Goal: Task Accomplishment & Management: Complete application form

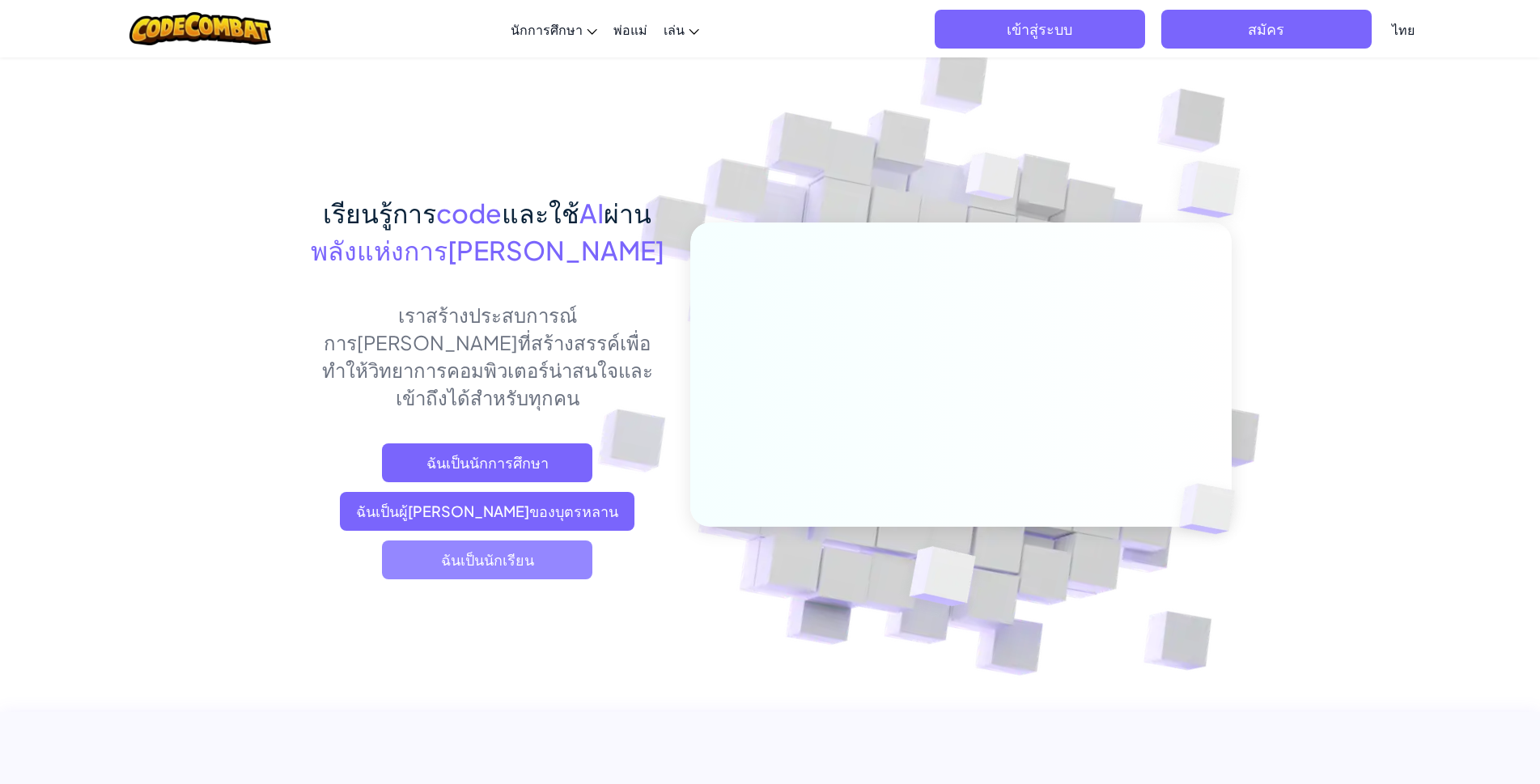
click at [543, 540] on span "ฉันเป็นนักเรียน" at bounding box center [487, 560] width 210 height 39
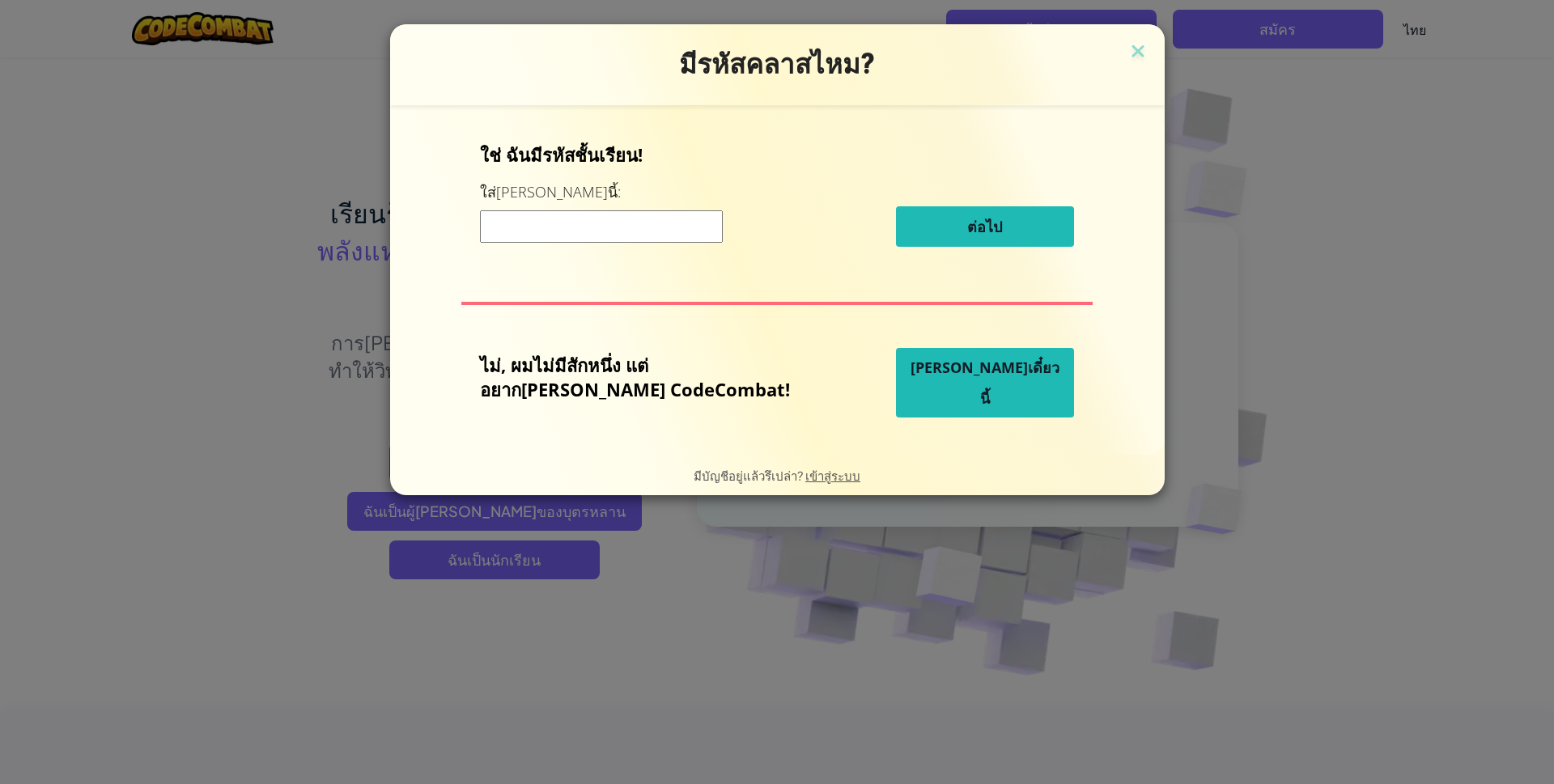
click at [630, 231] on input at bounding box center [601, 226] width 243 height 33
type input "PlaneJumpWant"
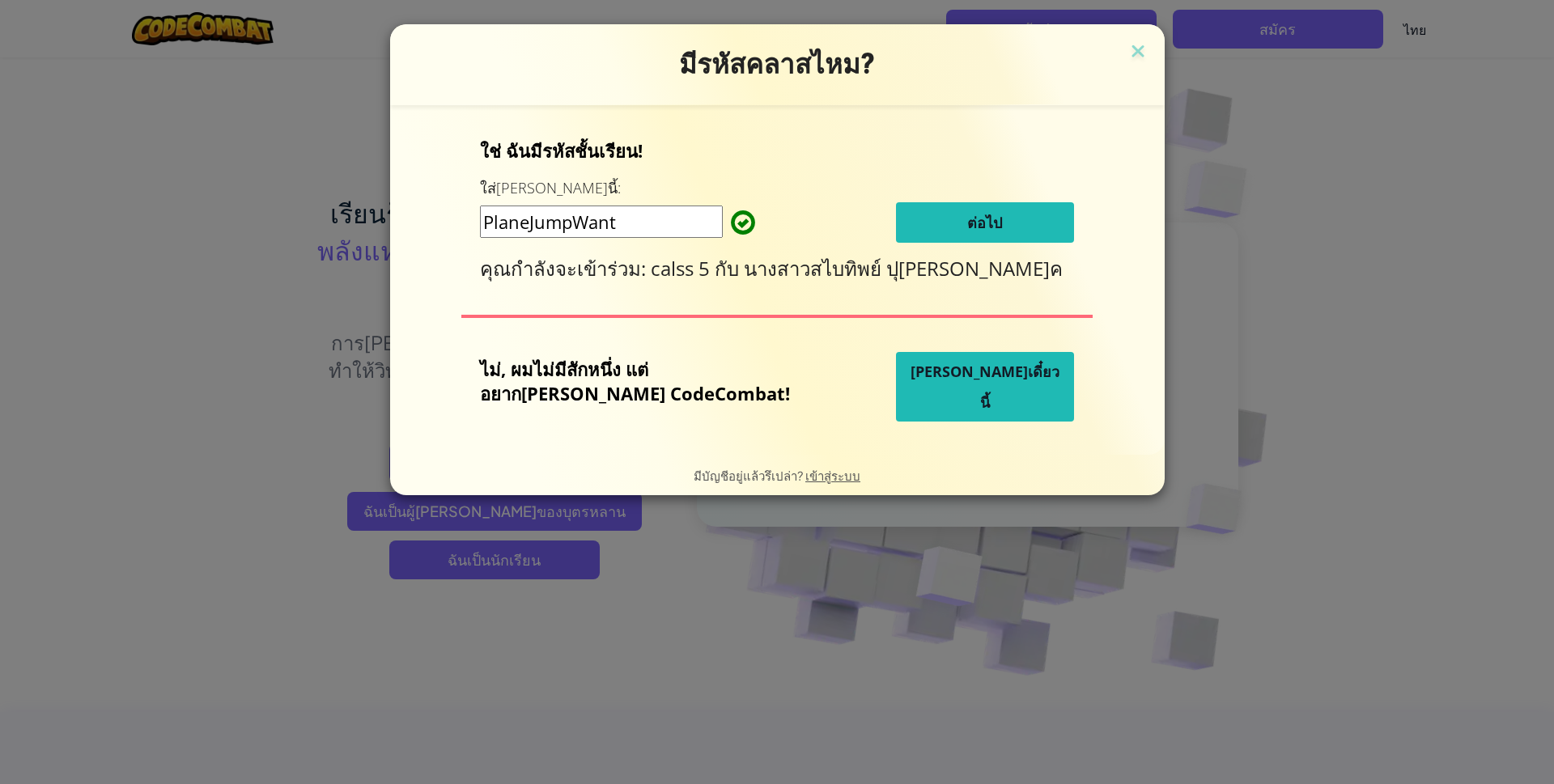
click at [912, 212] on button "ต่อไป" at bounding box center [984, 222] width 178 height 40
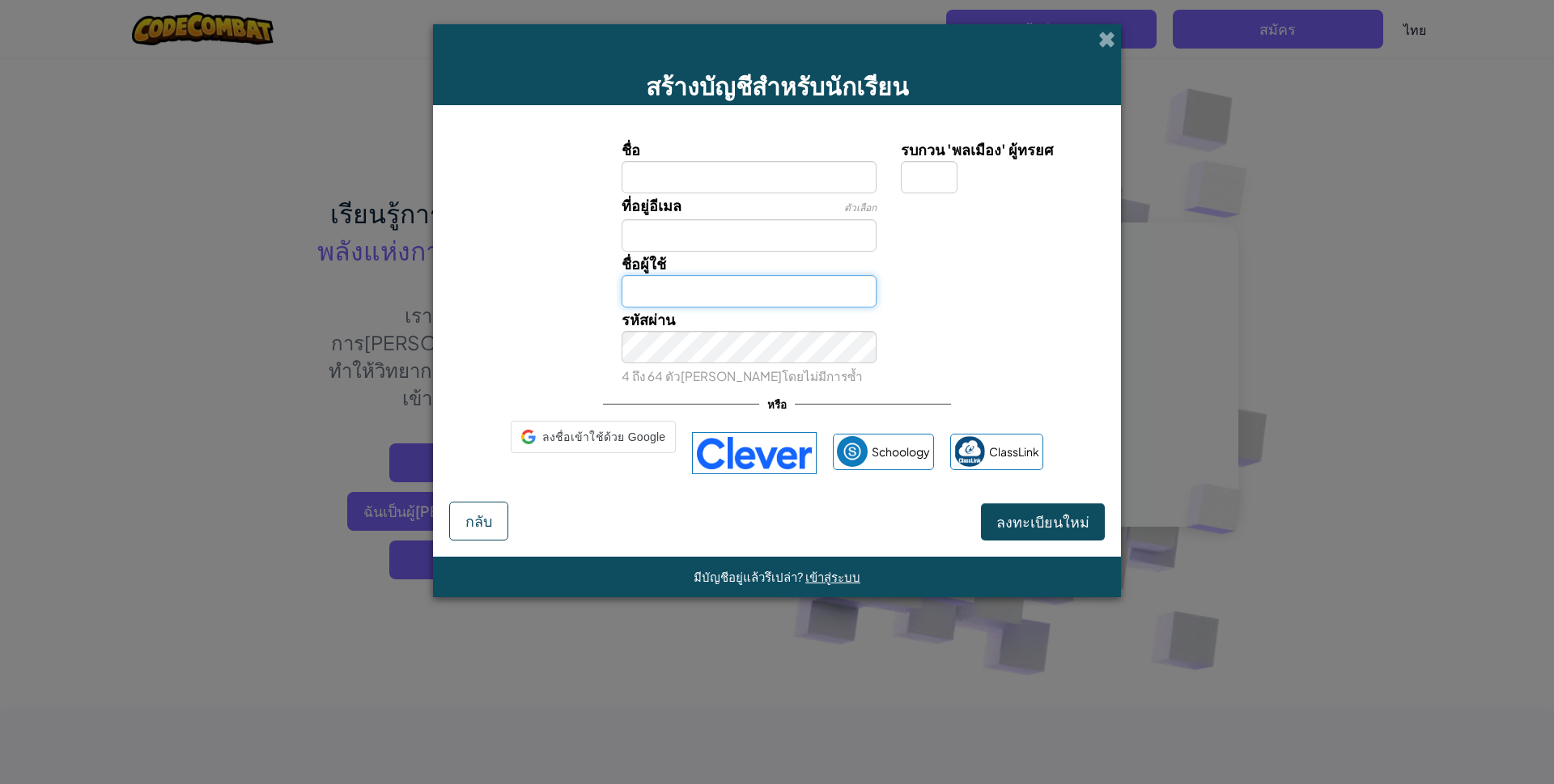
type input "ธีรดา13686108928ร"
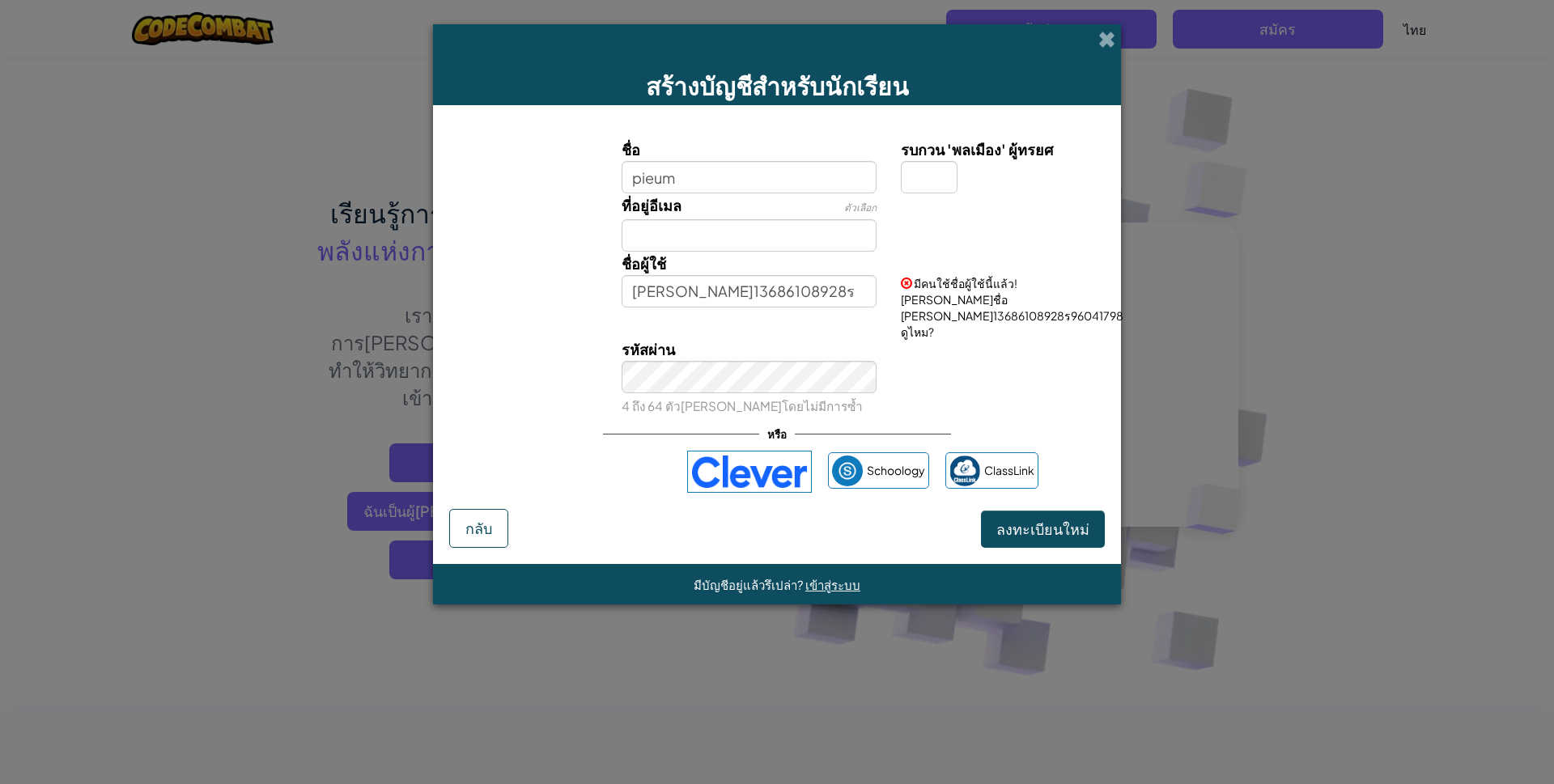
type input "pieum"
type input "Pieum"
click at [723, 241] on input "ที่อยู่อีเมล" at bounding box center [750, 235] width 256 height 33
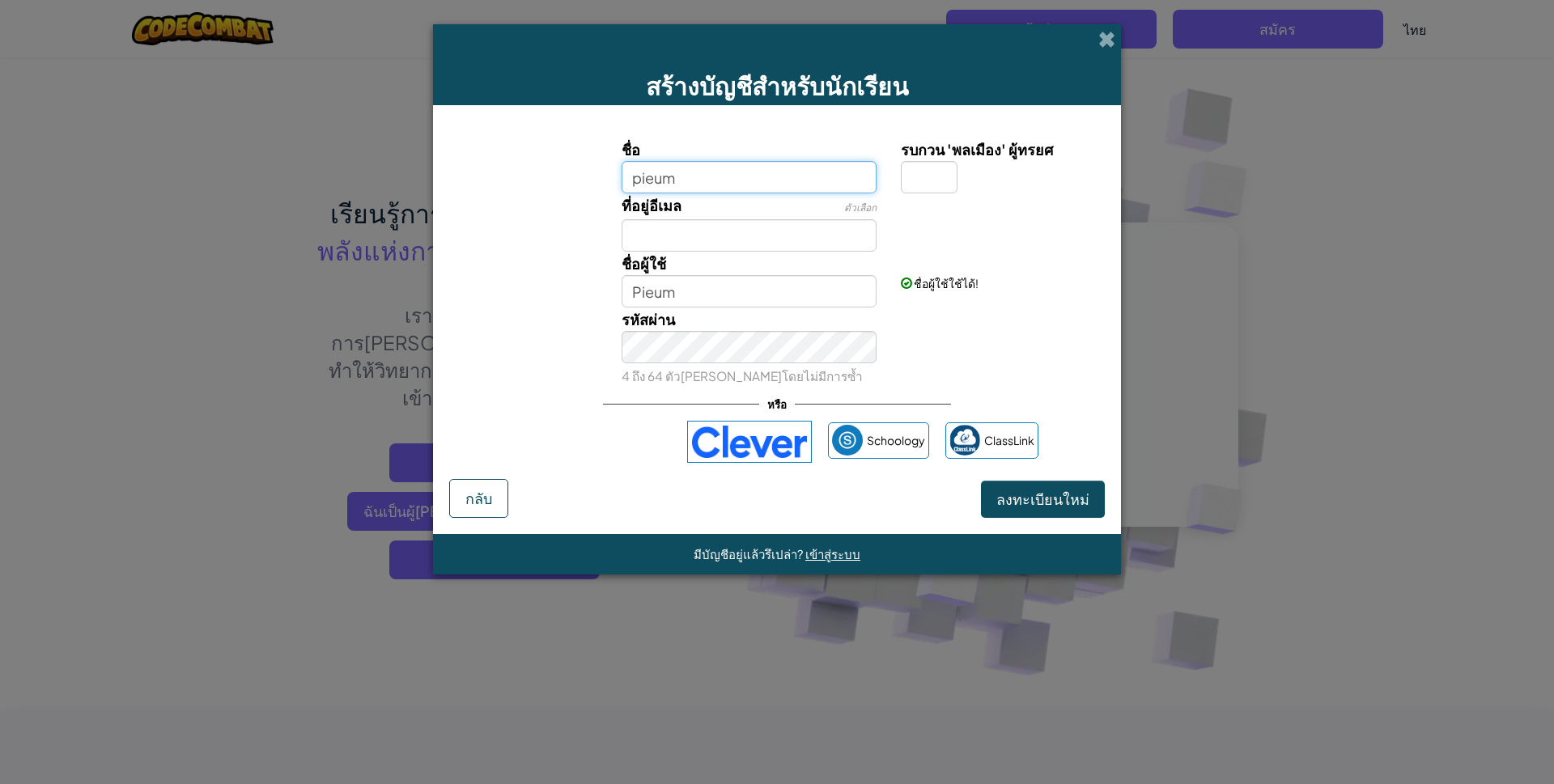
click at [645, 179] on input "pieum" at bounding box center [750, 176] width 256 height 33
type input "pleum"
type input "Pleum"
click at [918, 169] on input "รบกวน 'พลเมือง' ผู้ทรยศ" at bounding box center [928, 176] width 57 height 33
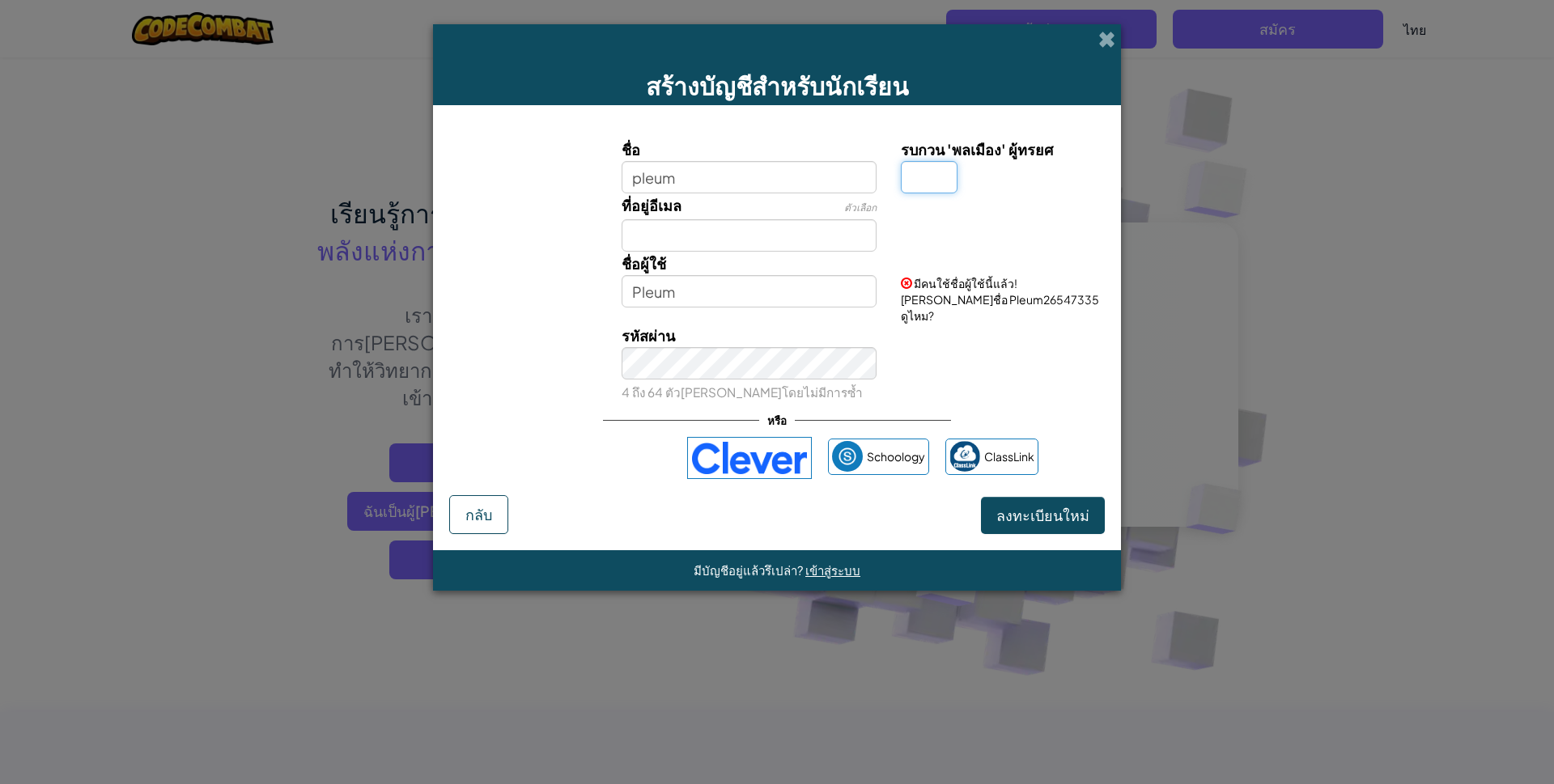
type input "ร"
type input "Pleumร"
click at [775, 179] on input "pleum" at bounding box center [750, 176] width 256 height 33
click at [772, 175] on input "pleum55300929" at bounding box center [750, 176] width 256 height 33
type input "pleum55300929"
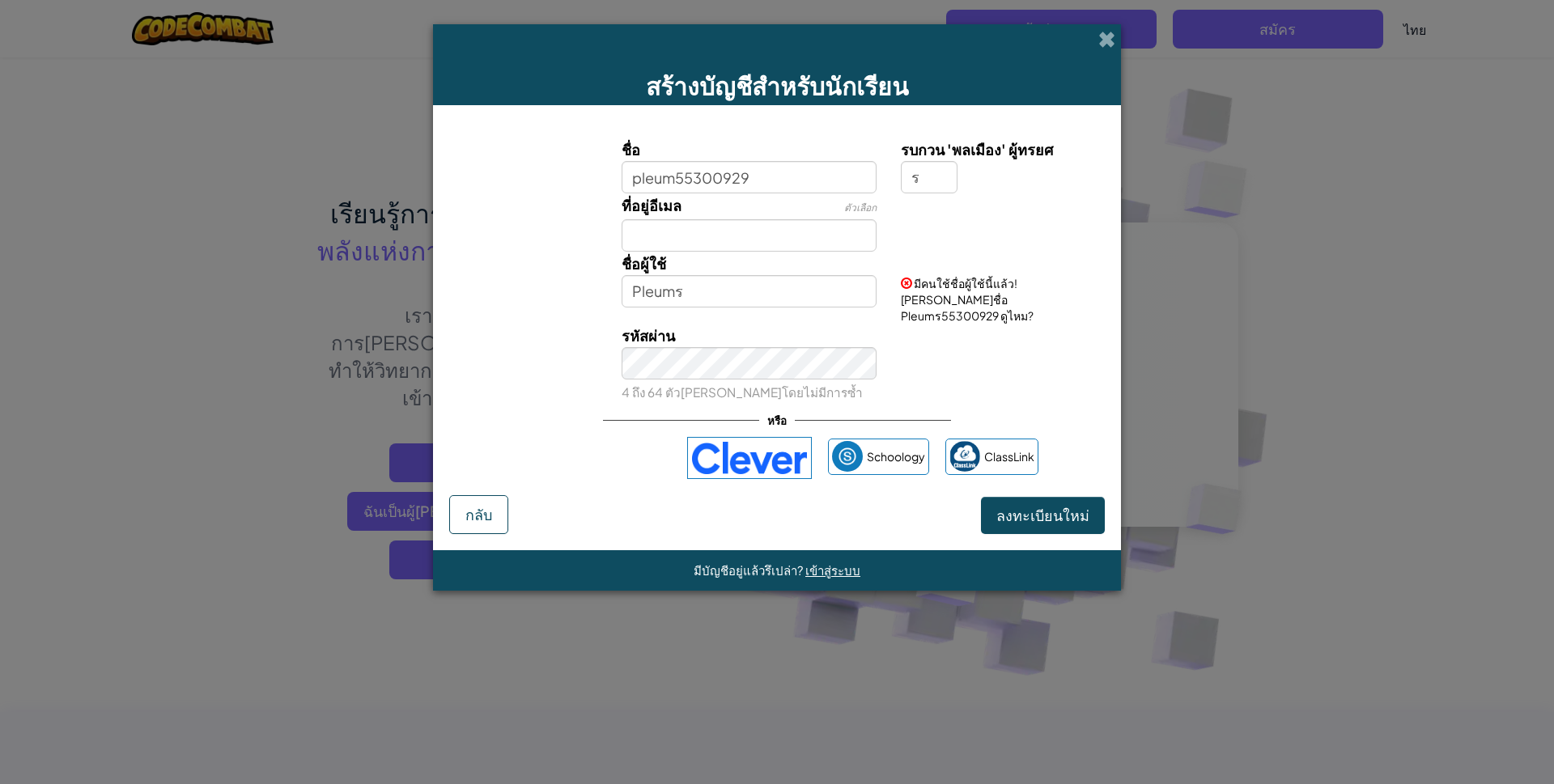
type input "Pleum55300929ร"
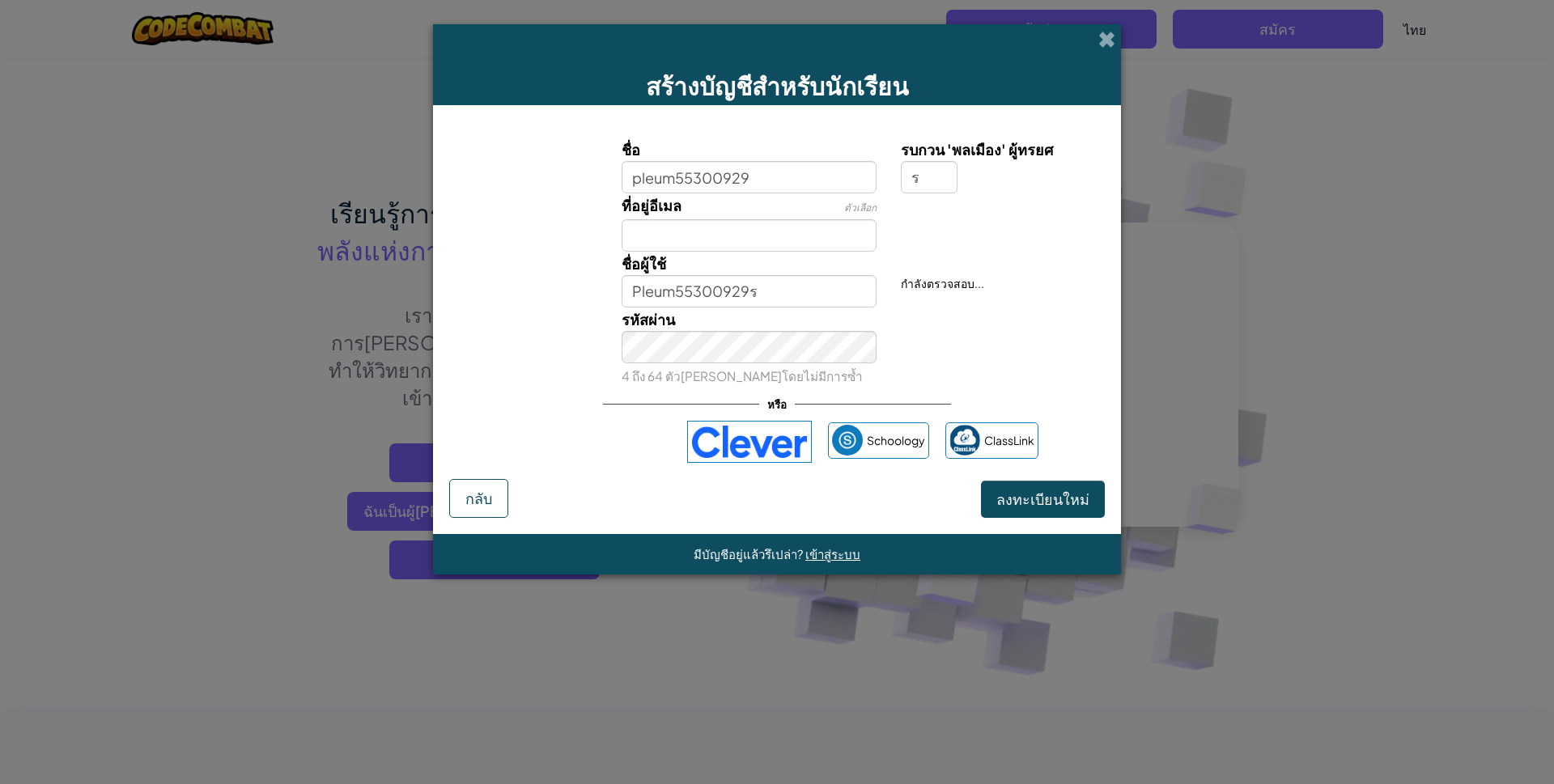
click at [768, 272] on div "ชื่อผู้ใช้ Pleum55300929ร" at bounding box center [750, 280] width 280 height 56
click at [1032, 497] on span "ลงทะเบียนใหม่" at bounding box center [1043, 498] width 93 height 19
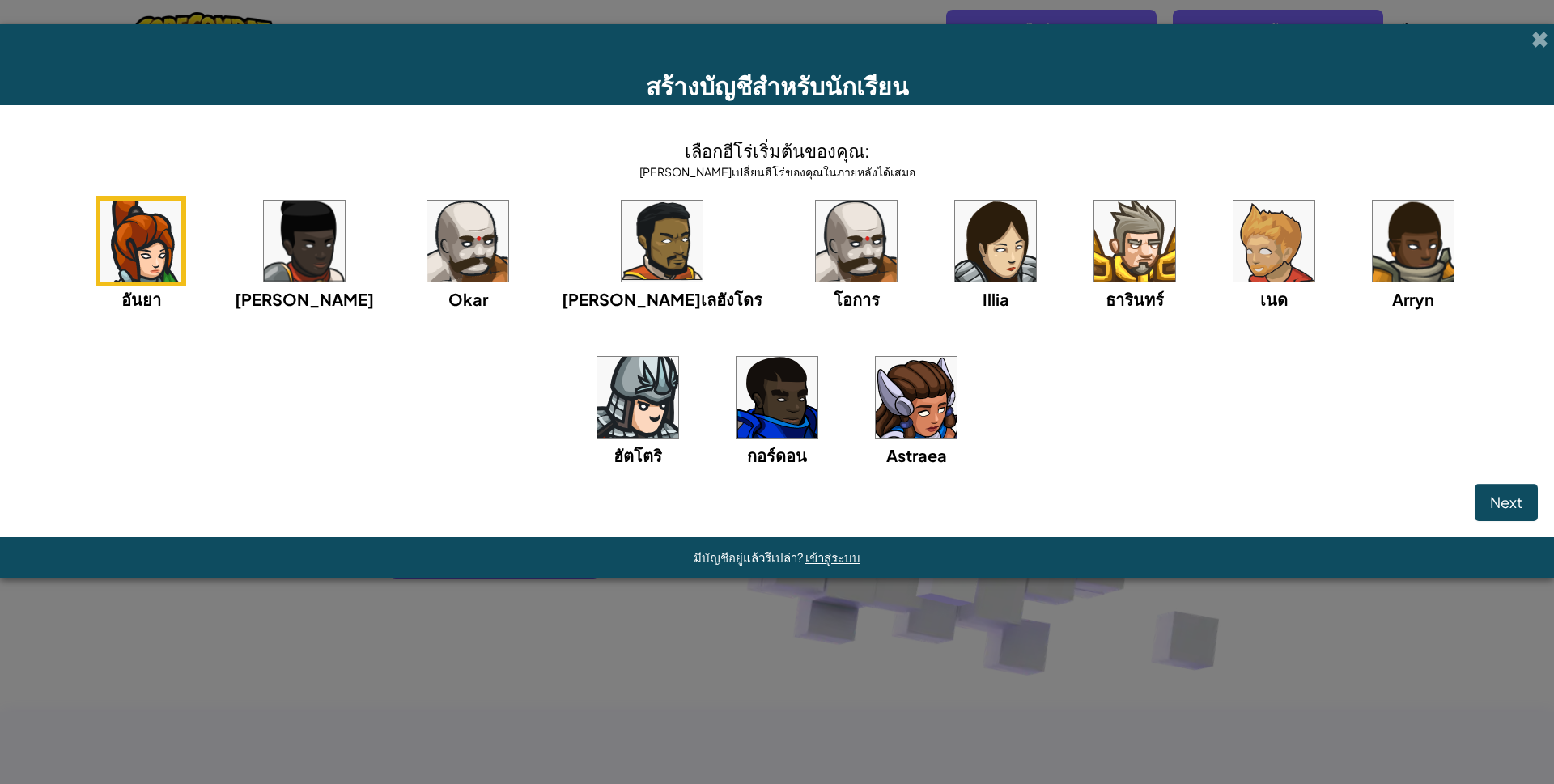
click at [1513, 494] on span "Next" at bounding box center [1505, 502] width 33 height 19
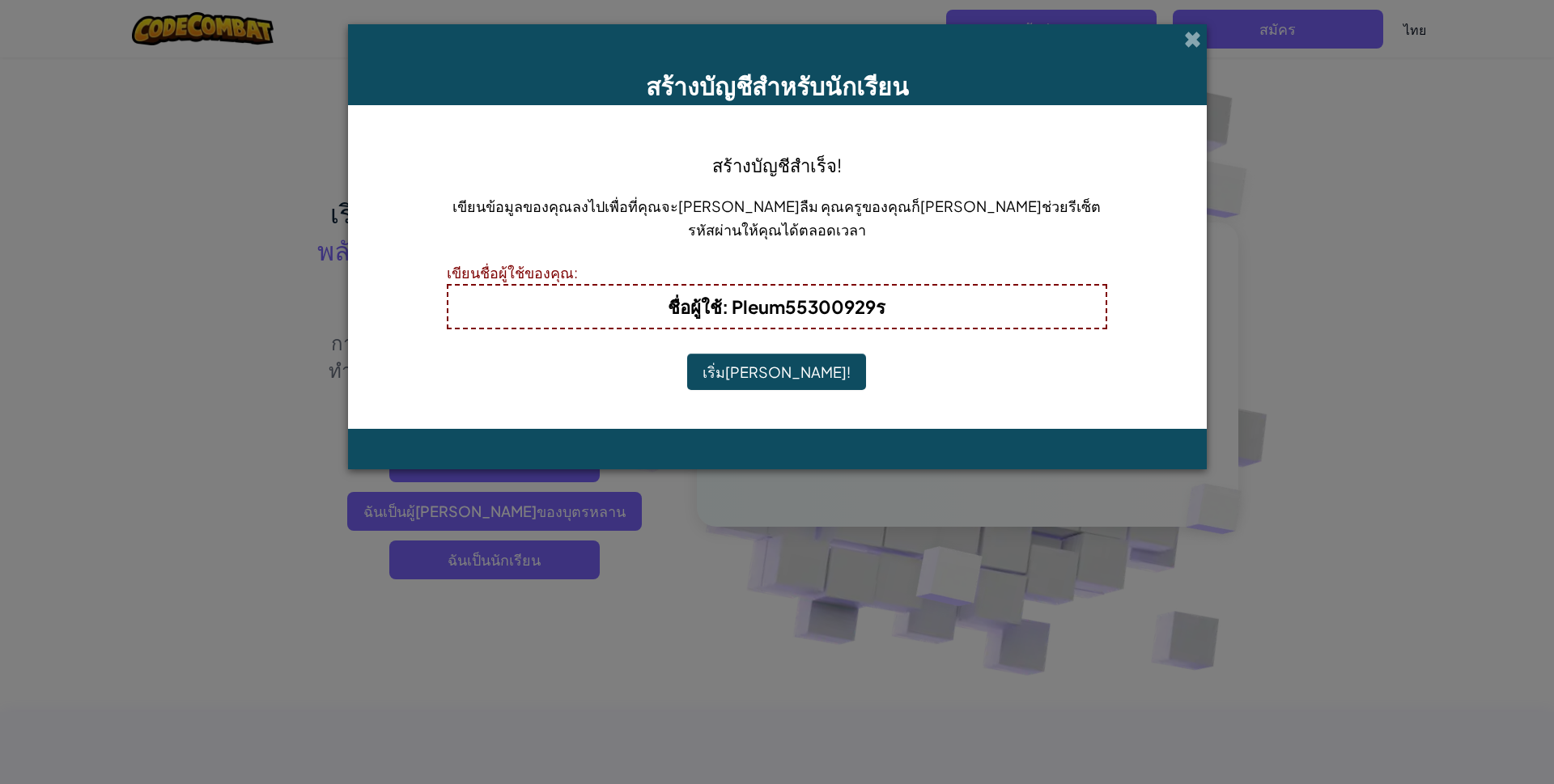
click at [756, 367] on button "เริ่มเล่น!" at bounding box center [777, 372] width 179 height 37
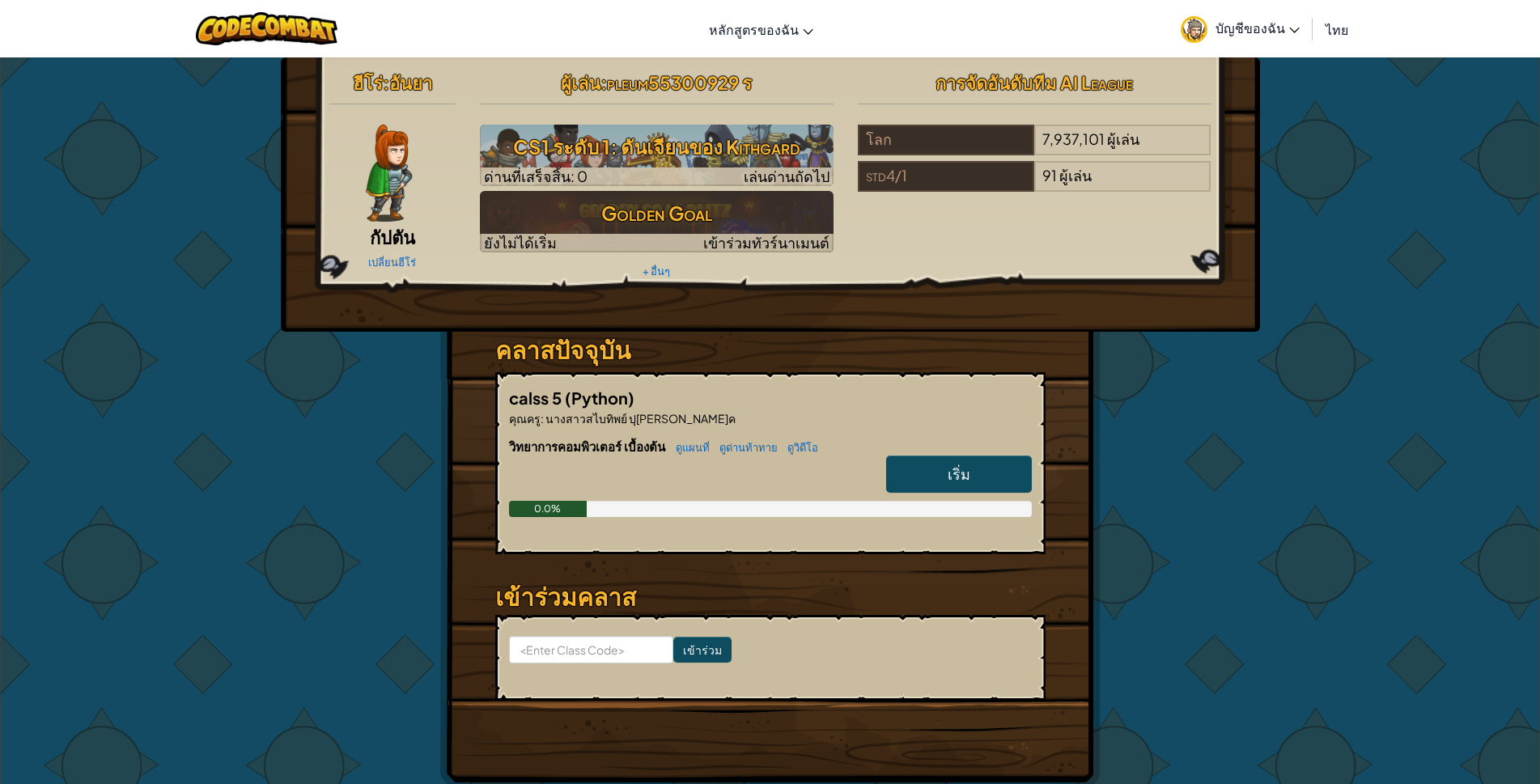
click at [930, 466] on link "เริ่ม" at bounding box center [959, 474] width 146 height 37
select select "th"
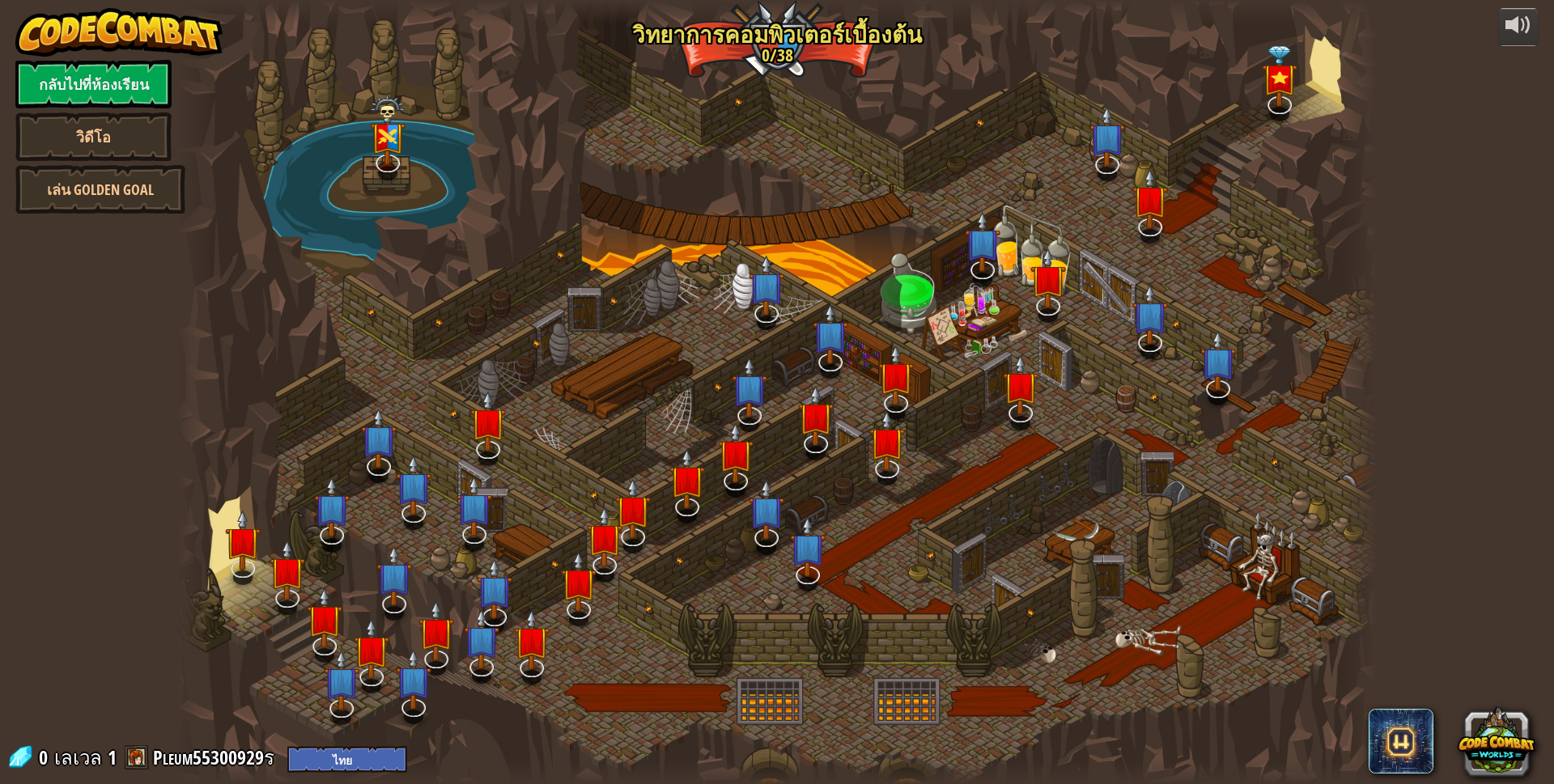
select select "th"
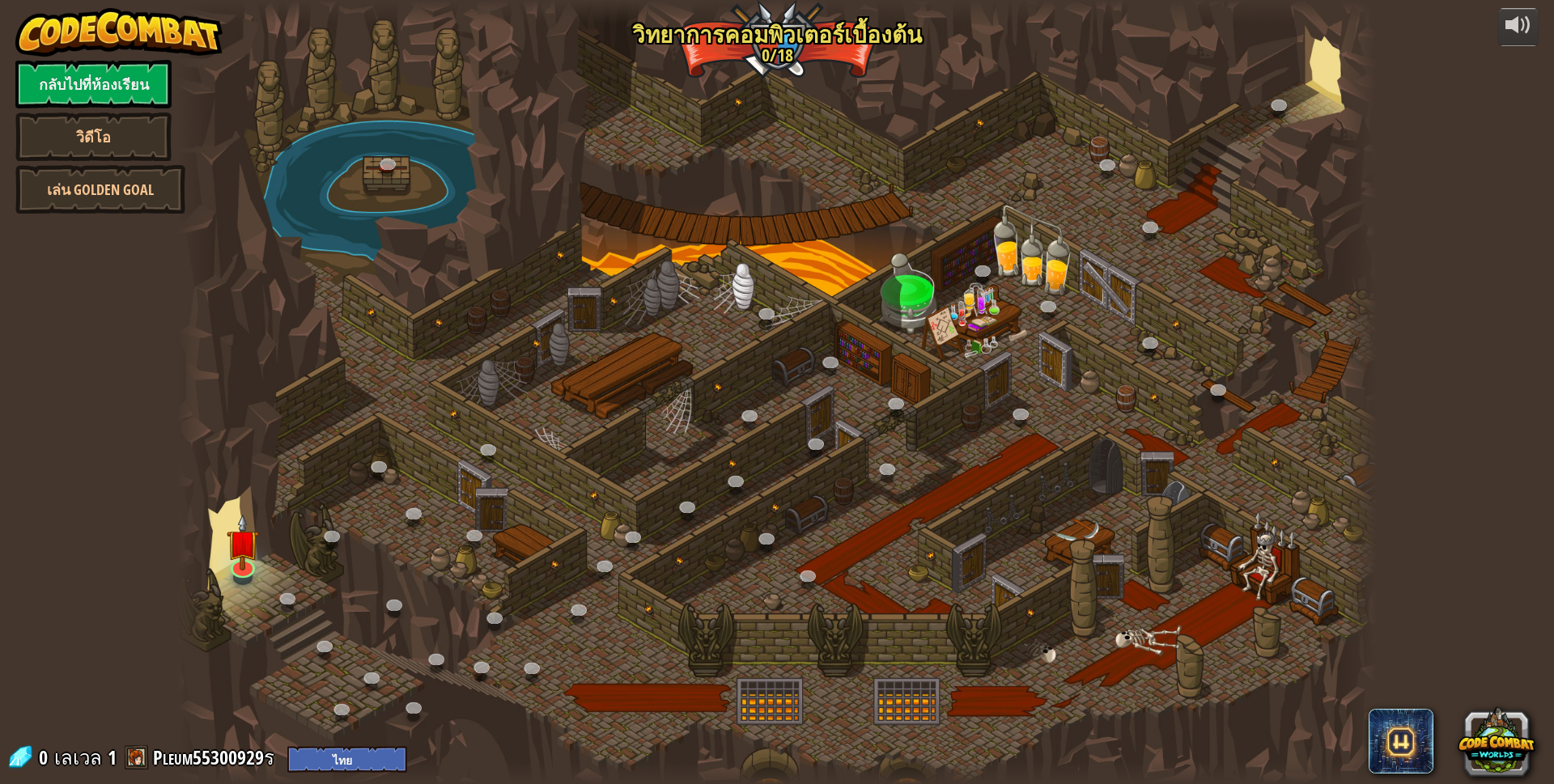
select select "th"
click at [246, 565] on img at bounding box center [243, 529] width 33 height 75
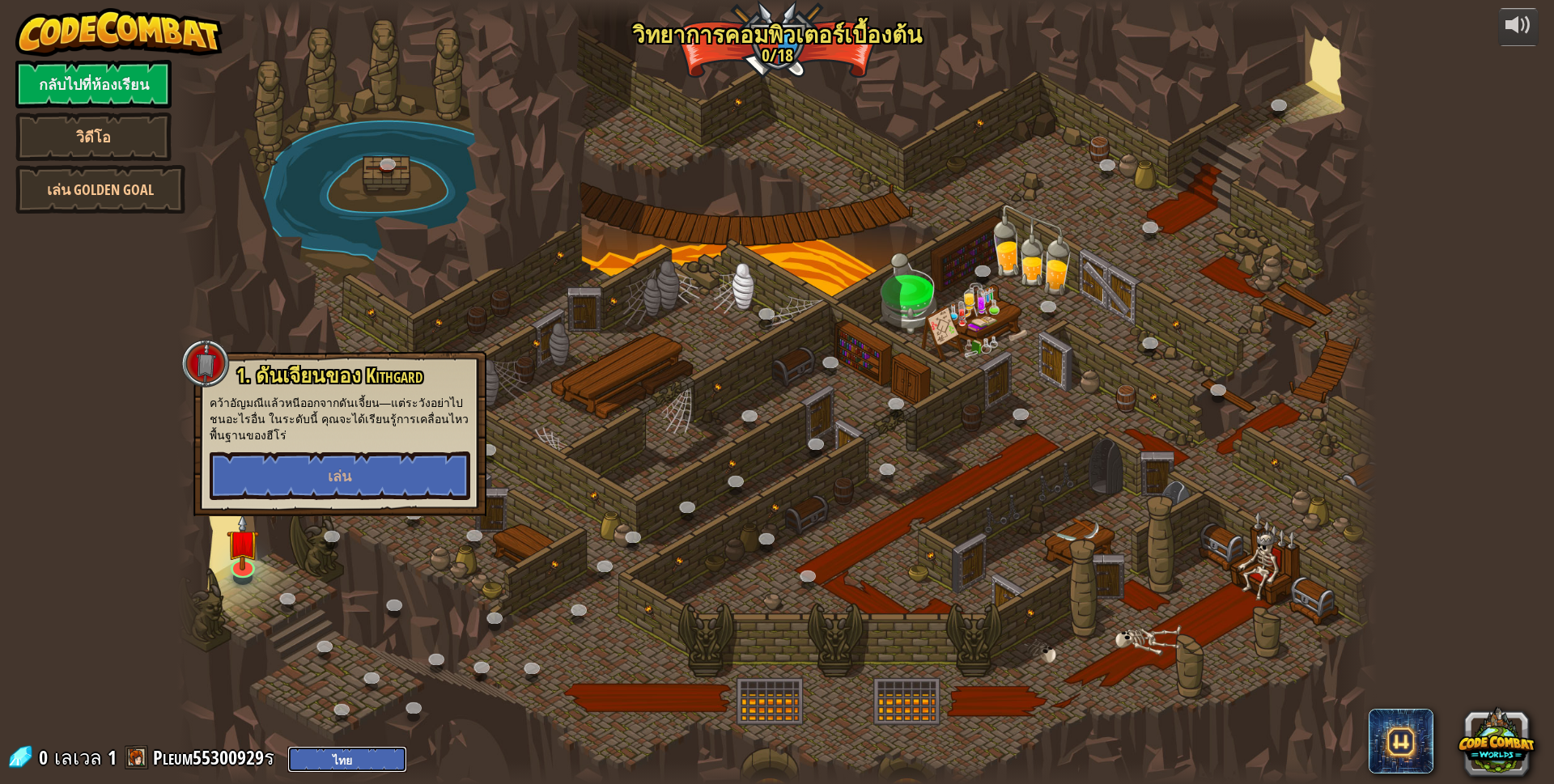
click at [318, 769] on select "English ([GEOGRAPHIC_DATA]) English ([GEOGRAPHIC_DATA]) 简体中文 繁體中文 русский españ…" at bounding box center [347, 759] width 120 height 27
drag, startPoint x: 543, startPoint y: 615, endPoint x: 533, endPoint y: 603, distance: 15.6
click at [543, 615] on div at bounding box center [777, 392] width 1200 height 784
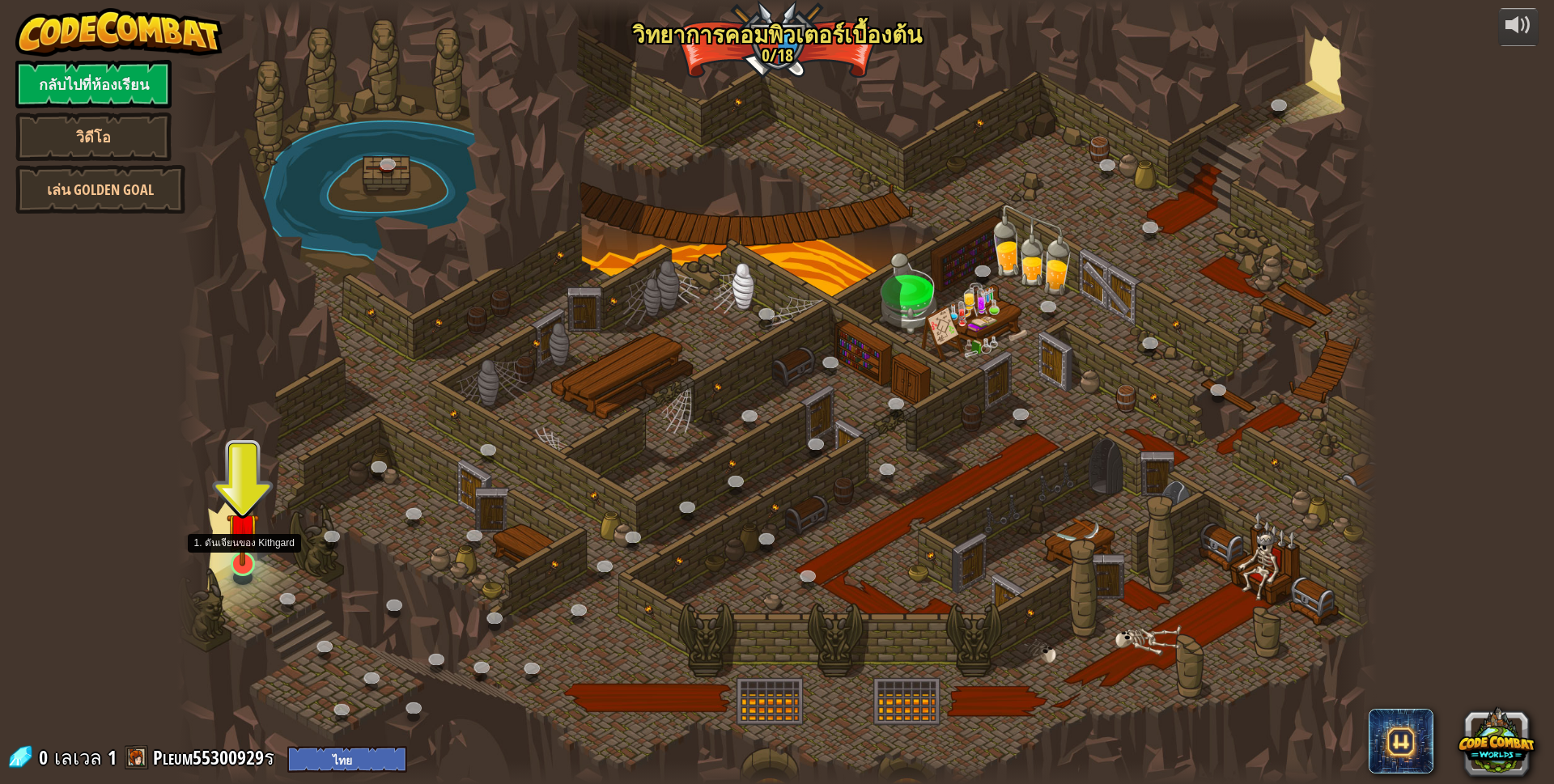
click at [240, 553] on img at bounding box center [243, 529] width 33 height 75
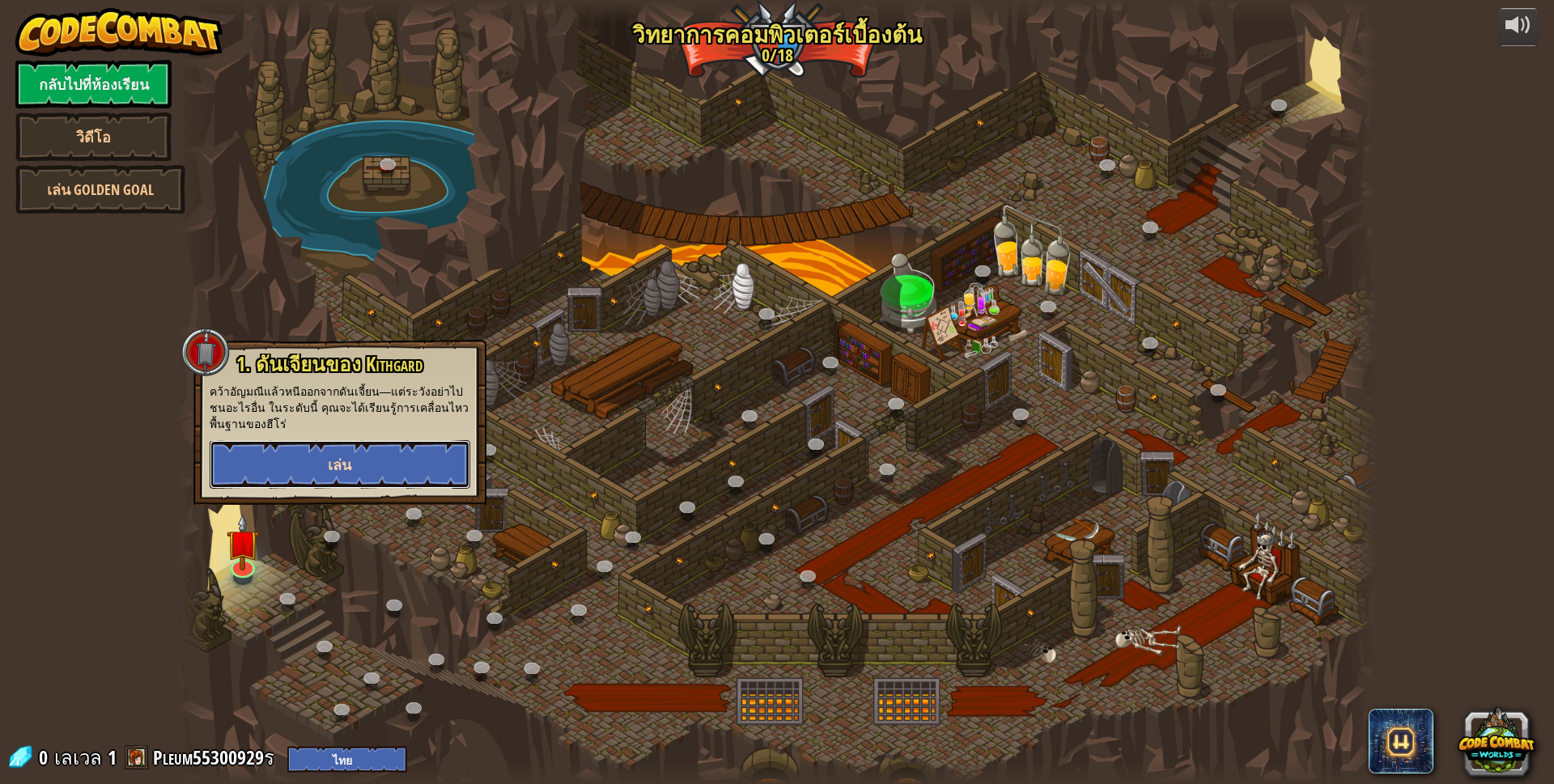
click at [306, 462] on button "เล่น" at bounding box center [339, 464] width 261 height 49
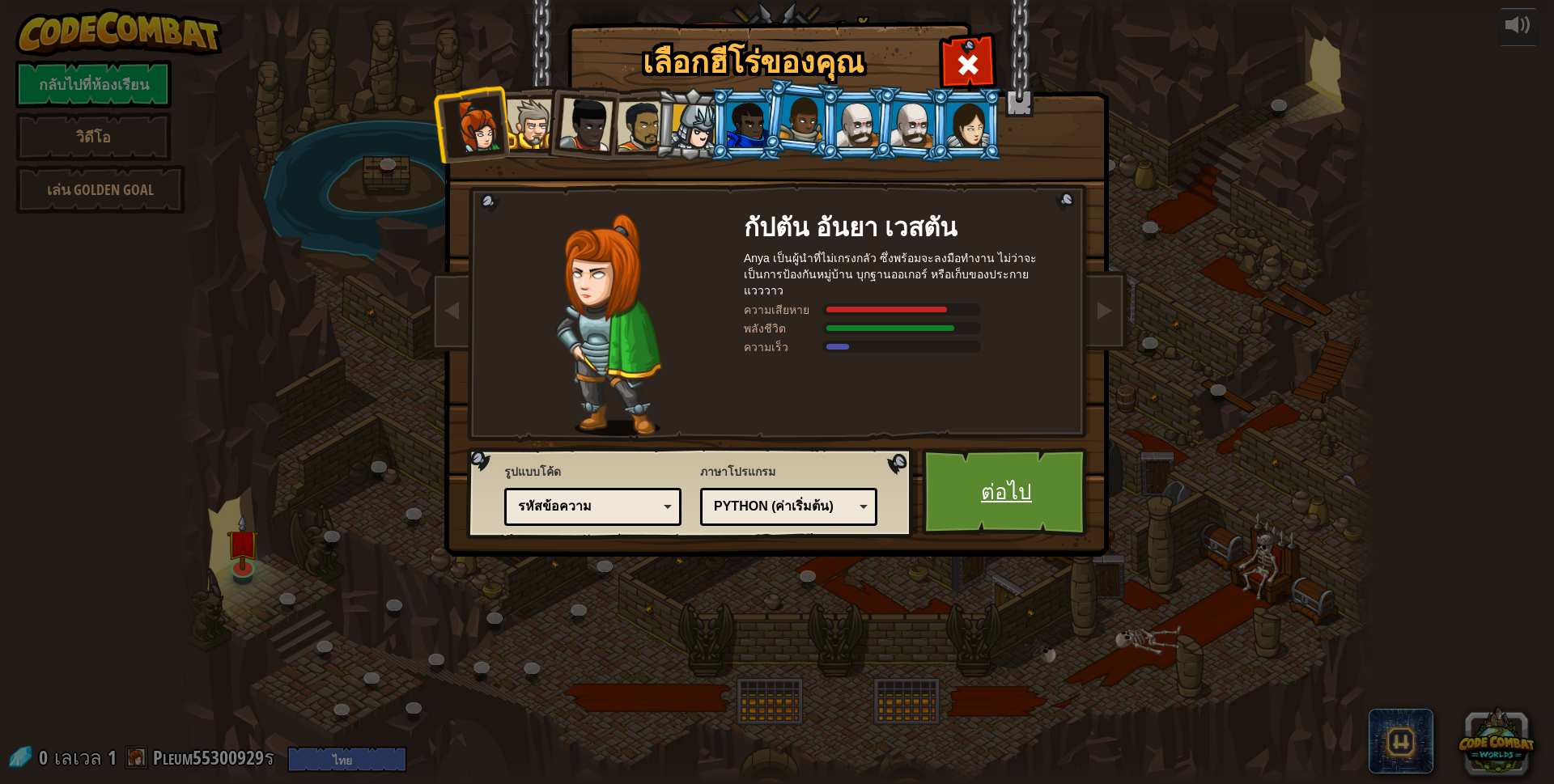
click at [1010, 473] on link "ต่อไป" at bounding box center [1006, 491] width 169 height 89
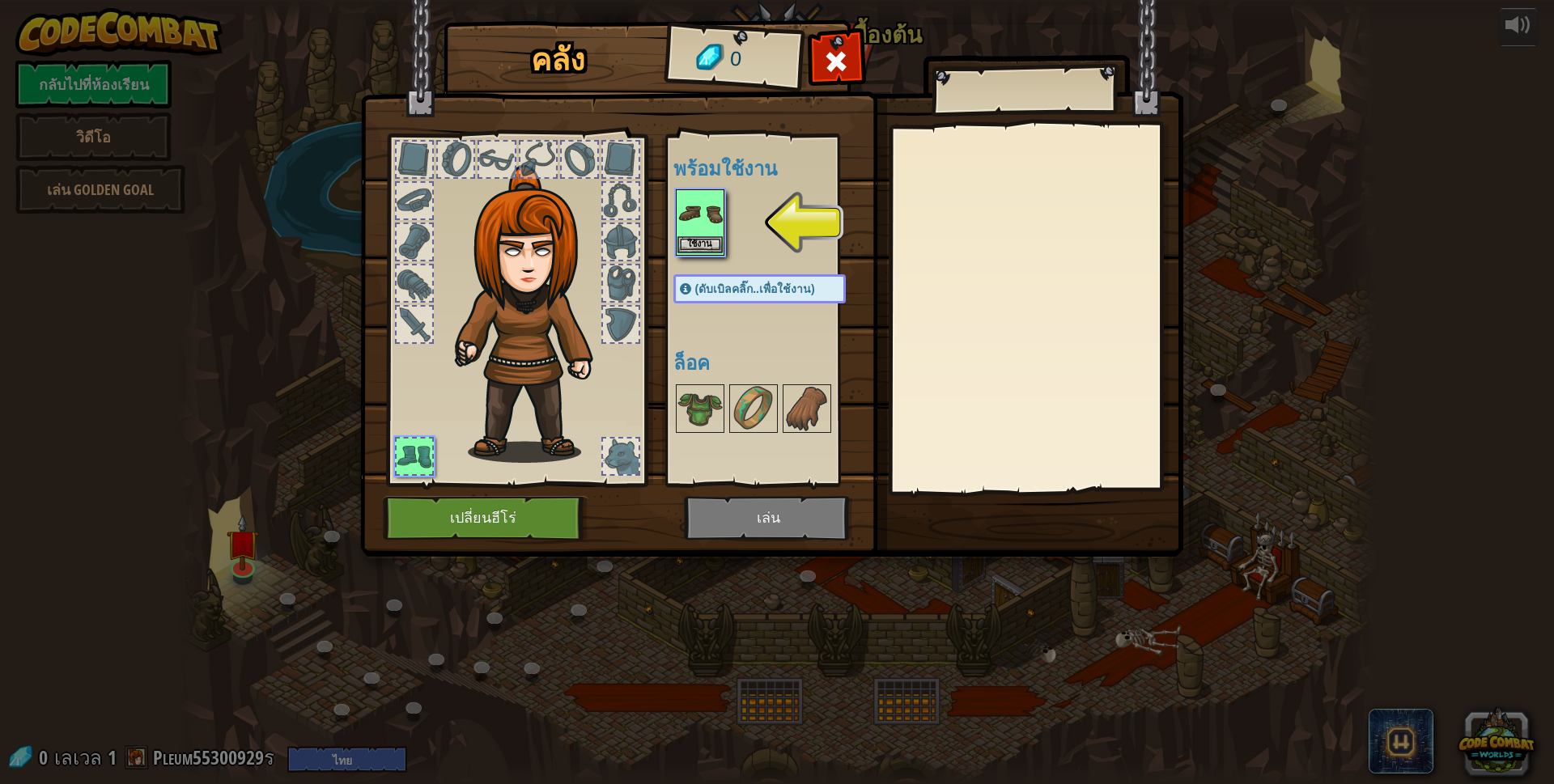
click at [687, 235] on img at bounding box center [699, 214] width 46 height 46
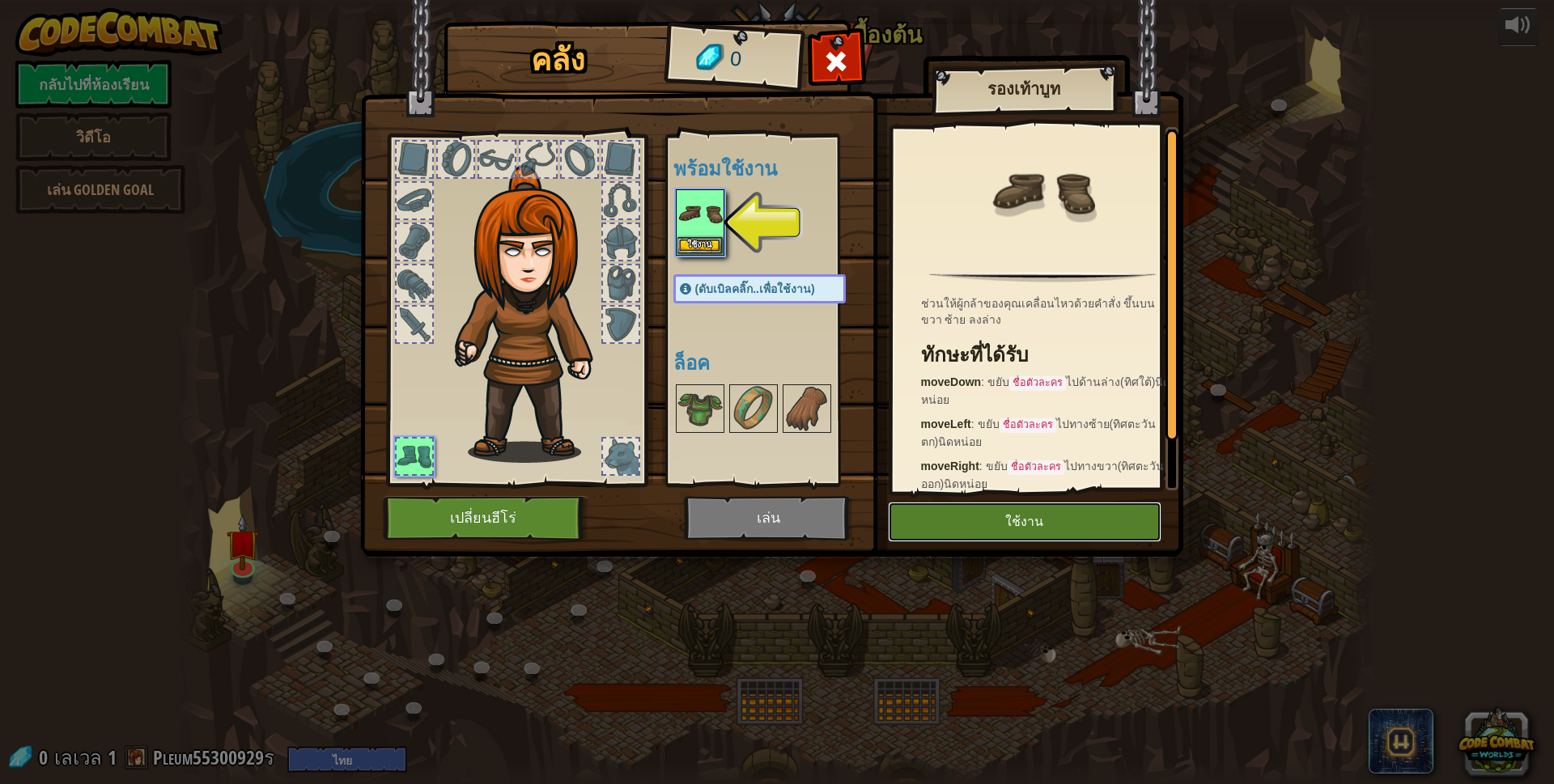
click at [947, 520] on button "ใช้งาน" at bounding box center [1024, 521] width 274 height 40
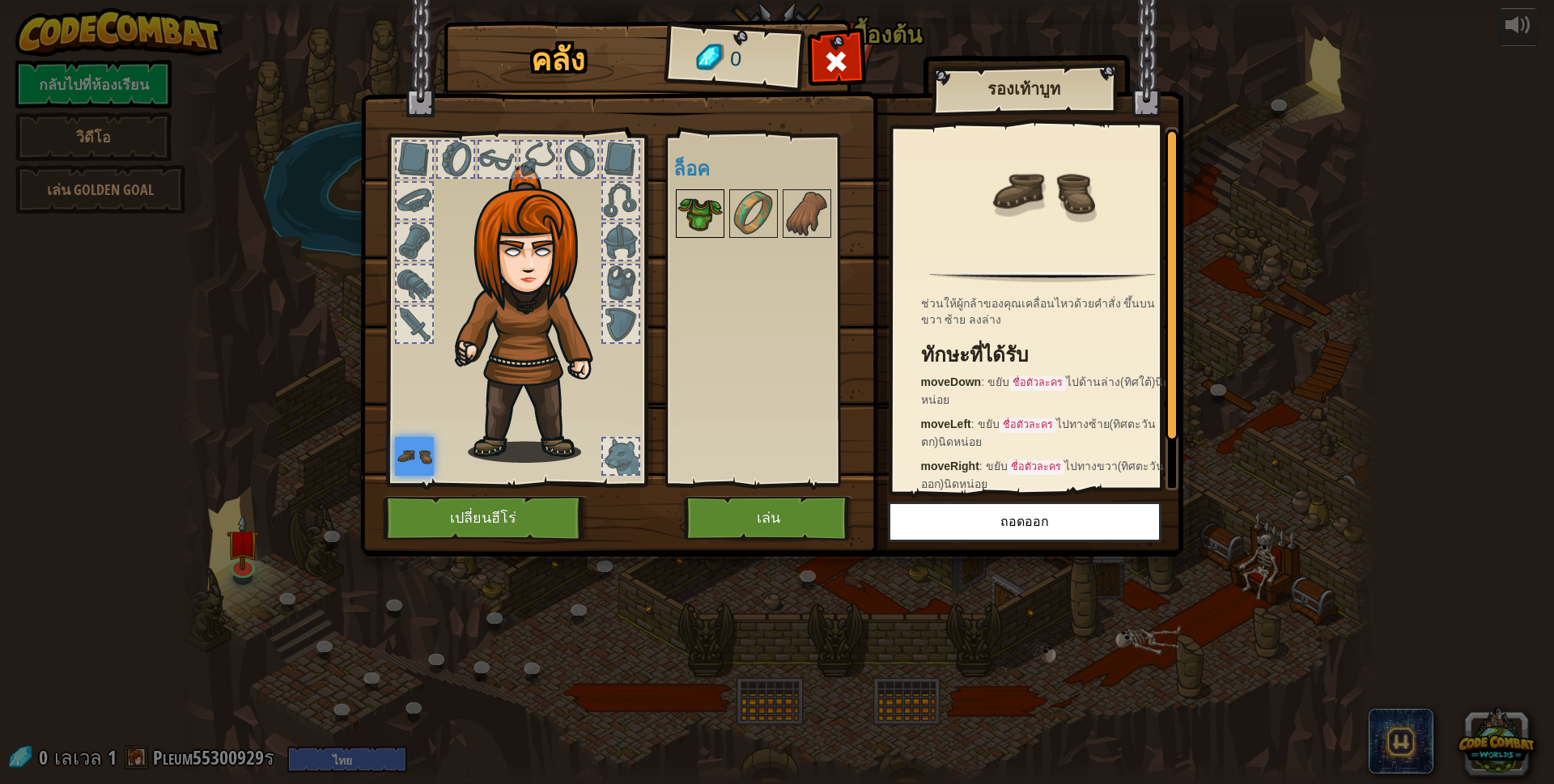
click at [706, 220] on img at bounding box center [699, 214] width 46 height 46
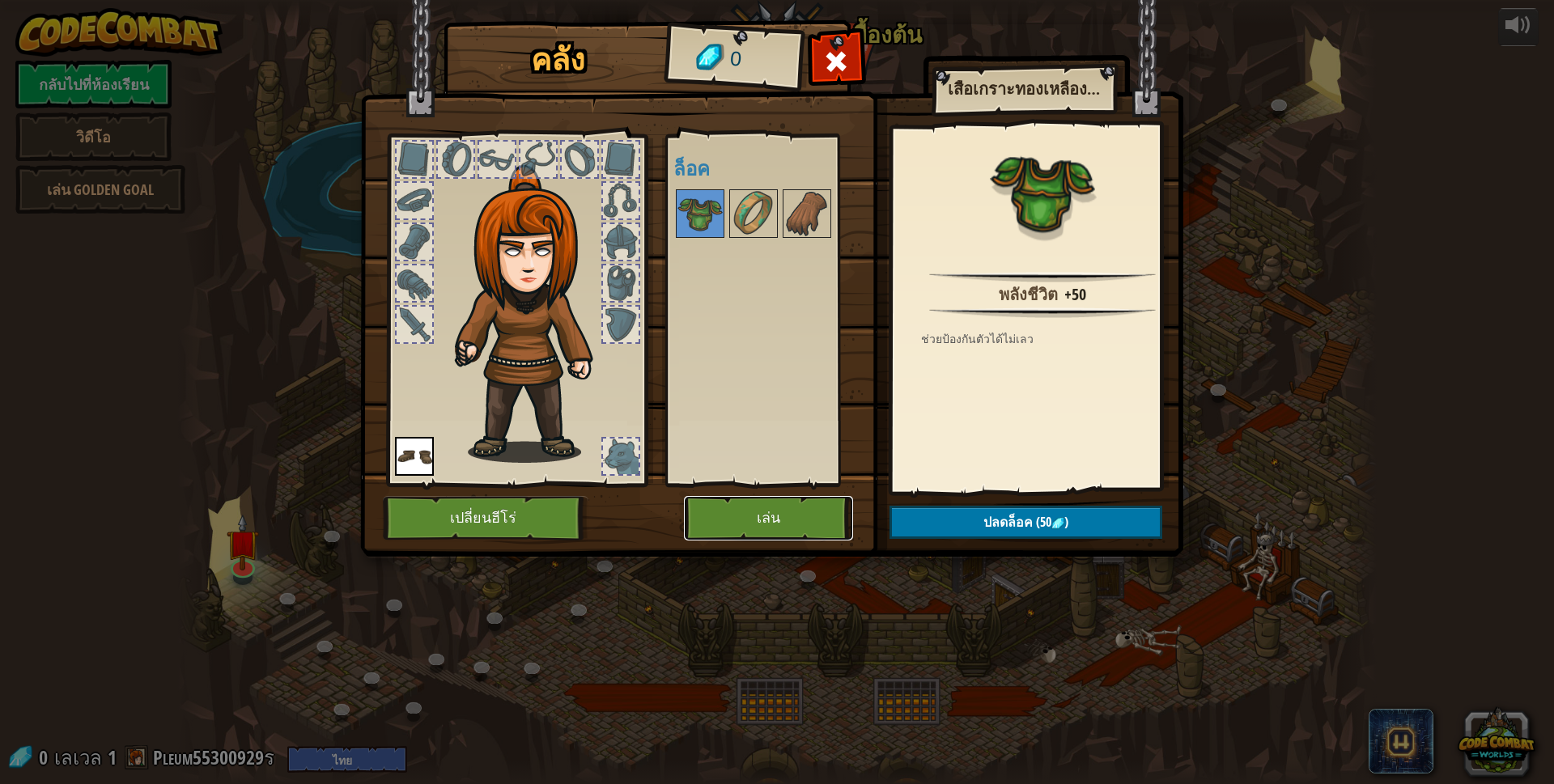
click at [782, 520] on button "เล่น" at bounding box center [768, 518] width 169 height 45
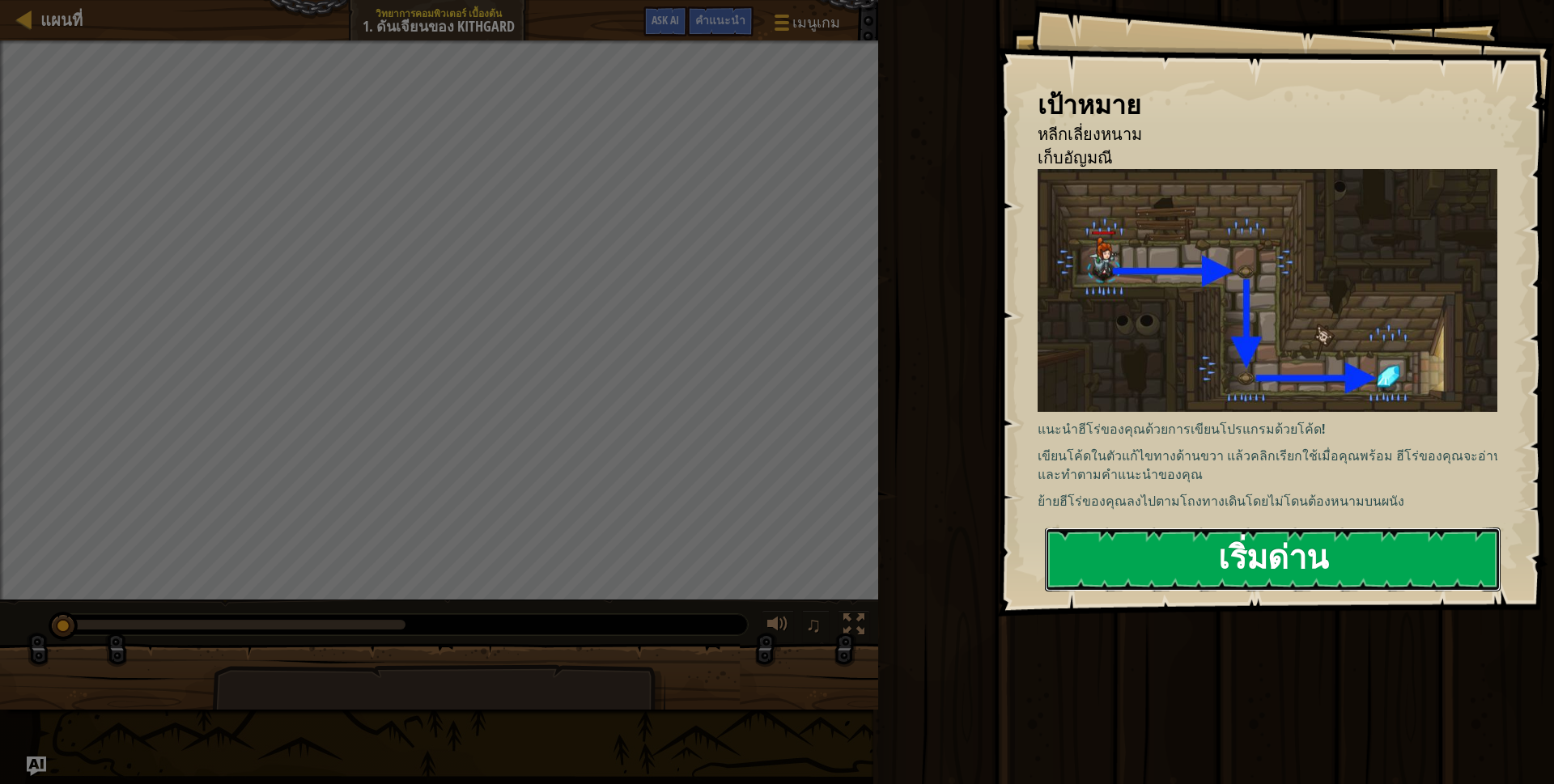
click at [1083, 565] on button "เริ่มด่าน" at bounding box center [1273, 559] width 456 height 63
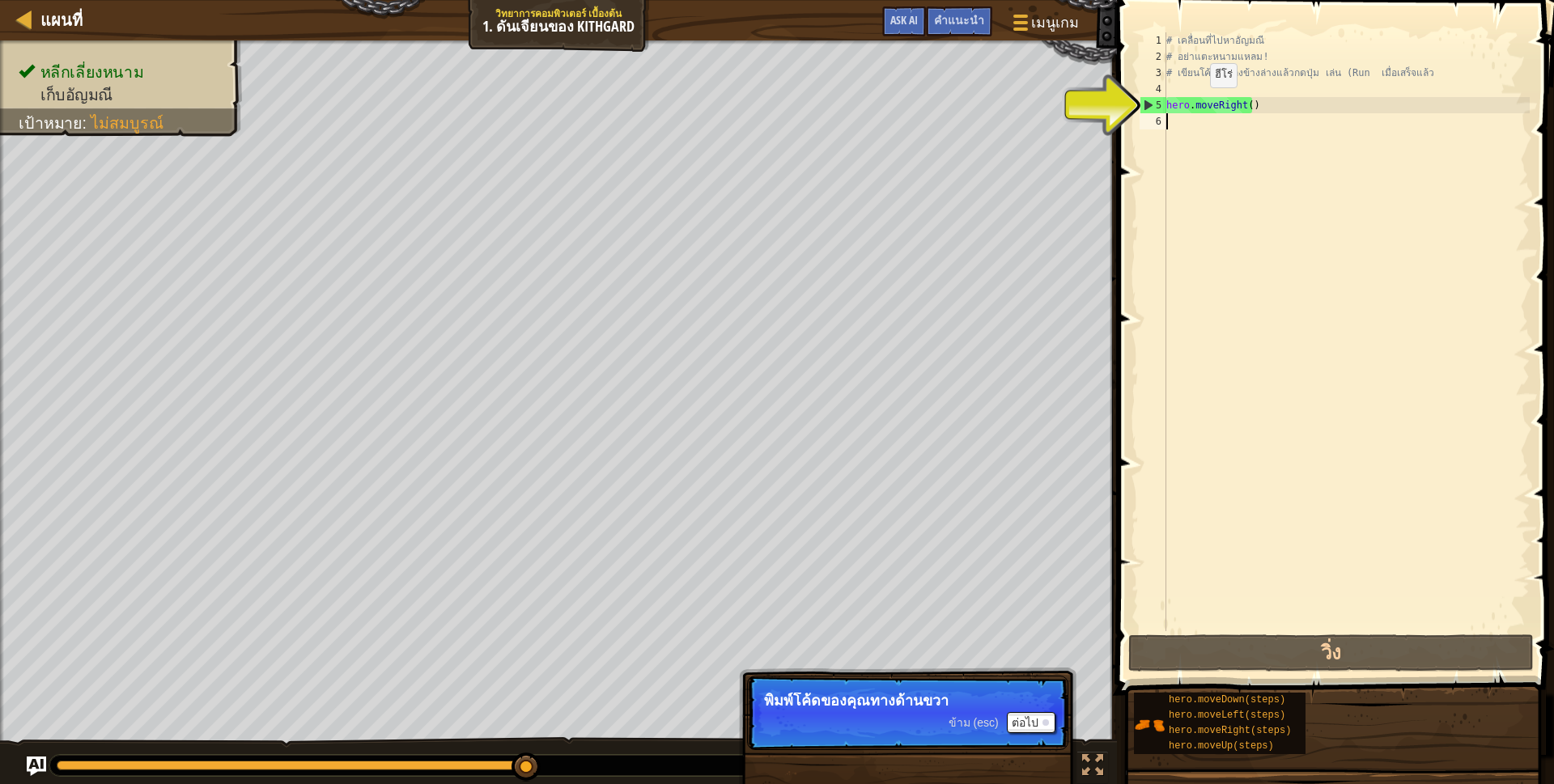
click at [1184, 120] on div "# เคลื่อนที่ไปหาอัญมณี # อย่าแตะหนามแหลม! # เขียนโค้ดคุณลงข้างล่างแล้วกดปุ่ม เล…" at bounding box center [1346, 348] width 367 height 631
type textarea "h"
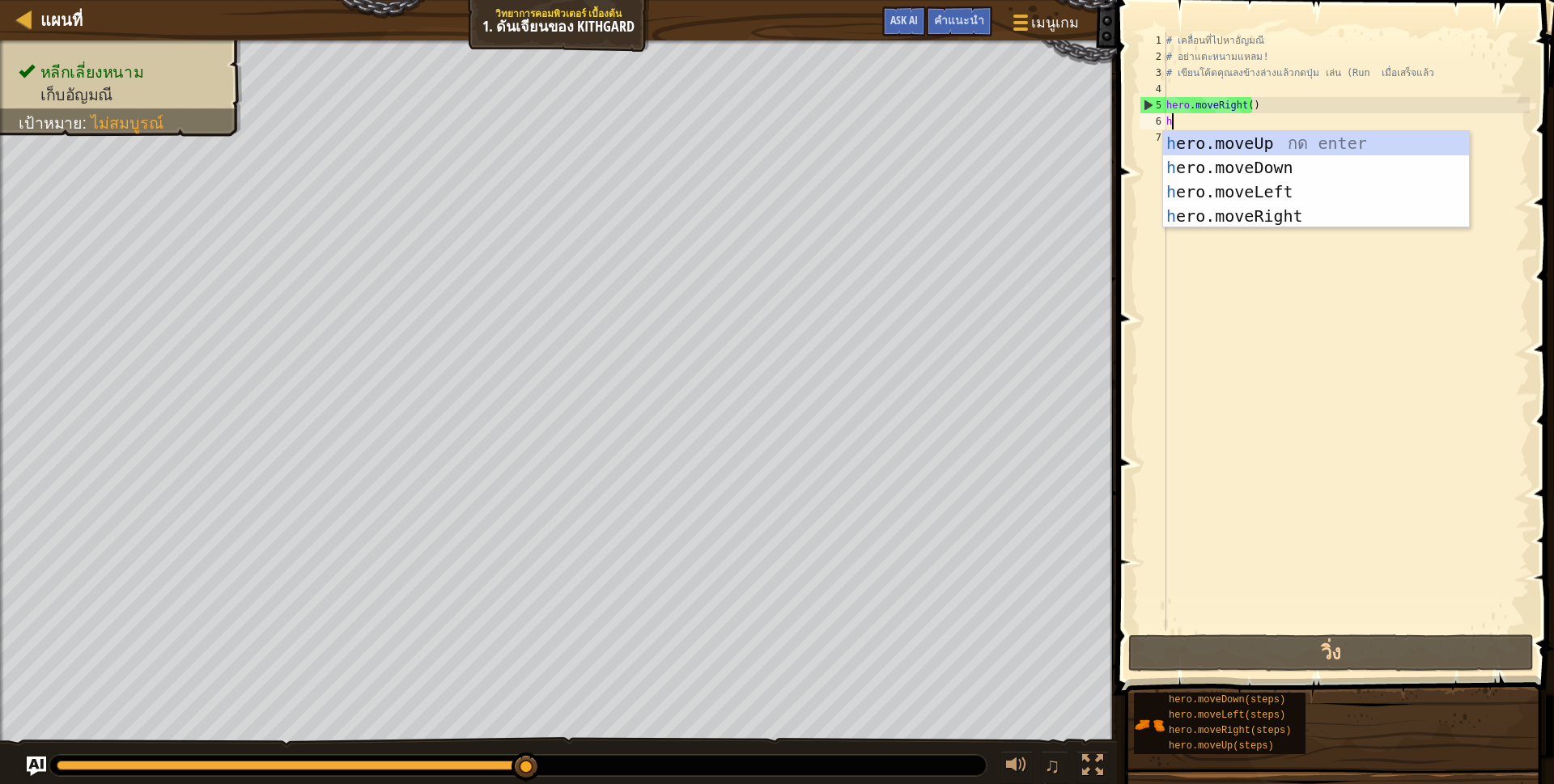
scroll to position [3, 3]
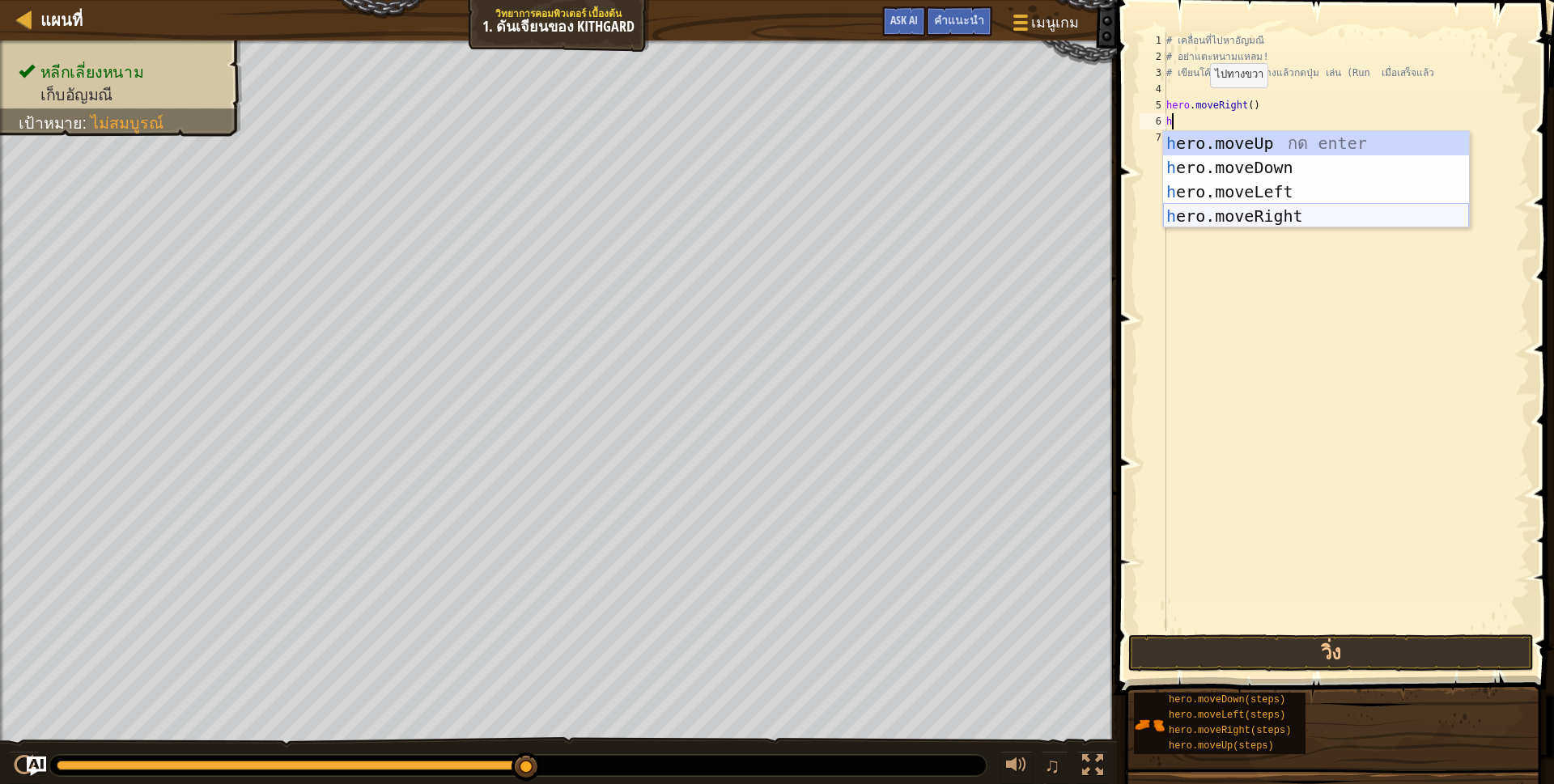
click at [1250, 208] on div "h ero.moveUp กด enter h ero.moveDown กด enter h ero.moveLeft กด enter h ero.mov…" at bounding box center [1316, 203] width 306 height 146
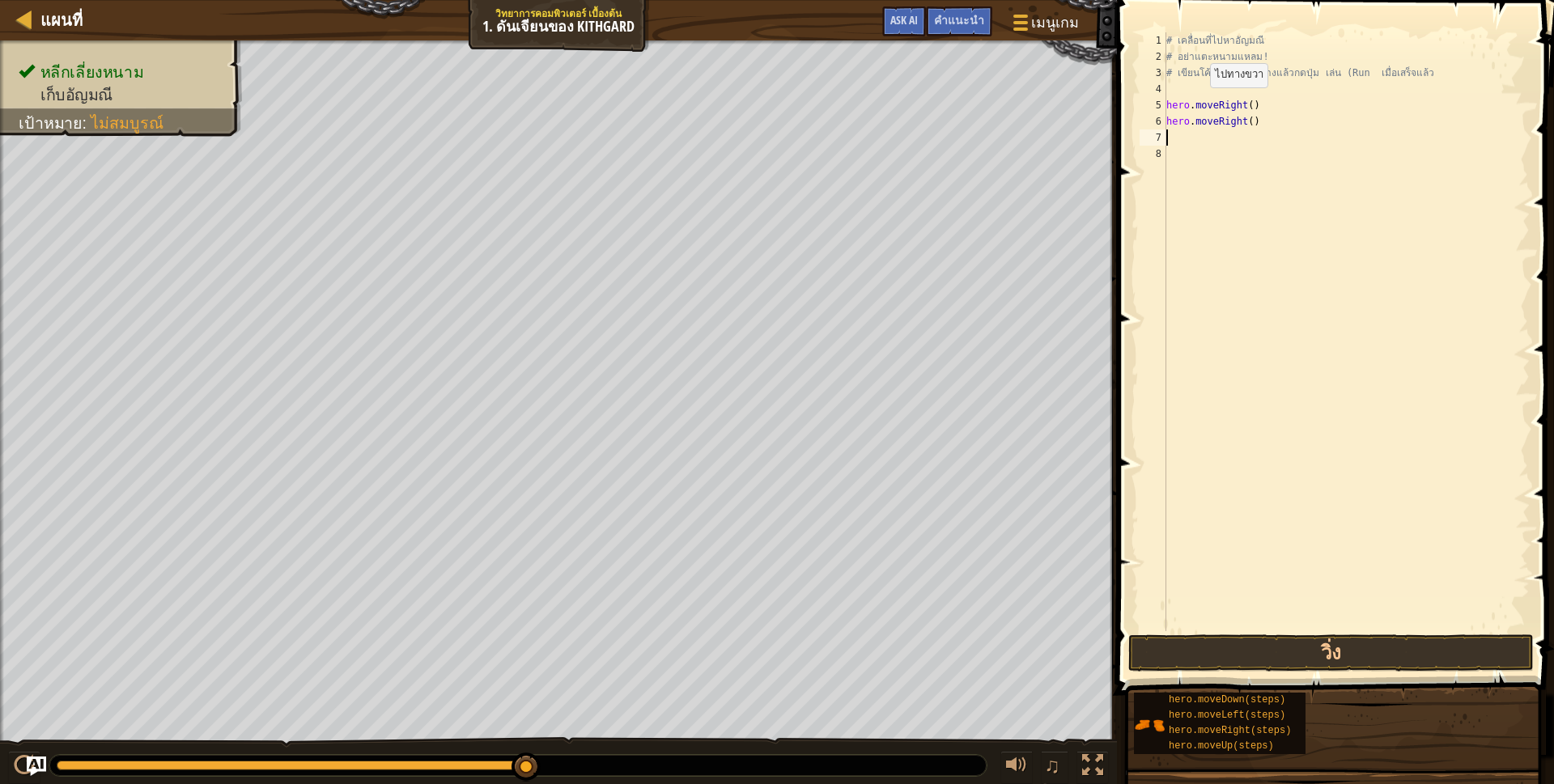
scroll to position [3, 0]
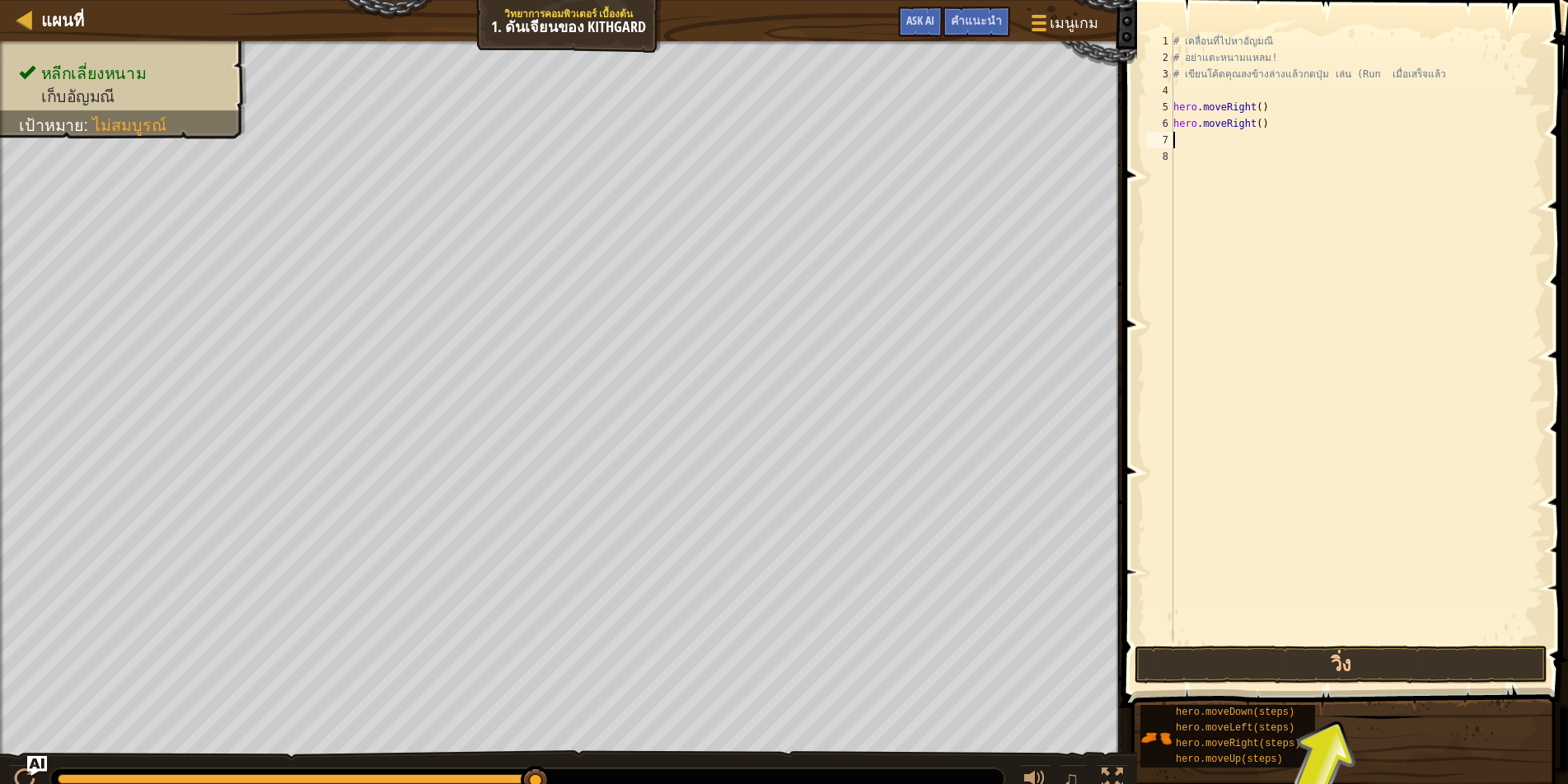
click at [1277, 116] on div "# เคลื่อนที่ไปหาอัญมณี # อย่าแตะหนามแหลม! # เขียนโค้ดคุณลงข้างล่างแล้วกดปุ่ม เล…" at bounding box center [1357, 354] width 374 height 642
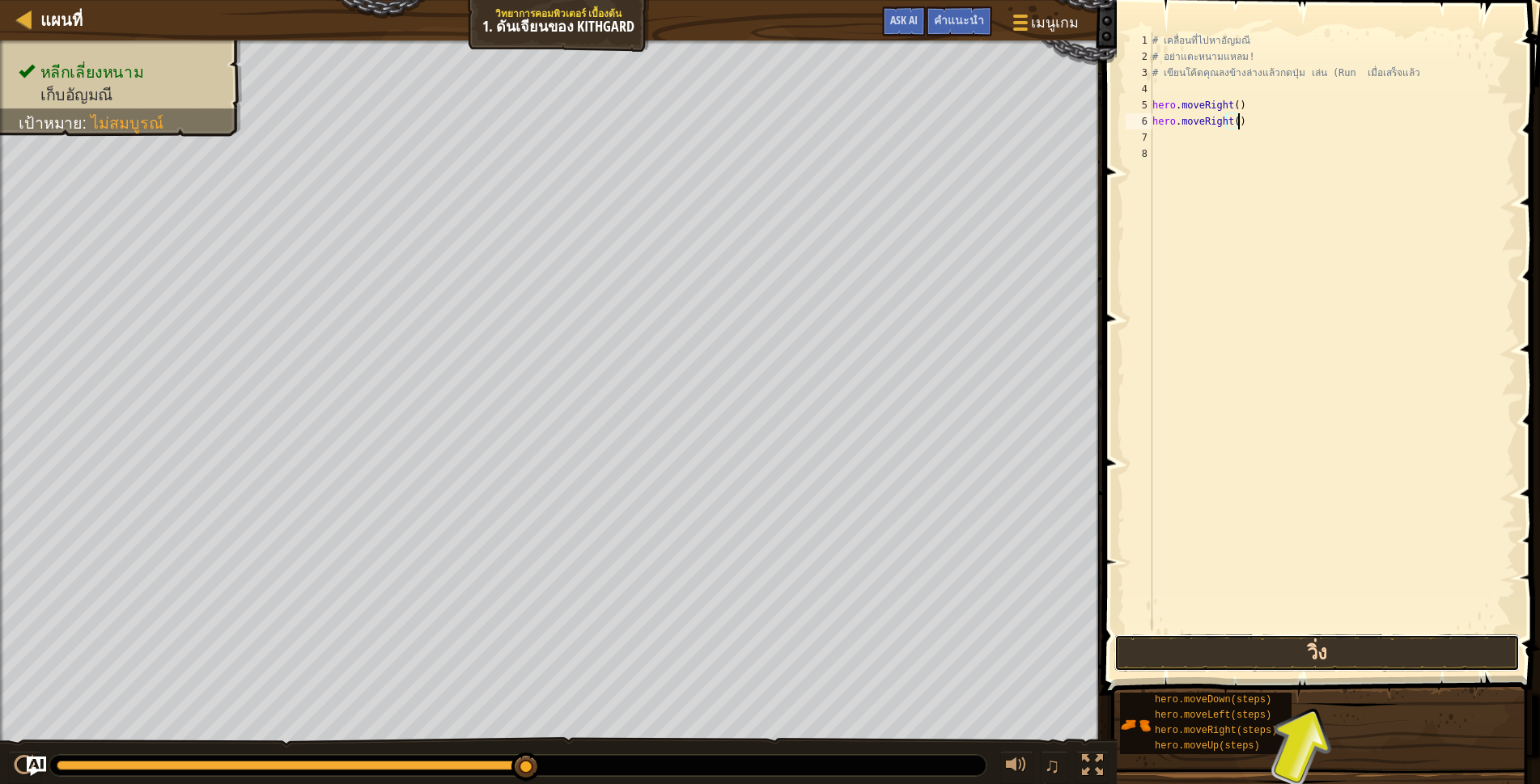
click at [1174, 649] on button "วิ่ง" at bounding box center [1317, 652] width 405 height 37
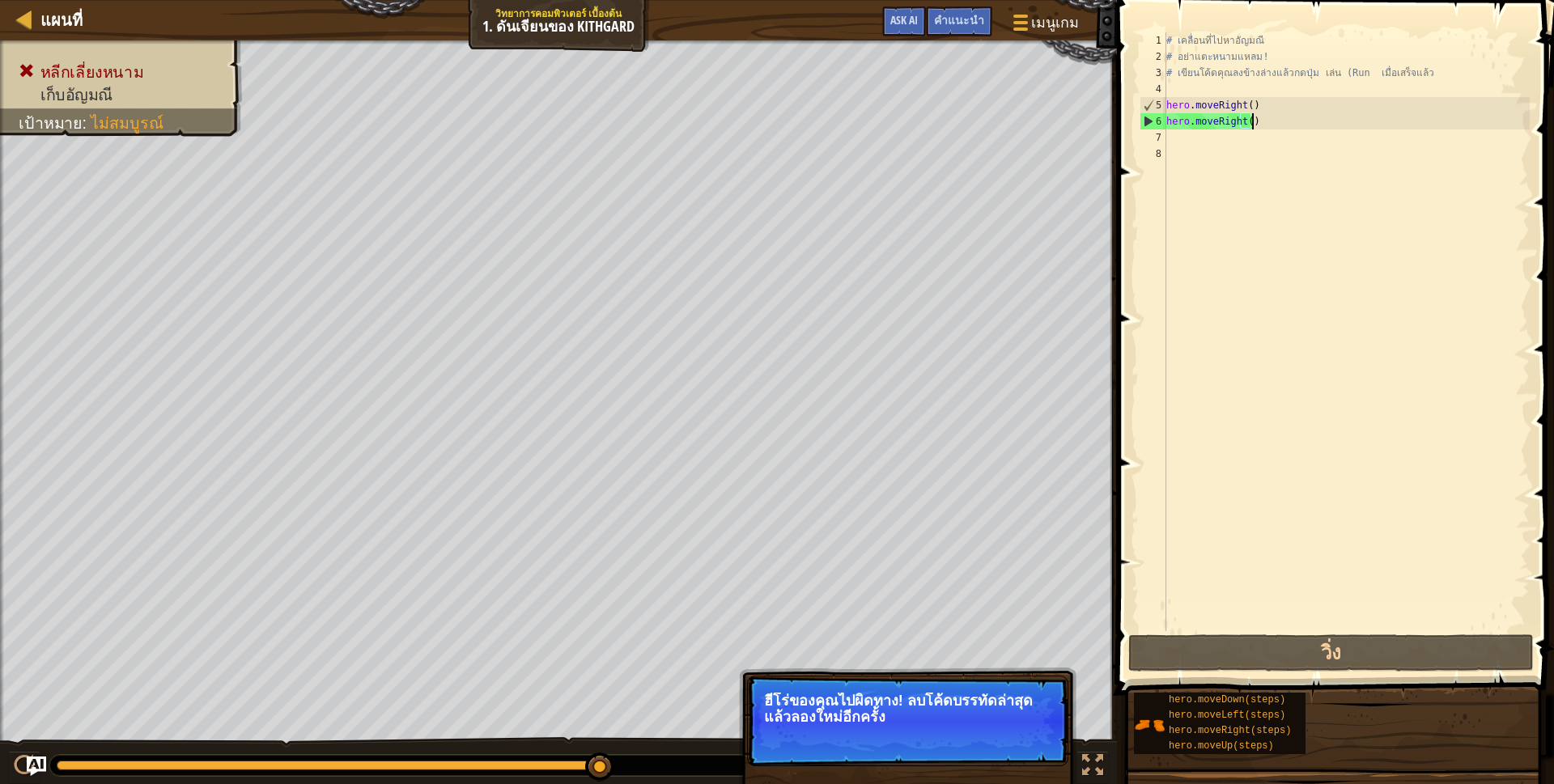
click at [1250, 114] on div "# เคลื่อนที่ไปหาอัญมณี # อย่าแตะหนามแหลม! # เขียนโค้ดคุณลงข้างล่างแล้วกดปุ่ม เล…" at bounding box center [1346, 348] width 367 height 631
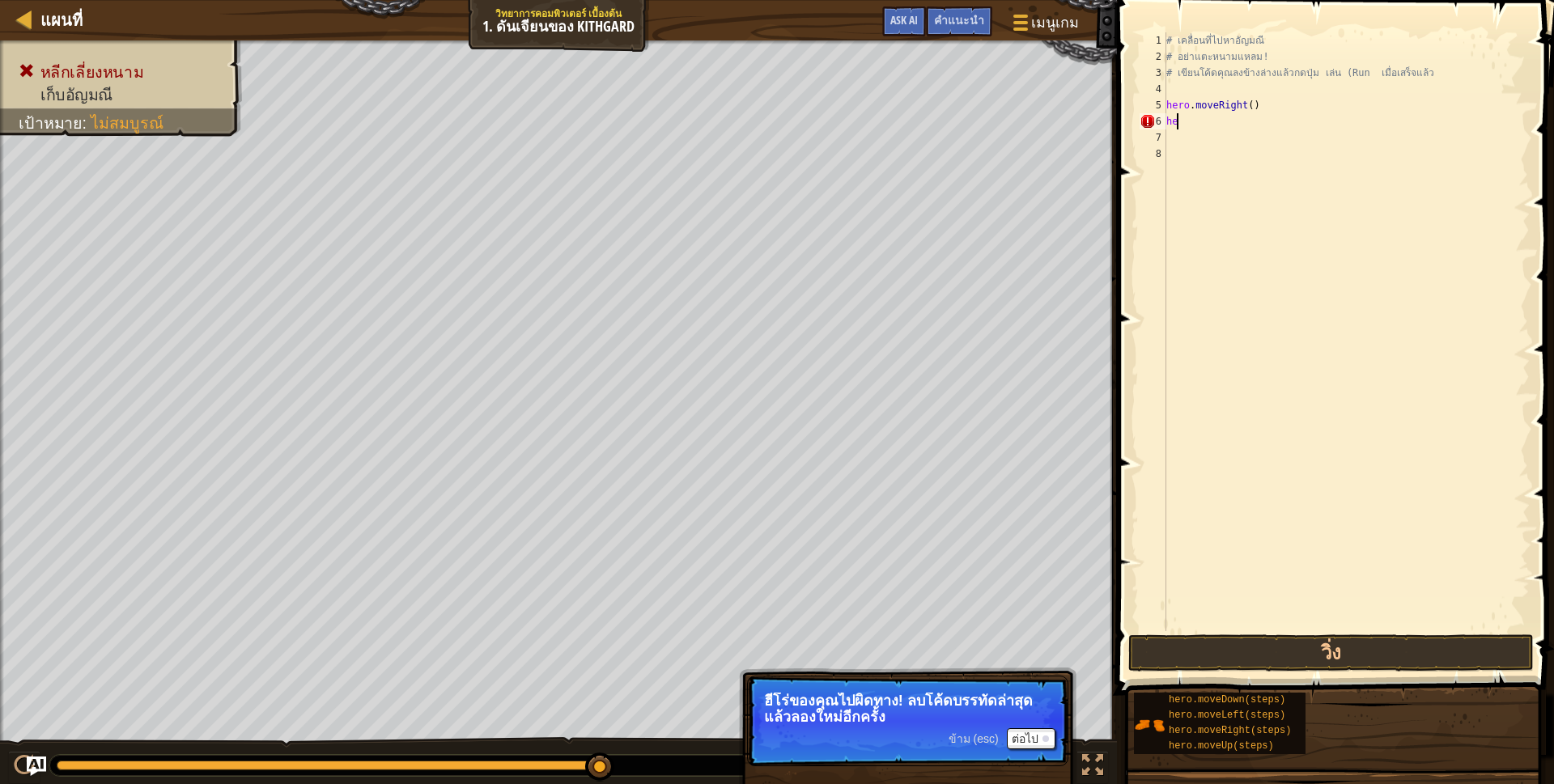
type textarea "h"
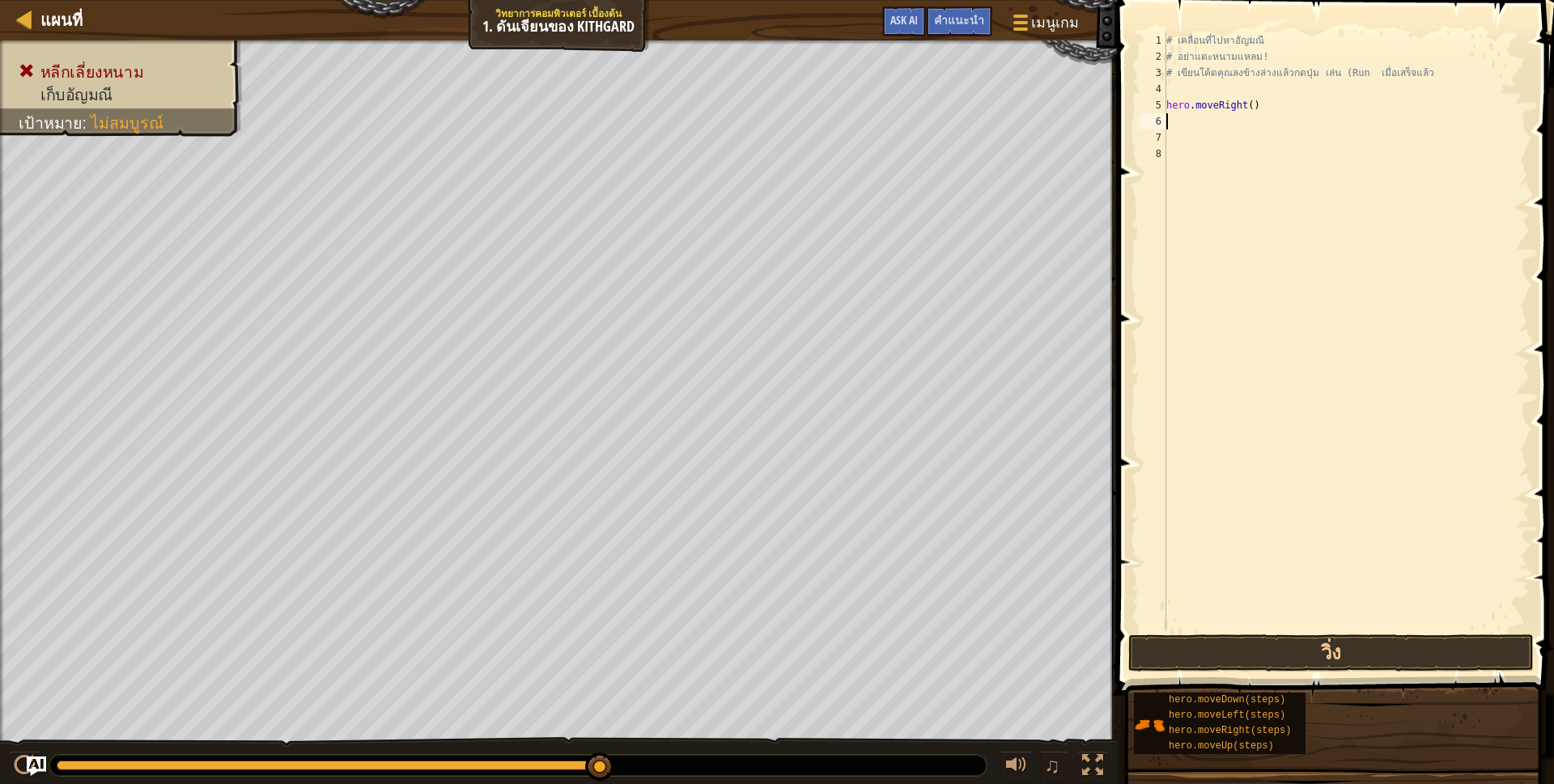
type textarea "h"
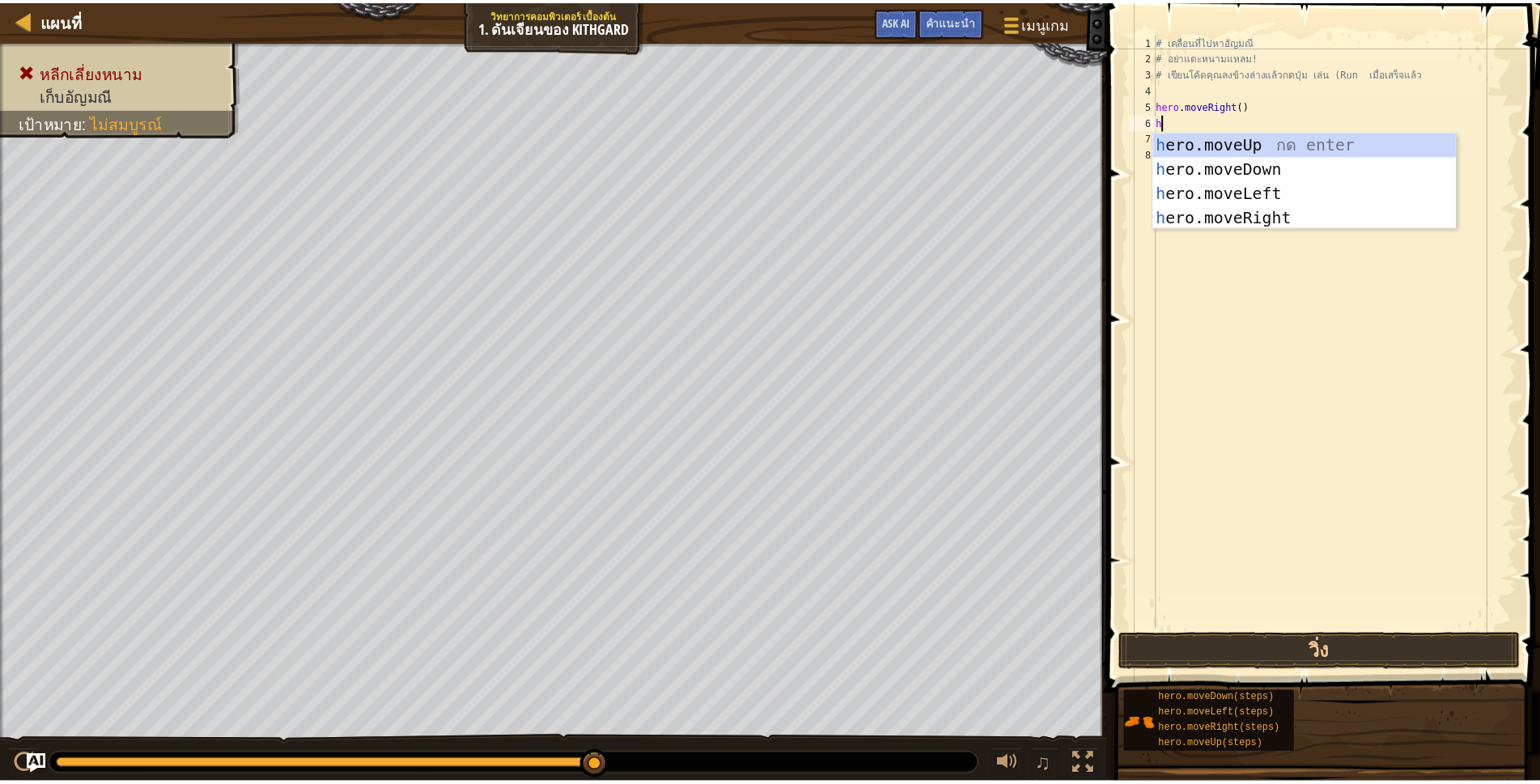
scroll to position [3, 3]
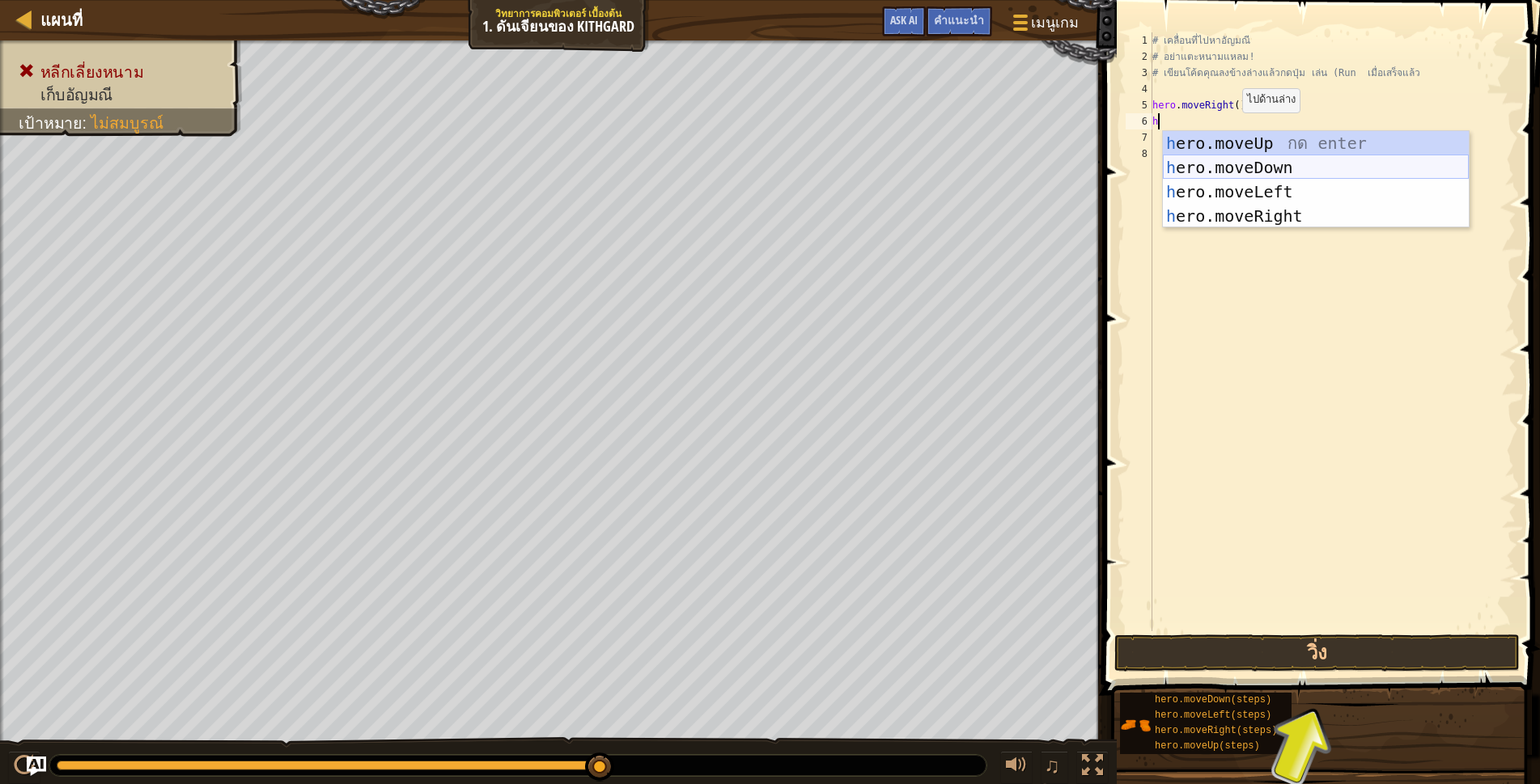
click at [1250, 164] on div "h ero.moveUp กด enter h ero.moveDown กด enter h ero.moveLeft กด enter h ero.mov…" at bounding box center [1316, 203] width 306 height 146
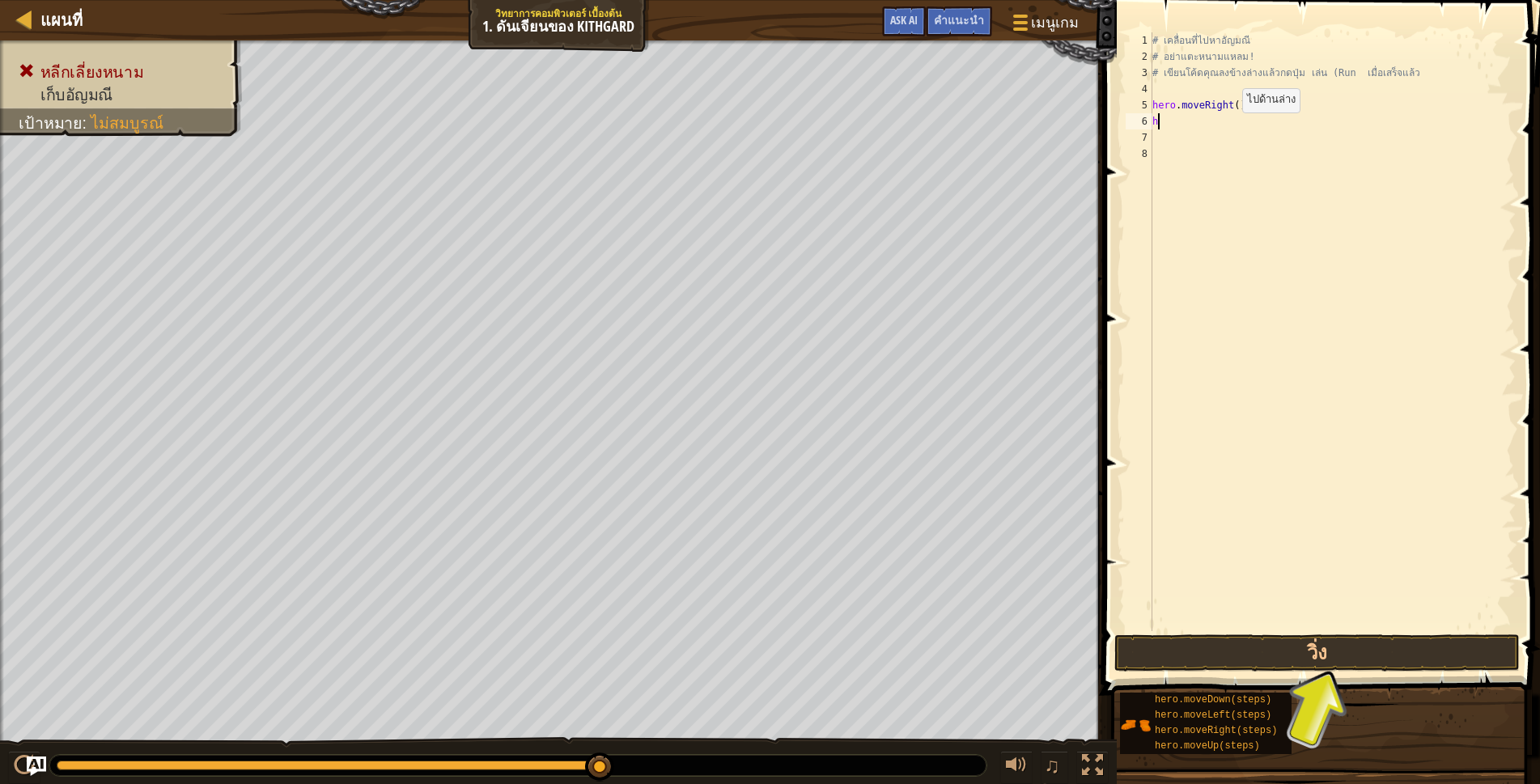
scroll to position [3, 0]
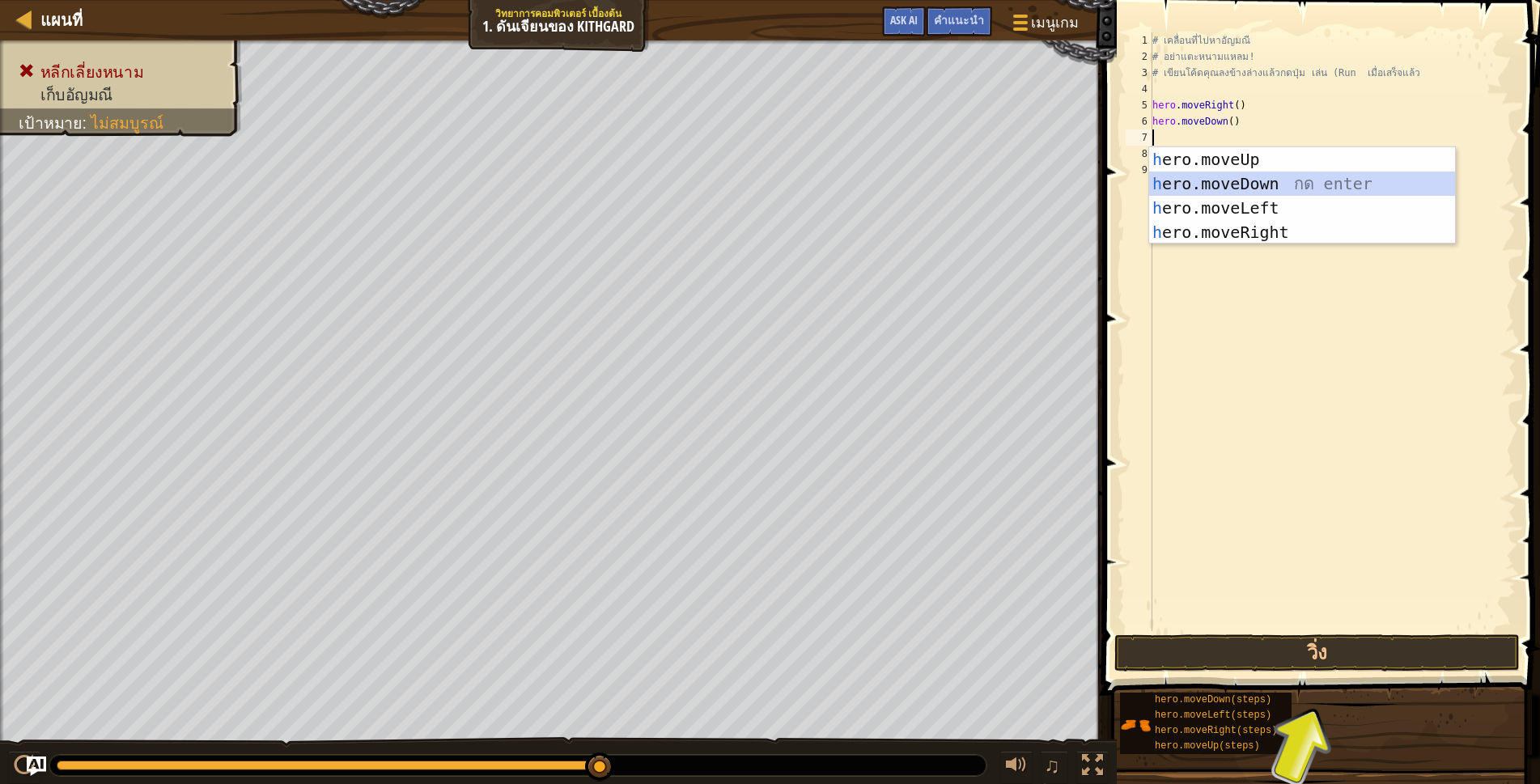
type textarea "h"
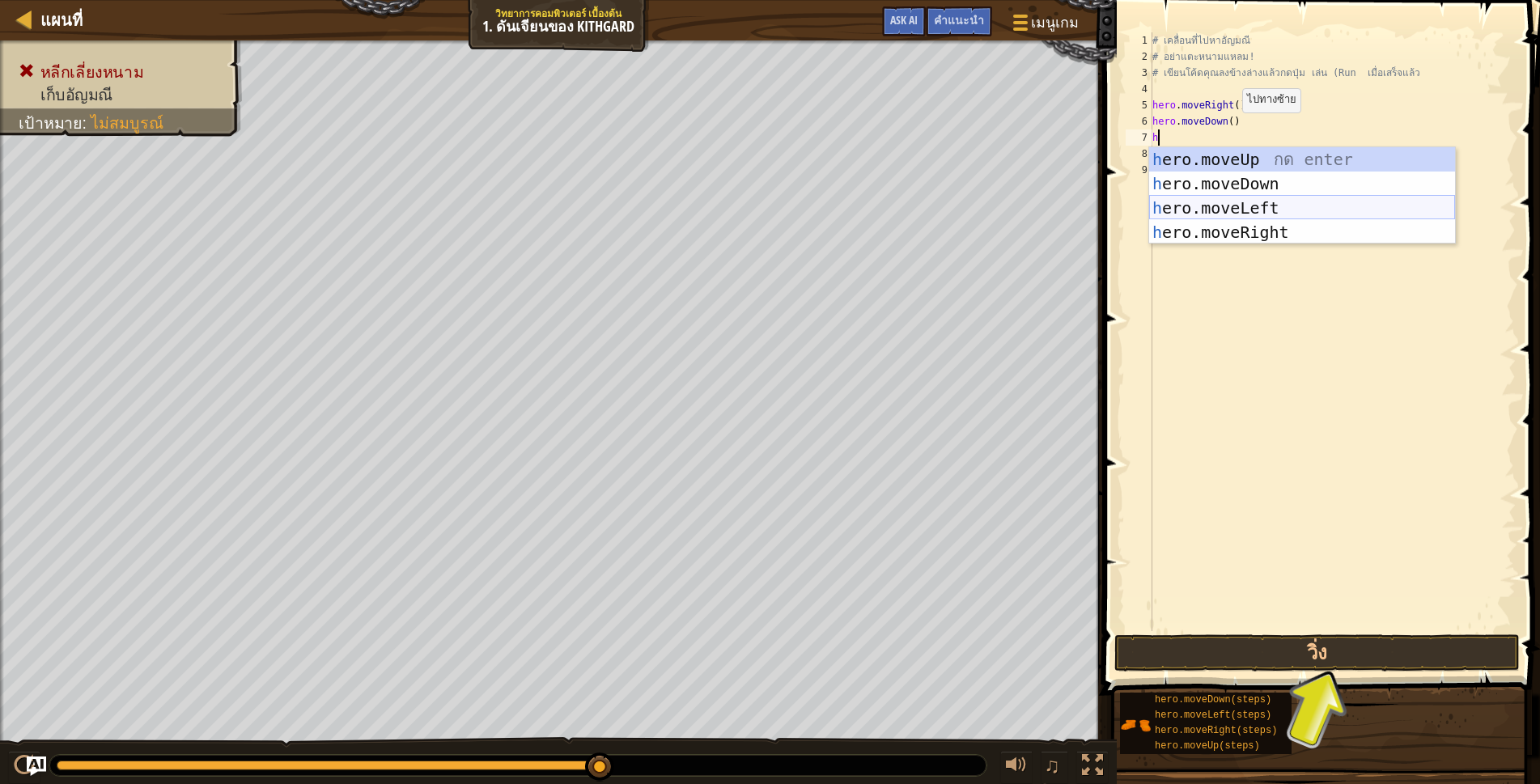
click at [1208, 208] on div "h ero.moveUp กด enter h ero.moveDown กด enter h ero.moveLeft กด enter h ero.mov…" at bounding box center [1303, 220] width 306 height 146
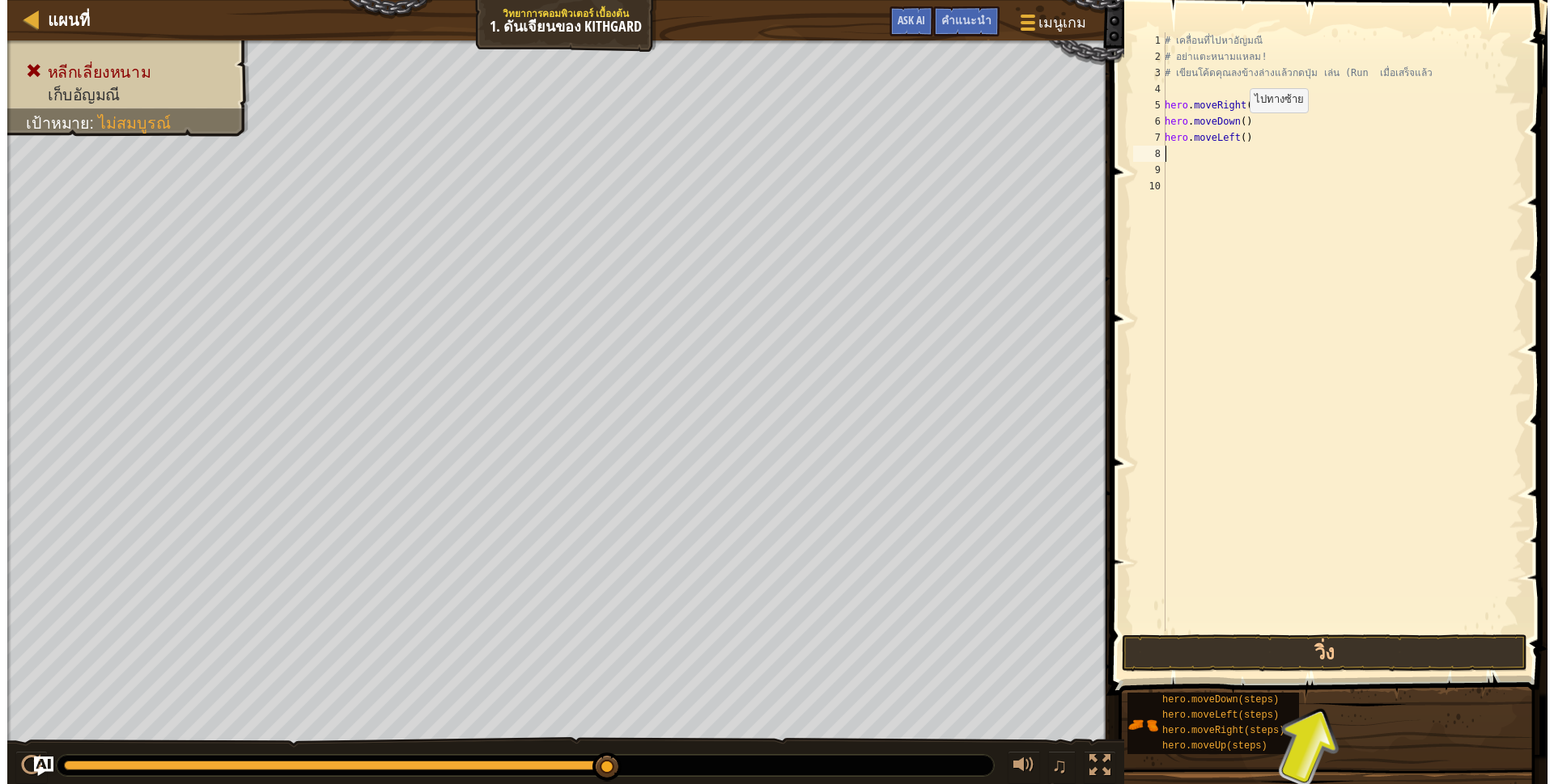
scroll to position [3, 0]
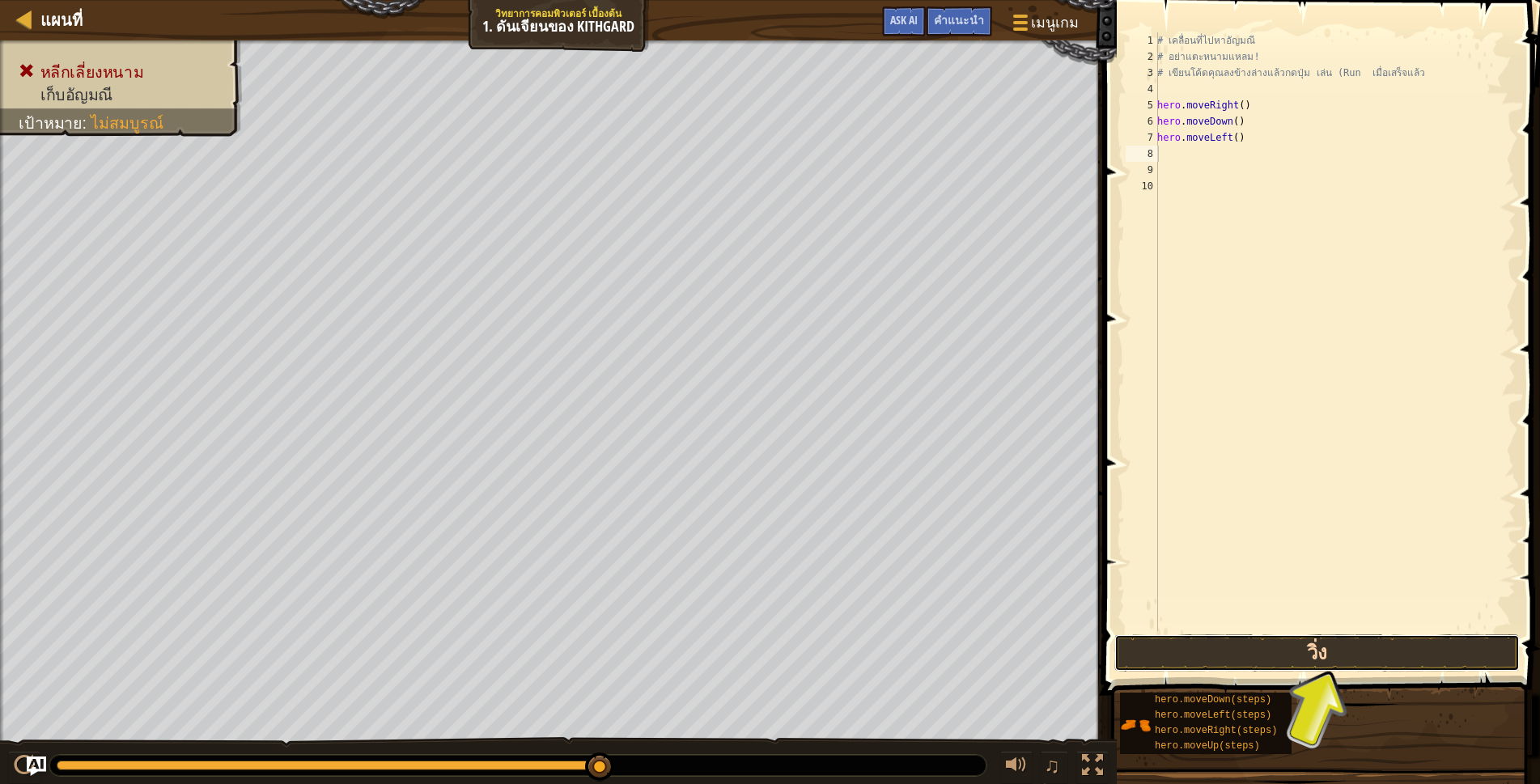
click at [1222, 645] on button "วิ่ง" at bounding box center [1317, 652] width 405 height 37
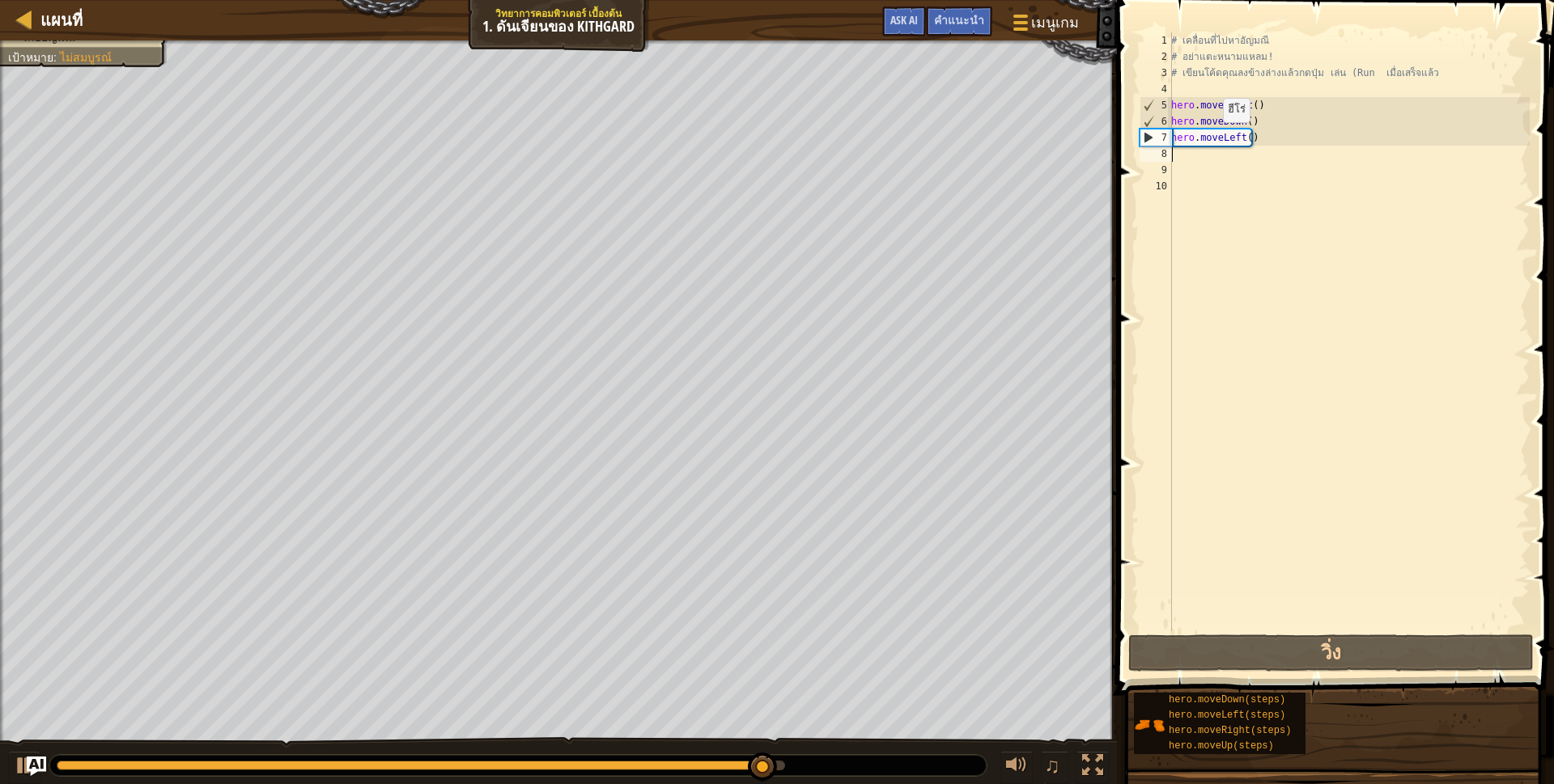
click at [1214, 140] on div "# เคลื่อนที่ไปหา[PERSON_NAME] # อย่าแตะหนามแหลม! # เขียนโค้ดคุณลงข้างล่างแล้วกด…" at bounding box center [1348, 348] width 361 height 631
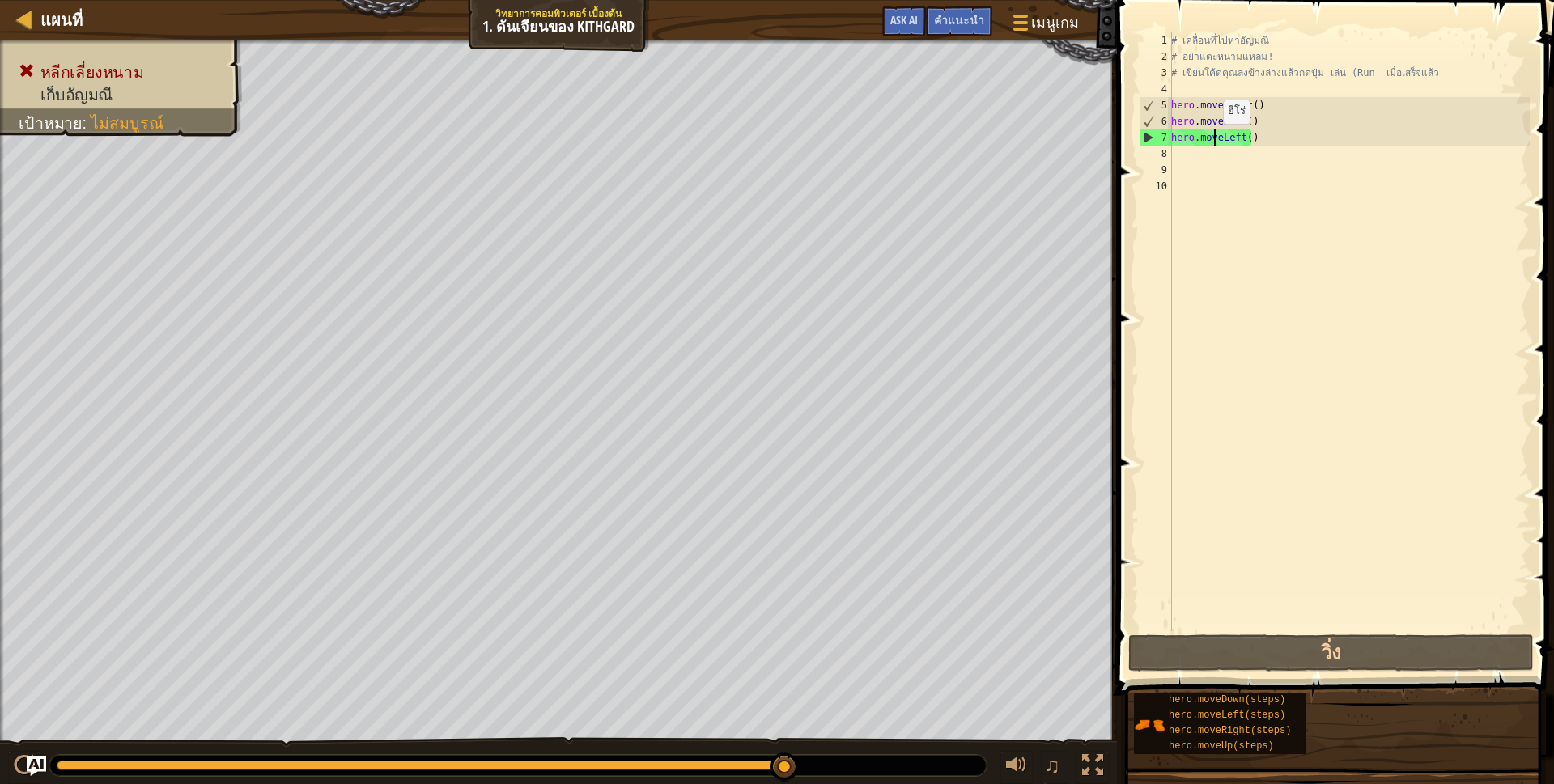
click at [1246, 139] on div "# เคลื่อนที่ไปหา[PERSON_NAME] # อย่าแตะหนามแหลม! # เขียนโค้ดคุณลงข้างล่างแล้วกด…" at bounding box center [1348, 348] width 361 height 631
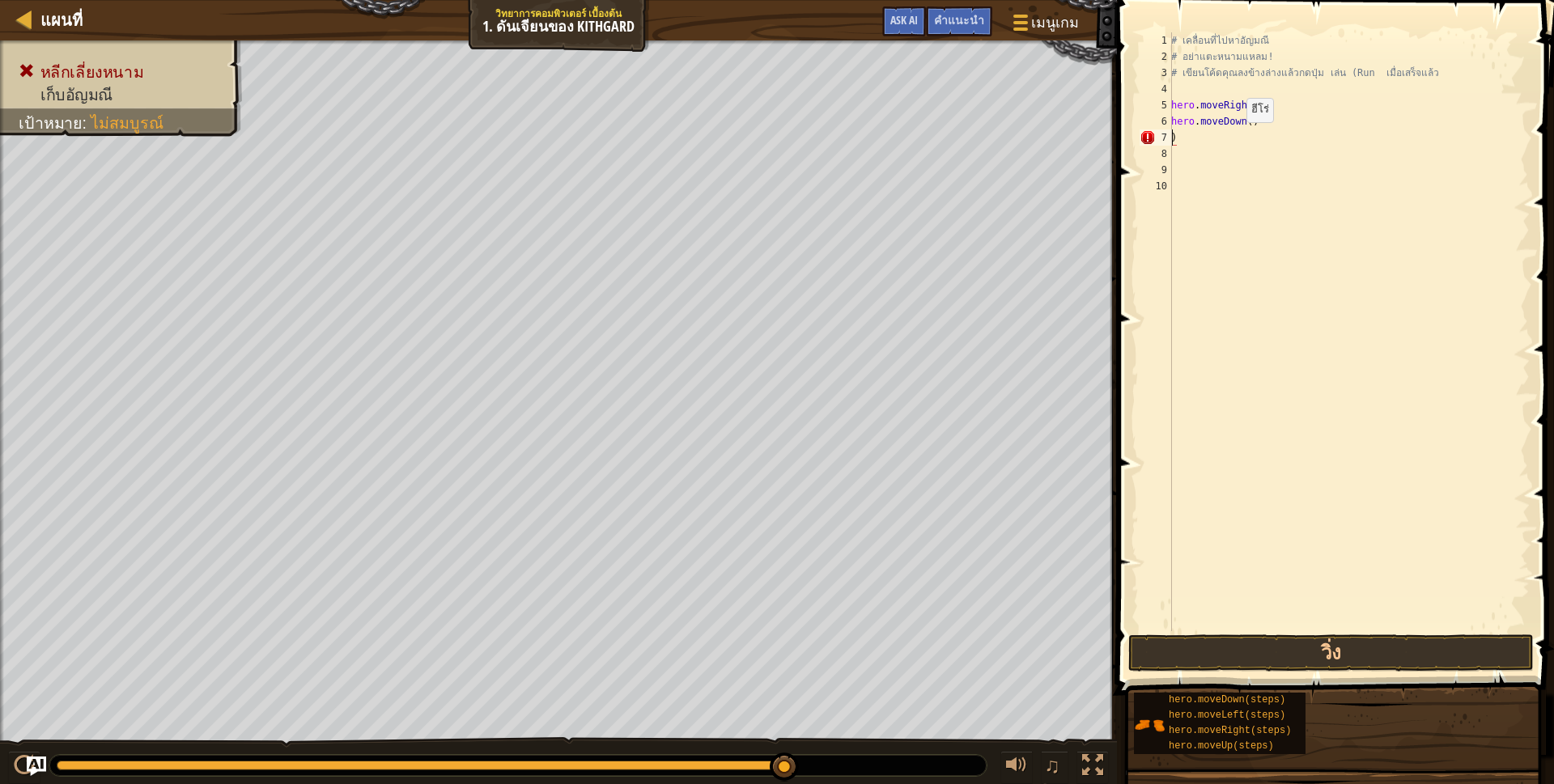
scroll to position [3, 4]
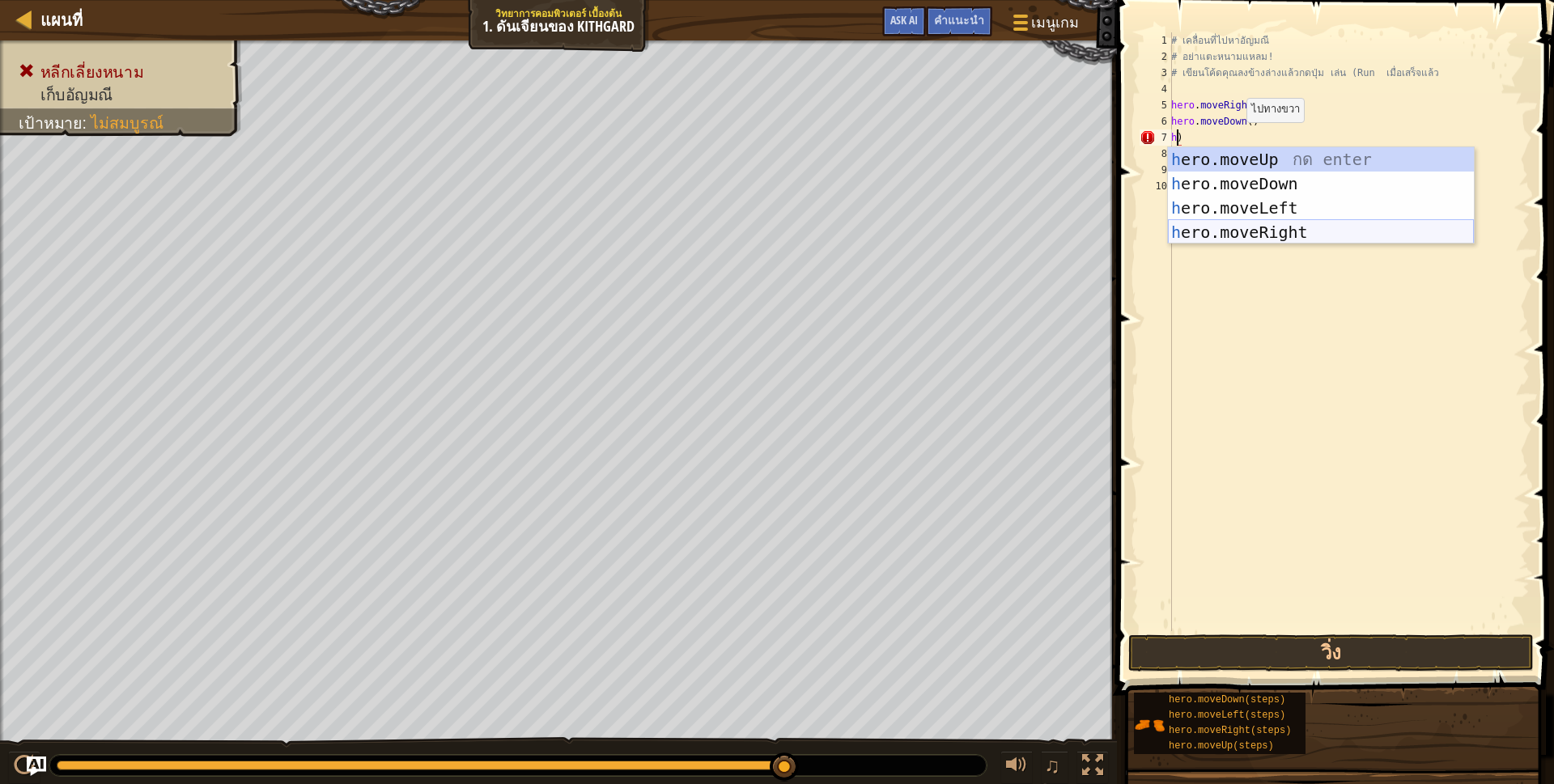
click at [1256, 226] on div "h ero.moveUp กด enter h ero.moveDown กด enter h ero.moveLeft กด enter h ero.mov…" at bounding box center [1321, 220] width 306 height 146
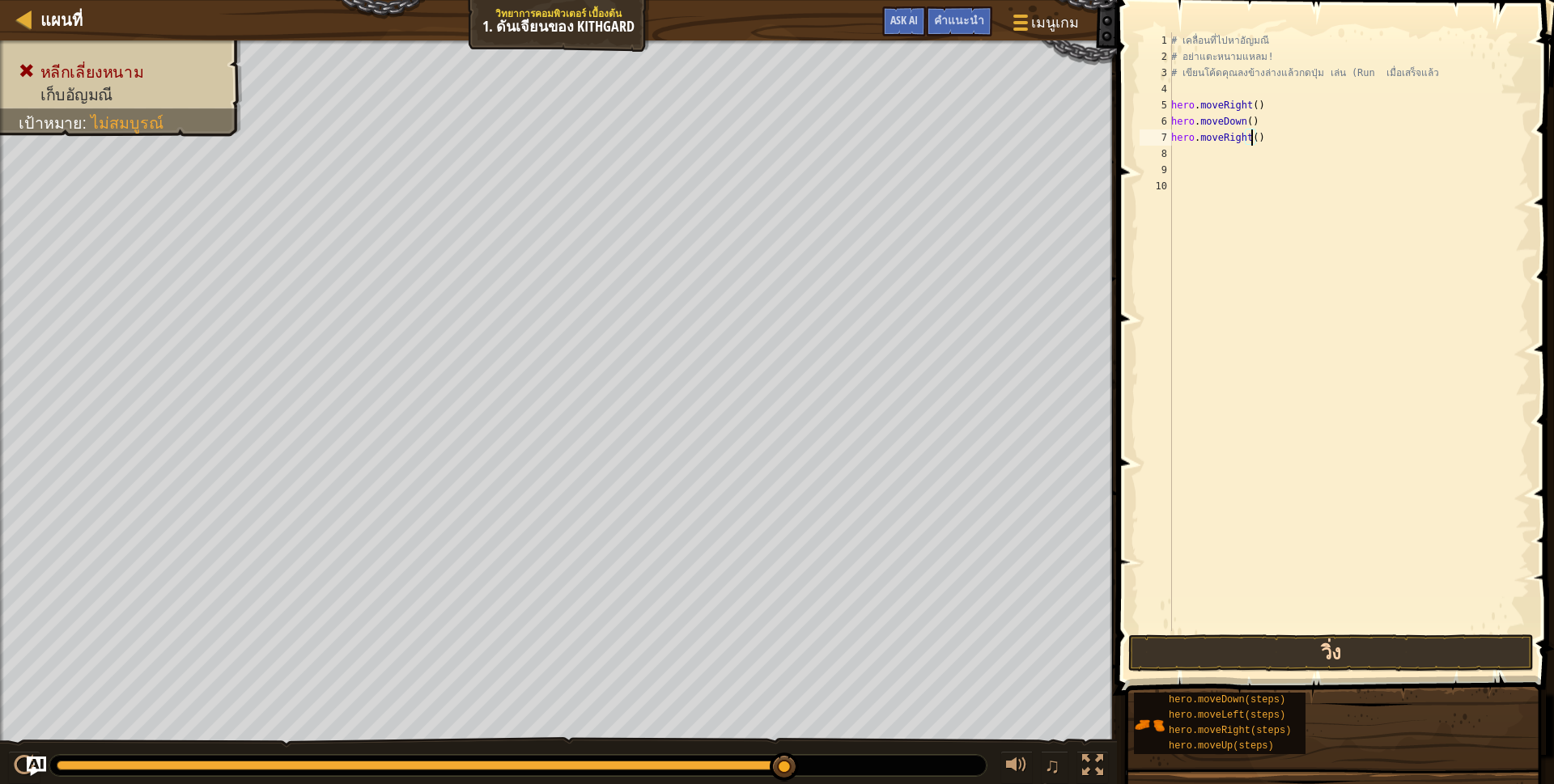
type textarea "hero.moveRight()"
click at [1175, 655] on button "วิ่ง" at bounding box center [1331, 652] width 405 height 37
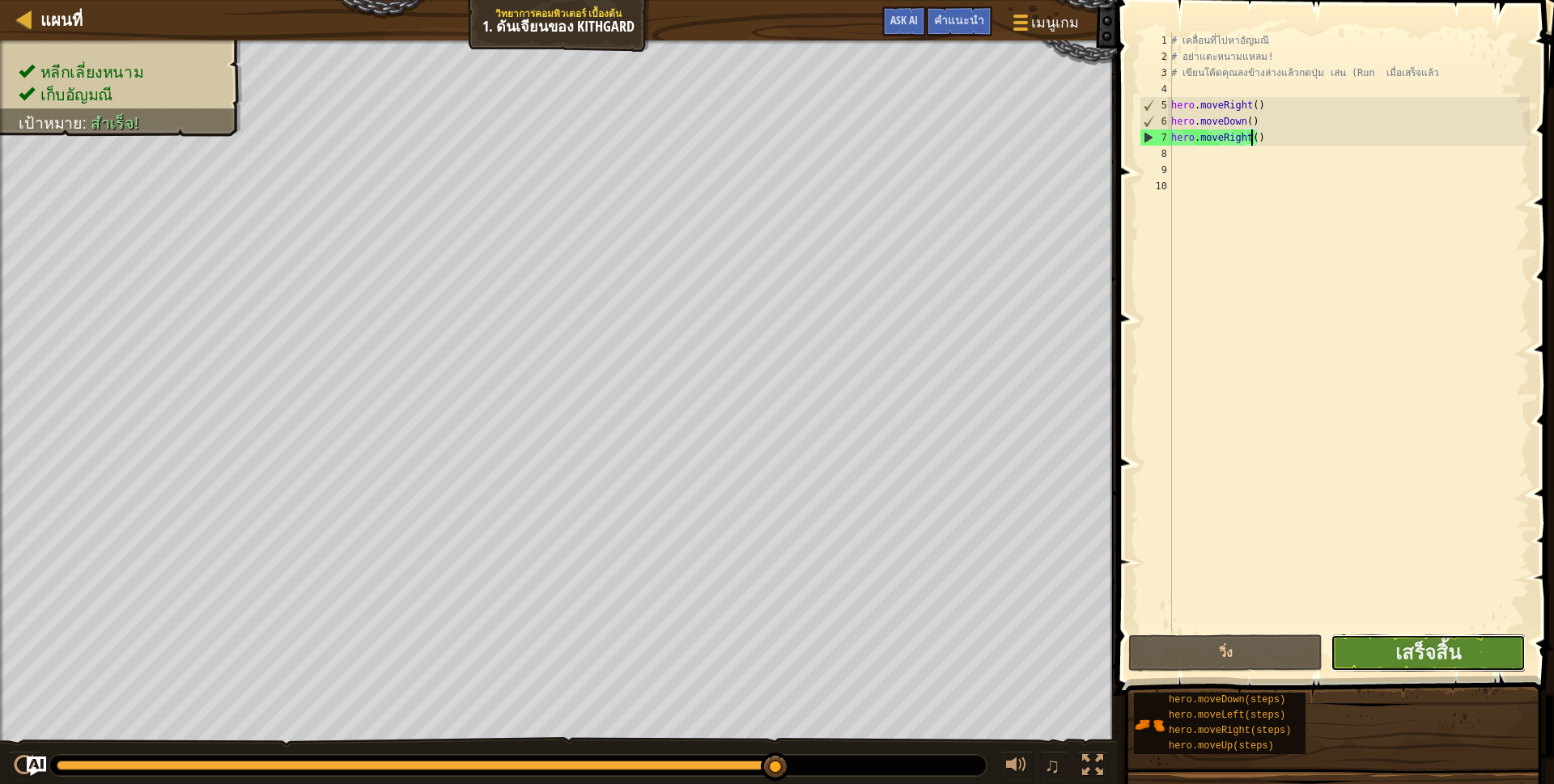
click at [1378, 664] on button "เสร็จสิ้น" at bounding box center [1428, 652] width 194 height 37
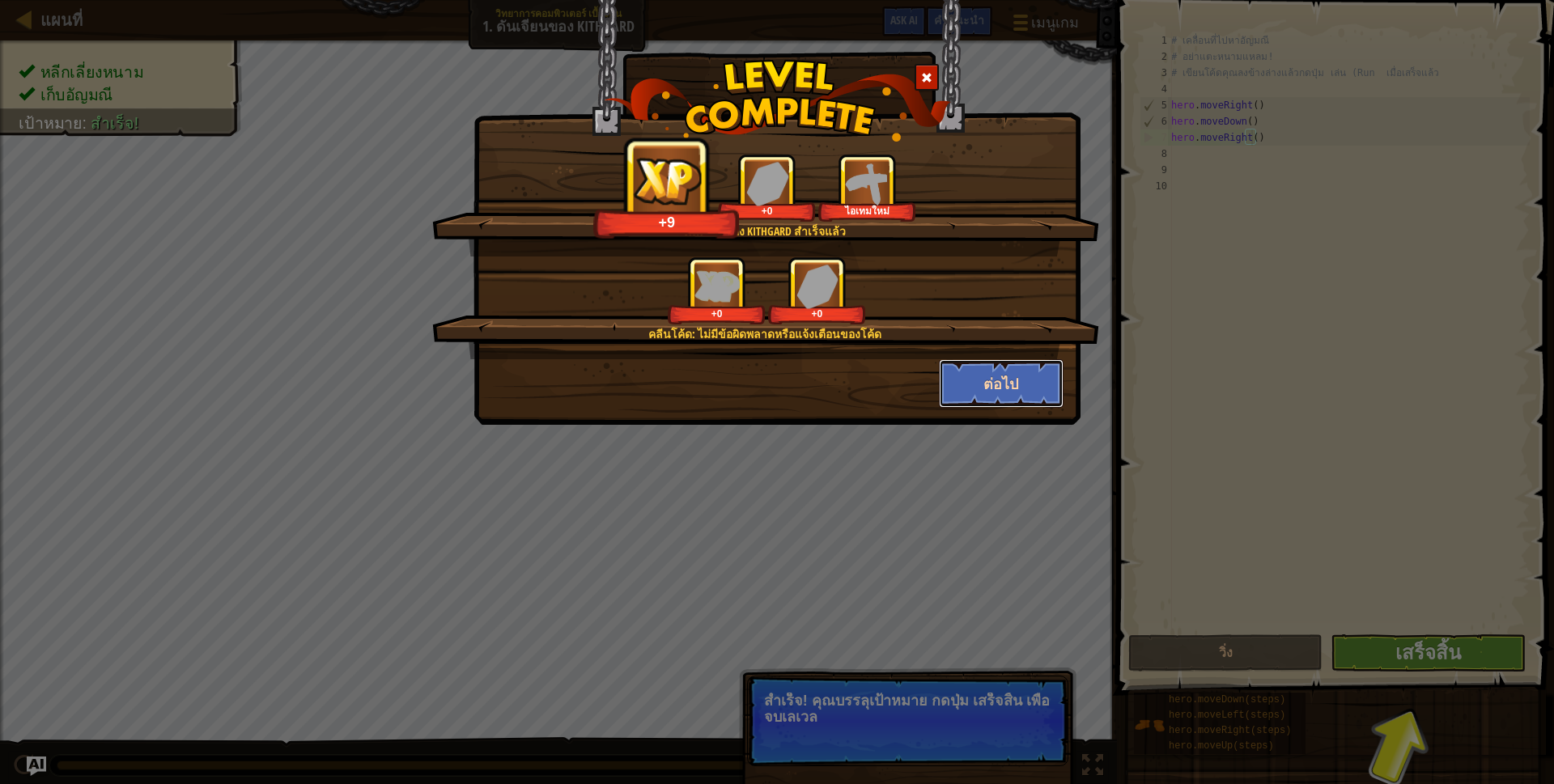
click at [991, 395] on button "ต่อไป" at bounding box center [1001, 384] width 125 height 49
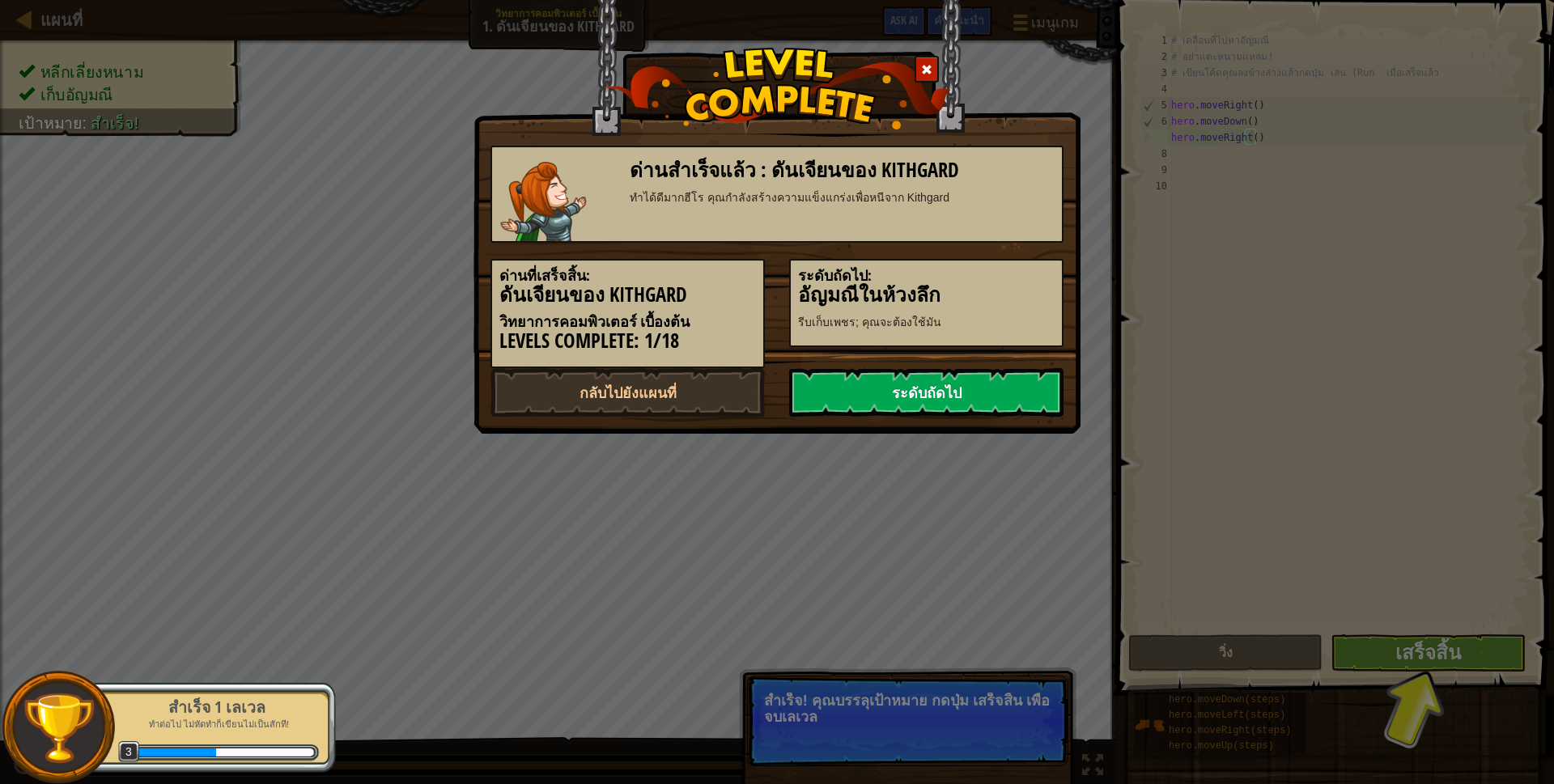
click at [993, 397] on link "ระดับถัดไป" at bounding box center [926, 392] width 275 height 49
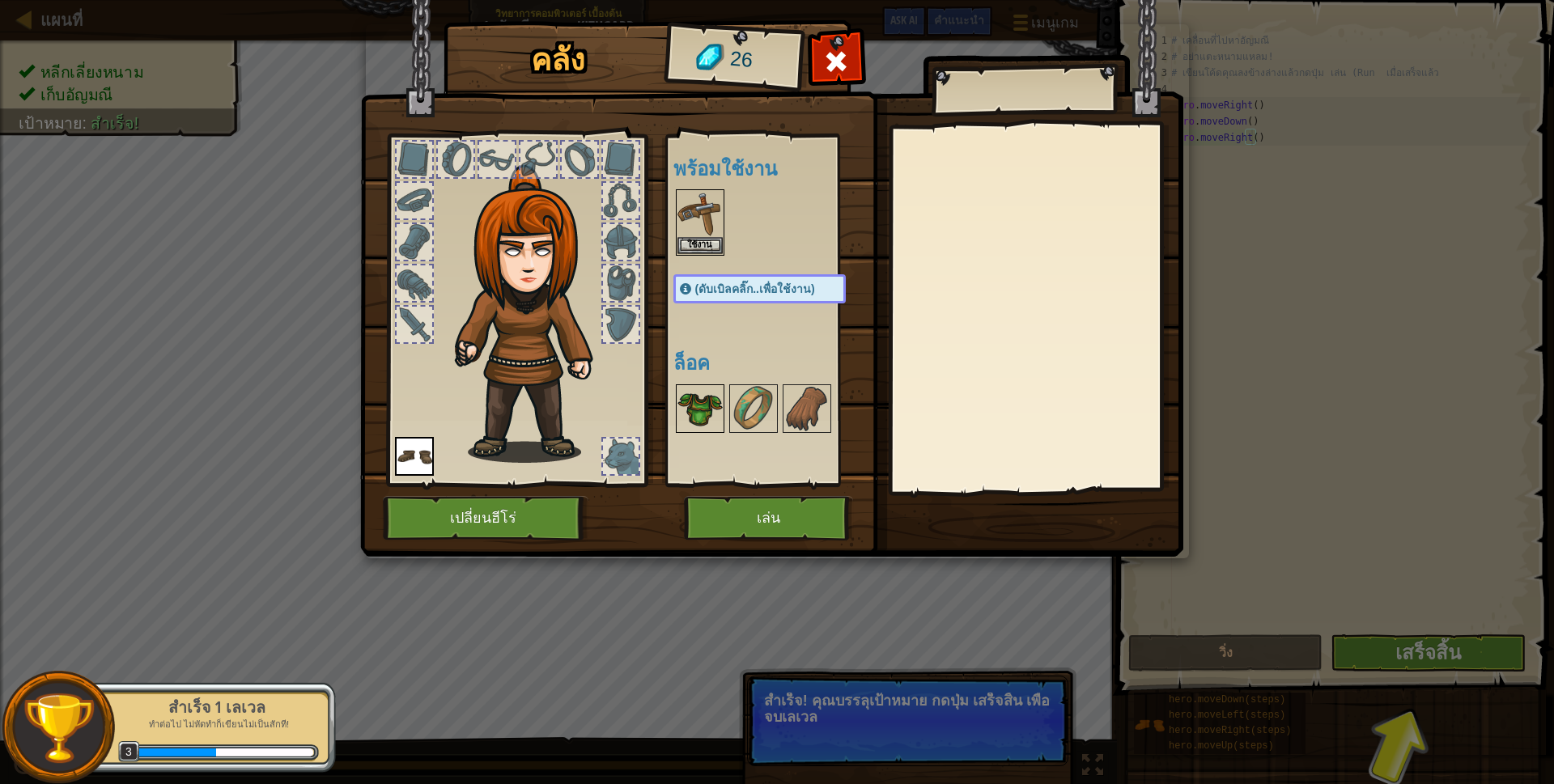
click at [699, 405] on img at bounding box center [699, 408] width 46 height 46
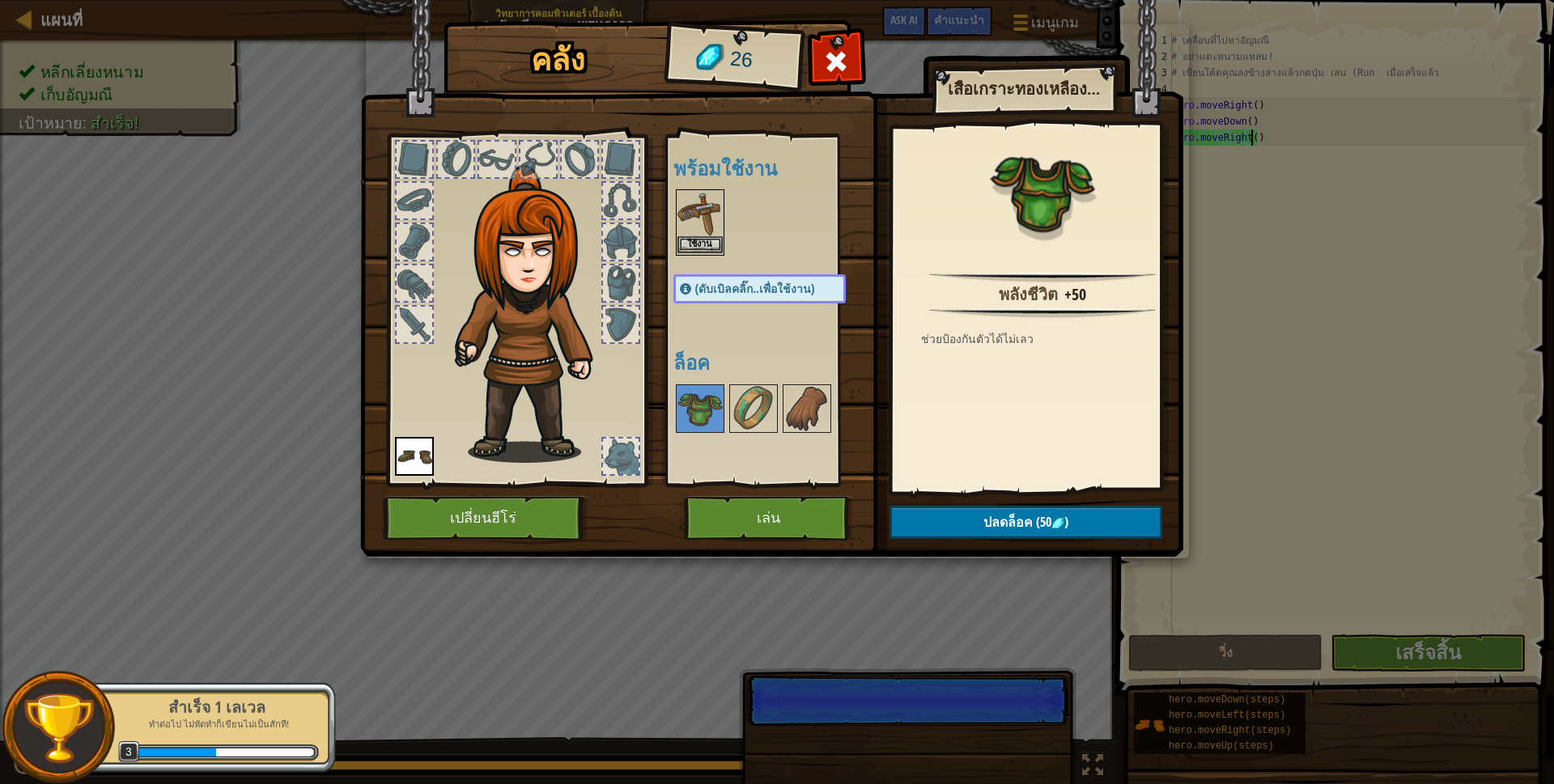
scroll to position [3, 66]
click at [694, 239] on button "ใช้งาน" at bounding box center [699, 245] width 46 height 17
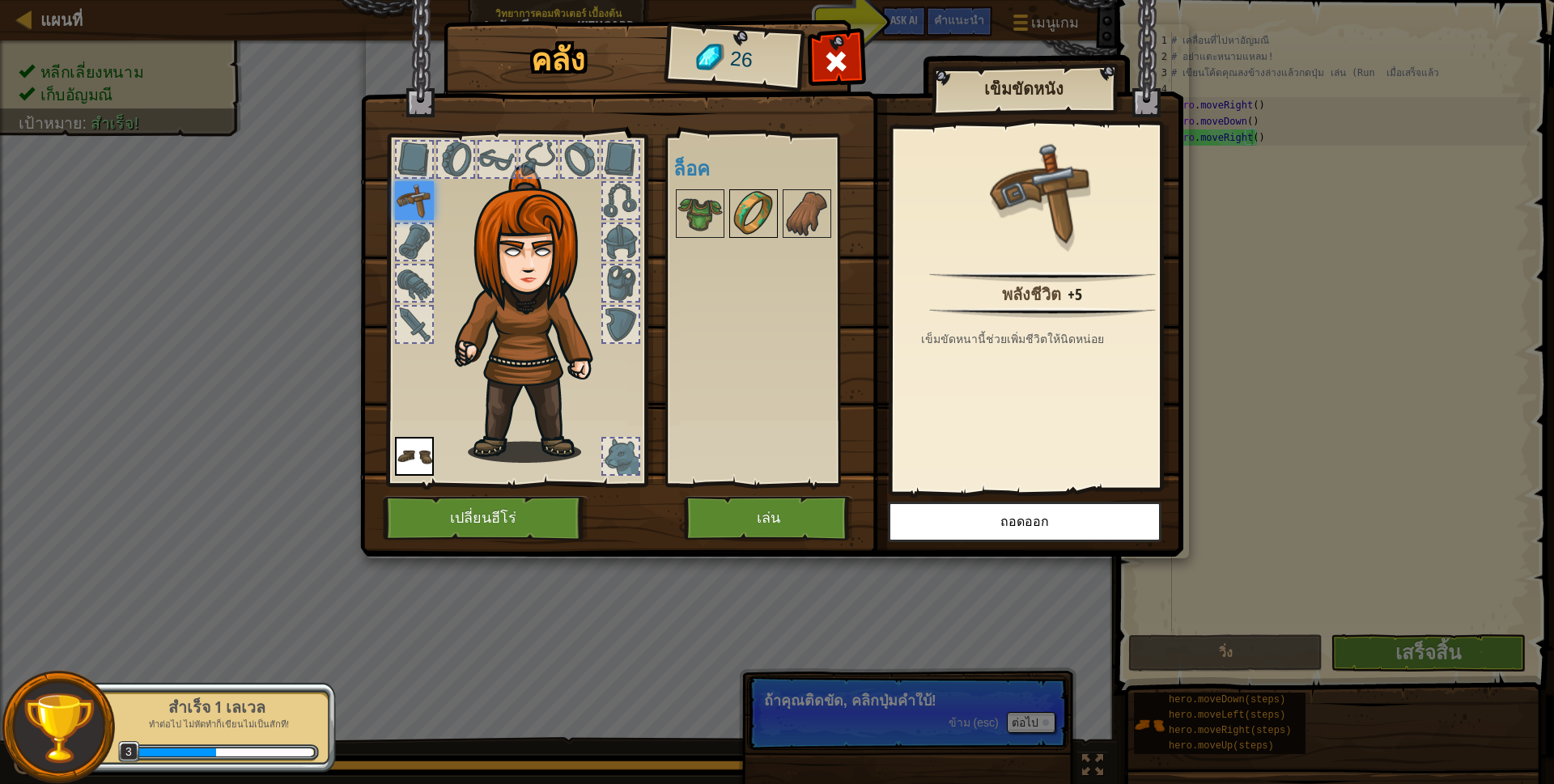
click at [763, 195] on img at bounding box center [754, 214] width 46 height 46
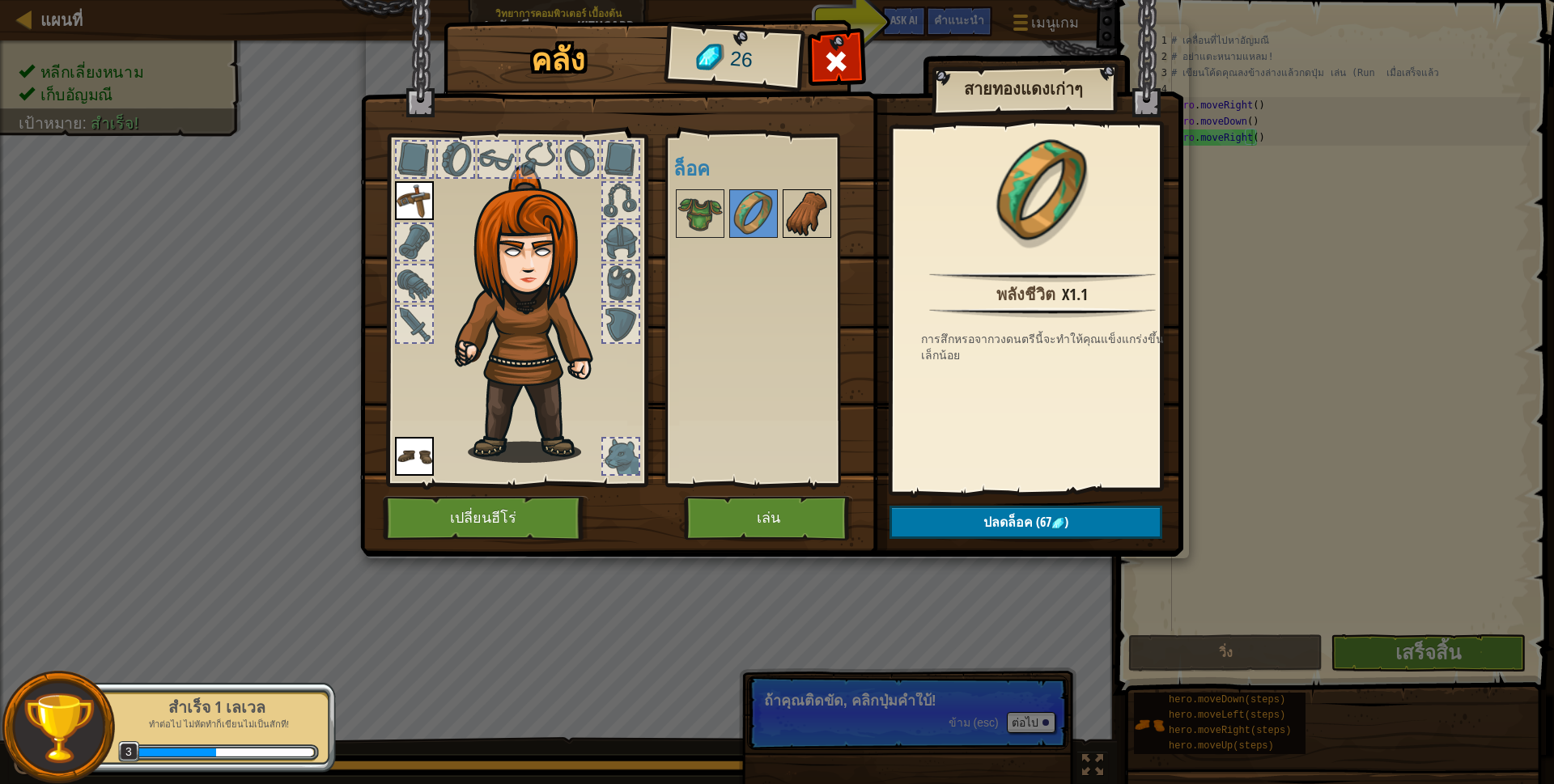
click at [784, 219] on img at bounding box center [807, 214] width 46 height 46
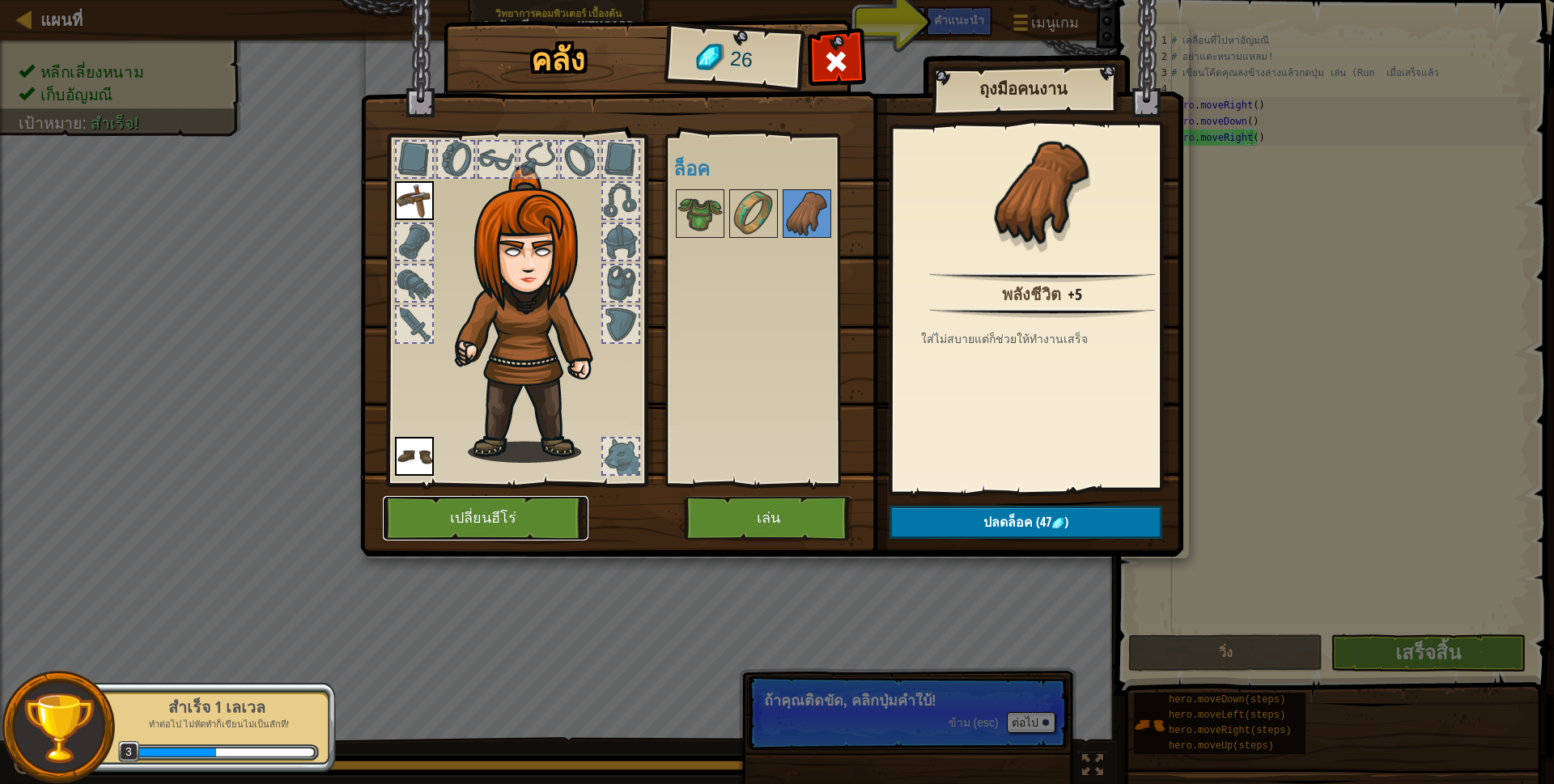
drag, startPoint x: 519, startPoint y: 496, endPoint x: 516, endPoint y: 520, distance: 24.2
click at [516, 520] on button "เปลี่ยนฮีโร่" at bounding box center [486, 518] width 205 height 45
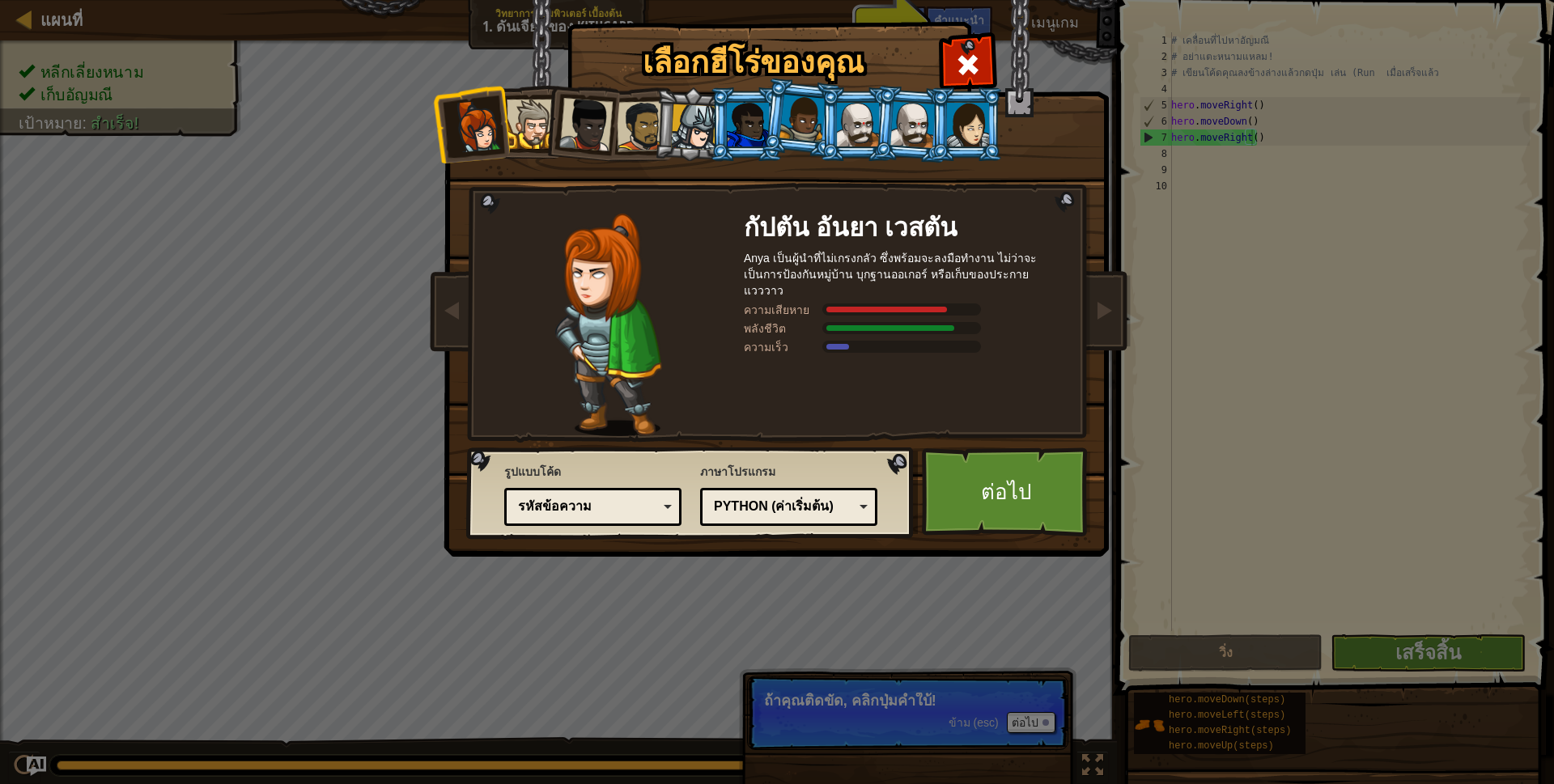
click at [537, 117] on div at bounding box center [530, 124] width 49 height 49
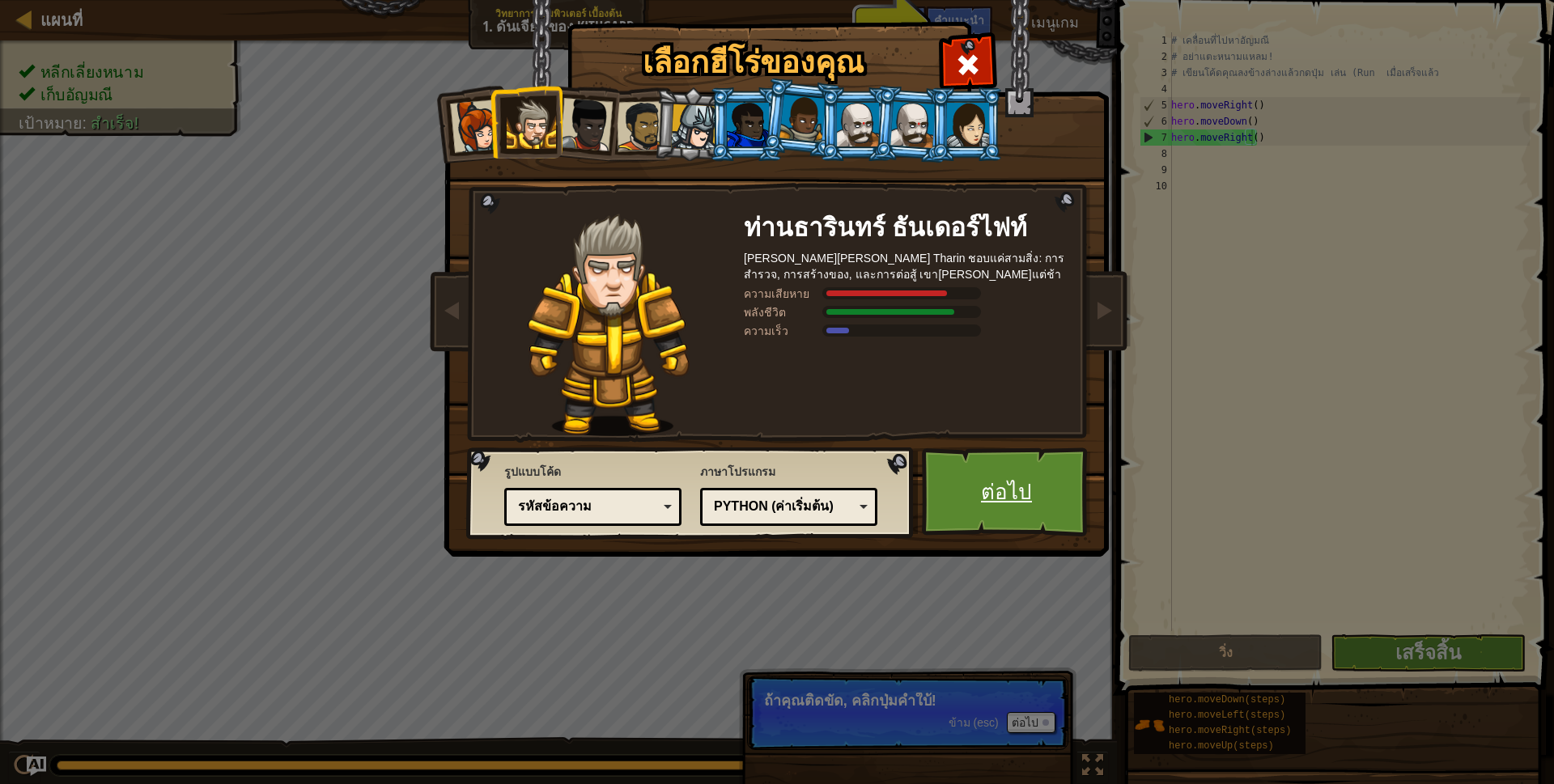
click at [1036, 488] on link "ต่อไป" at bounding box center [1006, 491] width 169 height 89
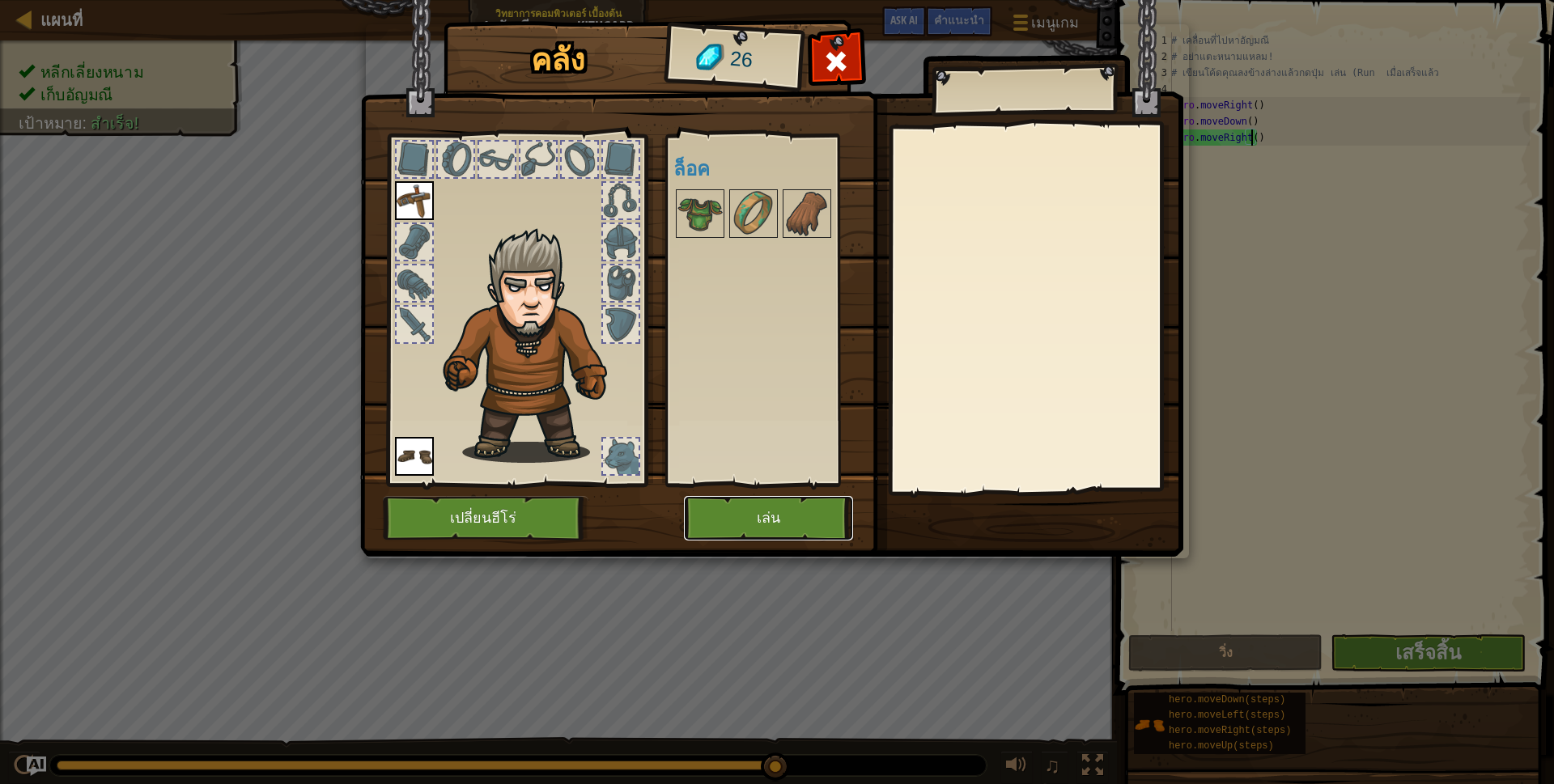
click at [796, 518] on button "เล่น" at bounding box center [768, 518] width 169 height 45
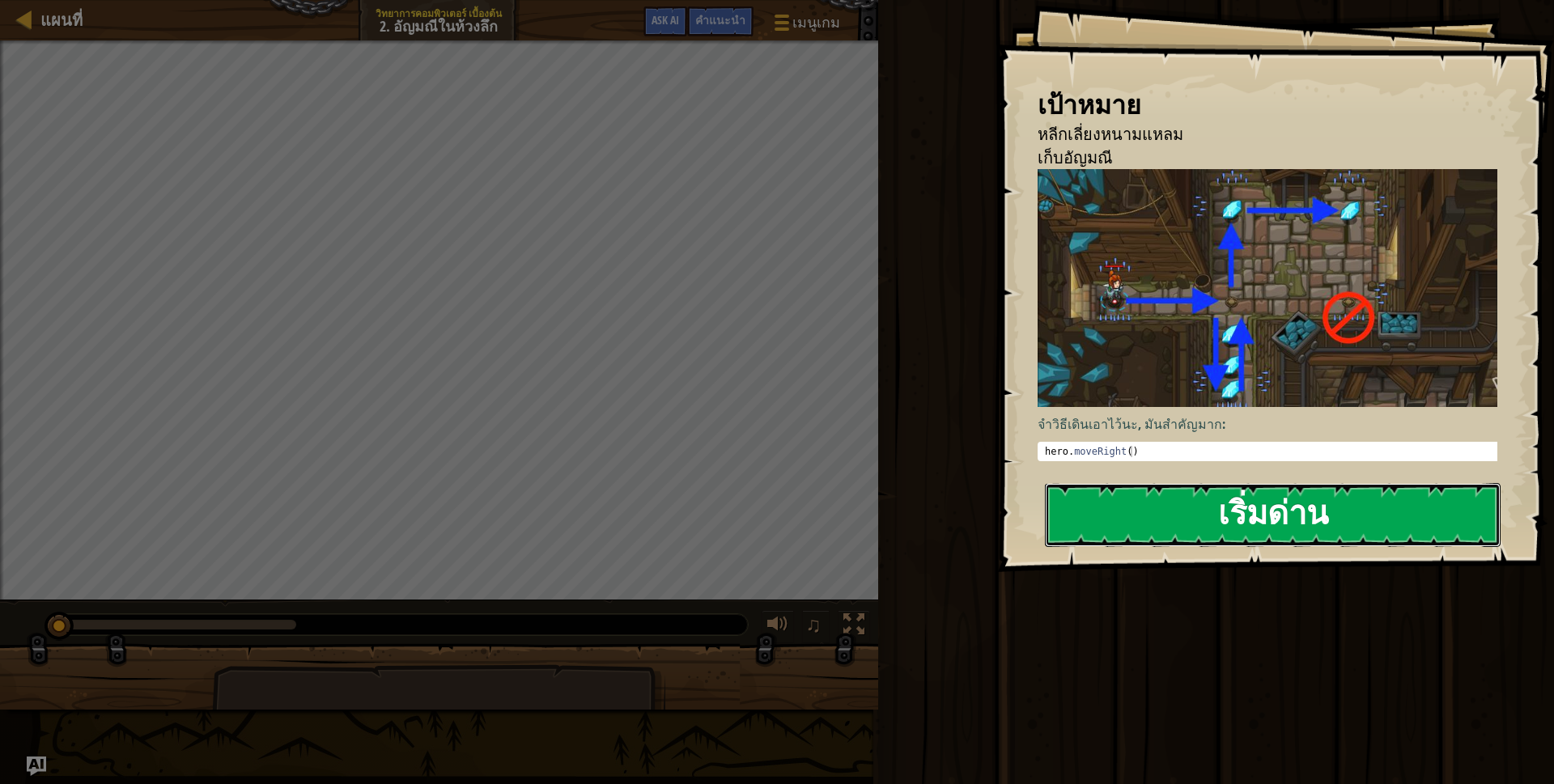
click at [1105, 525] on button "เริ่มด่าน" at bounding box center [1273, 514] width 456 height 63
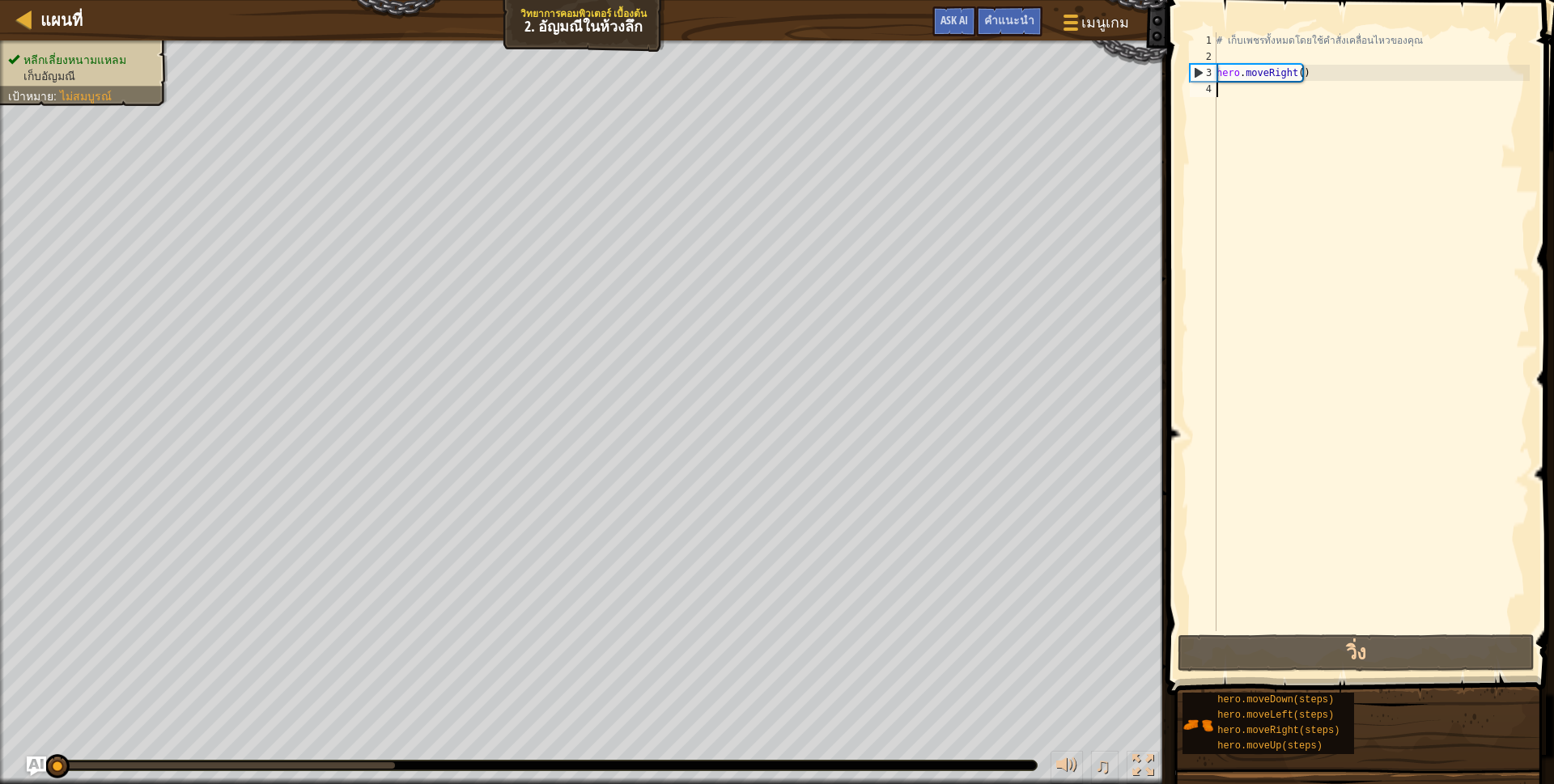
type textarea "h"
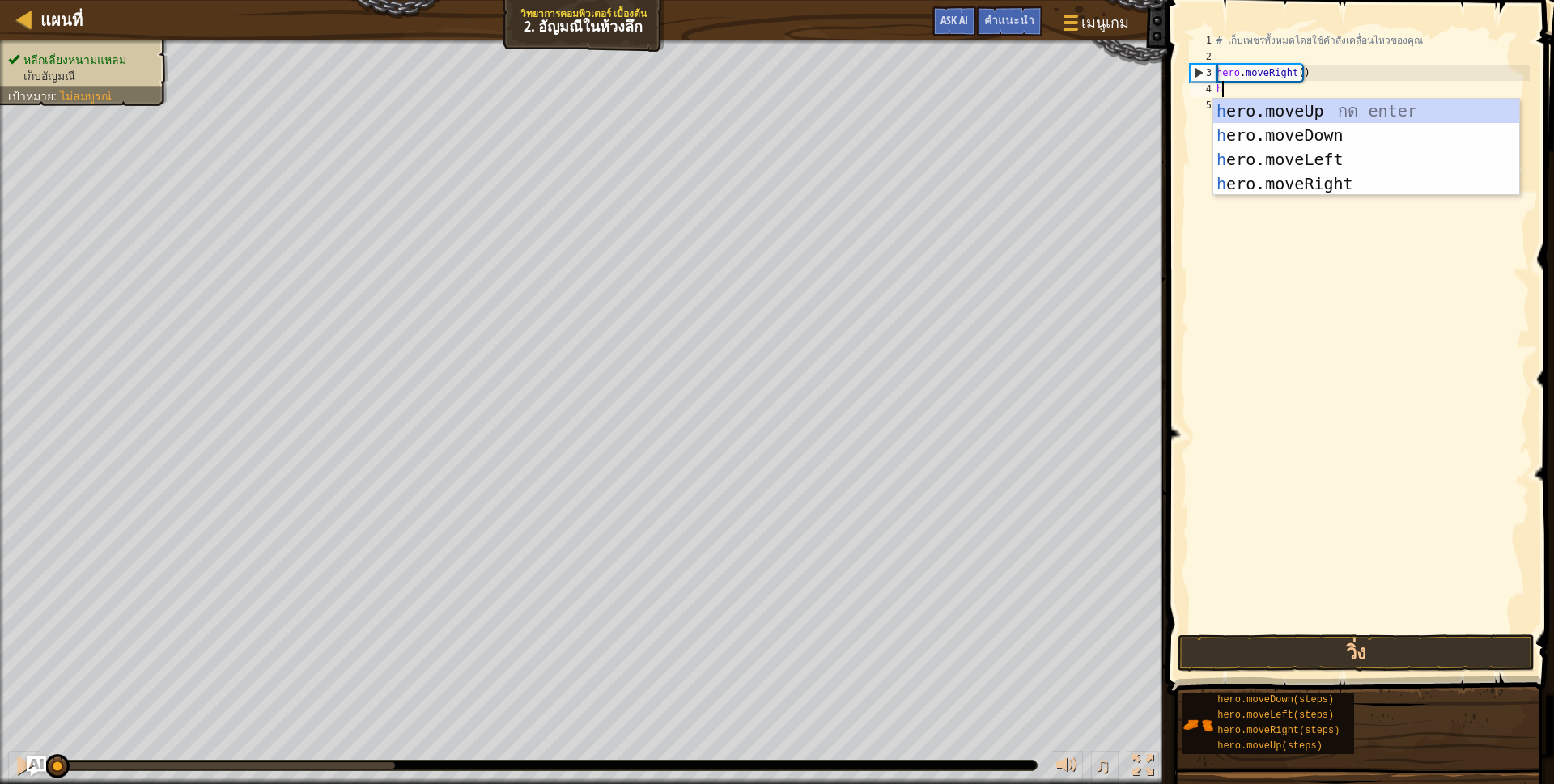
scroll to position [3, 3]
click at [1377, 139] on div "h ero.moveUp กด enter h ero.moveDown กด enter h ero.moveLeft กด enter h ero.mov…" at bounding box center [1366, 172] width 306 height 146
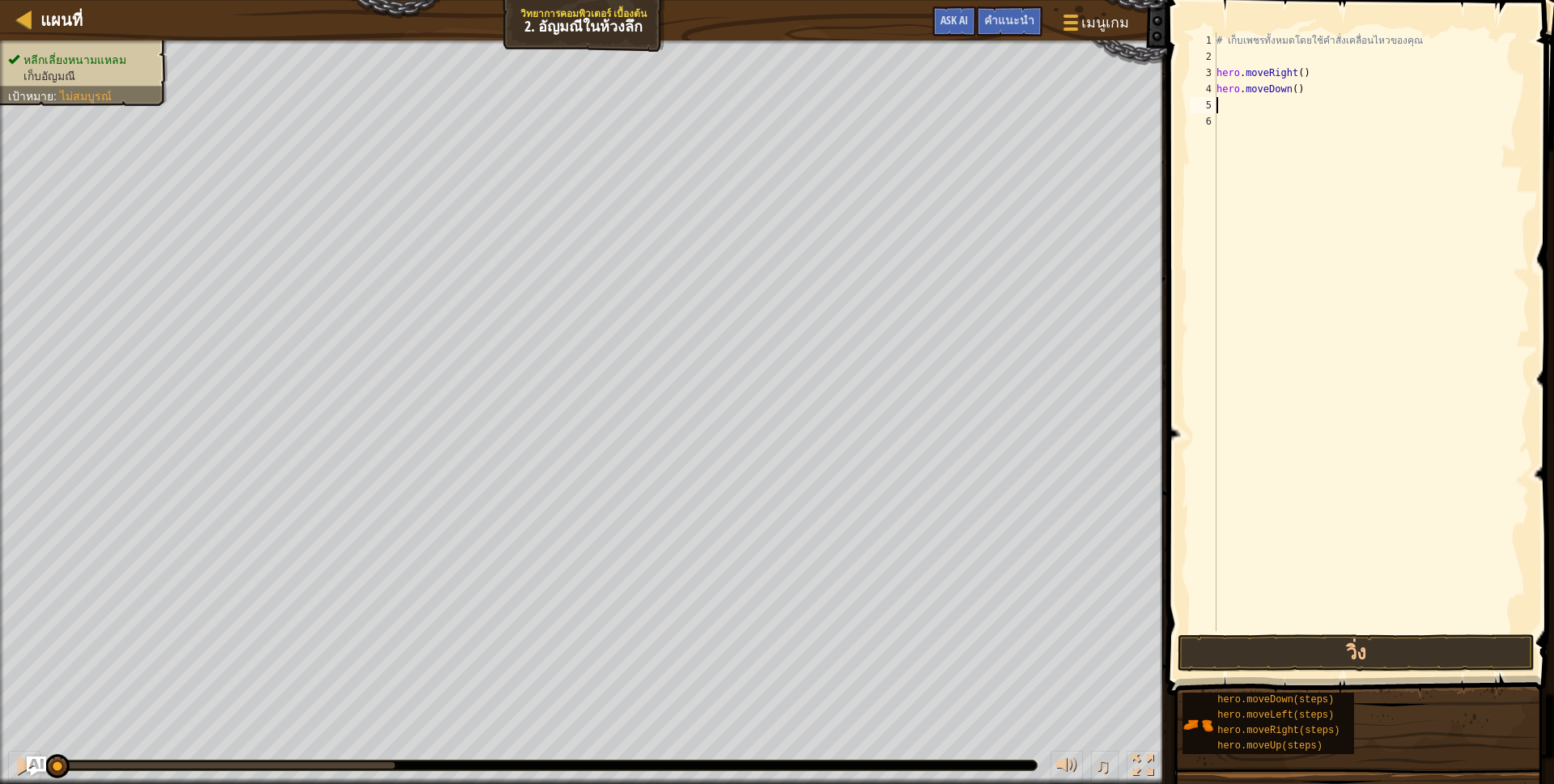
scroll to position [3, 0]
click at [1258, 643] on button "วิ่ง" at bounding box center [1356, 652] width 357 height 37
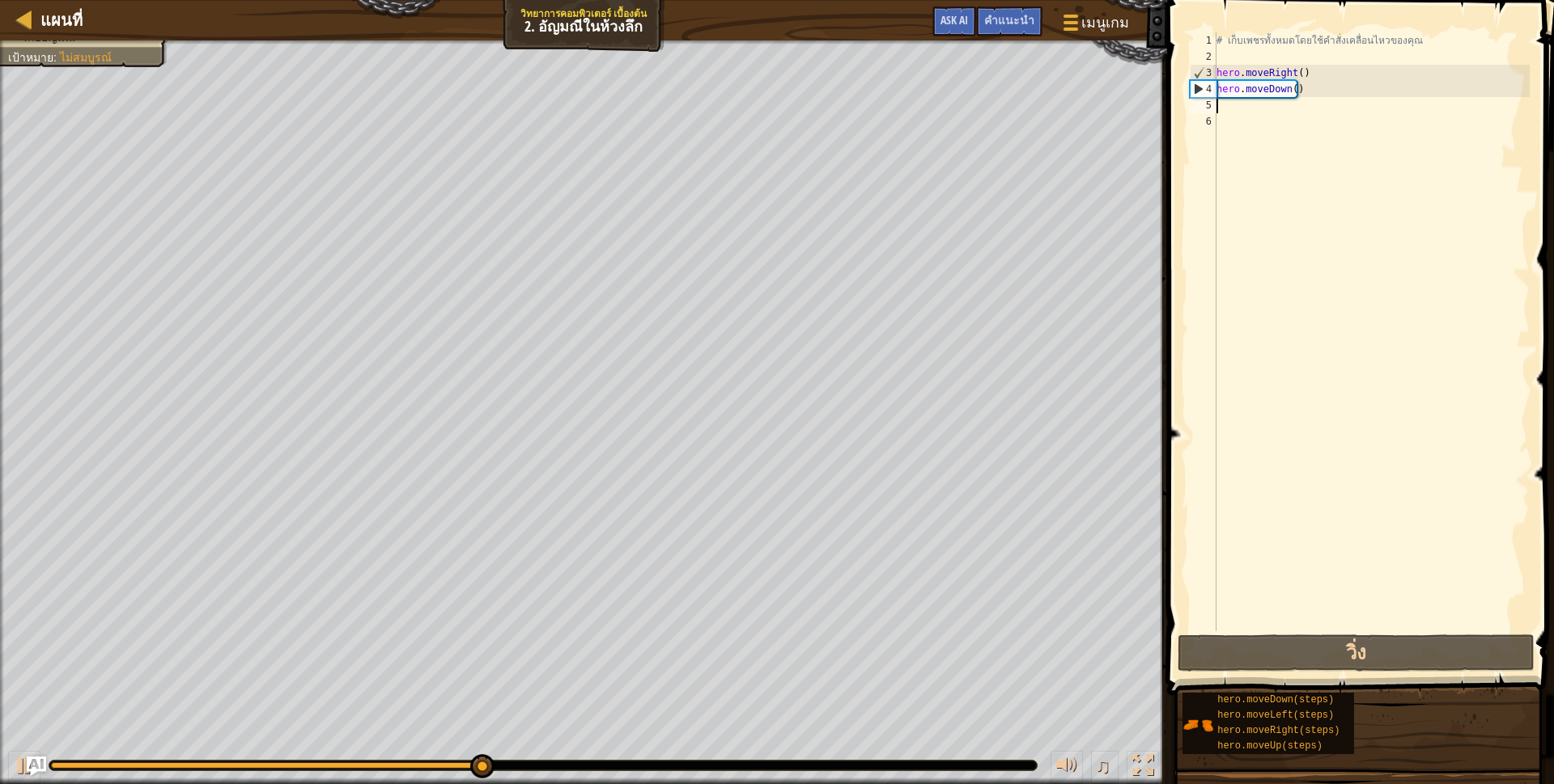
type textarea "h"
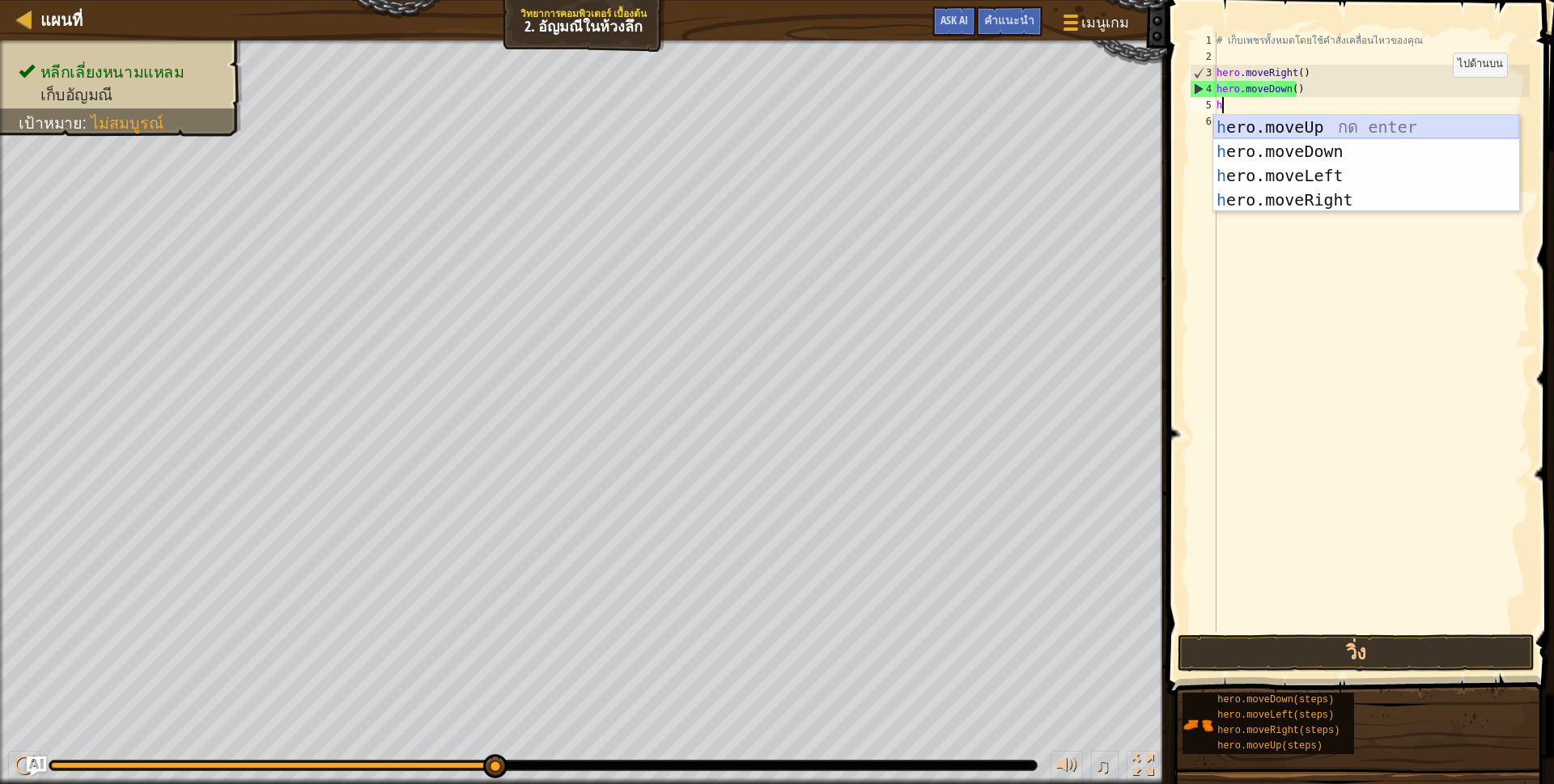
scroll to position [3, 3]
click at [1260, 123] on div "h ero.moveUp กด enter h ero.moveDown กด enter h ero.moveLeft กด enter h ero.mov…" at bounding box center [1366, 188] width 306 height 146
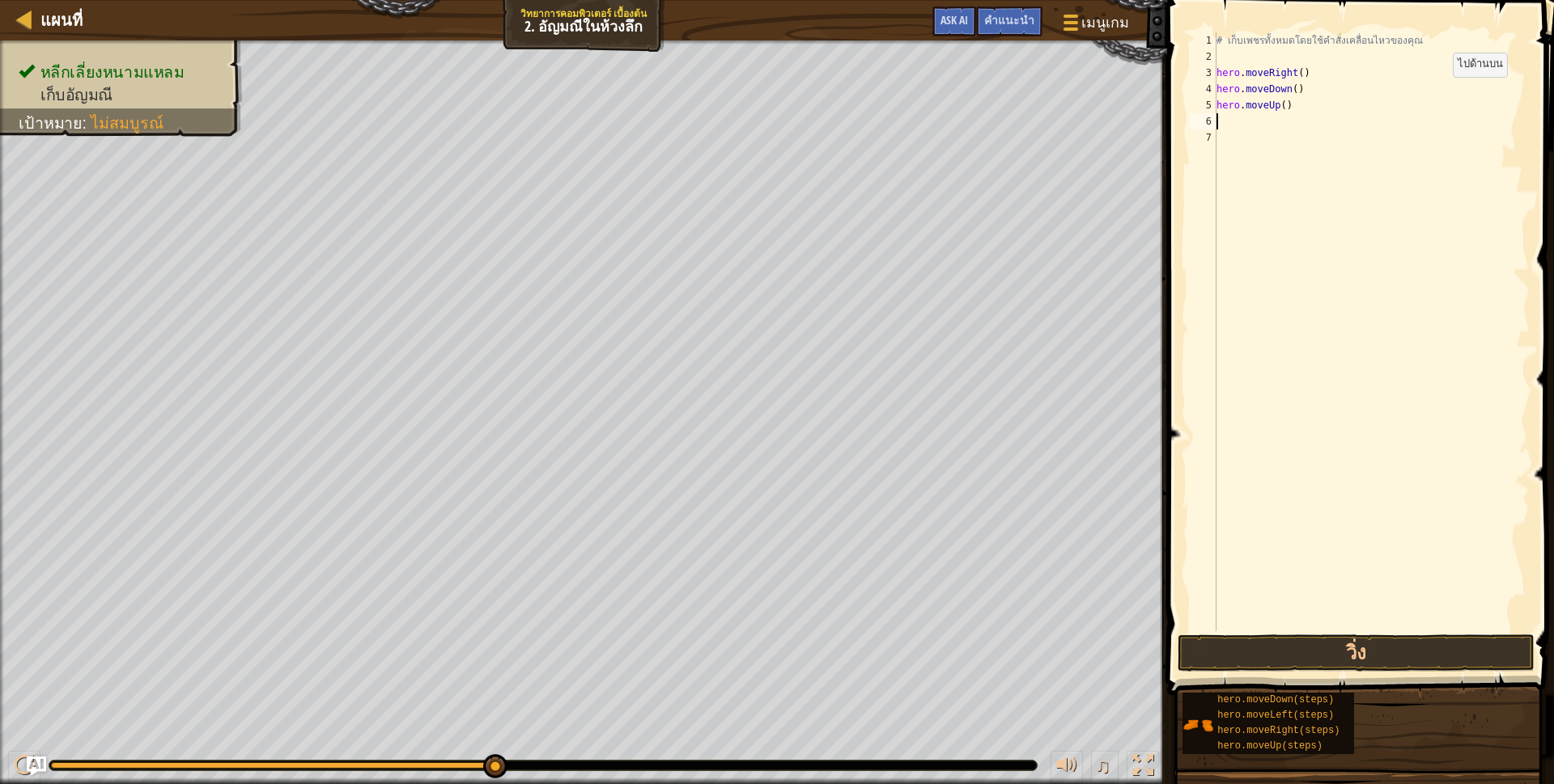
scroll to position [3, 0]
click at [1265, 653] on button "วิ่ง" at bounding box center [1356, 652] width 357 height 37
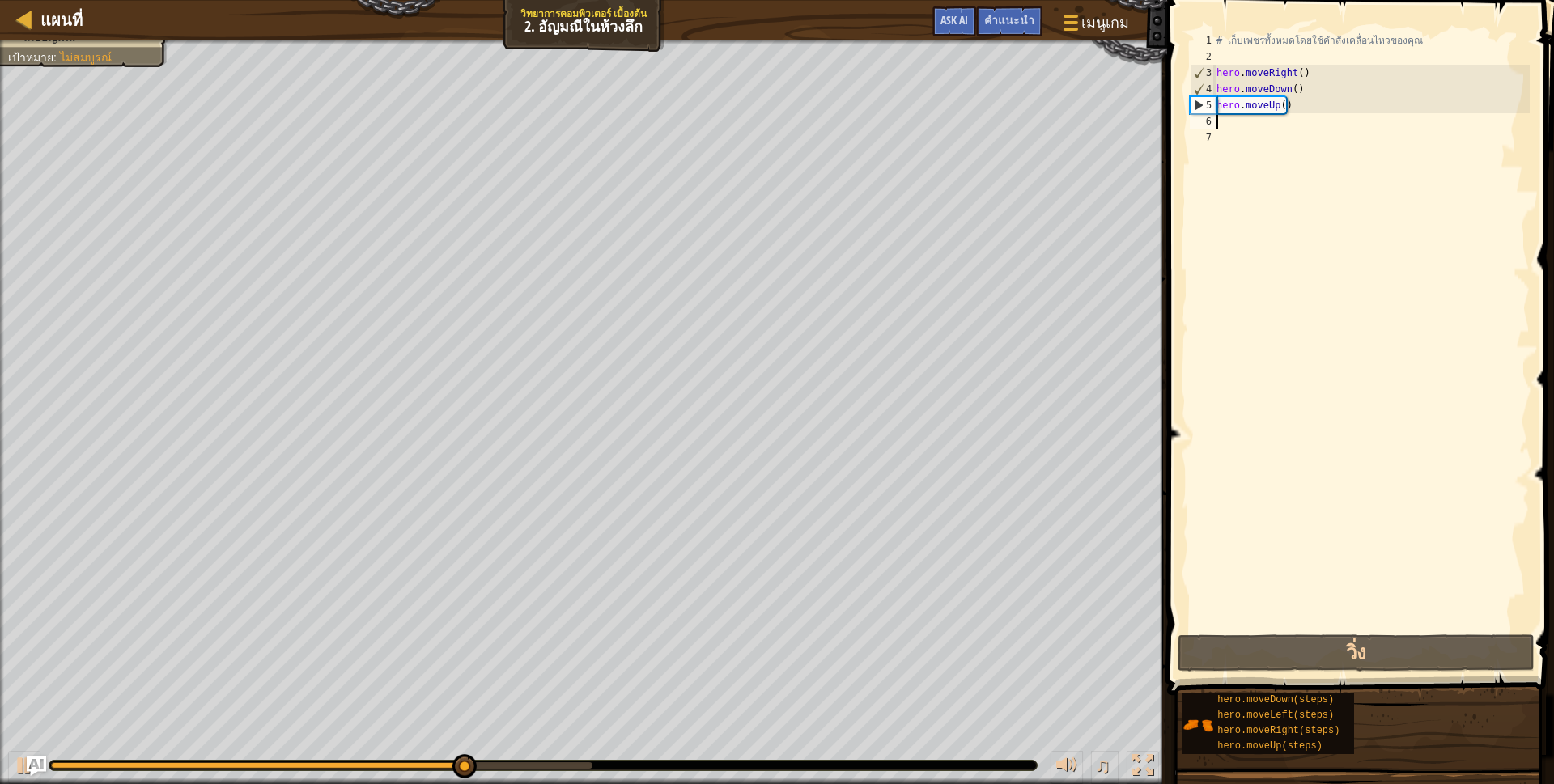
type textarea "h"
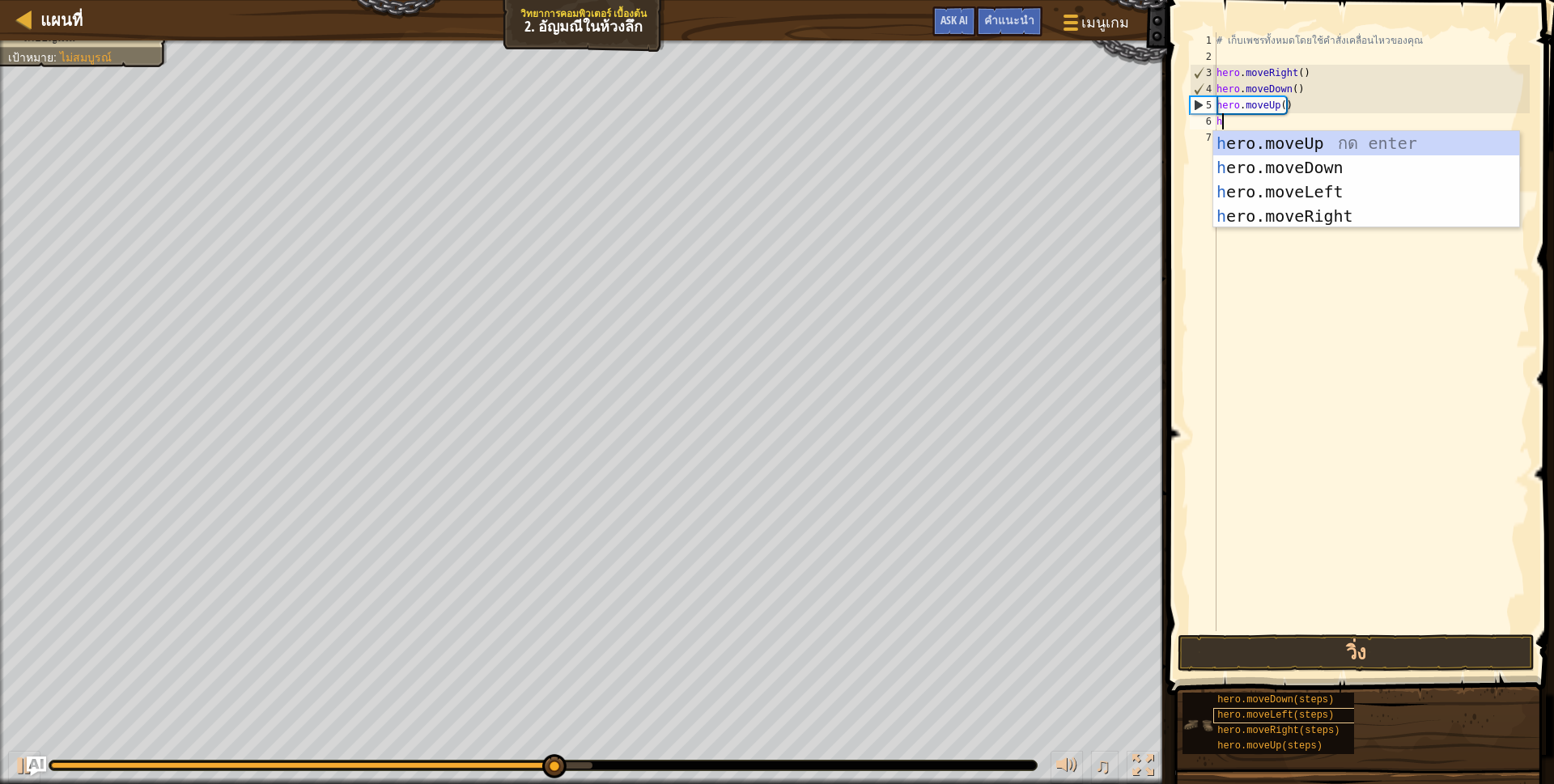
scroll to position [3, 3]
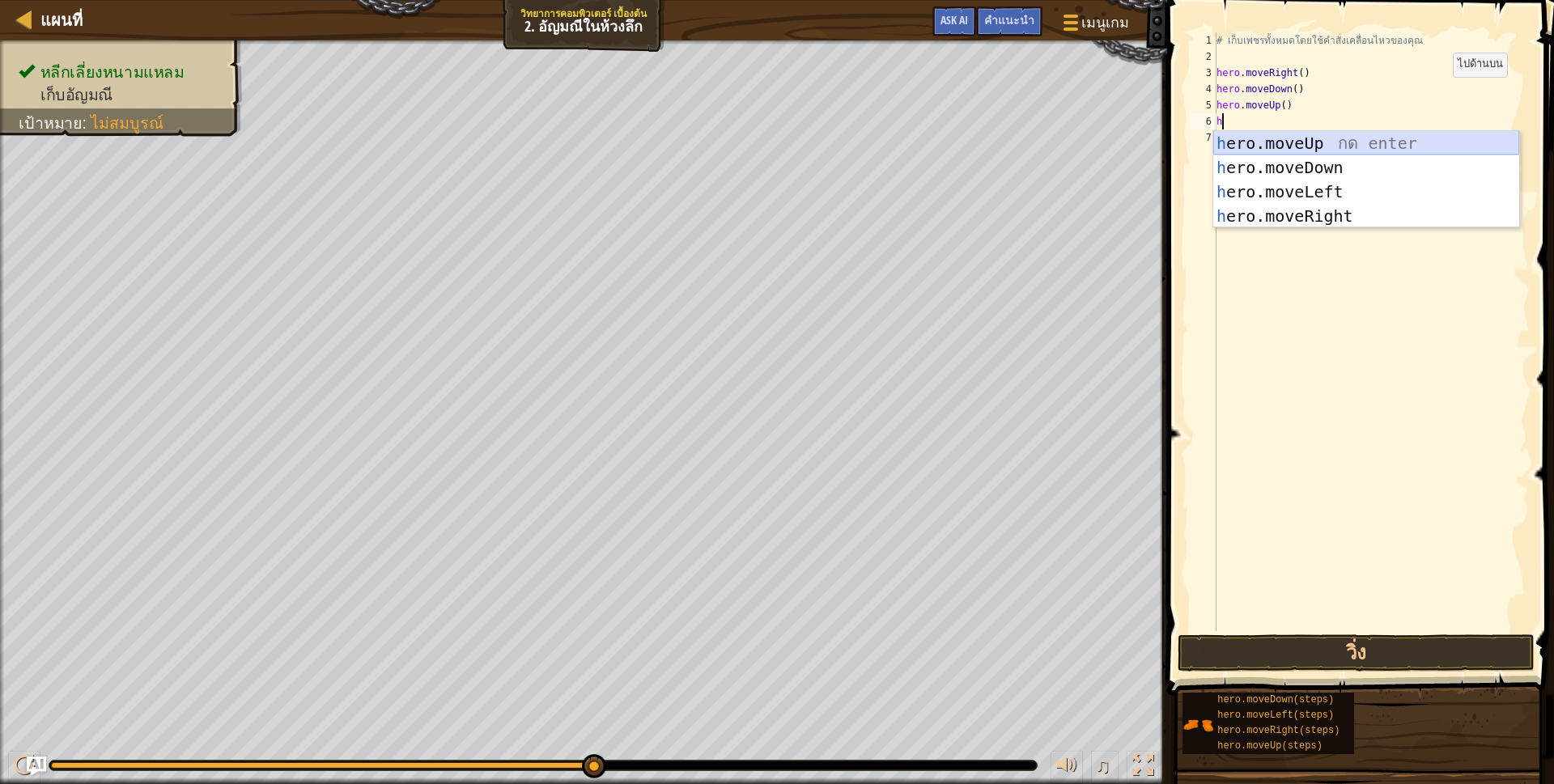
click at [1289, 133] on div "h ero.moveUp กด enter h ero.moveDown กด enter h ero.moveLeft กด enter h ero.mov…" at bounding box center [1366, 203] width 306 height 146
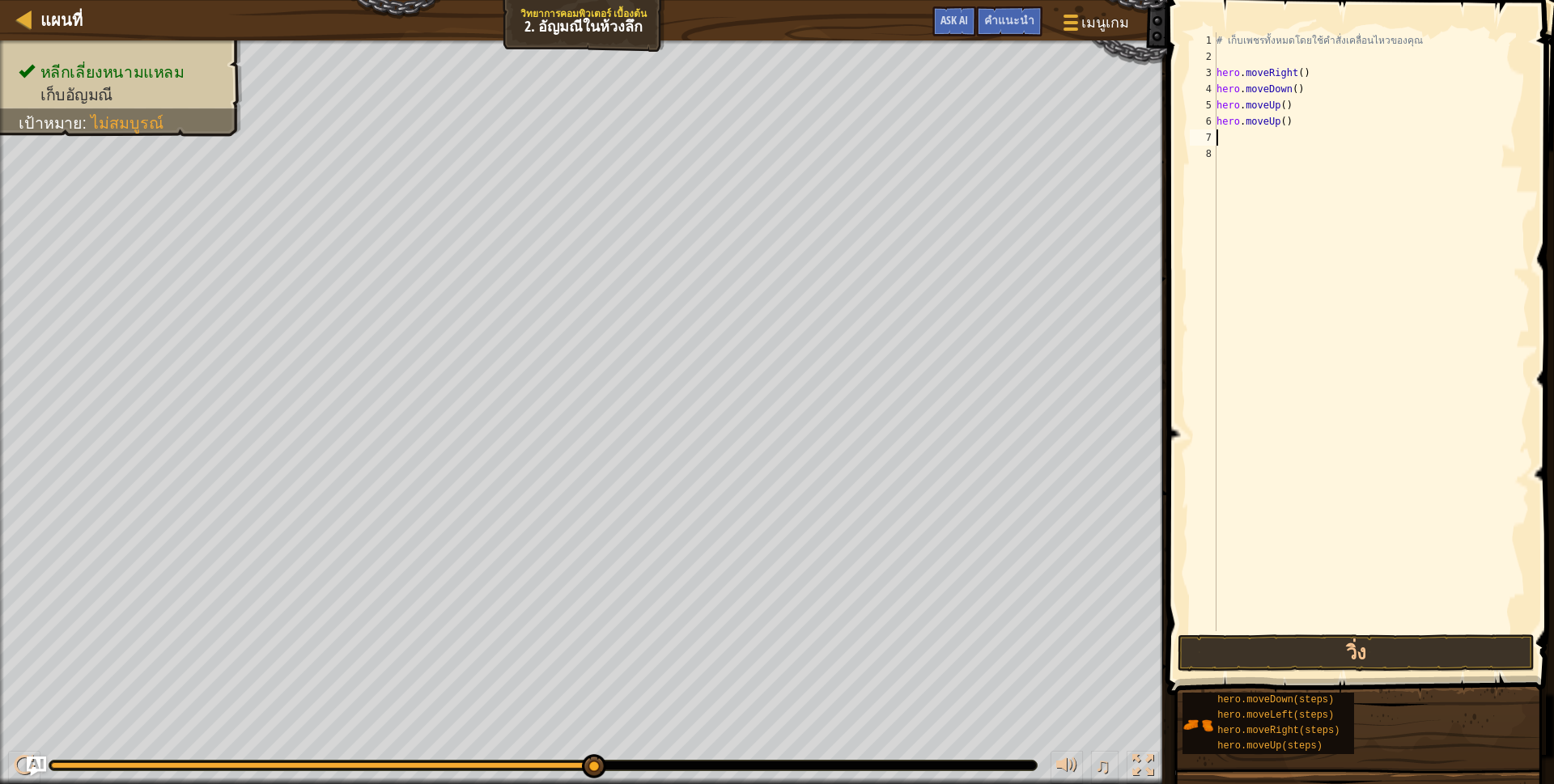
scroll to position [3, 0]
type textarea "h"
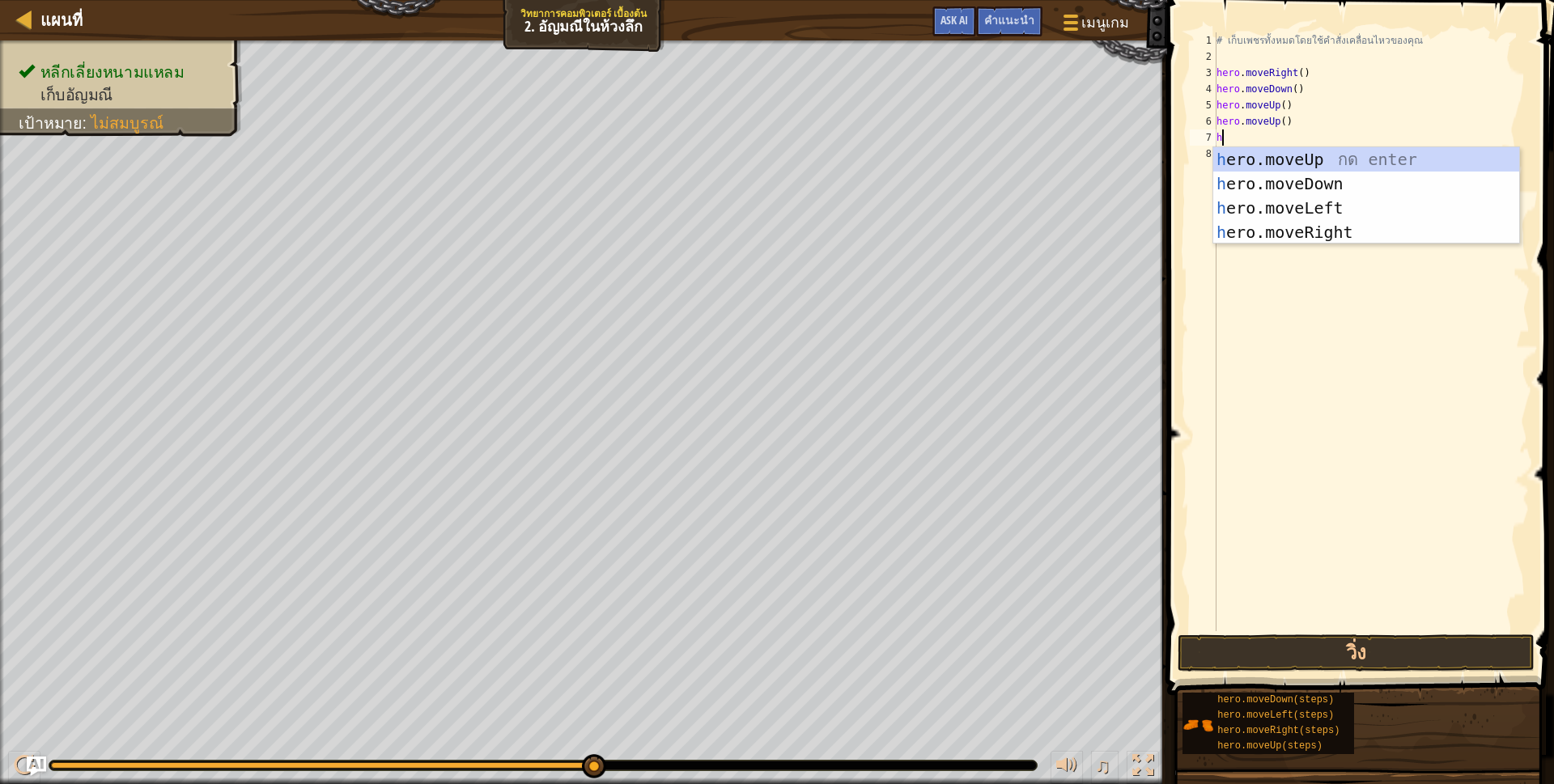
scroll to position [3, 3]
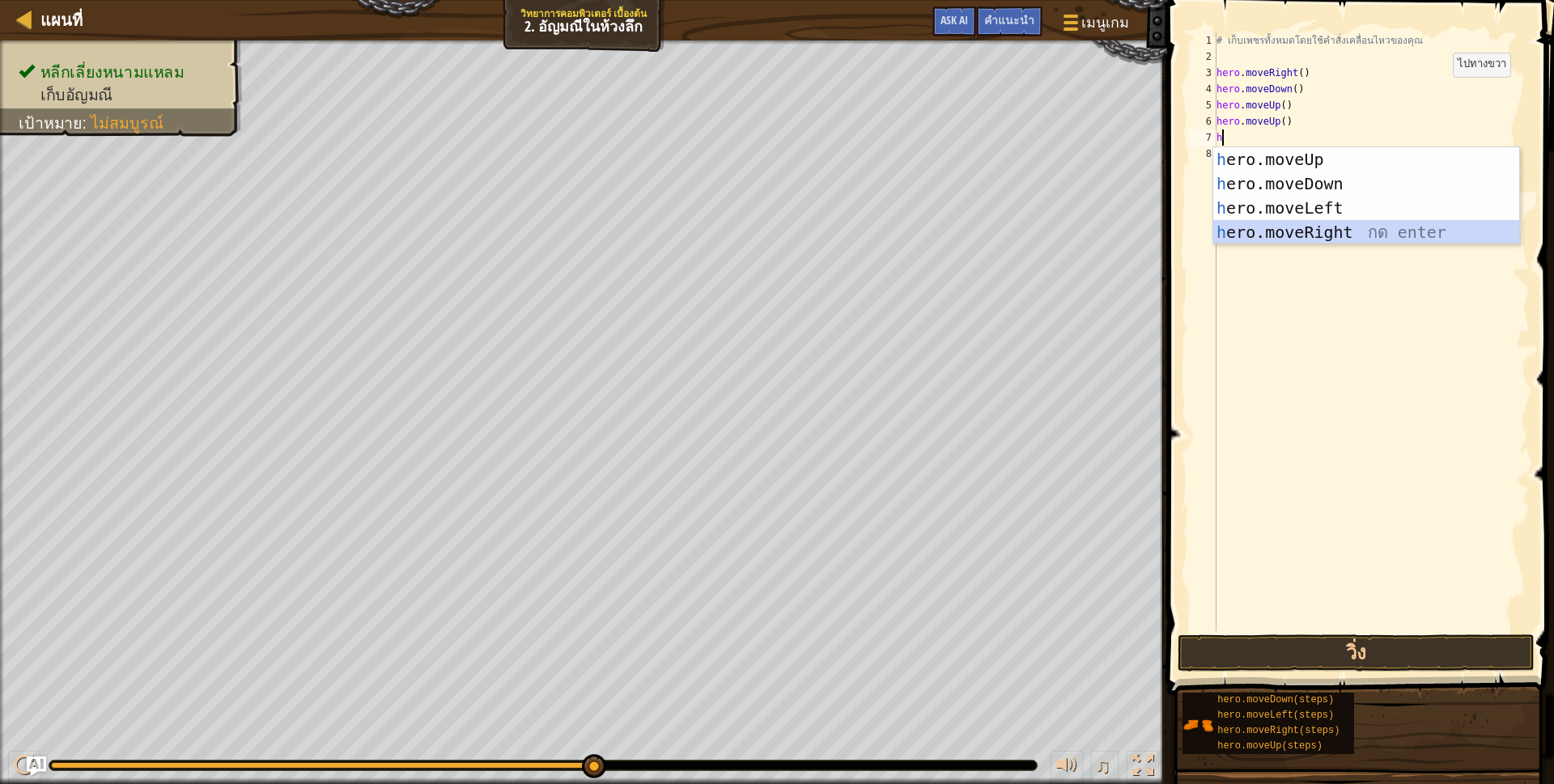
click at [1291, 224] on div "h ero.moveUp กด enter h ero.moveDown กด enter h ero.moveLeft กด enter h ero.mov…" at bounding box center [1366, 220] width 306 height 146
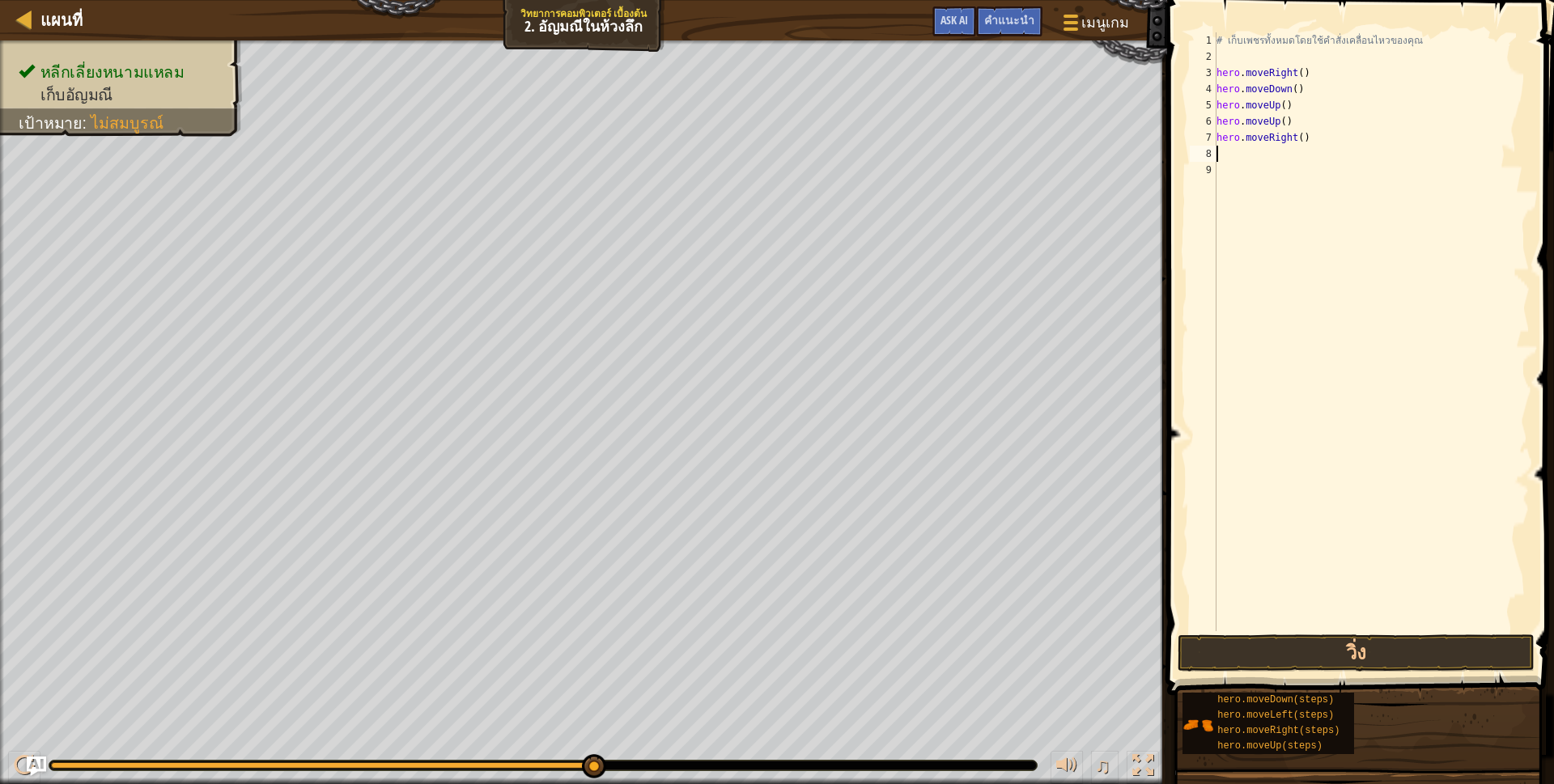
scroll to position [3, 0]
drag, startPoint x: 1275, startPoint y: 651, endPoint x: 1293, endPoint y: 636, distance: 23.4
click at [1276, 651] on button "วิ่ง" at bounding box center [1356, 652] width 357 height 37
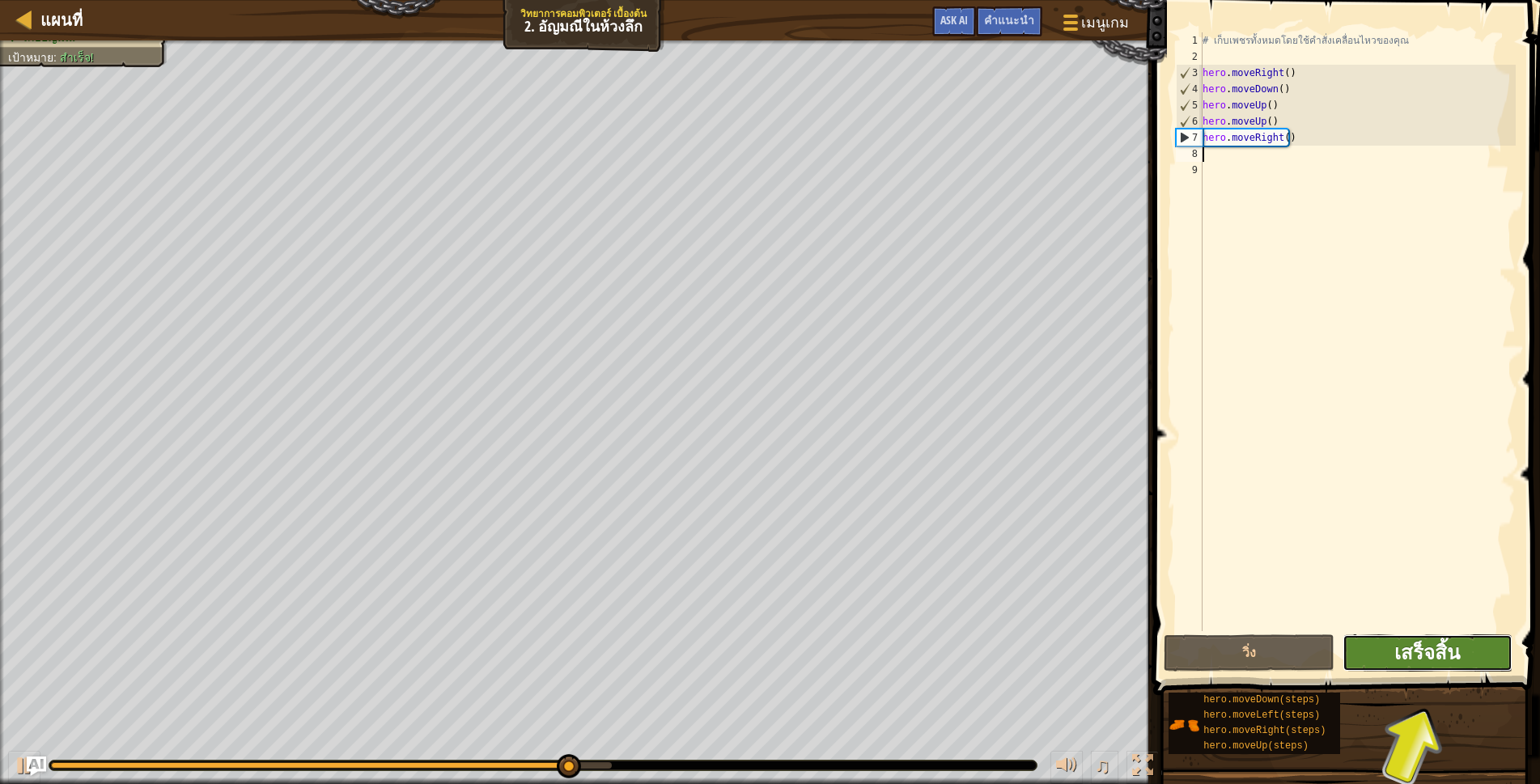
click at [1421, 651] on span "เสร็จสิ้น" at bounding box center [1427, 652] width 65 height 26
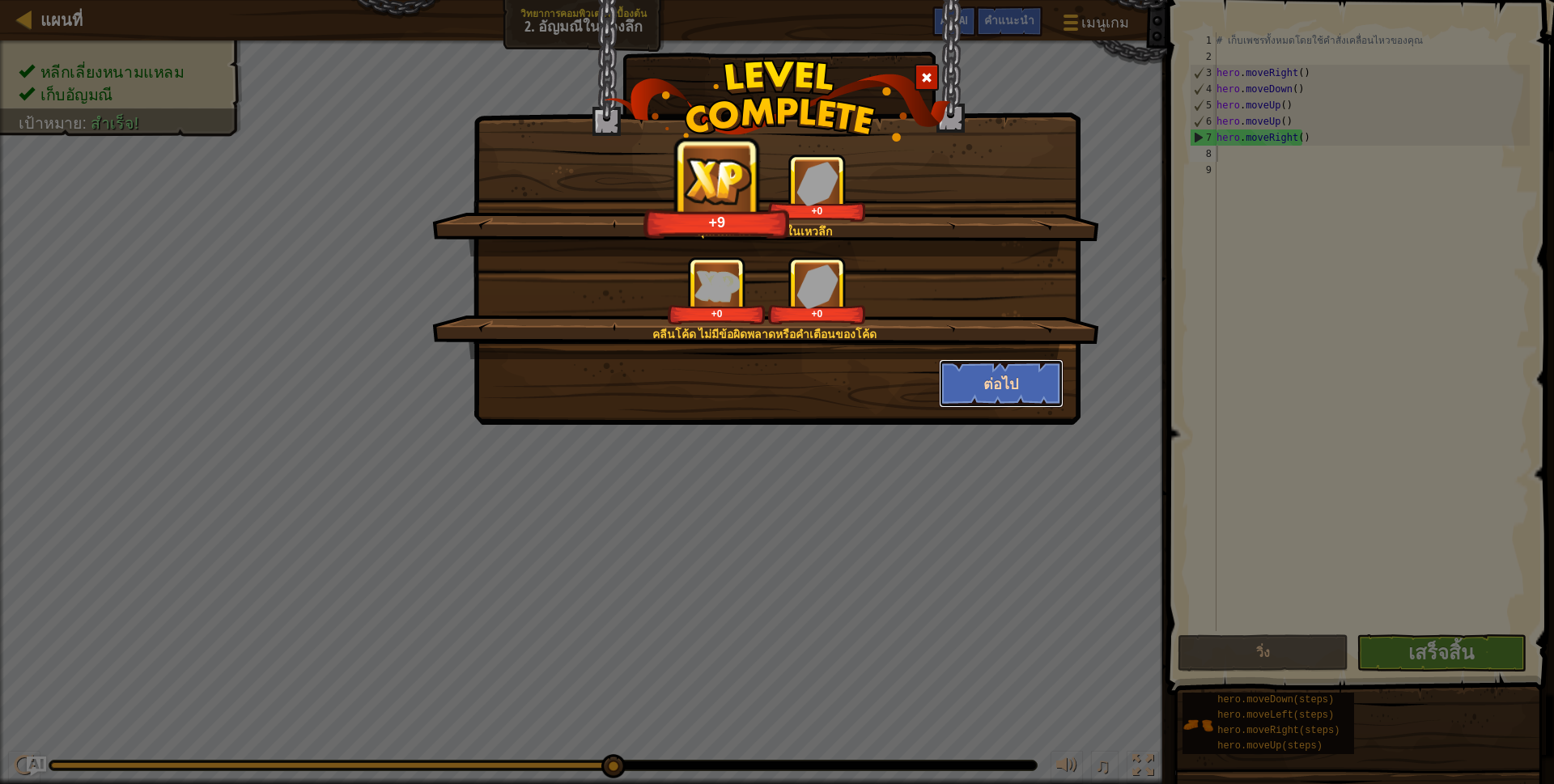
click at [996, 373] on button "ต่อไป" at bounding box center [1001, 384] width 125 height 49
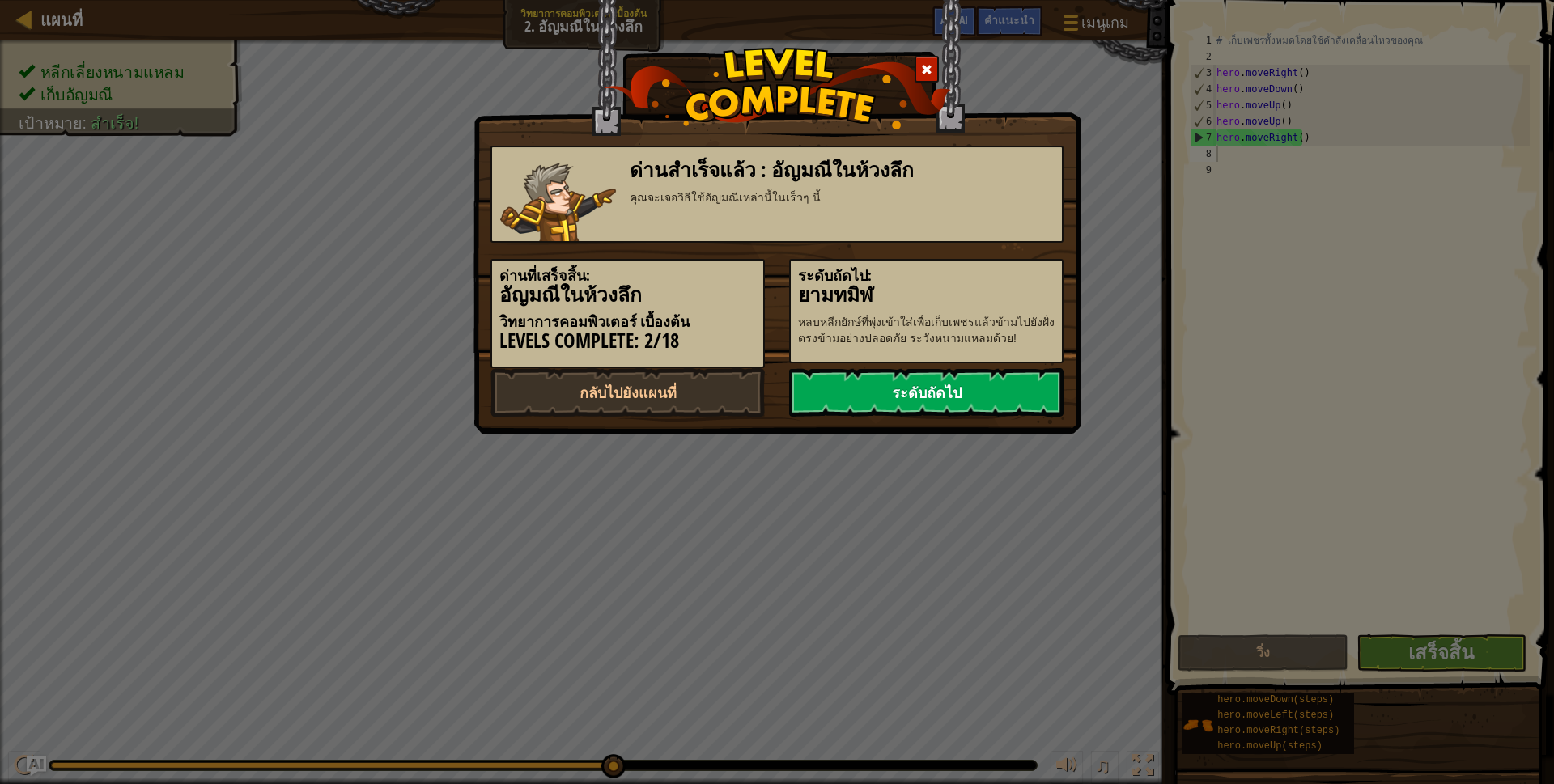
click at [961, 391] on link "ระดับถัดไป" at bounding box center [926, 392] width 275 height 49
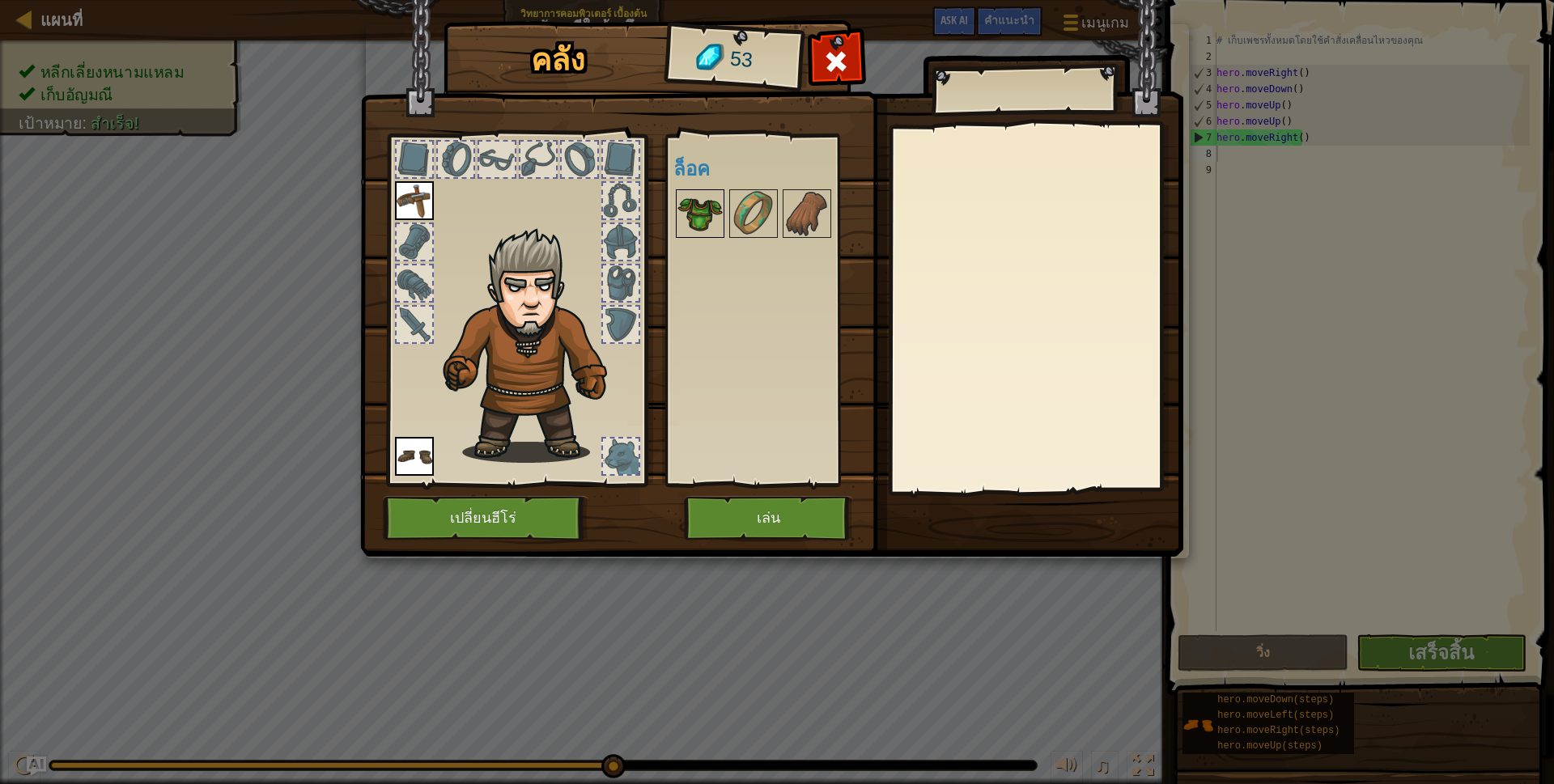
click at [699, 208] on img at bounding box center [699, 214] width 46 height 46
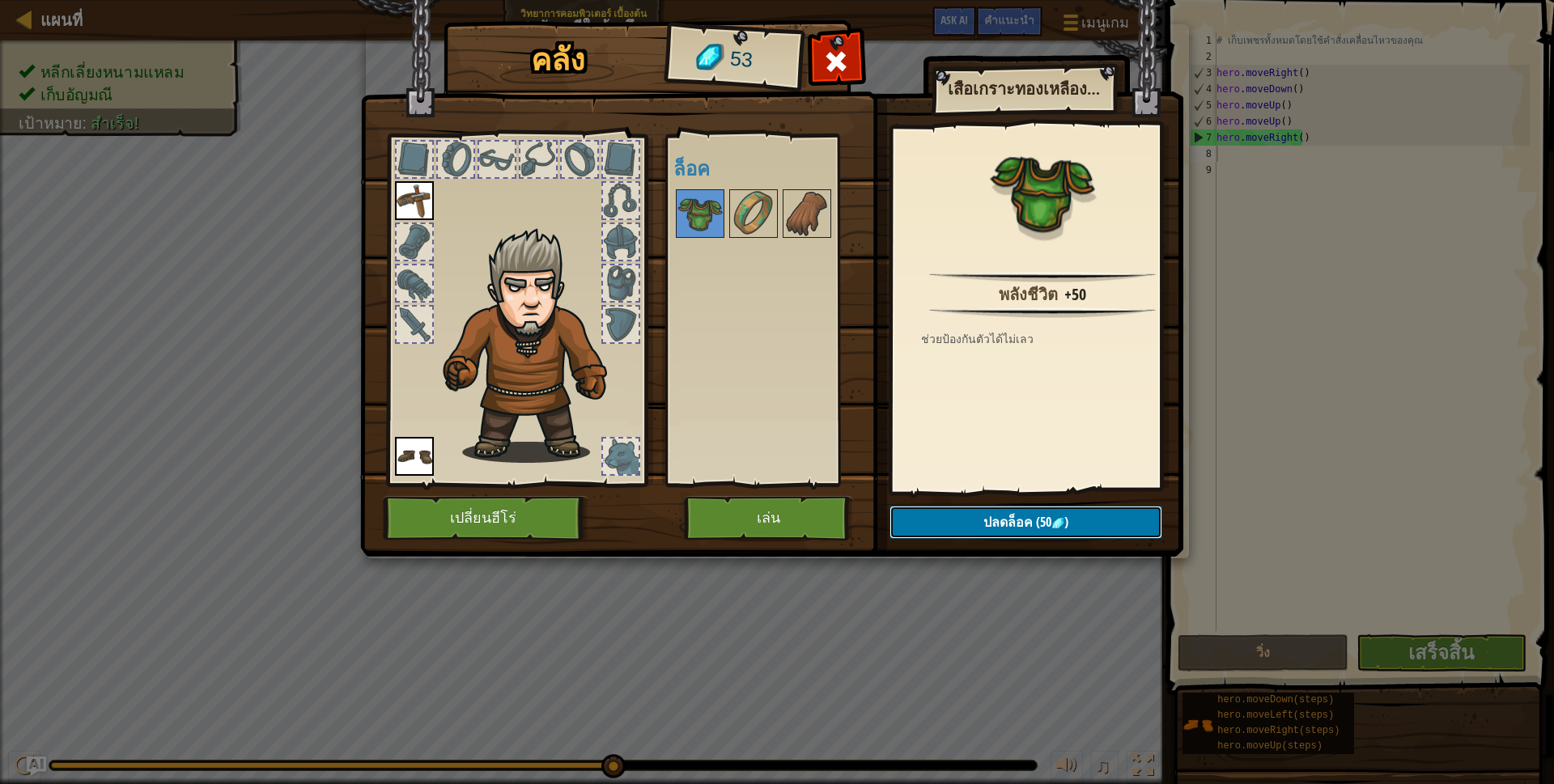
click at [967, 523] on button "ปลดล็อค (50 )" at bounding box center [1025, 523] width 273 height 34
click at [964, 518] on button "ยืนยัน" at bounding box center [1025, 523] width 273 height 34
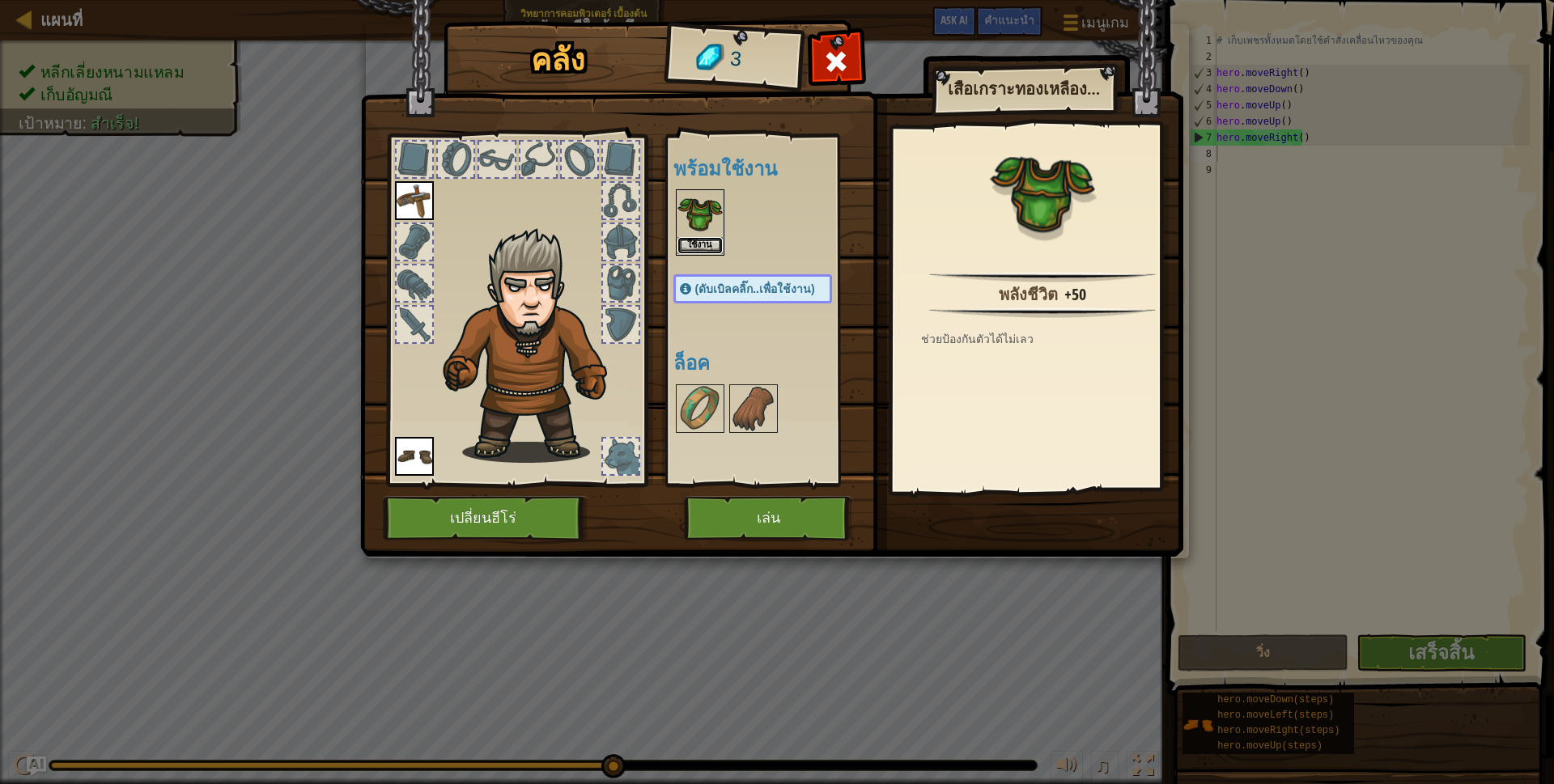
click at [707, 243] on button "ใช้งาน" at bounding box center [699, 245] width 46 height 17
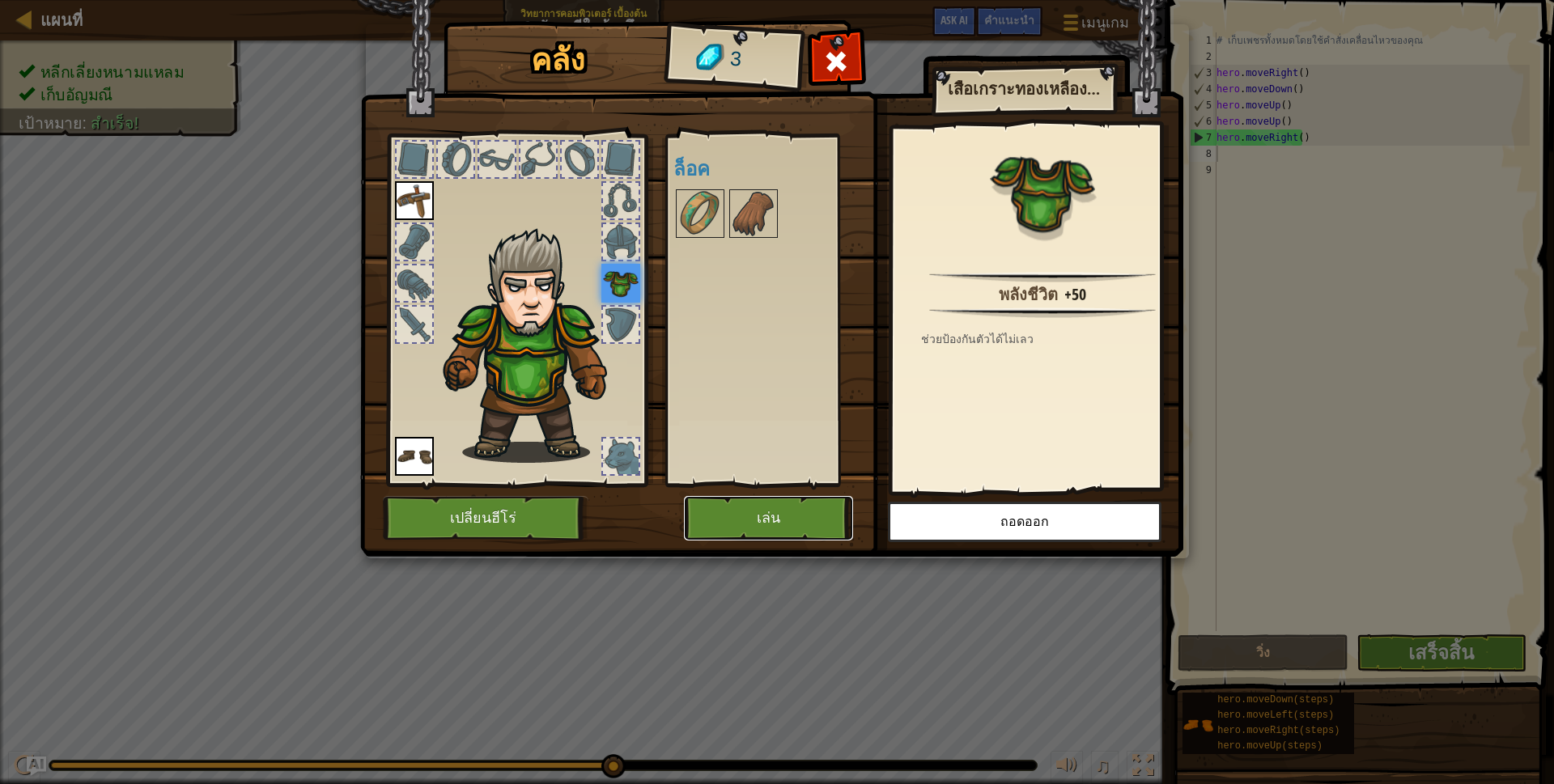
click at [772, 504] on button "เล่น" at bounding box center [768, 518] width 169 height 45
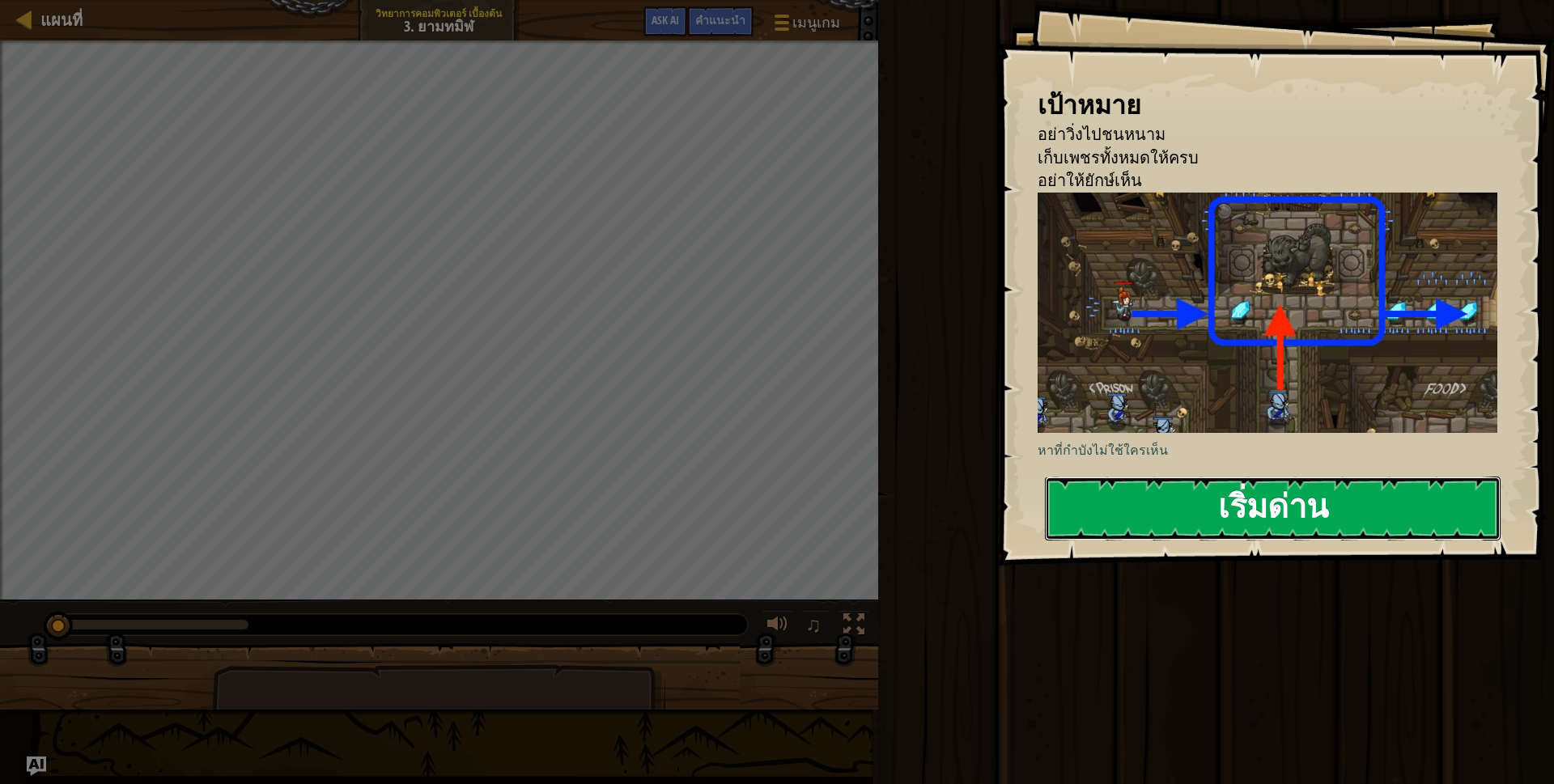
click at [1099, 521] on button "เริ่มด่าน" at bounding box center [1273, 508] width 456 height 63
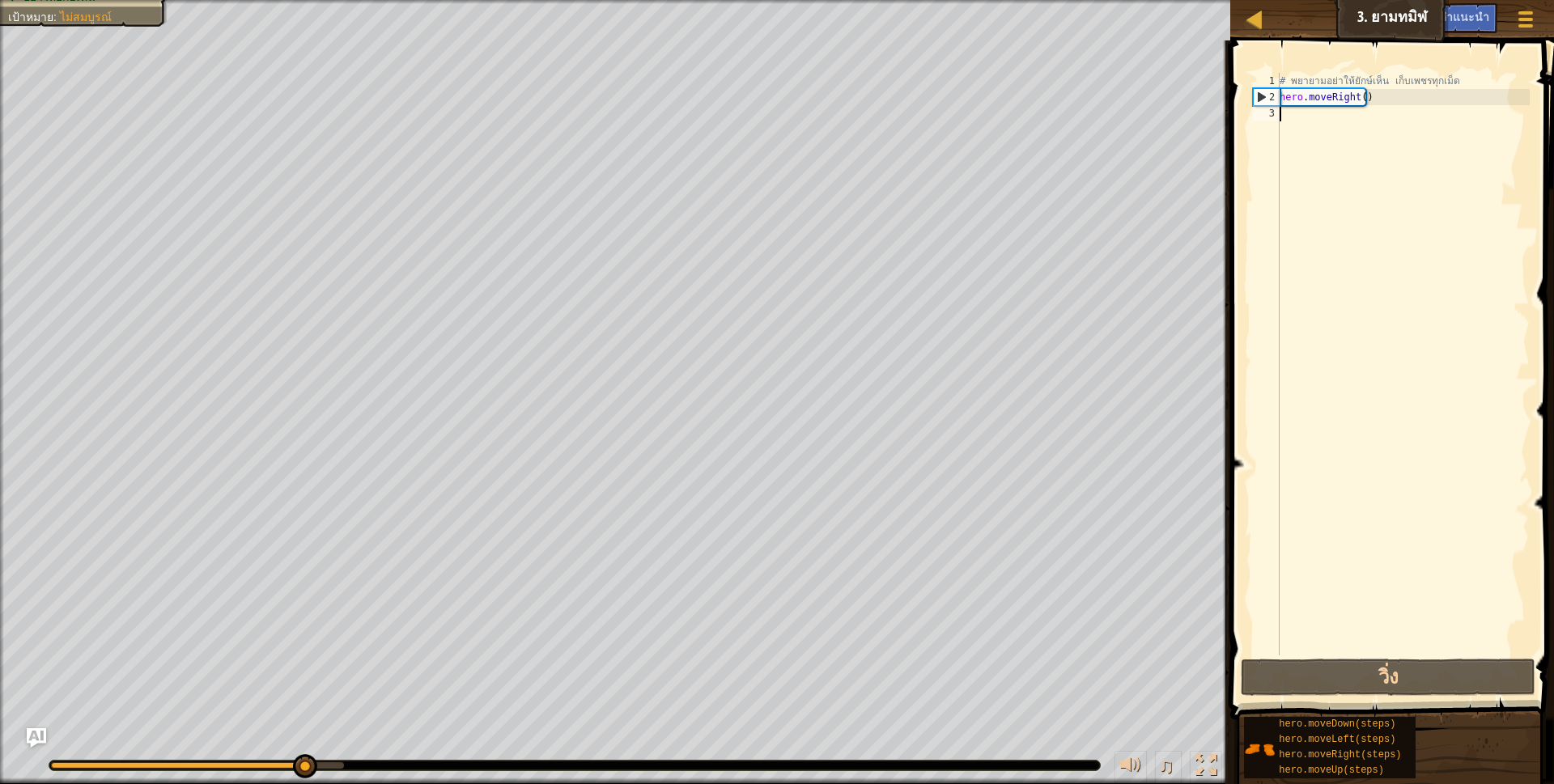
type textarea "h"
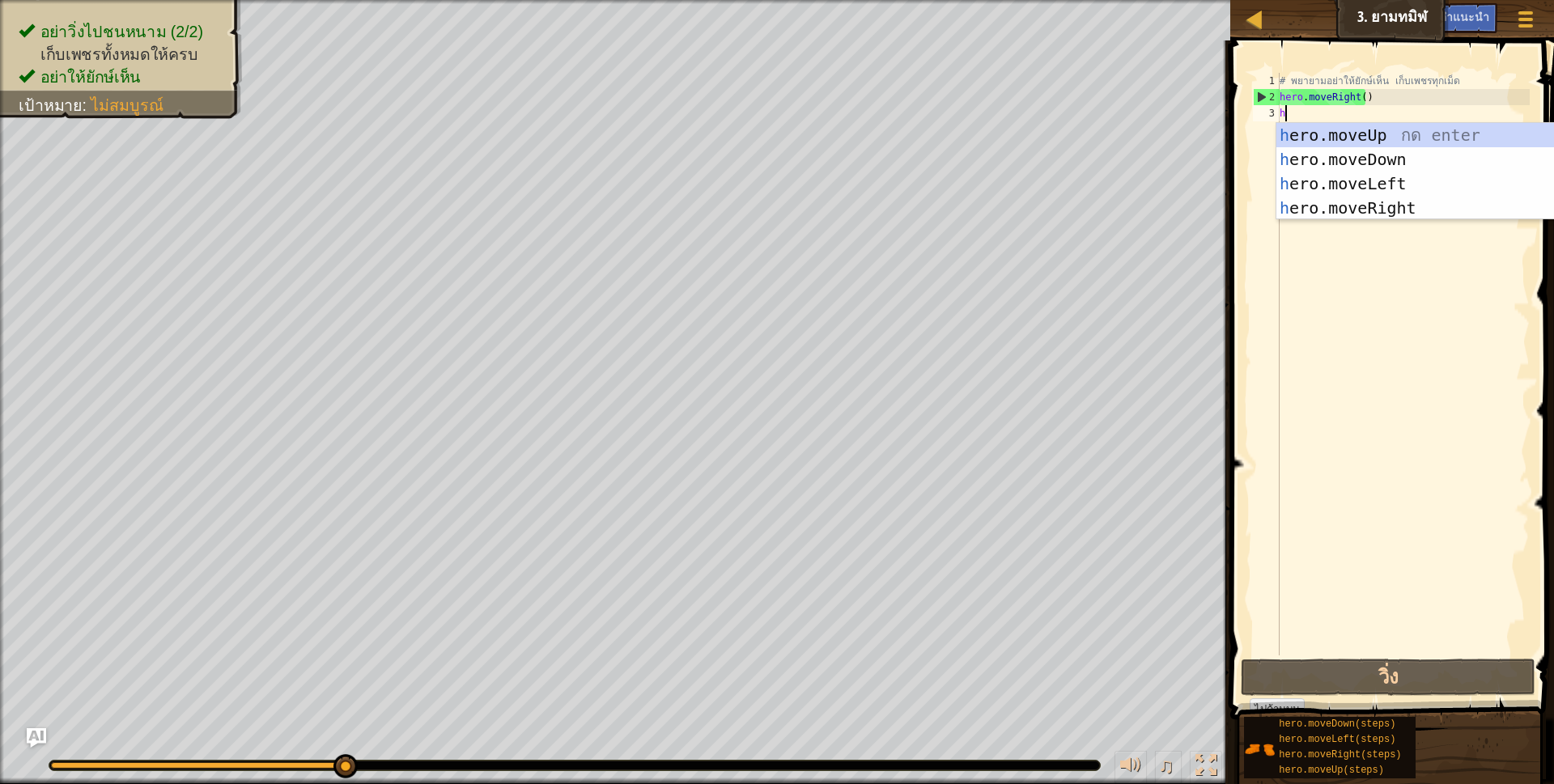
scroll to position [3, 4]
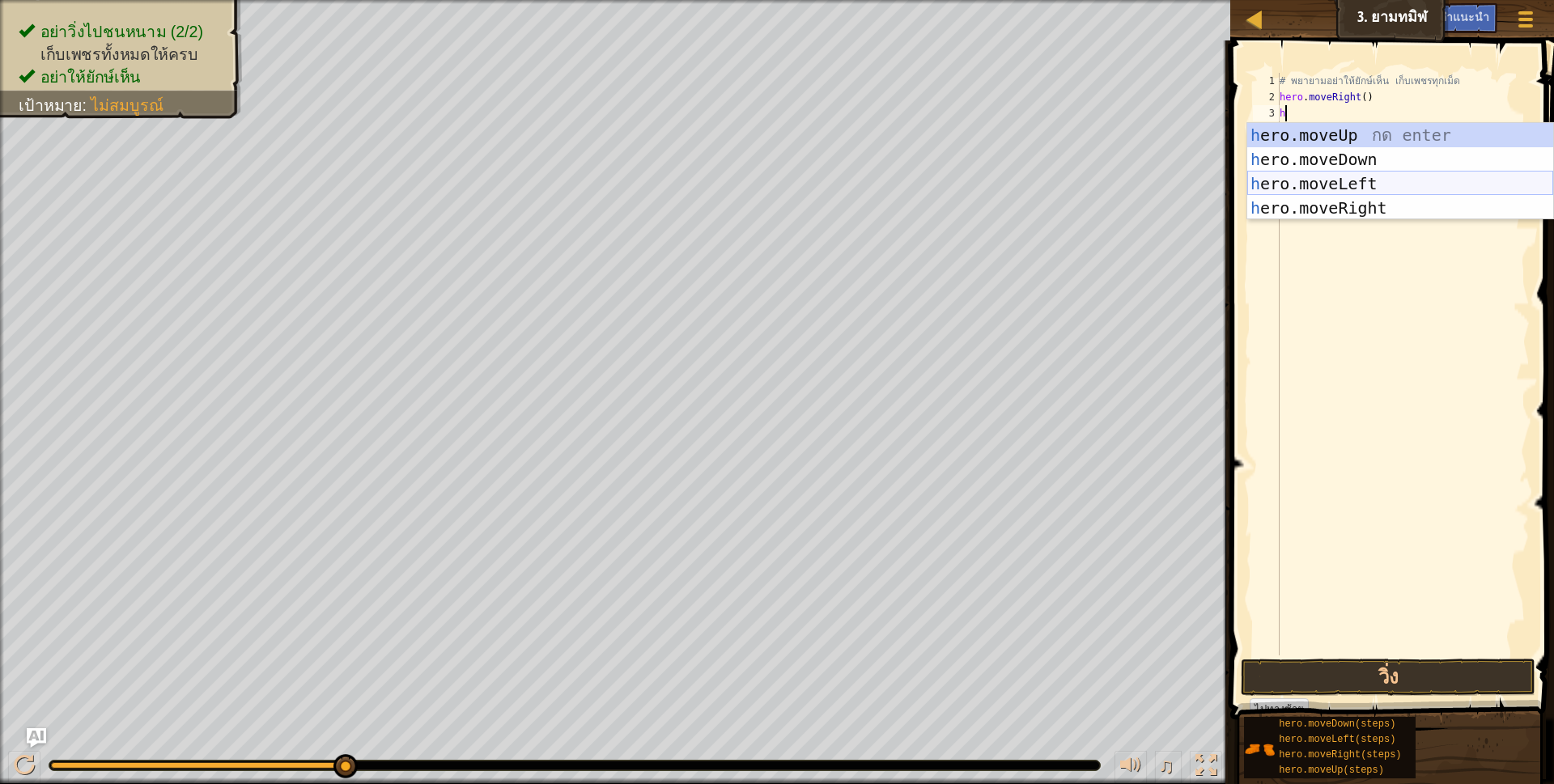
click at [1302, 187] on div "h ero.moveUp กด enter h ero.moveDown กด enter h ero.moveLeft กด enter h ero.mov…" at bounding box center [1400, 196] width 306 height 146
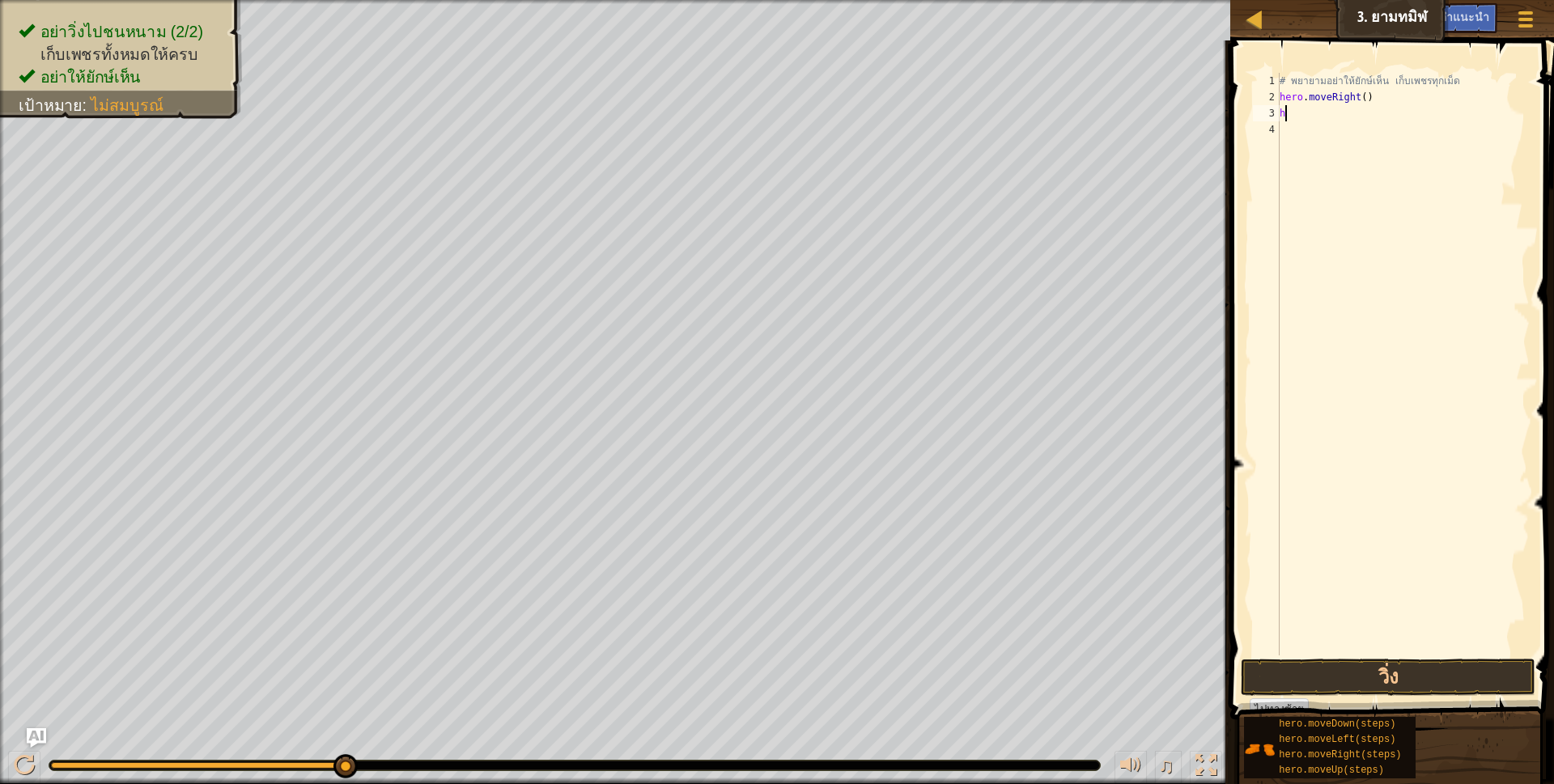
scroll to position [3, 0]
click at [1284, 674] on button "วิ่ง" at bounding box center [1388, 677] width 295 height 37
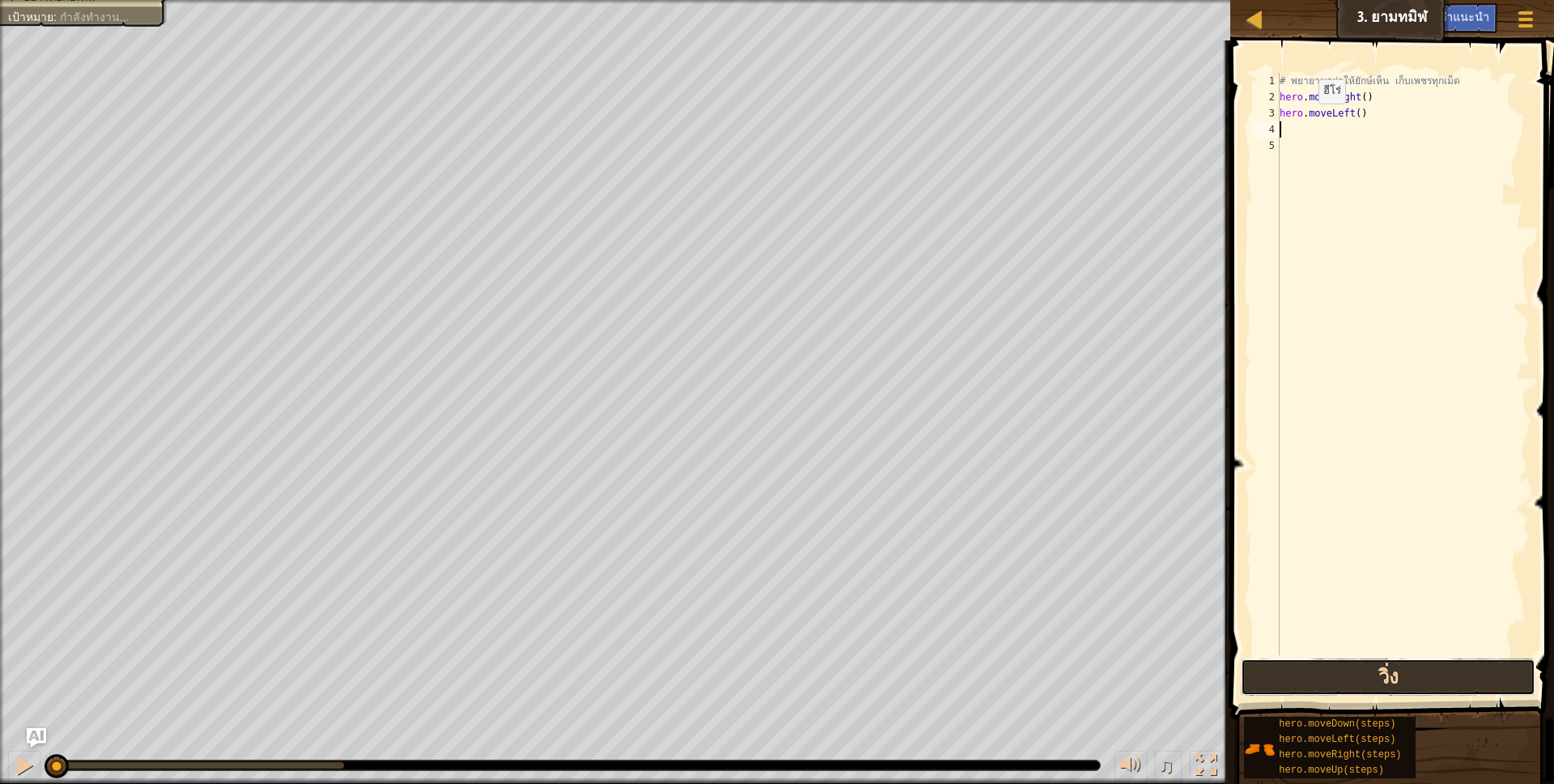
click at [1284, 672] on button "วิ่ง" at bounding box center [1388, 677] width 295 height 37
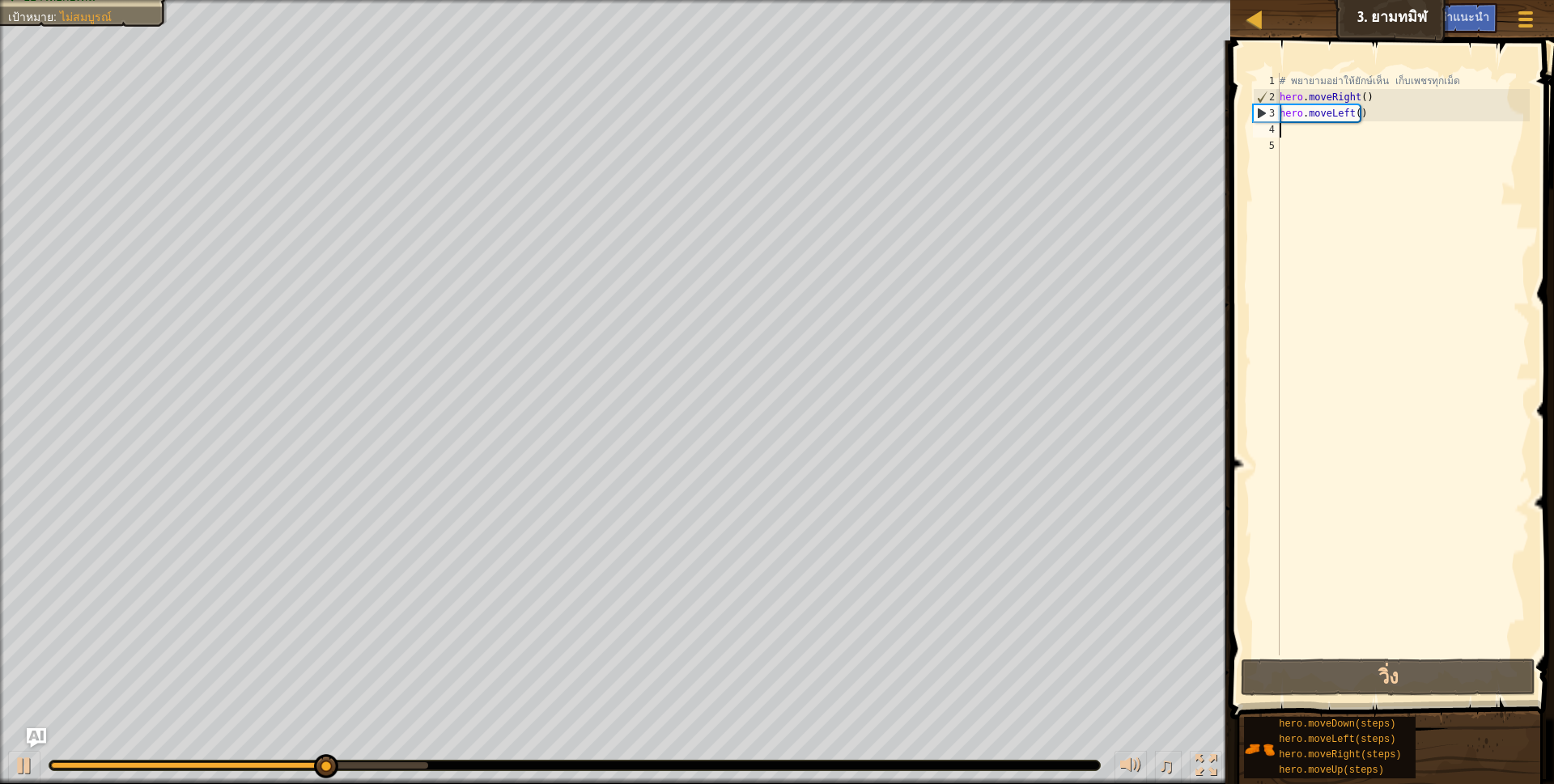
click at [1361, 114] on div "# [PERSON_NAME]อย่าให้ยักษ์เห็น เก็บเพชรทุกเม็ด hero . moveRight ( ) hero . mov…" at bounding box center [1403, 380] width 253 height 615
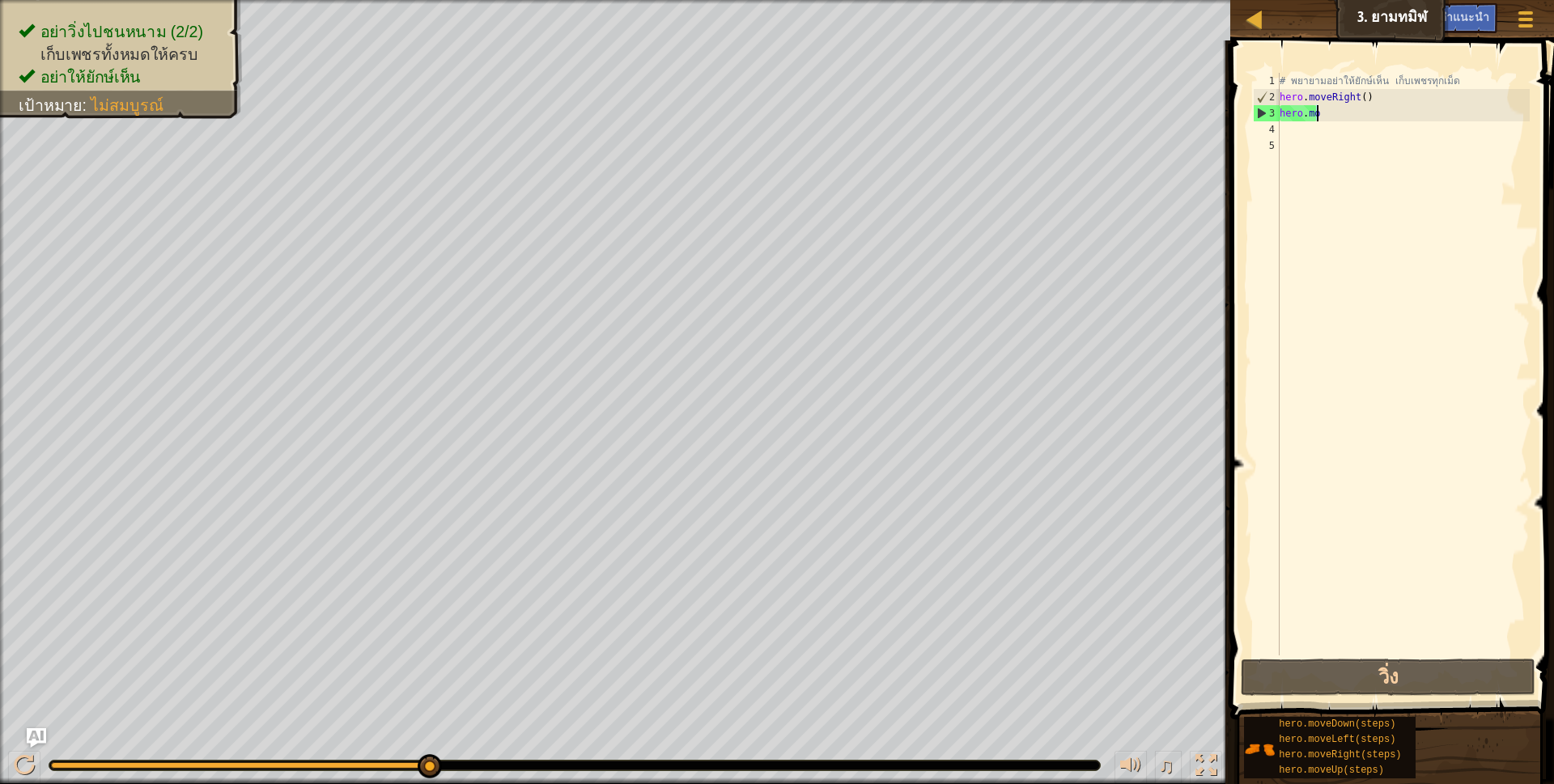
type textarea "h"
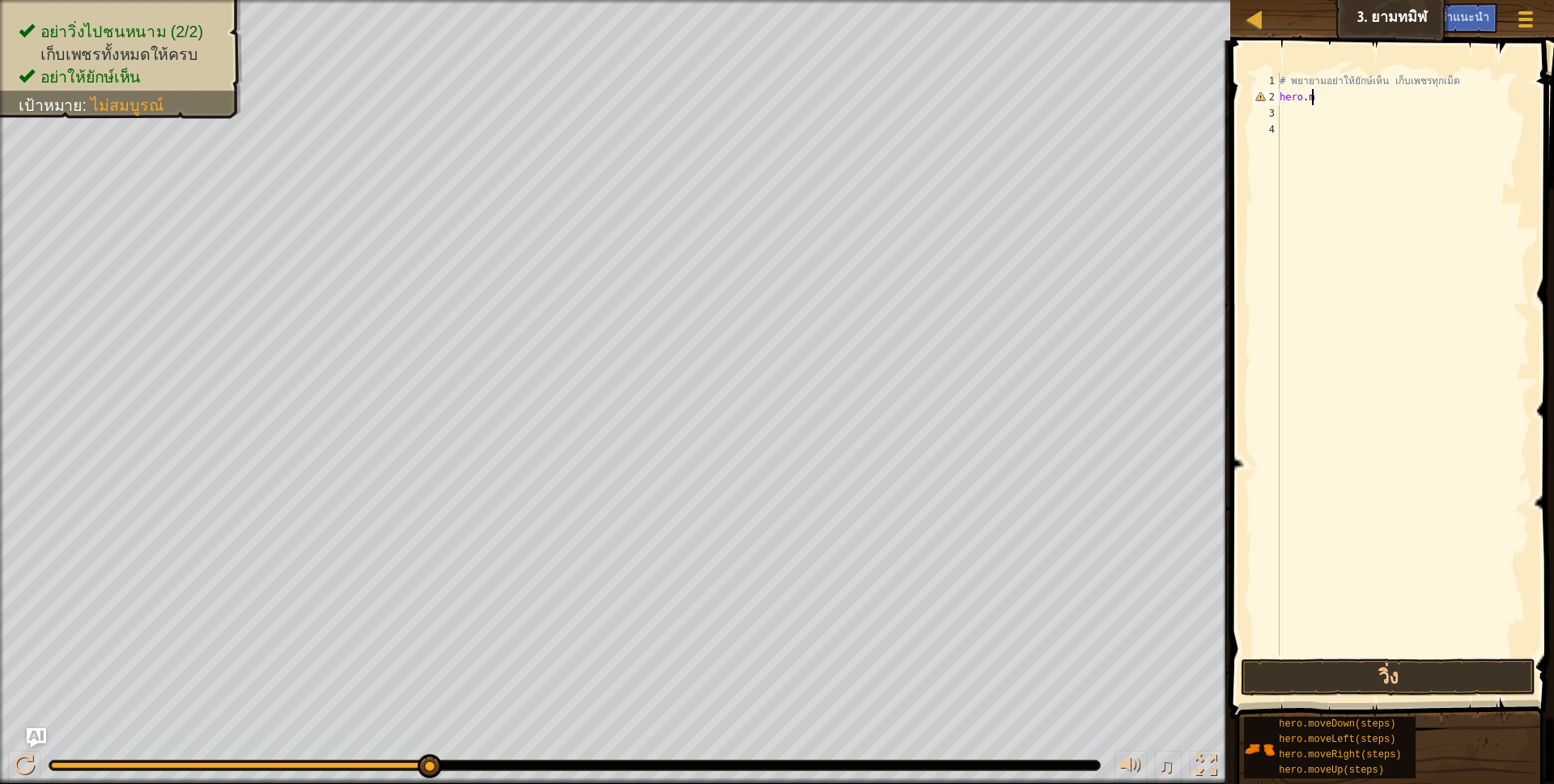
type textarea "h"
type textarea "f"
click at [1362, 123] on div "hero.moveLe f t กด enter" at bounding box center [1400, 143] width 306 height 73
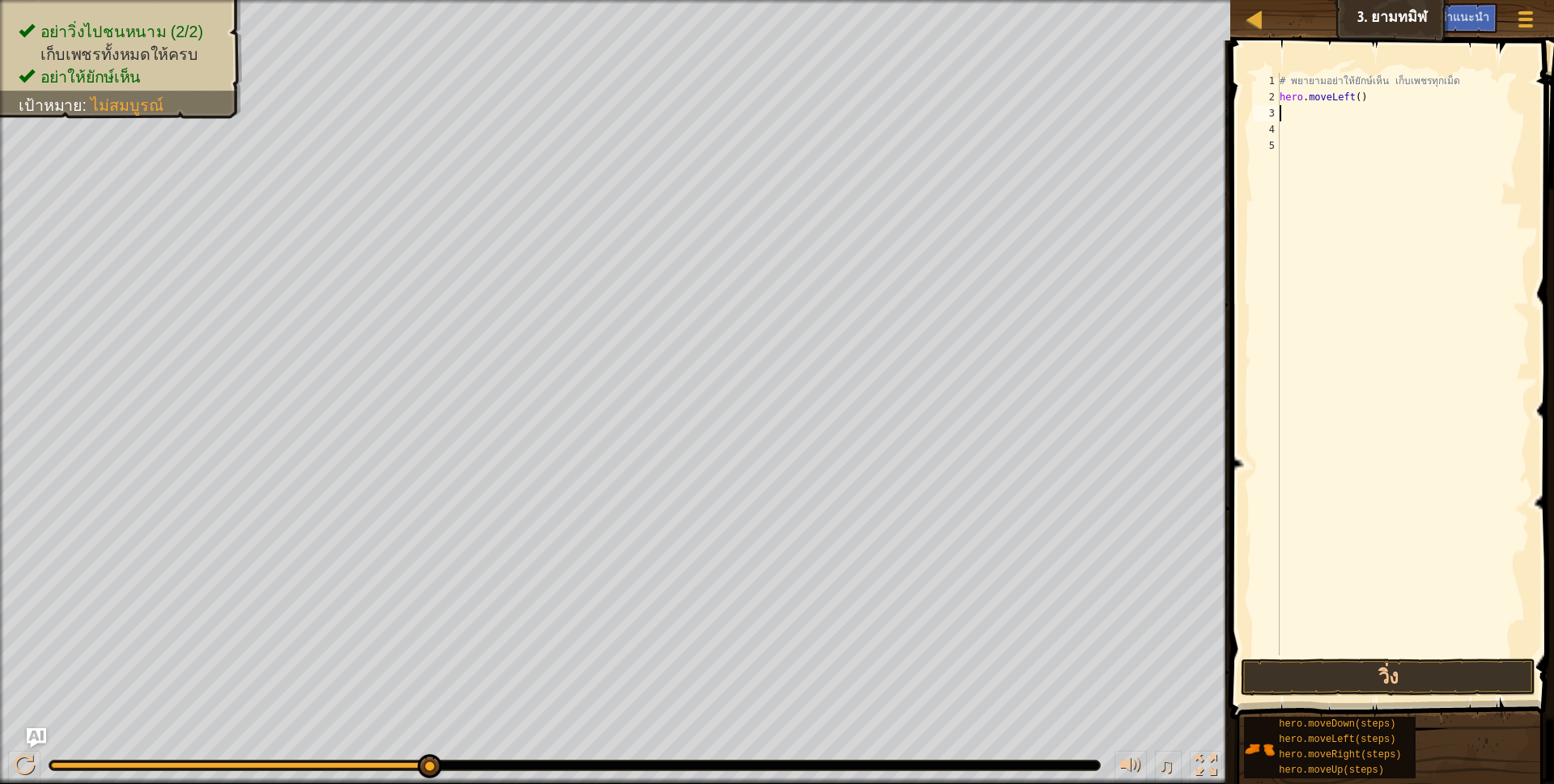
click at [1335, 106] on div "# [PERSON_NAME]อย่าให้ยักษ์เห็น เก็บเพชรทุกเม็ด hero . moveLeft ( )" at bounding box center [1403, 380] width 253 height 615
type textarea "h"
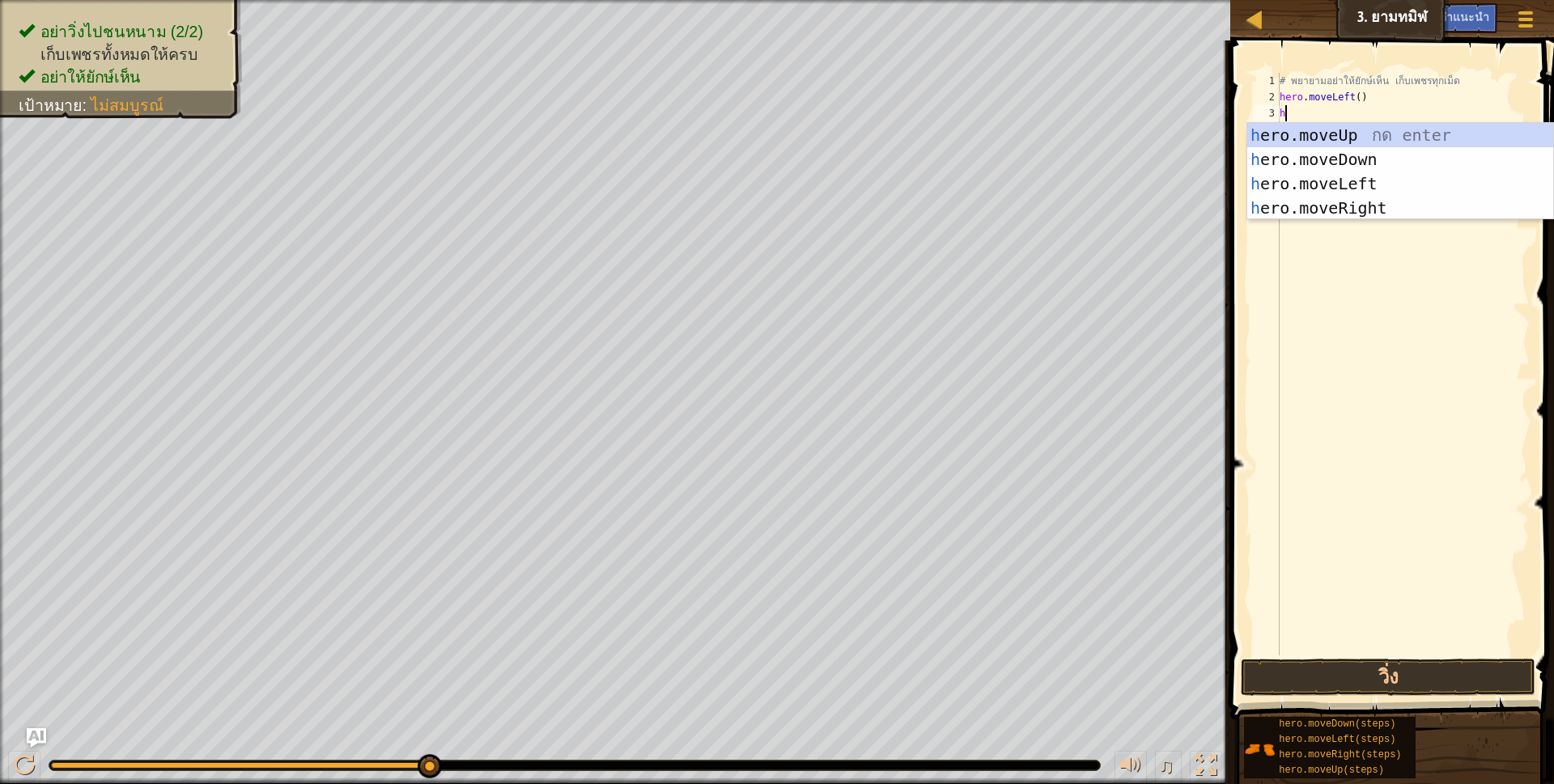
scroll to position [3, 4]
click at [1331, 159] on div "h ero.moveUp กด enter h ero.moveDown กด enter h ero.moveLeft กด enter h ero.mov…" at bounding box center [1400, 196] width 306 height 146
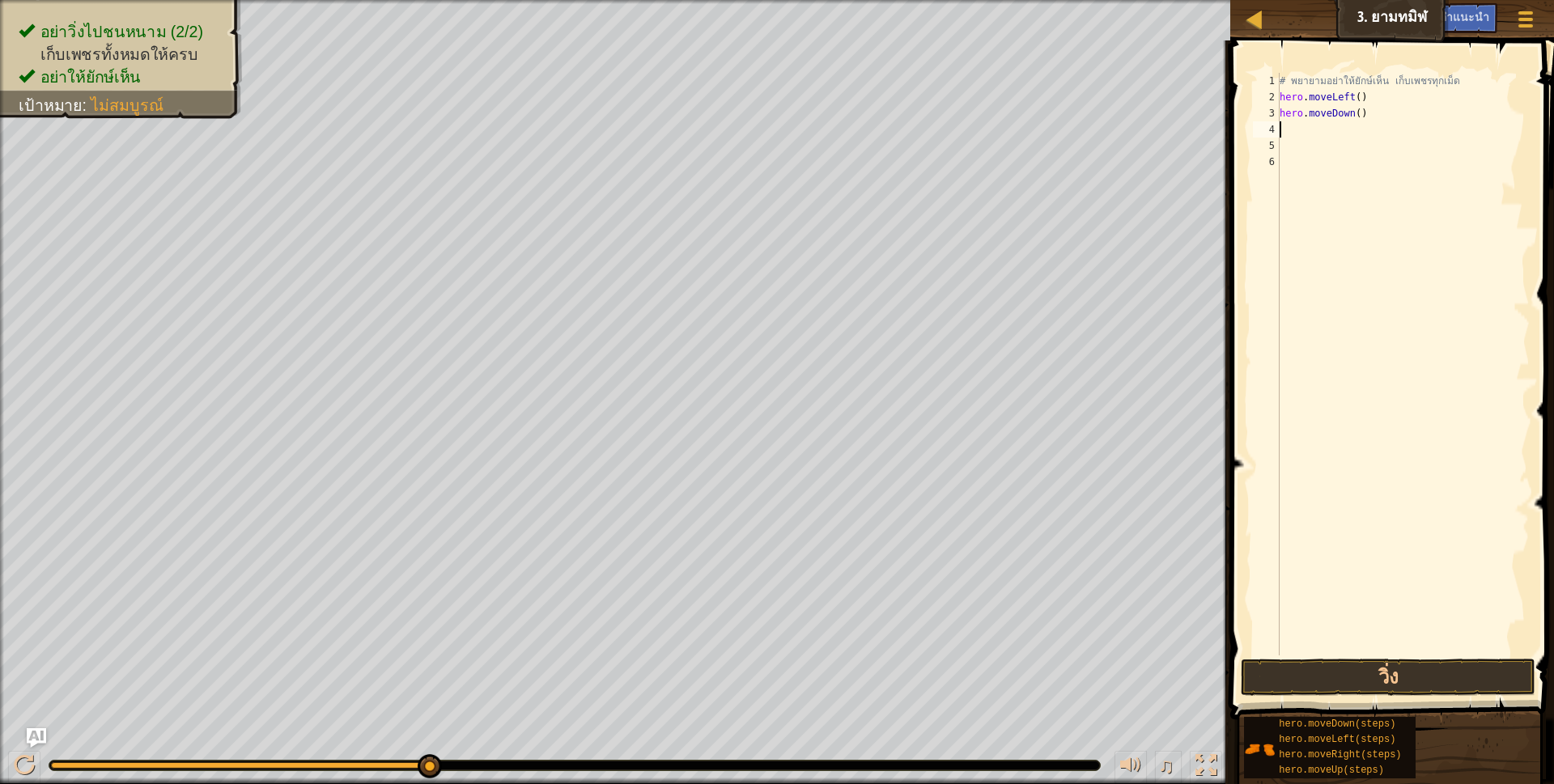
scroll to position [3, 0]
click at [1447, 676] on button "วิ่ง" at bounding box center [1388, 677] width 295 height 37
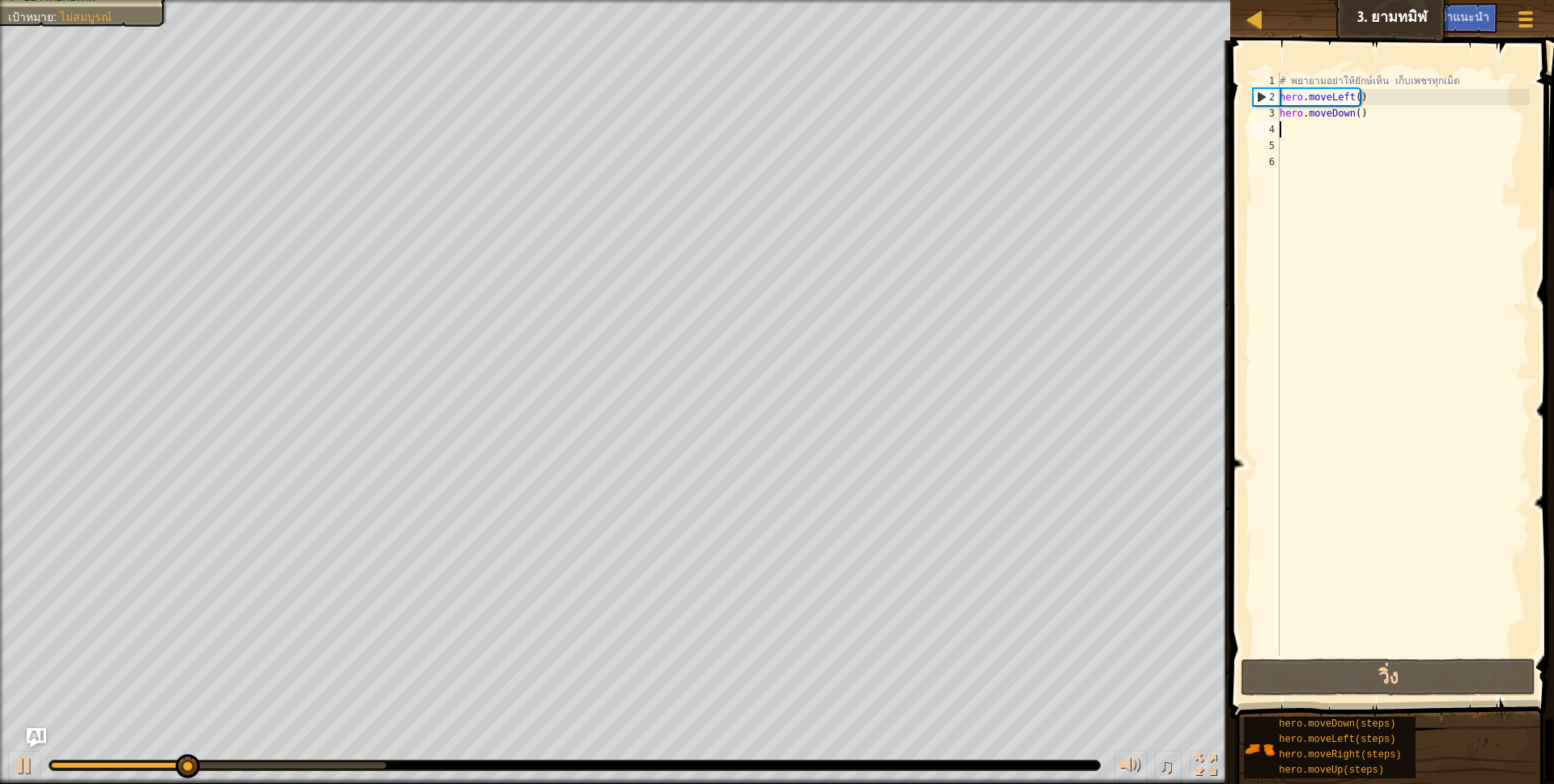
click at [1347, 99] on div "# [PERSON_NAME]อย่าให้ยักษ์เห็น เก็บเพชรทุกเม็ด hero . moveLeft ( ) hero . move…" at bounding box center [1403, 380] width 253 height 615
click at [1363, 96] on div "# [PERSON_NAME]อย่าให้ยักษ์เห็น เก็บเพชรทุกเม็ด hero . moveLeft ( ) hero . move…" at bounding box center [1403, 380] width 253 height 615
click at [1360, 92] on div "# [PERSON_NAME]อย่าให้ยักษ์เห็น เก็บเพชรทุกเม็ด hero . moveLeft ( ) hero . move…" at bounding box center [1403, 380] width 253 height 615
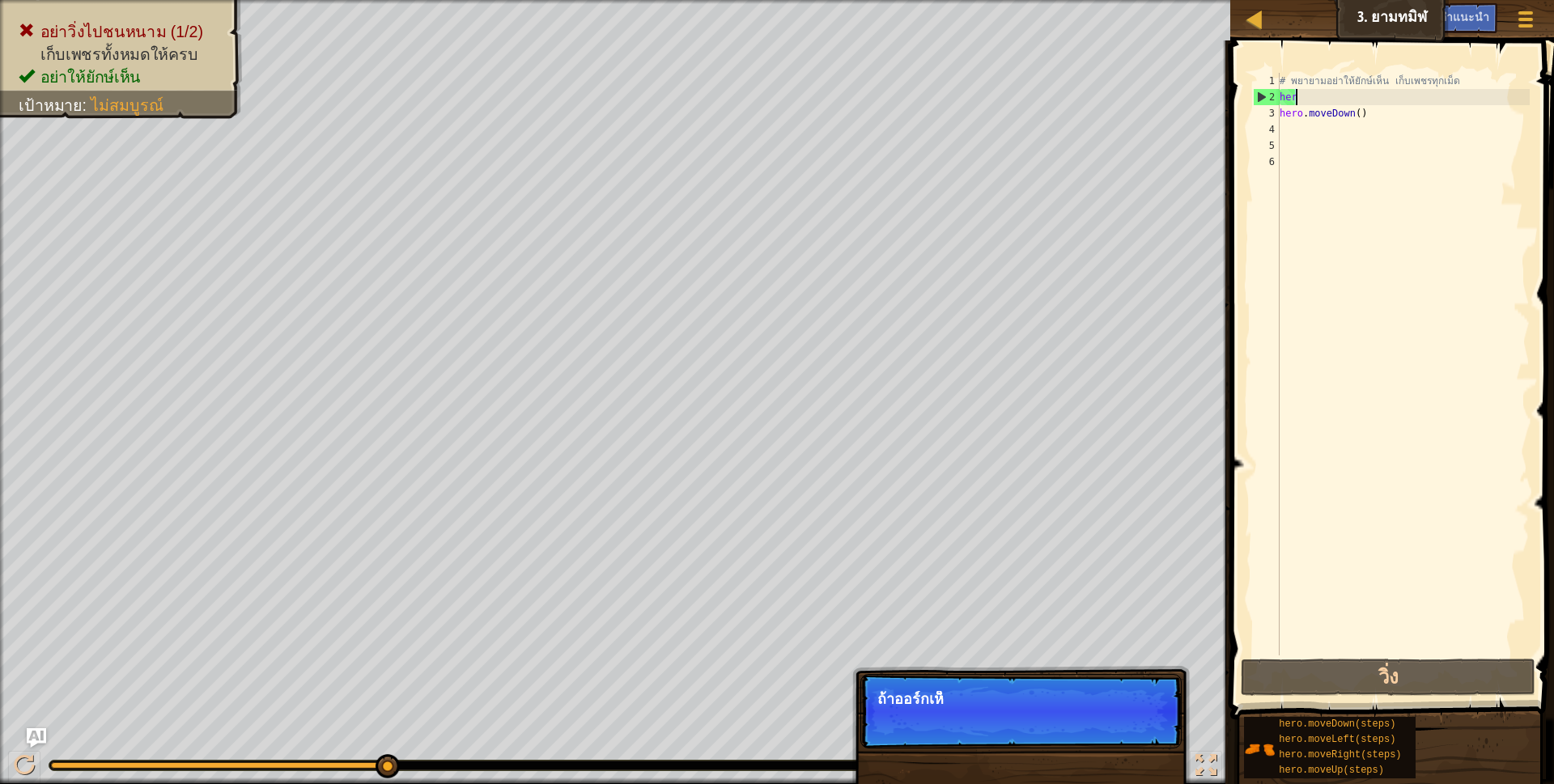
type textarea "h"
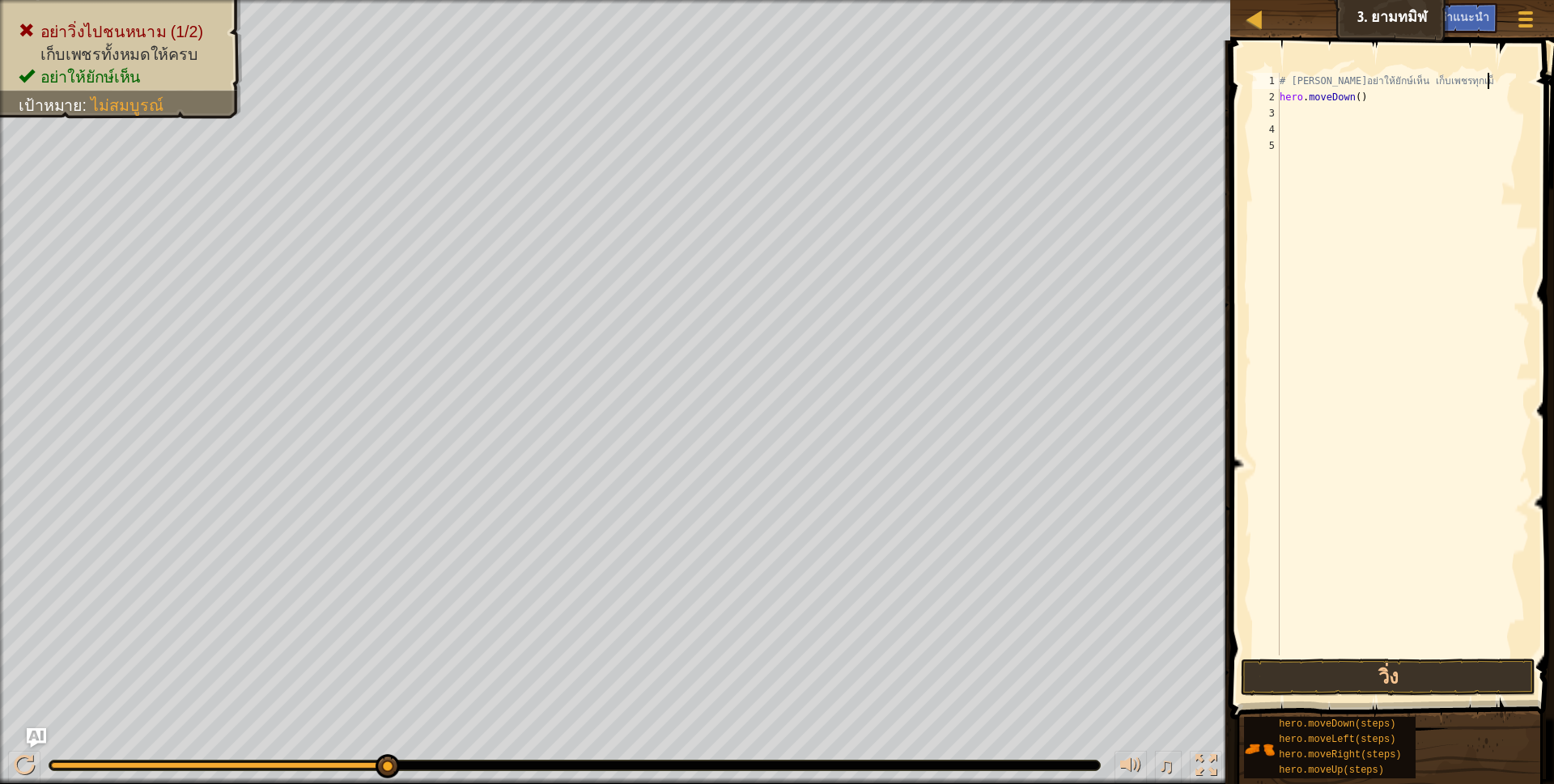
click at [1367, 96] on div "# [PERSON_NAME]อย่าให้ยักษ์เห็น เก็บเพชรทุกเม็ hero . moveDown ( )" at bounding box center [1403, 380] width 253 height 615
click at [1355, 94] on div "# [PERSON_NAME]อย่าให้ยักษ์เห็น เก็บเพชรทุกเม็ hero . moveDown ( )" at bounding box center [1403, 380] width 253 height 615
type textarea "# [PERSON_NAME]อย่าให้ยักษ์เห็น เก็บเพชรทุกเม็h)"
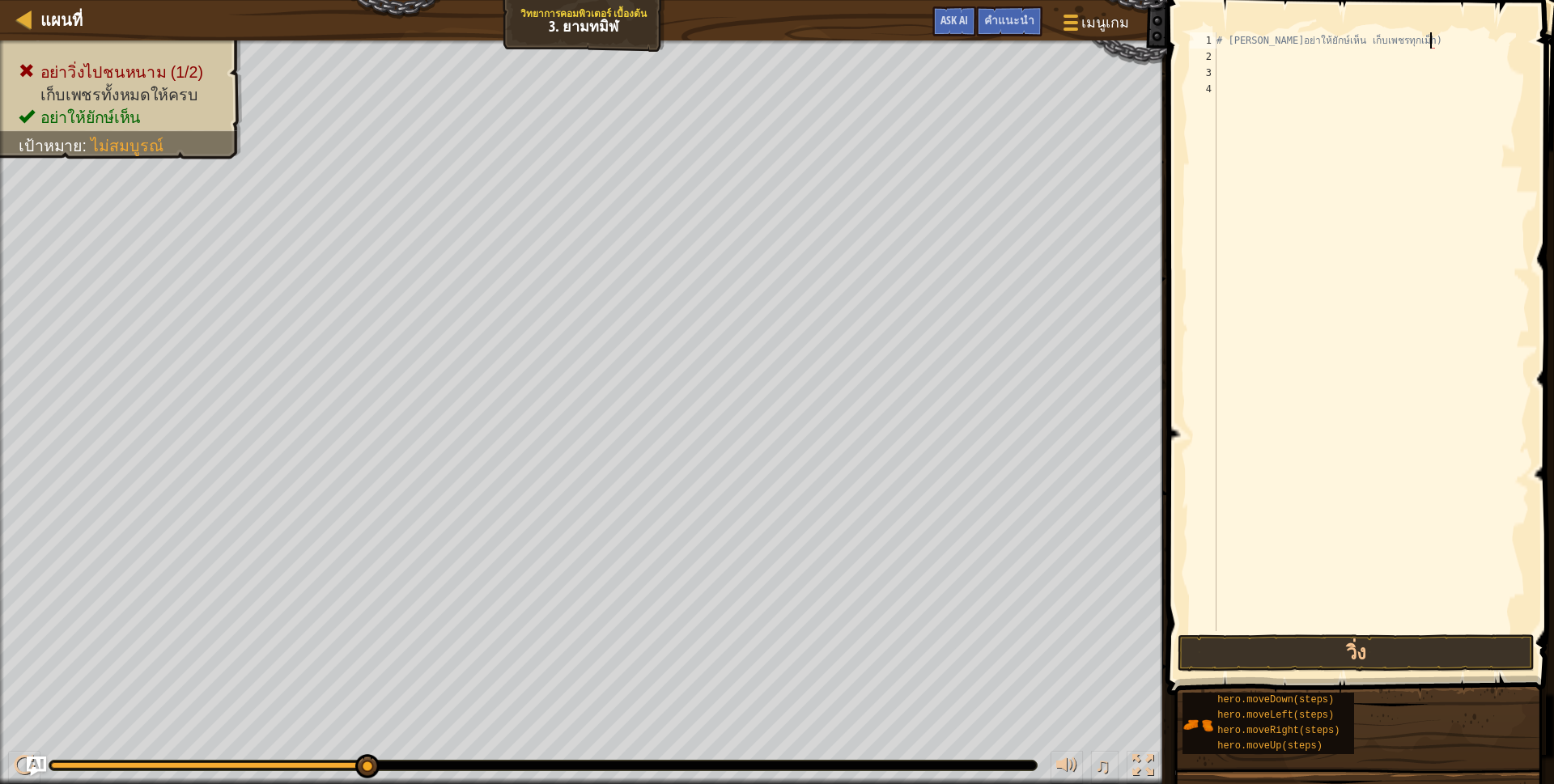
click at [1250, 57] on div "# [PERSON_NAME]อย่าให้ยักษ์เห็น เก็บเพชรทุกเม็h)" at bounding box center [1371, 348] width 317 height 631
type textarea "h"
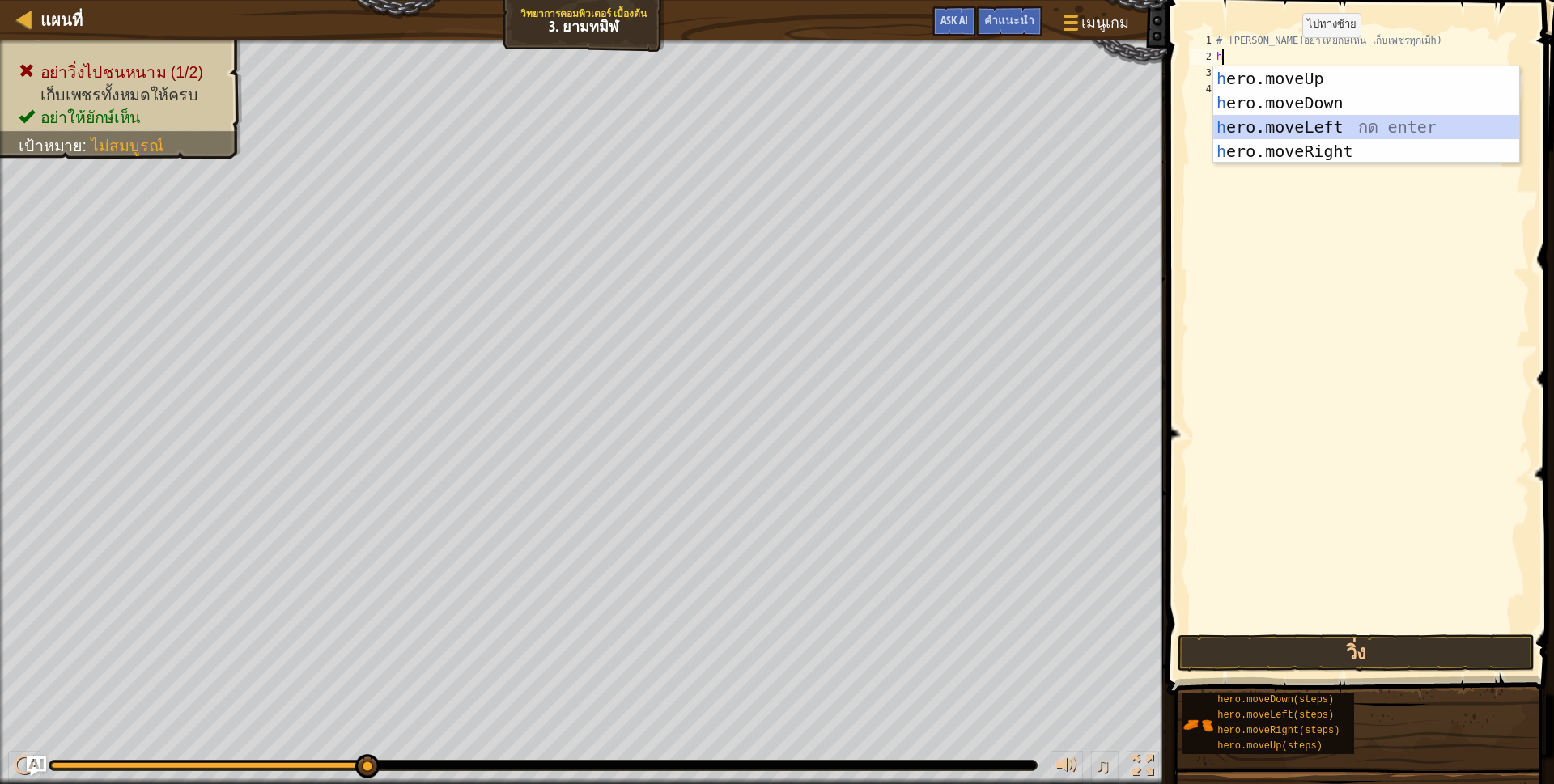
click at [1304, 121] on div "h ero.moveUp กด enter h ero.moveDown กด enter h ero.moveLeft กด enter h ero.mov…" at bounding box center [1366, 139] width 306 height 146
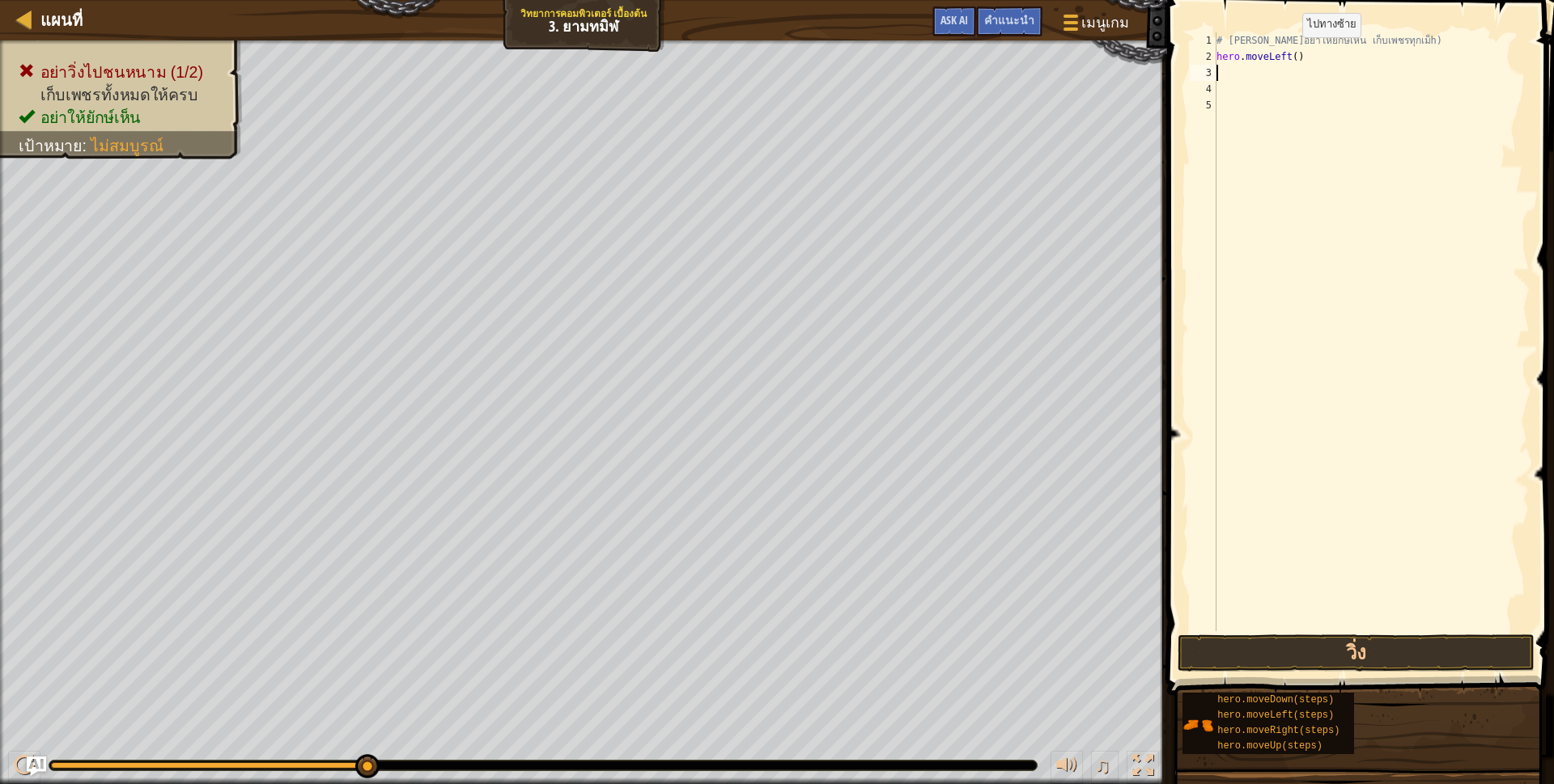
scroll to position [3, 0]
type textarea "h"
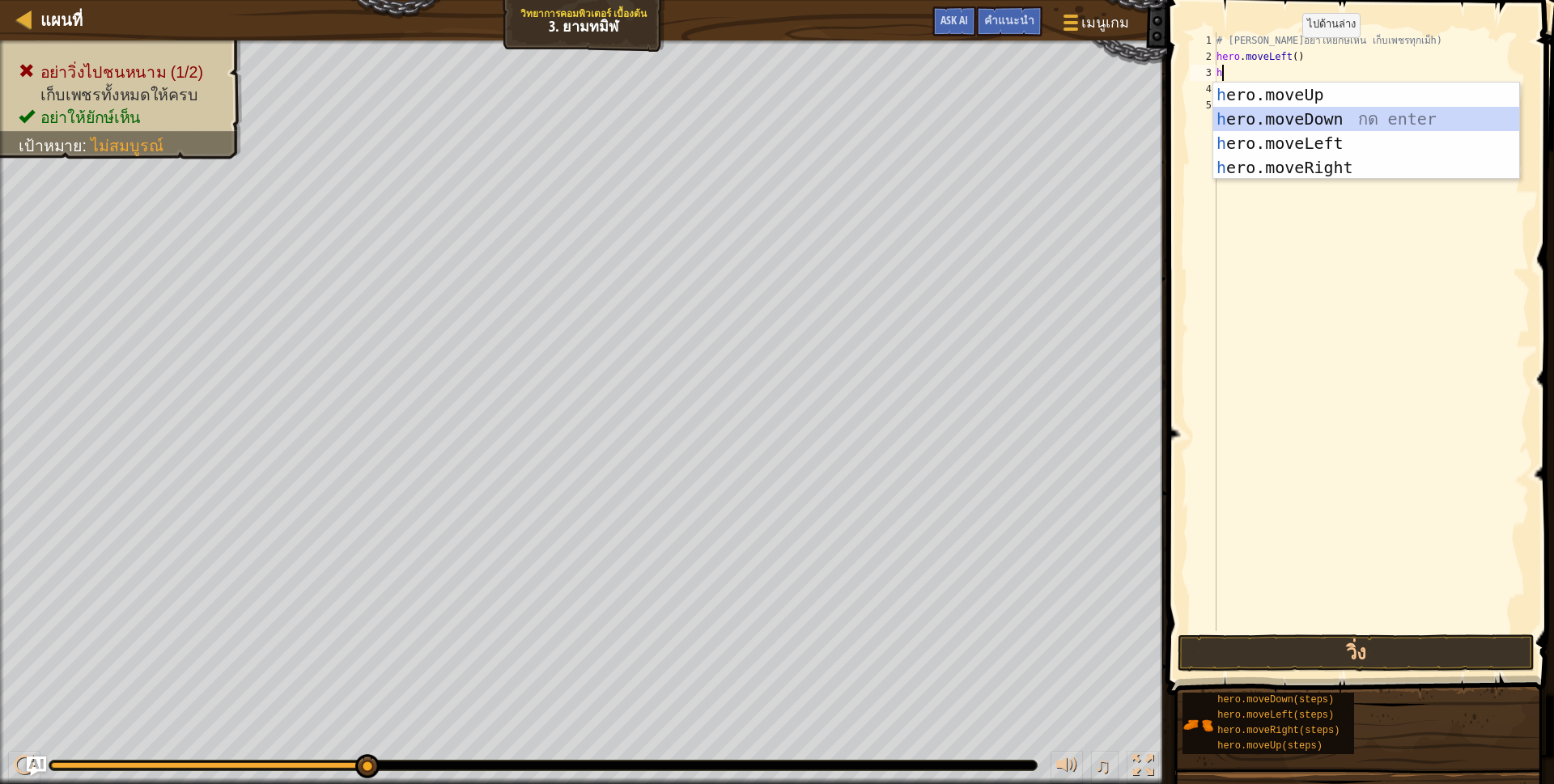
click at [1264, 120] on div "h ero.moveUp กด enter h ero.moveDown กด enter h ero.moveLeft กด enter h ero.mov…" at bounding box center [1366, 155] width 306 height 146
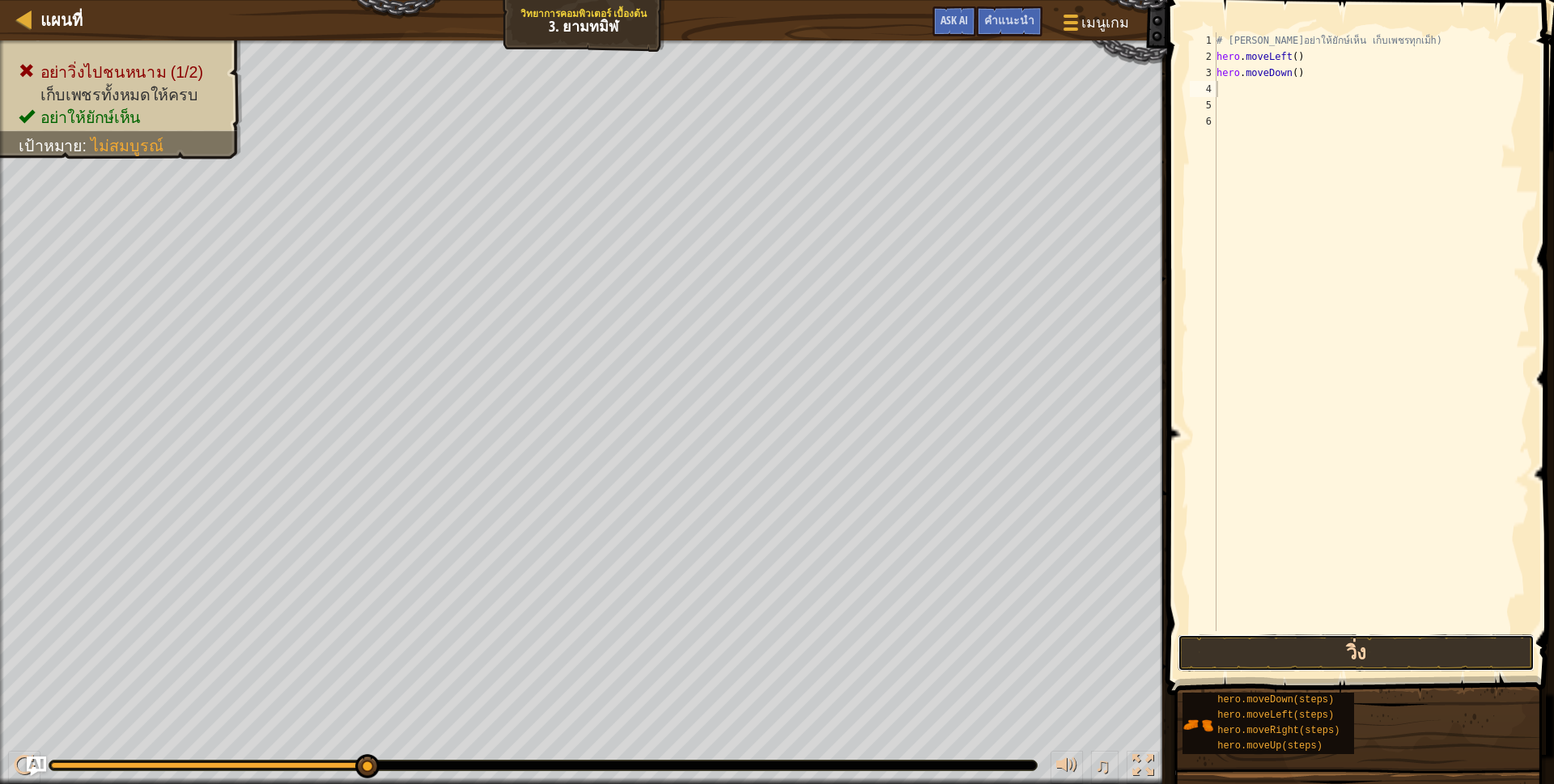
click at [1344, 661] on button "วิ่ง" at bounding box center [1356, 652] width 357 height 37
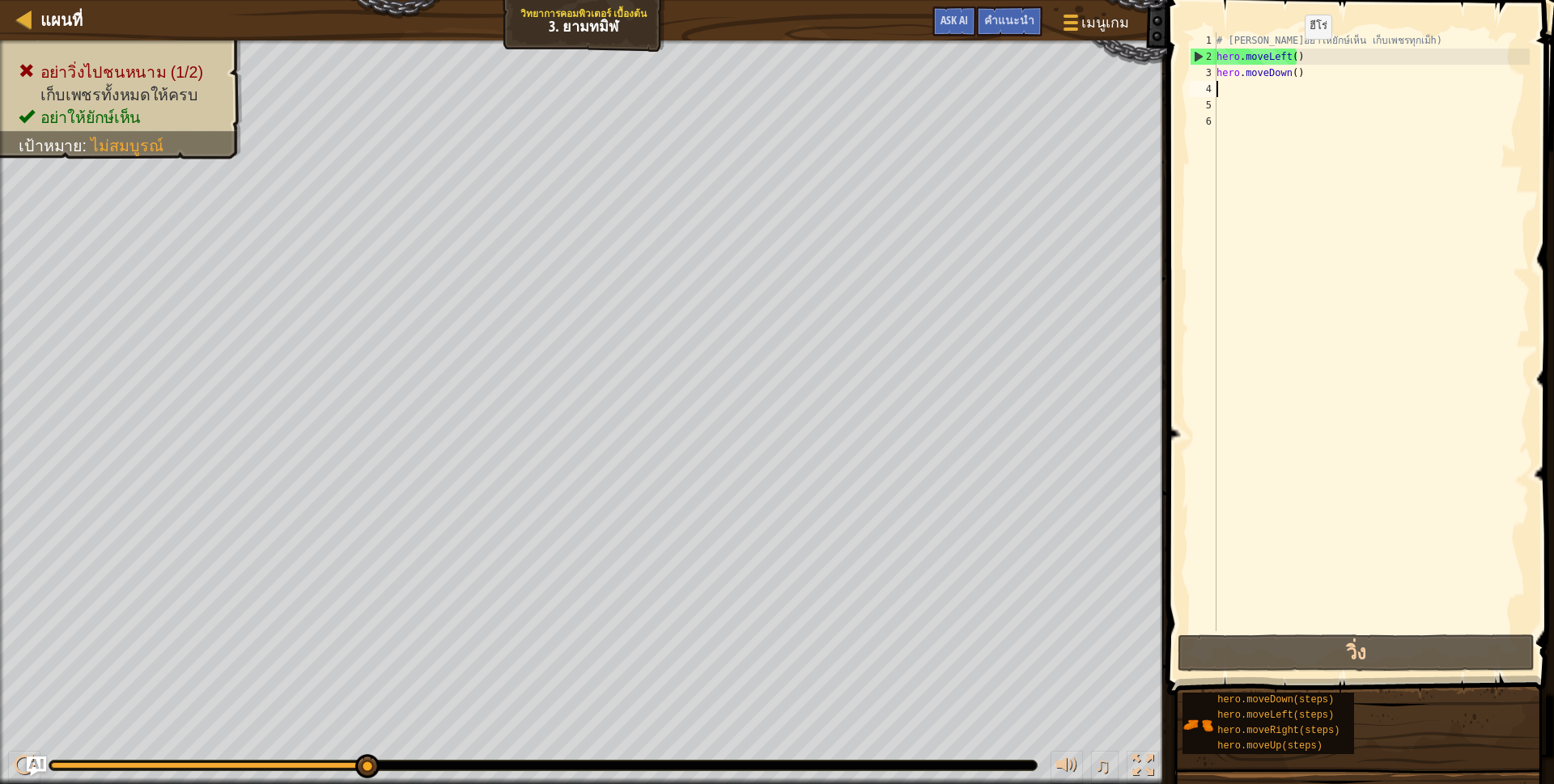
click at [1291, 55] on div "# [PERSON_NAME]อย่าให้ยักษ์เห็น เก็บเพชรทุกเม็h) hero . moveLeft ( ) hero . mov…" at bounding box center [1371, 348] width 317 height 631
click at [1298, 55] on div "# [PERSON_NAME]อย่าให้ยักษ์เห็น เก็บเพชรทุกเม็h) hero . moveLeft ( ) hero . mov…" at bounding box center [1371, 348] width 317 height 631
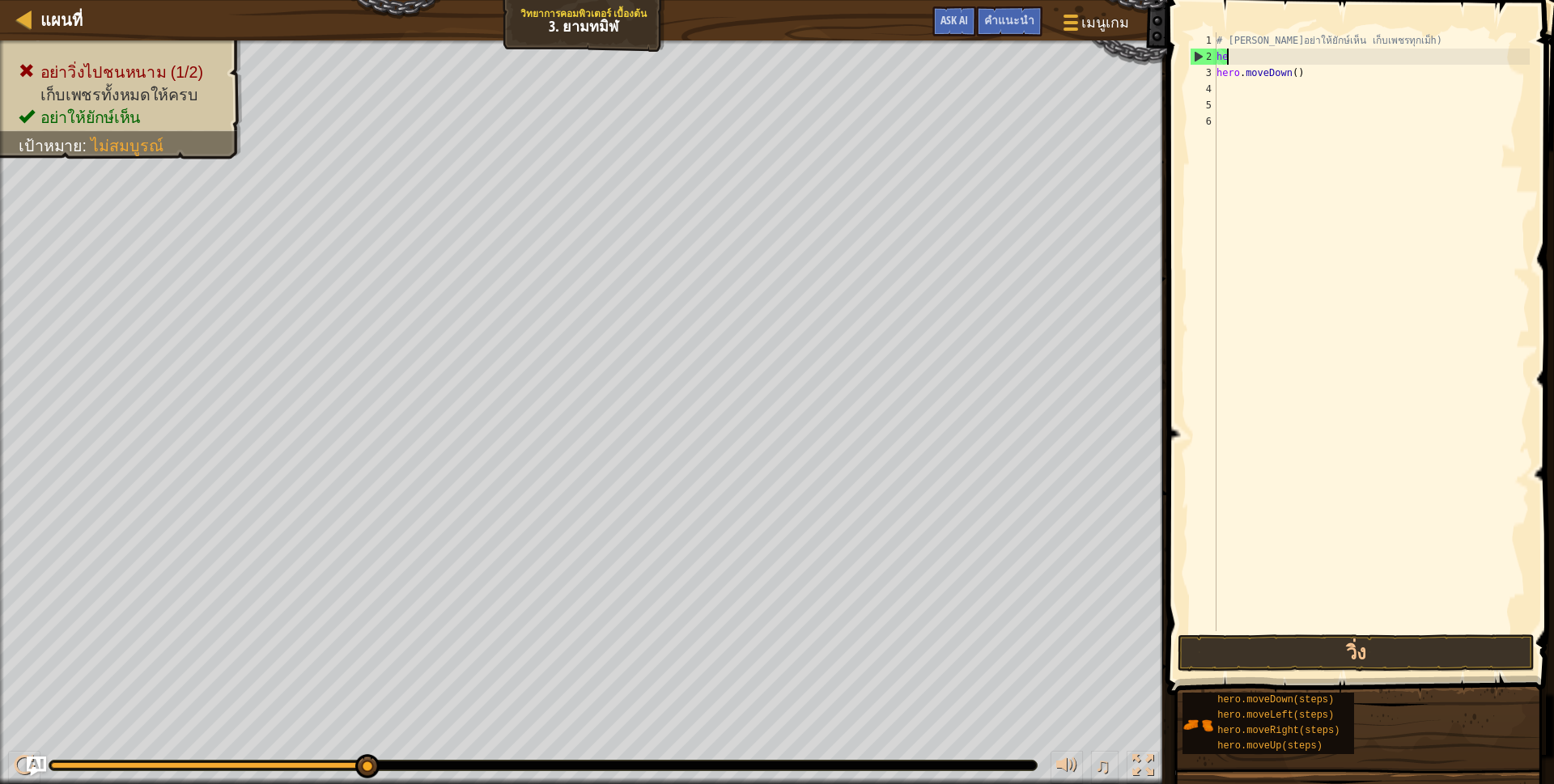
type textarea "h"
click at [1294, 68] on div "# [PERSON_NAME]อย่าให้ยักษ์เห็น เก็บเพชรทุกเม็h) hero . moveDown ( )" at bounding box center [1371, 348] width 317 height 631
type textarea "h"
click at [1229, 51] on div "# [PERSON_NAME]อย่าให้ยักษ์เห็น เก็บเพชรทุกเม็h)" at bounding box center [1371, 348] width 317 height 631
type textarea "h"
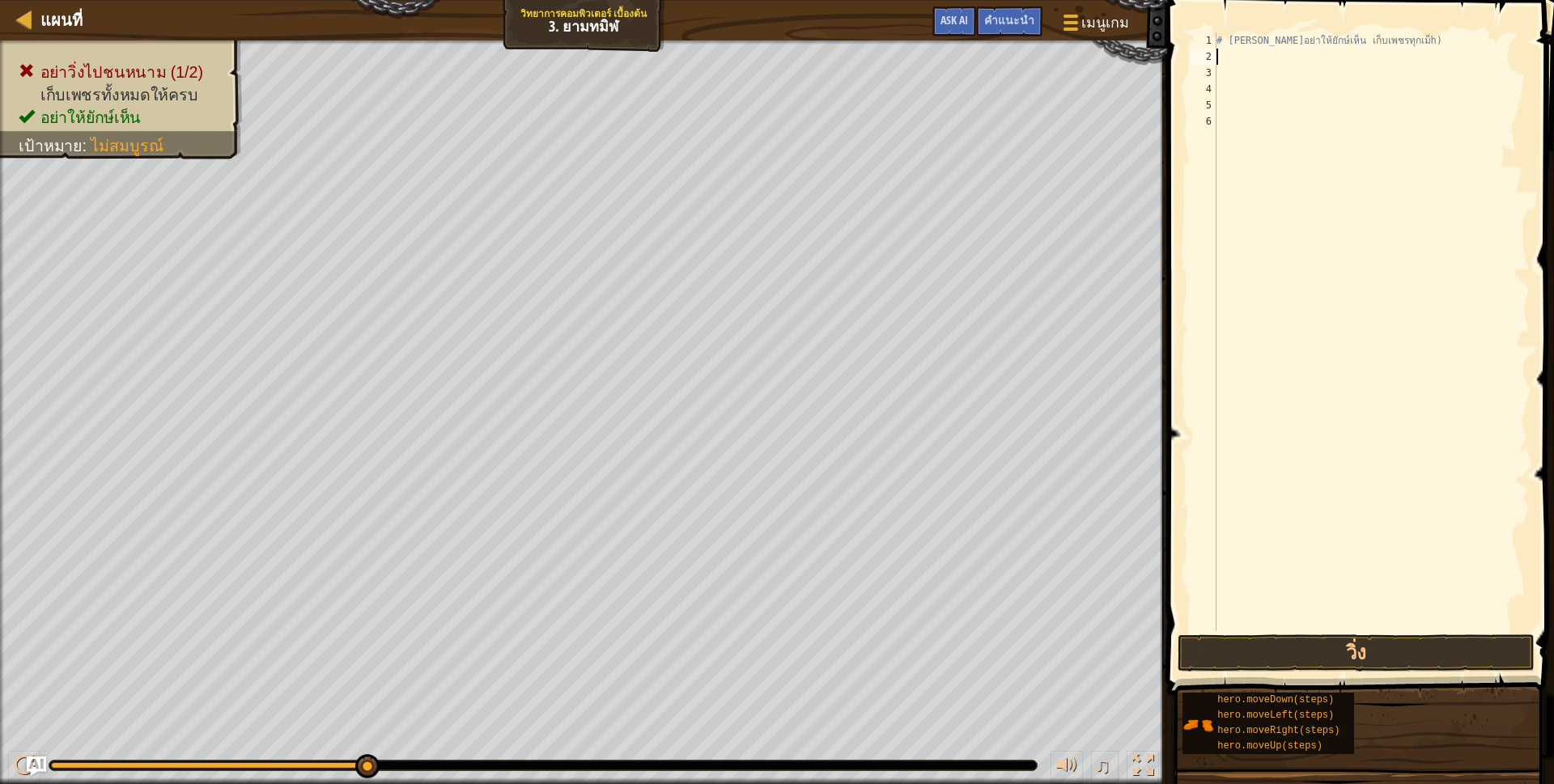
scroll to position [3, 3]
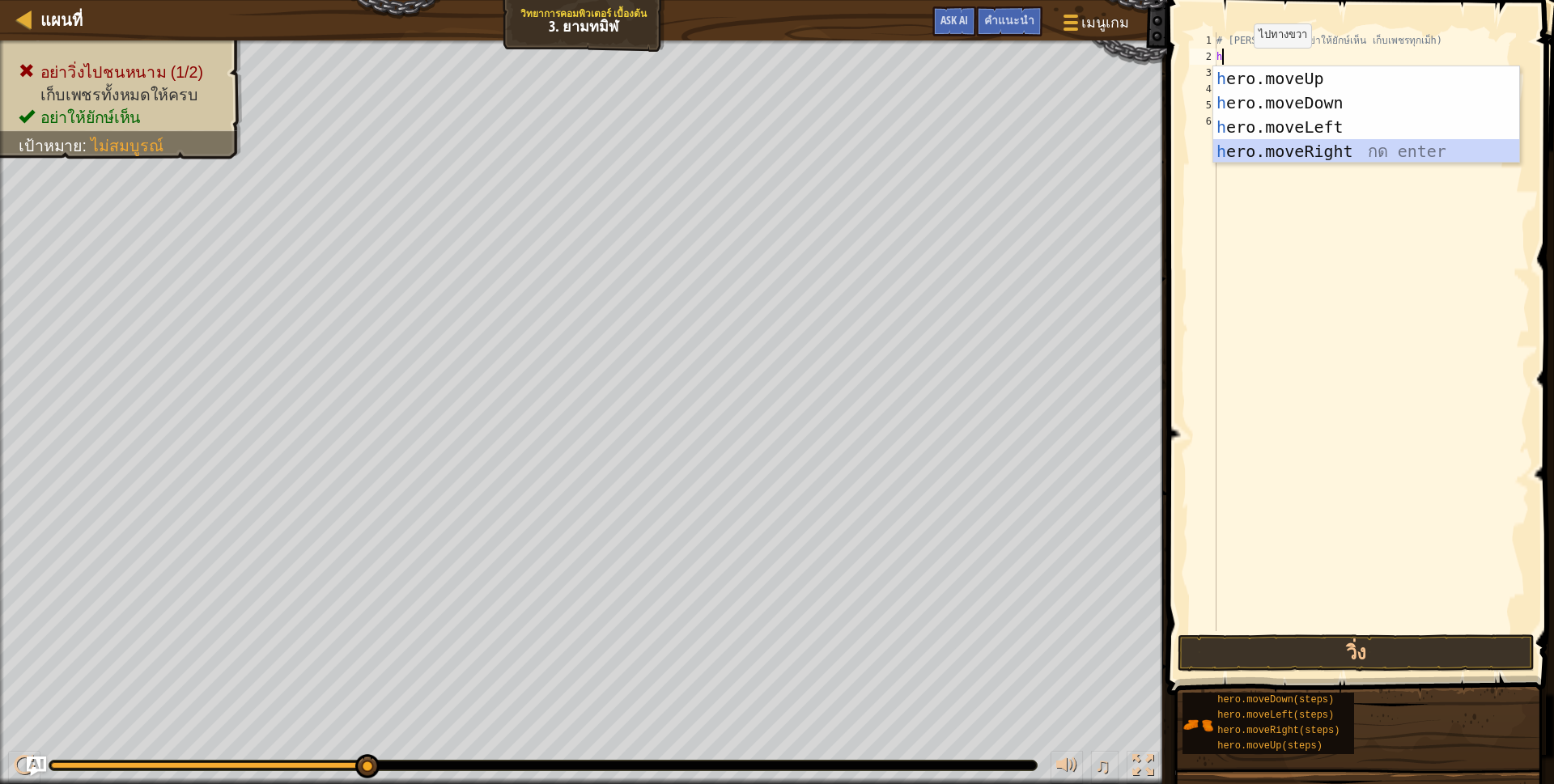
click at [1282, 143] on div "h ero.moveUp กด enter h ero.moveDown กด enter h ero.moveLeft กด enter h ero.mov…" at bounding box center [1366, 139] width 306 height 146
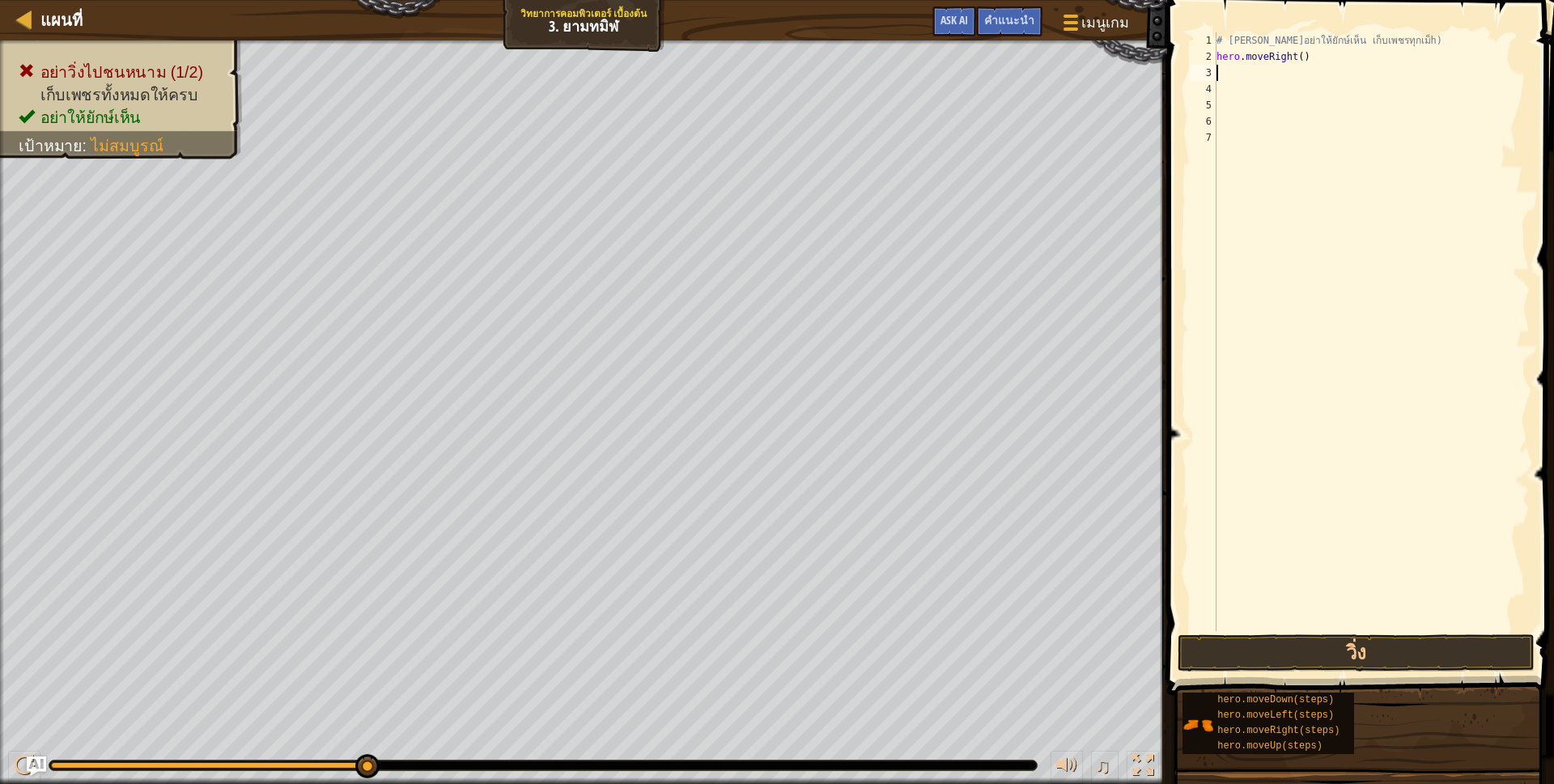
scroll to position [3, 0]
type textarea "h"
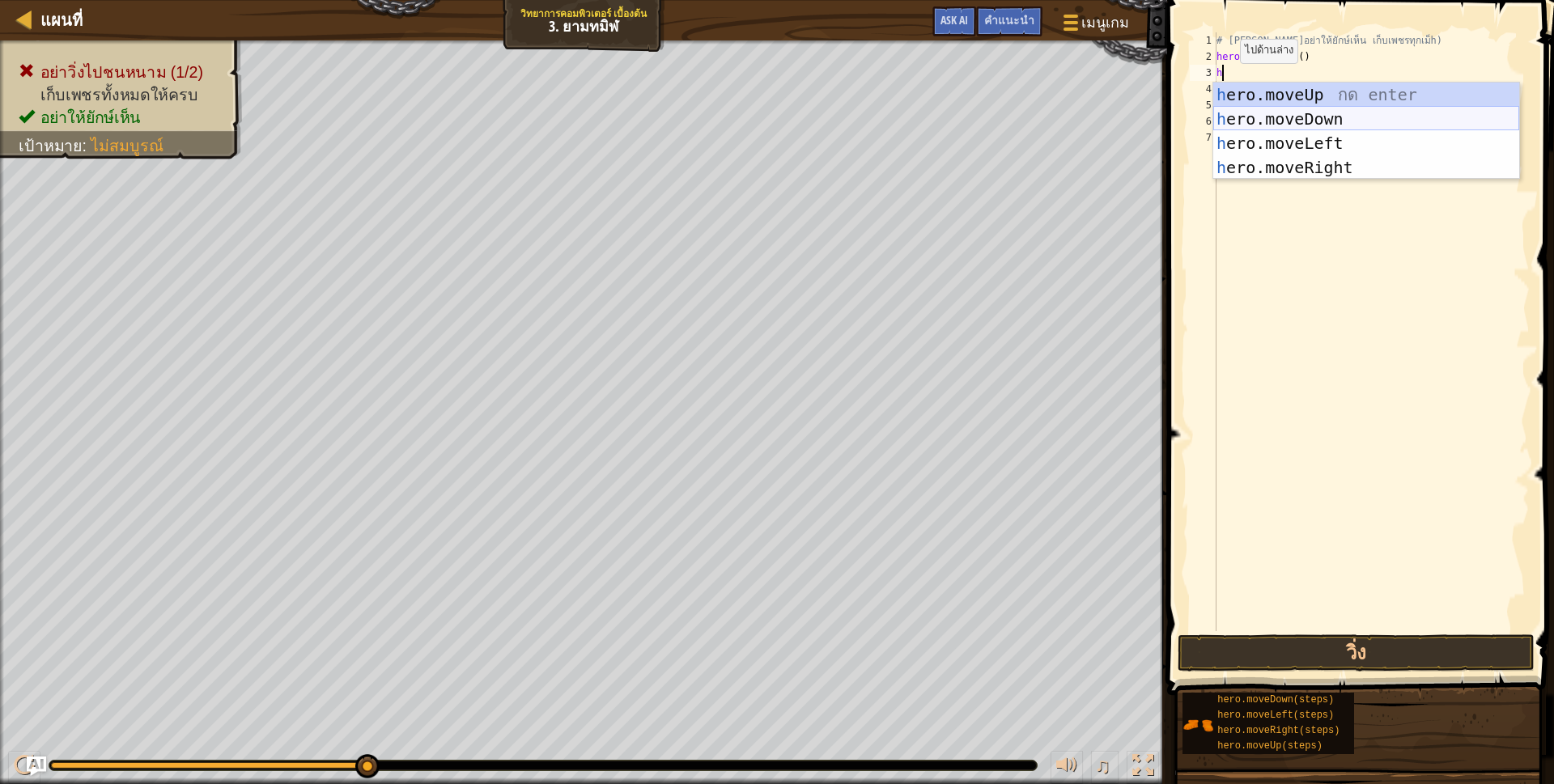
click at [1258, 130] on div "h ero.moveUp กด enter h ero.moveDown กด enter h ero.moveLeft กด enter h ero.mov…" at bounding box center [1366, 155] width 306 height 146
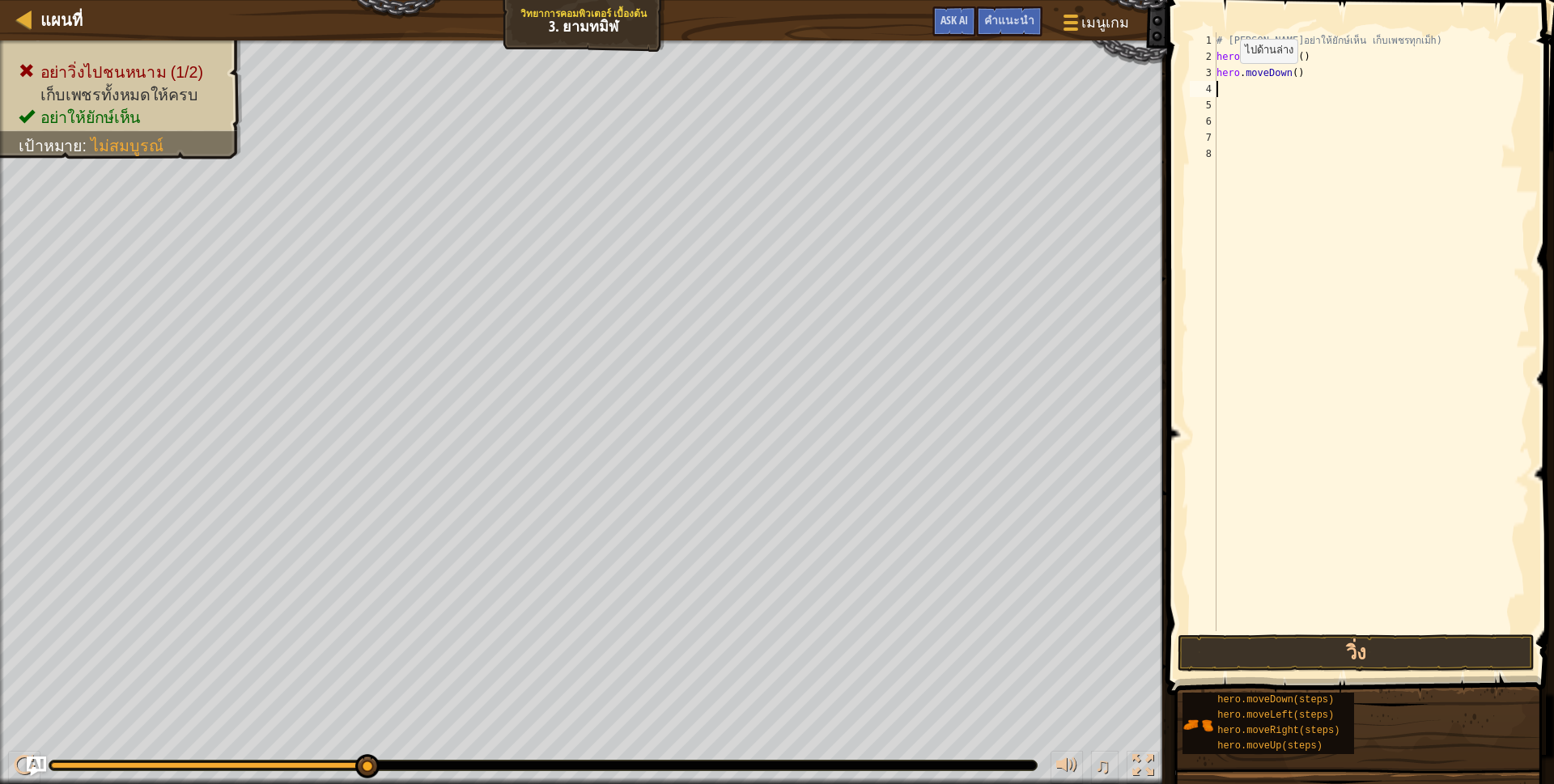
scroll to position [3, 0]
click at [1181, 649] on button "วิ่ง" at bounding box center [1356, 652] width 357 height 37
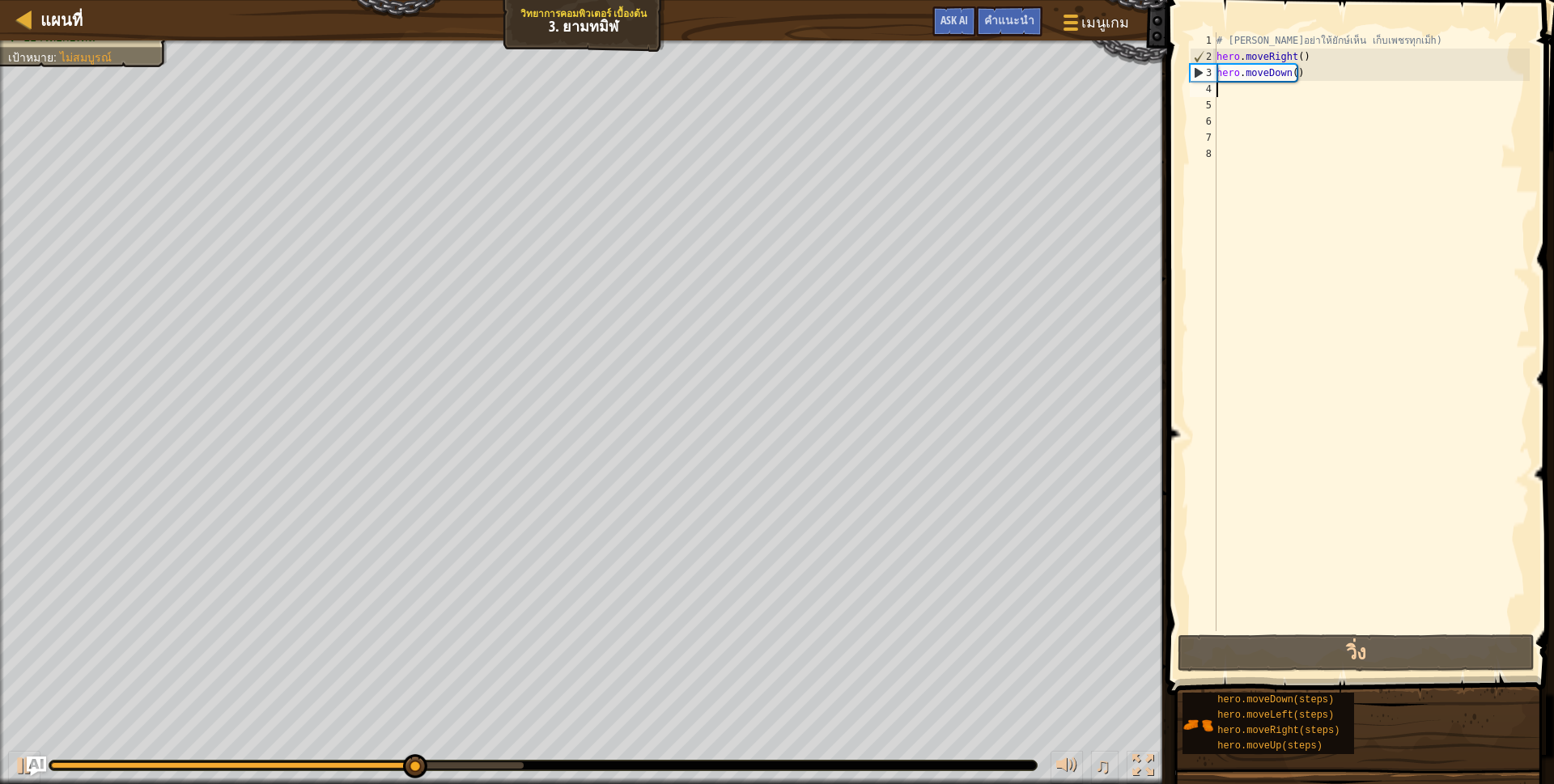
click at [1293, 70] on div "# [PERSON_NAME]อย่าให้ยักษ์เห็น เก็บเพชรทุกเม็h) hero . moveRight ( ) hero . mo…" at bounding box center [1371, 348] width 317 height 631
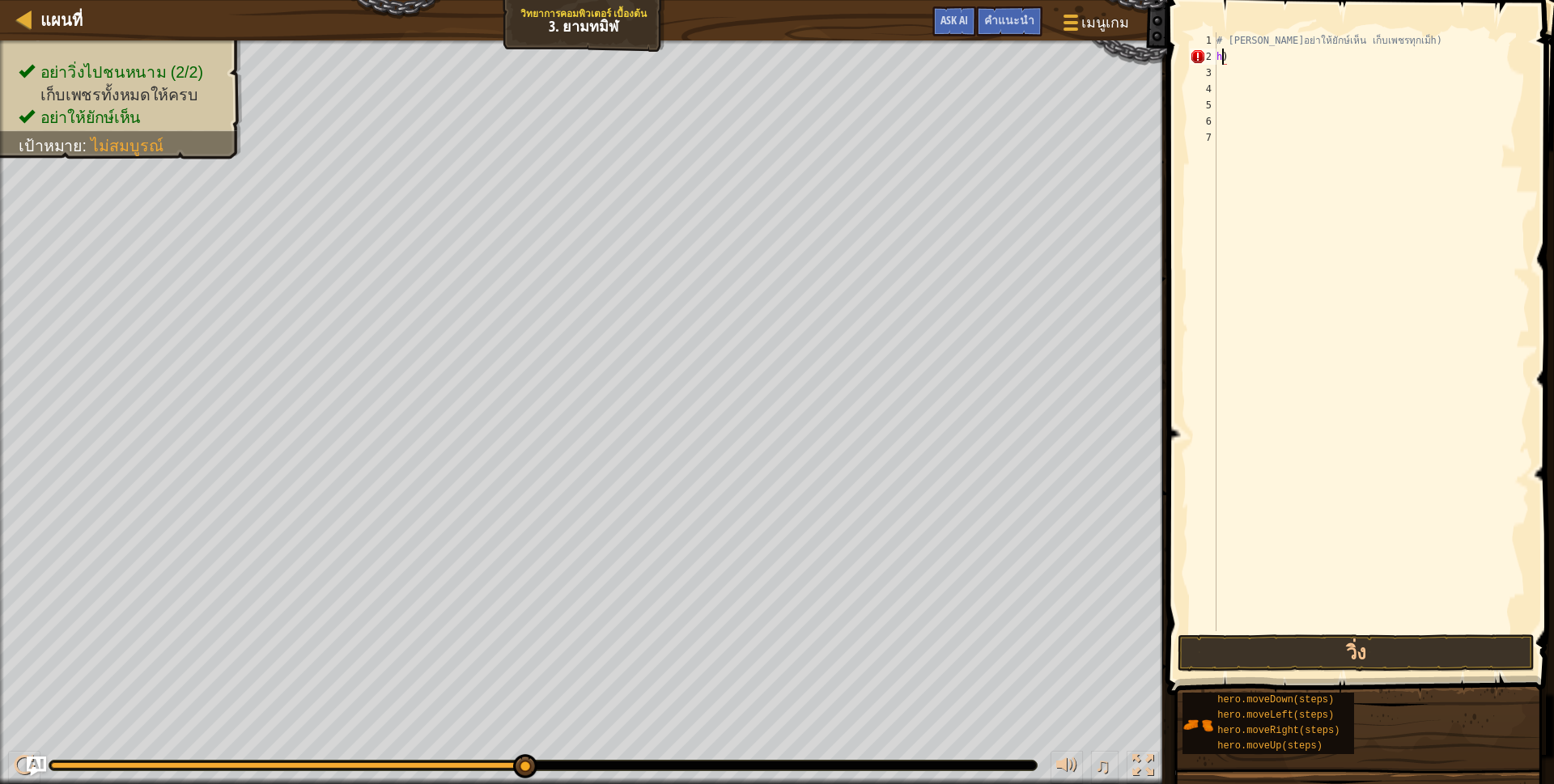
type textarea ")"
click at [1225, 52] on div "# [PERSON_NAME]อย่าให้ยักษ์เห็น เก็บเพชรทุกเม็h) )" at bounding box center [1371, 348] width 317 height 631
type textarea "h"
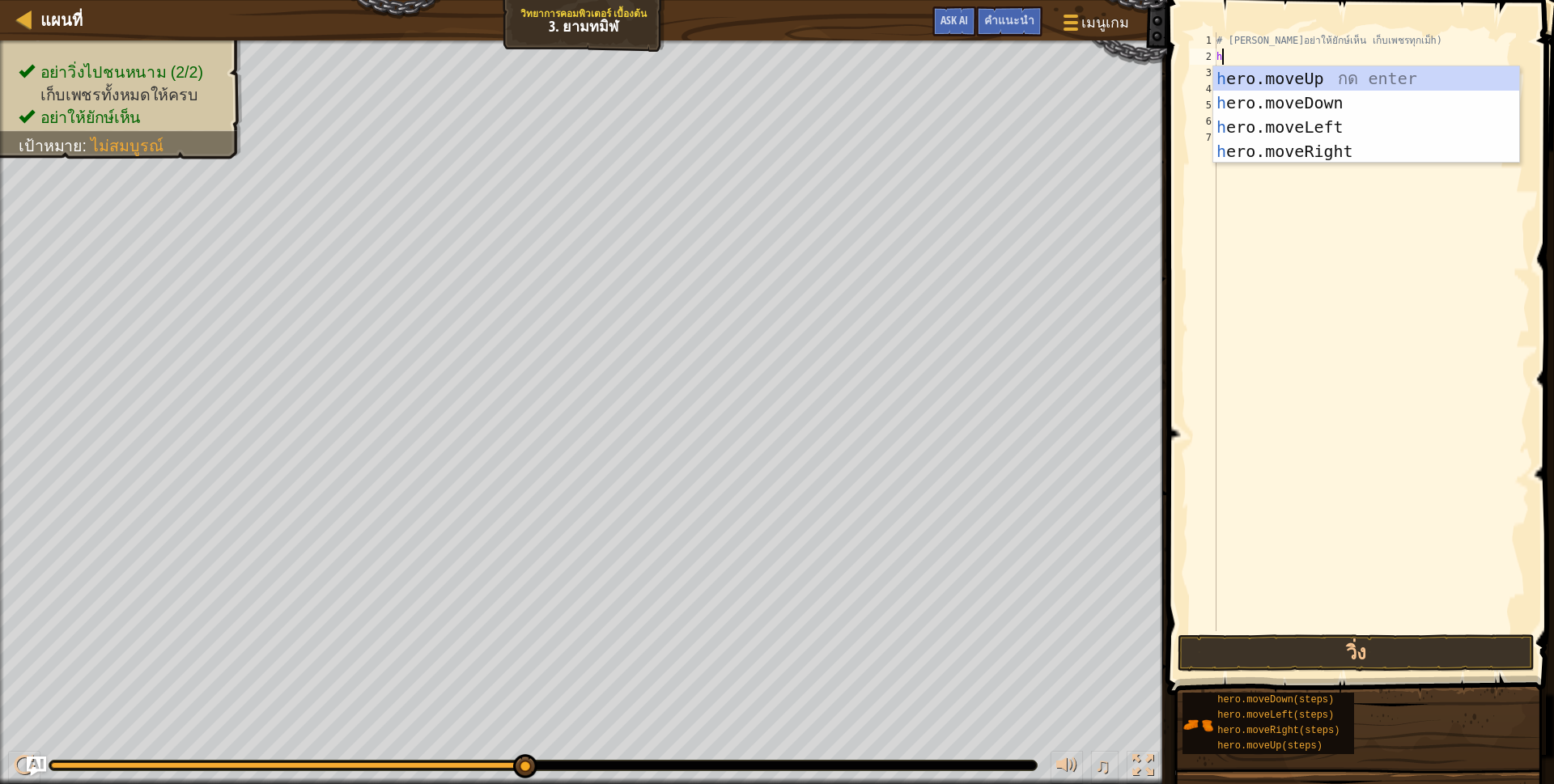
scroll to position [3, 3]
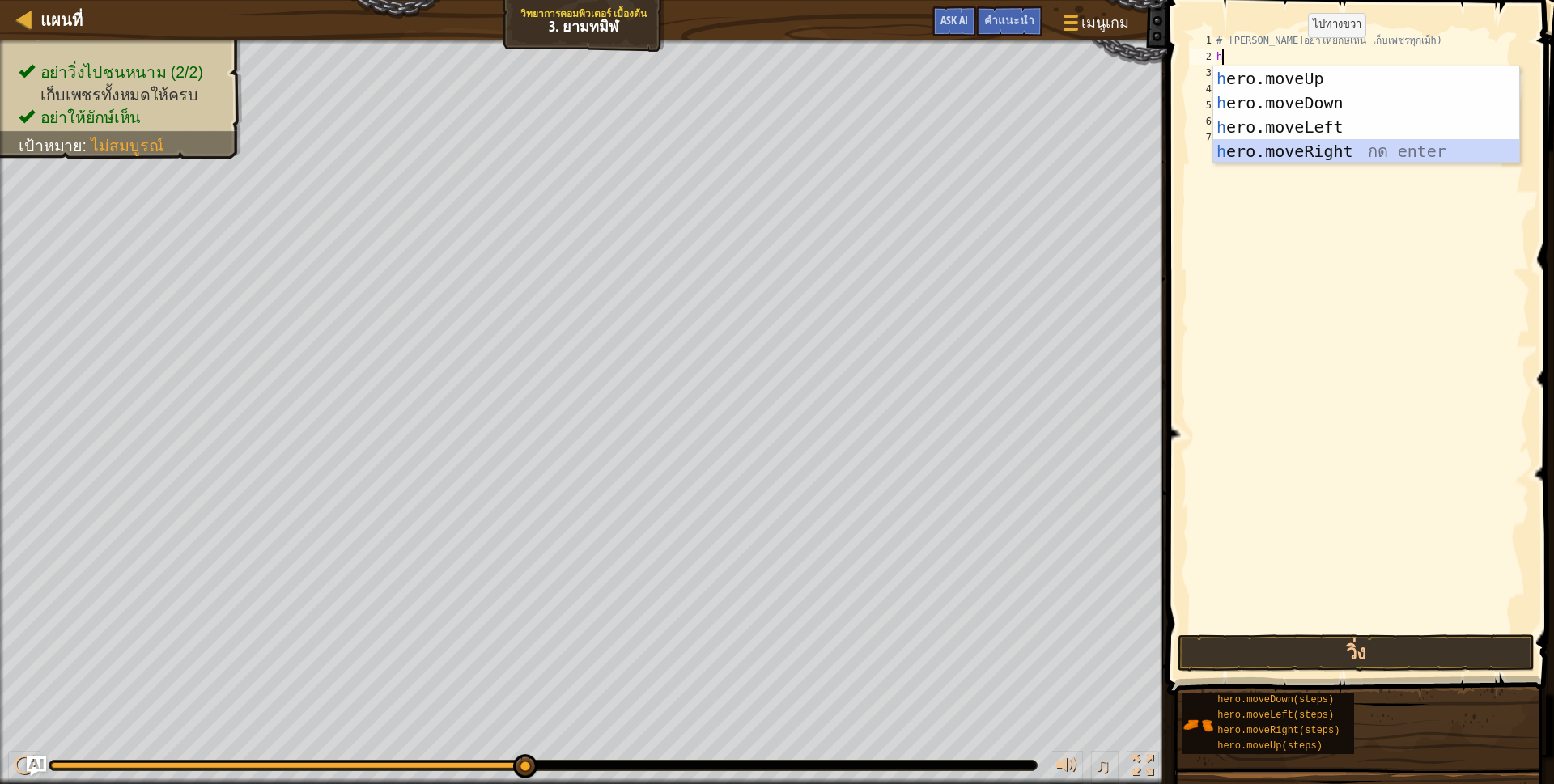
click at [1289, 147] on div "h ero.moveUp กด enter h ero.moveDown กด enter h ero.moveLeft กด enter h ero.mov…" at bounding box center [1366, 139] width 306 height 146
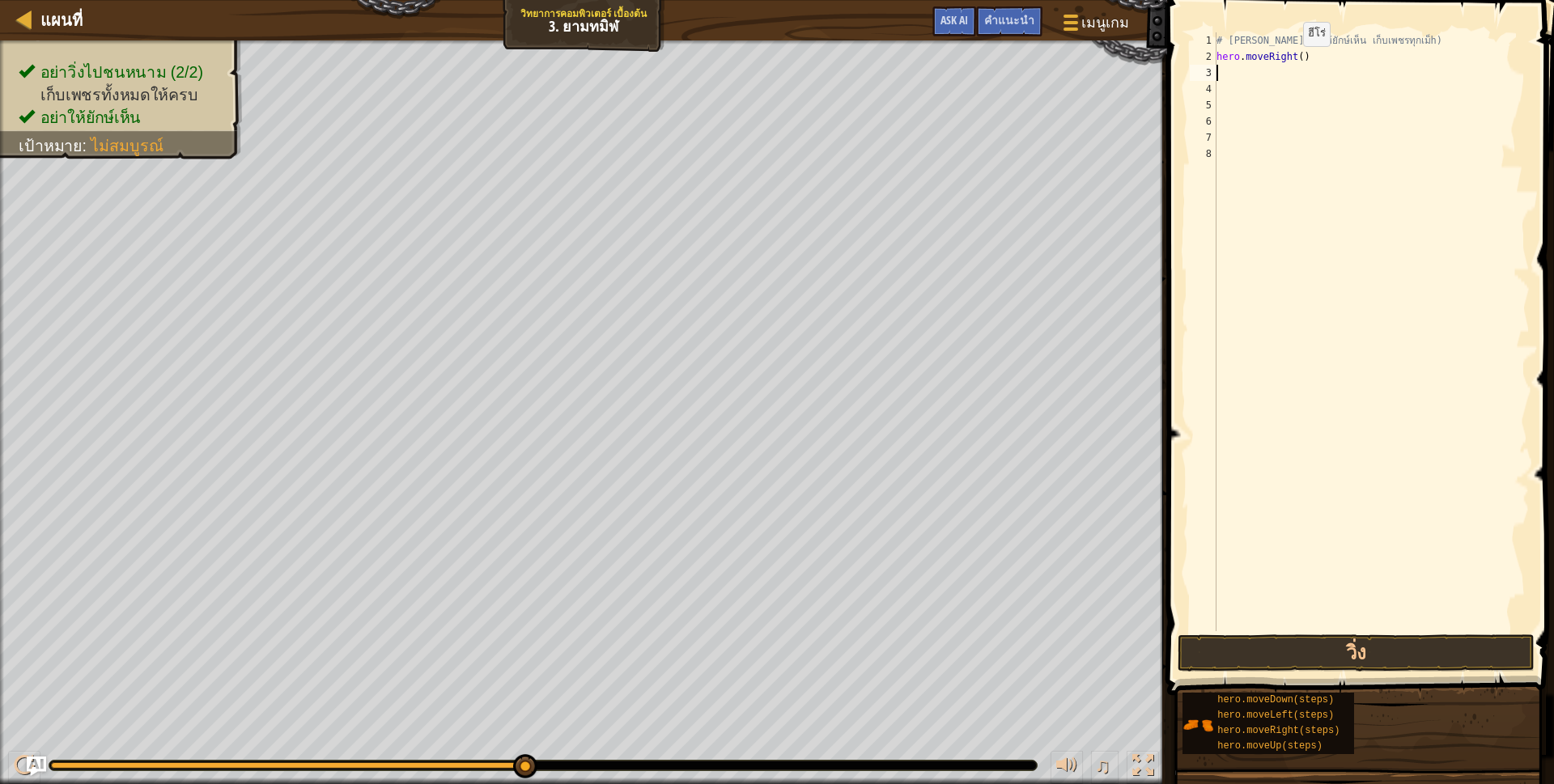
type textarea "h"
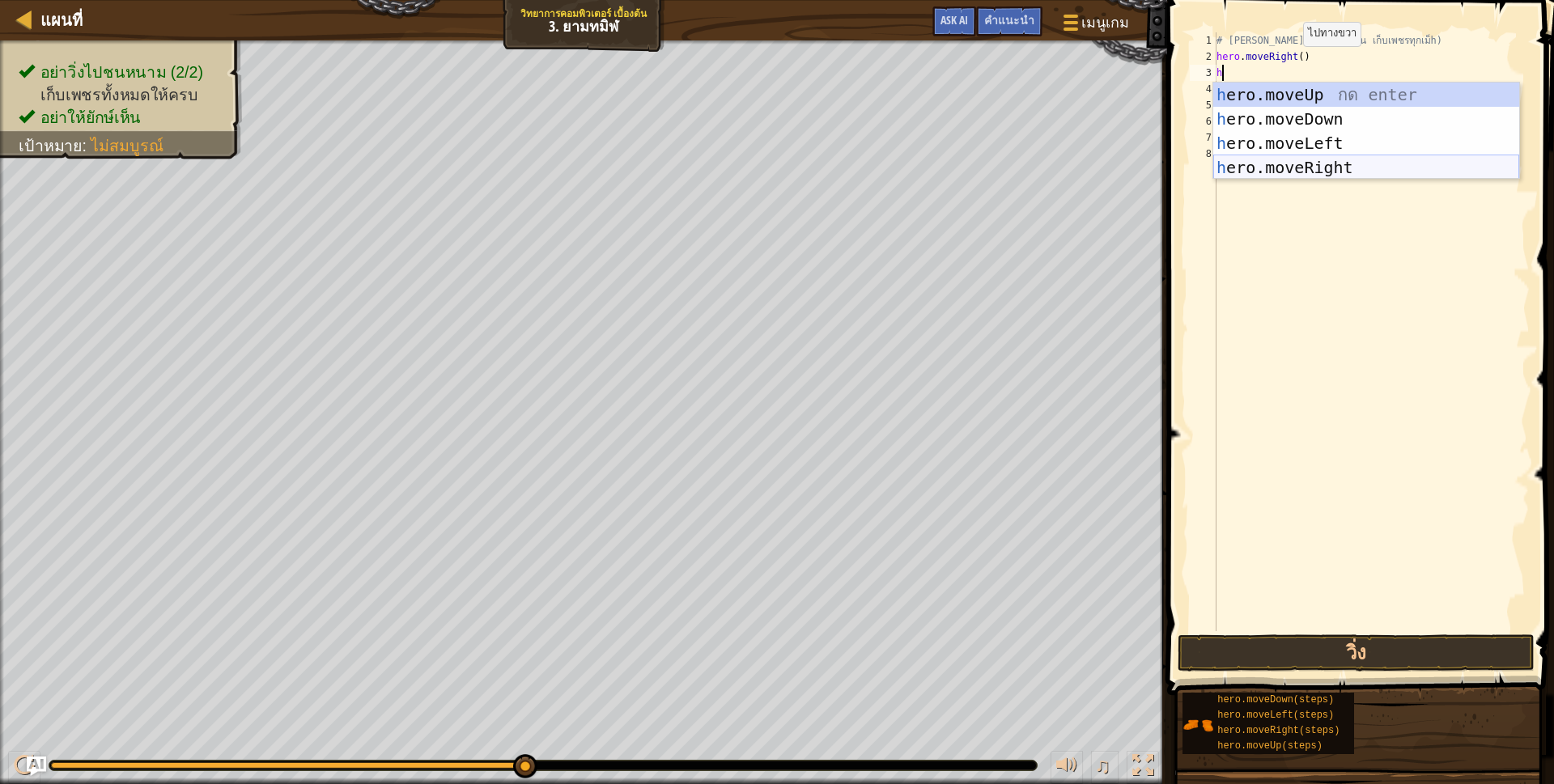
click at [1230, 162] on div "h ero.moveUp กด enter h ero.moveDown กด enter h ero.moveLeft กด enter h ero.mov…" at bounding box center [1366, 155] width 306 height 146
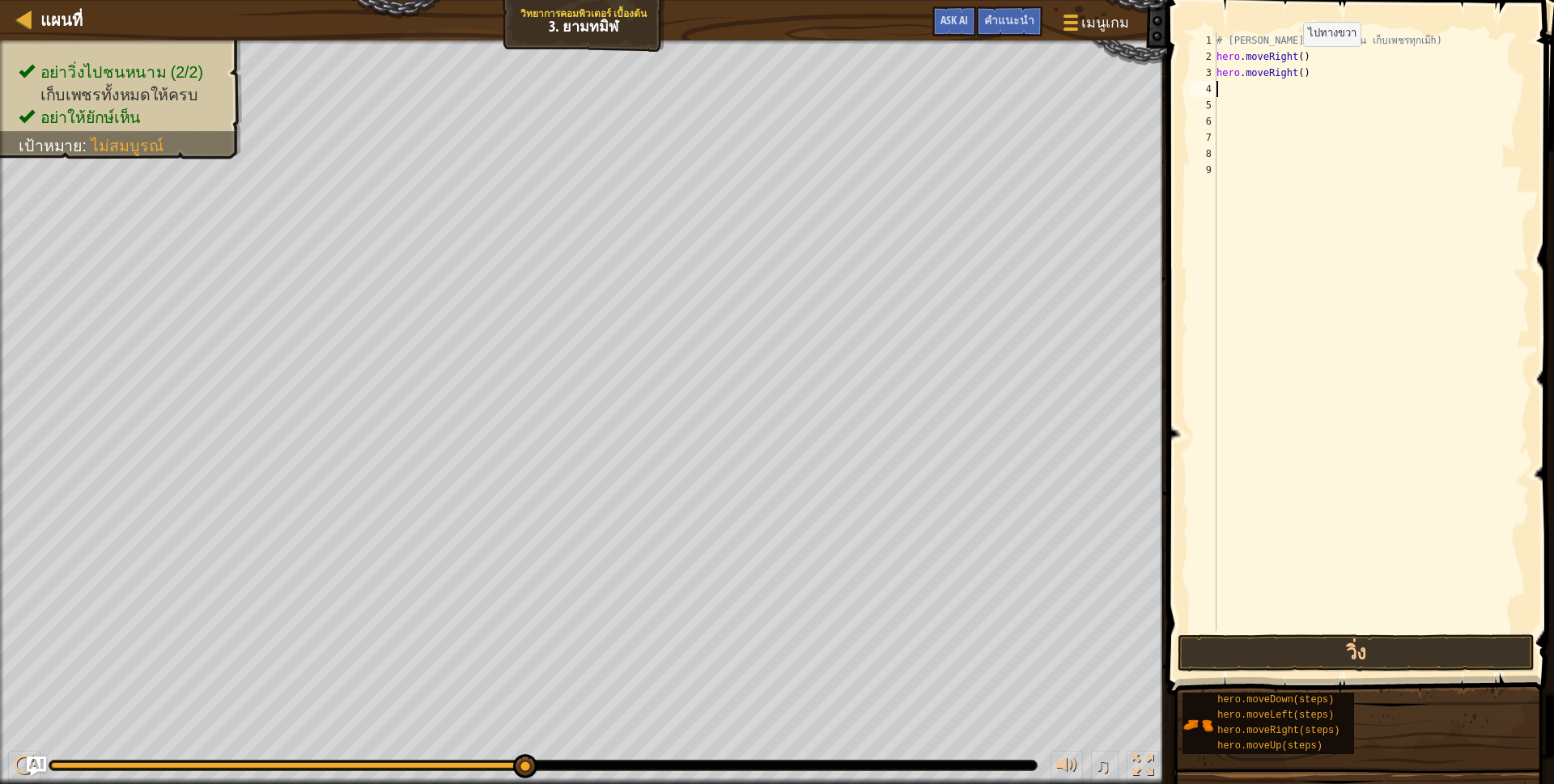
scroll to position [3, 0]
drag, startPoint x: 1229, startPoint y: 663, endPoint x: 1229, endPoint y: 650, distance: 13.0
click at [1229, 662] on button "วิ่ง" at bounding box center [1356, 652] width 357 height 37
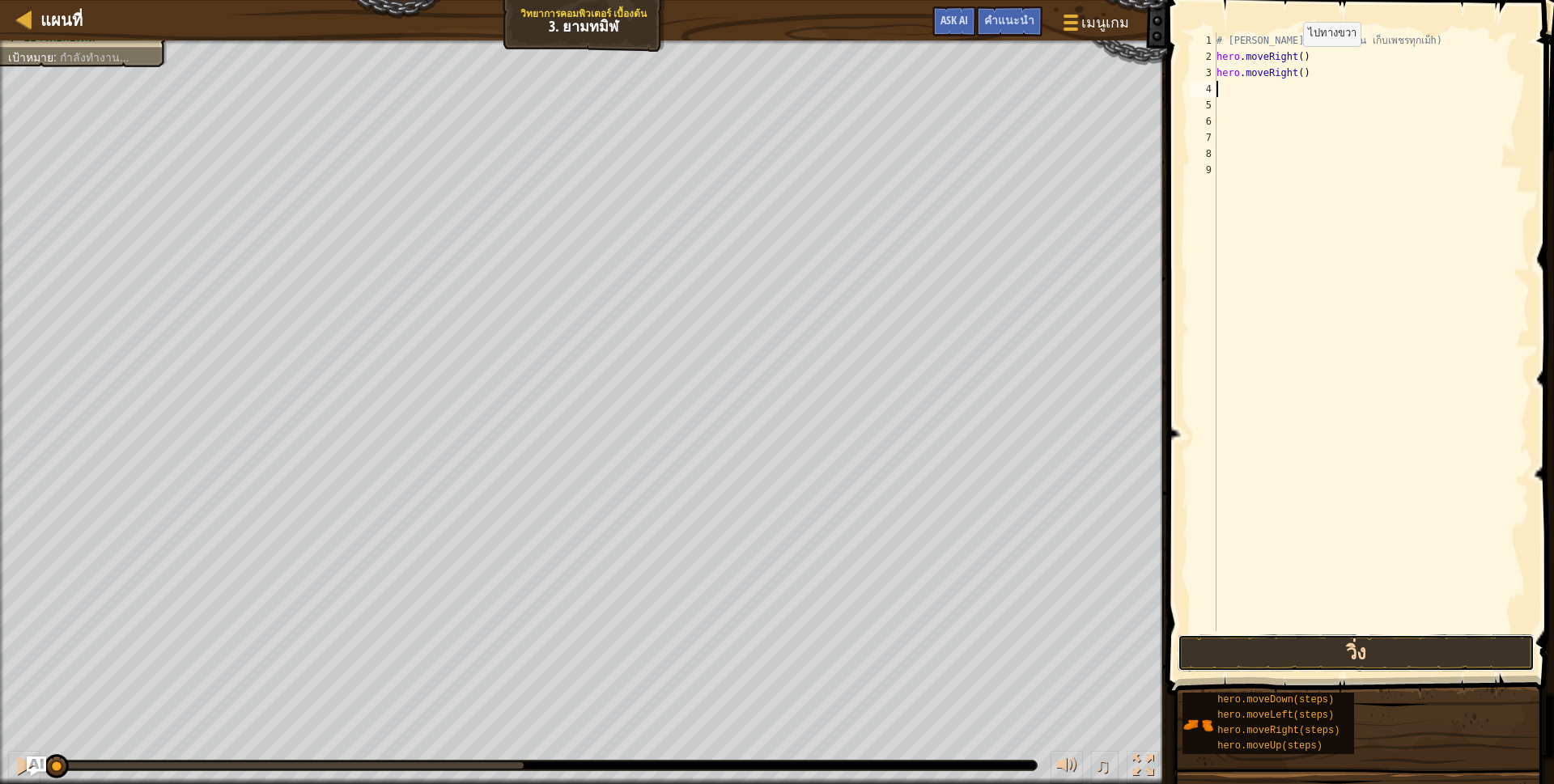
click at [1223, 647] on button "วิ่ง" at bounding box center [1356, 652] width 357 height 37
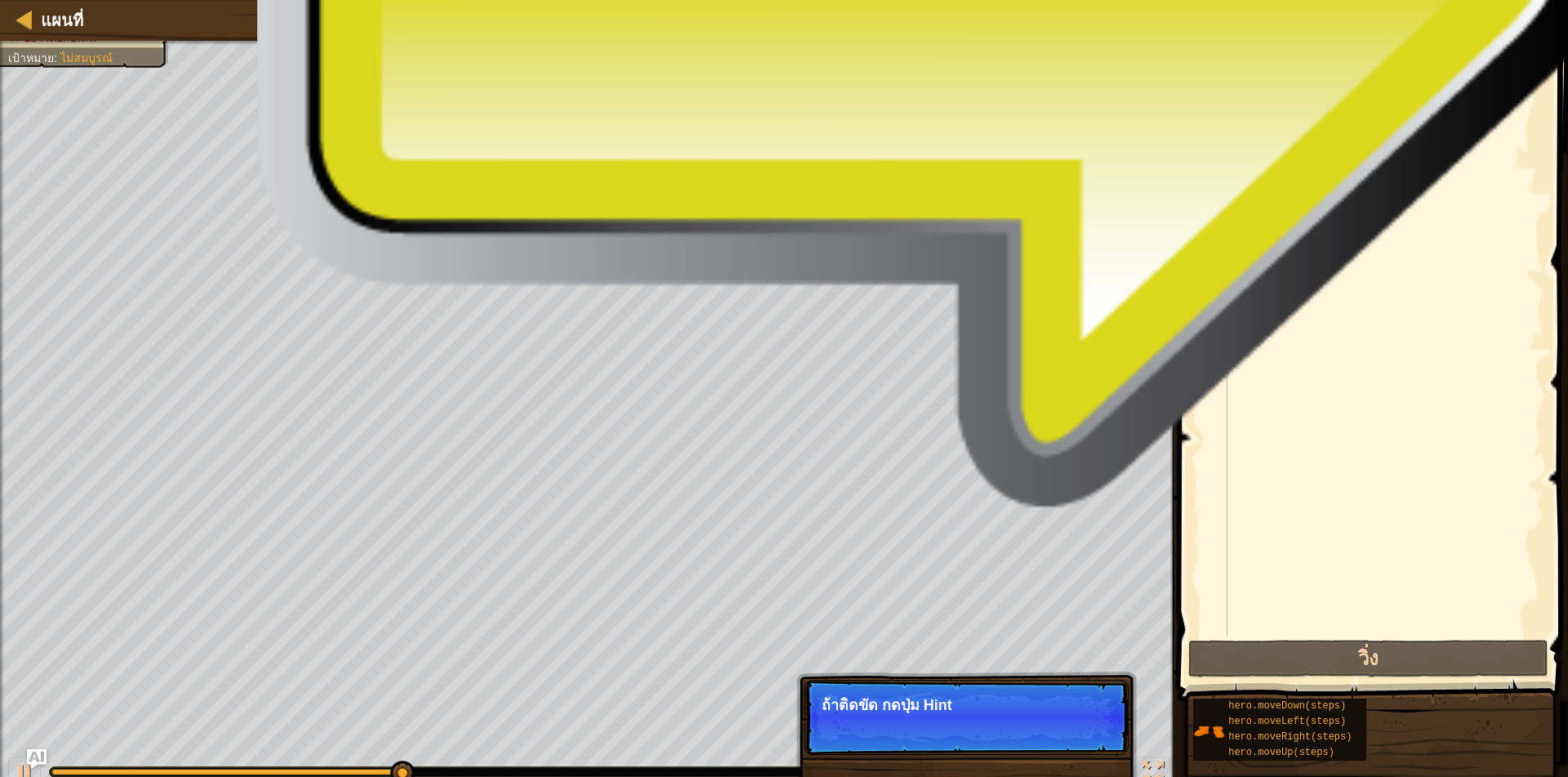
type textarea "h"
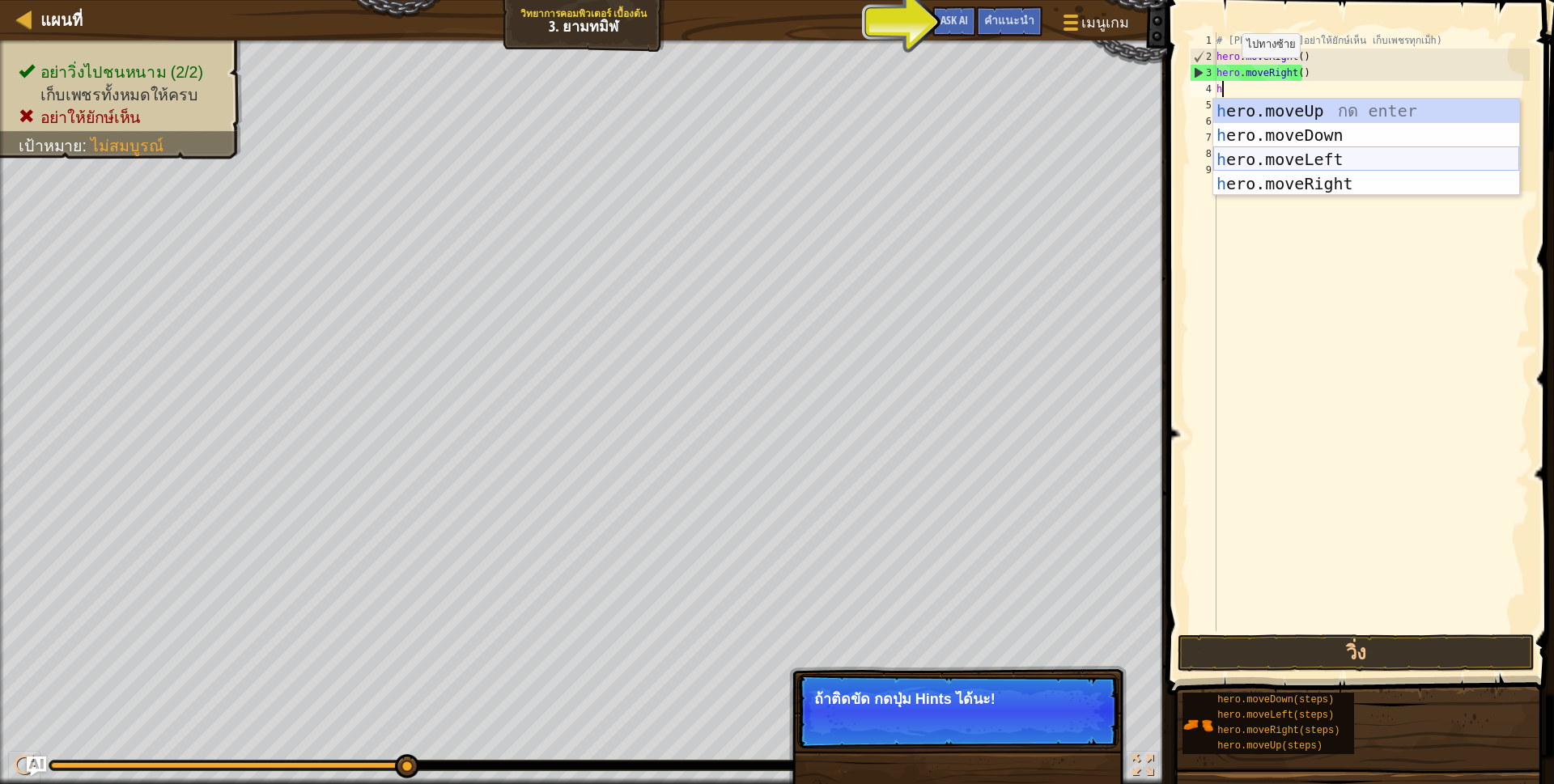
scroll to position [3, 3]
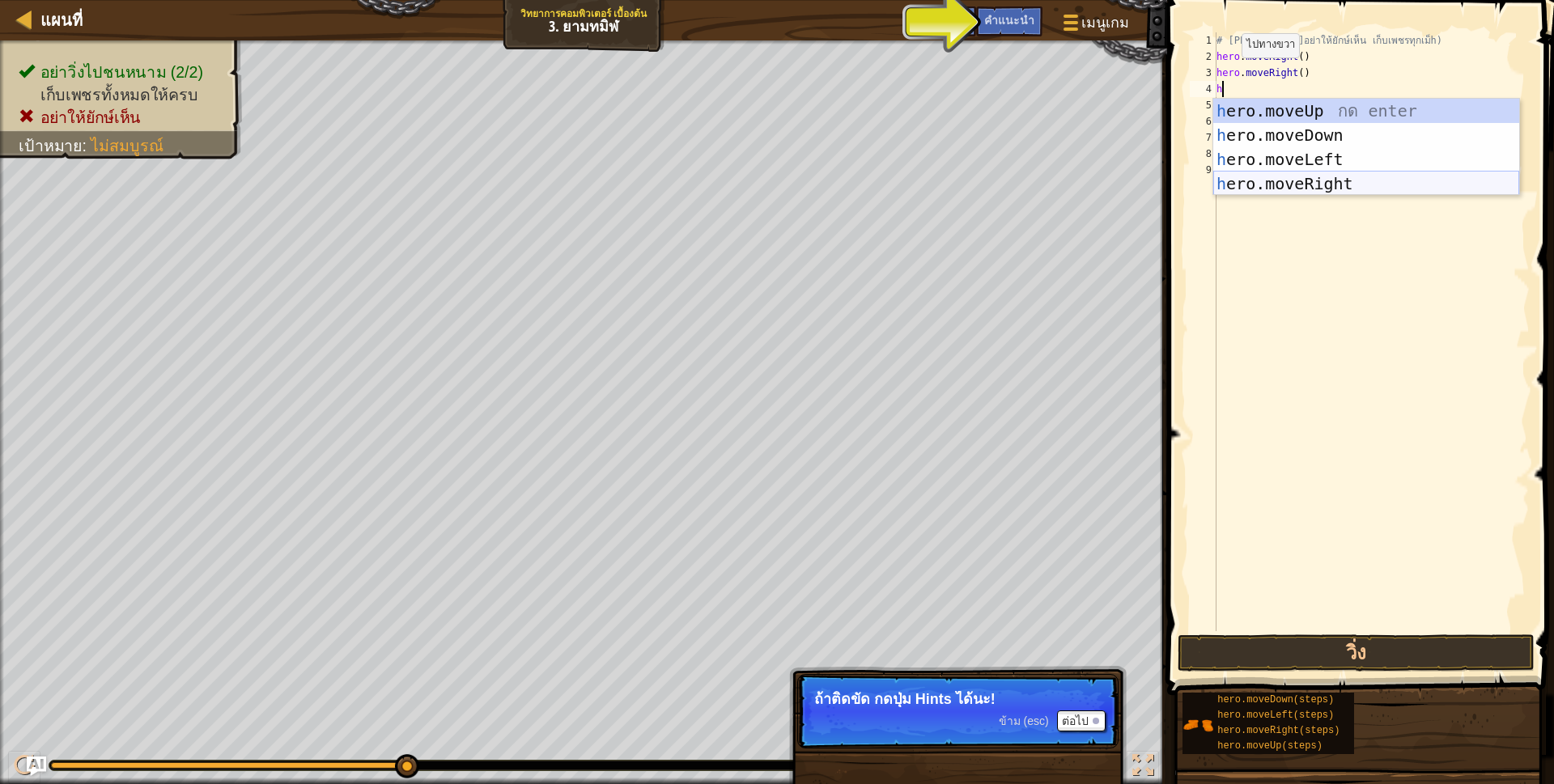
click at [1301, 175] on div "h ero.moveUp กด enter h ero.moveDown กด enter h ero.moveLeft กด enter h ero.mov…" at bounding box center [1366, 172] width 306 height 146
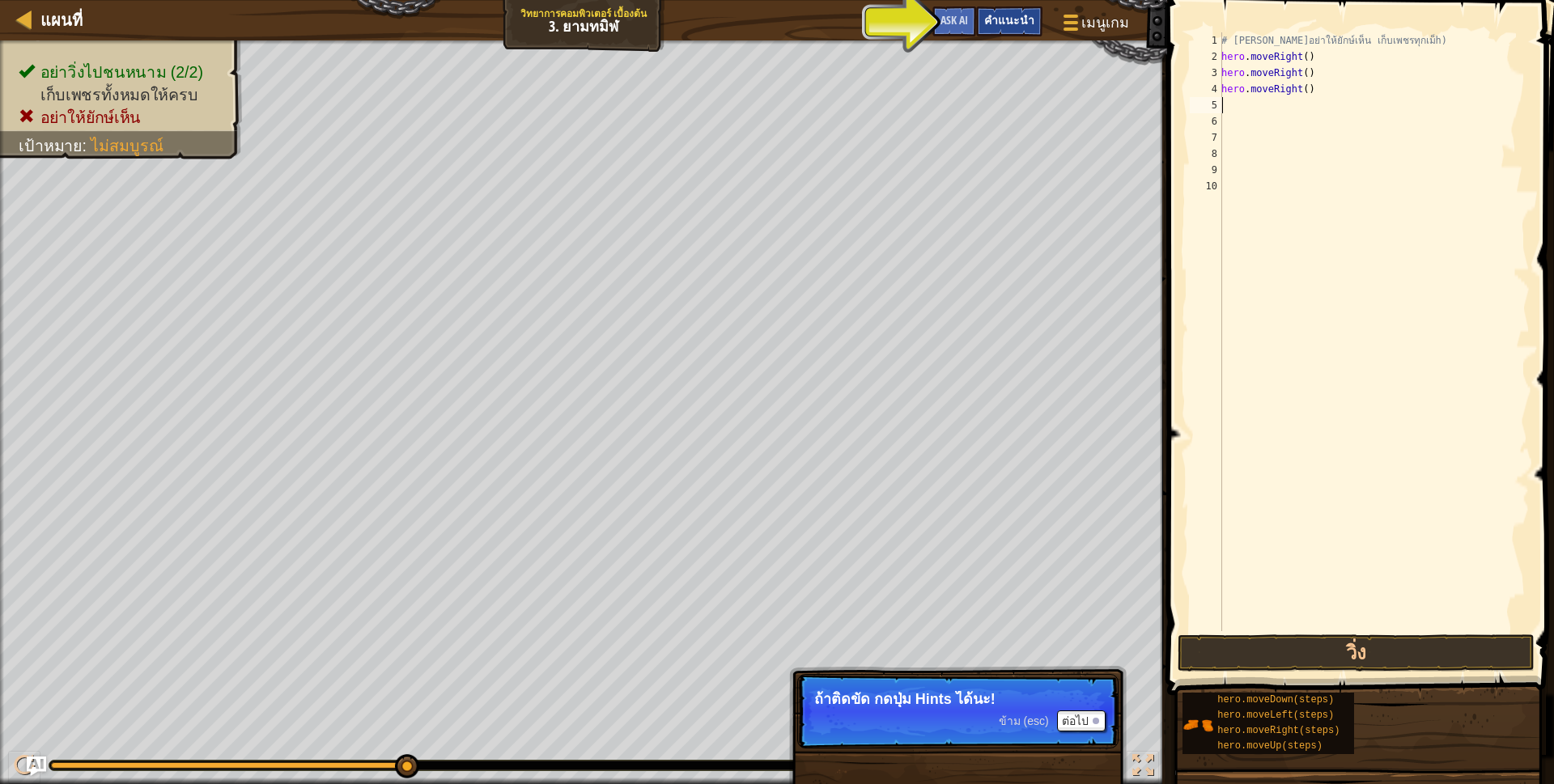
click at [1025, 22] on span "คำแนะนำ" at bounding box center [1010, 20] width 50 height 15
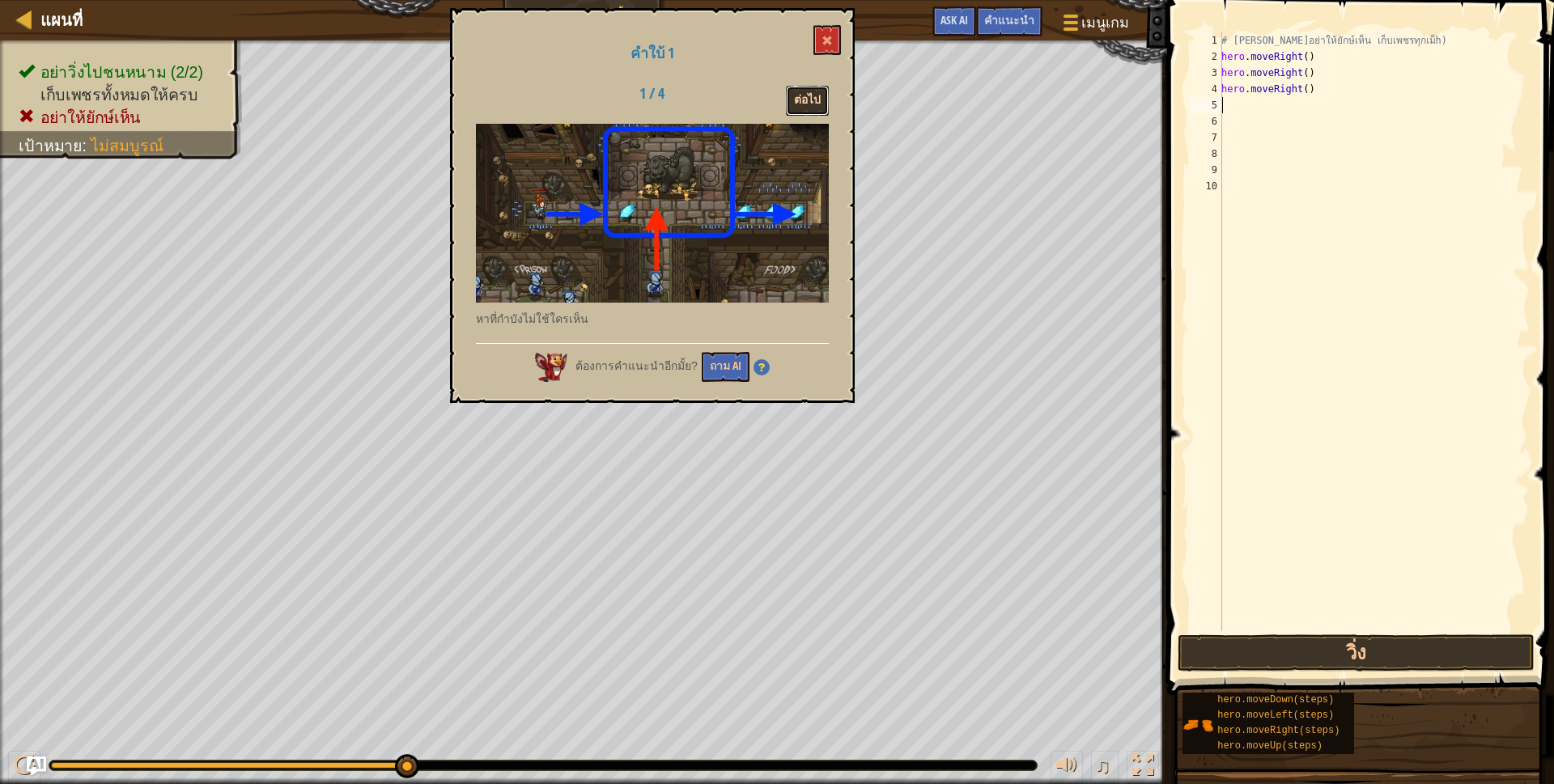
click at [800, 101] on button "ต่อไป" at bounding box center [807, 101] width 43 height 30
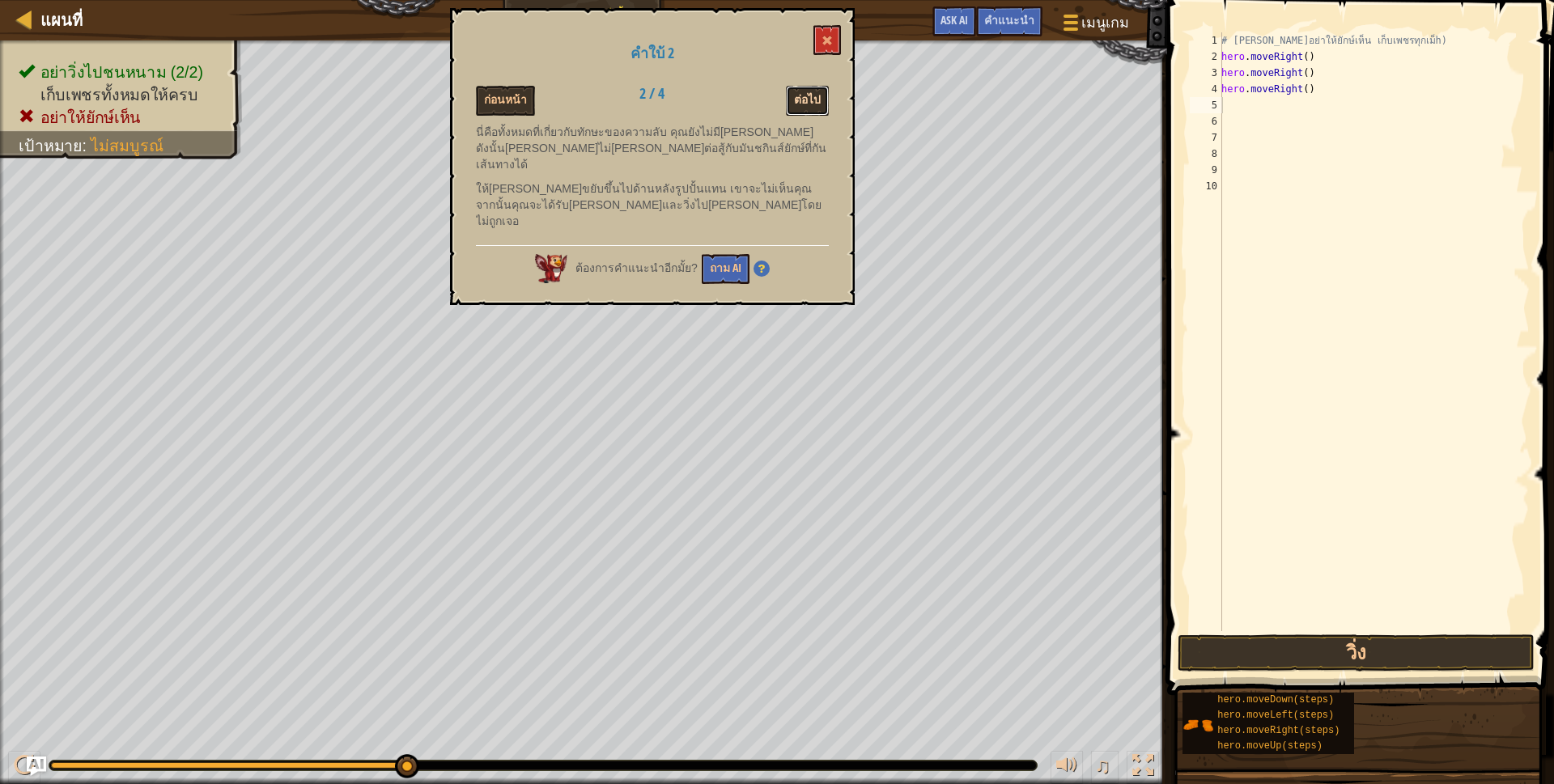
click at [796, 97] on button "ต่อไป" at bounding box center [807, 101] width 43 height 30
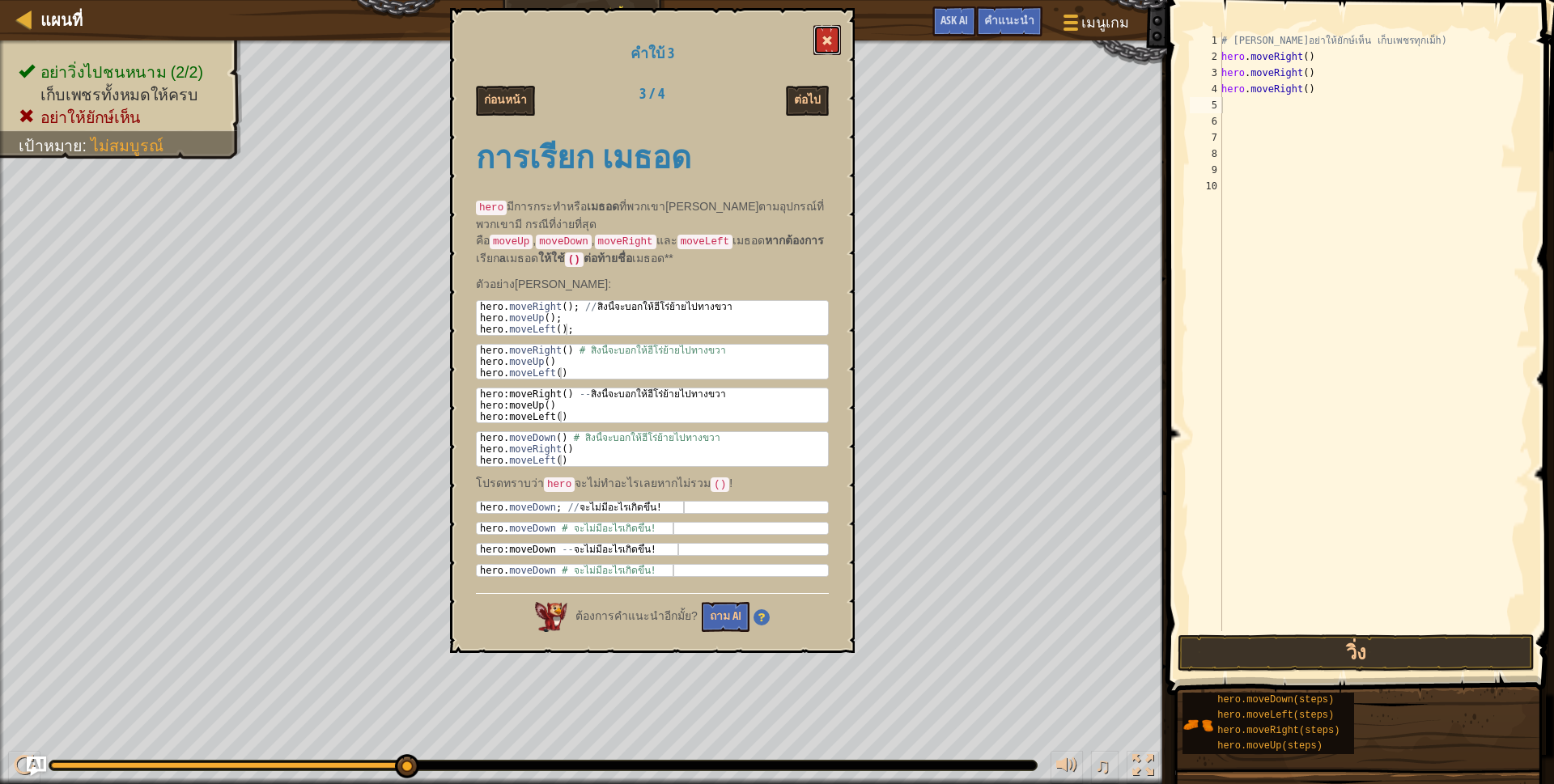
click at [814, 37] on button at bounding box center [826, 40] width 27 height 30
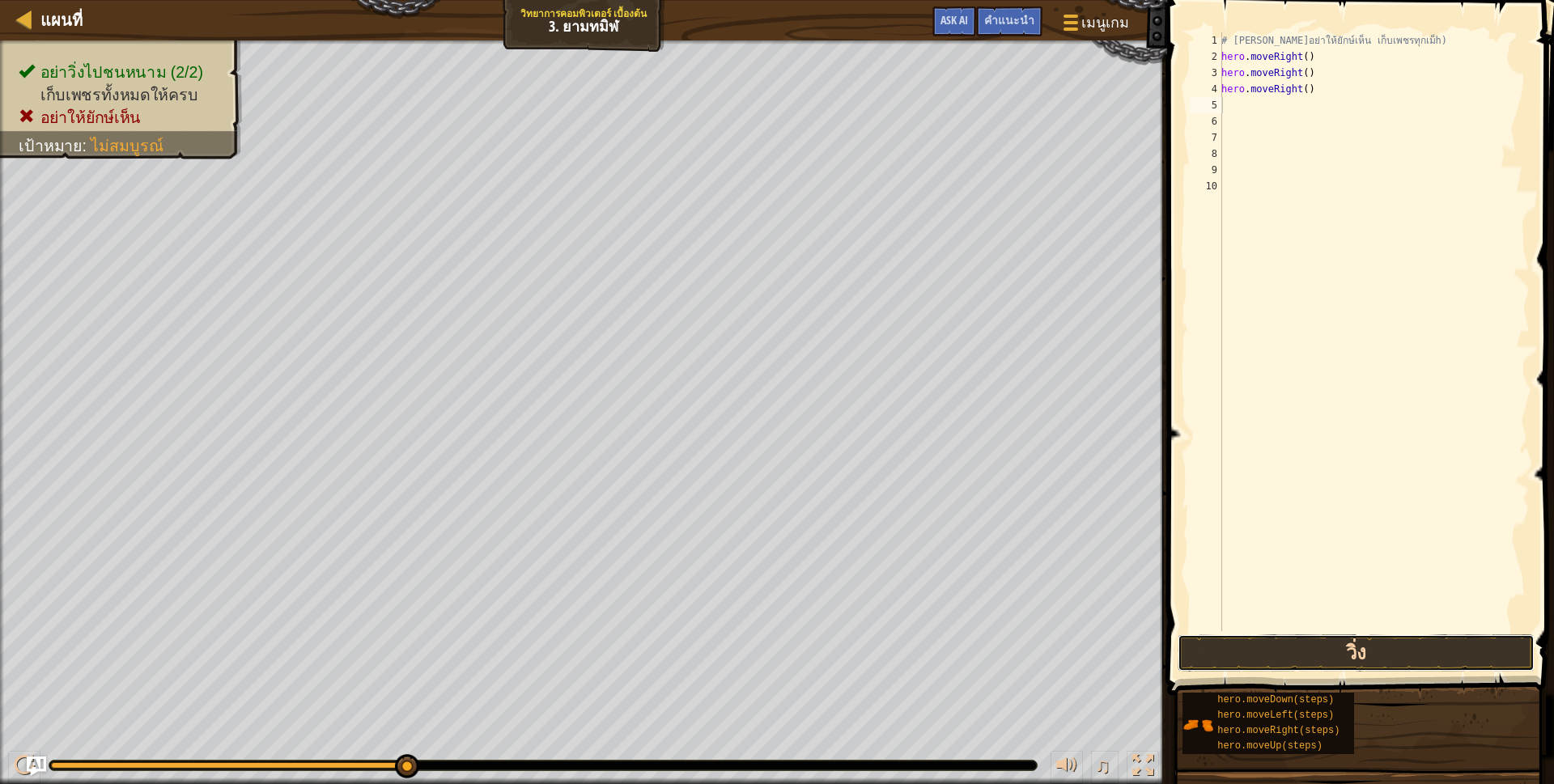
click at [1376, 649] on button "วิ่ง" at bounding box center [1356, 652] width 357 height 37
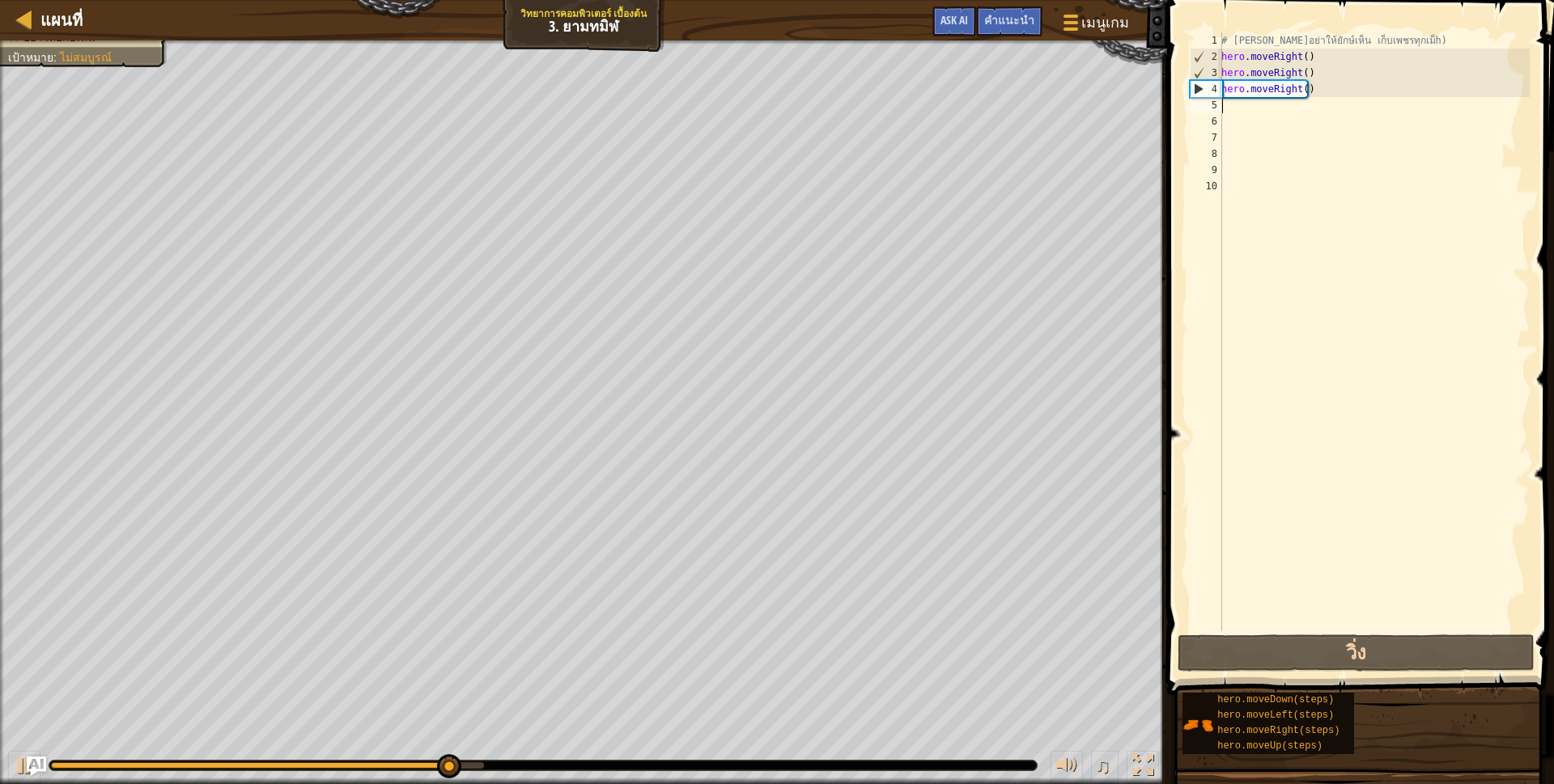
type textarea "h"
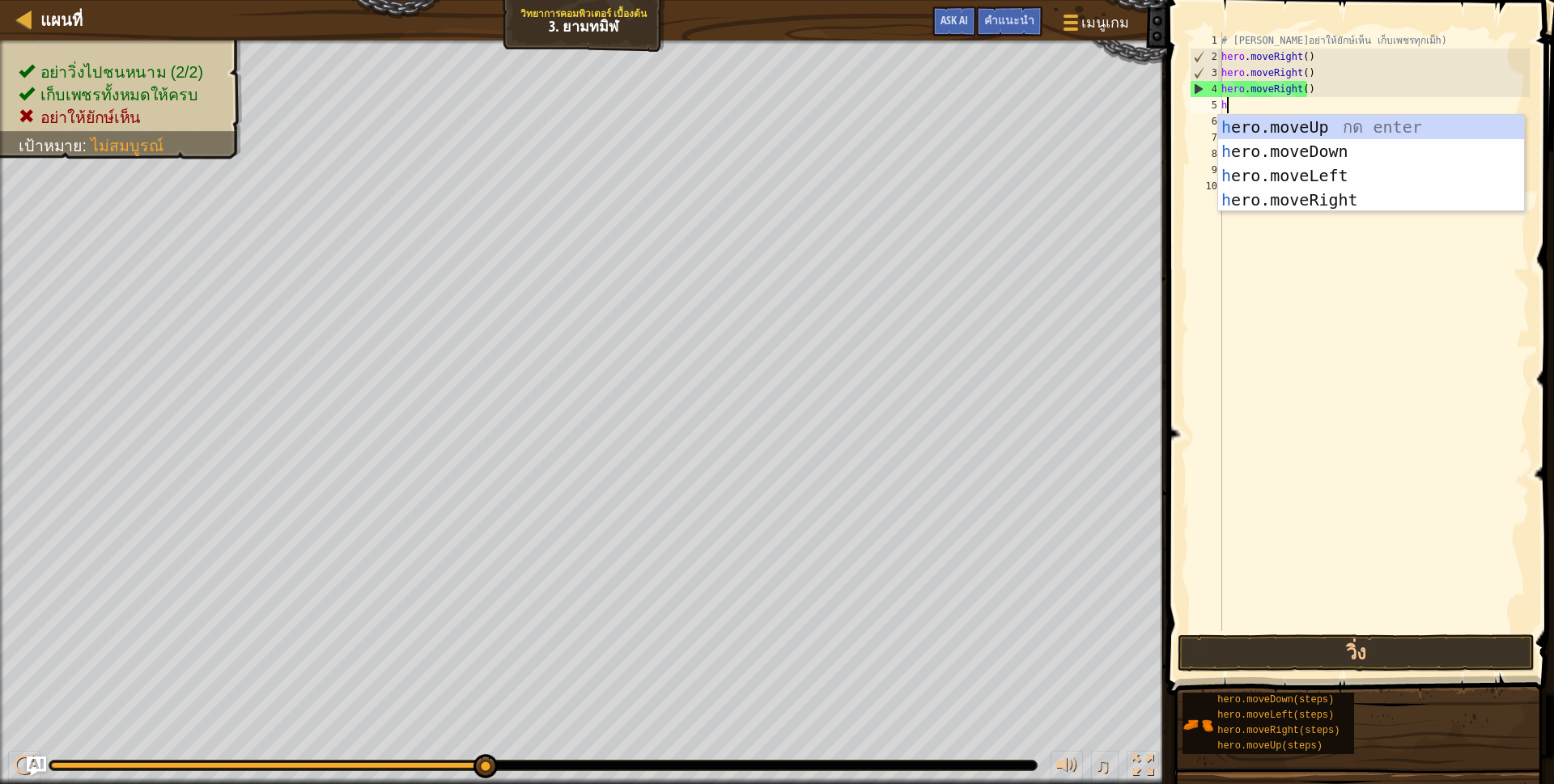
scroll to position [3, 3]
click at [1263, 198] on div "h ero.moveUp กด enter h ero.moveDown กด enter h ero.moveLeft กด enter h ero.mov…" at bounding box center [1371, 188] width 306 height 146
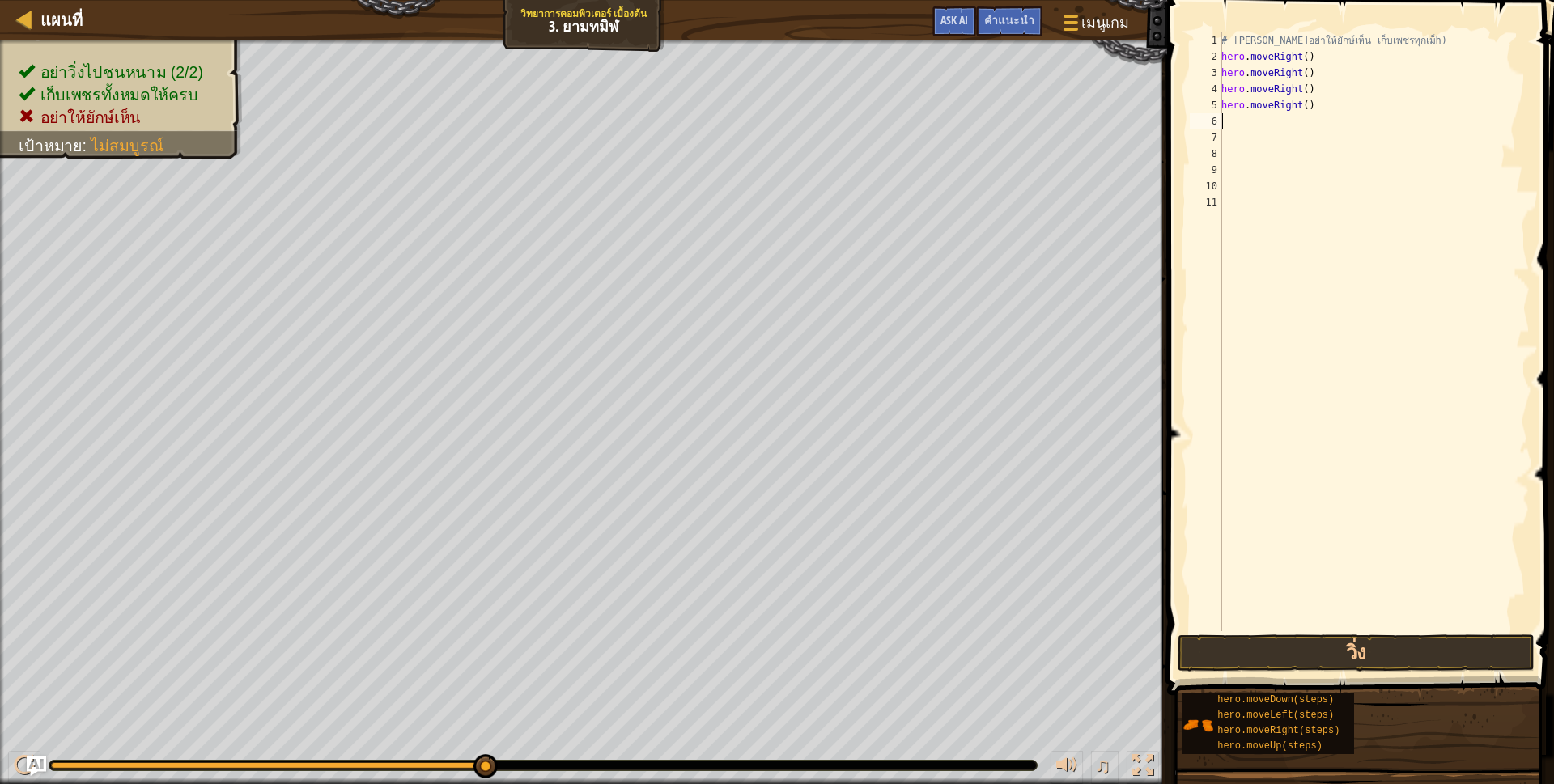
scroll to position [3, 0]
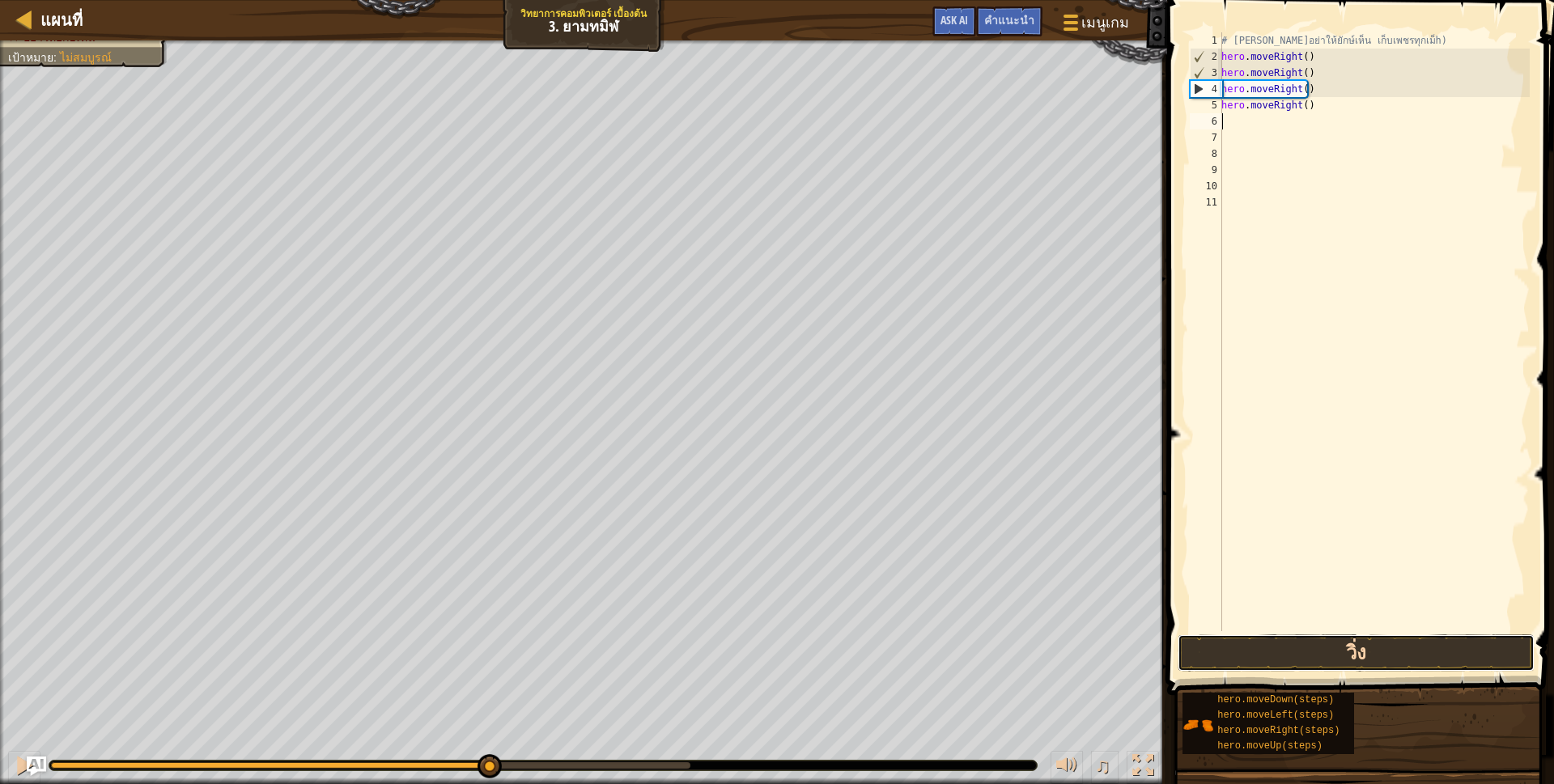
click at [1453, 664] on button "วิ่ง" at bounding box center [1356, 652] width 357 height 37
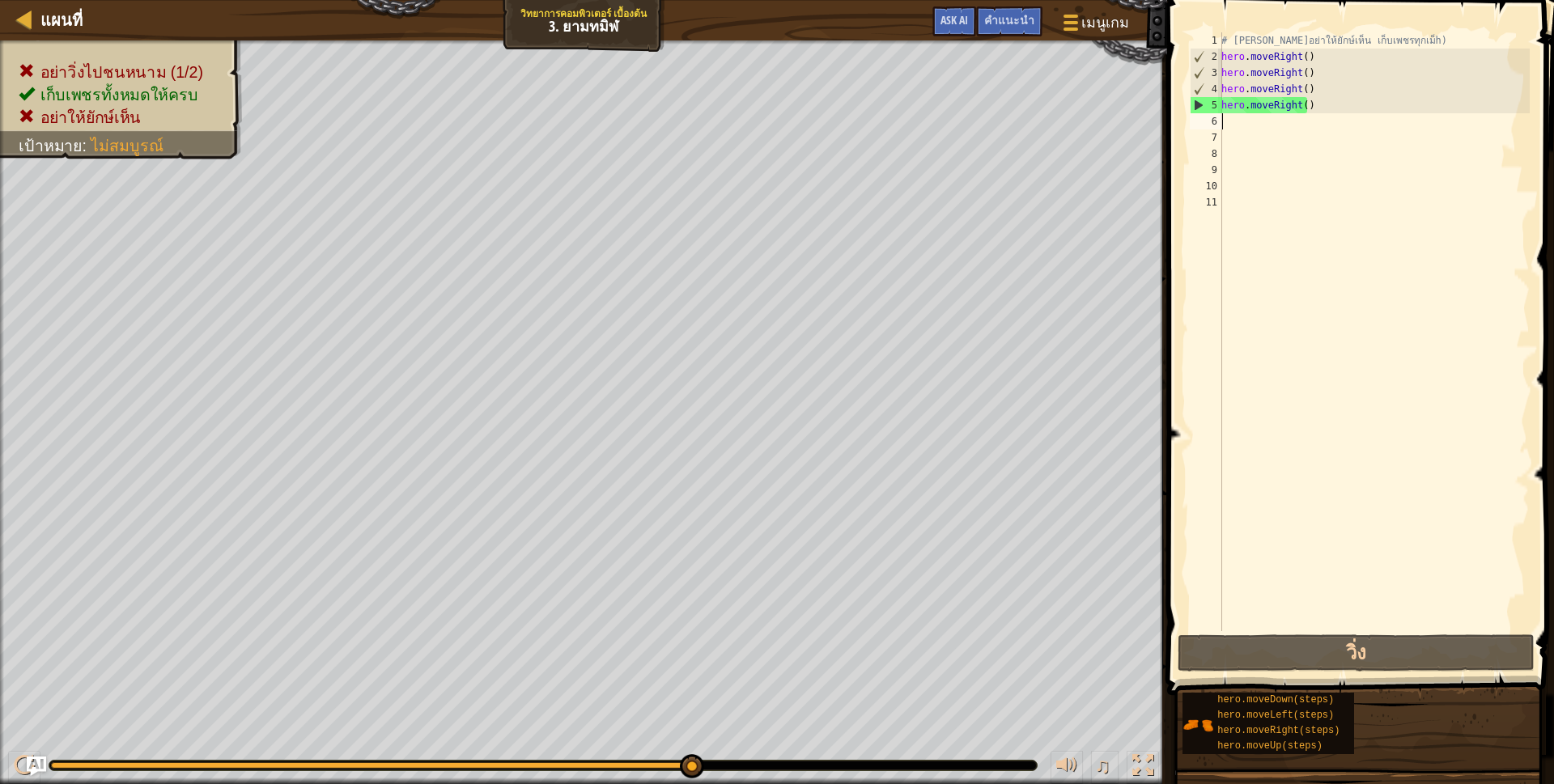
click at [1306, 105] on div "# [PERSON_NAME]อย่าให้ยักษ์เห็น เก็บเพชรทุกเม็h) hero . moveRight ( ) hero . mo…" at bounding box center [1374, 348] width 312 height 631
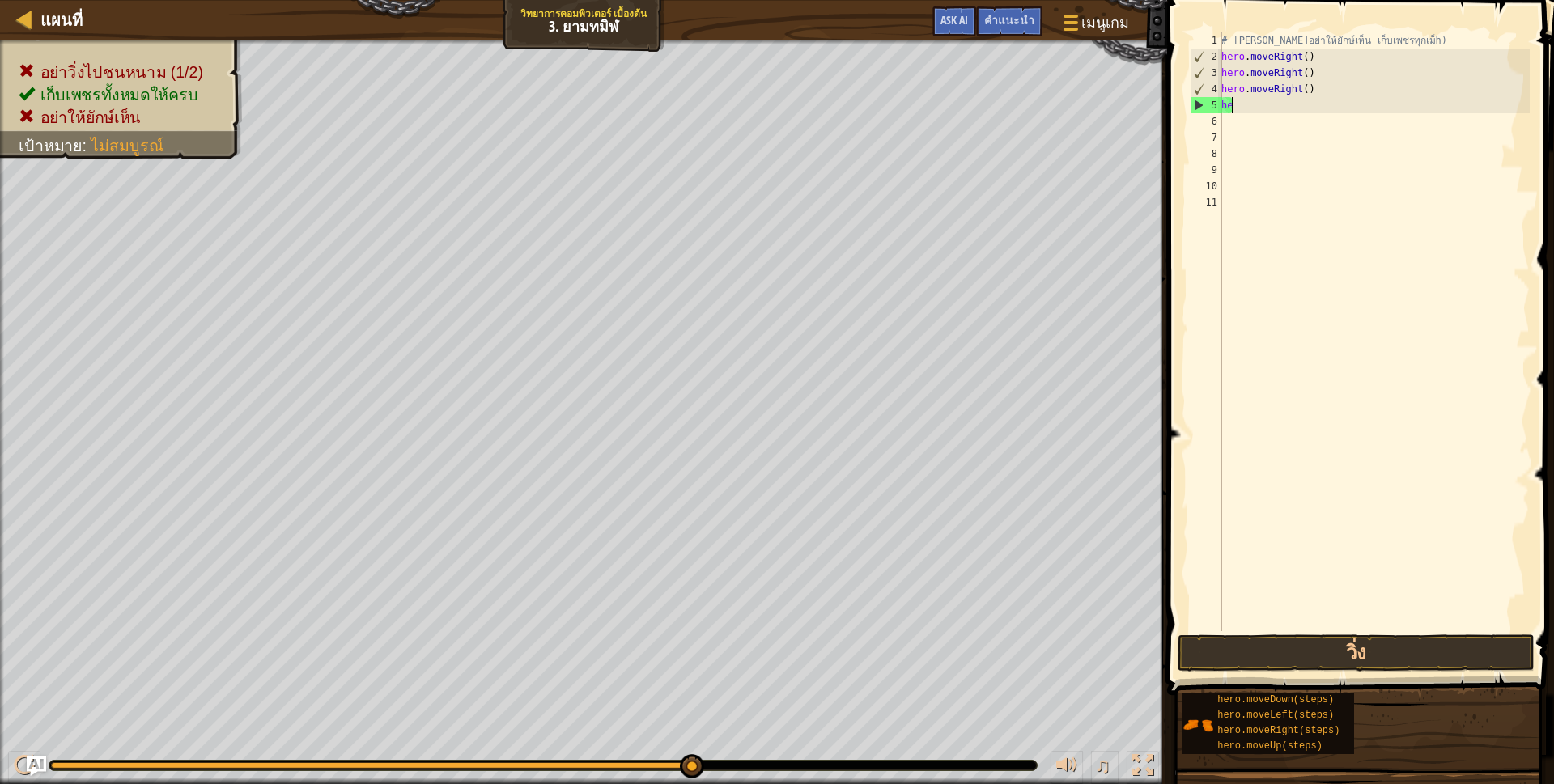
type textarea "h"
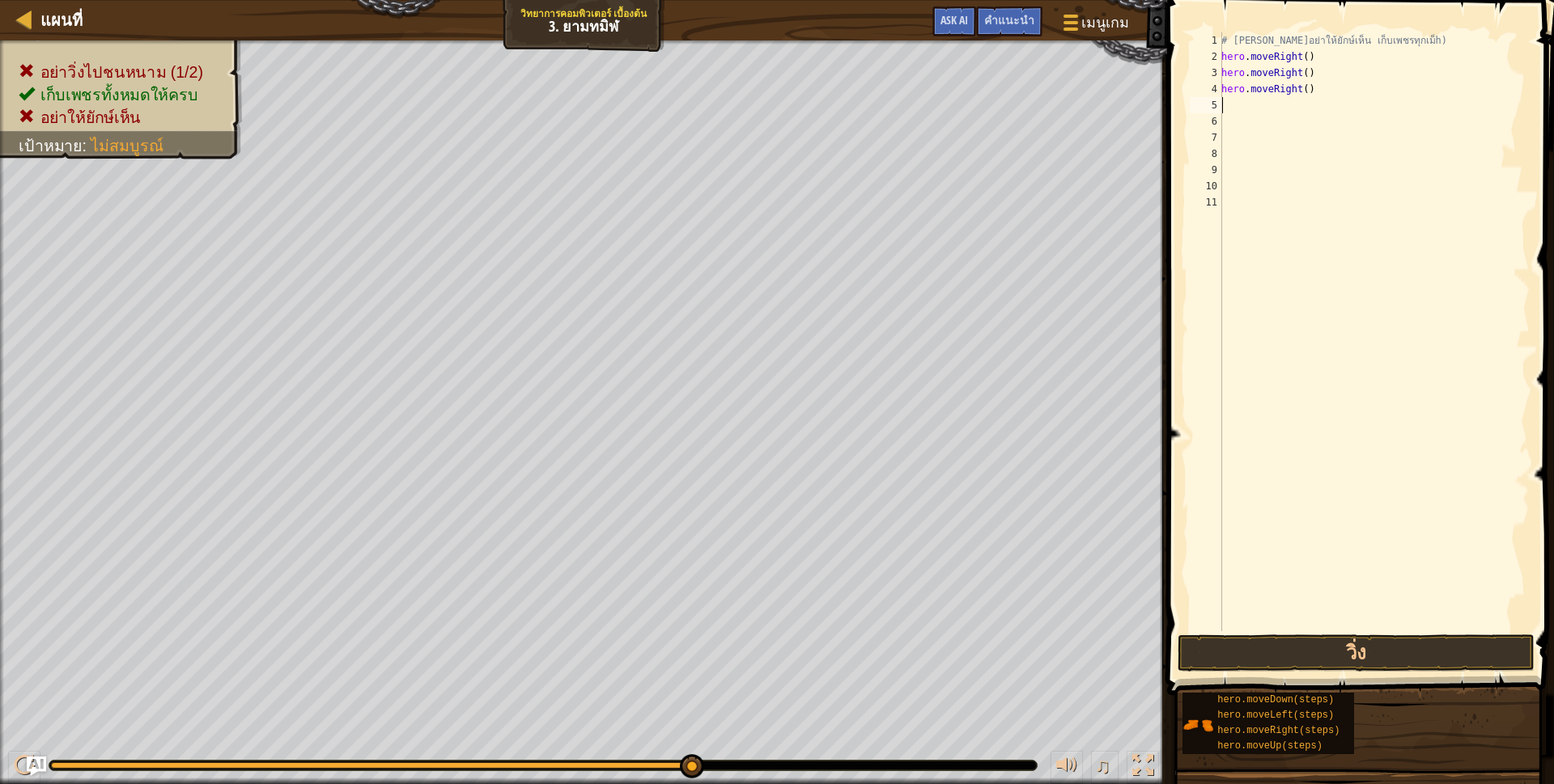
type textarea "h"
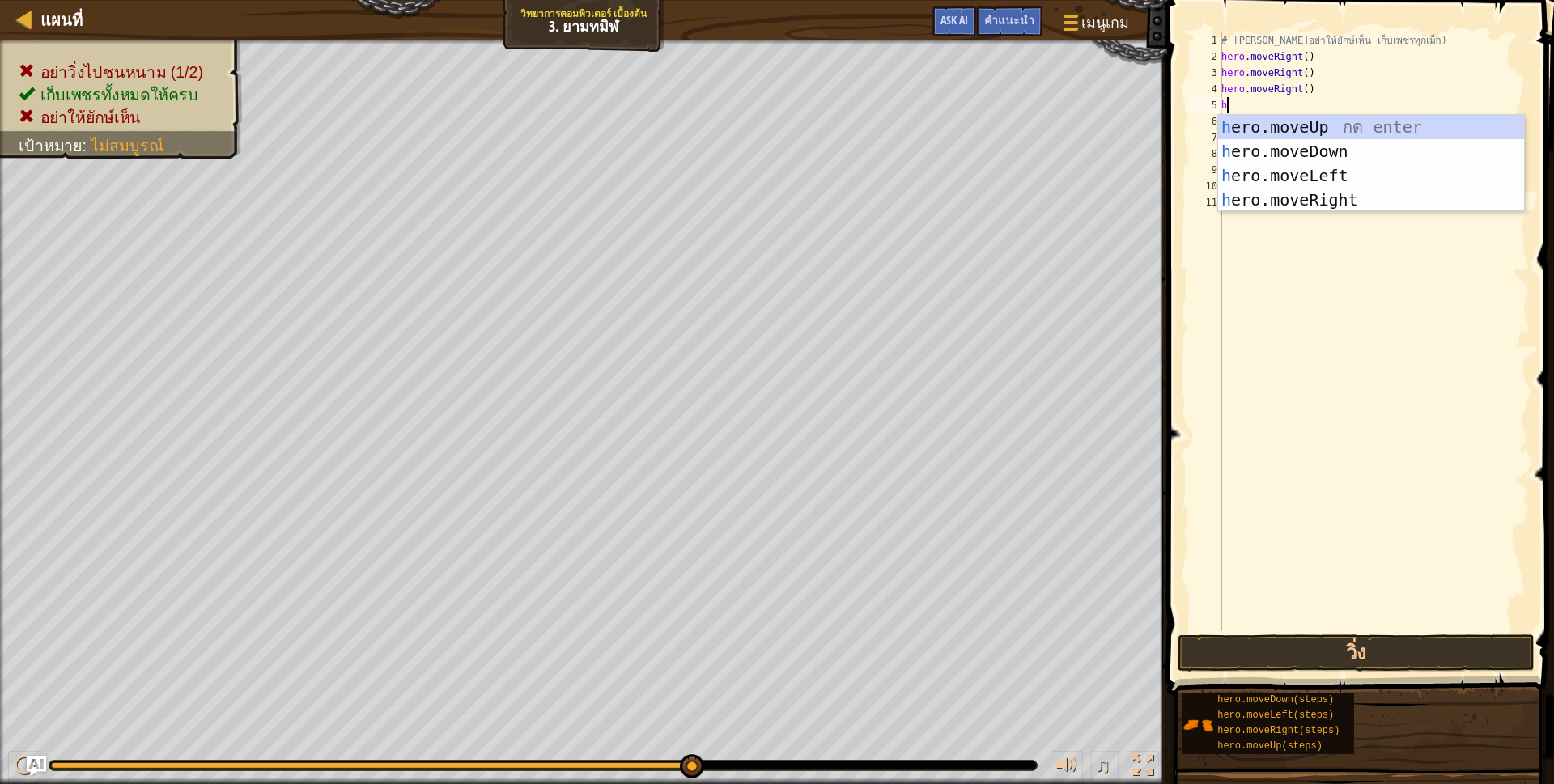
scroll to position [3, 3]
click at [1324, 168] on div "h ero.moveUp กด enter h ero.moveDown กด enter h ero.moveLeft กด enter h ero.mov…" at bounding box center [1371, 188] width 306 height 146
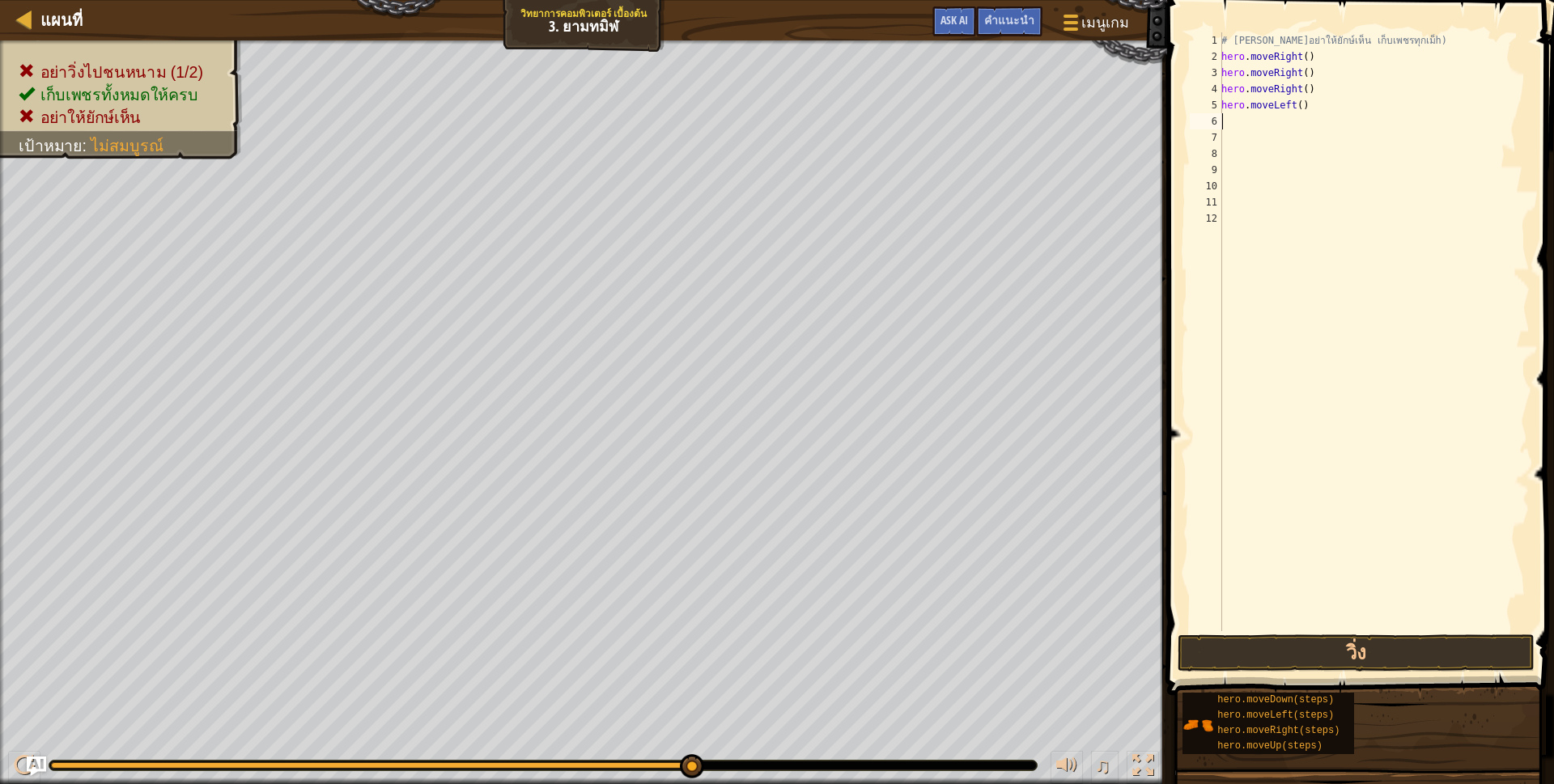
type textarea "h"
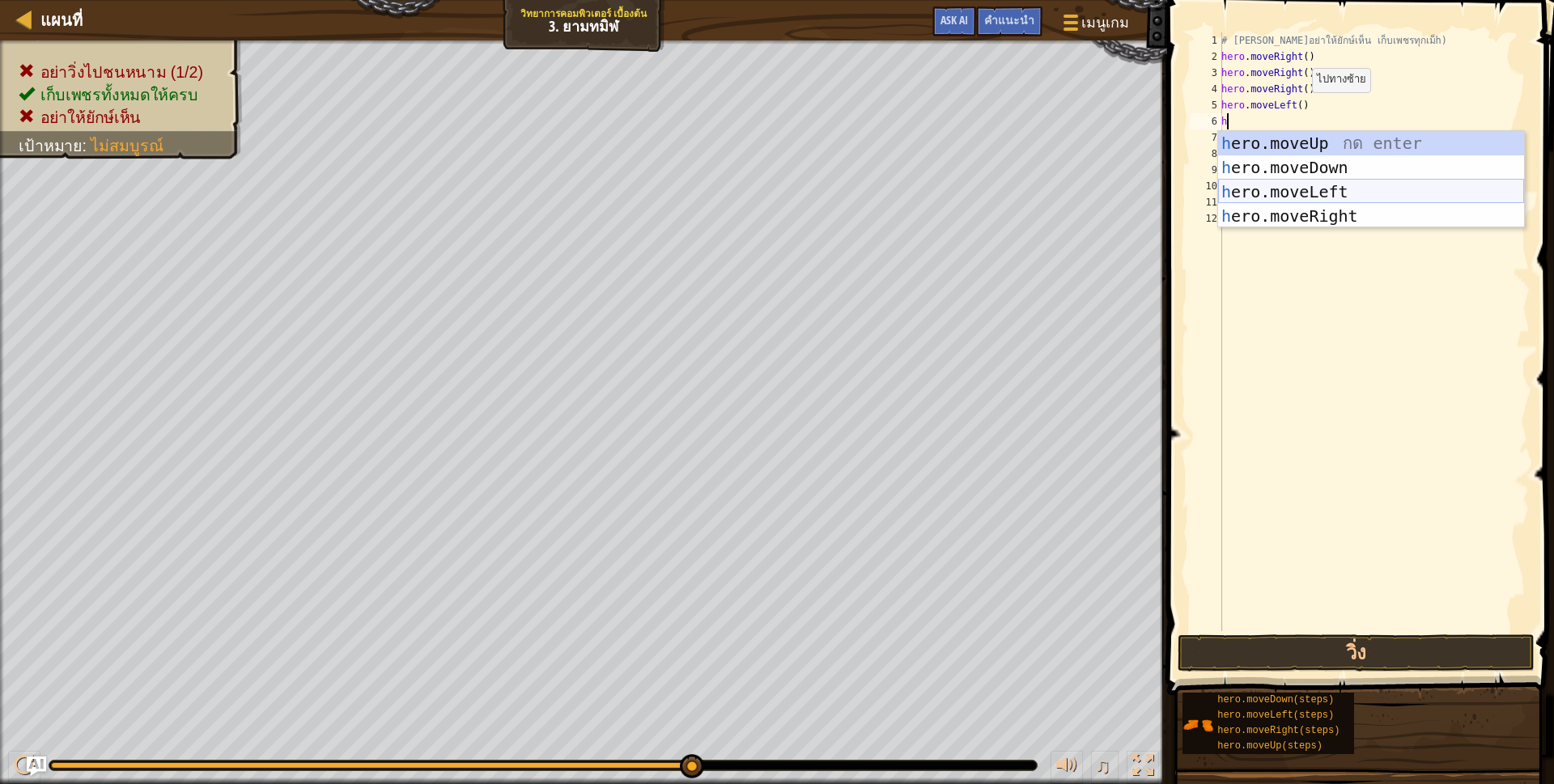
click at [1281, 184] on div "h ero.moveUp กด enter h ero.moveDown กด enter h ero.moveLeft กด enter h ero.mov…" at bounding box center [1371, 203] width 306 height 146
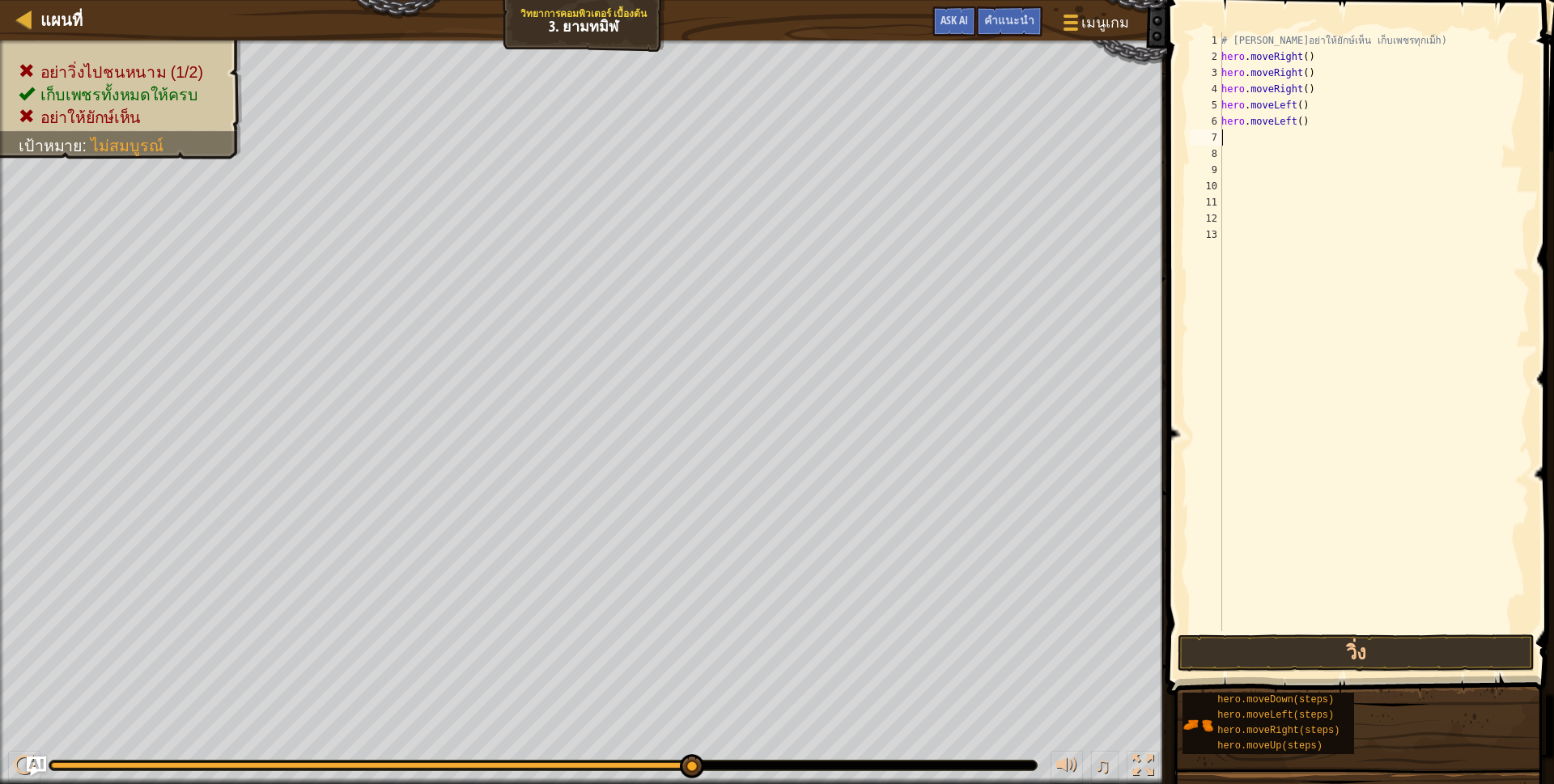
scroll to position [3, 0]
type textarea "h"
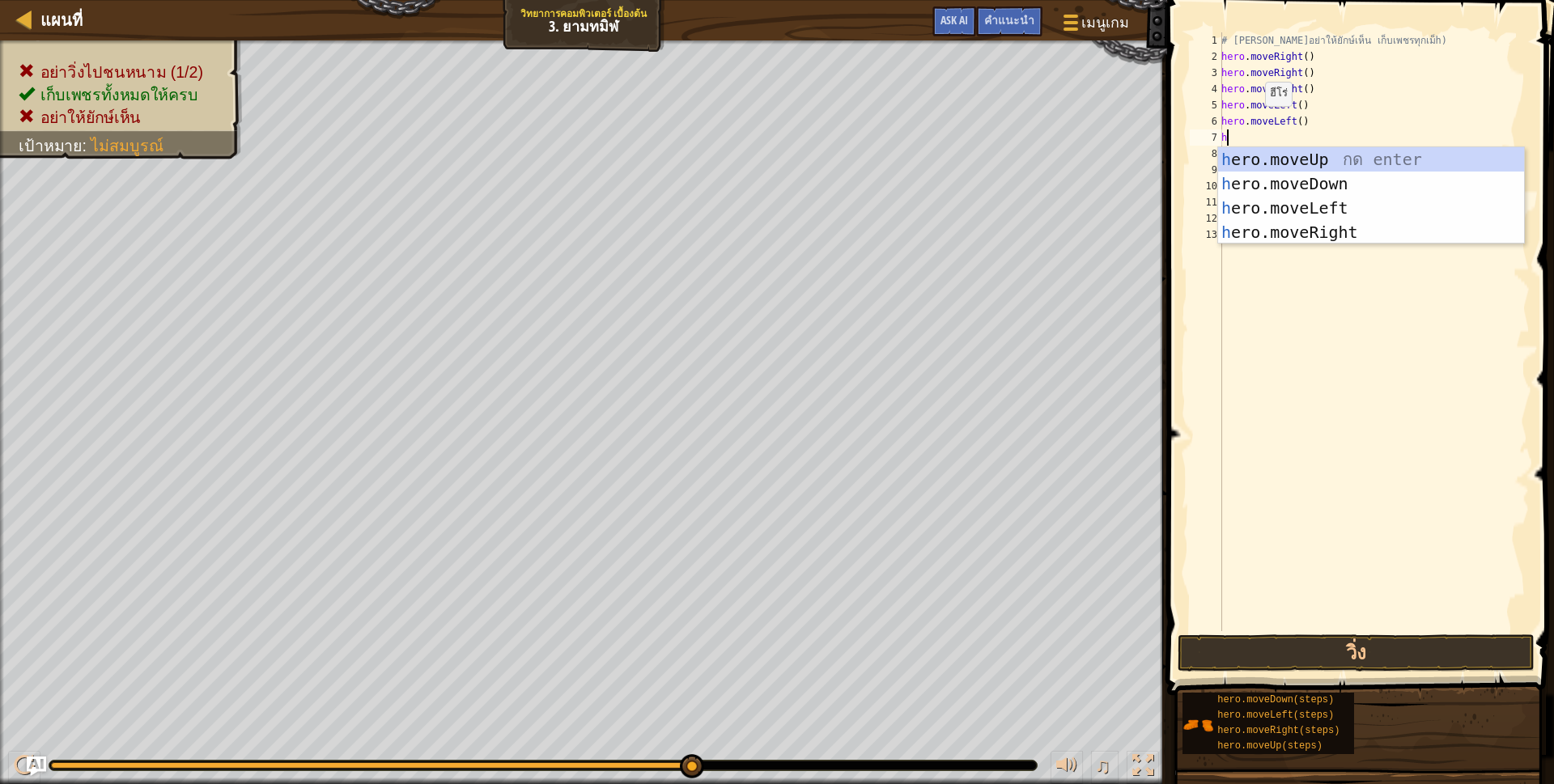
scroll to position [3, 3]
click at [1363, 202] on div "h ero.moveUp กด enter h ero.moveDown กด enter h ero.moveLeft กด enter h ero.mov…" at bounding box center [1371, 220] width 306 height 146
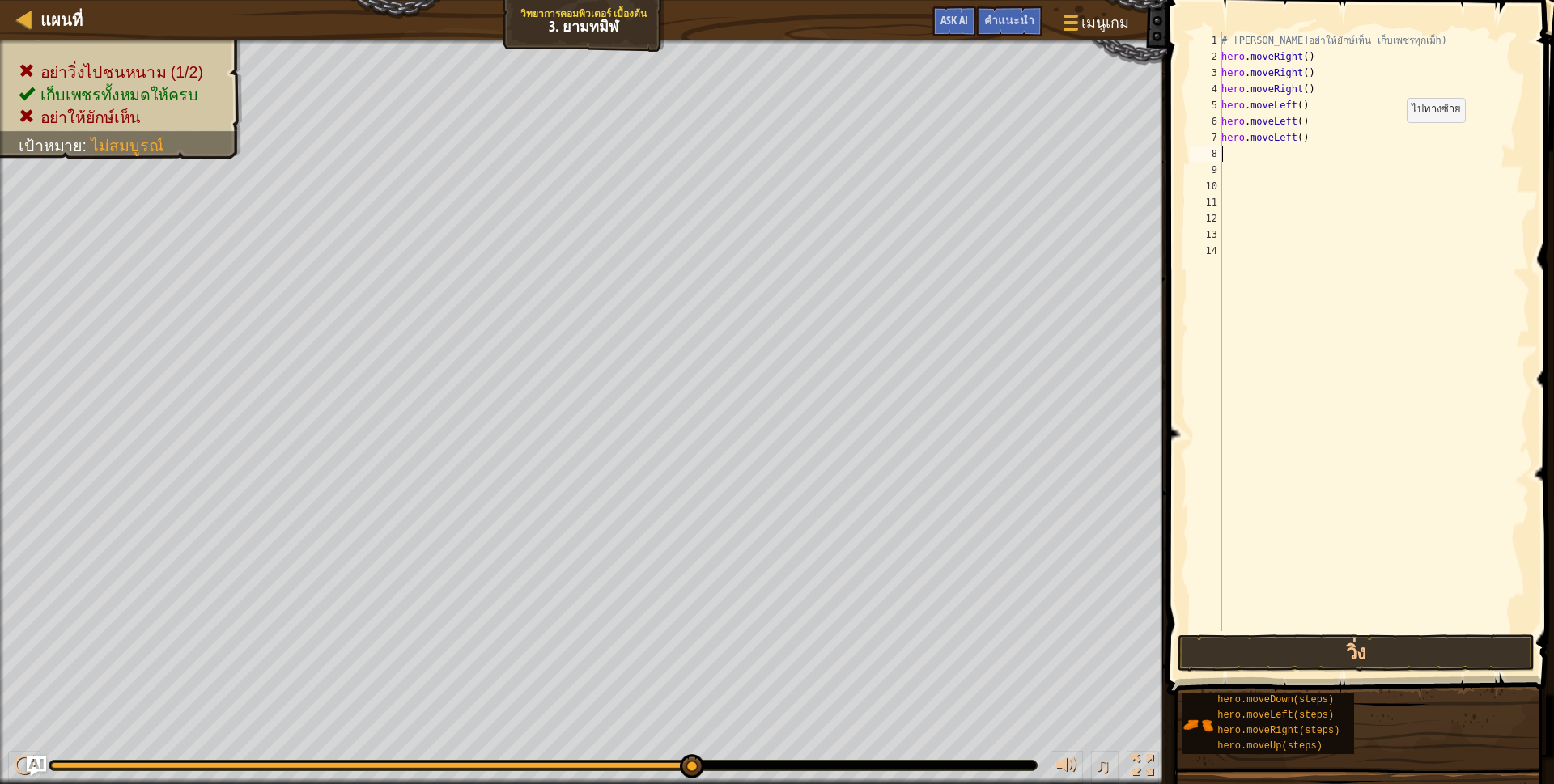
scroll to position [3, 0]
type textarea "h"
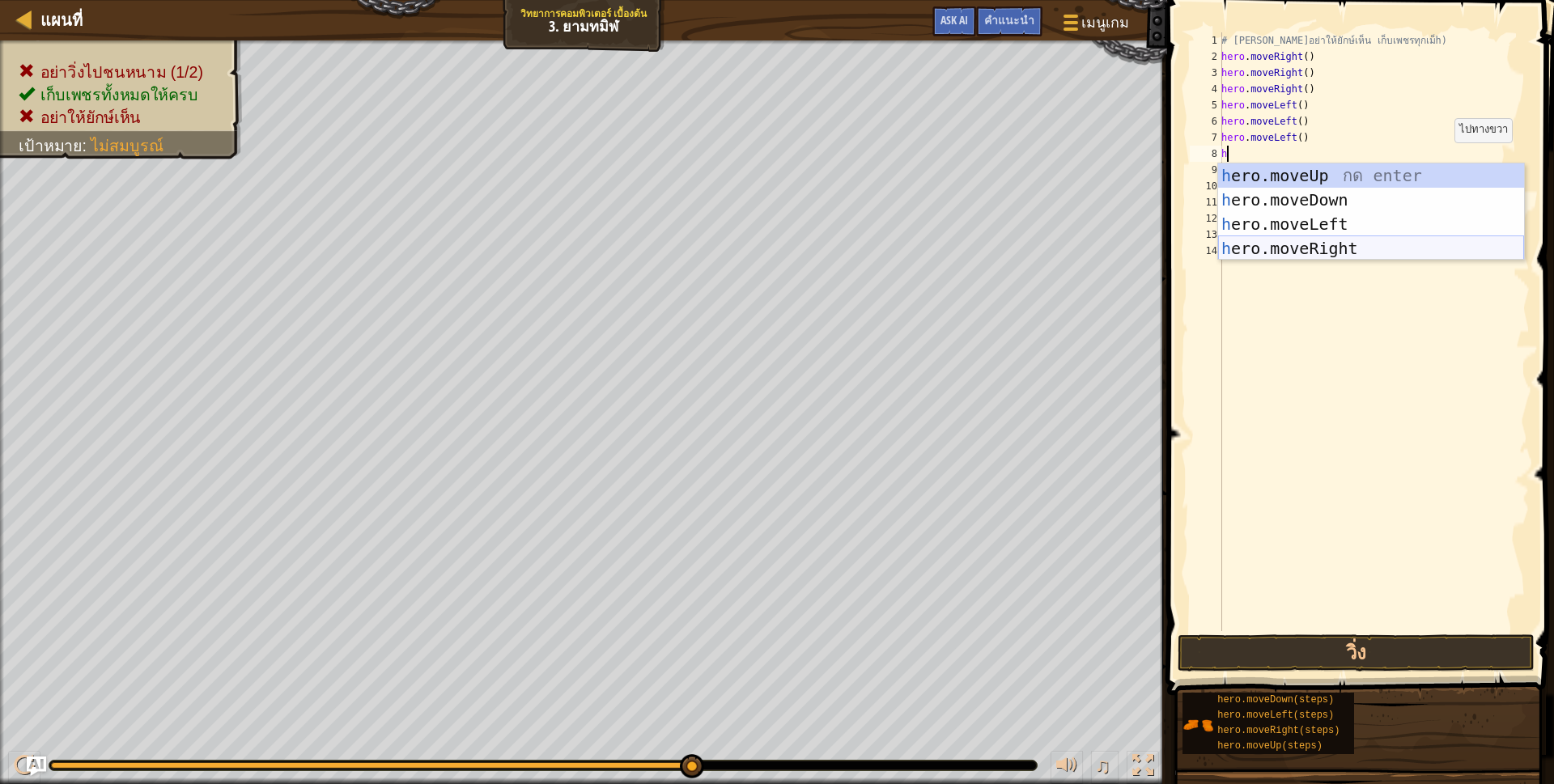
click at [1355, 245] on div "h ero.moveUp กด enter h ero.moveDown กด enter h ero.moveLeft กด enter h ero.mov…" at bounding box center [1371, 236] width 306 height 146
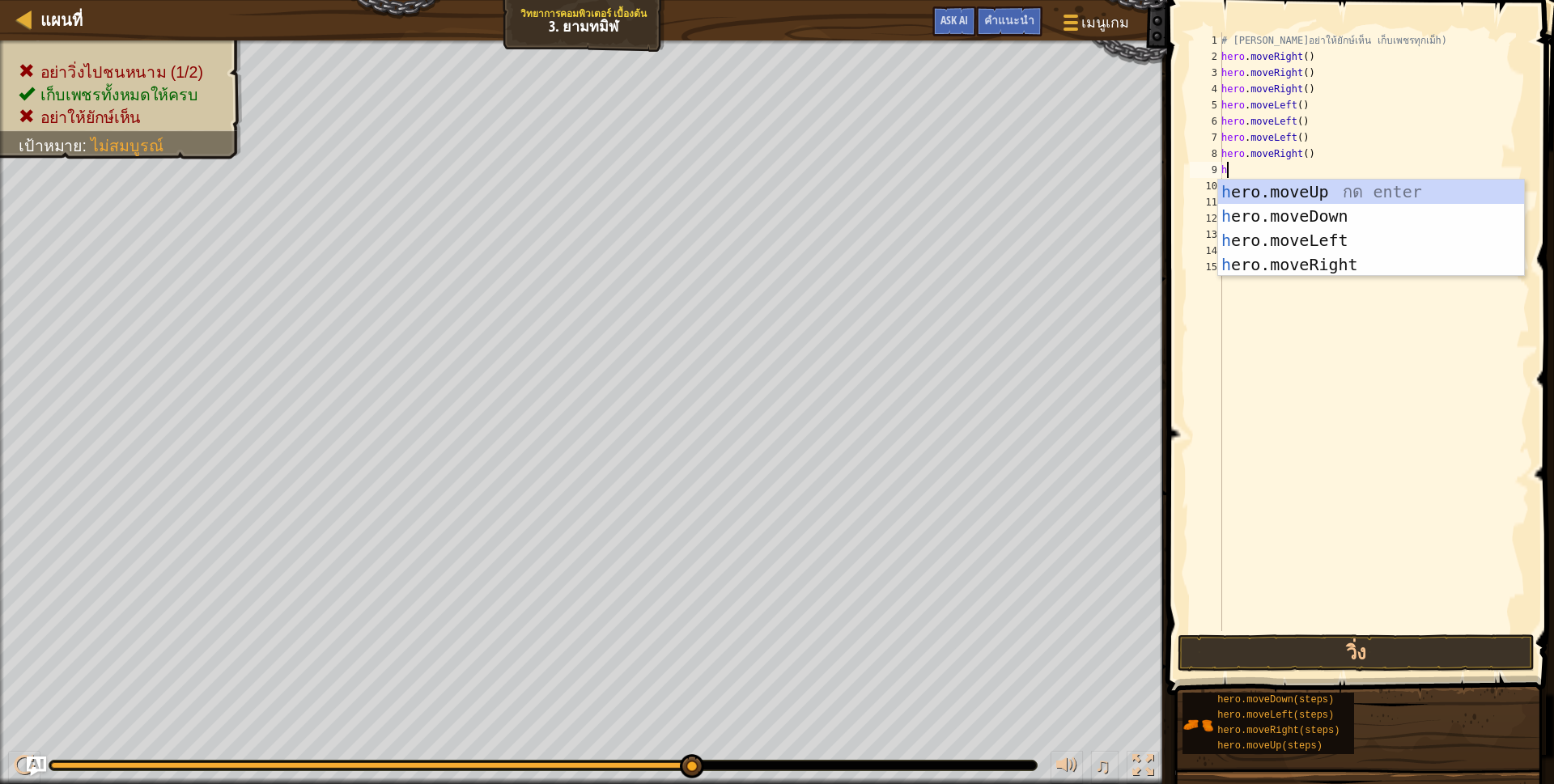
type textarea "h"
click at [1343, 263] on div "h ero.moveUp กด enter h ero.moveDown กด enter h ero.moveLeft กด enter h ero.mov…" at bounding box center [1371, 252] width 306 height 146
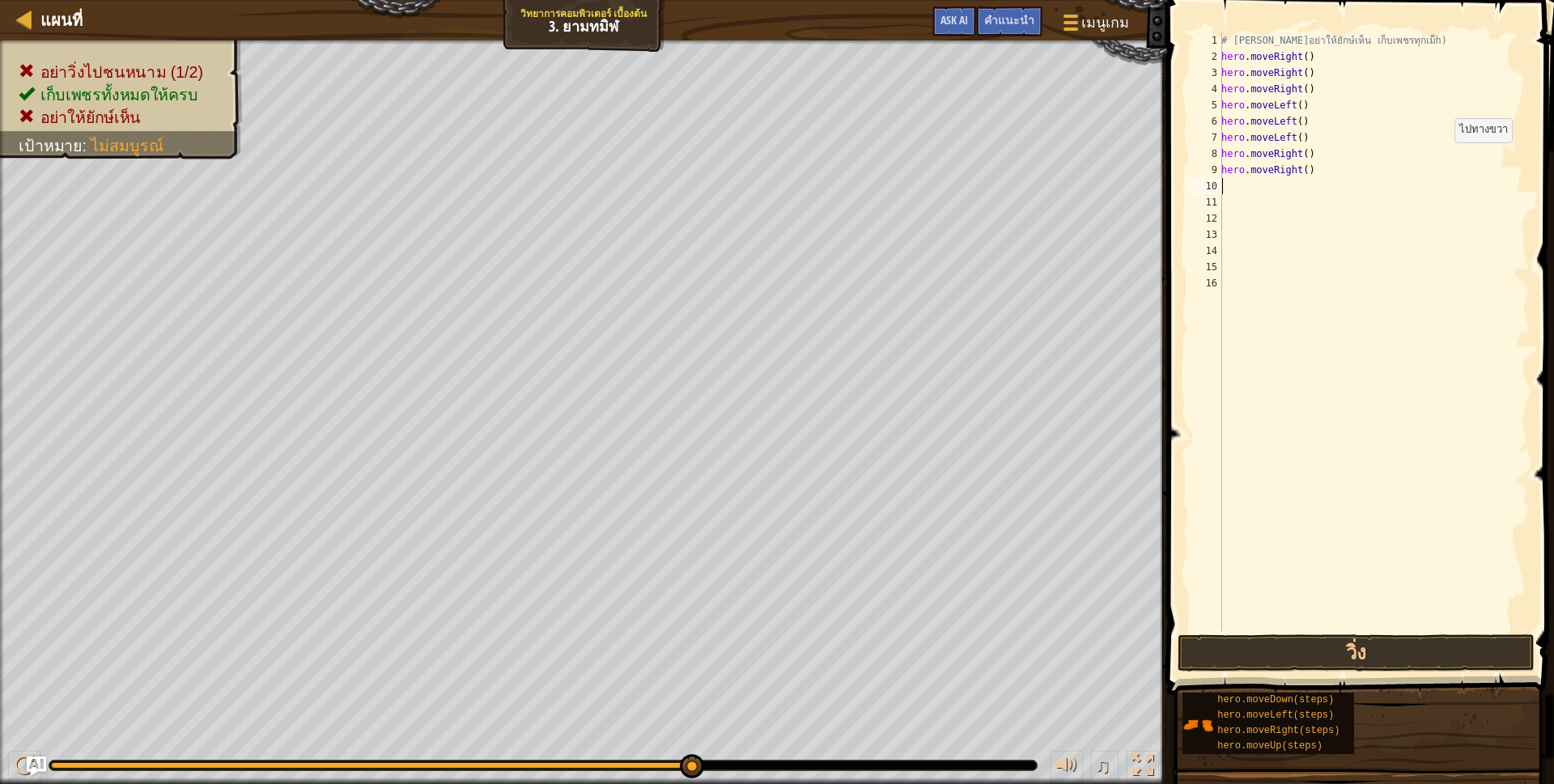
scroll to position [3, 0]
click at [1247, 646] on button "วิ่ง" at bounding box center [1356, 652] width 357 height 37
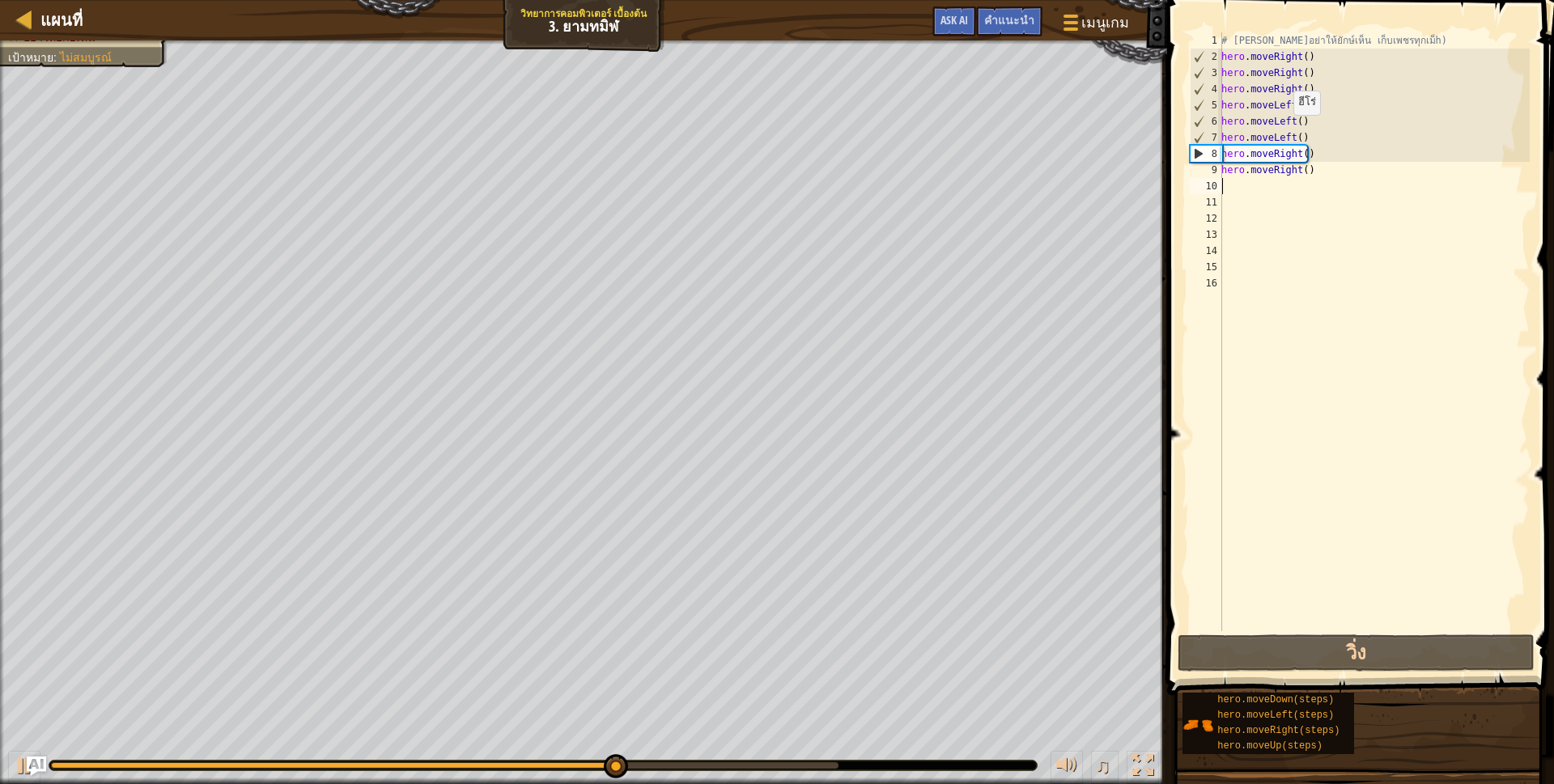
click at [1306, 136] on div "# [PERSON_NAME]อย่าให้ยักษ์เห็น เก็บเพชรทุกเม็h) hero . moveRight ( ) hero . mo…" at bounding box center [1374, 348] width 312 height 631
click at [1301, 141] on div "# [PERSON_NAME]อย่าให้ยักษ์เห็น เก็บเพชรทุกเม็h) hero . moveRight ( ) hero . mo…" at bounding box center [1374, 348] width 312 height 631
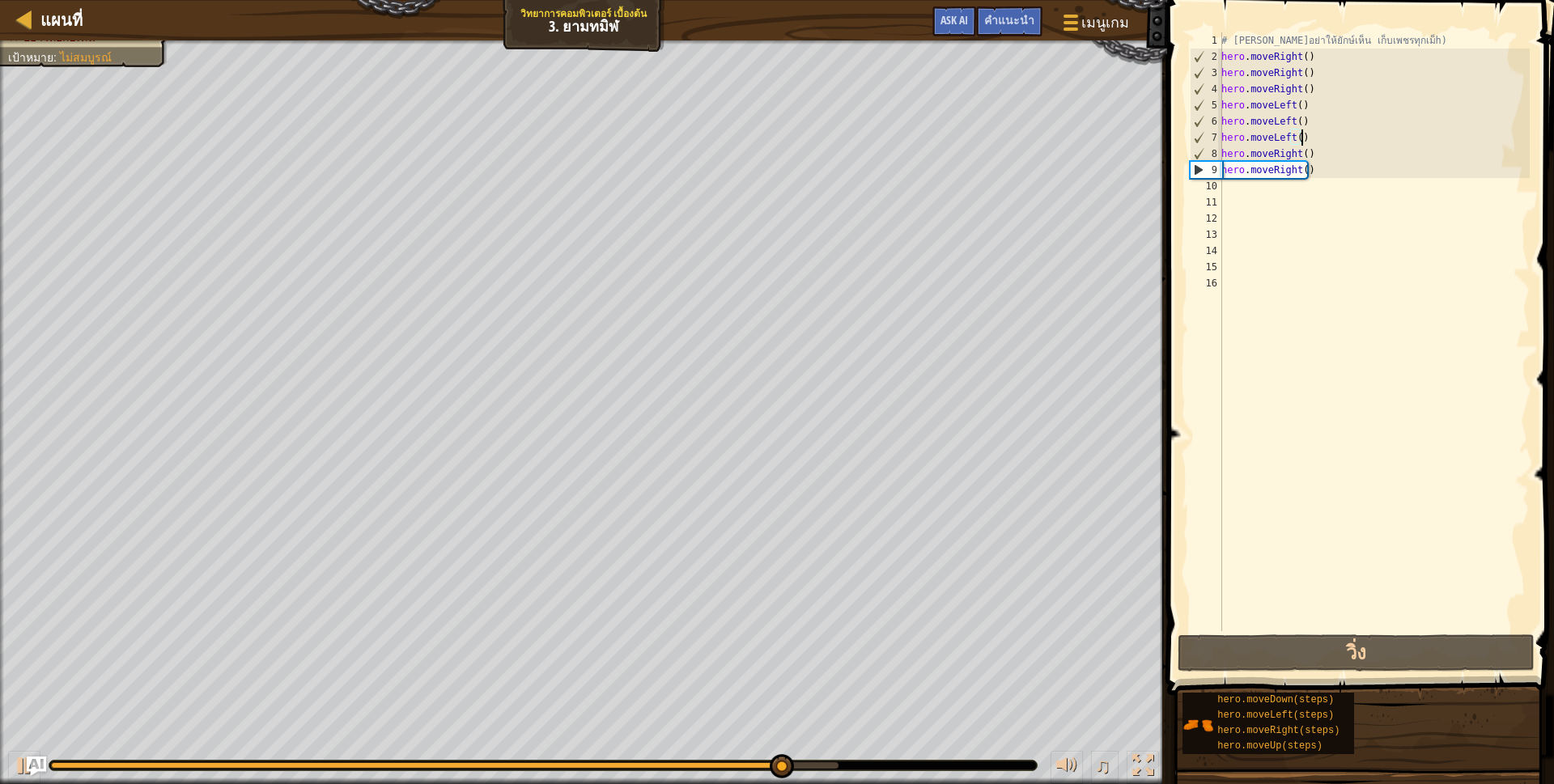
click at [1306, 160] on div "# [PERSON_NAME]อย่าให้ยักษ์เห็น เก็บเพชรทุกเม็h) hero . moveRight ( ) hero . mo…" at bounding box center [1374, 348] width 312 height 631
click at [1315, 170] on div "# [PERSON_NAME]อย่าให้ยักษ์เห็น เก็บเพชรทุกเม็h) hero . moveRight ( ) hero . mo…" at bounding box center [1374, 348] width 312 height 631
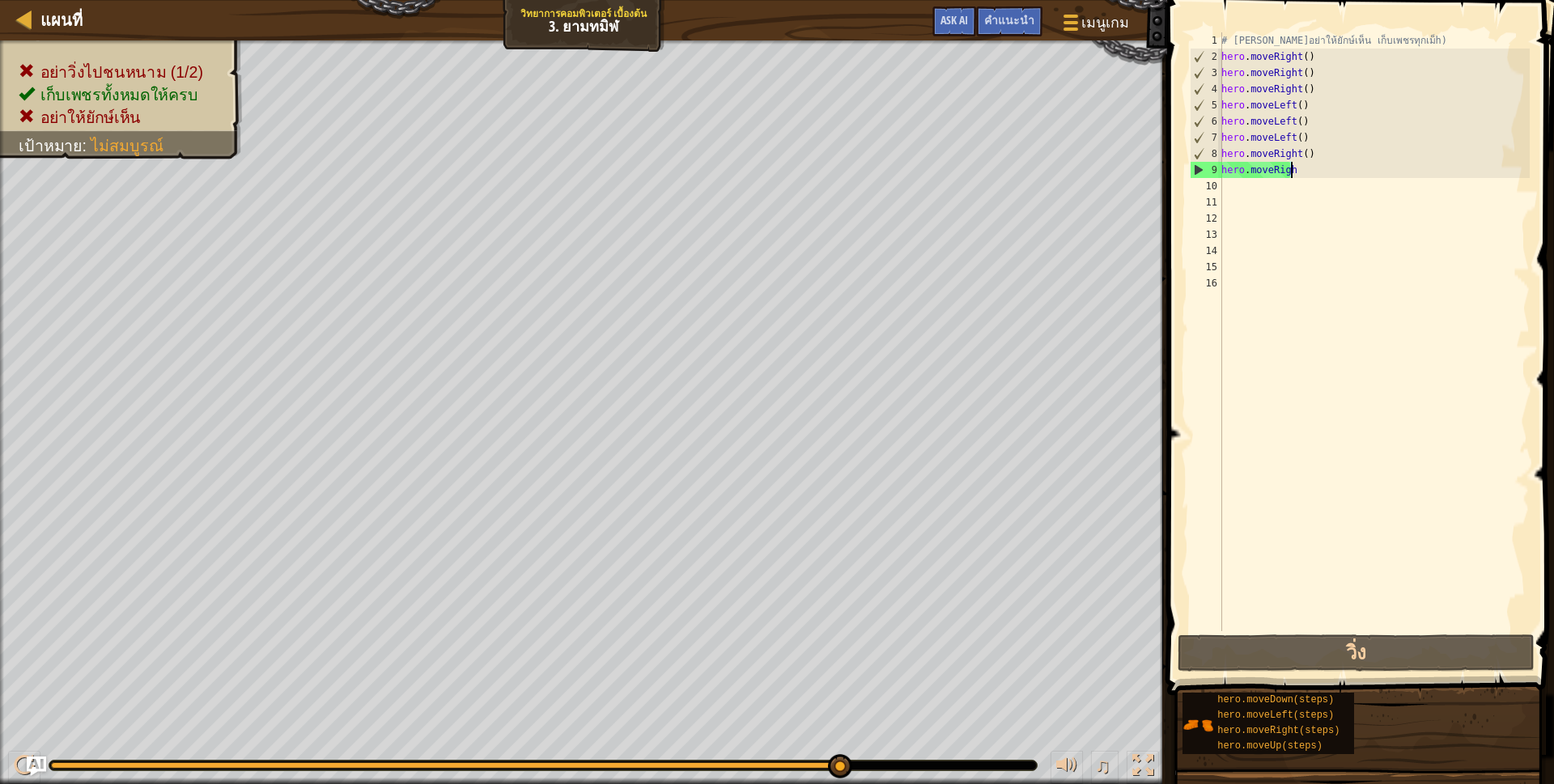
type textarea "h"
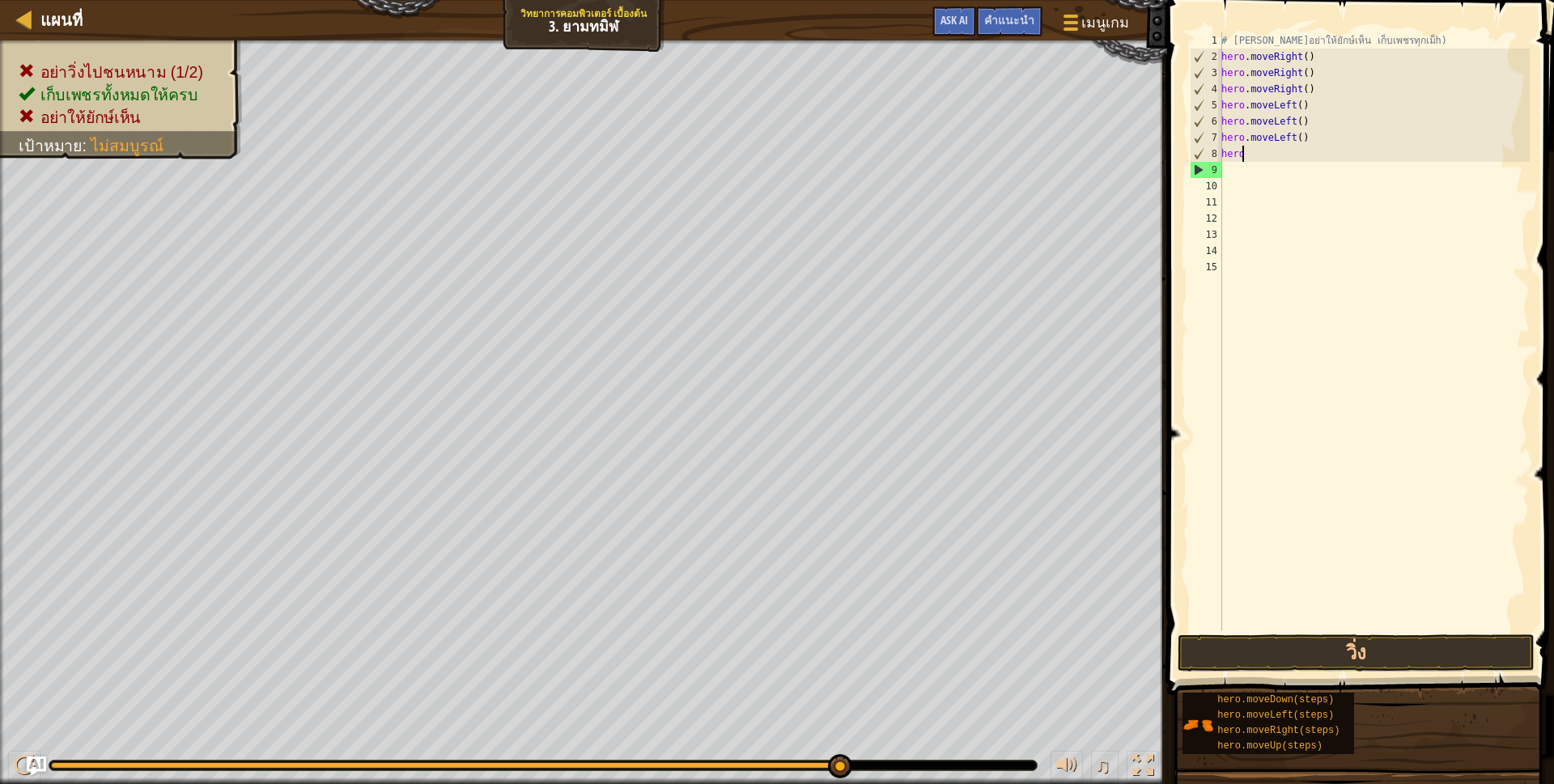
type textarea "h"
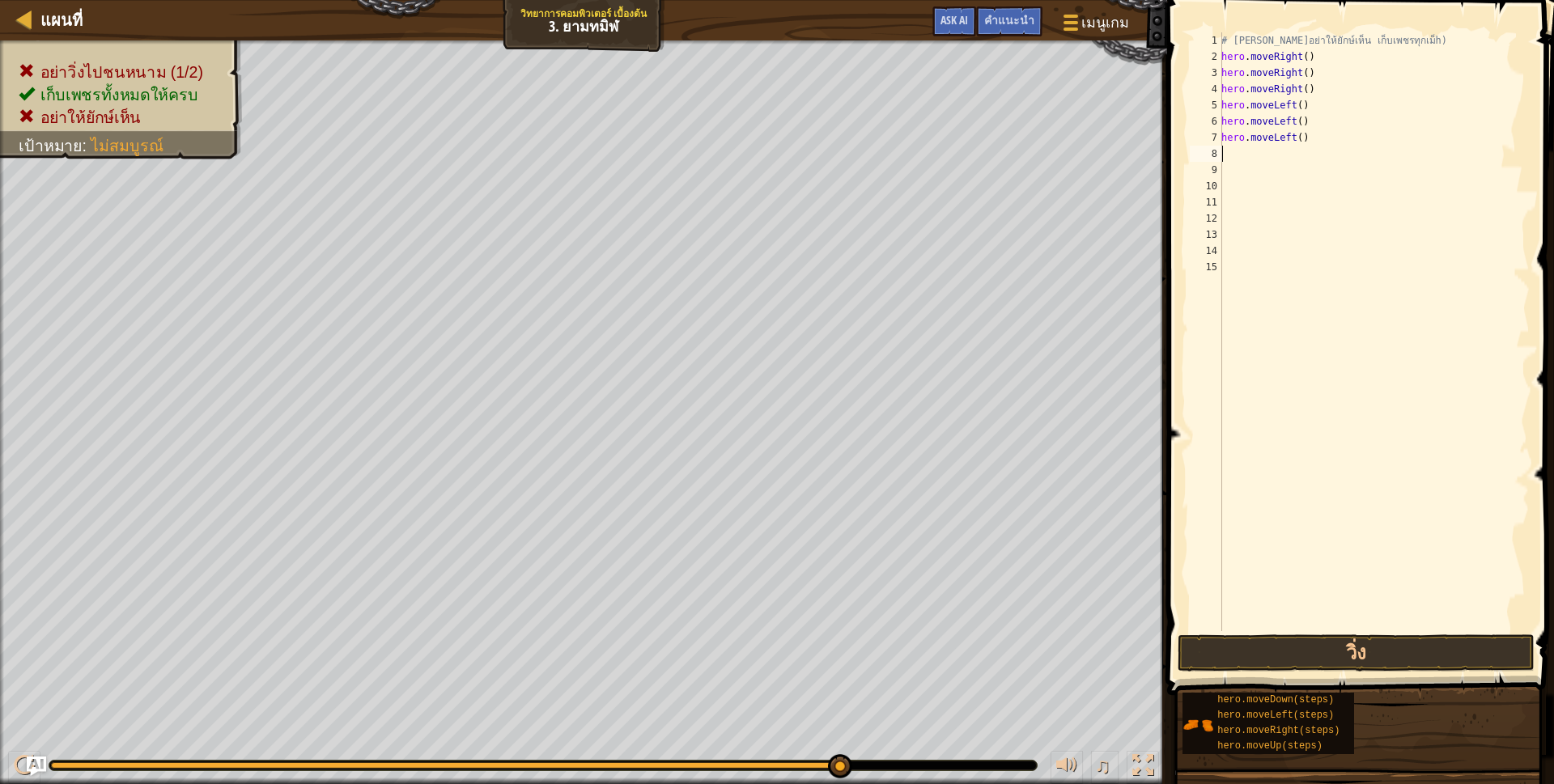
click at [1315, 141] on div "# [PERSON_NAME]อย่าให้ยักษ์เห็น เก็บเพชรทุกเม็h) hero . moveRight ( ) hero . mo…" at bounding box center [1374, 348] width 312 height 631
type textarea "h"
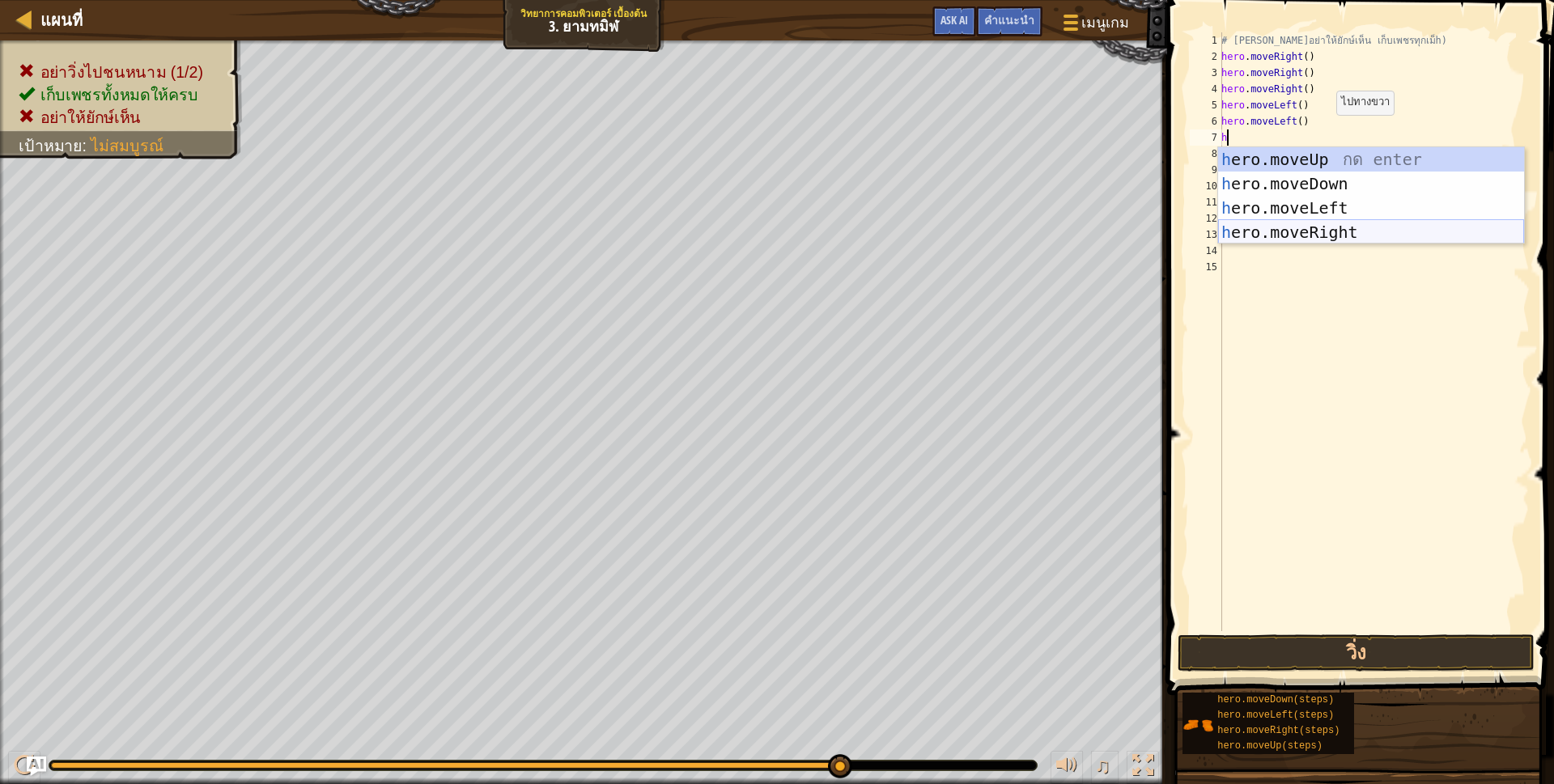
click at [1272, 227] on div "h ero.moveUp กด enter h ero.moveDown กด enter h ero.moveLeft กด enter h ero.mov…" at bounding box center [1371, 220] width 306 height 146
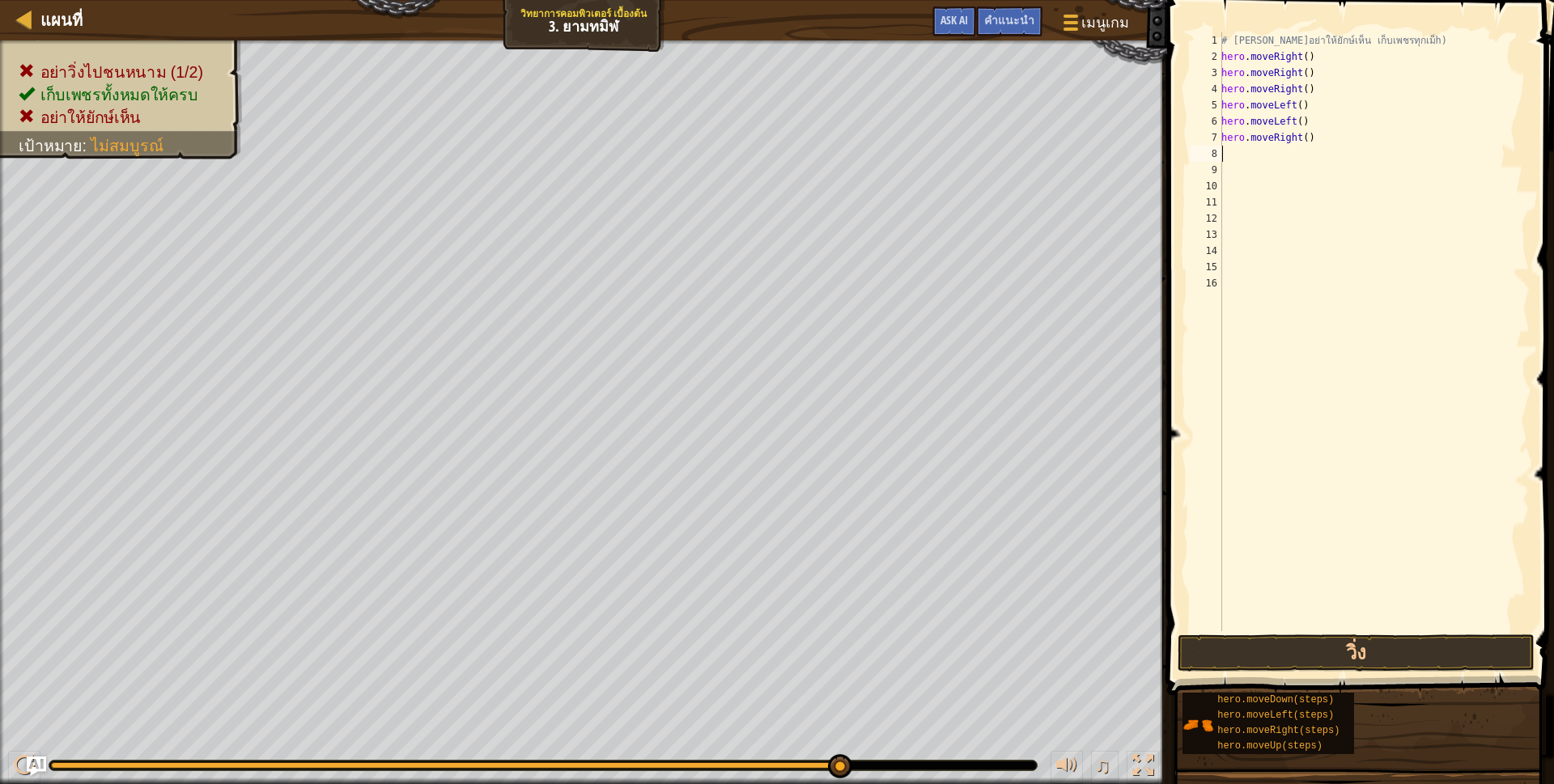
type textarea "h"
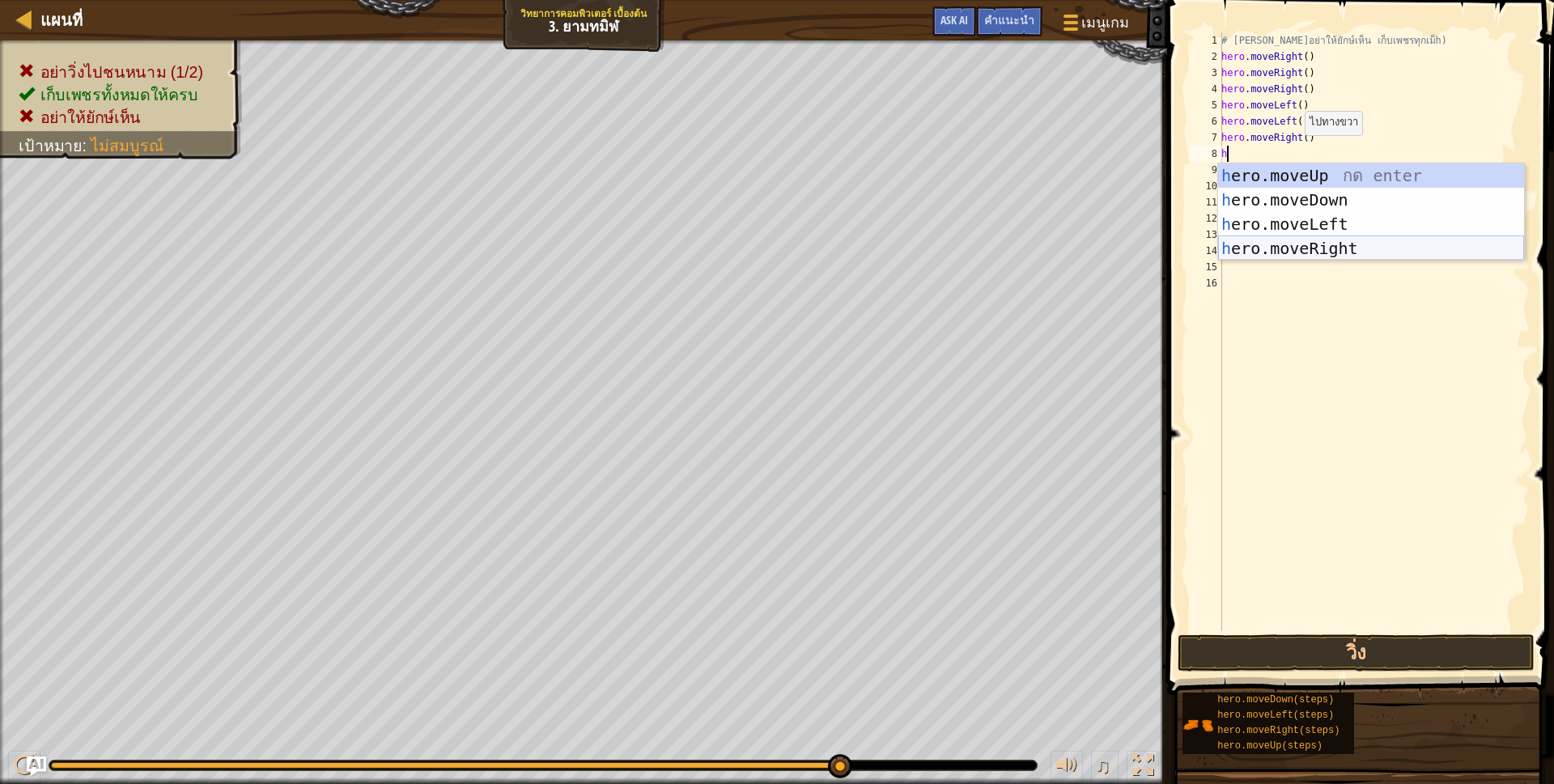
click at [1312, 242] on div "h ero.moveUp กด enter h ero.moveDown กด enter h ero.moveLeft กด enter h ero.mov…" at bounding box center [1371, 236] width 306 height 146
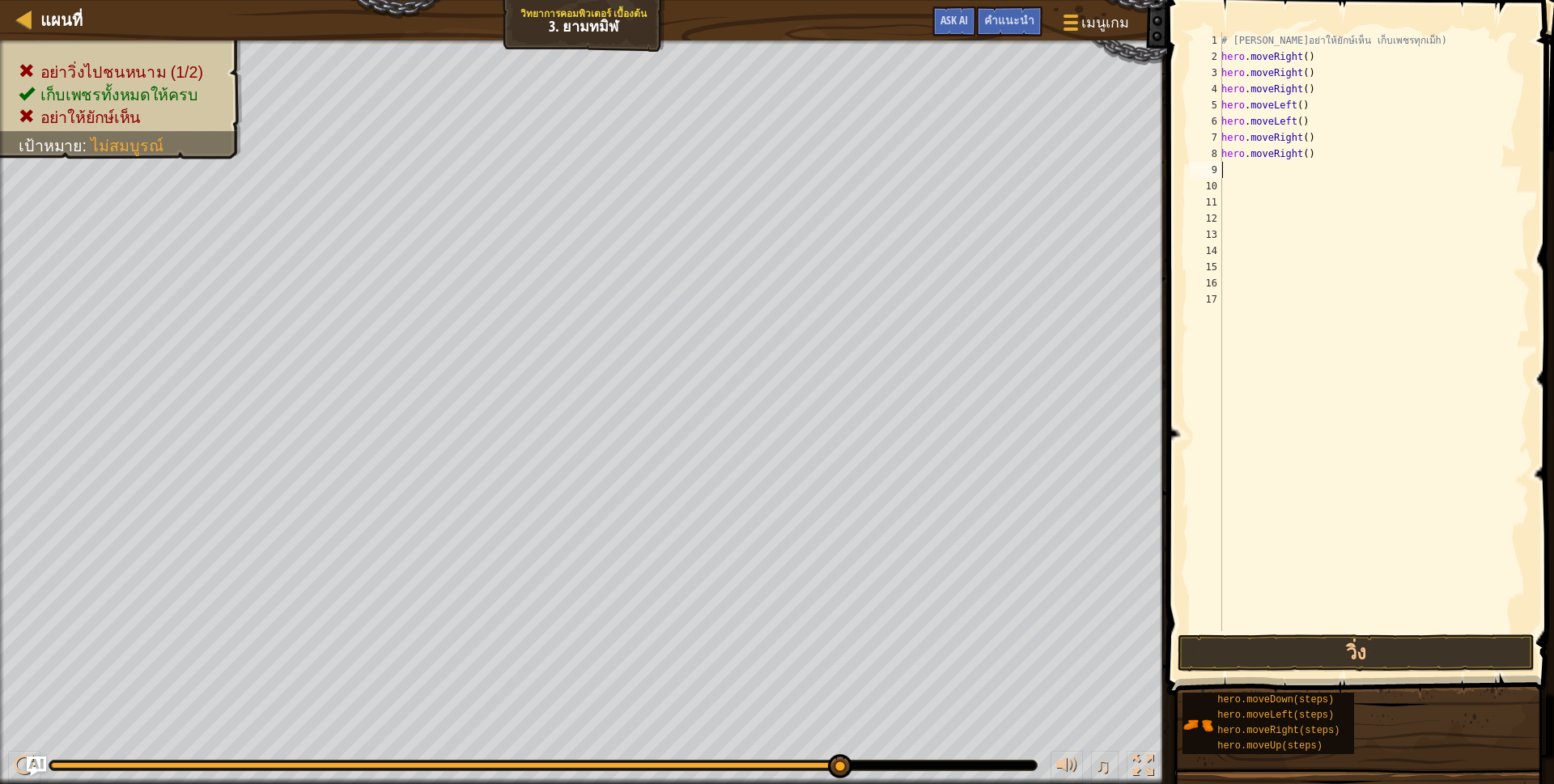
scroll to position [3, 0]
drag, startPoint x: 1291, startPoint y: 651, endPoint x: 1308, endPoint y: 640, distance: 20.2
click at [1290, 651] on button "วิ่ง" at bounding box center [1356, 652] width 357 height 37
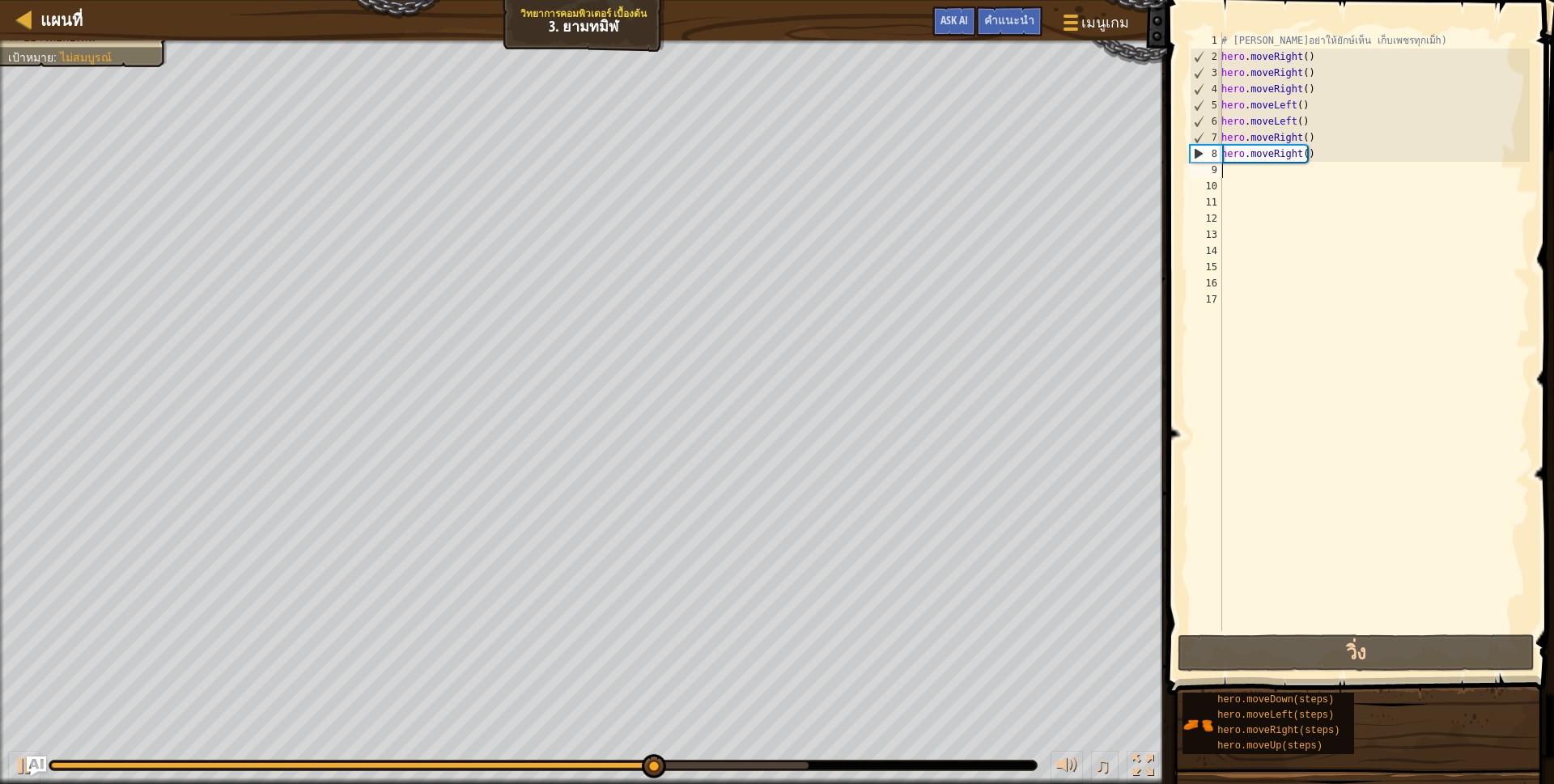
click at [1307, 153] on div "# [PERSON_NAME]อย่าให้ยักษ์เห็น เก็บเพชรทุกเม็h) hero . moveRight ( ) hero . mo…" at bounding box center [1374, 348] width 312 height 631
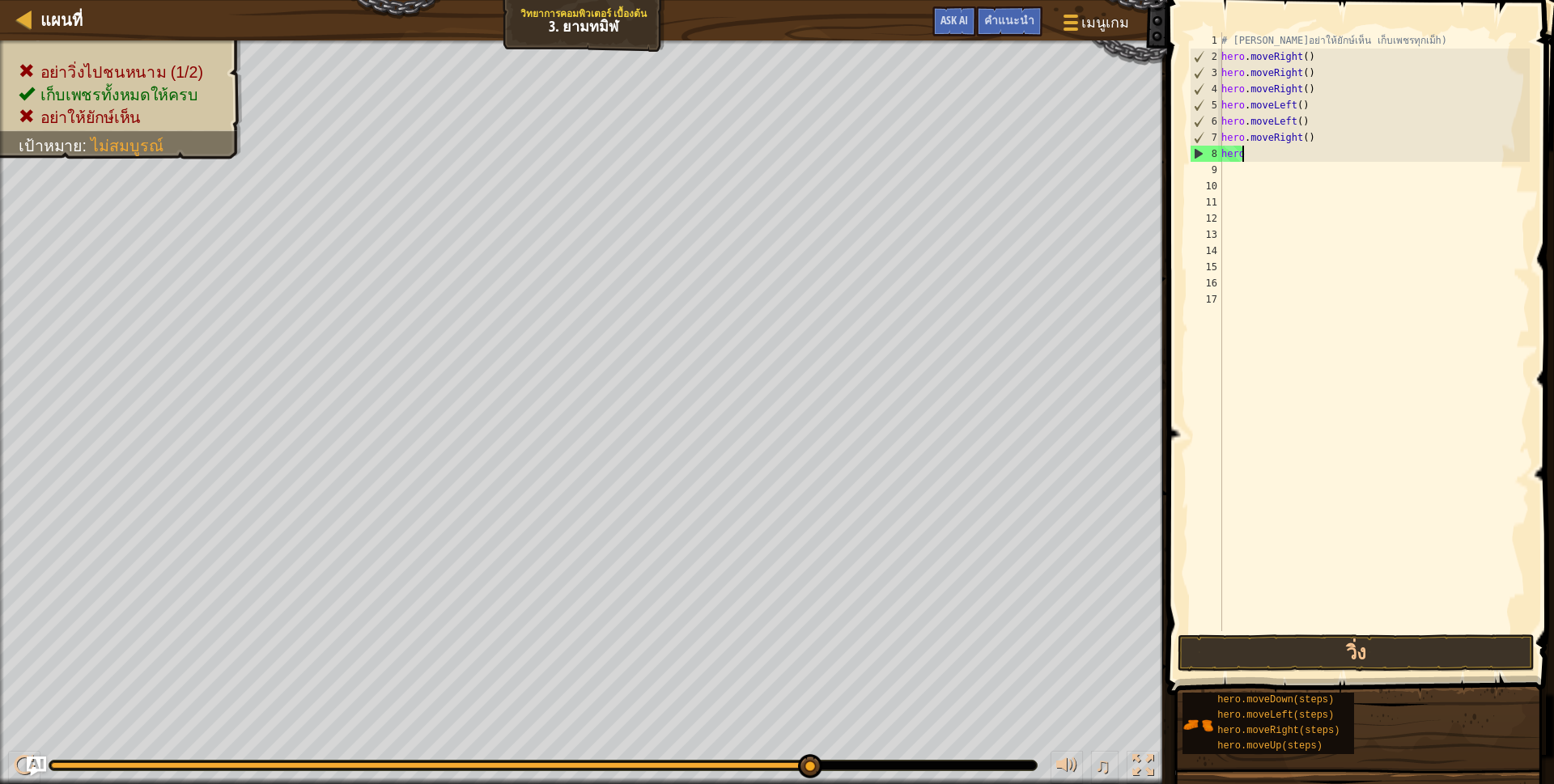
type textarea "h"
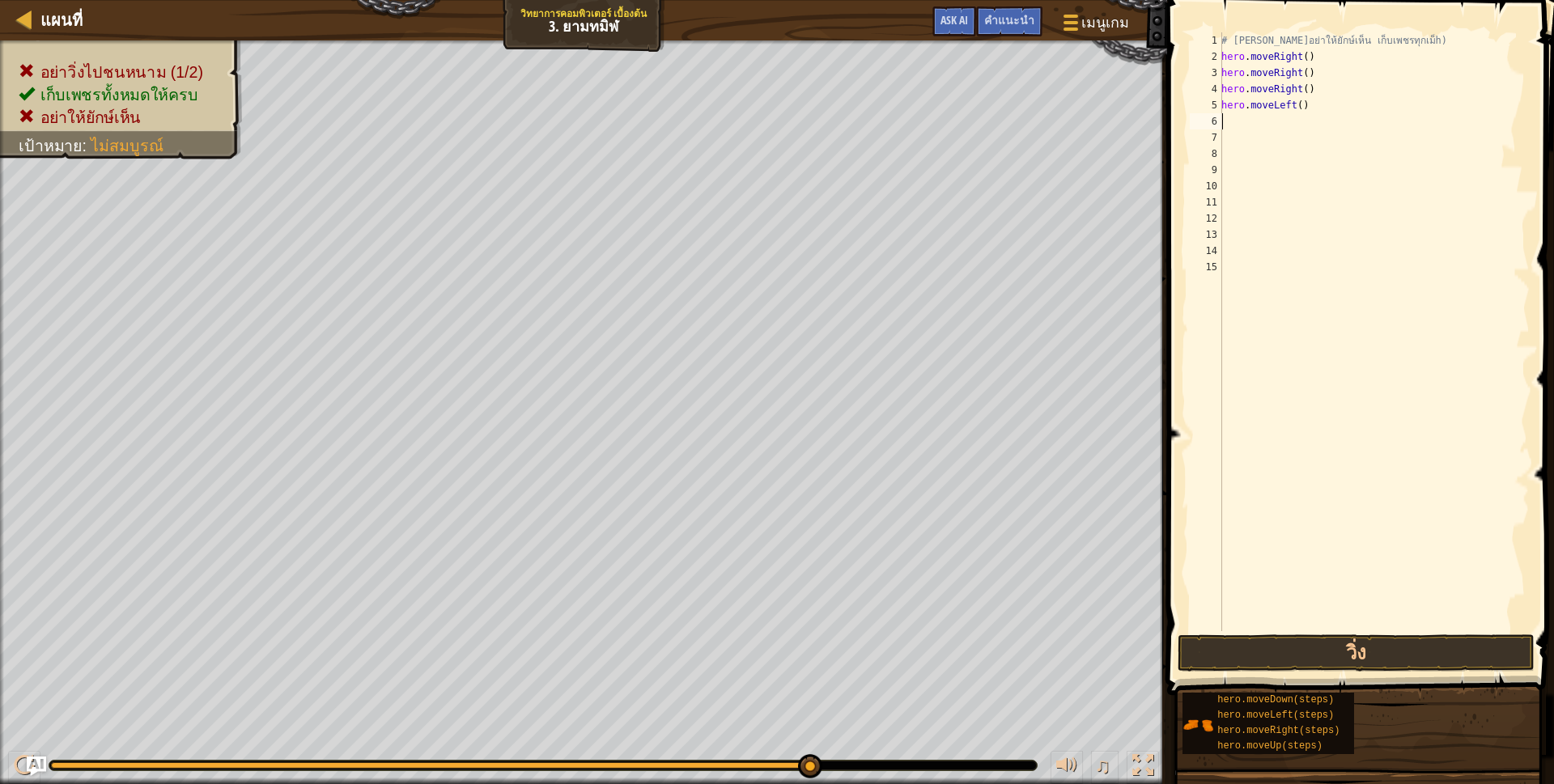
click at [1299, 105] on div "# [PERSON_NAME]อย่าให้ยักษ์เห็น เก็บเพชรทุกเม็h) hero . moveRight ( ) hero . mo…" at bounding box center [1374, 348] width 312 height 631
type textarea "h"
type textarea "hero.moveRight"
click at [1226, 652] on button "วิ่ง" at bounding box center [1356, 652] width 357 height 37
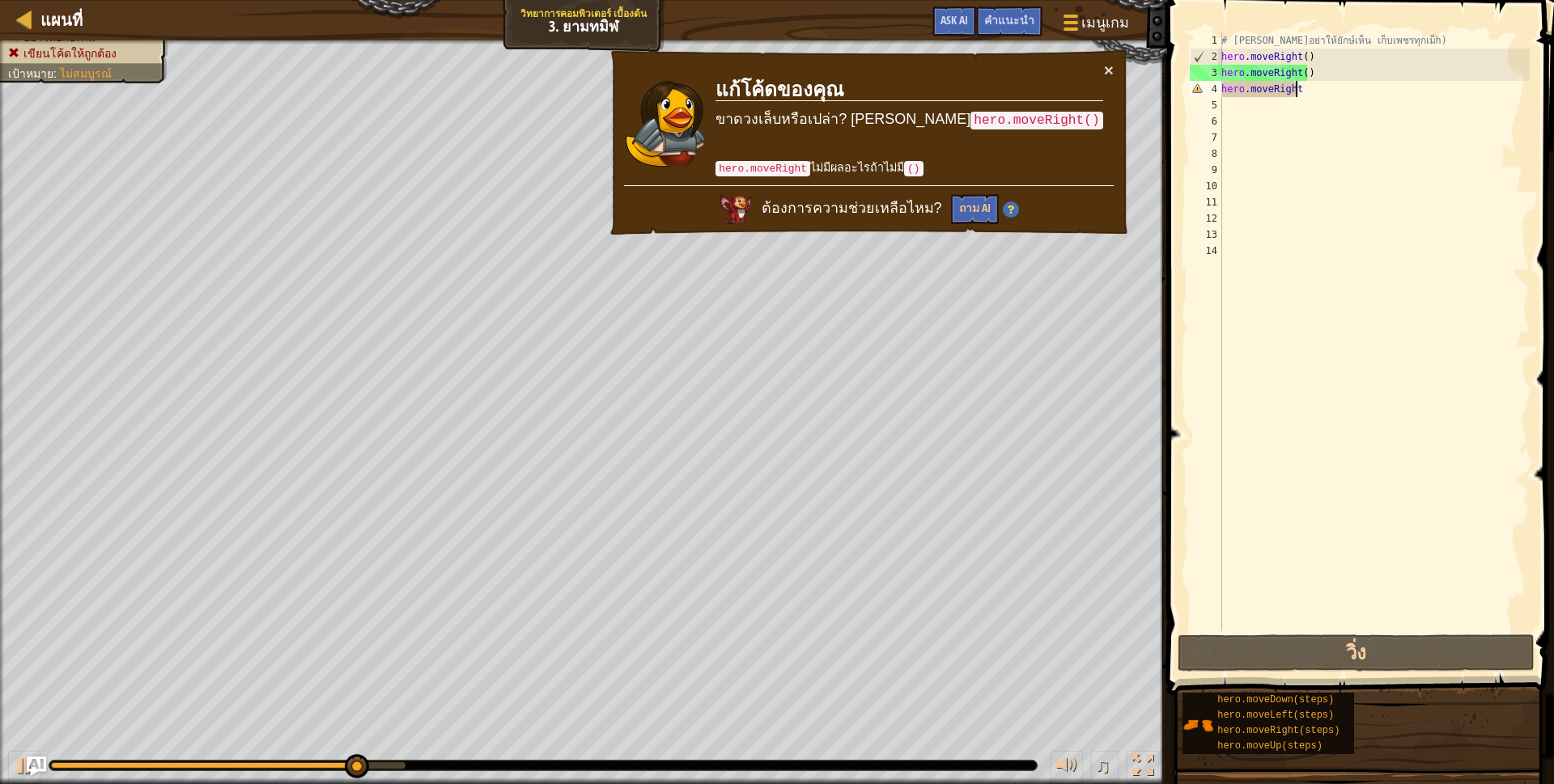
click at [1235, 103] on div "# [PERSON_NAME]อย่าให้ยักษ์เห็น เก็บเพชรทุกเม็h) hero . moveRight ( ) hero . mo…" at bounding box center [1374, 348] width 312 height 631
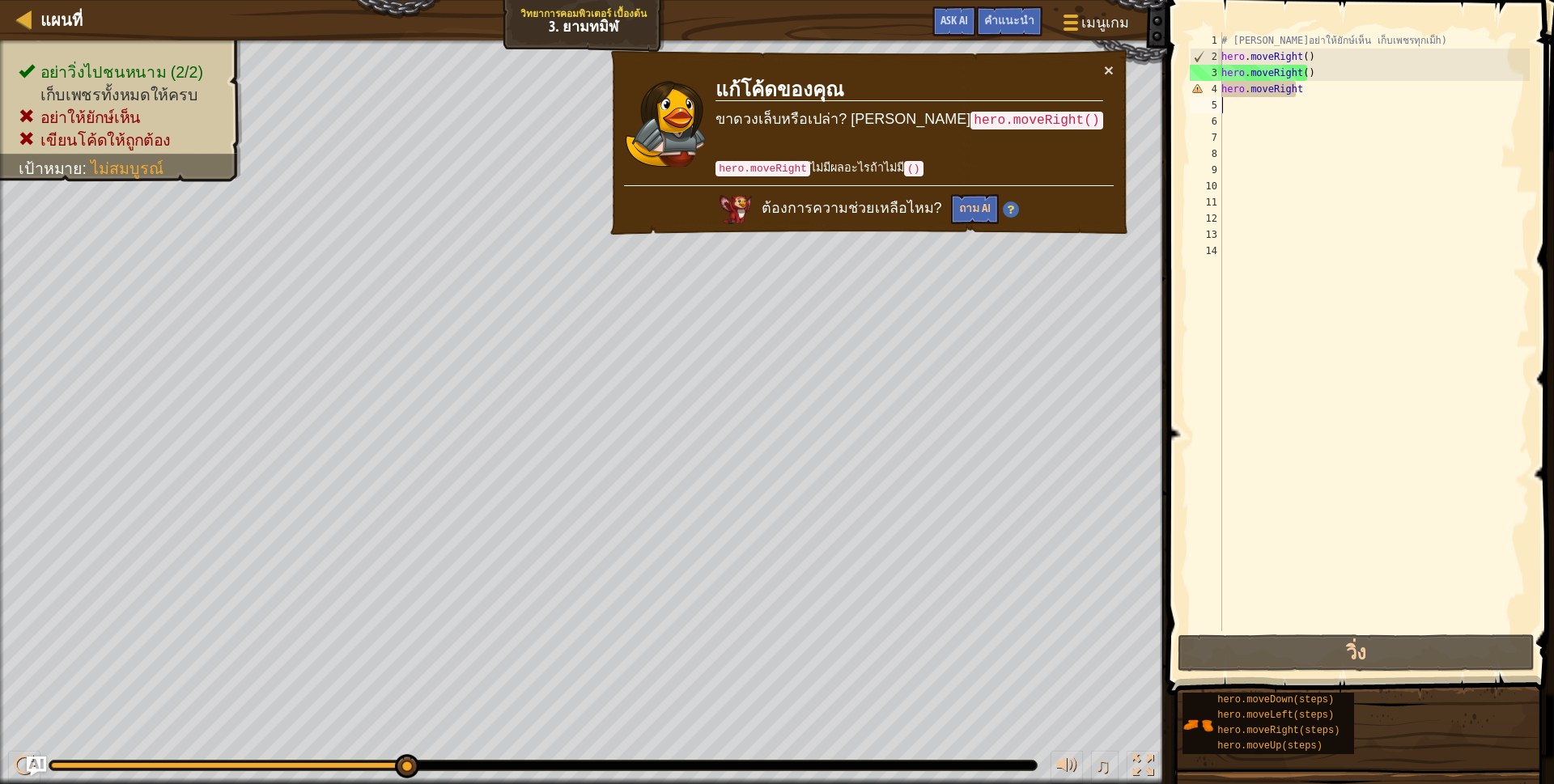
type textarea "h"
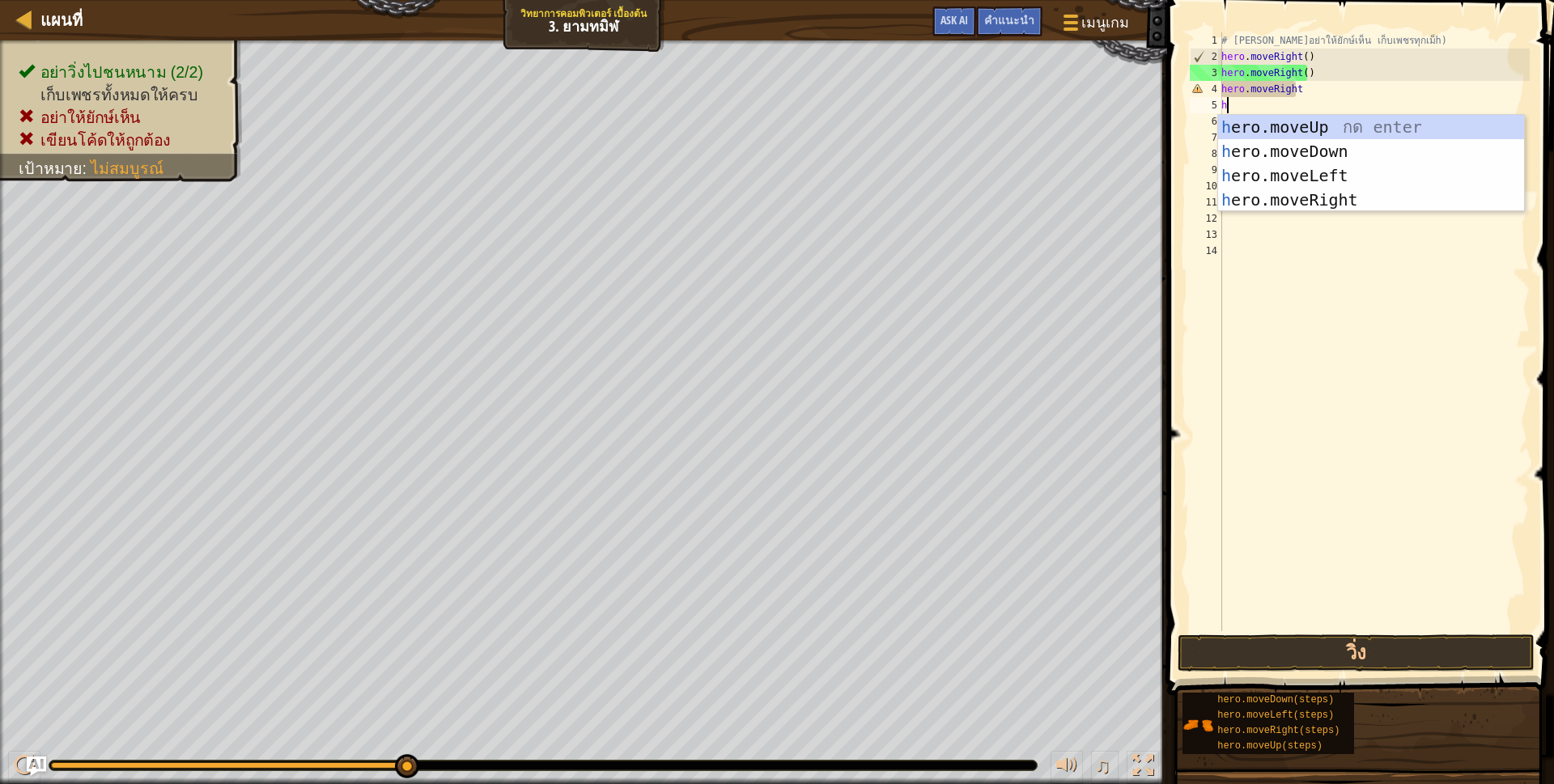
scroll to position [3, 3]
click at [1301, 197] on div "h ero.moveUp กด enter h ero.moveDown กด enter h ero.moveLeft กด enter h ero.mov…" at bounding box center [1371, 188] width 306 height 146
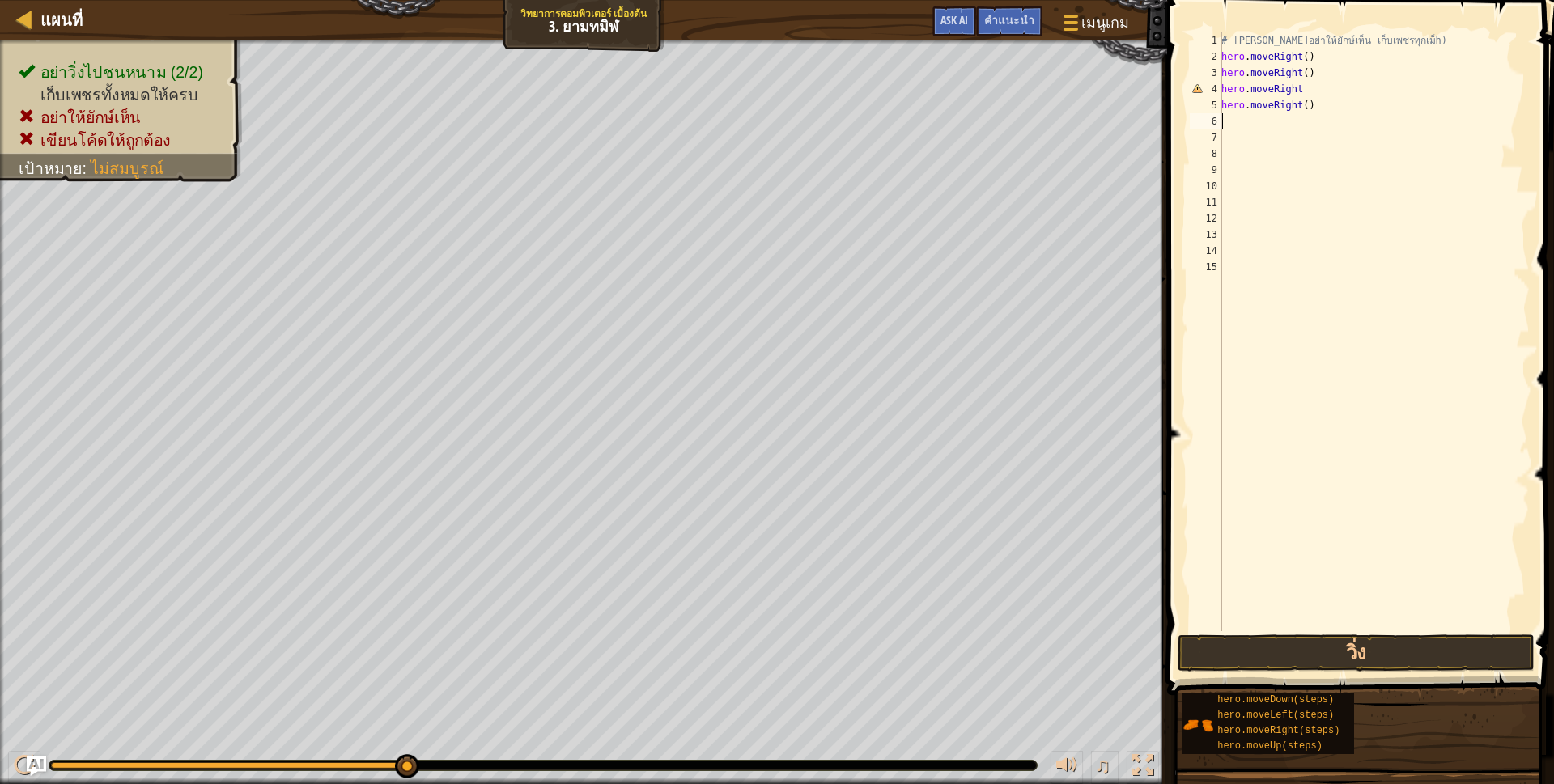
type textarea "h"
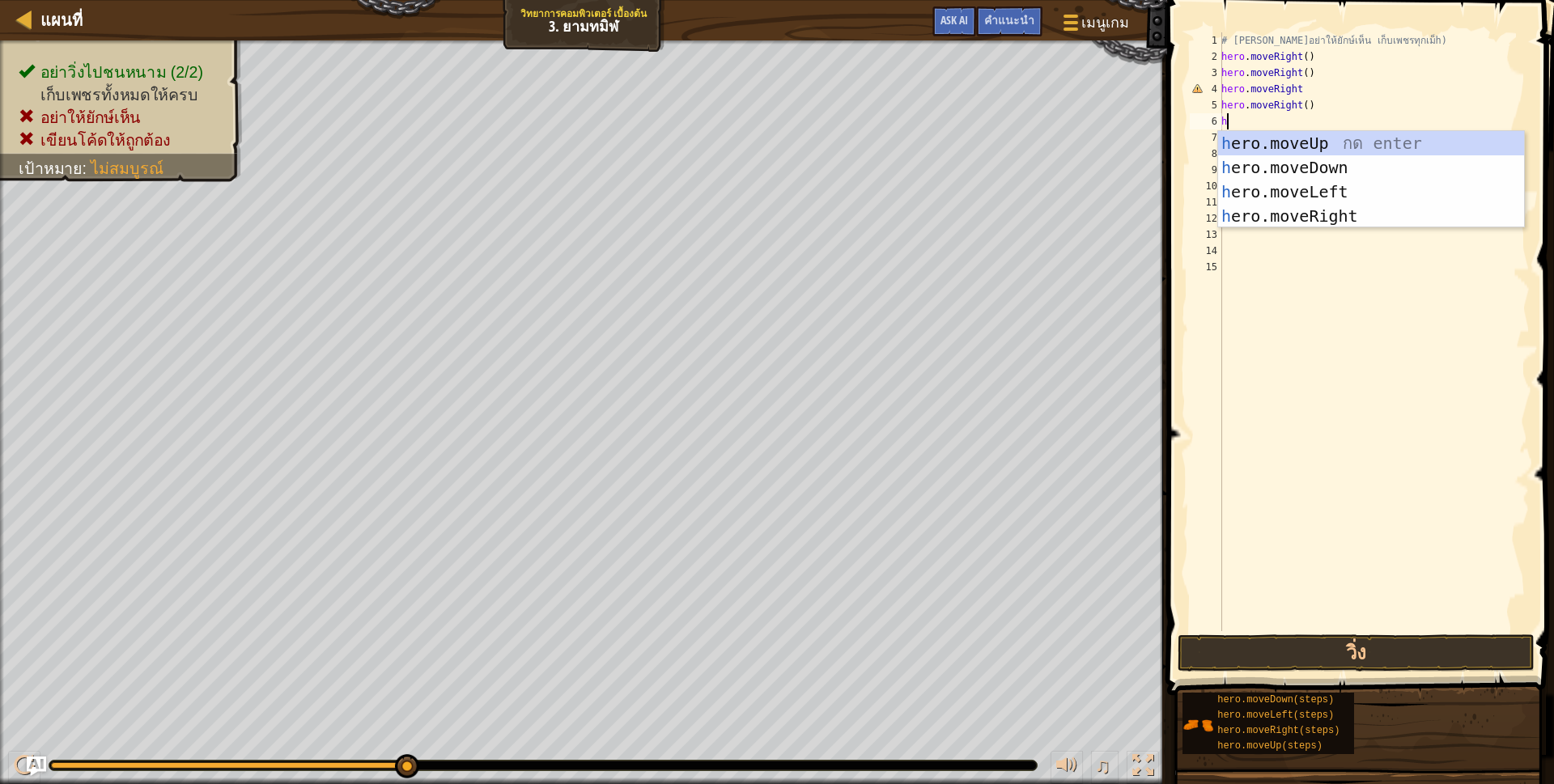
scroll to position [3, 3]
click at [1299, 189] on div "h ero.moveUp กด enter h ero.moveDown กด enter h ero.moveLeft กด enter h ero.mov…" at bounding box center [1371, 203] width 306 height 146
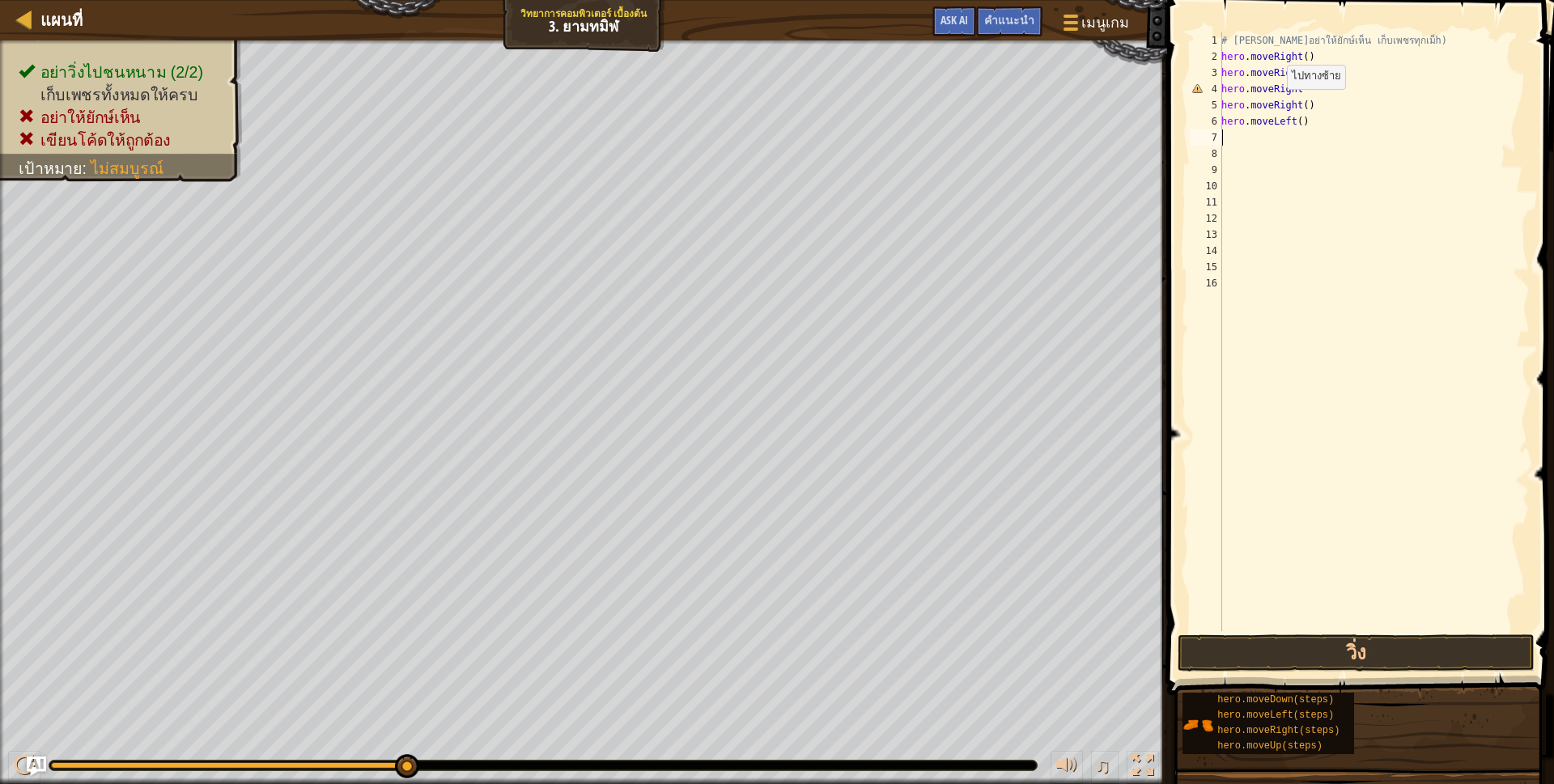
scroll to position [3, 0]
type textarea "h"
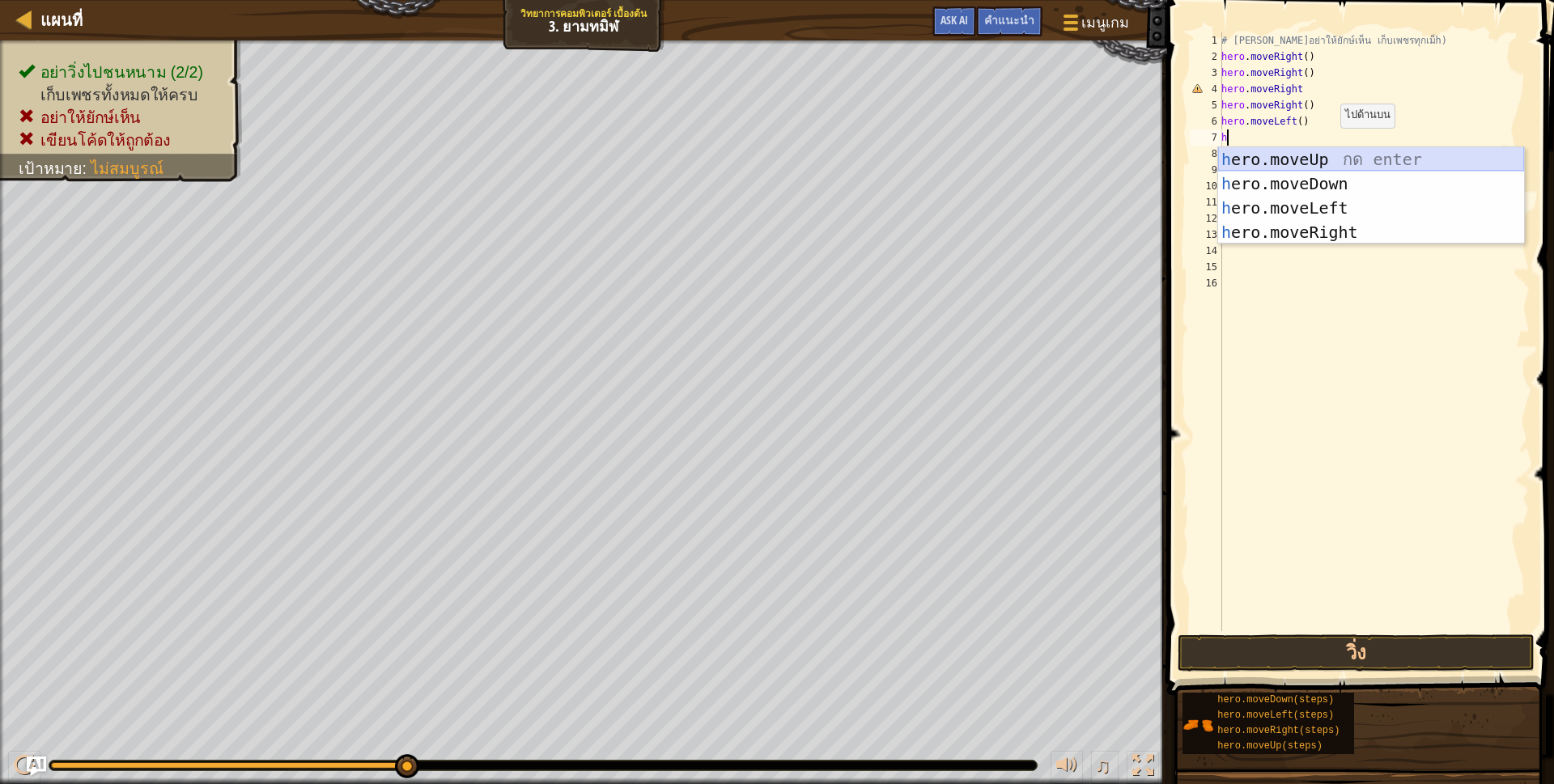
click at [1326, 154] on div "h ero.moveUp กด enter h ero.moveDown กด enter h ero.moveLeft กด enter h ero.mov…" at bounding box center [1371, 220] width 306 height 146
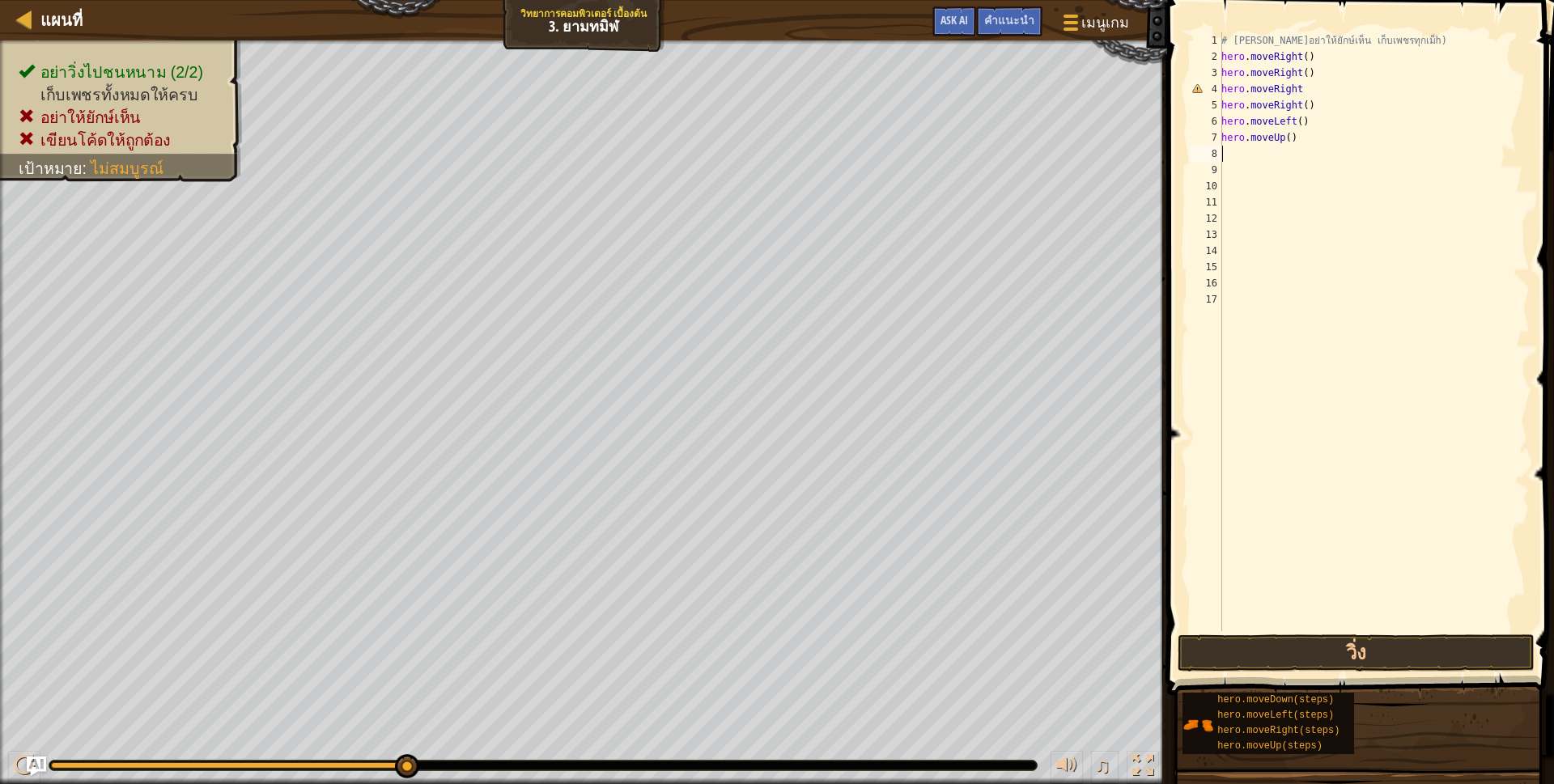
type textarea "h"
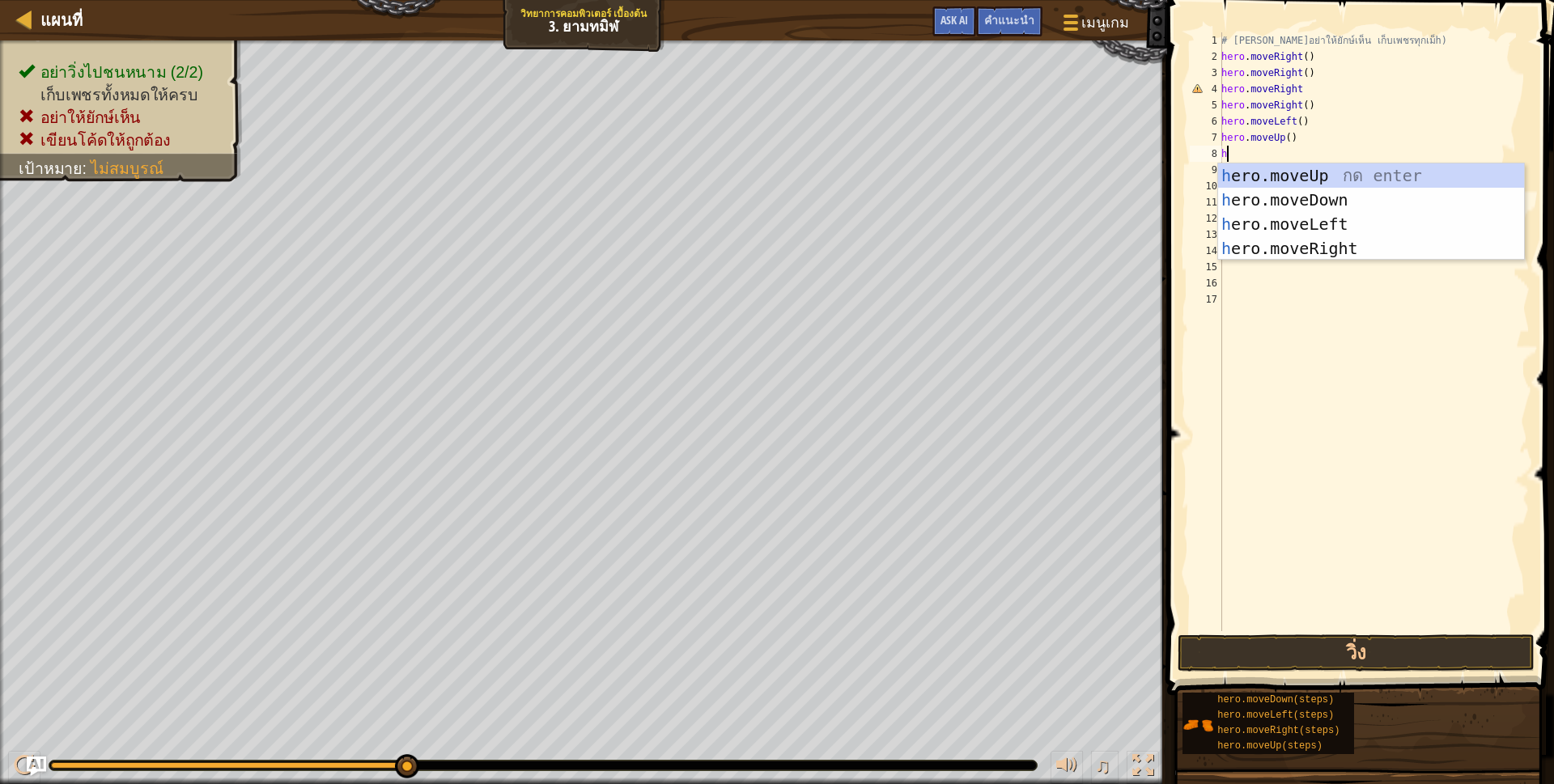
scroll to position [3, 3]
click at [1262, 221] on div "h ero.moveUp กด enter h ero.moveDown กด enter h ero.moveLeft กด enter h ero.mov…" at bounding box center [1371, 236] width 306 height 146
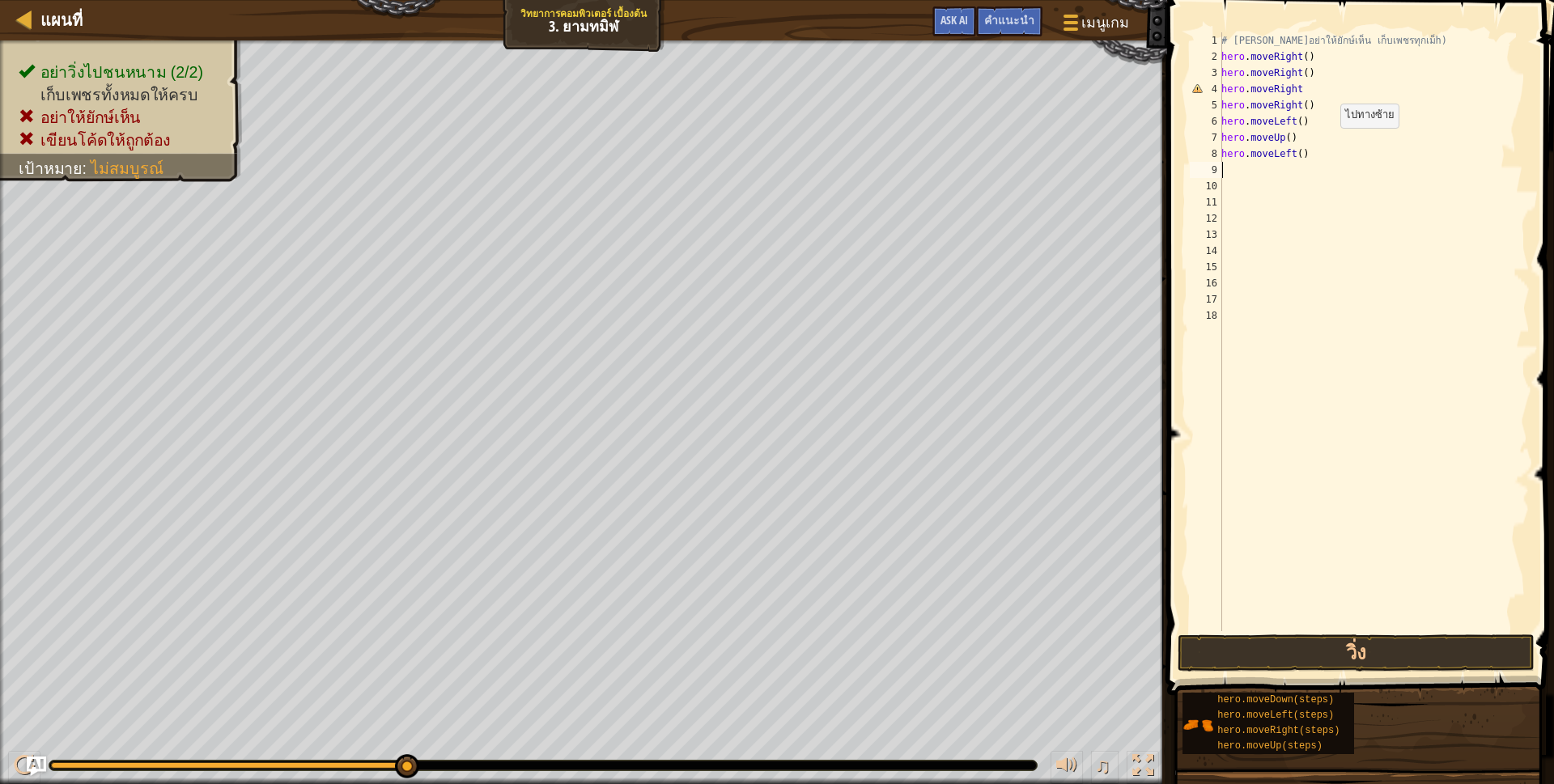
scroll to position [3, 0]
click at [1313, 652] on button "วิ่ง" at bounding box center [1356, 652] width 357 height 37
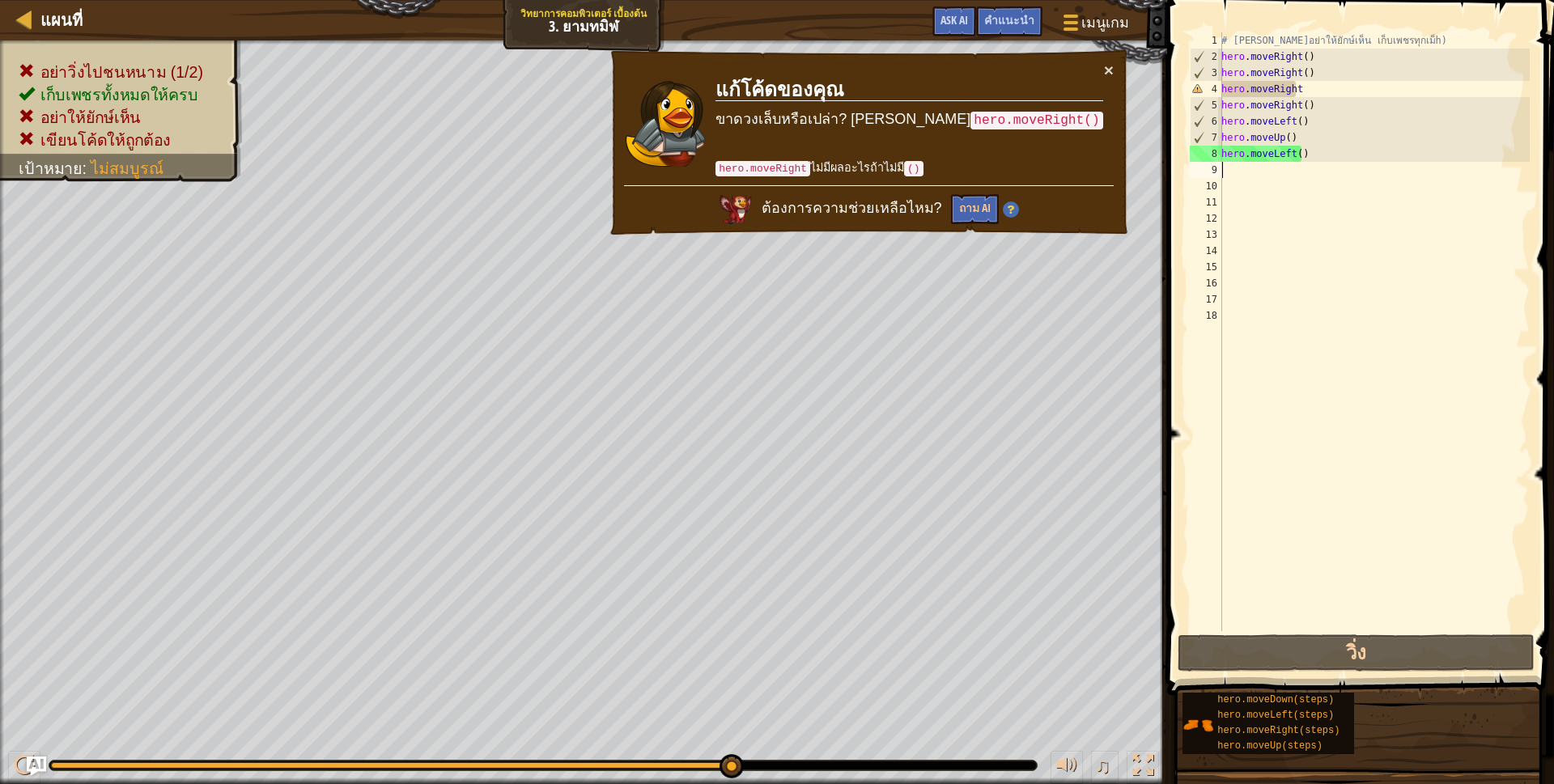
type textarea "h"
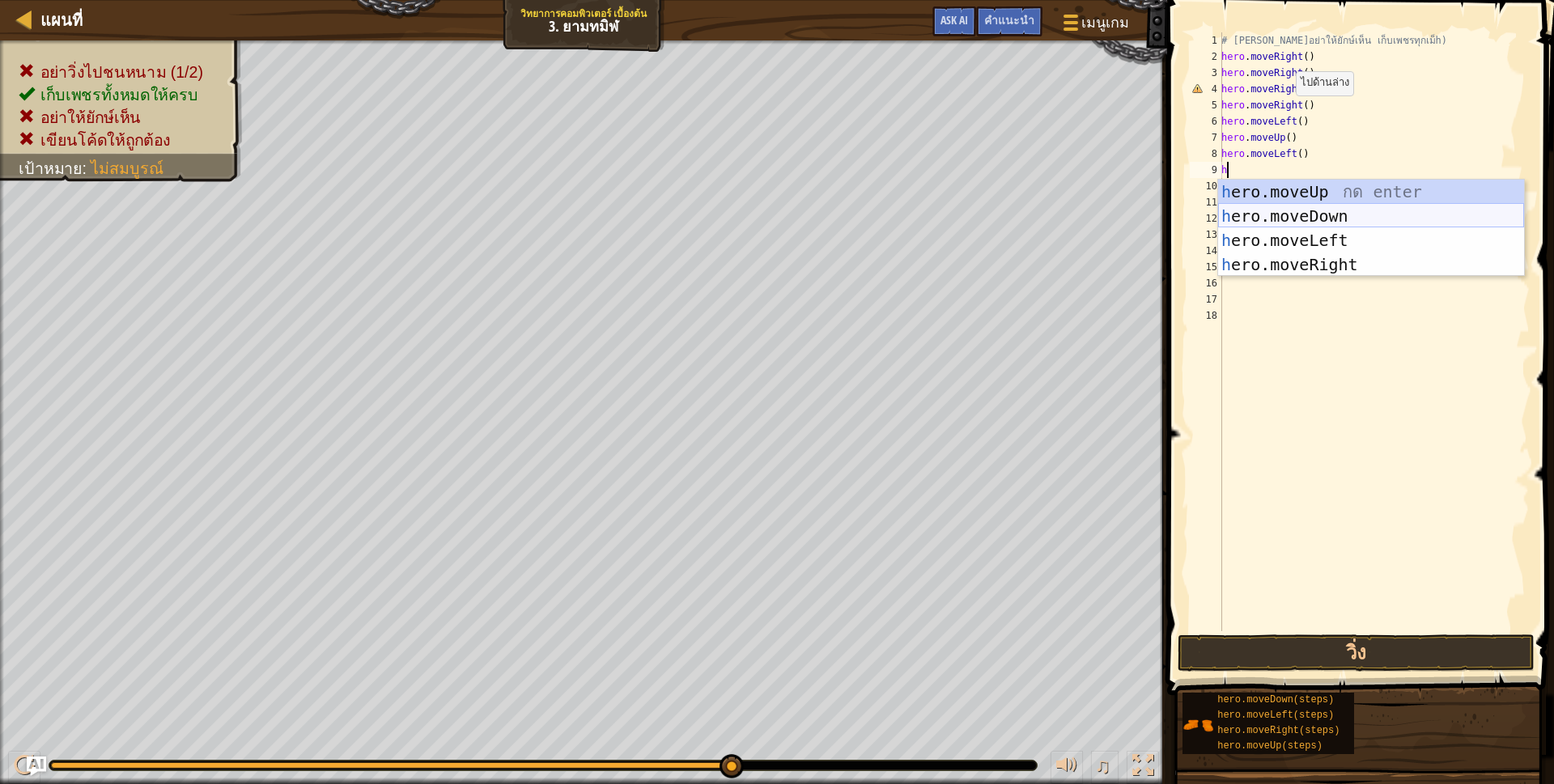
click at [1274, 209] on div "h ero.moveUp กด enter h ero.moveDown กด enter h ero.moveLeft กด enter h ero.mov…" at bounding box center [1371, 252] width 306 height 146
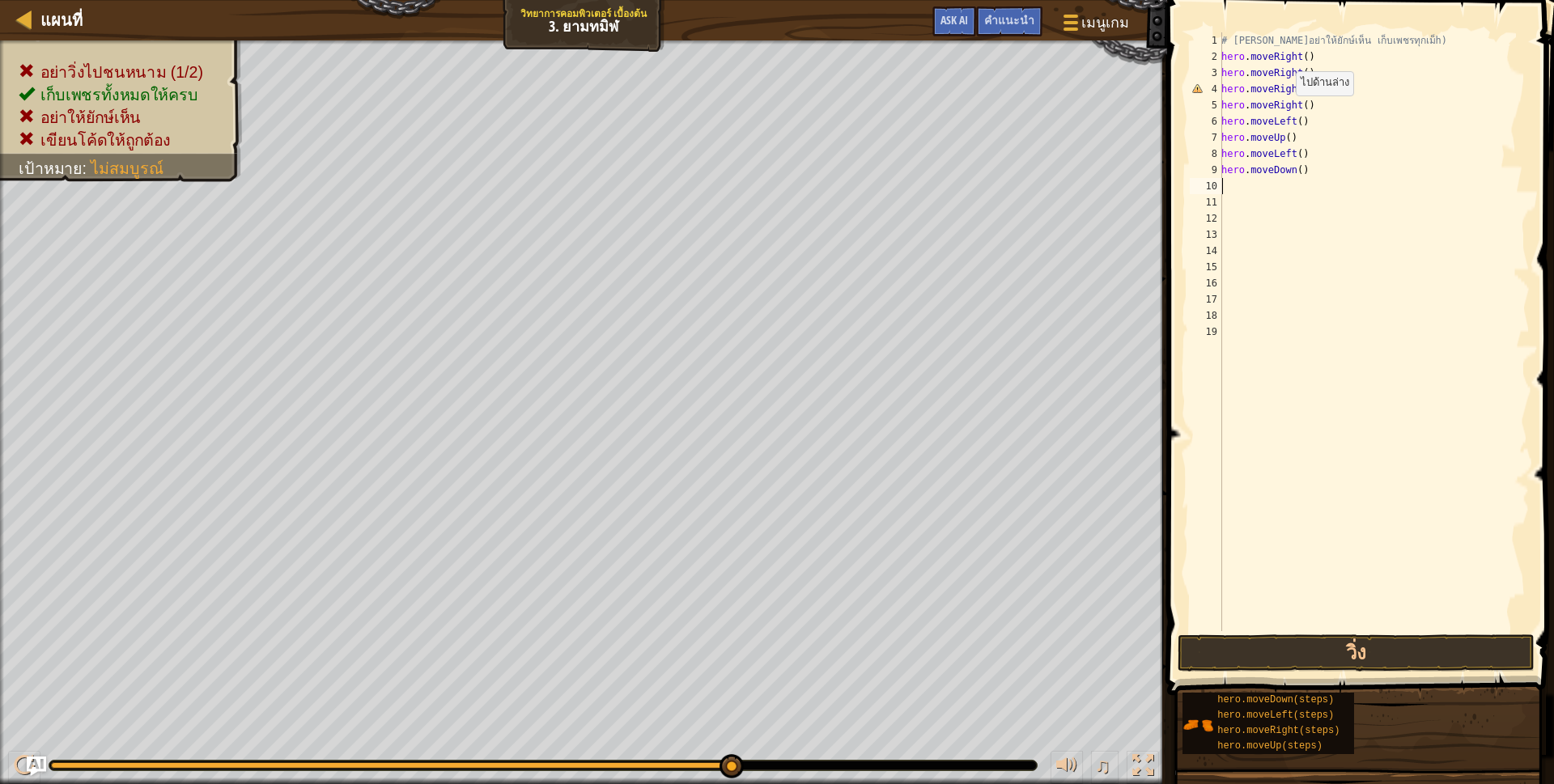
scroll to position [3, 0]
type textarea "h"
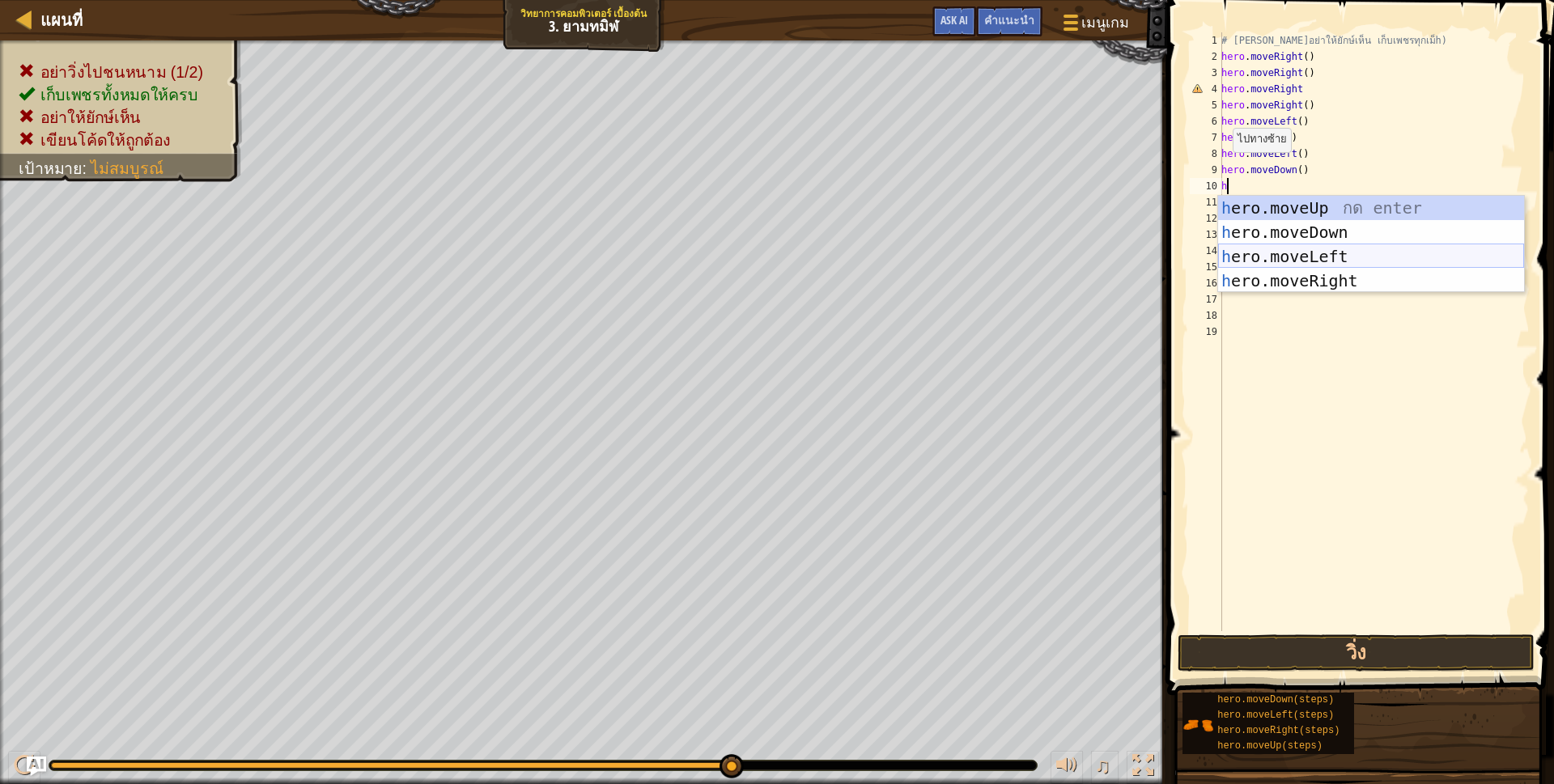
click at [1266, 255] on div "h ero.moveUp กด enter h ero.moveDown กด enter h ero.moveLeft กด enter h ero.mov…" at bounding box center [1371, 269] width 306 height 146
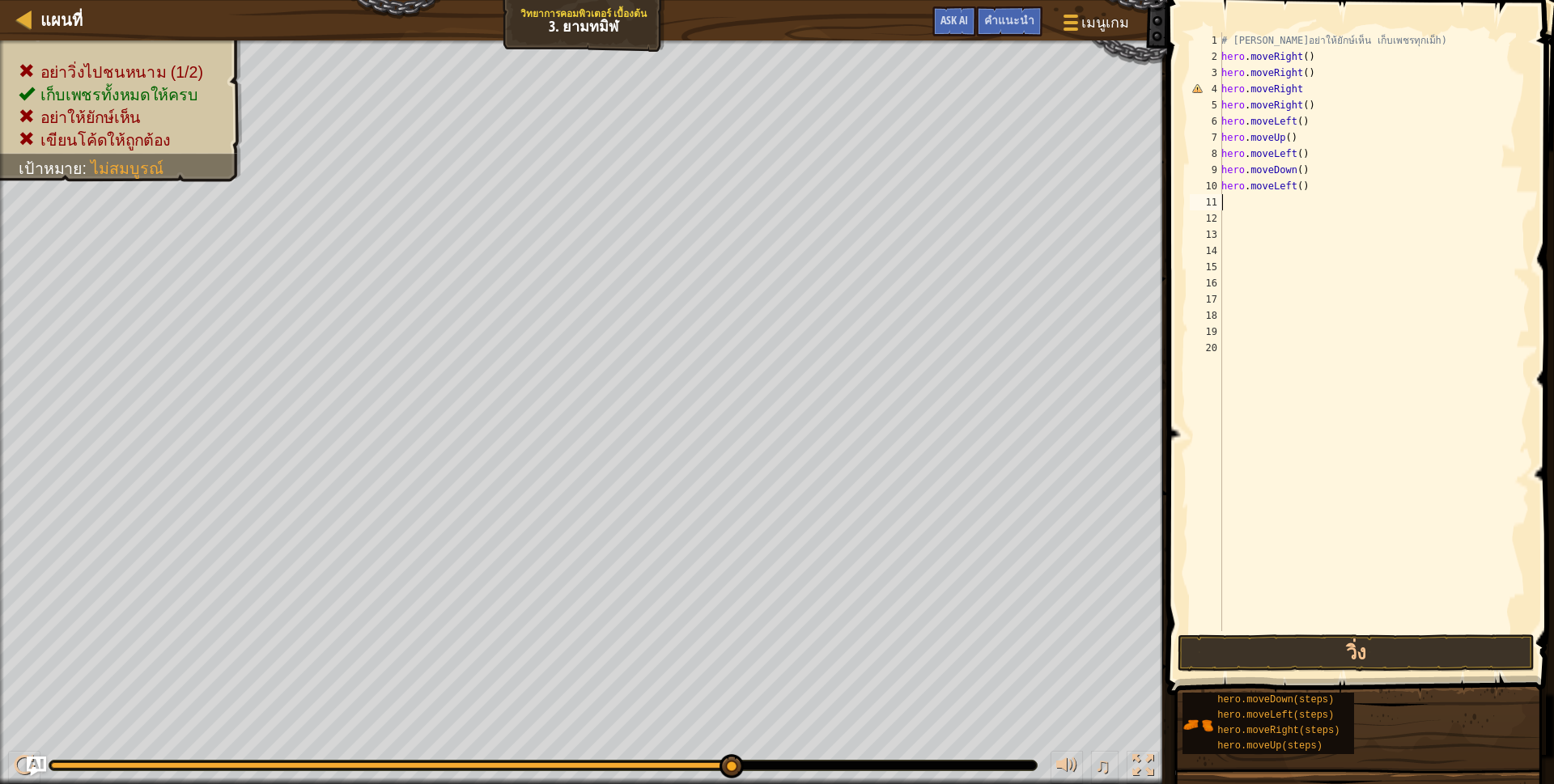
scroll to position [3, 0]
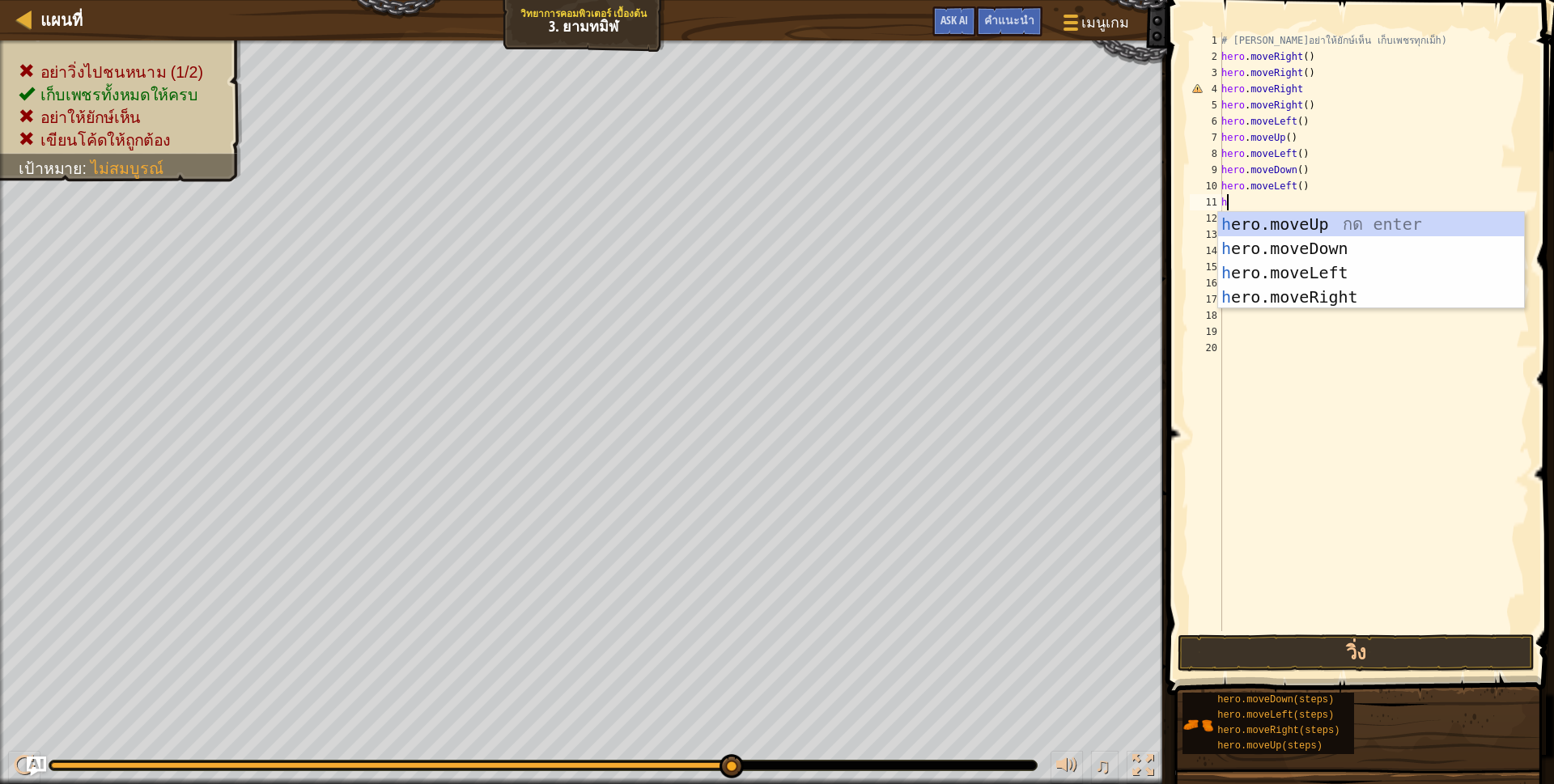
type textarea "h"
click at [1250, 271] on div "h ero.moveUp กด enter h ero.moveDown กด enter h ero.moveLeft กด enter h ero.mov…" at bounding box center [1371, 285] width 306 height 146
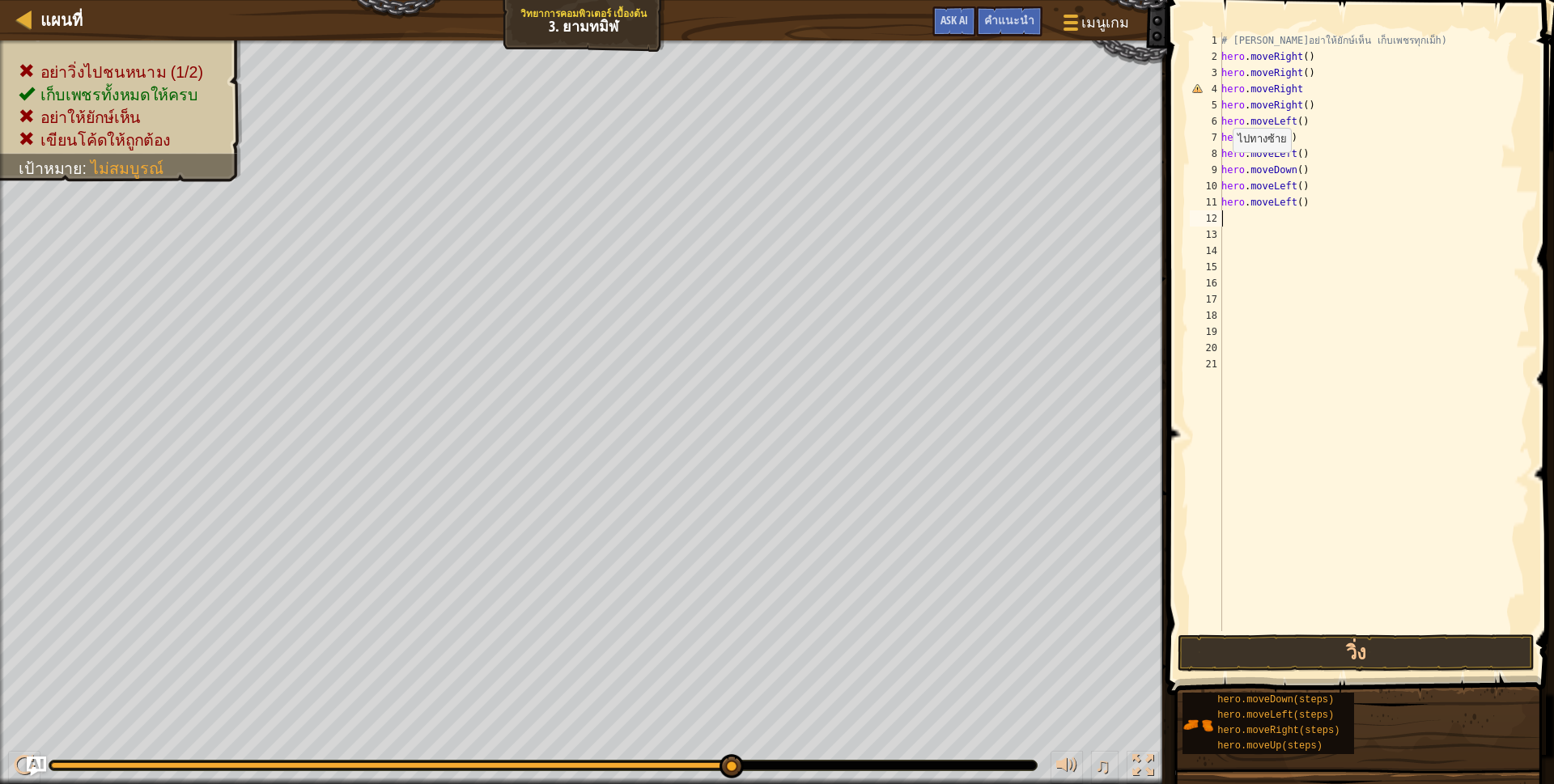
scroll to position [3, 0]
click at [1263, 650] on button "วิ่ง" at bounding box center [1356, 652] width 357 height 37
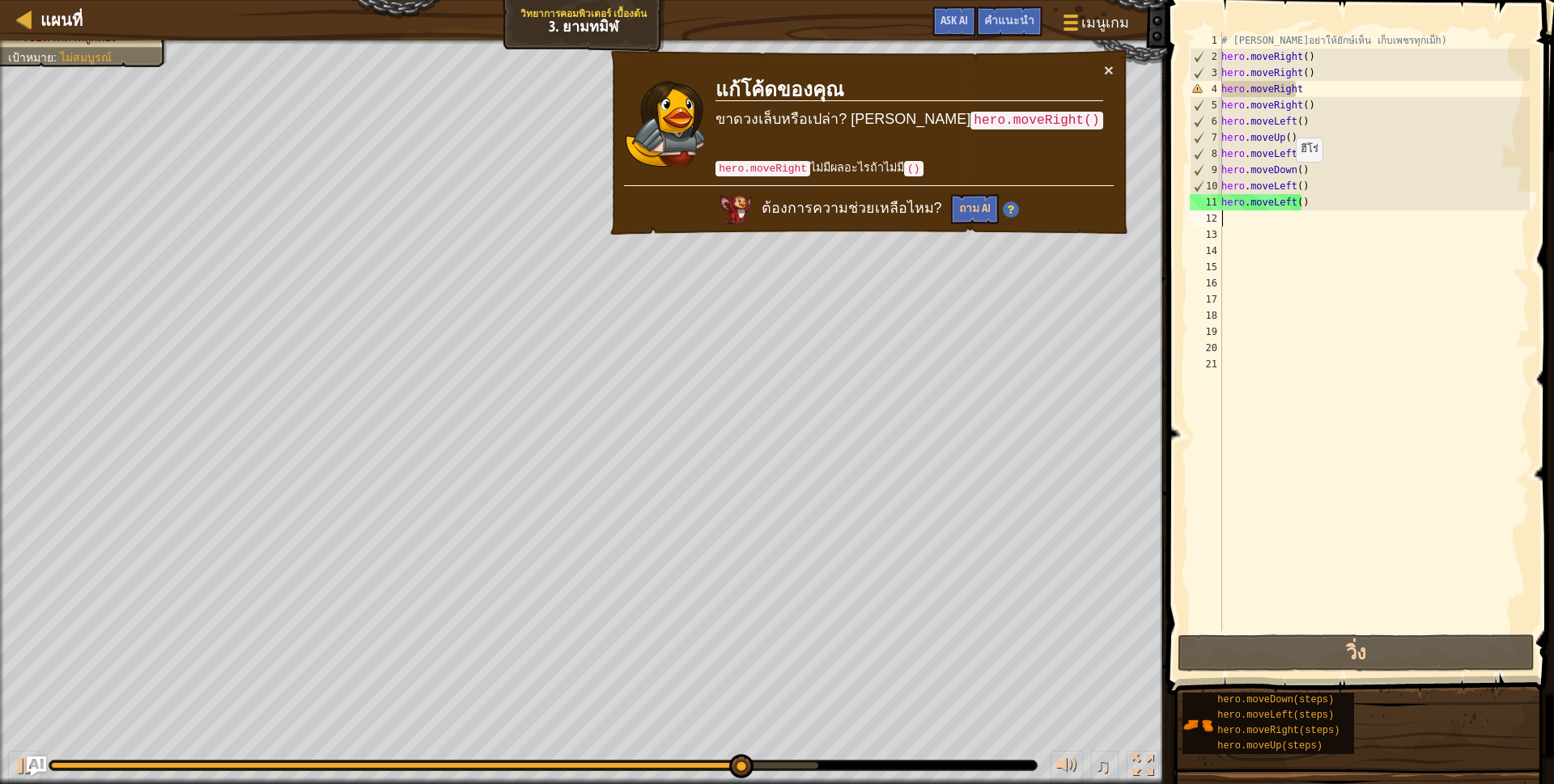
click at [1305, 193] on div "# [PERSON_NAME]อย่าให้ยักษ์เห็น เก็บเพชรทุกเม็h) hero . moveRight ( ) hero . mo…" at bounding box center [1374, 348] width 312 height 631
click at [1303, 207] on div "# [PERSON_NAME]อย่าให้ยักษ์เห็น เก็บเพชรทุกเม็h) hero . moveRight ( ) hero . mo…" at bounding box center [1374, 348] width 312 height 631
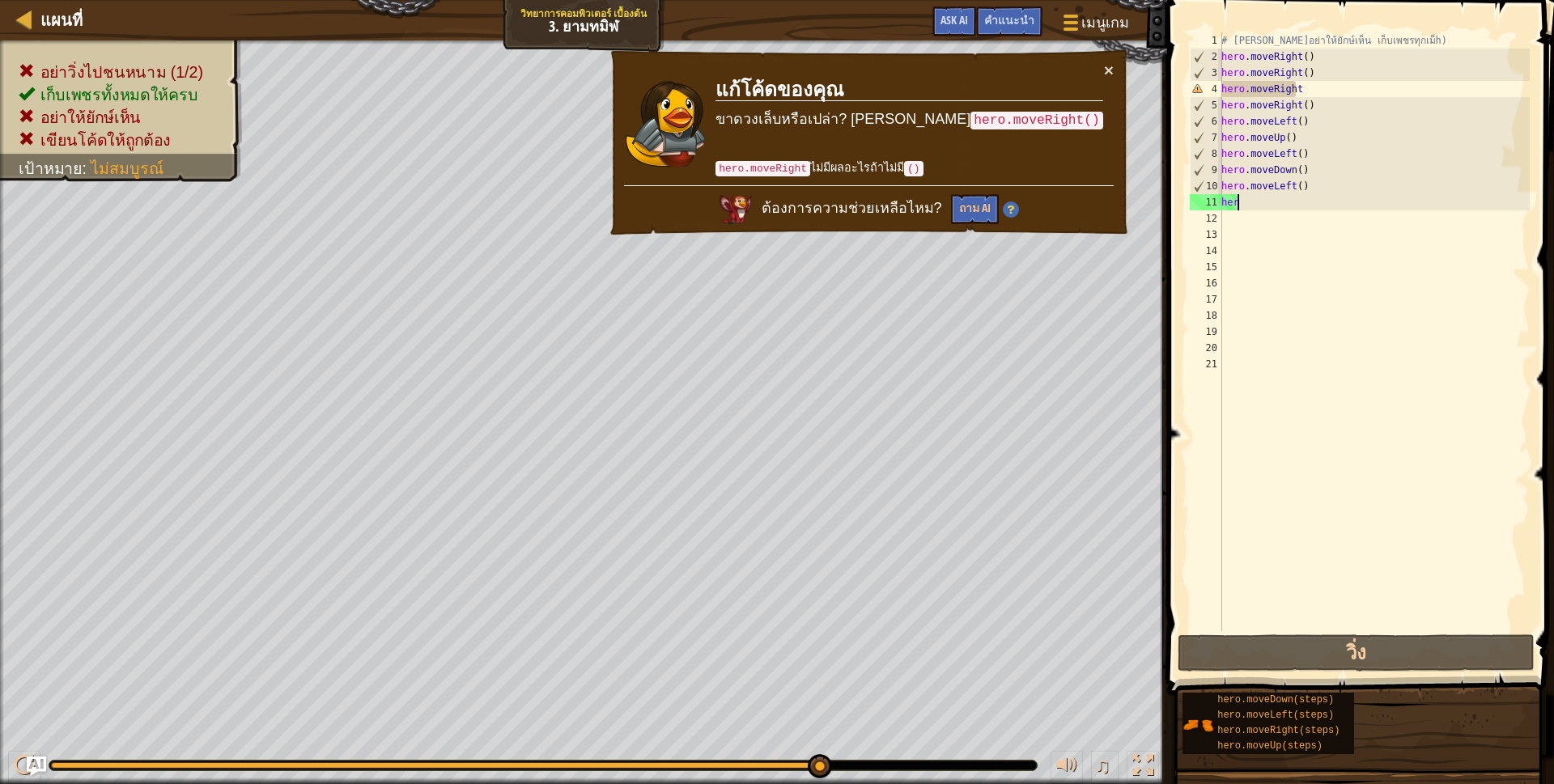
type textarea "h"
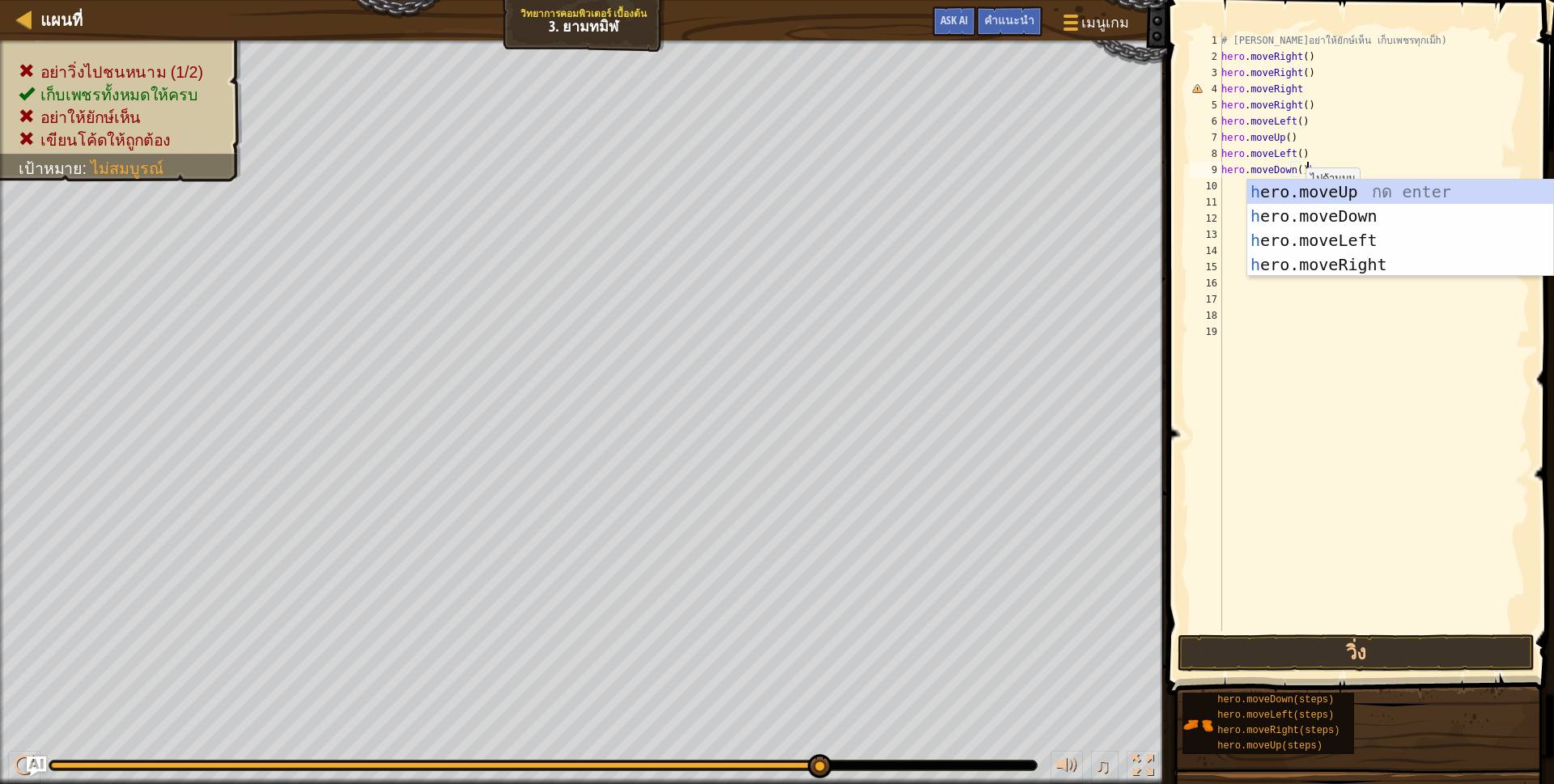
scroll to position [3, 70]
type textarea "hero.moveDown()"
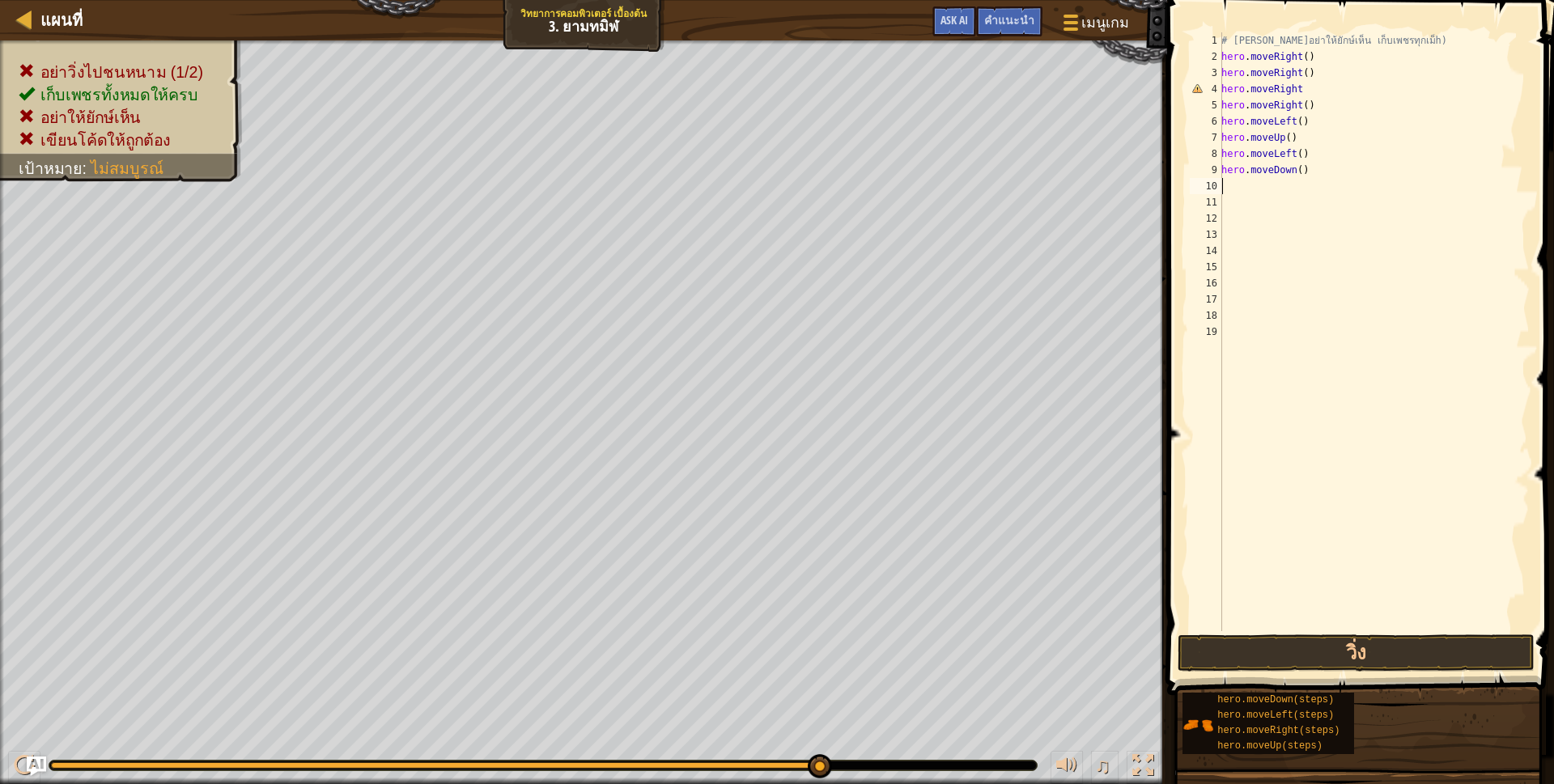
click at [1222, 184] on div "# [PERSON_NAME]อย่าให้ยักษ์เห็น เก็บเพชรทุกเม็h) hero . moveRight ( ) hero . mo…" at bounding box center [1374, 348] width 312 height 631
type textarea "h"
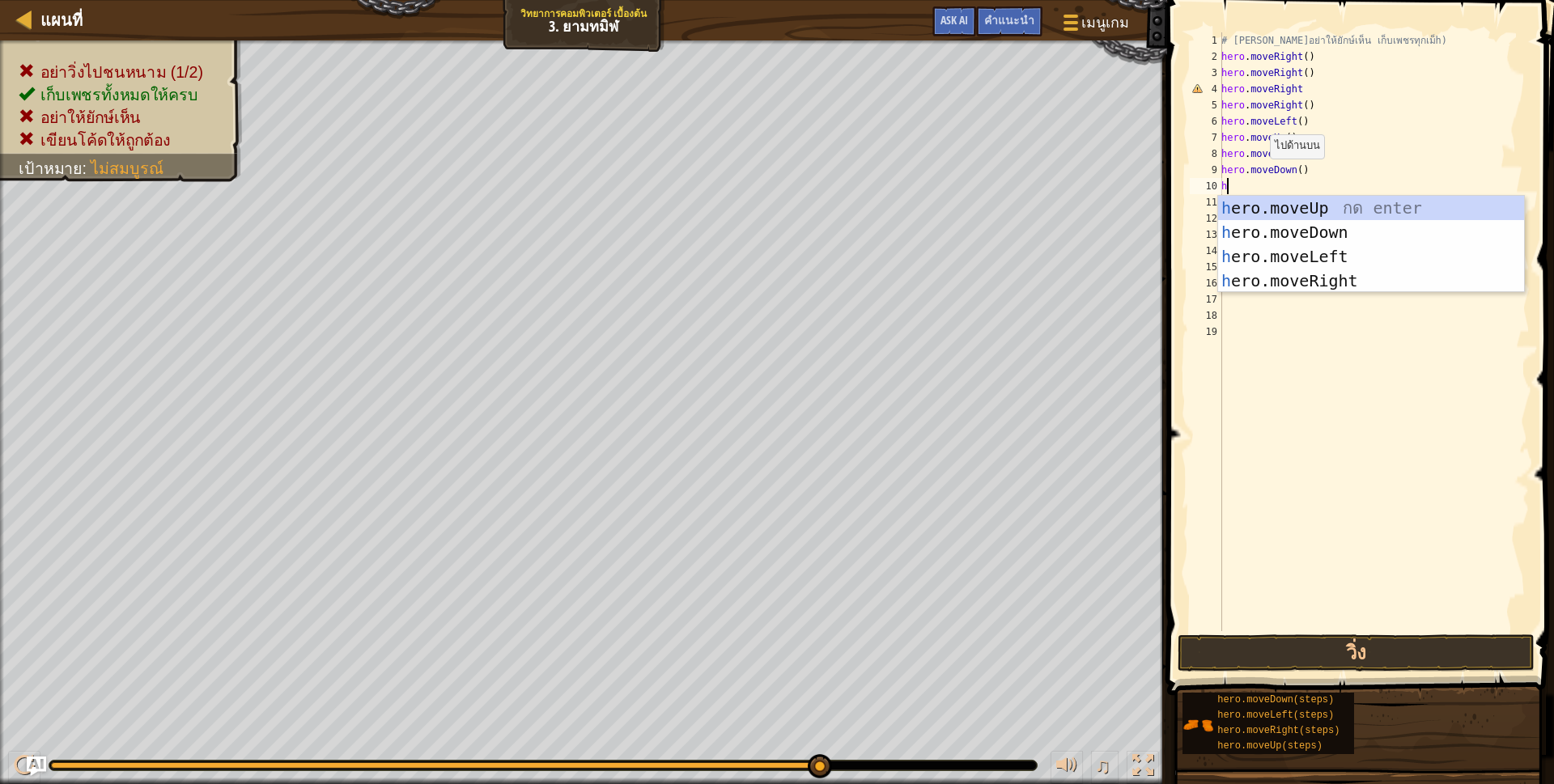
scroll to position [3, 3]
click at [1252, 275] on div "h ero.moveUp กด enter h ero.moveDown กด enter h ero.moveLeft กด enter h ero.mov…" at bounding box center [1371, 269] width 306 height 146
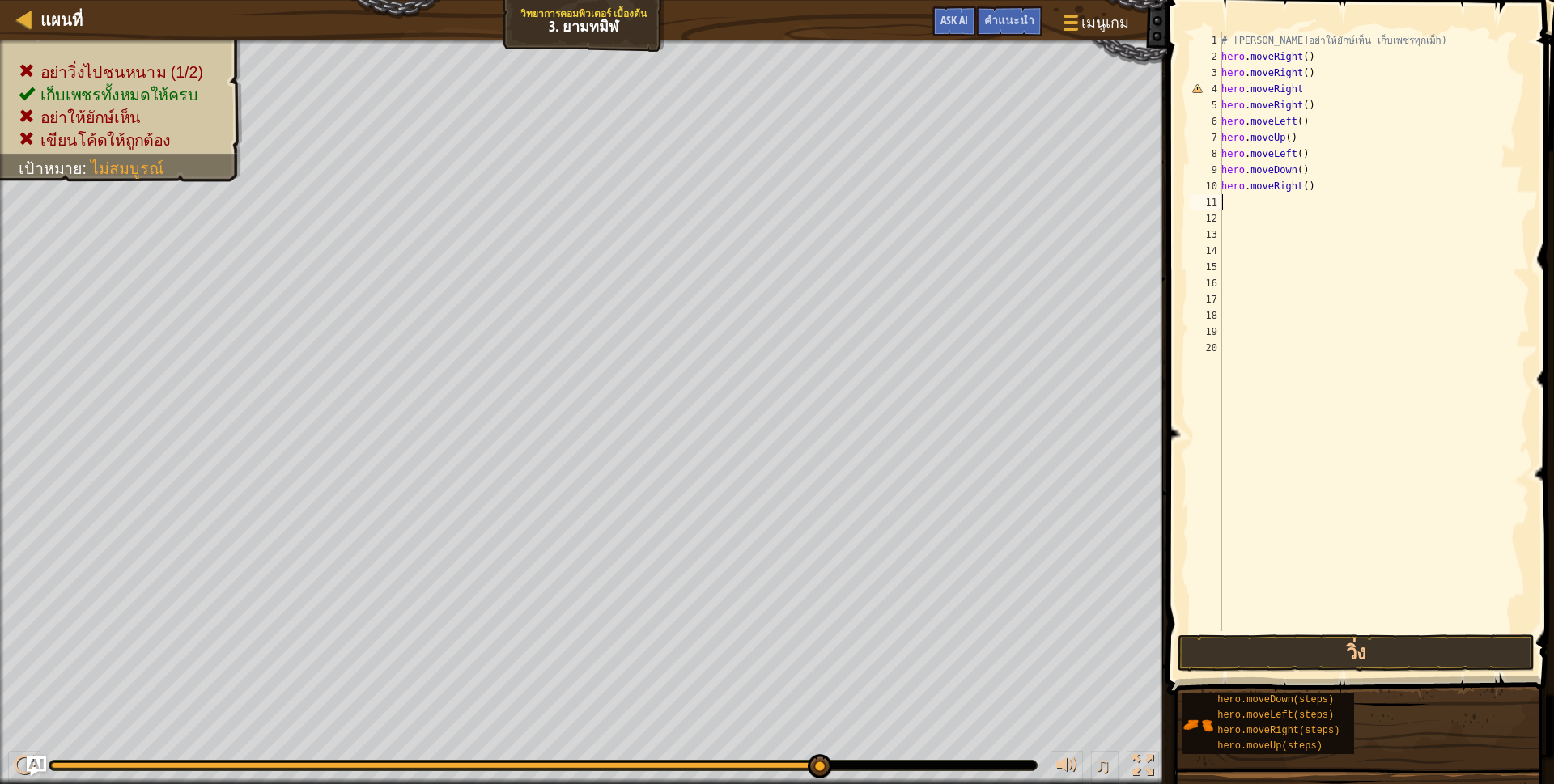
scroll to position [3, 0]
type textarea "h"
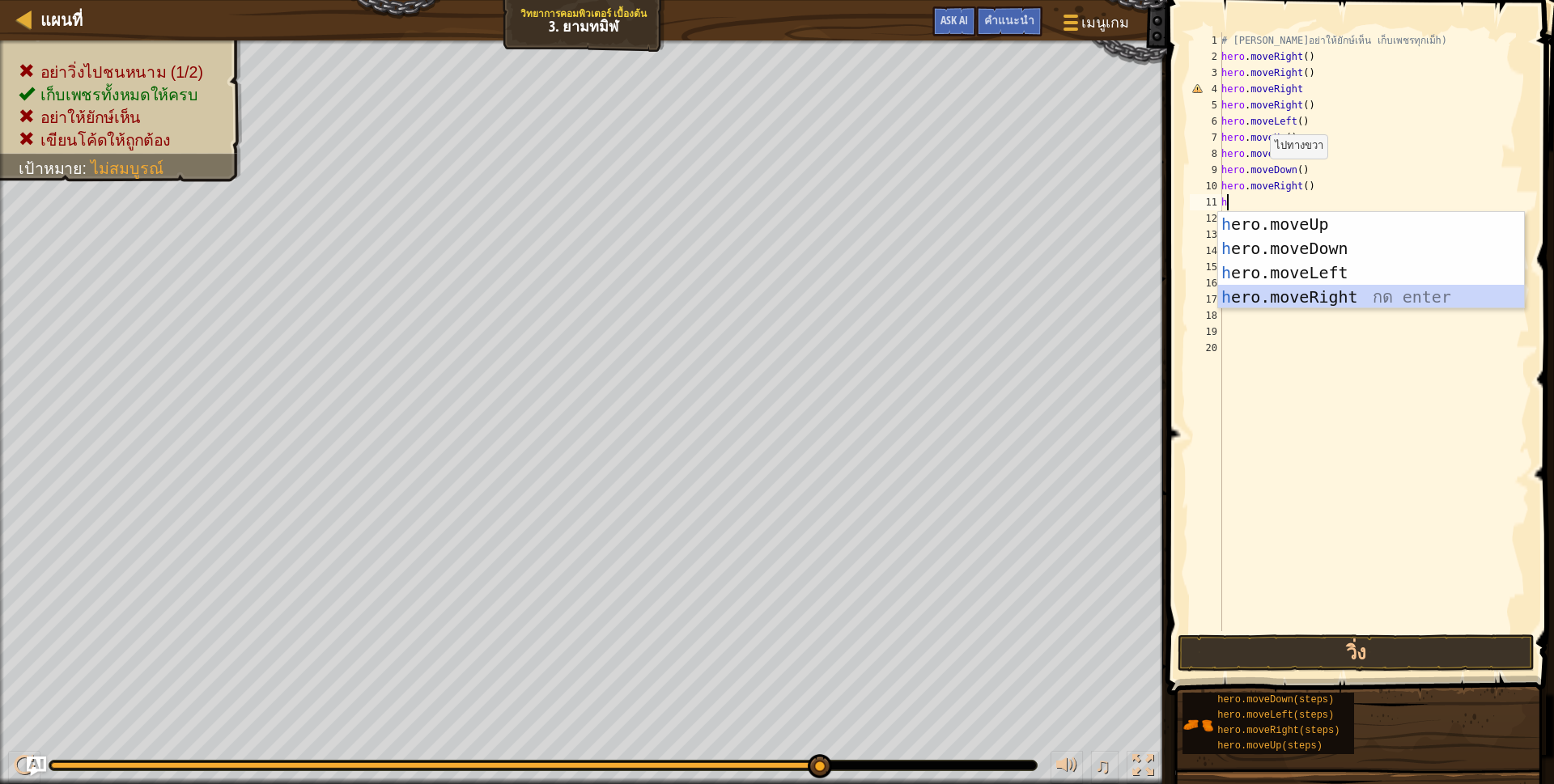
click at [1282, 292] on div "h ero.moveUp กด enter h ero.moveDown กด enter h ero.moveLeft กด enter h ero.mov…" at bounding box center [1371, 285] width 306 height 146
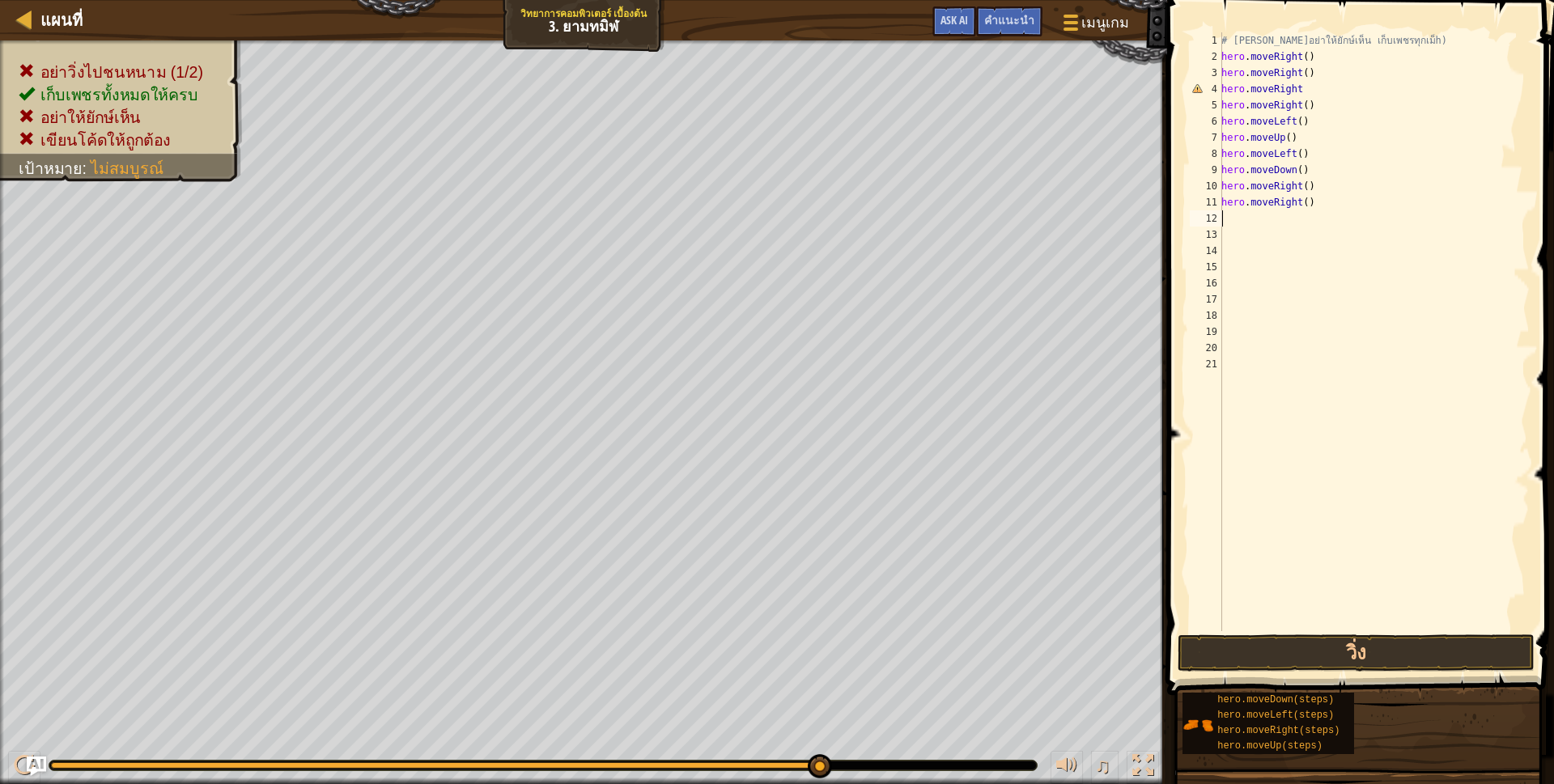
scroll to position [3, 0]
type textarea "h"
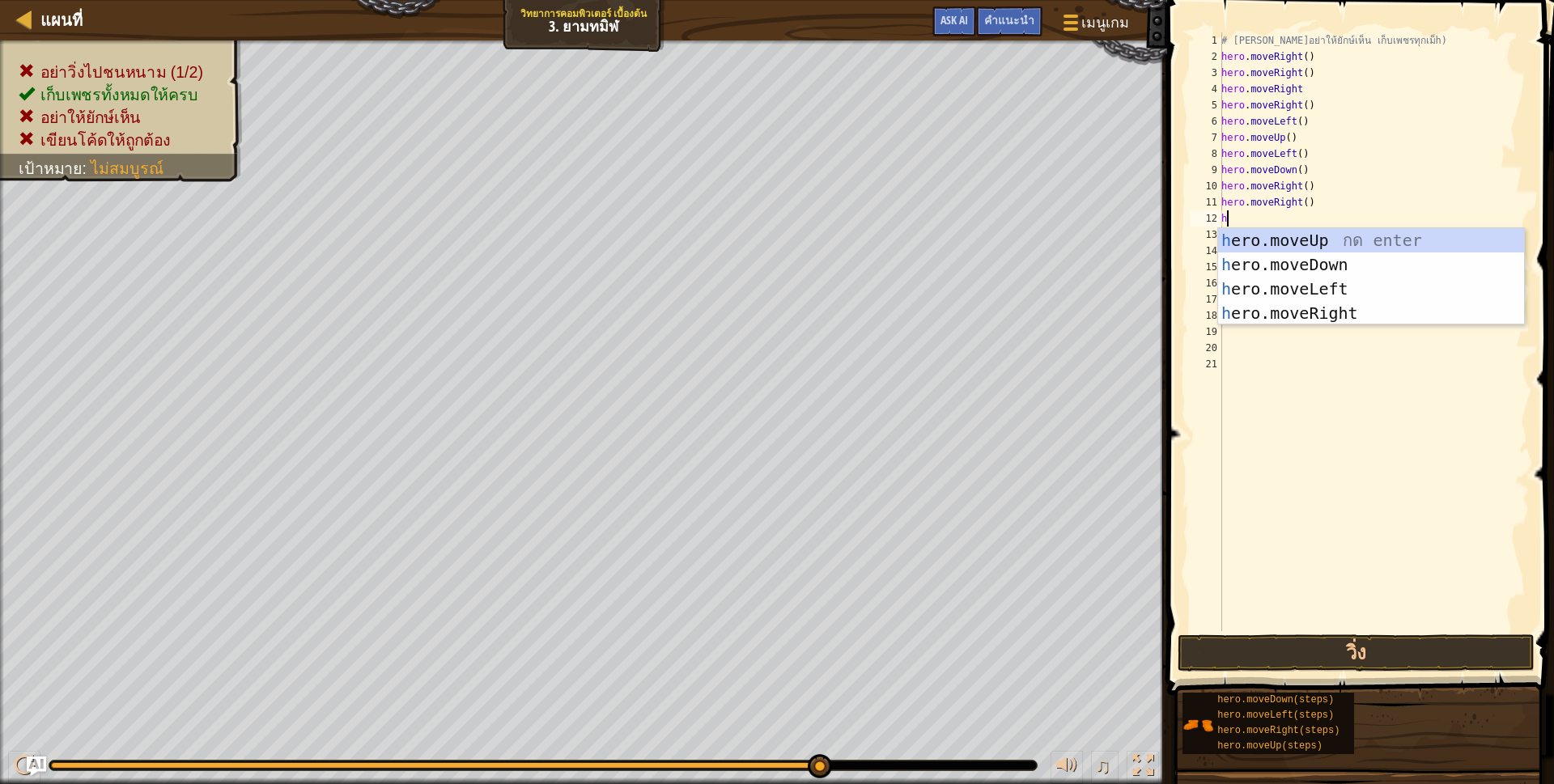
scroll to position [3, 3]
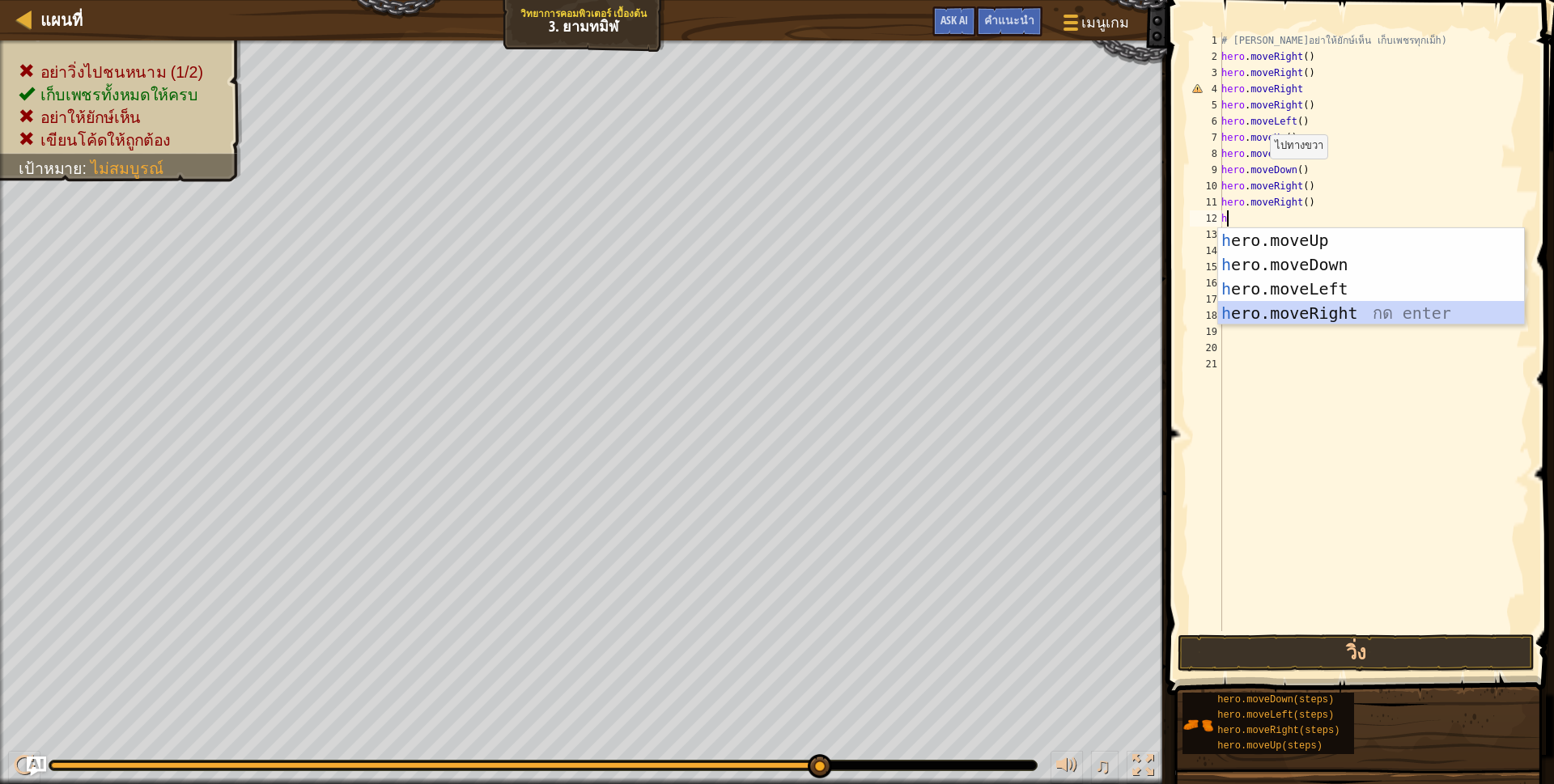
click at [1264, 315] on div "h ero.moveUp กด enter h ero.moveDown กด enter h ero.moveLeft กด enter h ero.mov…" at bounding box center [1371, 301] width 306 height 146
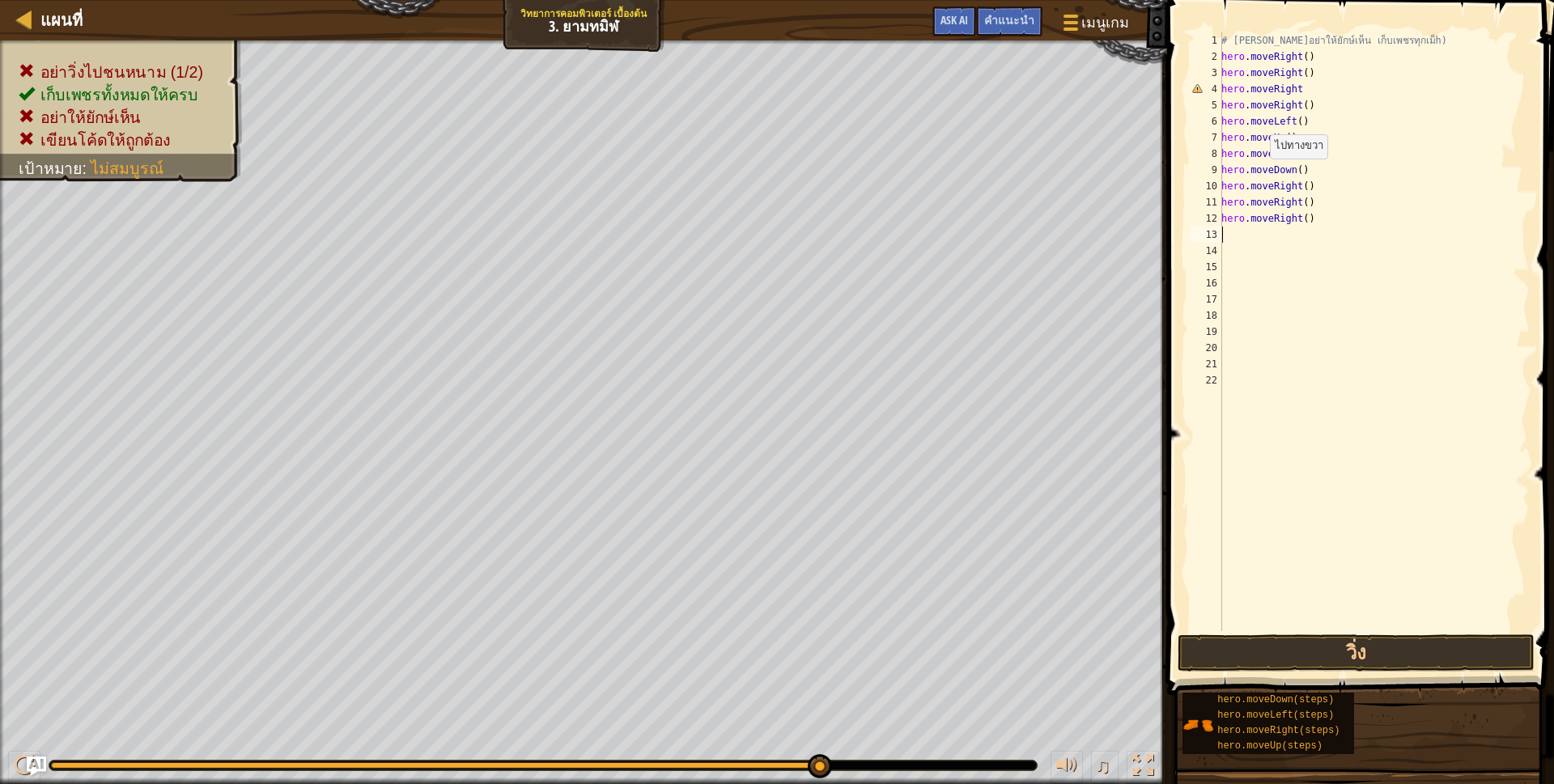
scroll to position [3, 0]
click at [1198, 647] on button "วิ่ง" at bounding box center [1356, 652] width 357 height 37
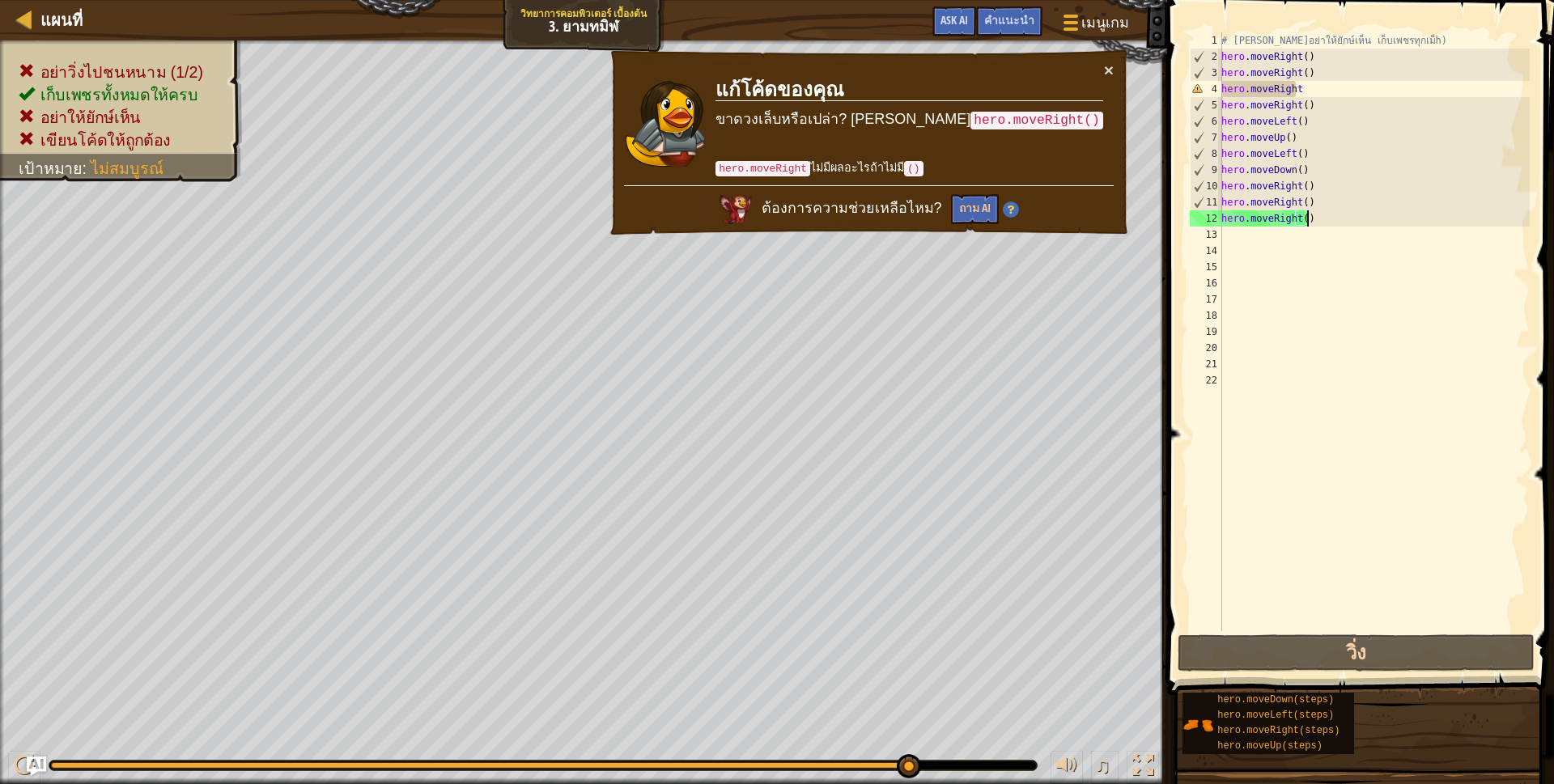
click at [1309, 213] on div "# [PERSON_NAME]อย่าให้ยักษ์เห็น เก็บเพชรทุกเม็h) hero . moveRight ( ) hero . mo…" at bounding box center [1374, 348] width 312 height 631
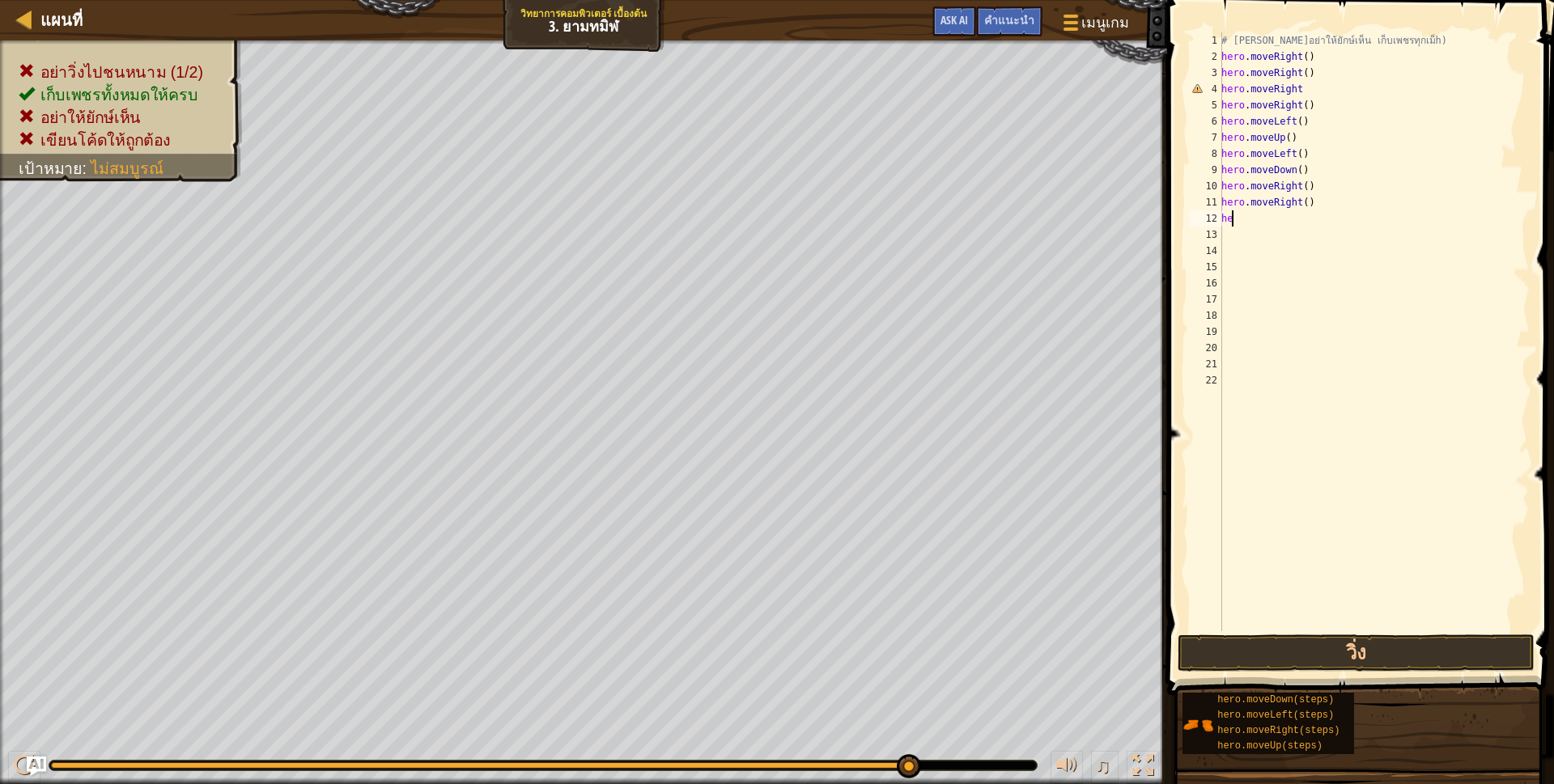
type textarea "h"
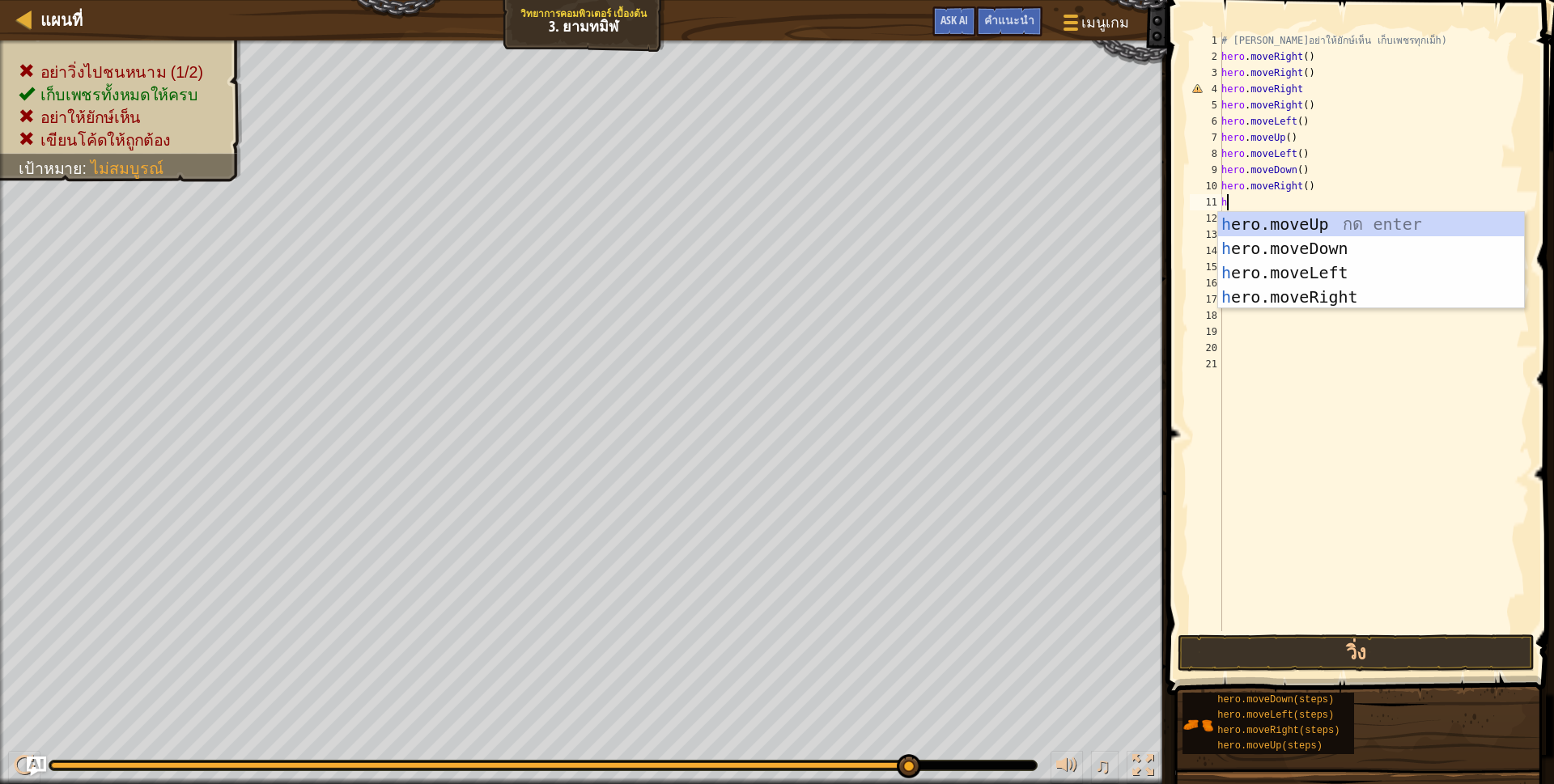
scroll to position [3, 3]
click at [1289, 243] on div "h ero.moveUp กด enter h ero.moveDown กด enter h ero.moveLeft กด enter h ero.mov…" at bounding box center [1371, 285] width 306 height 146
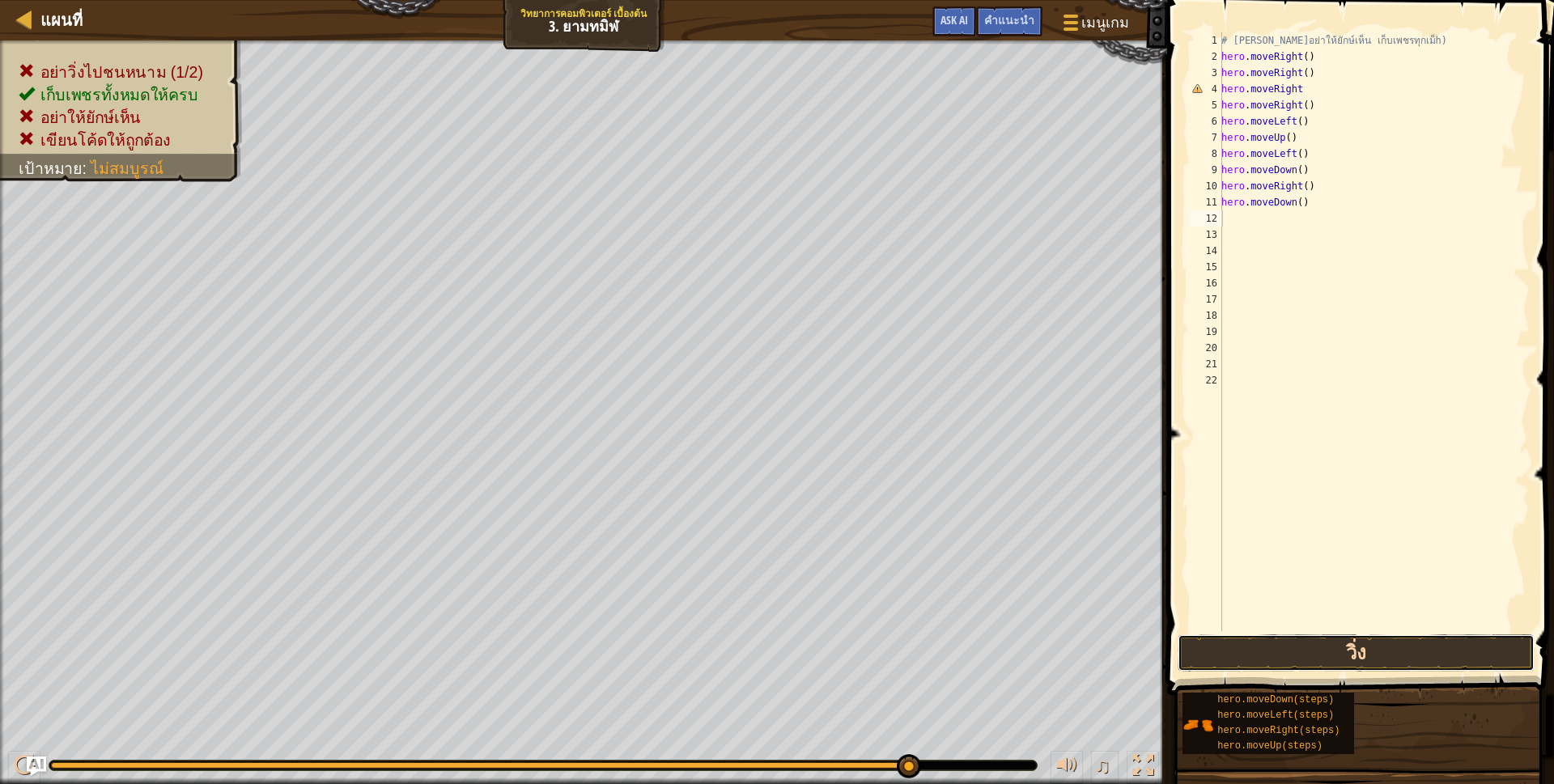
click at [1198, 646] on button "วิ่ง" at bounding box center [1356, 652] width 357 height 37
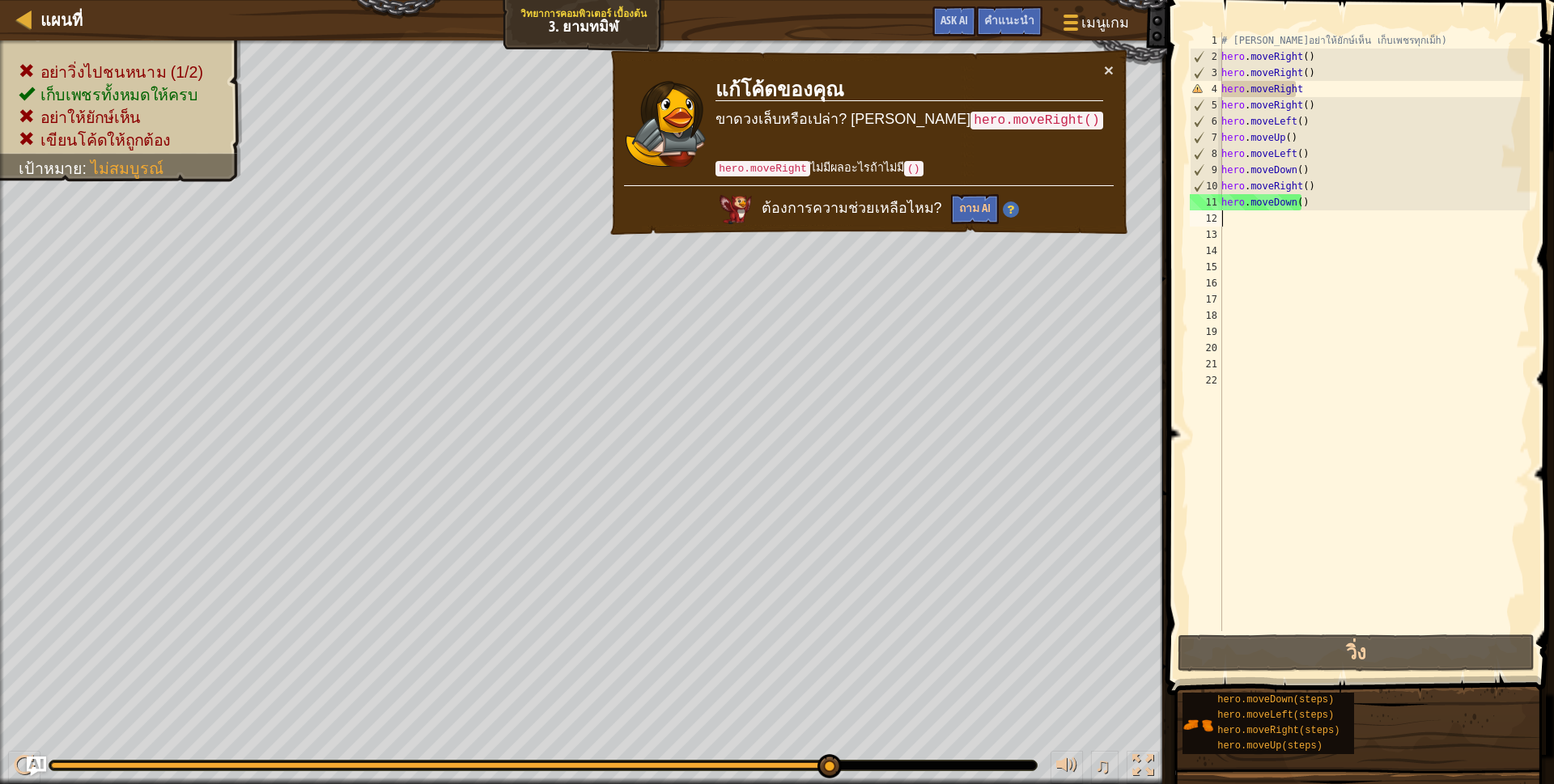
click at [1316, 201] on div "# [PERSON_NAME]อย่าให้ยักษ์เห็น เก็บเพชรทุกเม็h) hero . moveRight ( ) hero . mo…" at bounding box center [1374, 348] width 312 height 631
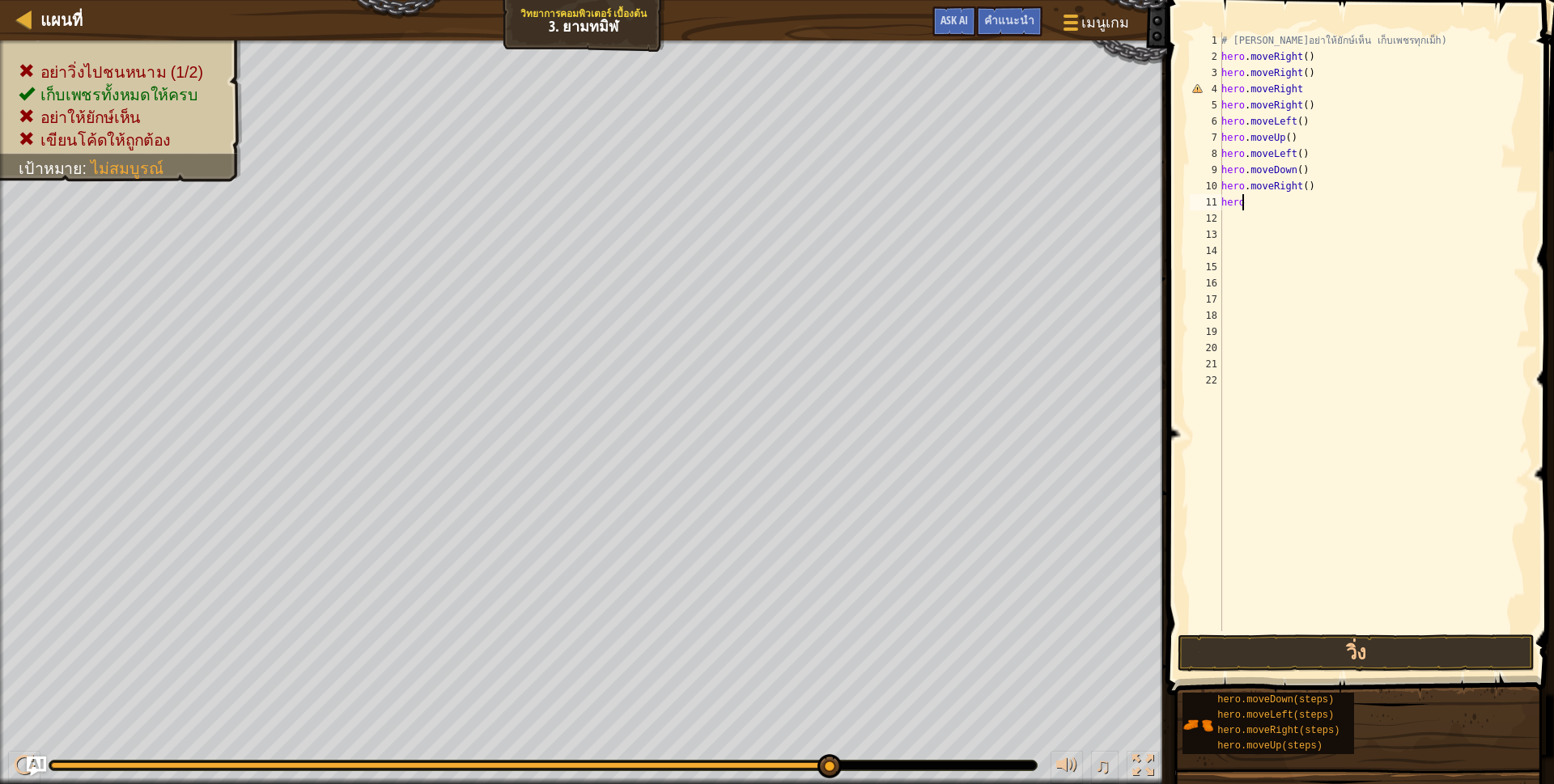
type textarea "h"
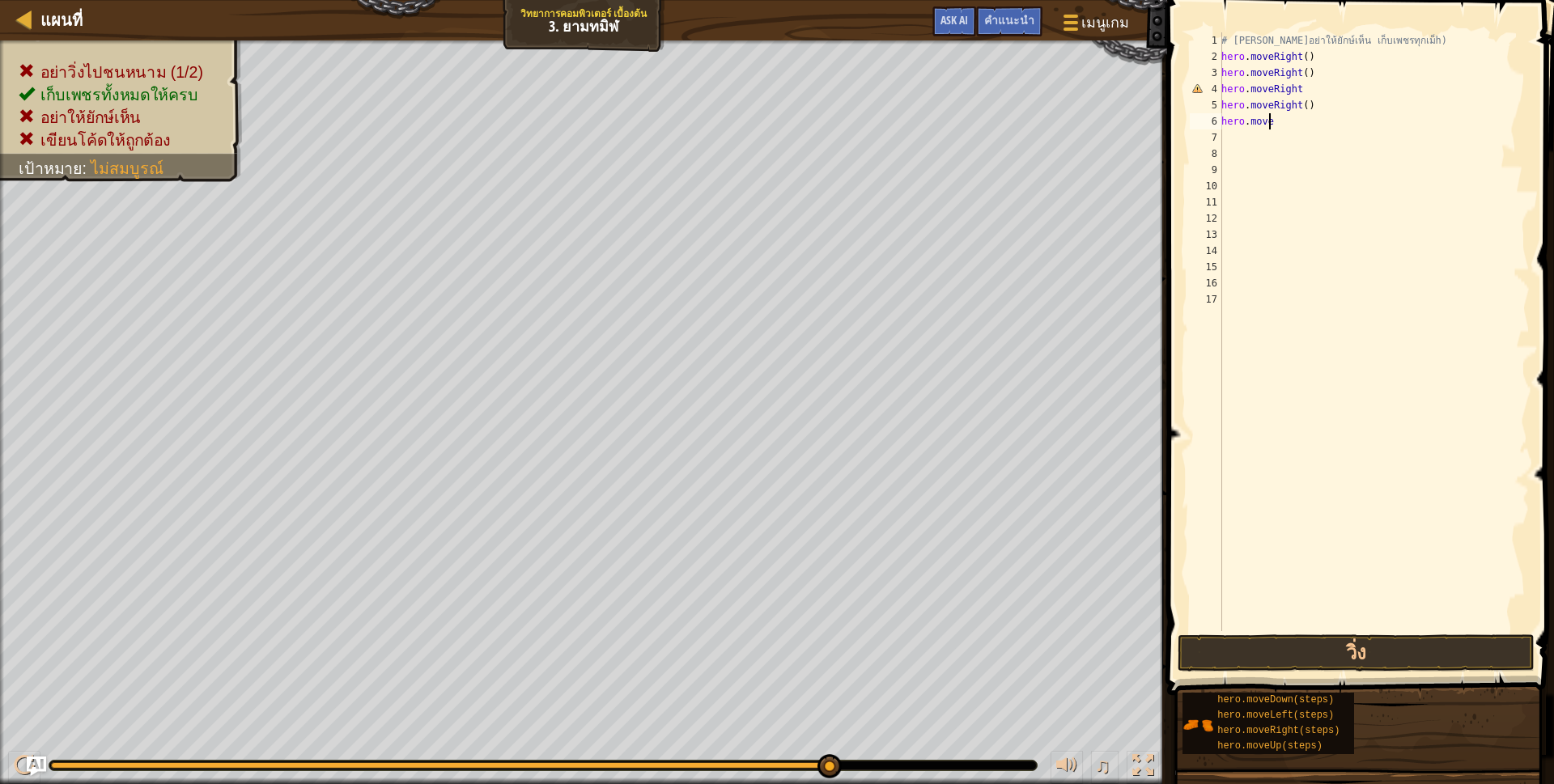
type textarea "h"
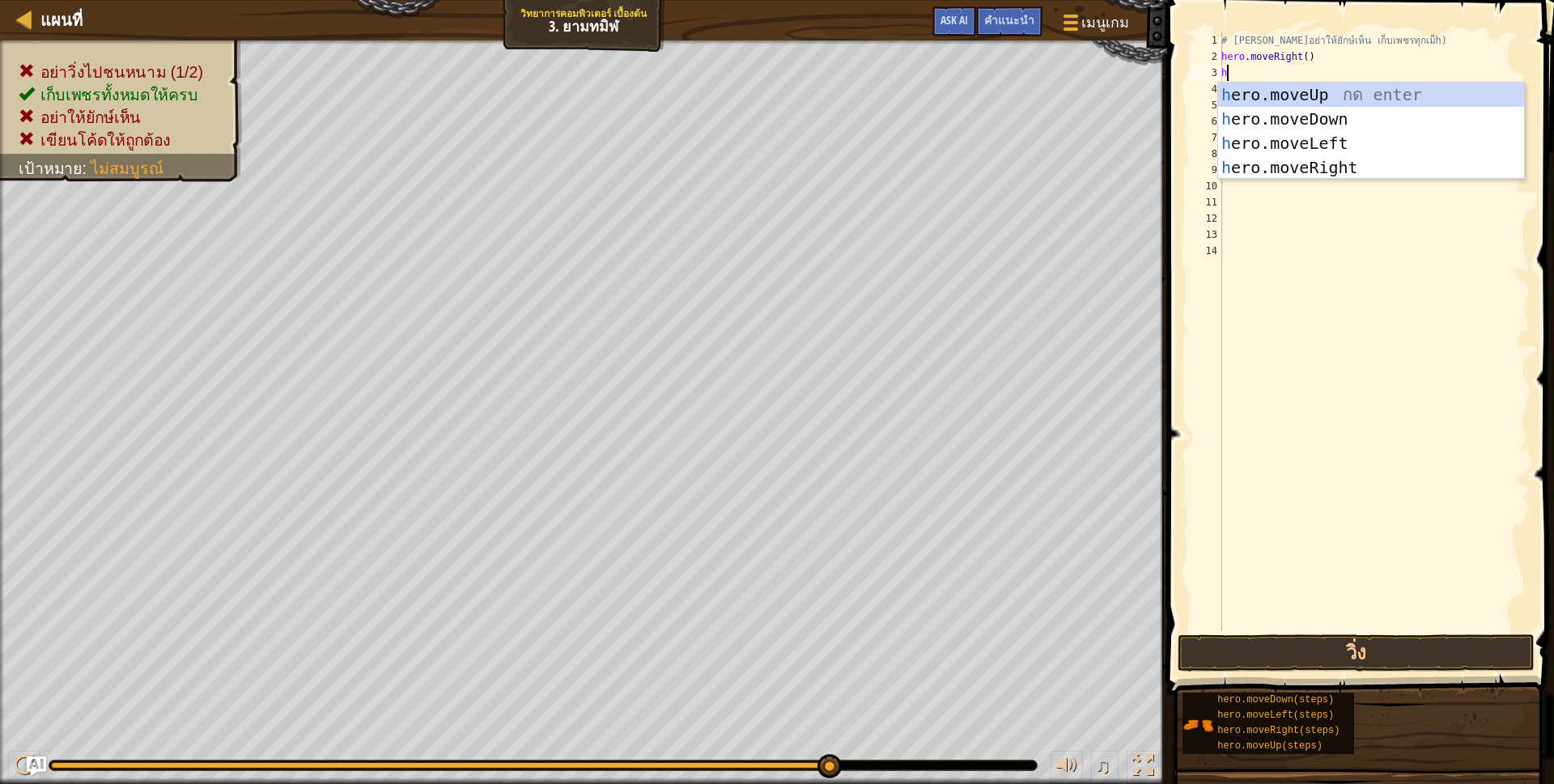
scroll to position [3, 3]
click at [1301, 95] on div "h ero.moveUp กด enter h ero.moveDown กด enter h ero.moveLeft กด enter h ero.mov…" at bounding box center [1371, 155] width 306 height 146
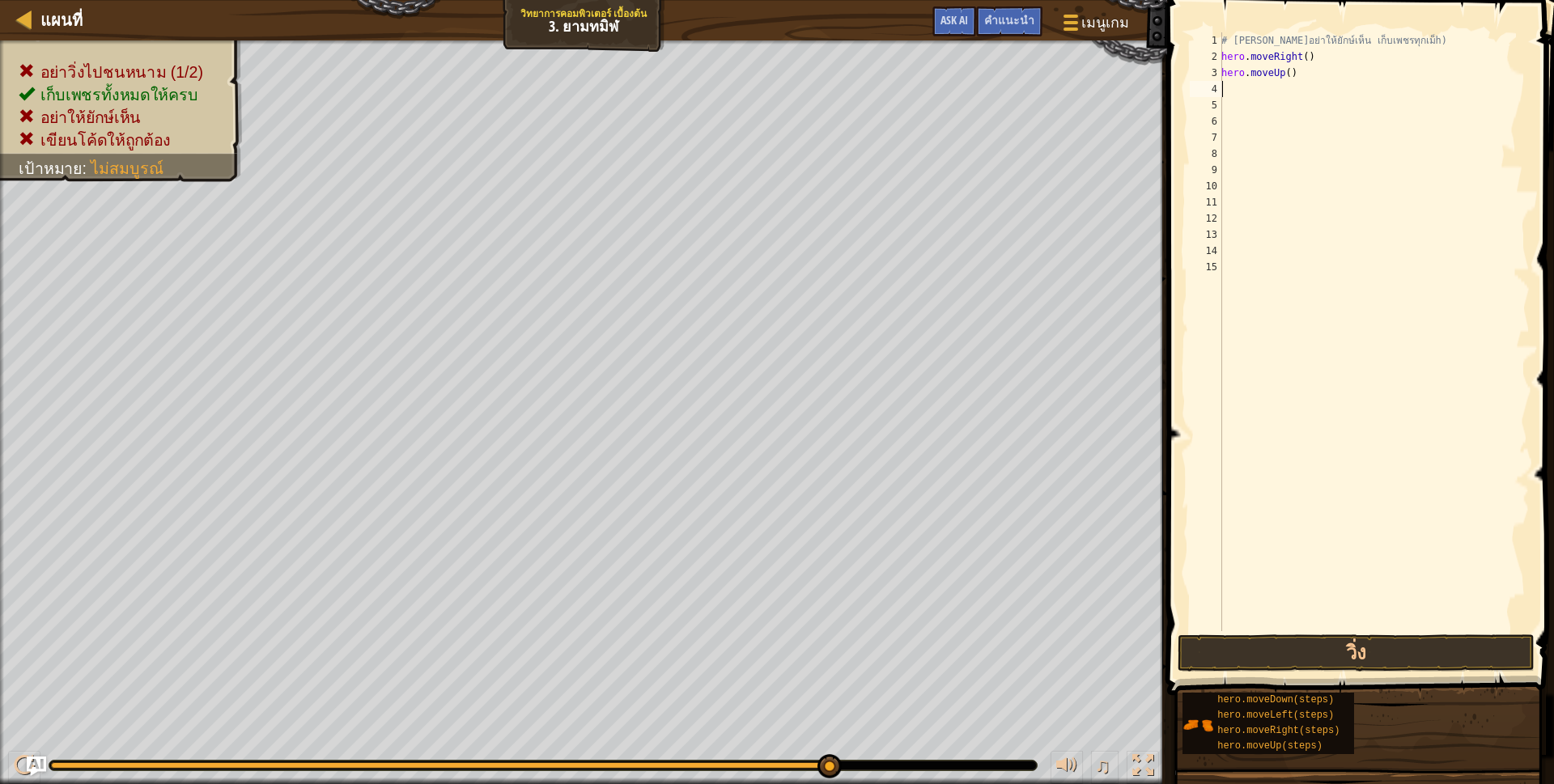
type textarea "h"
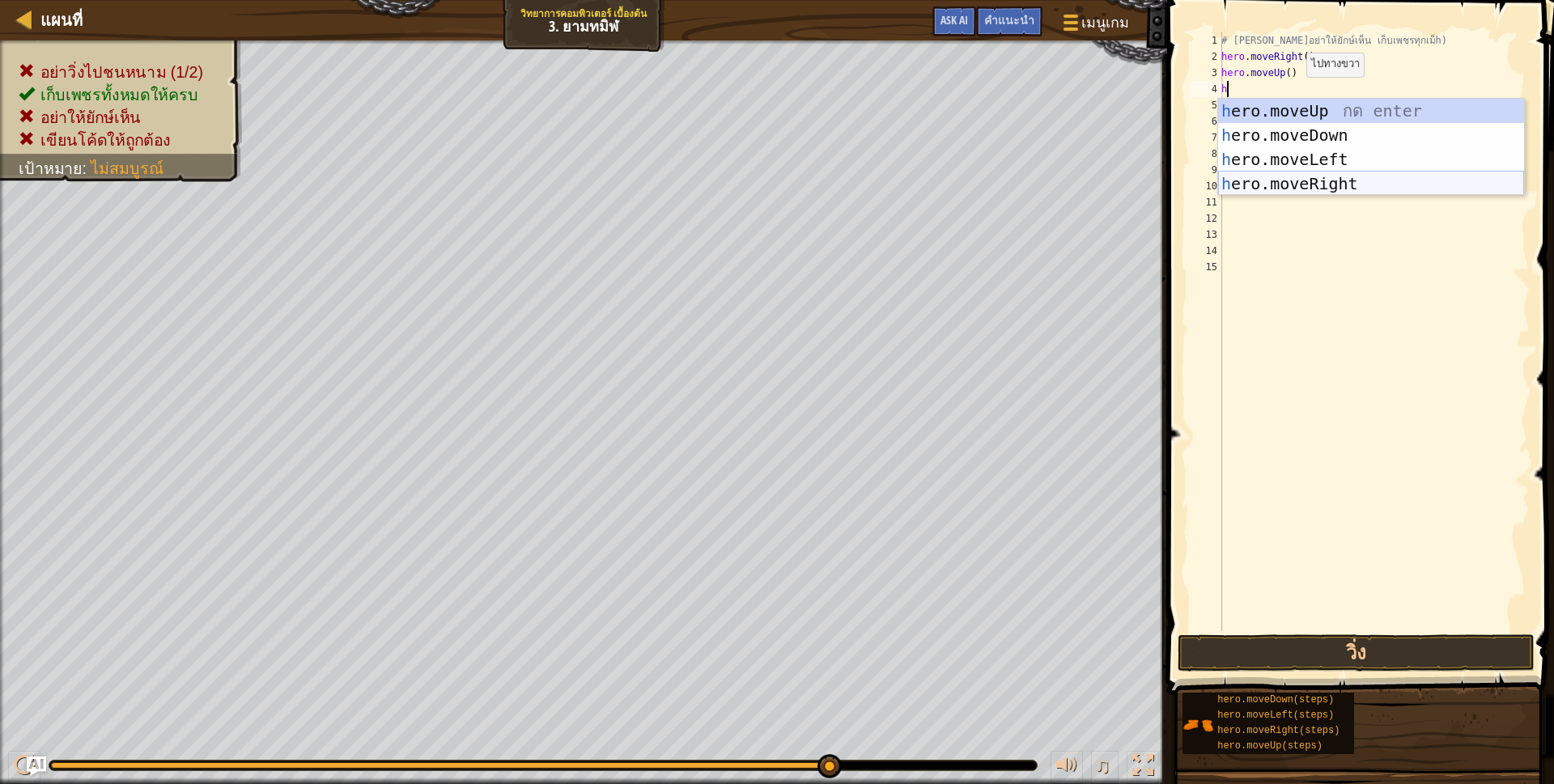
click at [1261, 184] on div "h ero.moveUp กด enter h ero.moveDown กด enter h ero.moveLeft กด enter h ero.mov…" at bounding box center [1371, 172] width 306 height 146
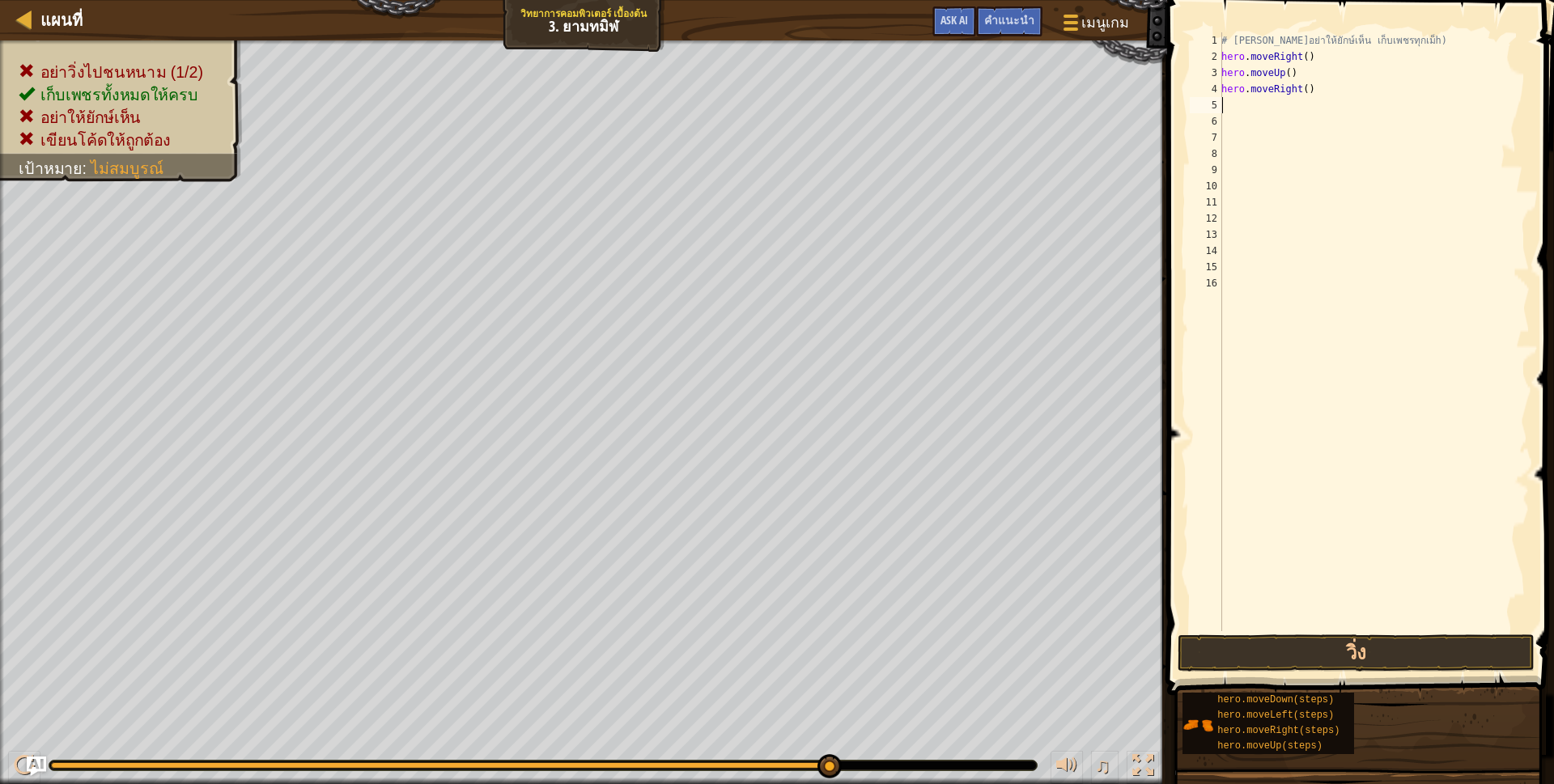
scroll to position [3, 0]
type textarea "h"
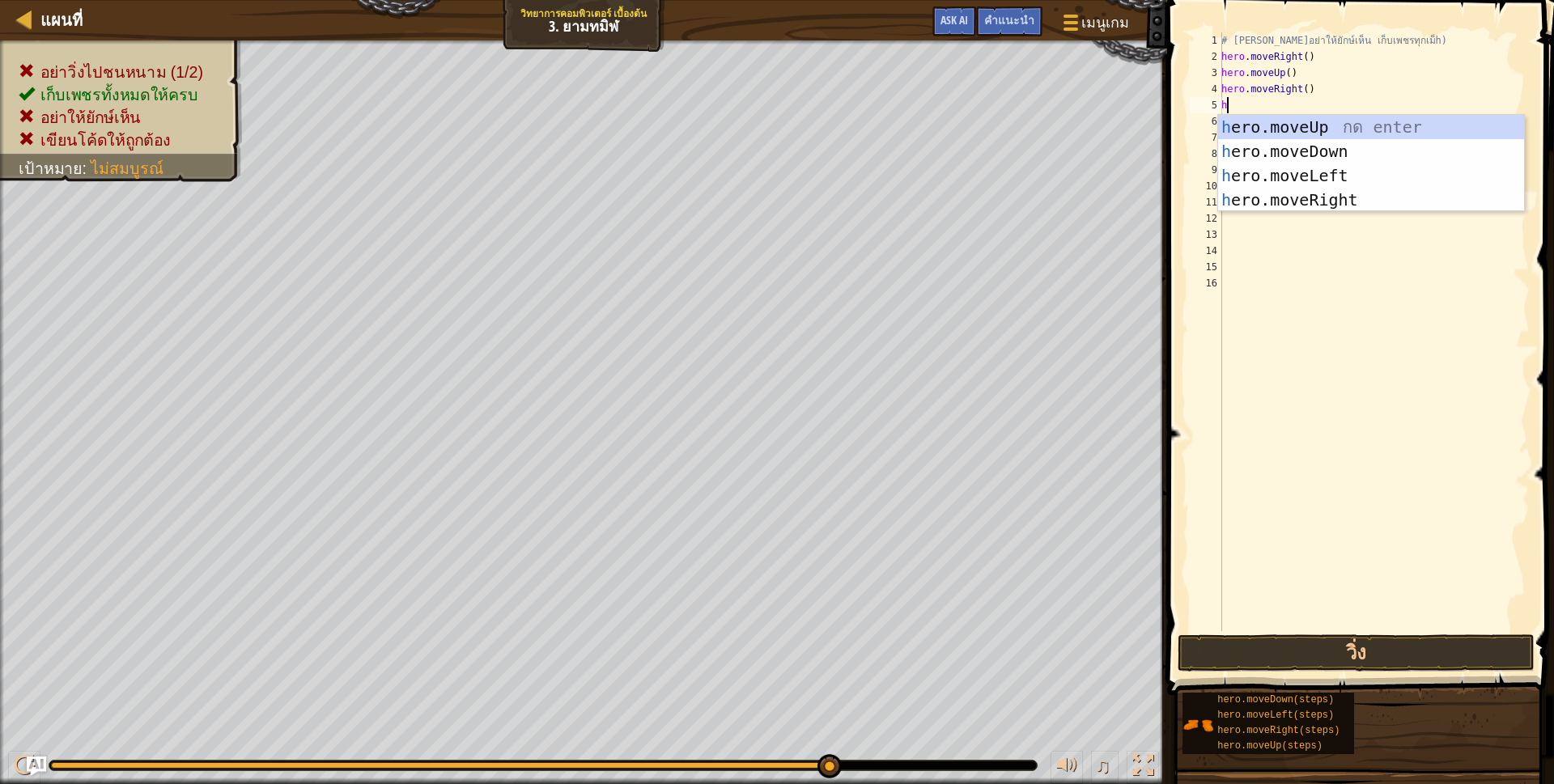
scroll to position [3, 3]
click at [1295, 147] on div "h ero.moveUp กด enter h ero.moveDown กด enter h ero.moveLeft กด enter h ero.mov…" at bounding box center [1371, 188] width 306 height 146
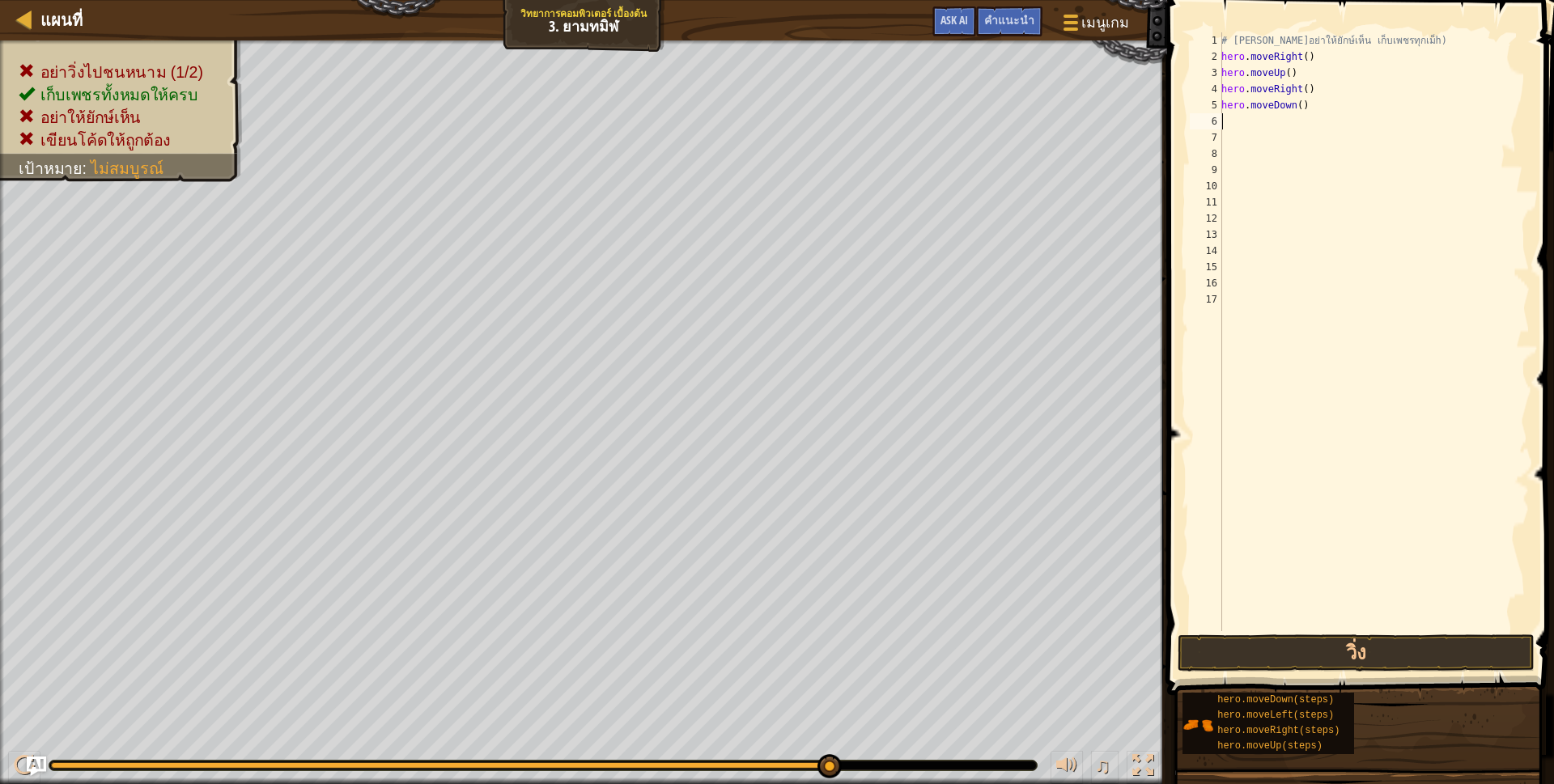
scroll to position [3, 0]
type textarea "h"
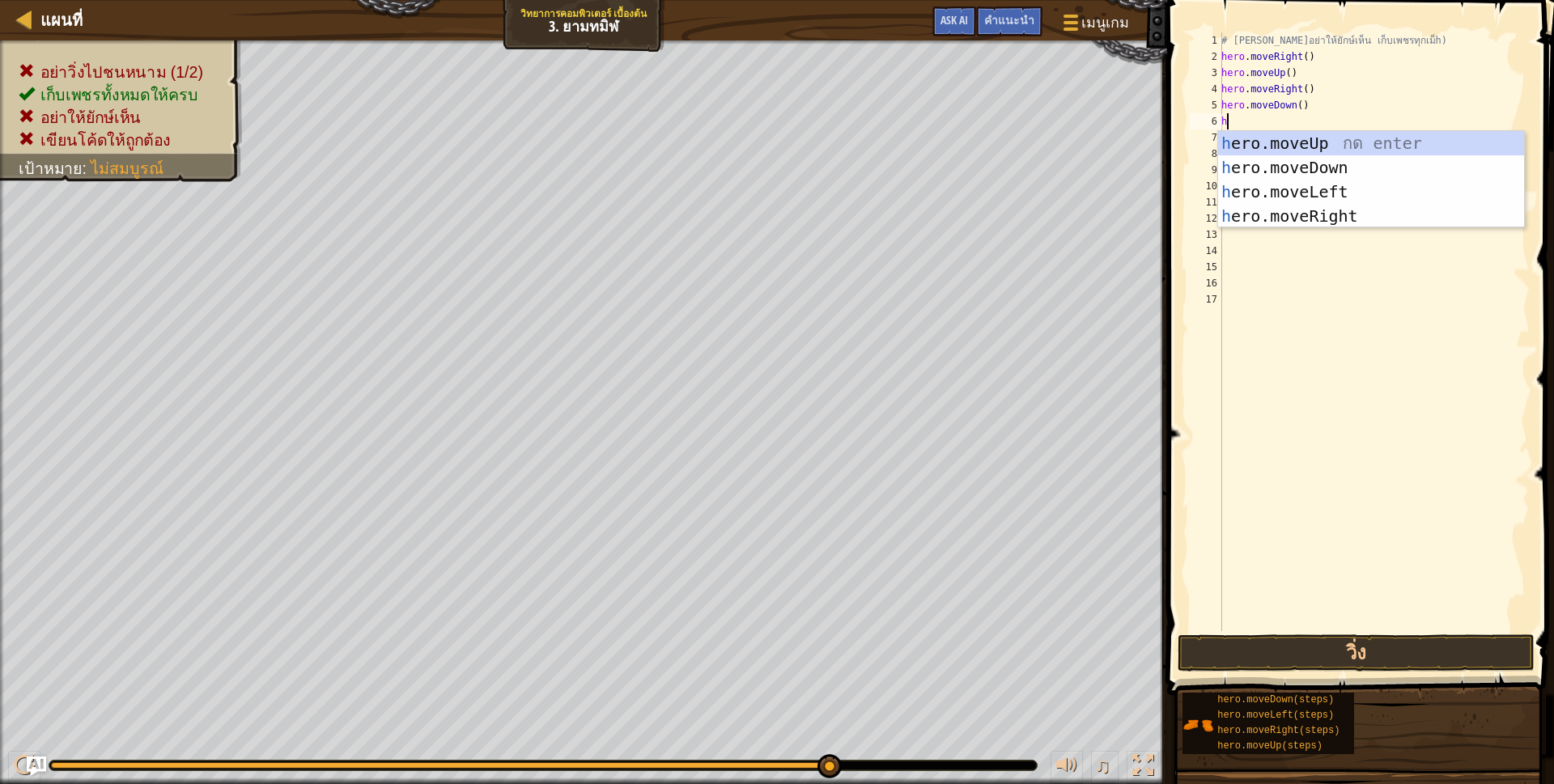
scroll to position [3, 3]
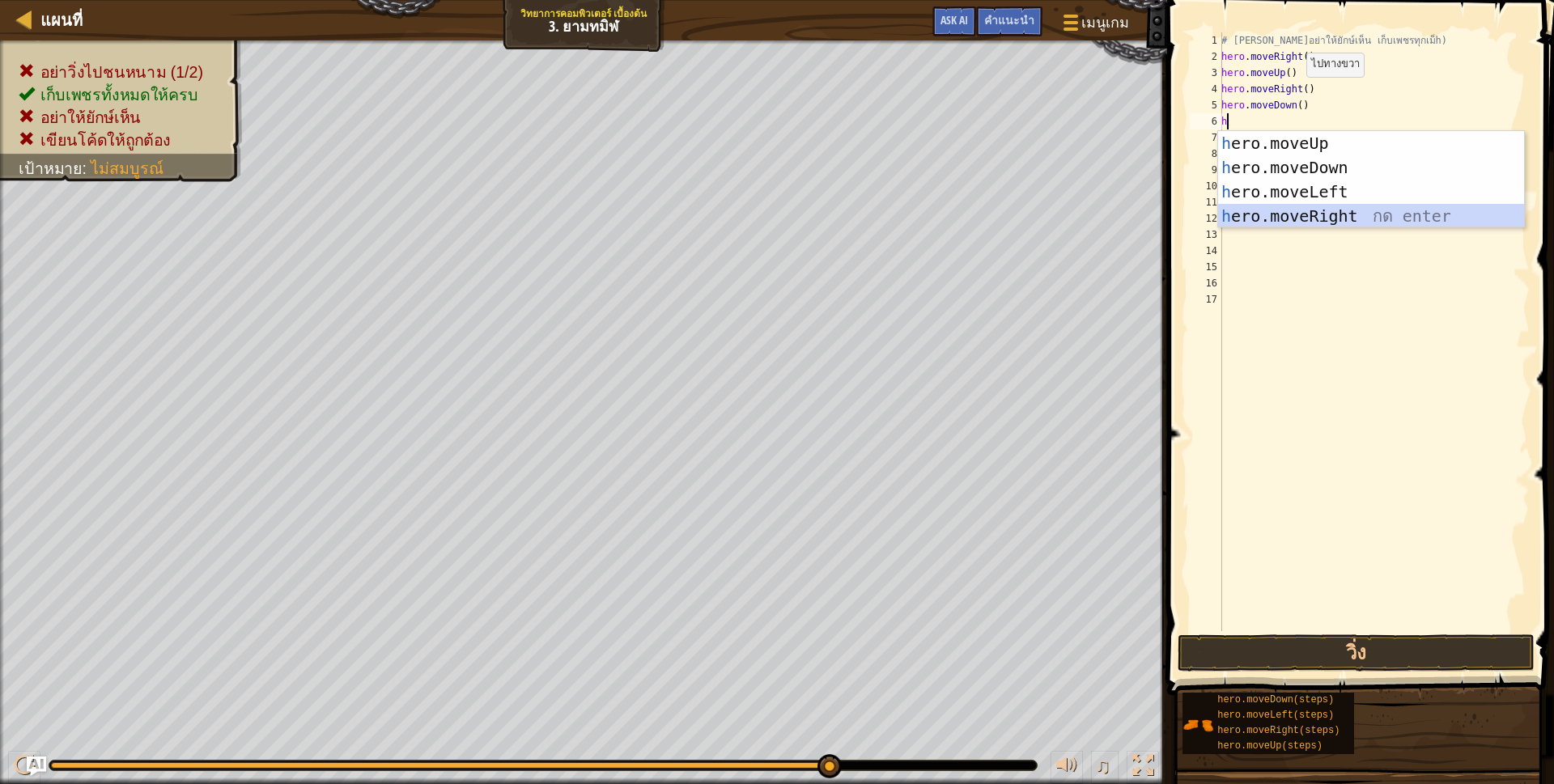
click at [1240, 217] on div "h ero.moveUp กด enter h ero.moveDown กด enter h ero.moveLeft กด enter h ero.mov…" at bounding box center [1371, 203] width 306 height 146
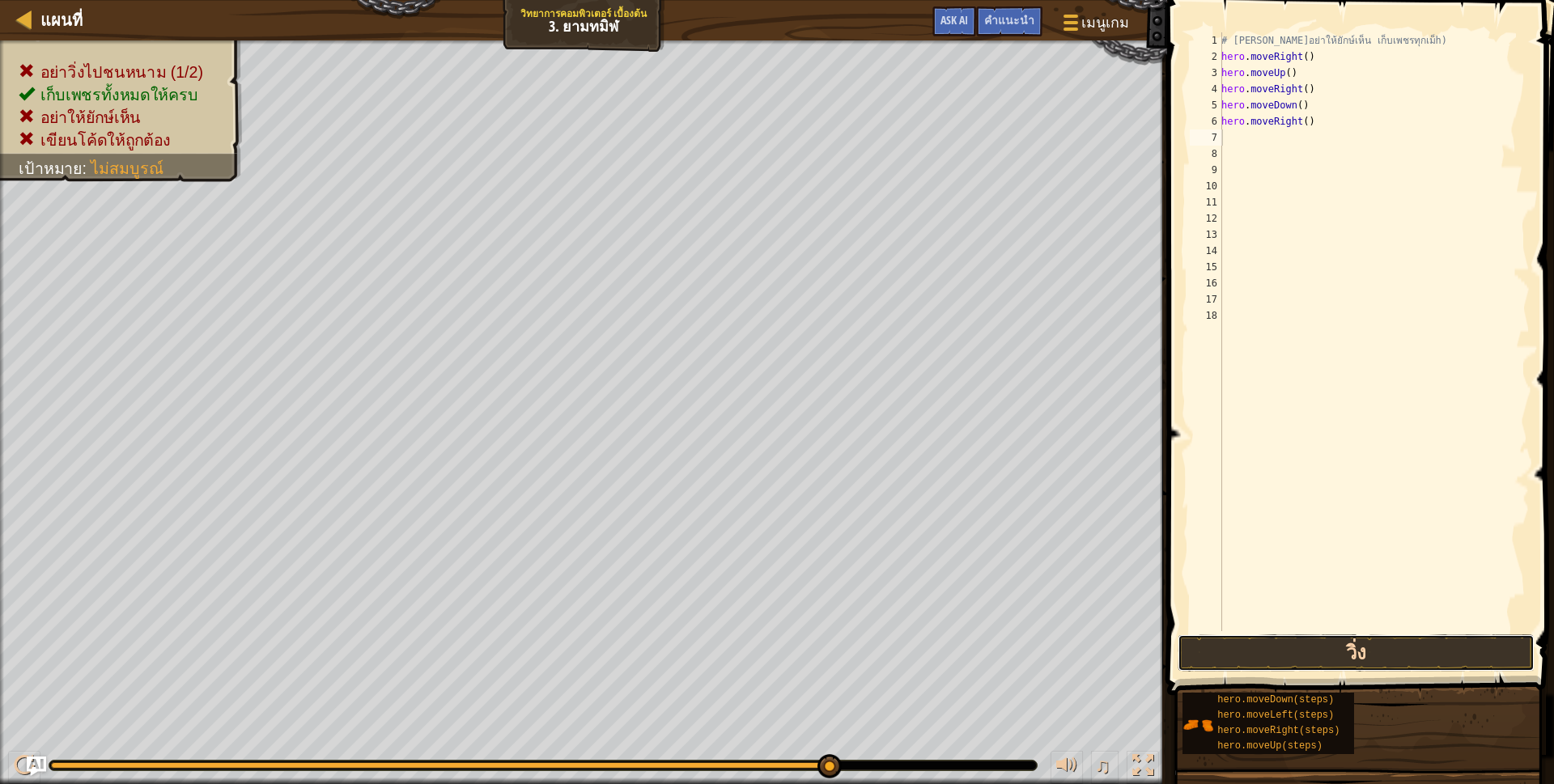
click at [1320, 644] on button "วิ่ง" at bounding box center [1356, 652] width 357 height 37
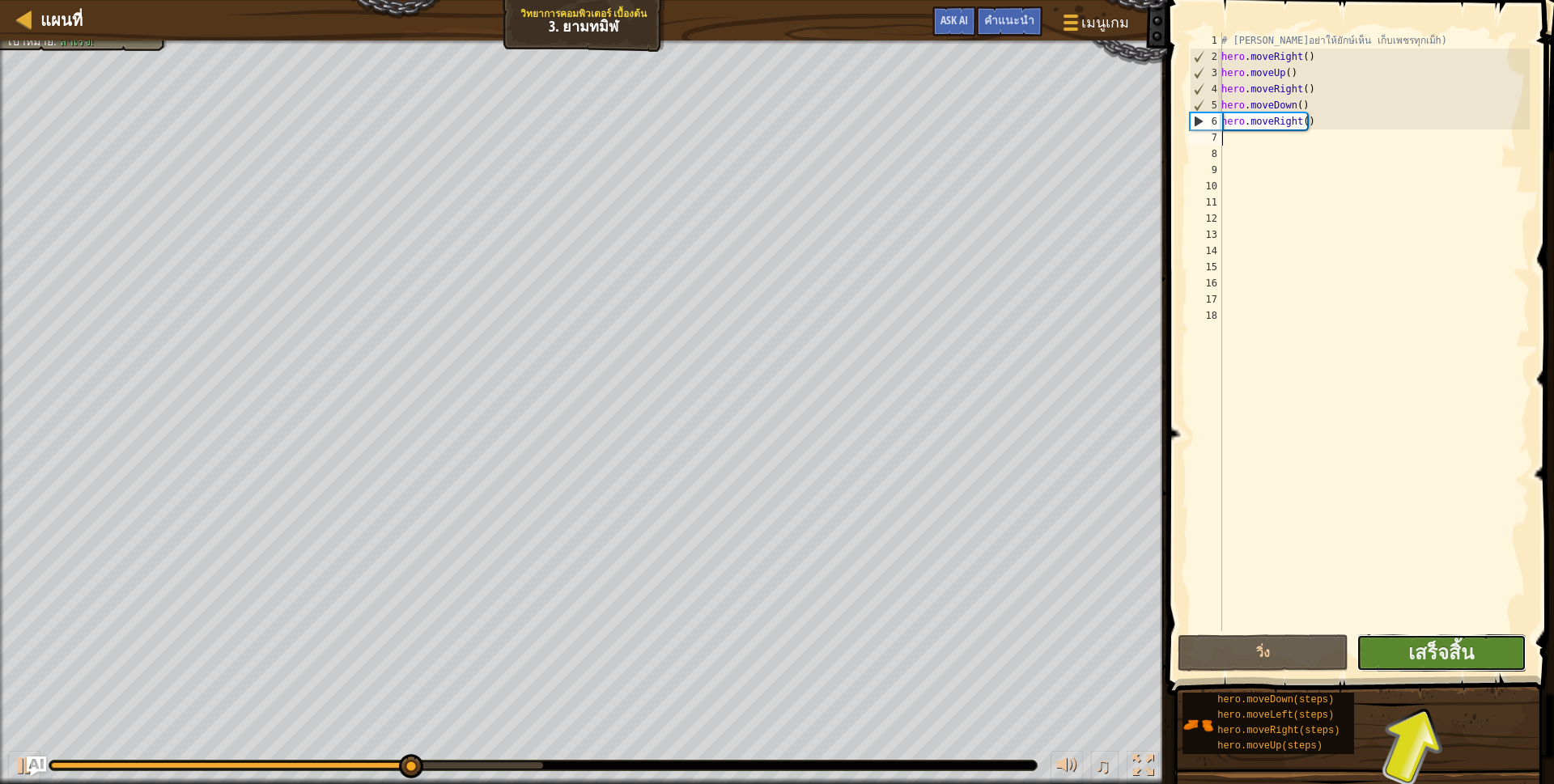
click at [1363, 651] on button "เสร็จสิ้น" at bounding box center [1441, 652] width 170 height 37
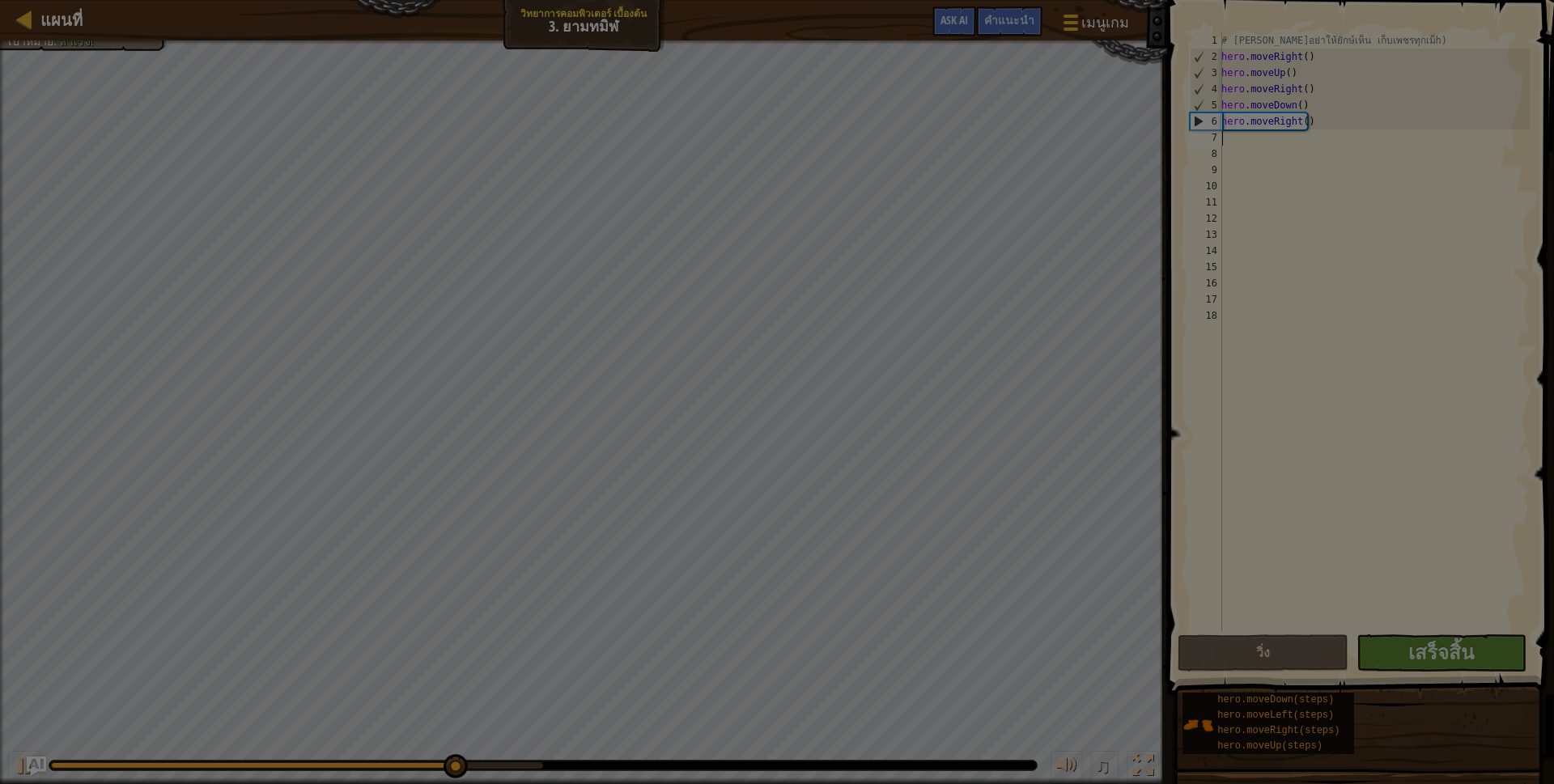
drag, startPoint x: 1363, startPoint y: 651, endPoint x: 1381, endPoint y: 715, distance: 66.5
click at [1382, 713] on div at bounding box center [777, 392] width 1554 height 784
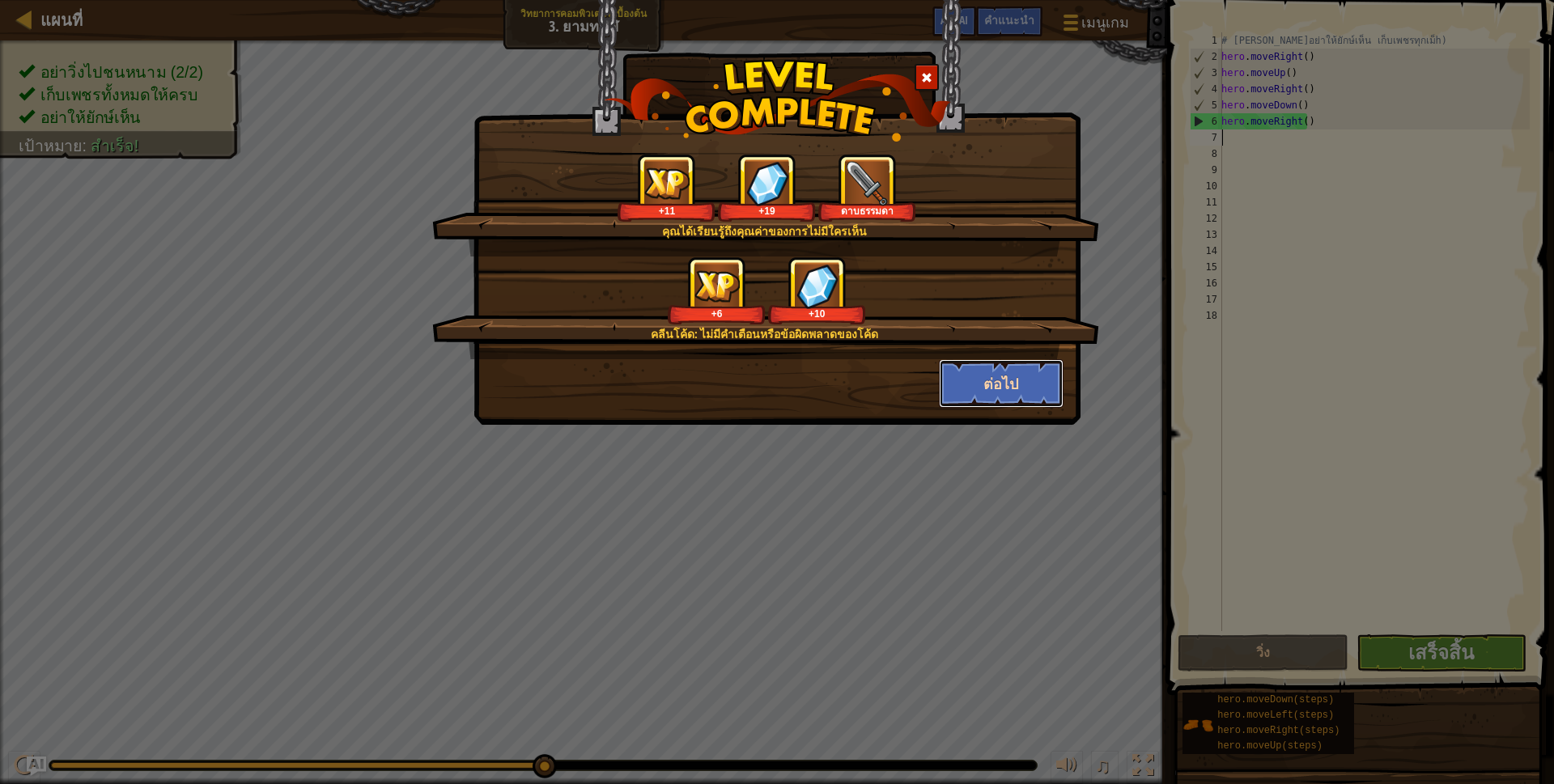
click at [972, 391] on button "ต่อไป" at bounding box center [1001, 384] width 125 height 49
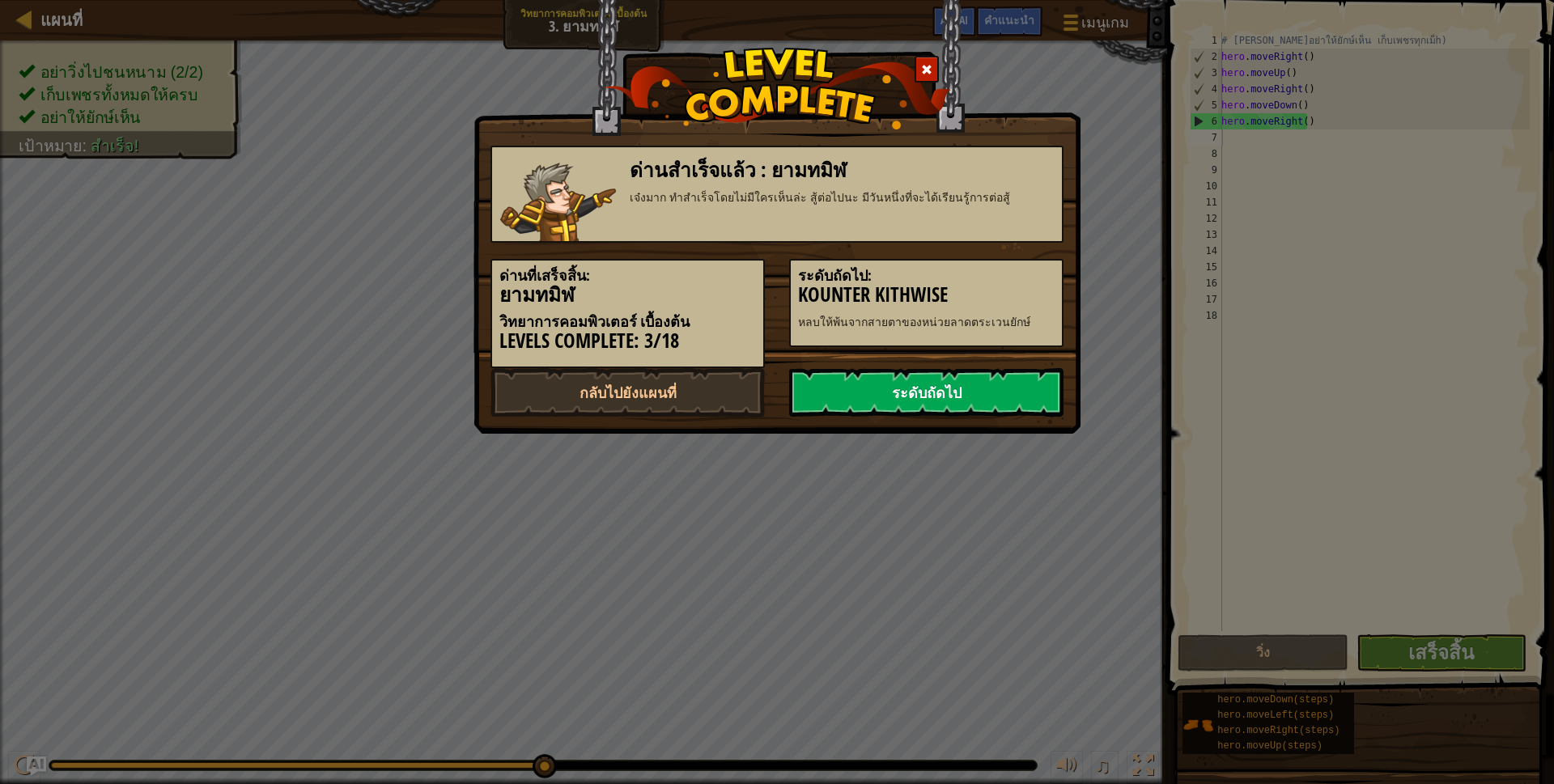
click at [1002, 391] on link "ระดับถัดไป" at bounding box center [926, 392] width 275 height 49
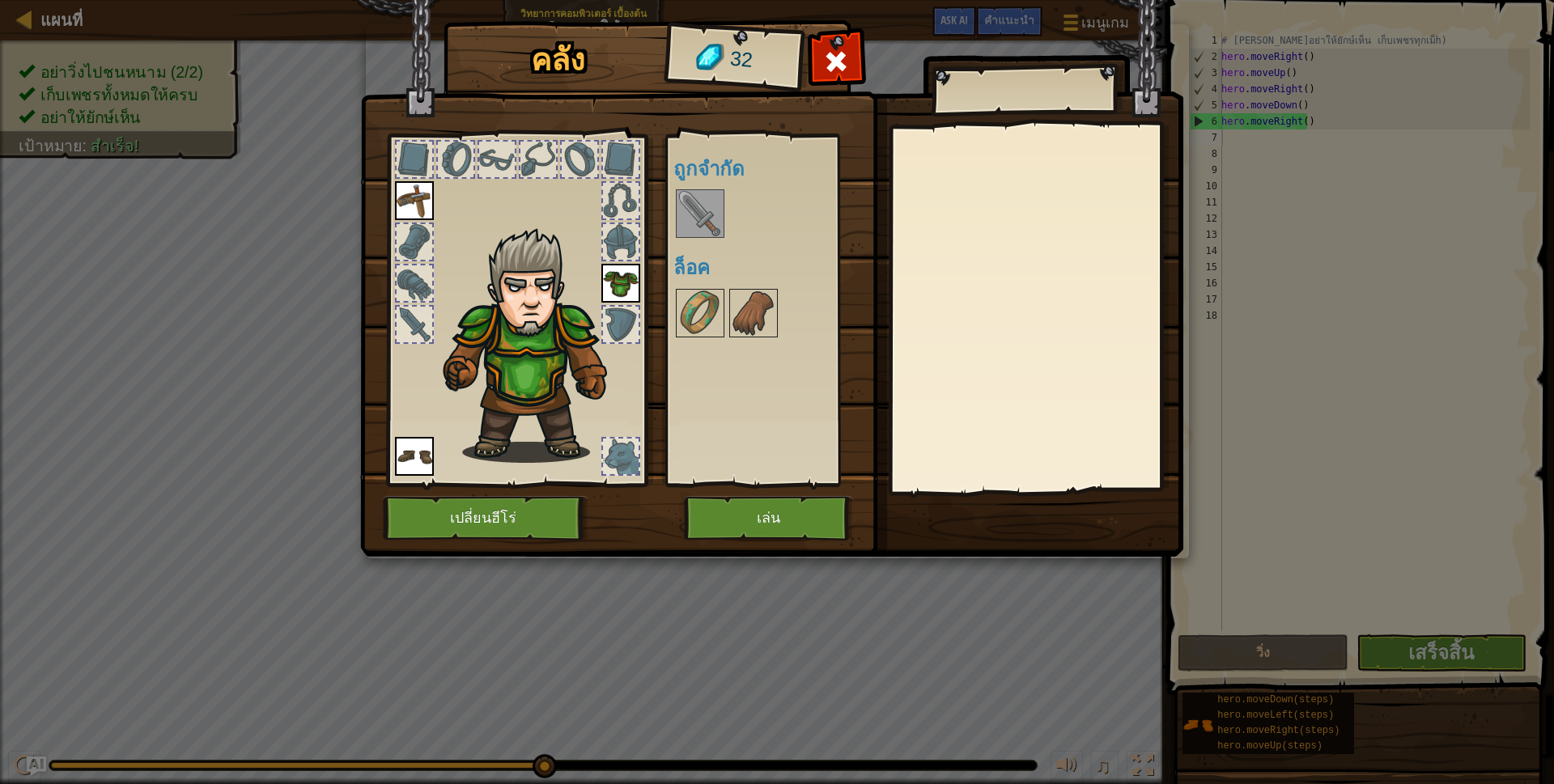
click at [706, 207] on img at bounding box center [699, 214] width 46 height 46
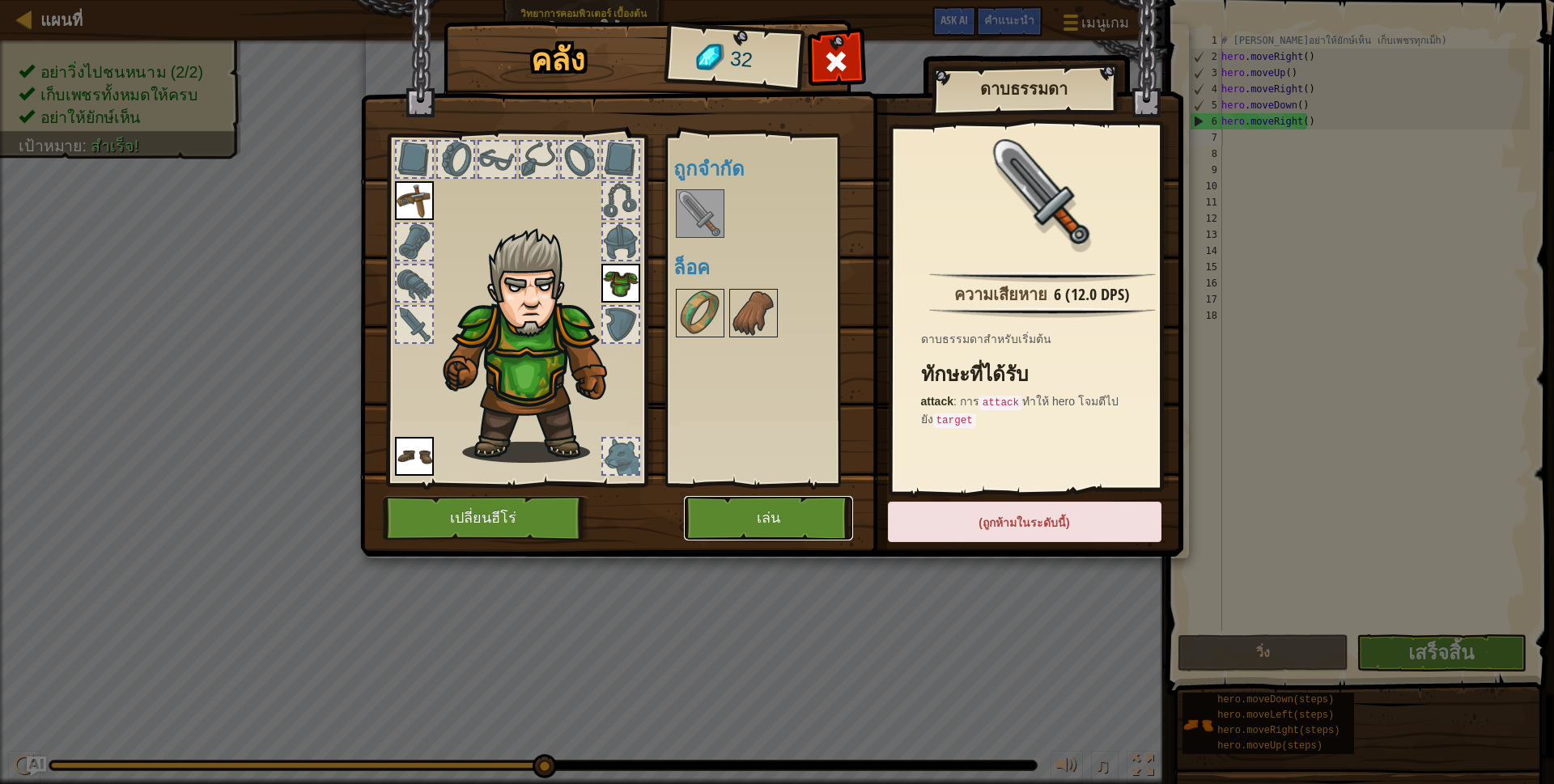
click at [718, 525] on button "เล่น" at bounding box center [768, 518] width 169 height 45
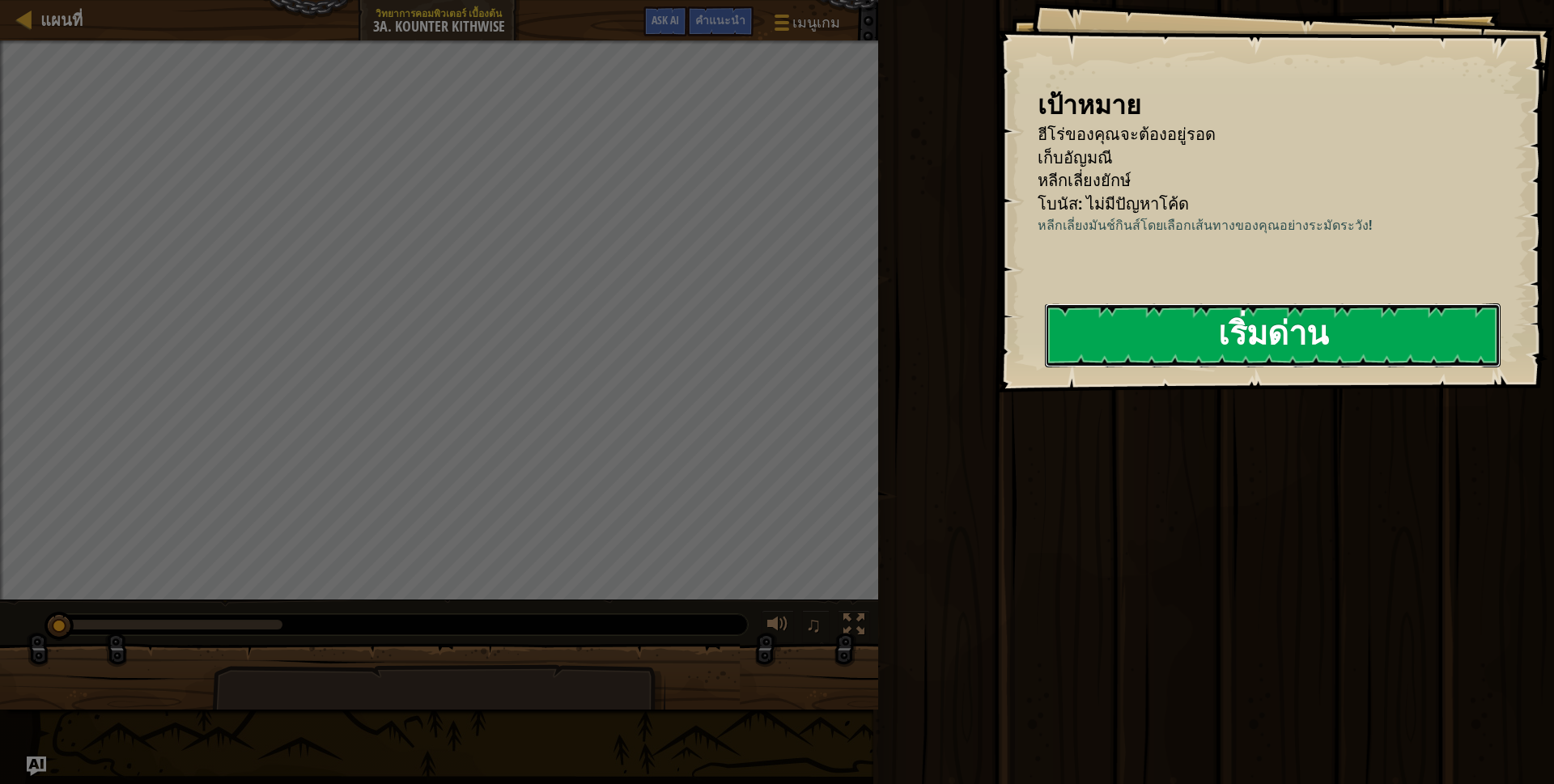
click at [1322, 335] on button "เริ่มด่าน" at bounding box center [1273, 335] width 456 height 63
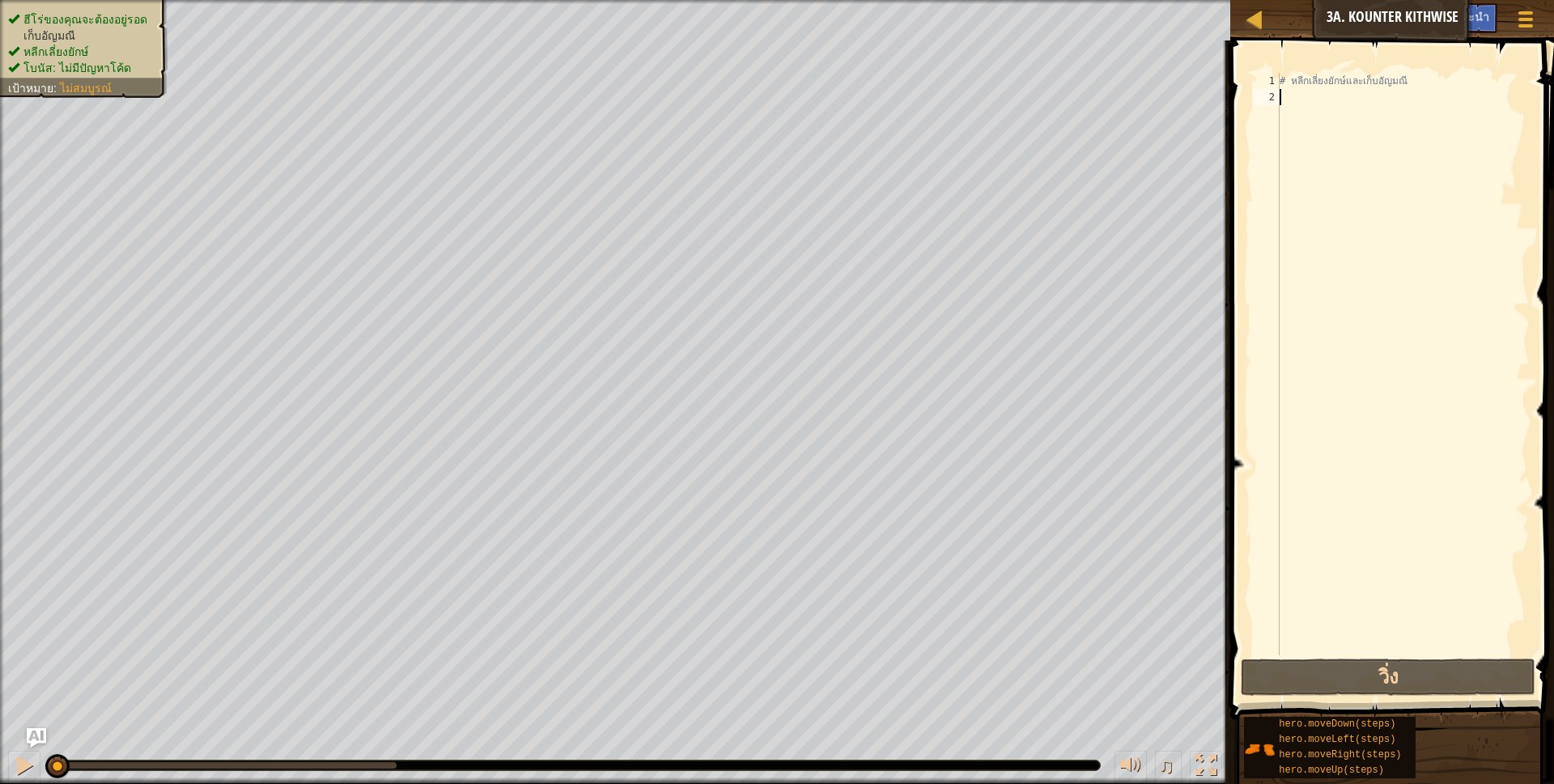
type textarea "h"
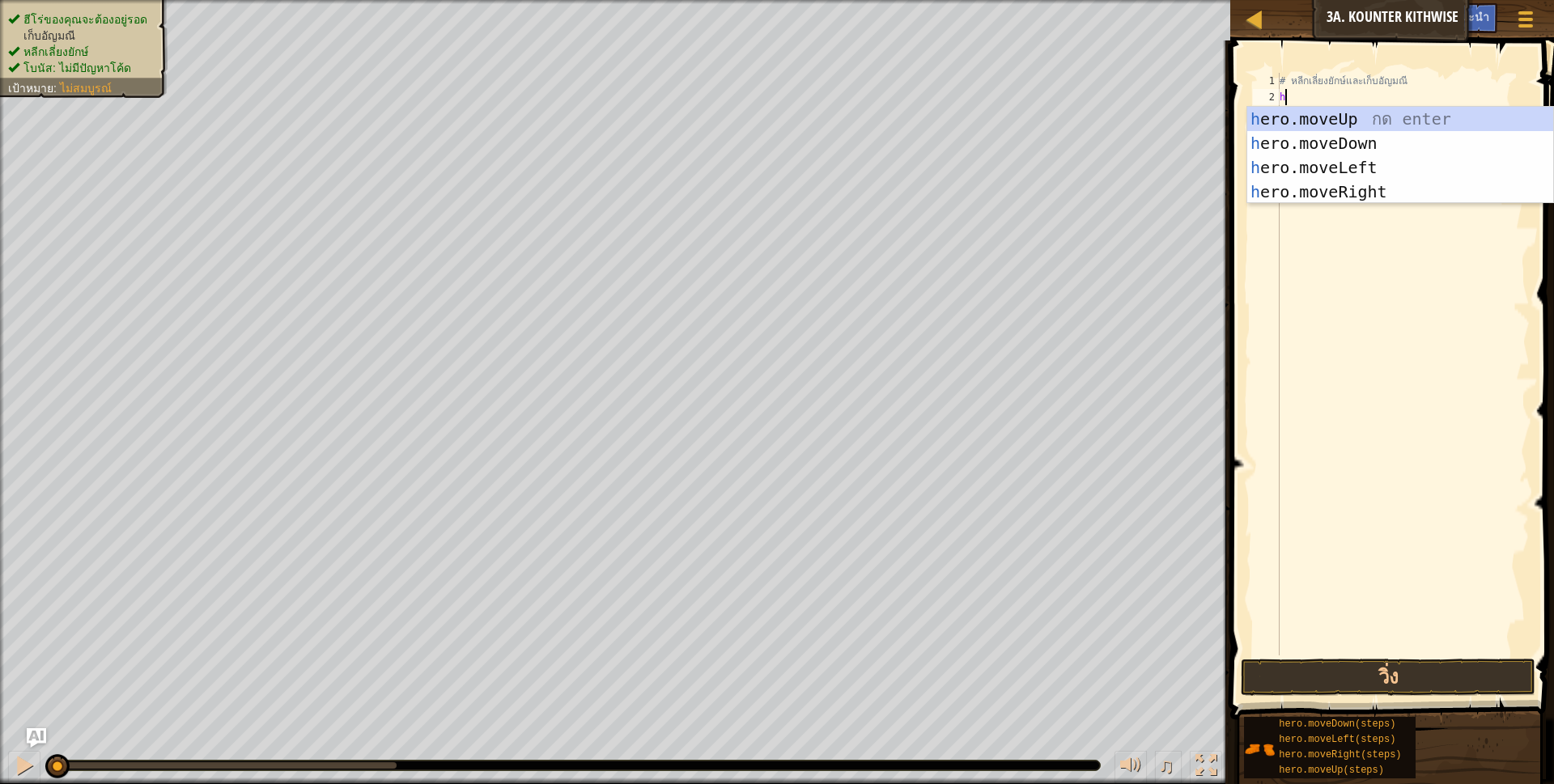
scroll to position [3, 4]
click at [1277, 135] on div "h ero.moveUp กด enter h ero.moveDown กด enter h ero.moveLeft กด enter h ero.mov…" at bounding box center [1400, 179] width 306 height 146
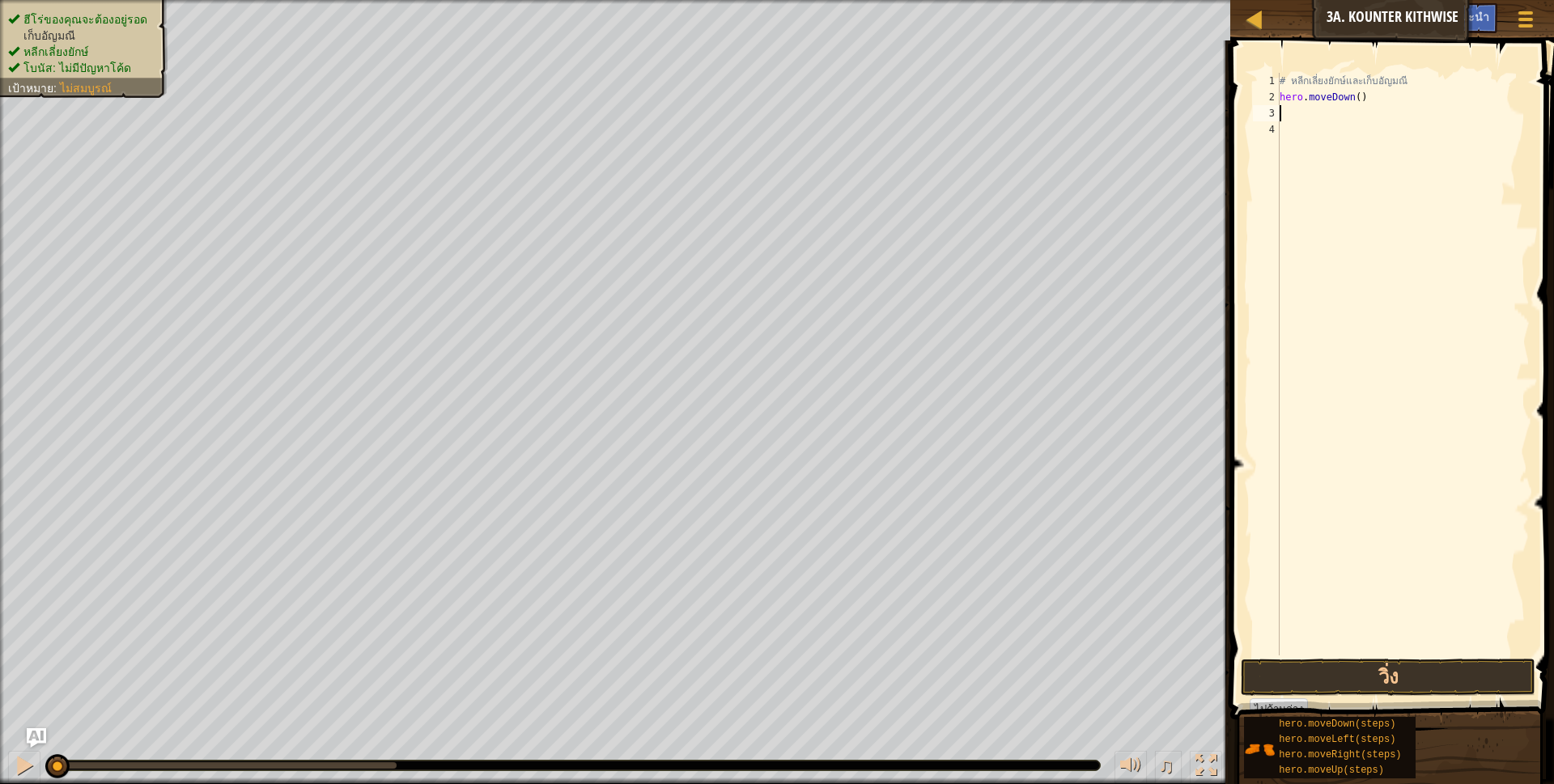
scroll to position [3, 0]
type textarea "h"
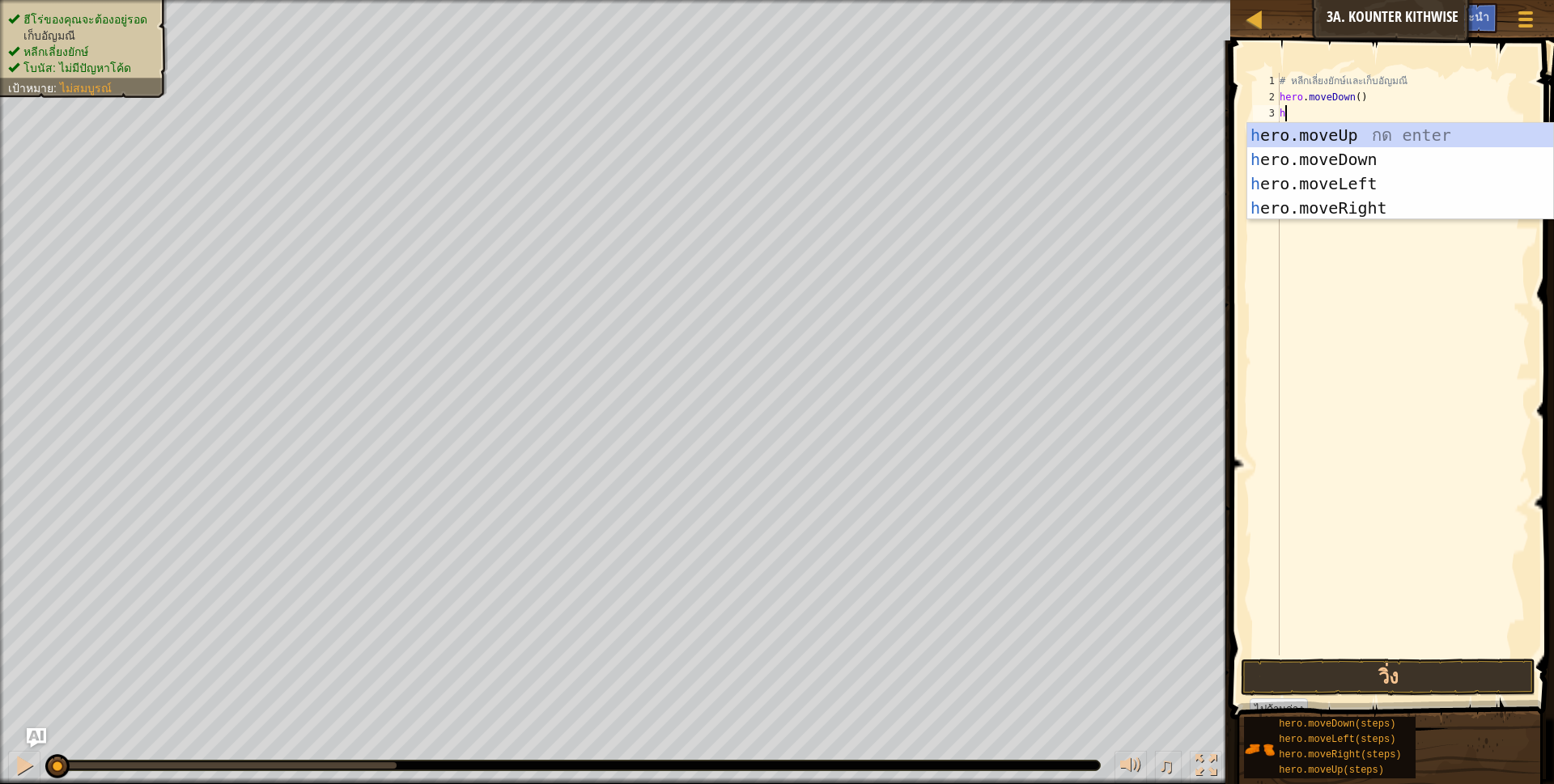
scroll to position [3, 4]
click at [1303, 178] on div "h ero.moveUp กด enter h ero.moveDown กด enter h ero.moveLeft กด enter h ero.mov…" at bounding box center [1400, 196] width 306 height 146
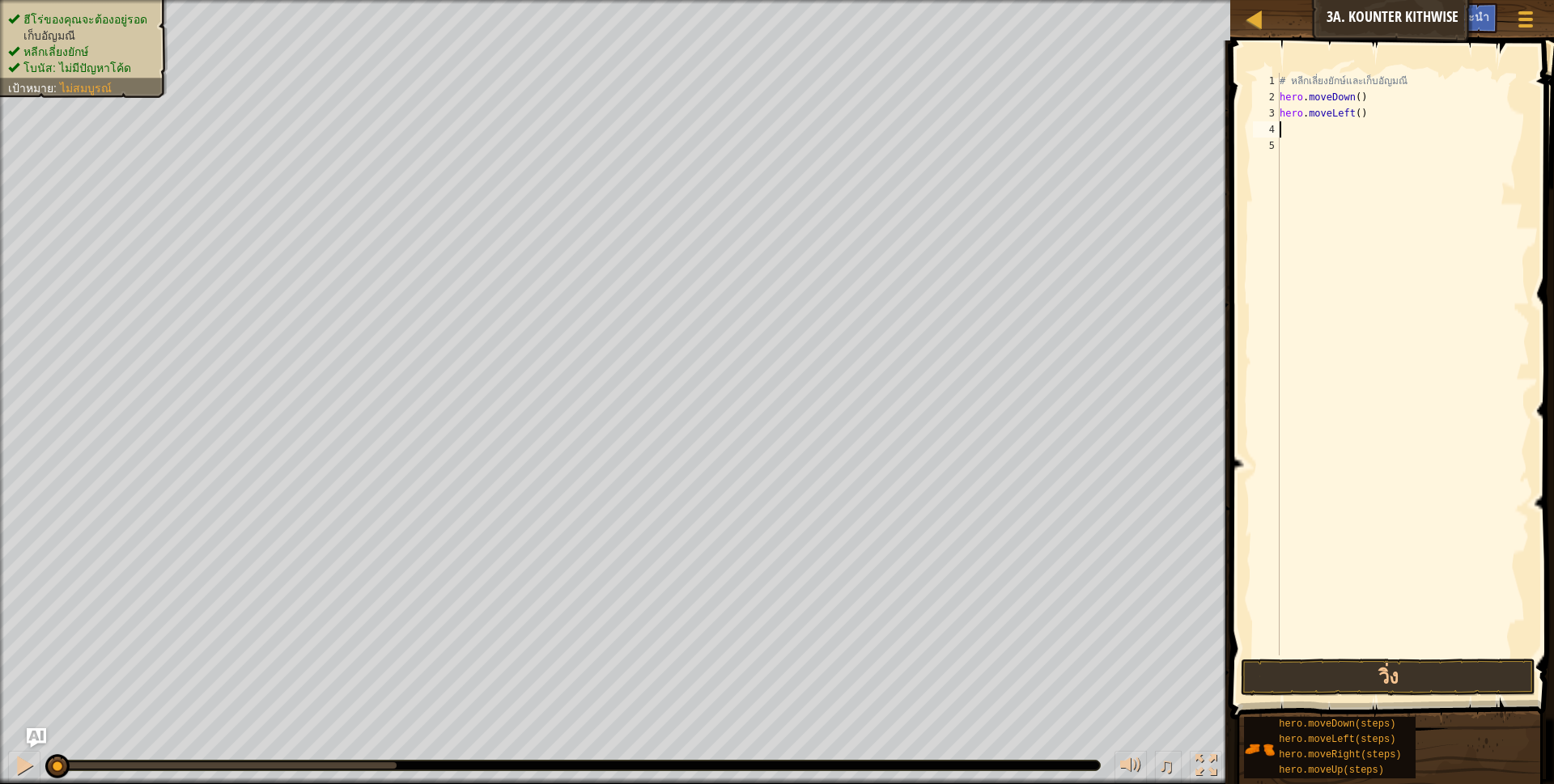
scroll to position [3, 0]
type textarea "h"
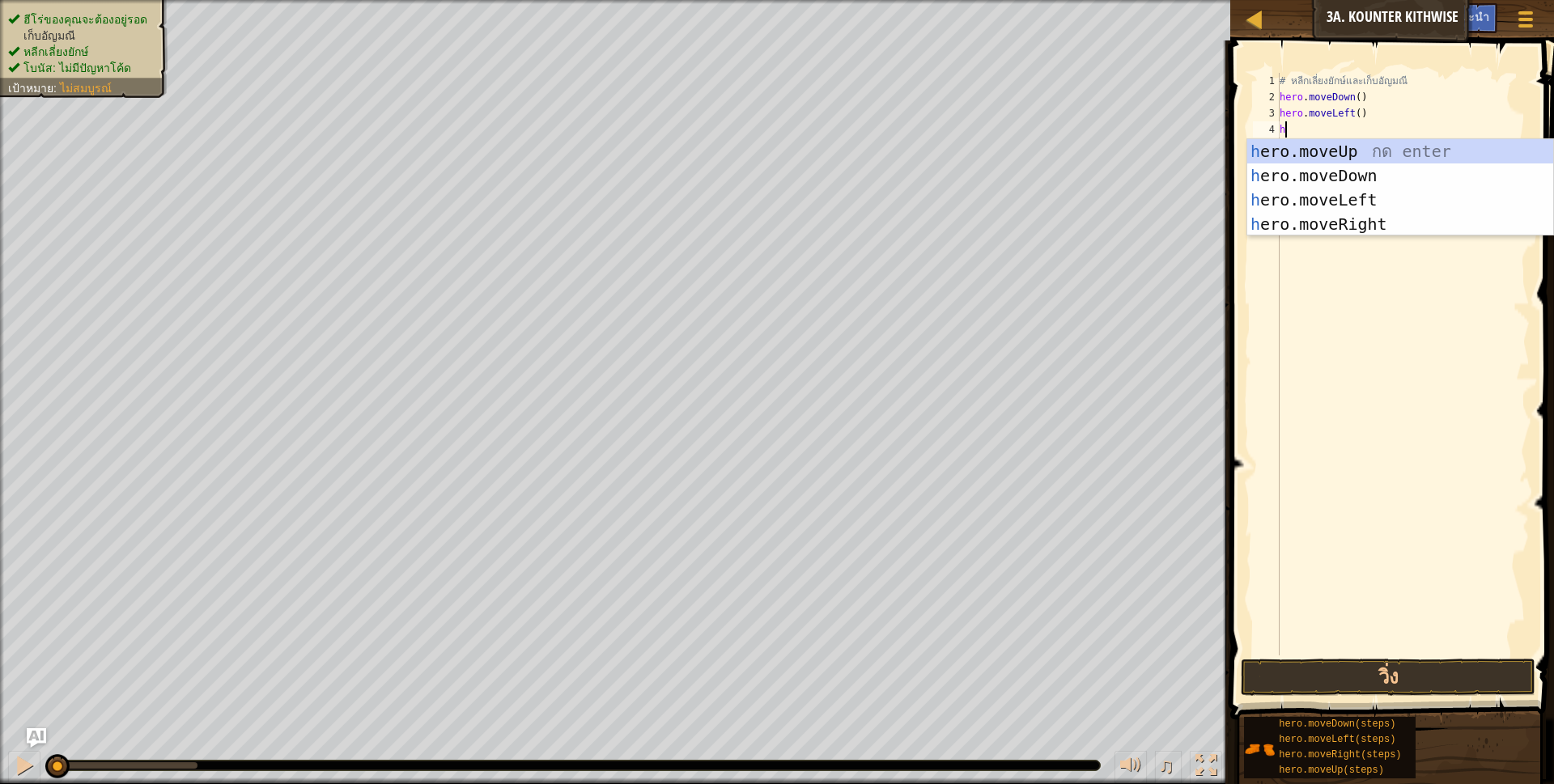
scroll to position [3, 4]
click at [1320, 197] on div "h ero.moveUp กด enter h ero.moveDown กด enter h ero.moveLeft กด enter h ero.mov…" at bounding box center [1400, 212] width 306 height 146
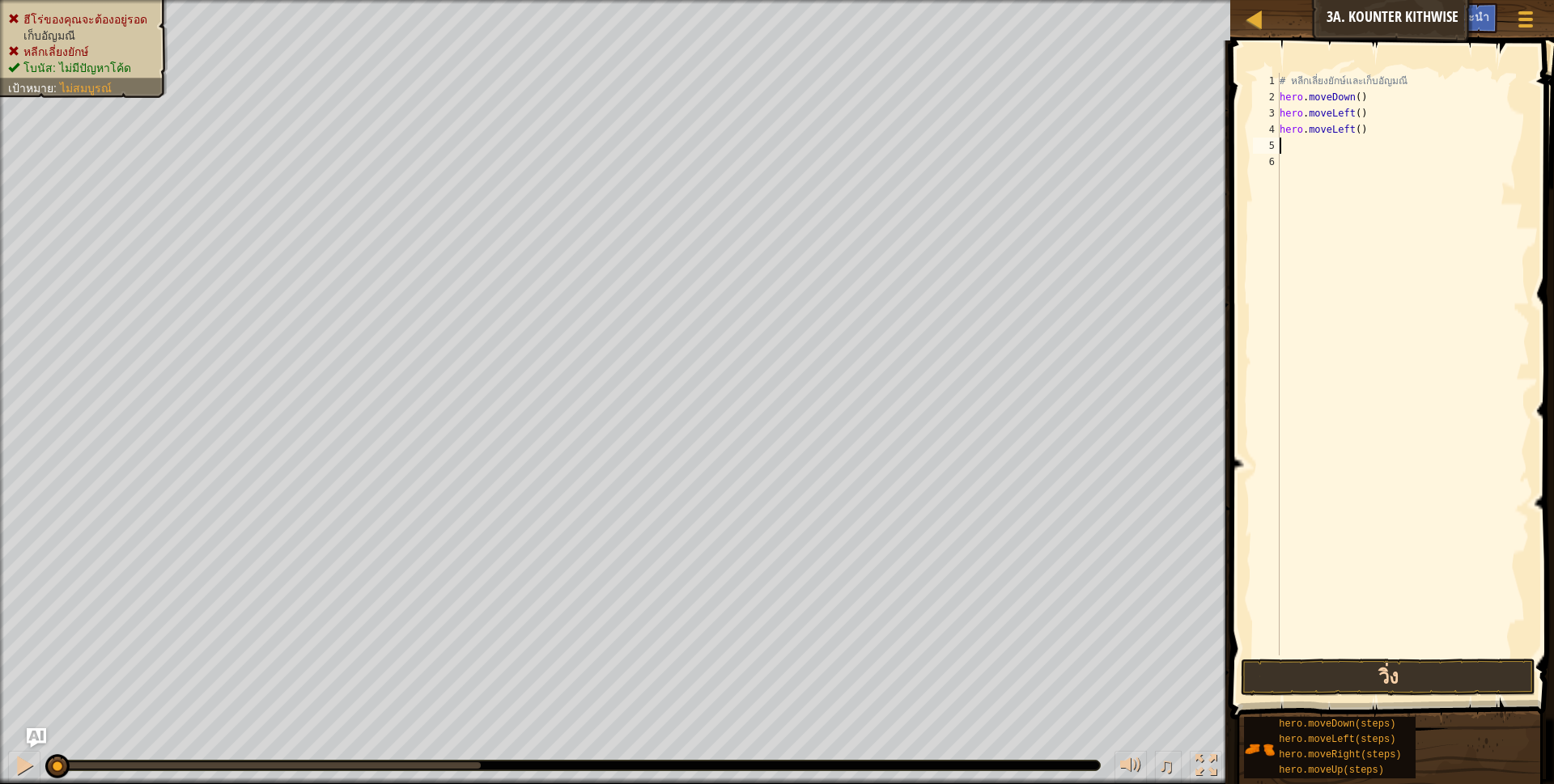
scroll to position [3, 0]
click at [1329, 678] on button "วิ่ง" at bounding box center [1388, 677] width 295 height 37
click at [1377, 690] on button "วิ่ง" at bounding box center [1388, 677] width 295 height 37
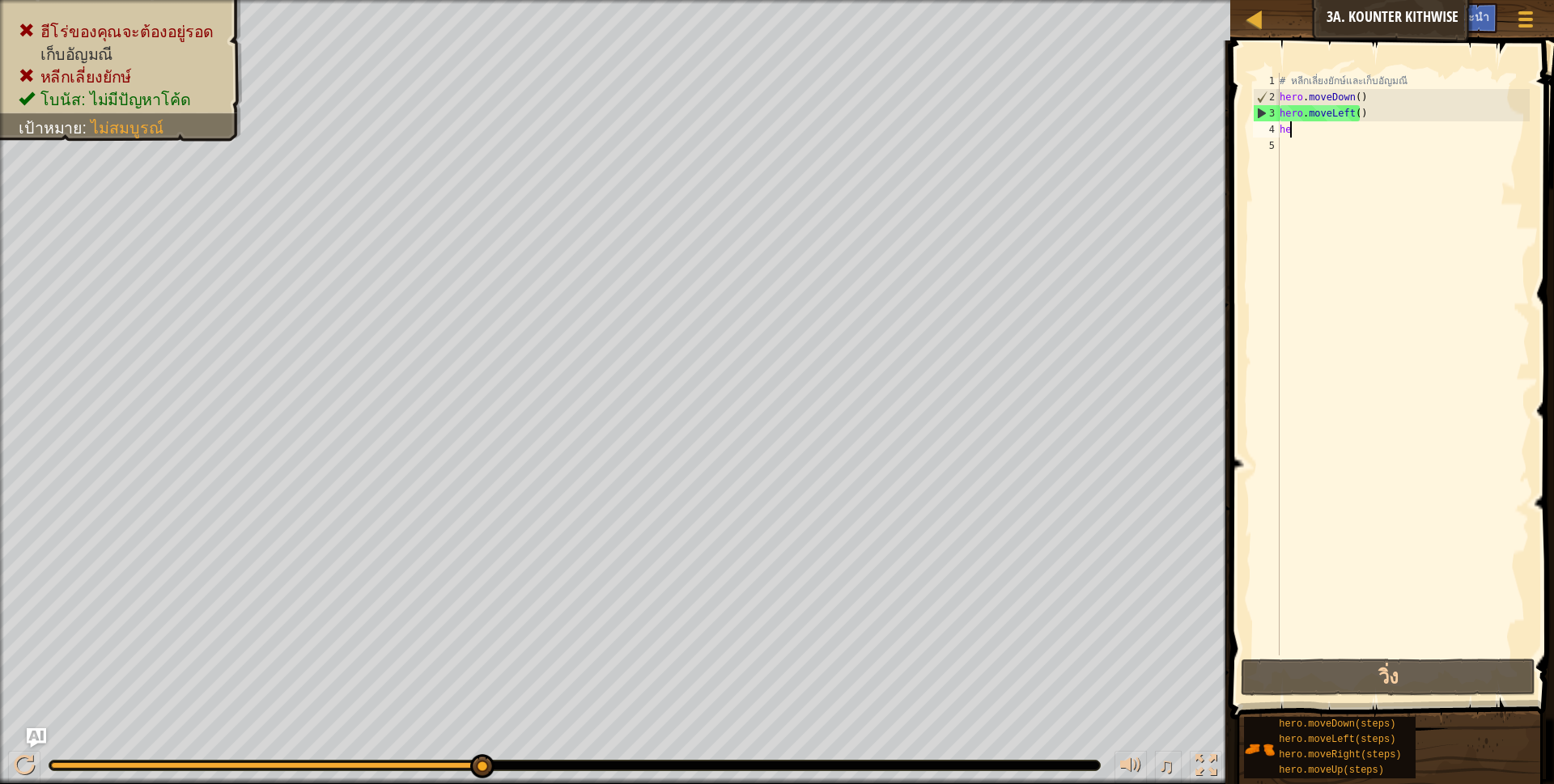
type textarea "h"
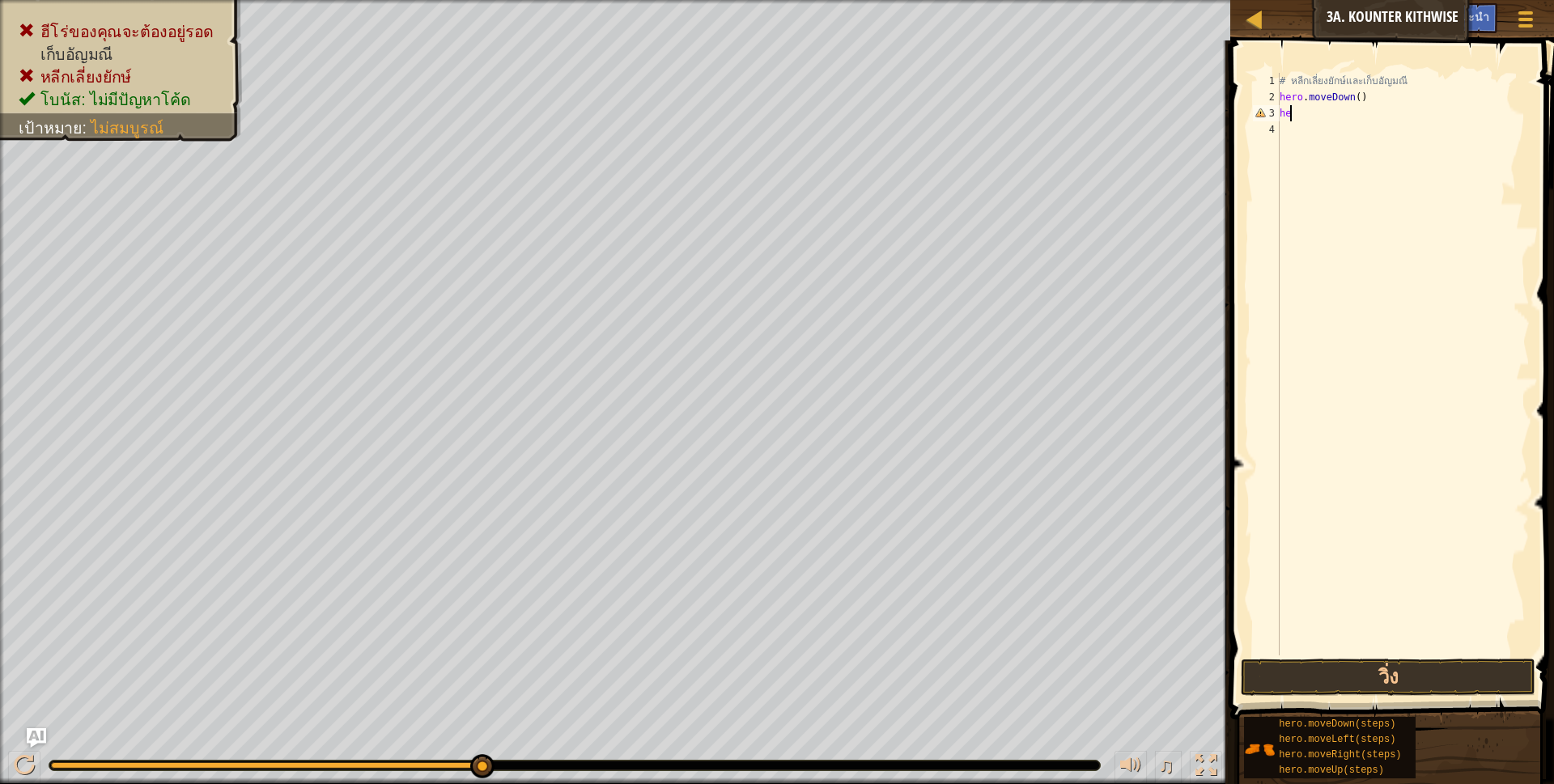
type textarea "h"
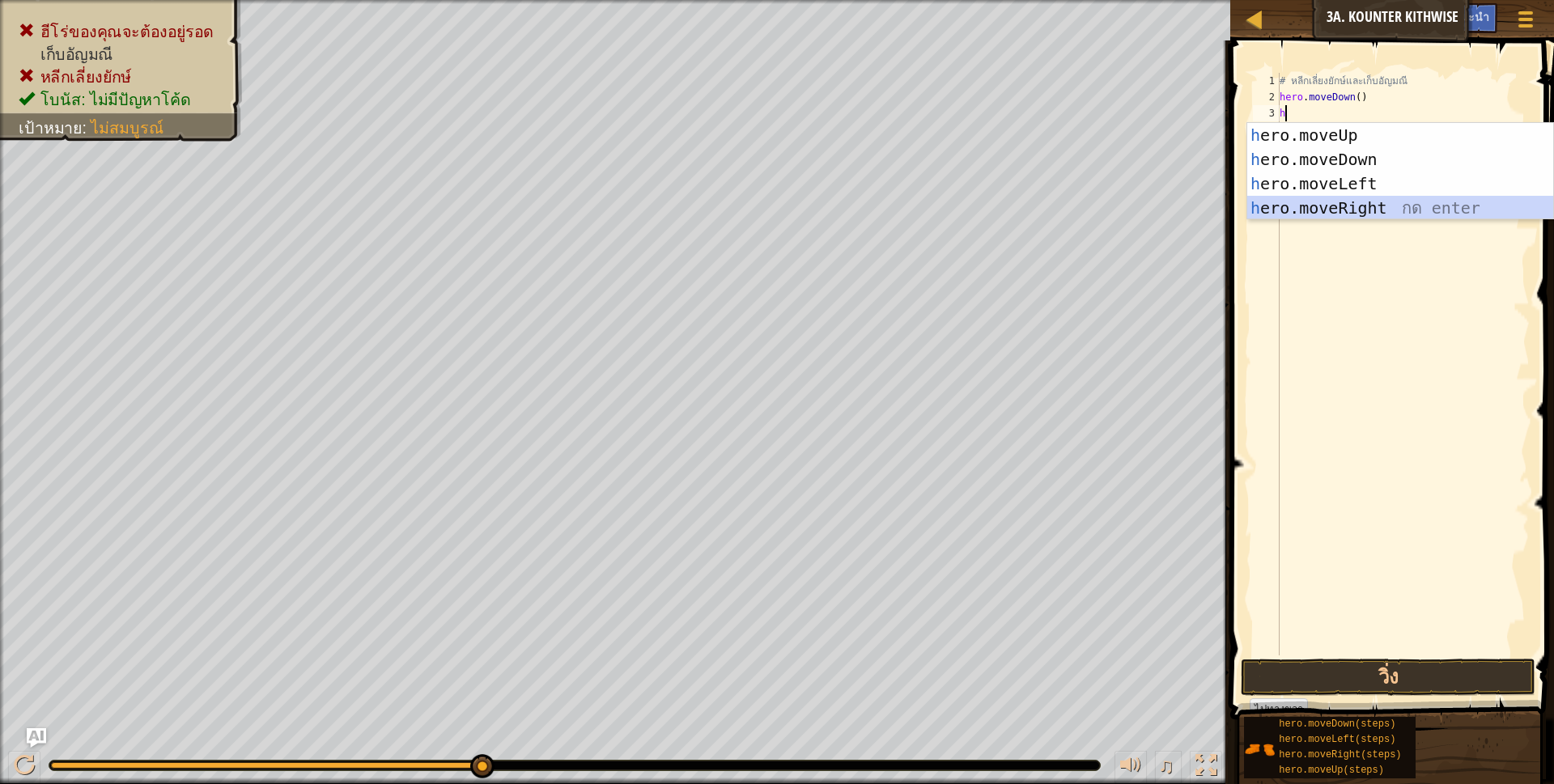
click at [1369, 205] on div "h ero.moveUp กด enter h ero.moveDown กด enter h ero.moveLeft กด enter h ero.mov…" at bounding box center [1400, 196] width 306 height 146
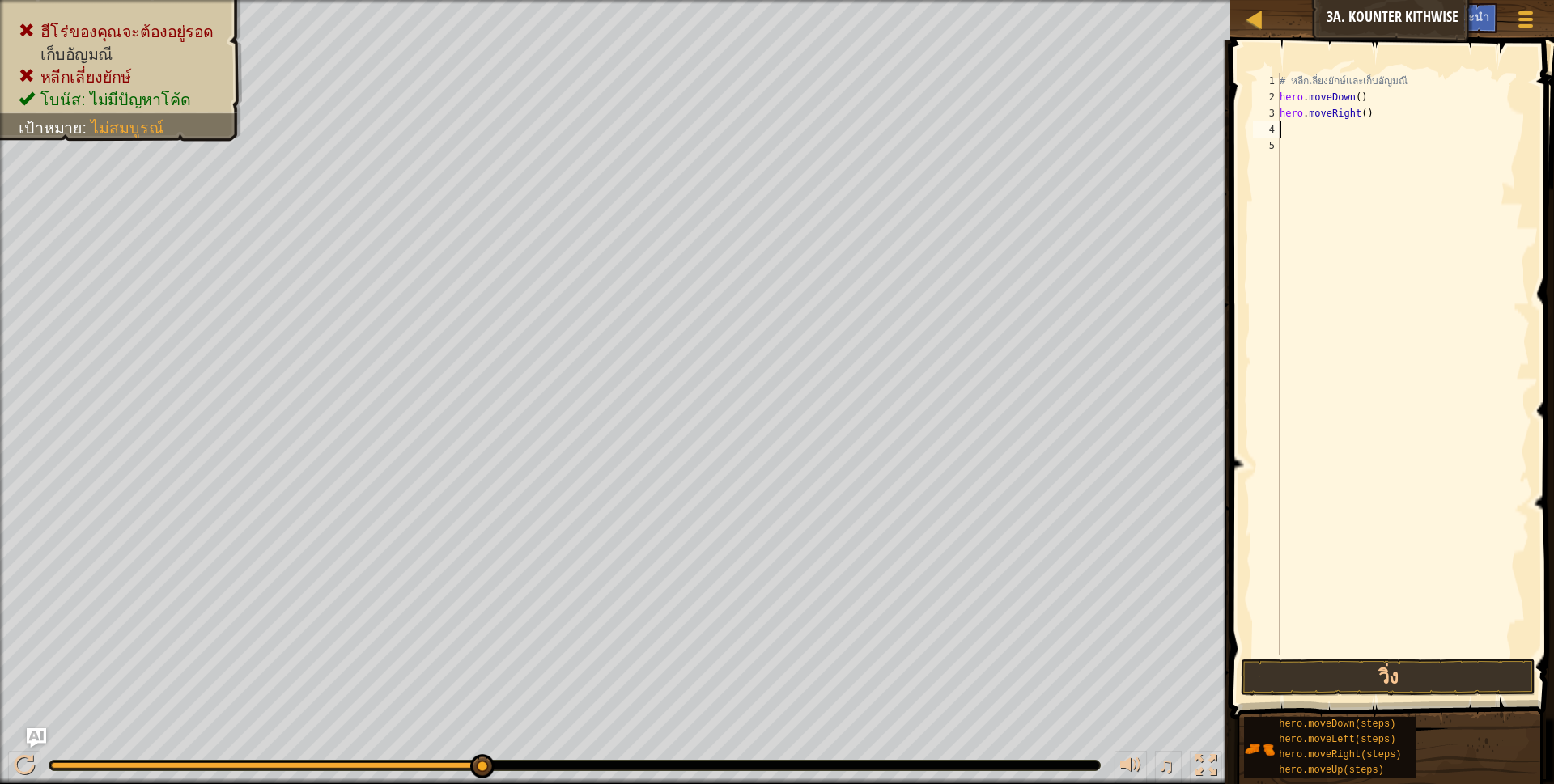
type textarea "h"
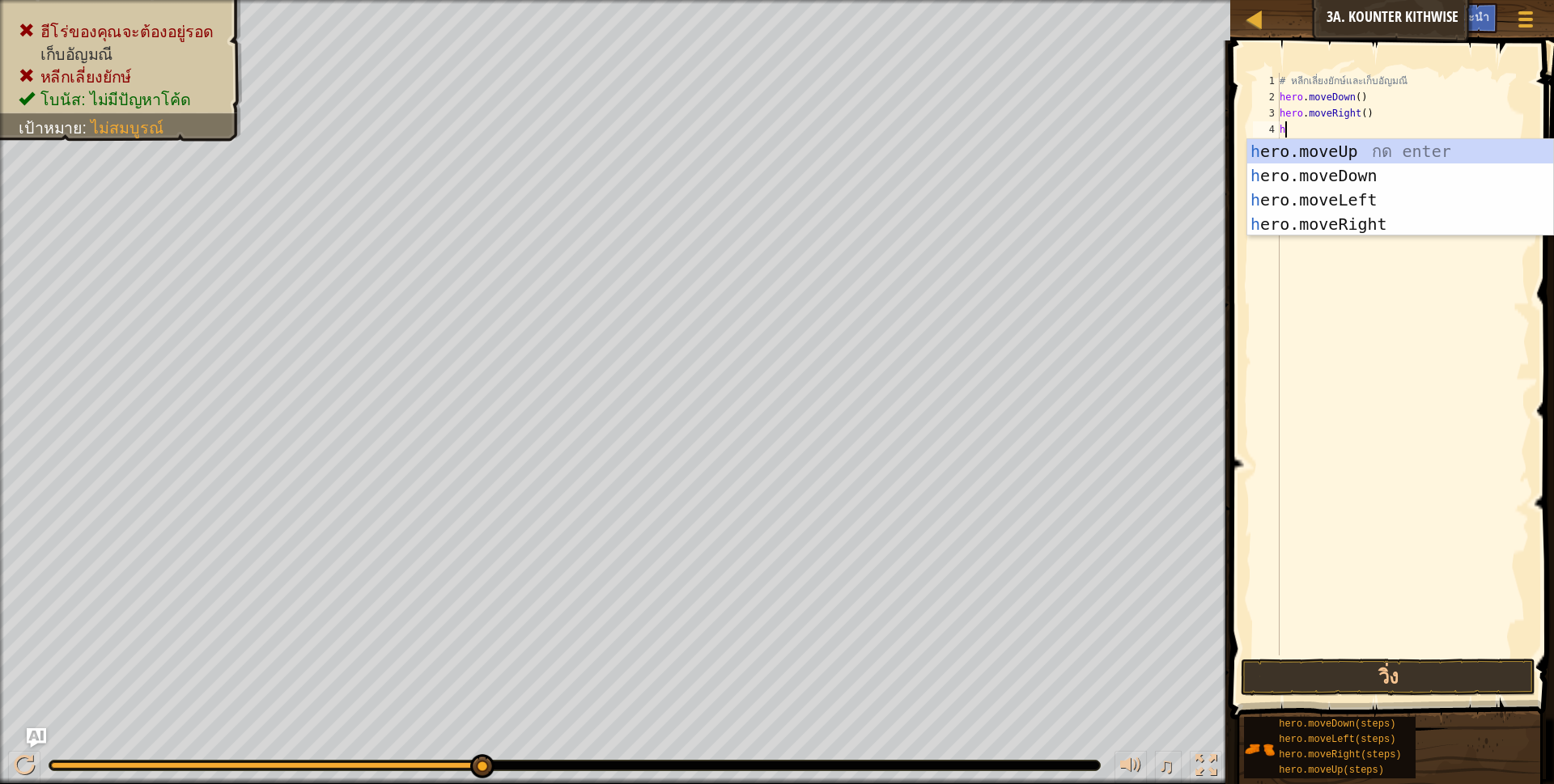
scroll to position [3, 4]
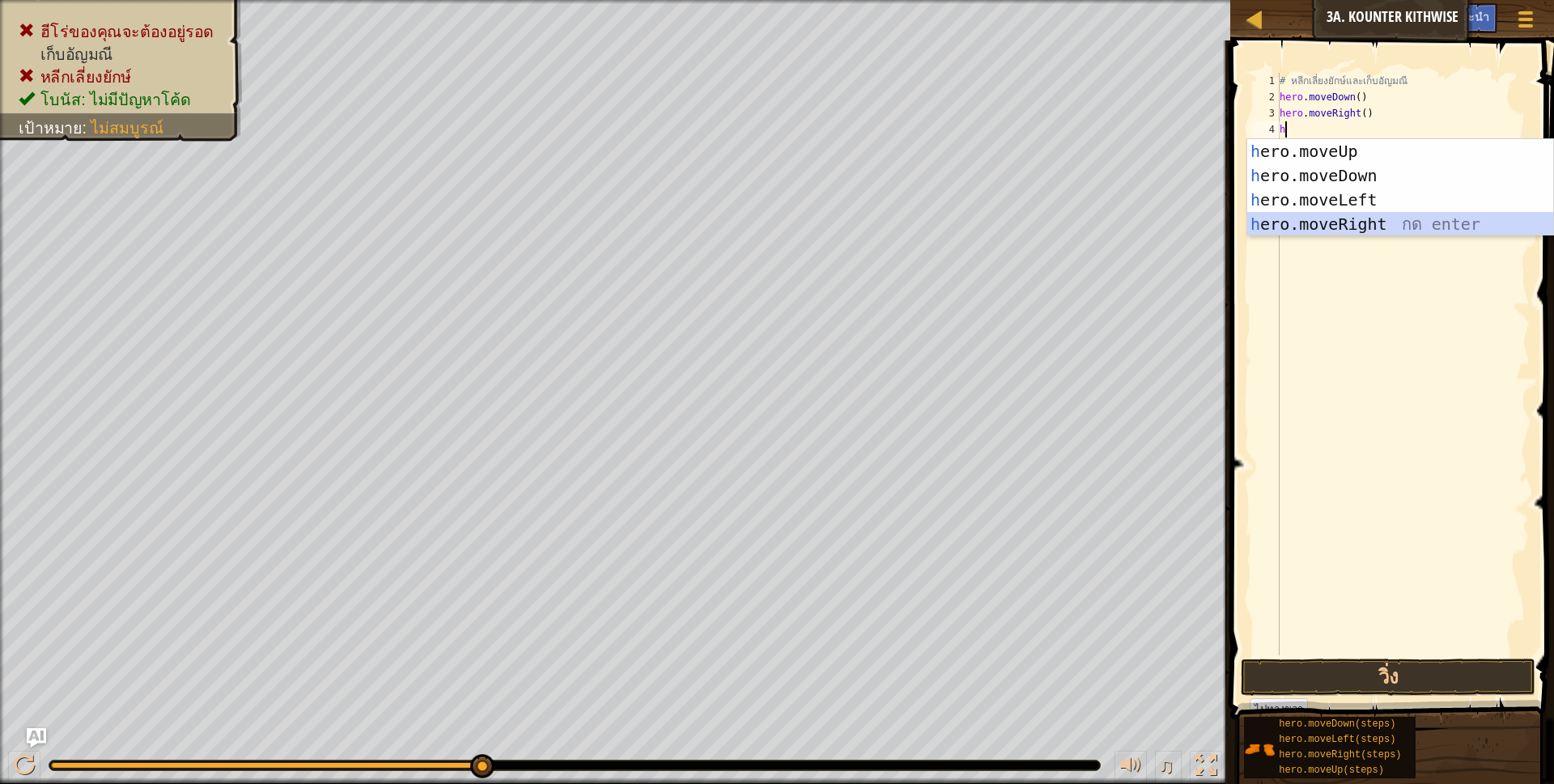
click at [1377, 227] on div "h ero.moveUp กด enter h ero.moveDown กด enter h ero.moveLeft กด enter h ero.mov…" at bounding box center [1400, 212] width 306 height 146
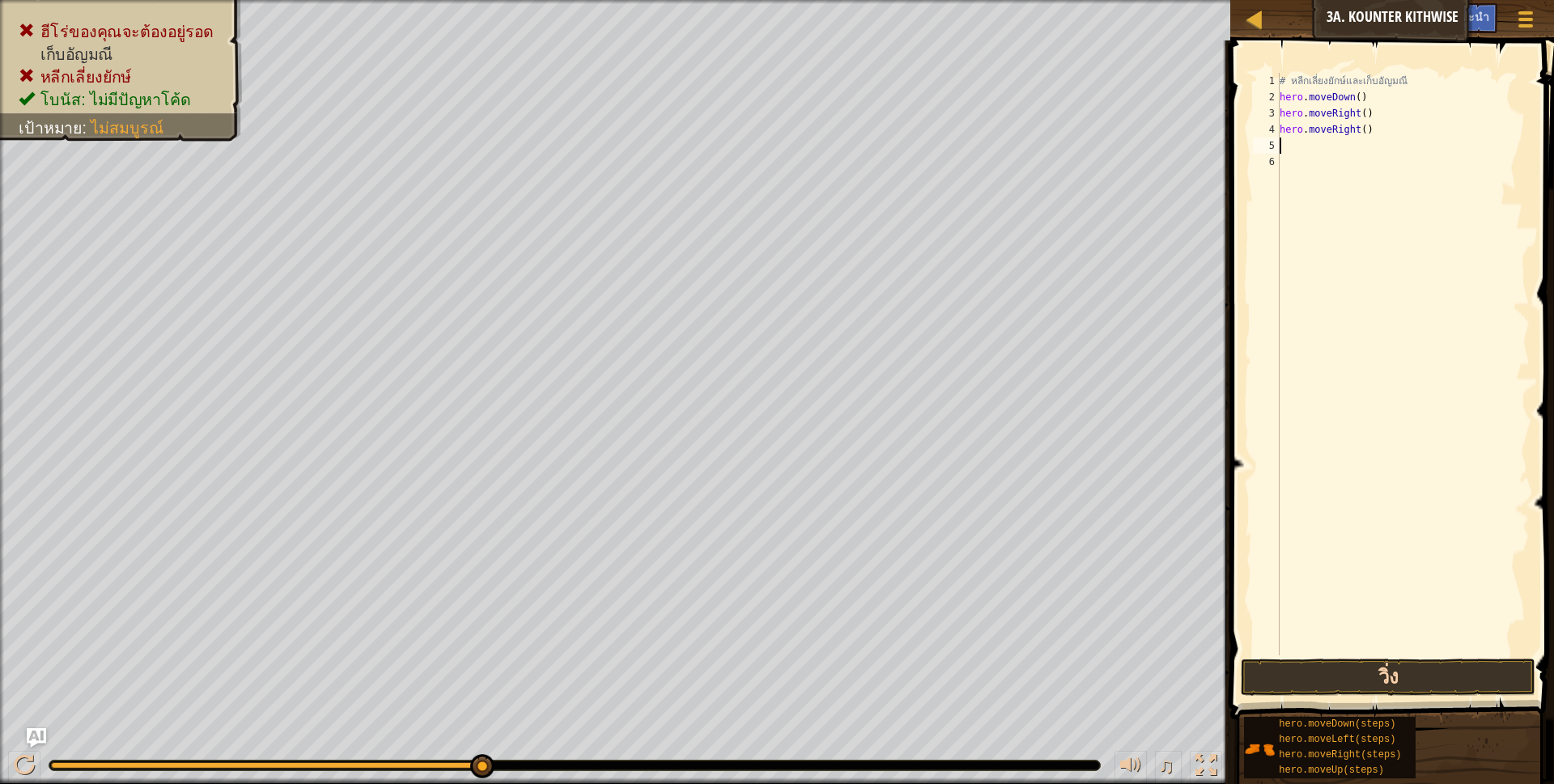
scroll to position [3, 0]
drag, startPoint x: 1353, startPoint y: 660, endPoint x: 1346, endPoint y: 655, distance: 8.6
click at [1353, 661] on button "วิ่ง" at bounding box center [1388, 677] width 295 height 37
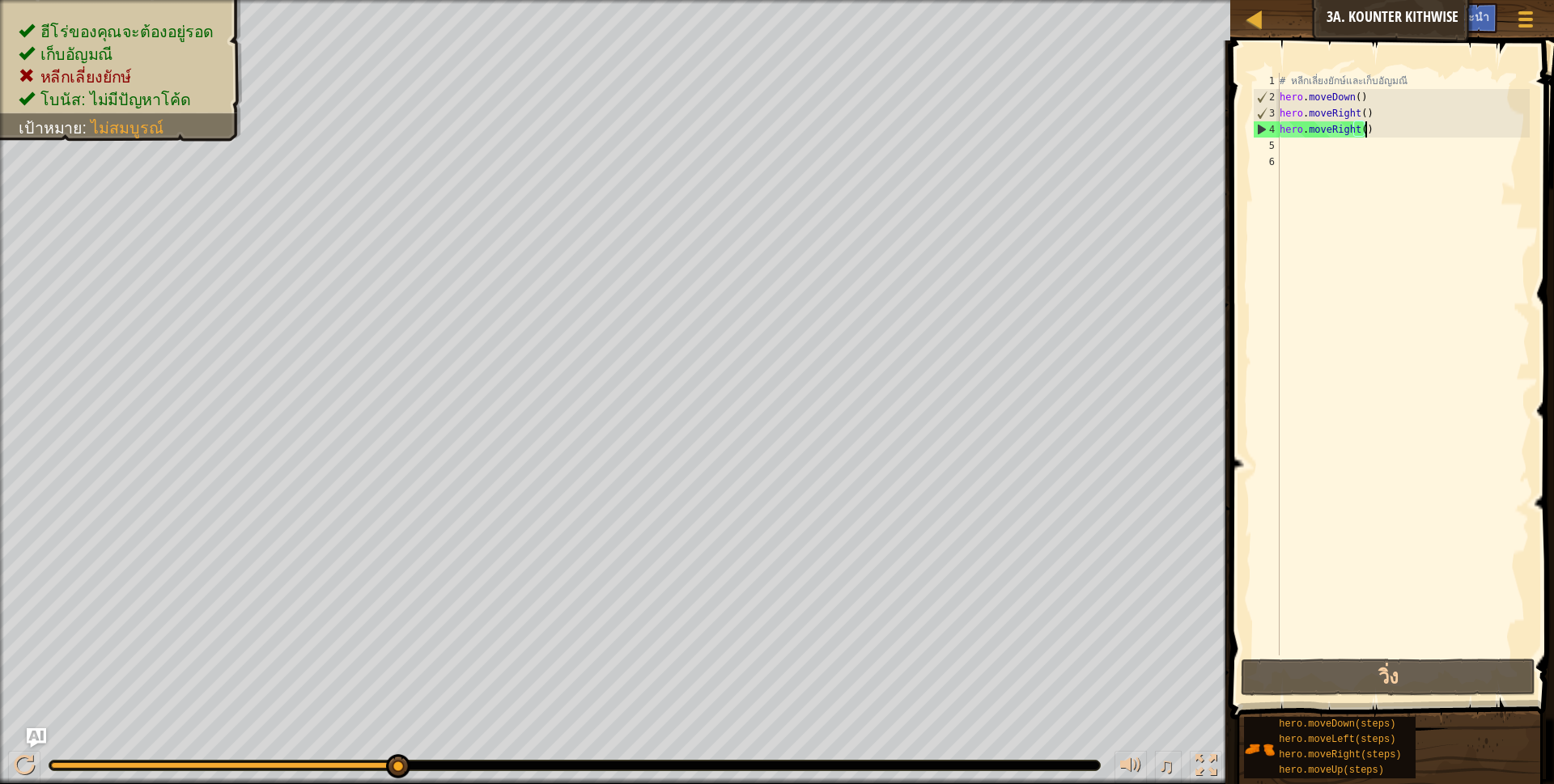
drag, startPoint x: 1377, startPoint y: 129, endPoint x: 1374, endPoint y: 113, distance: 16.3
click at [1377, 124] on div "# หลีกเลี่ยงยักษ์และเก็บ[PERSON_NAME] hero . moveDown ( ) hero . moveRight ( ) …" at bounding box center [1403, 380] width 253 height 615
type textarea "h"
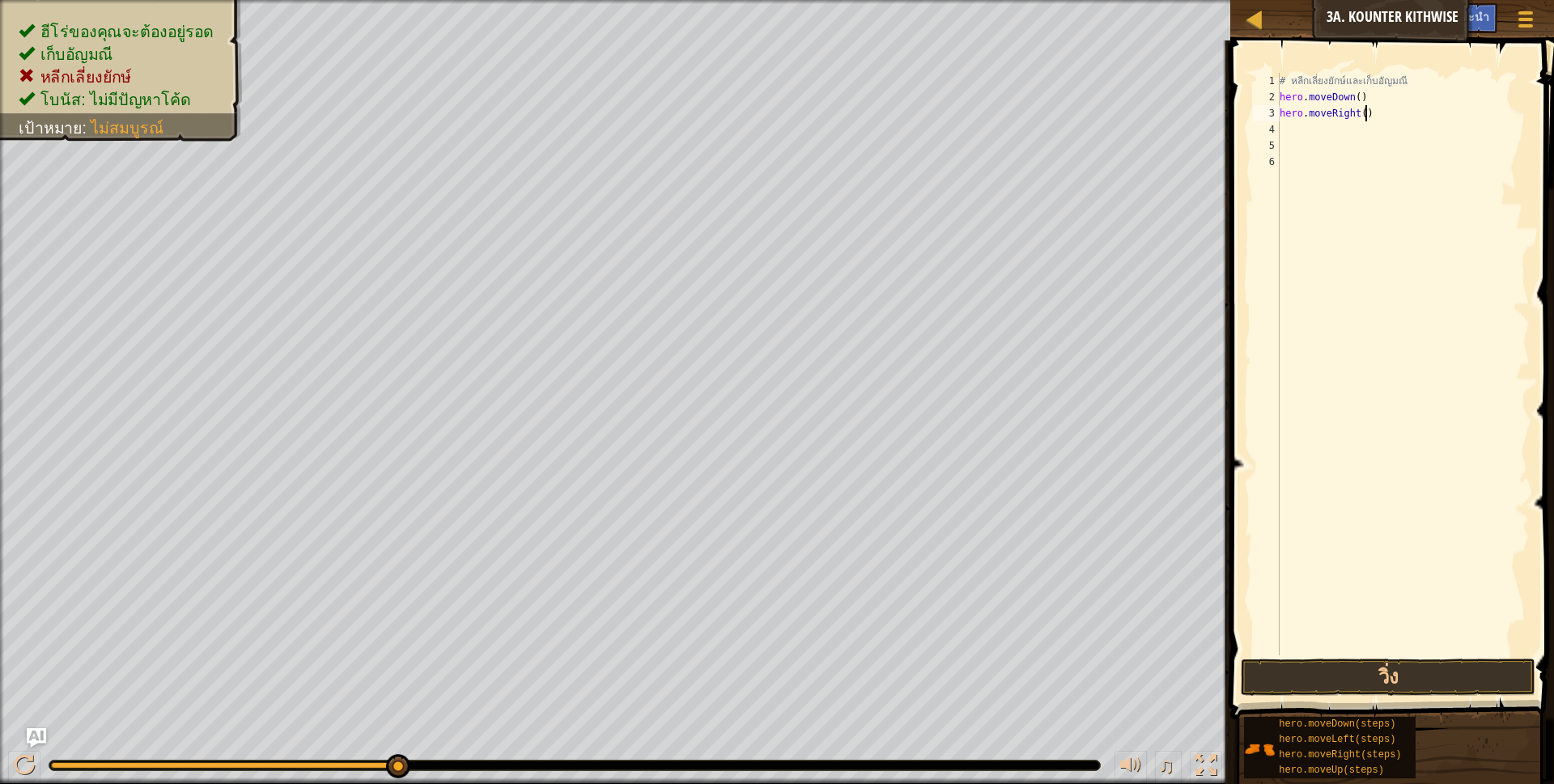
drag, startPoint x: 1374, startPoint y: 113, endPoint x: 1320, endPoint y: 196, distance: 99.0
click at [1330, 184] on div "# หลีกเลี่ยงยักษ์และเก็บอัญมณี hero . moveDown ( ) hero . moveRight ( )" at bounding box center [1403, 380] width 253 height 615
type textarea "h"
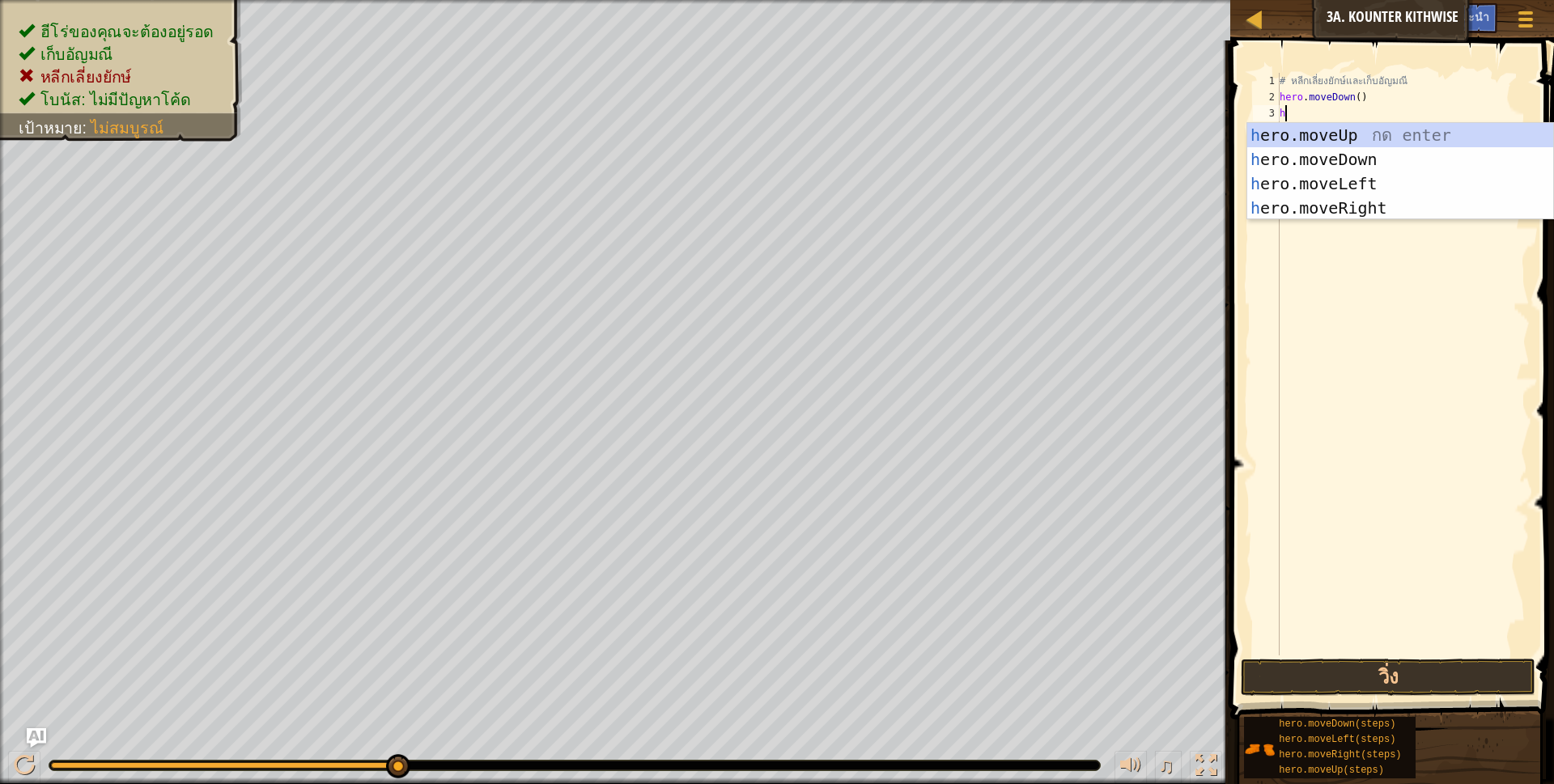
scroll to position [3, 4]
click at [1386, 157] on div "h ero.moveUp กด enter h ero.moveDown กด enter h ero.moveLeft กด enter h ero.mov…" at bounding box center [1400, 196] width 306 height 146
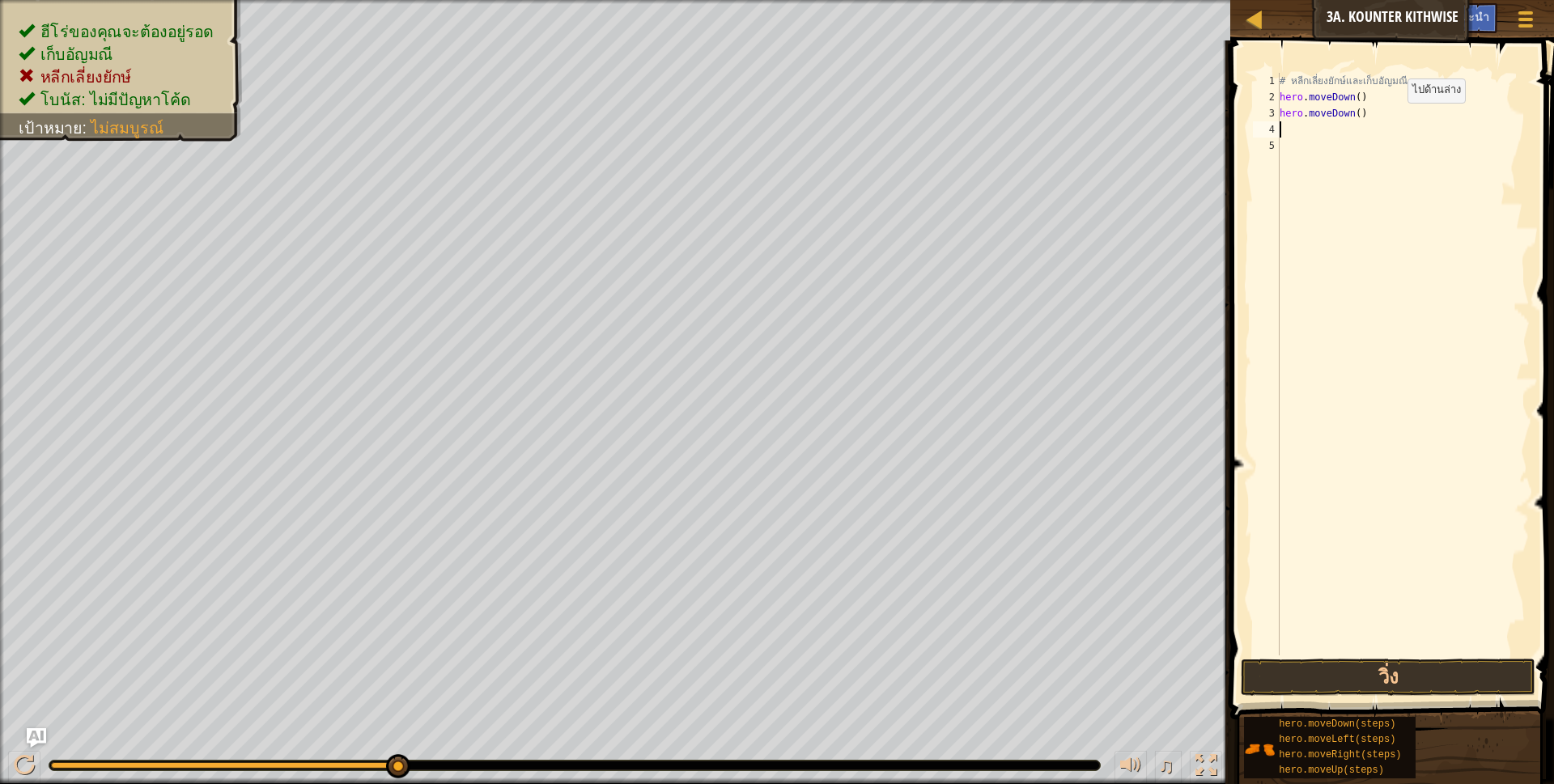
scroll to position [3, 0]
type textarea "h"
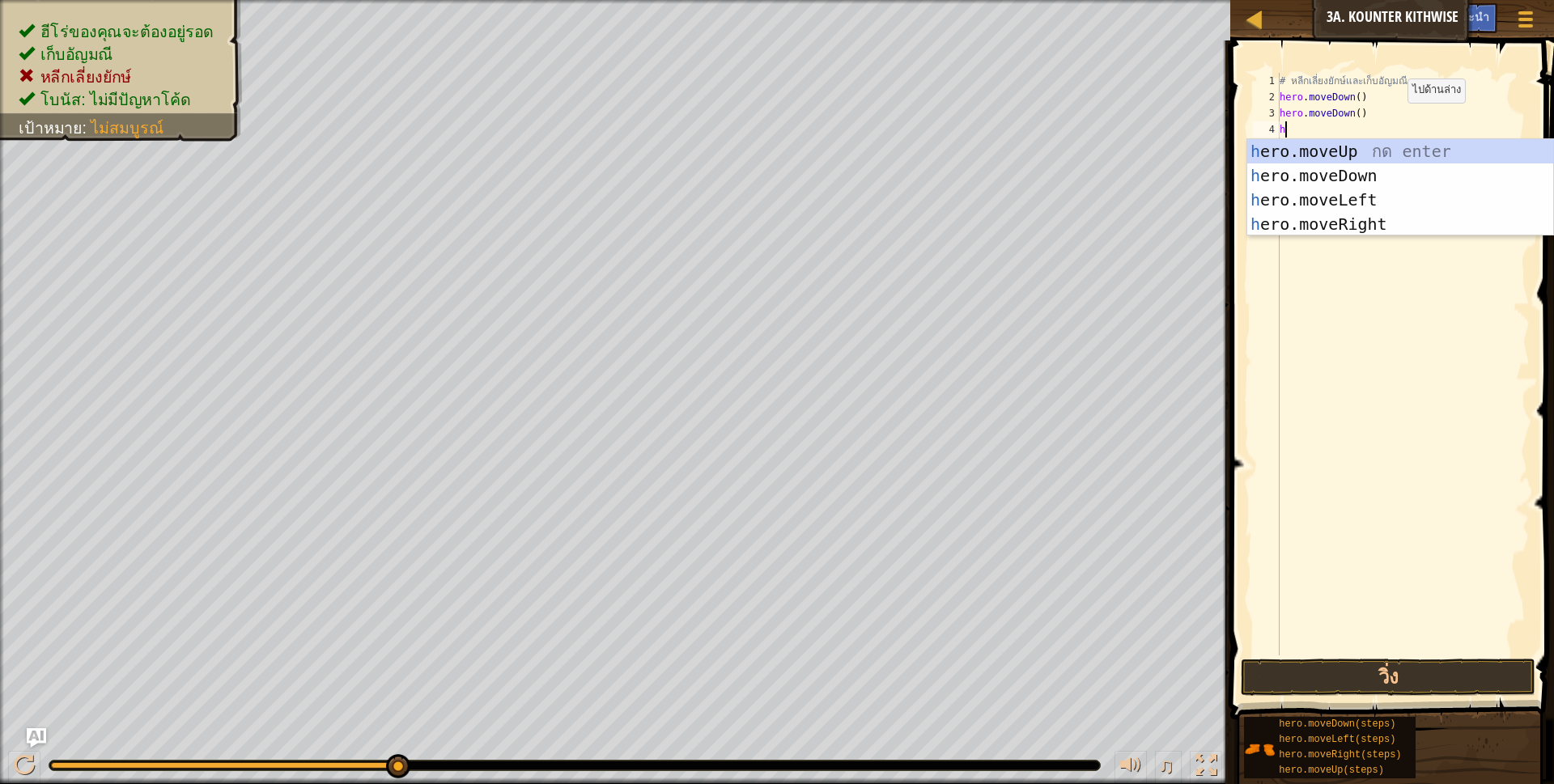
scroll to position [3, 4]
click at [1357, 224] on div "h ero.moveUp กด enter h ero.moveDown กด enter h ero.moveLeft กด enter h ero.mov…" at bounding box center [1400, 212] width 306 height 146
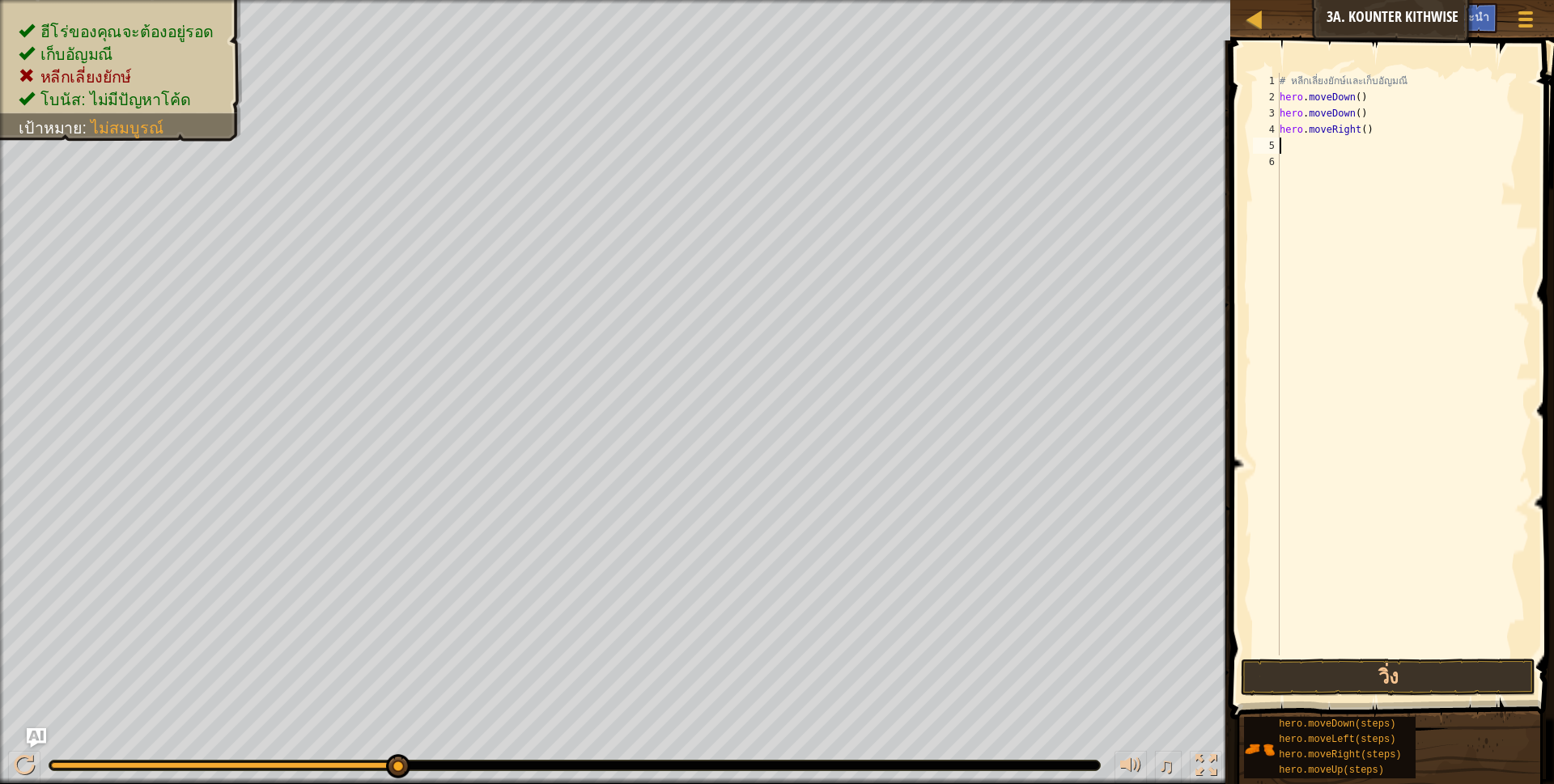
scroll to position [3, 0]
type textarea "h"
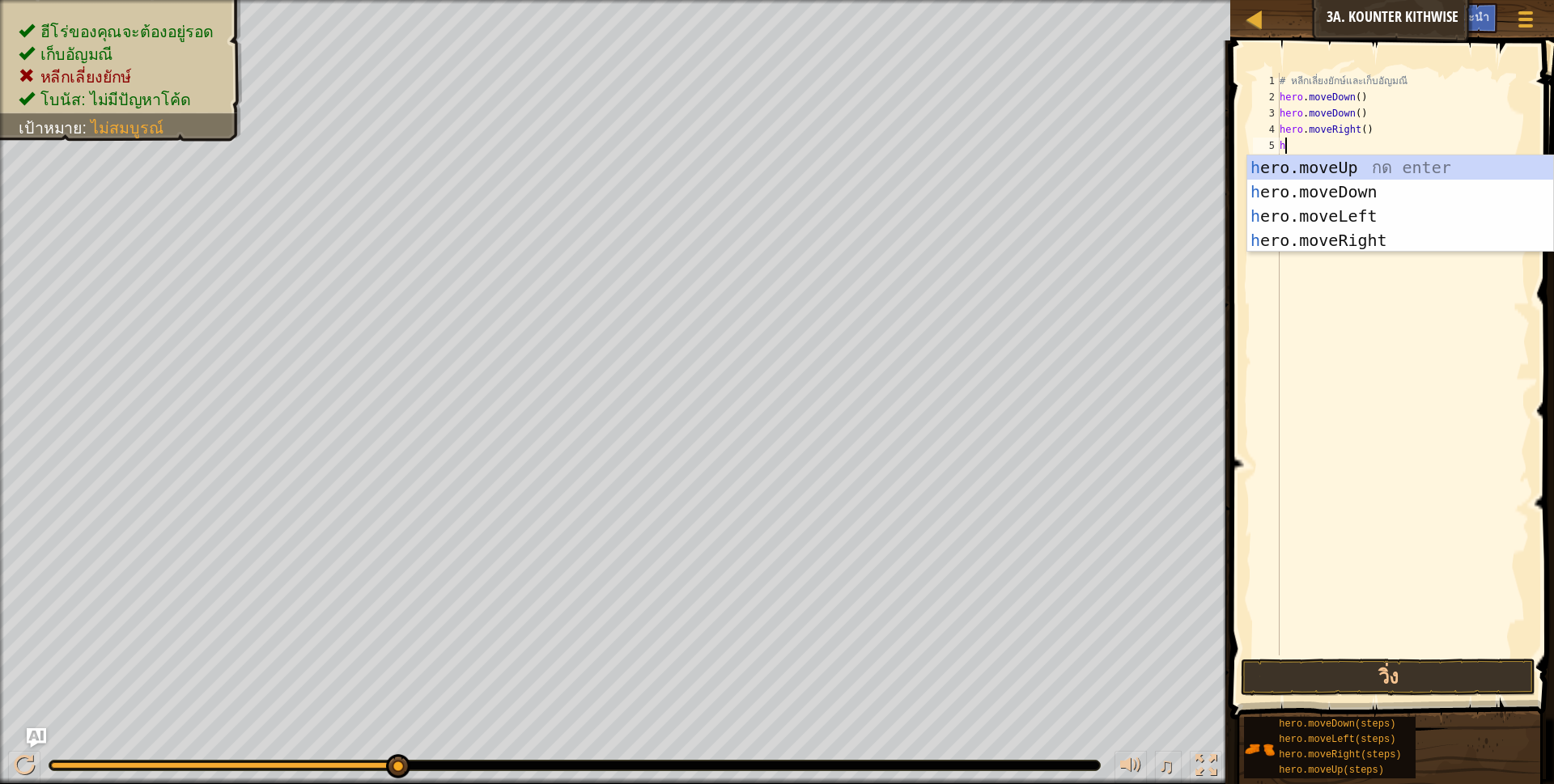
scroll to position [3, 4]
click at [1372, 170] on div "h ero.moveUp กด enter h ero.moveDown กด enter h ero.moveLeft กด enter h ero.mov…" at bounding box center [1400, 228] width 306 height 146
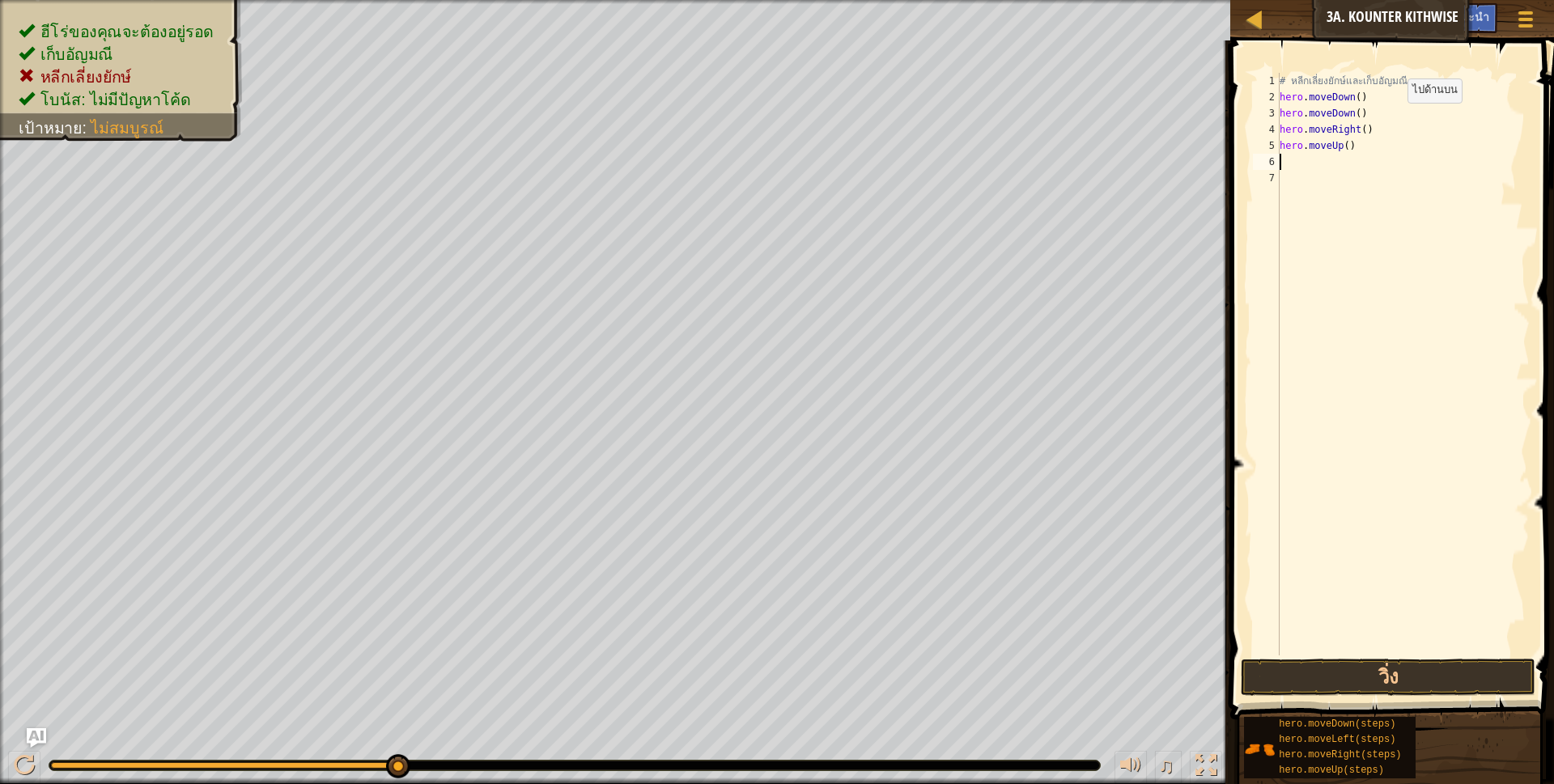
type textarea "h"
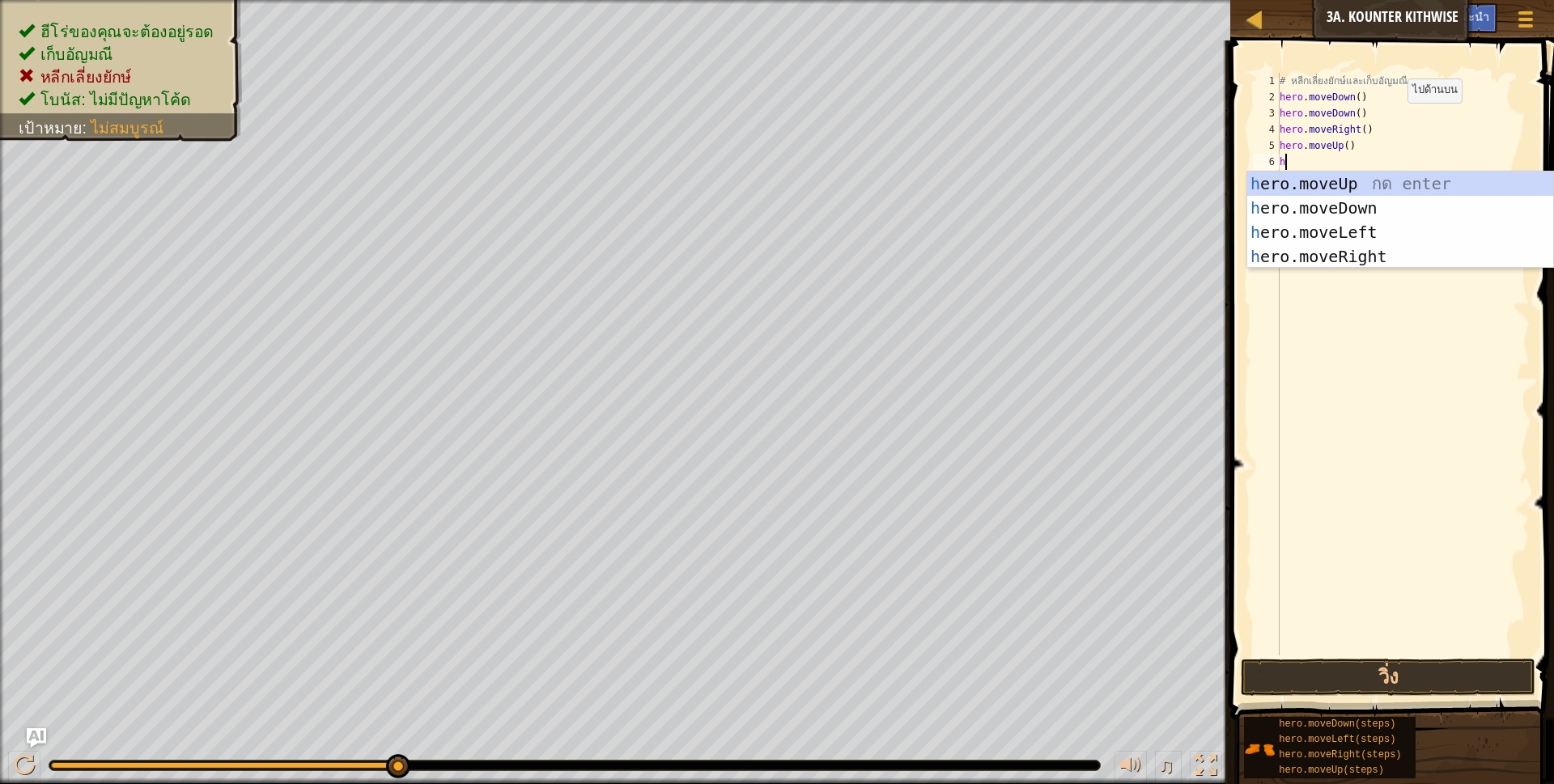
scroll to position [3, 4]
click at [1343, 251] on div "h ero.moveUp กด enter h ero.moveDown กด enter h ero.moveLeft กด enter h ero.mov…" at bounding box center [1400, 245] width 306 height 146
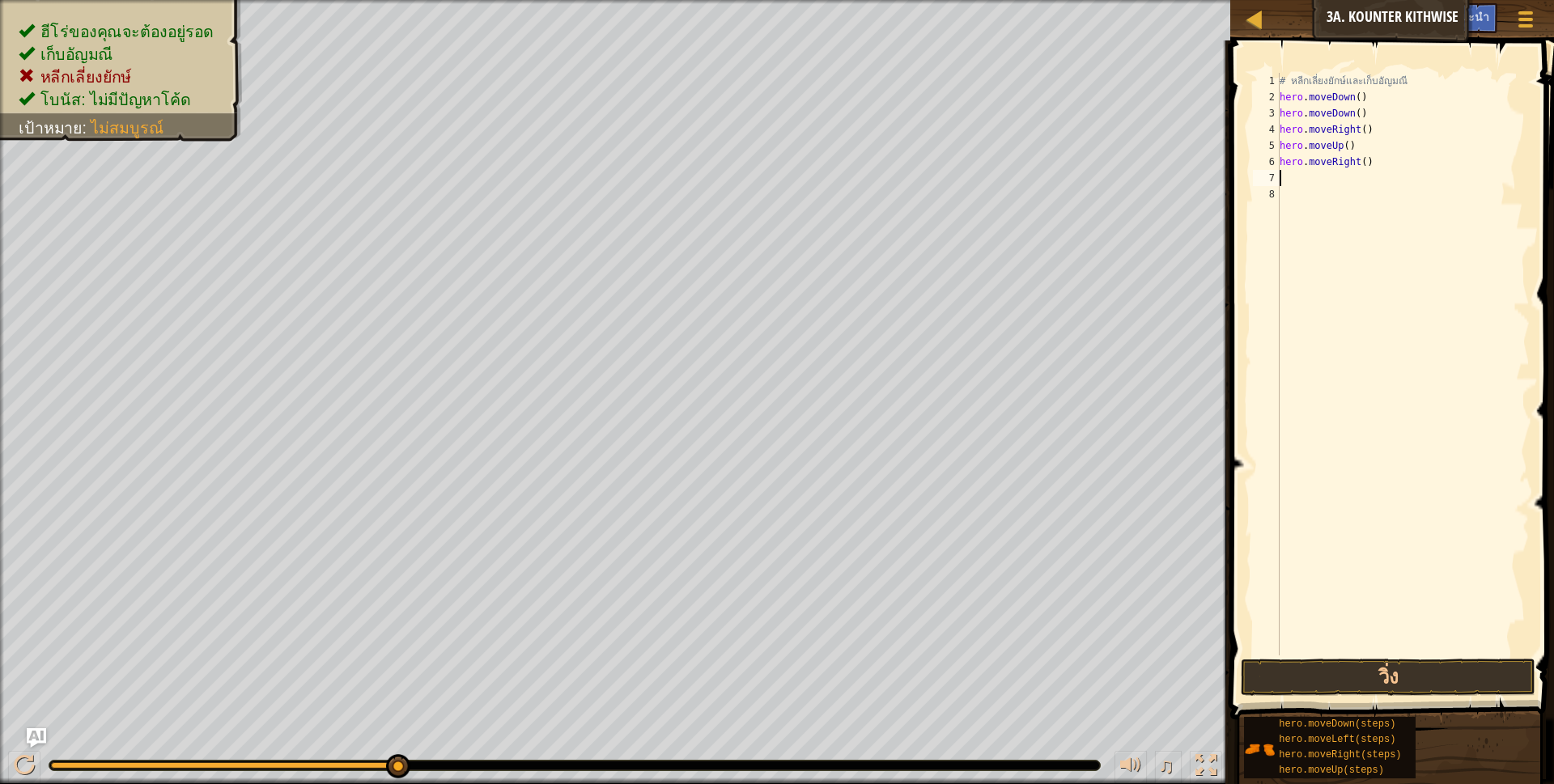
scroll to position [3, 0]
click at [1319, 670] on button "วิ่ง" at bounding box center [1388, 677] width 295 height 37
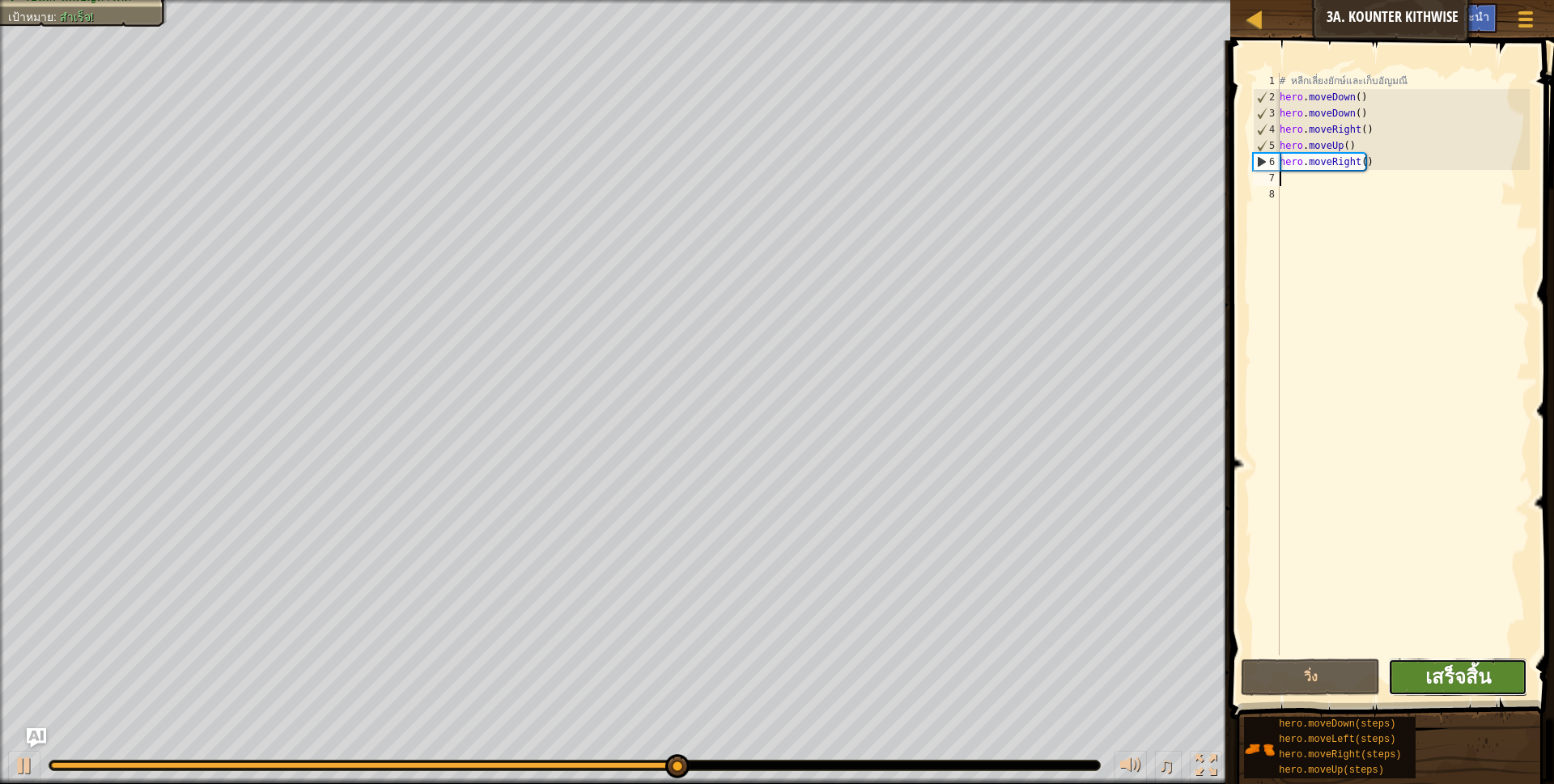
click at [1452, 678] on span "เสร็จสิ้น" at bounding box center [1458, 677] width 65 height 26
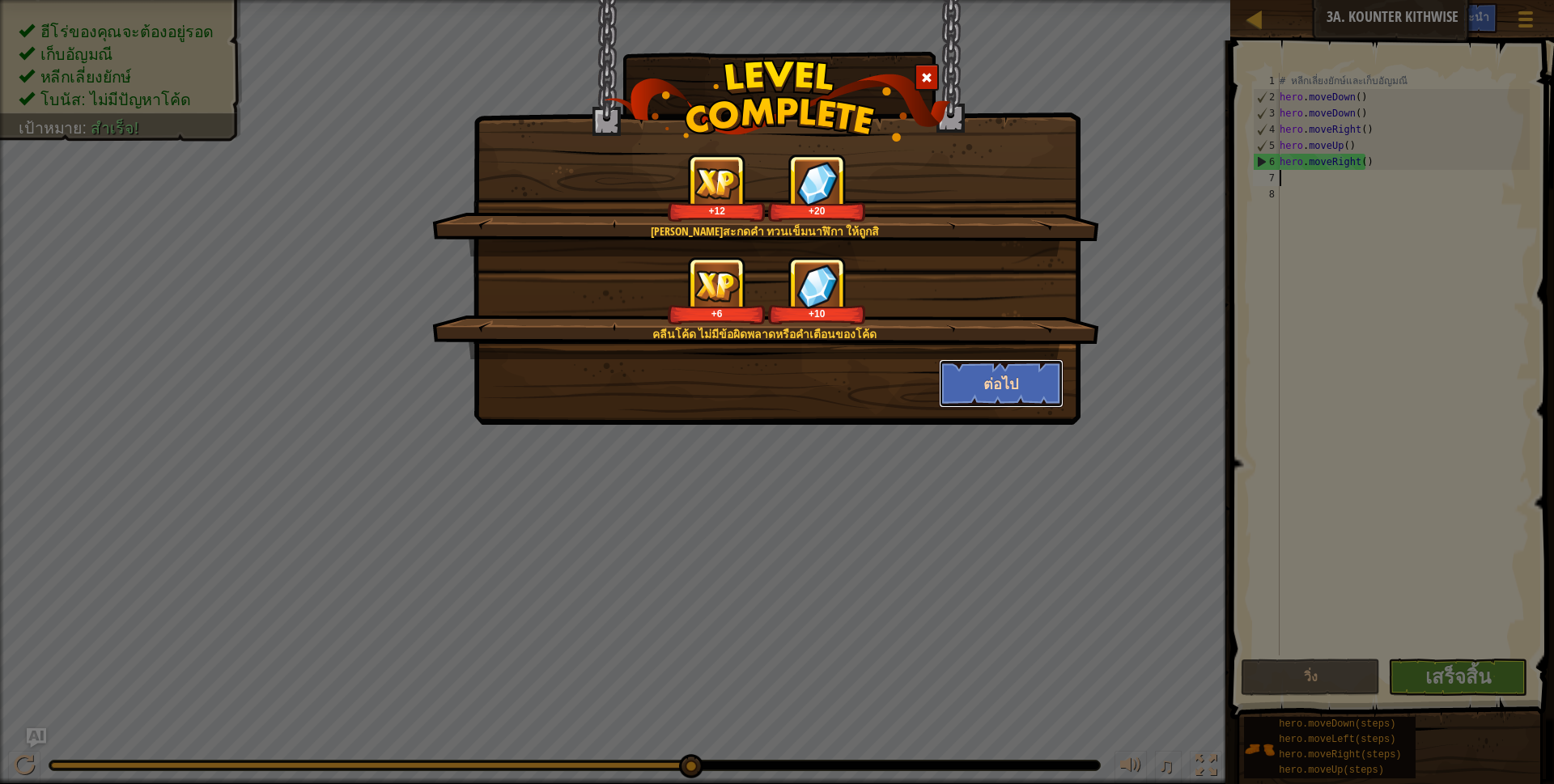
click at [1010, 371] on button "ต่อไป" at bounding box center [1001, 384] width 125 height 49
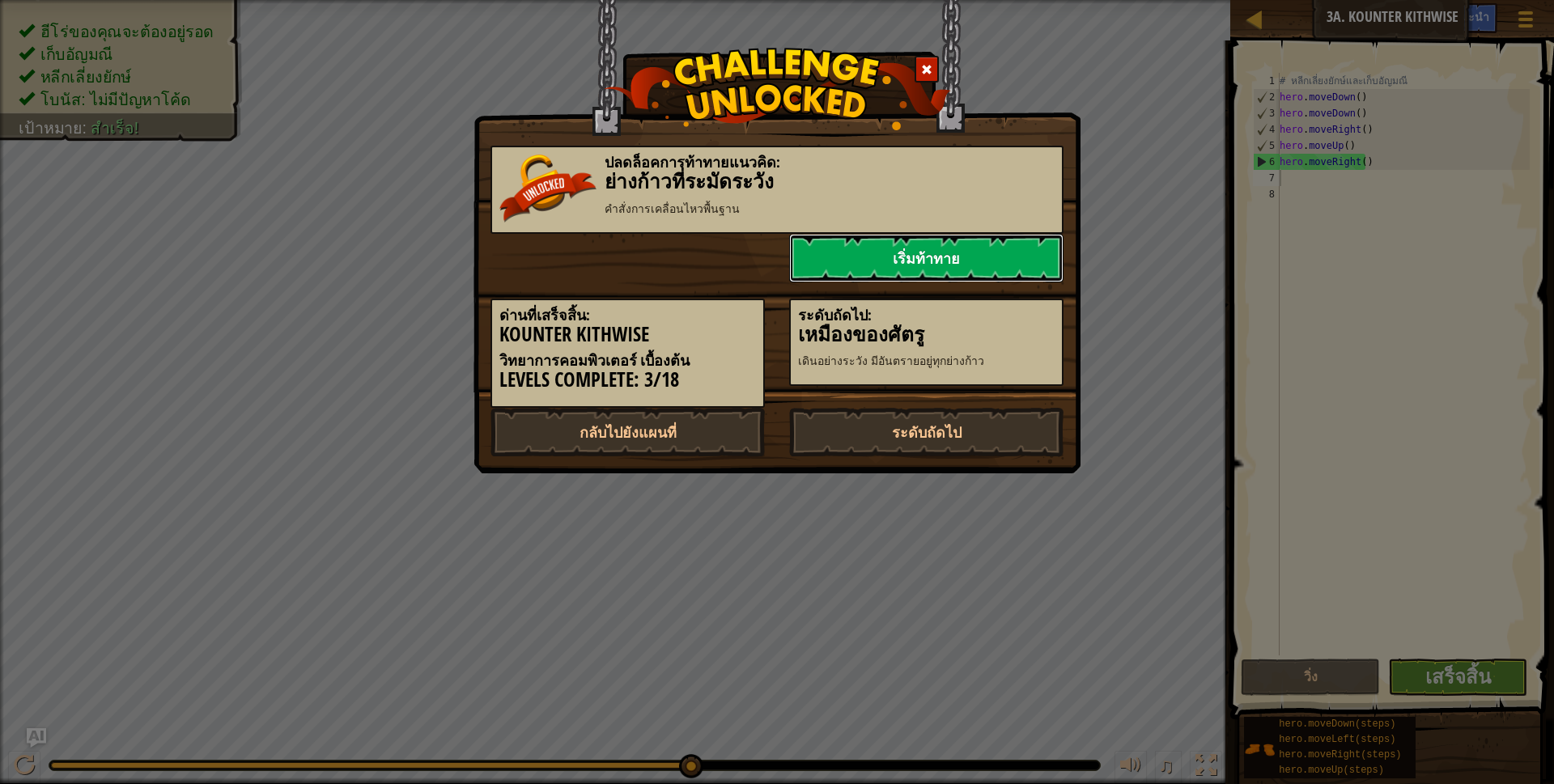
click at [856, 258] on link "เริ่มท้าทาย" at bounding box center [926, 258] width 275 height 49
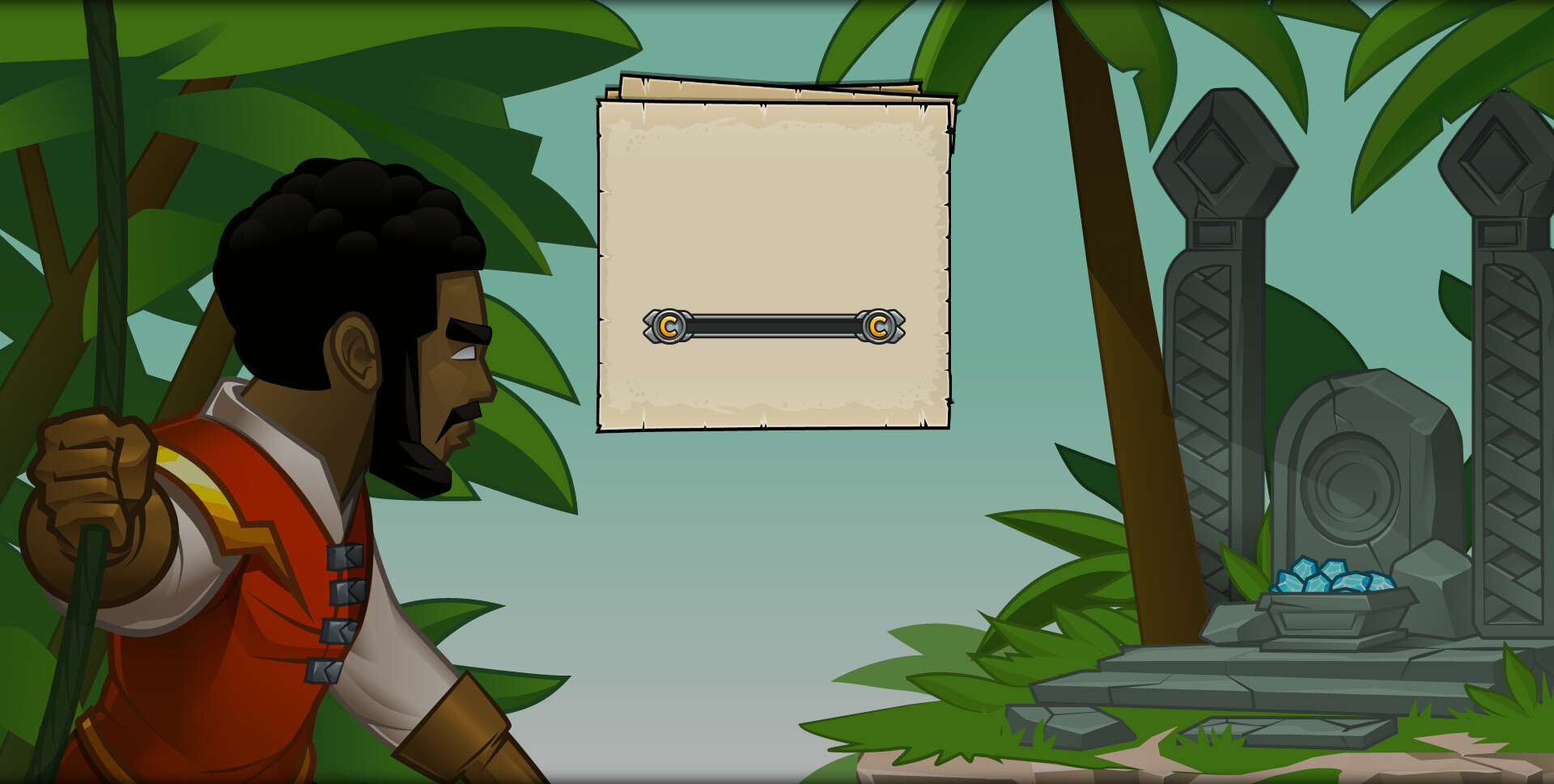
click at [856, 256] on div "Goals Start Level เกิดข้อผิดพลาดในการโหลดจากเซิร์ฟเวอร์ [PERSON_NAME]รีเฟรชหน้า…" at bounding box center [777, 252] width 364 height 364
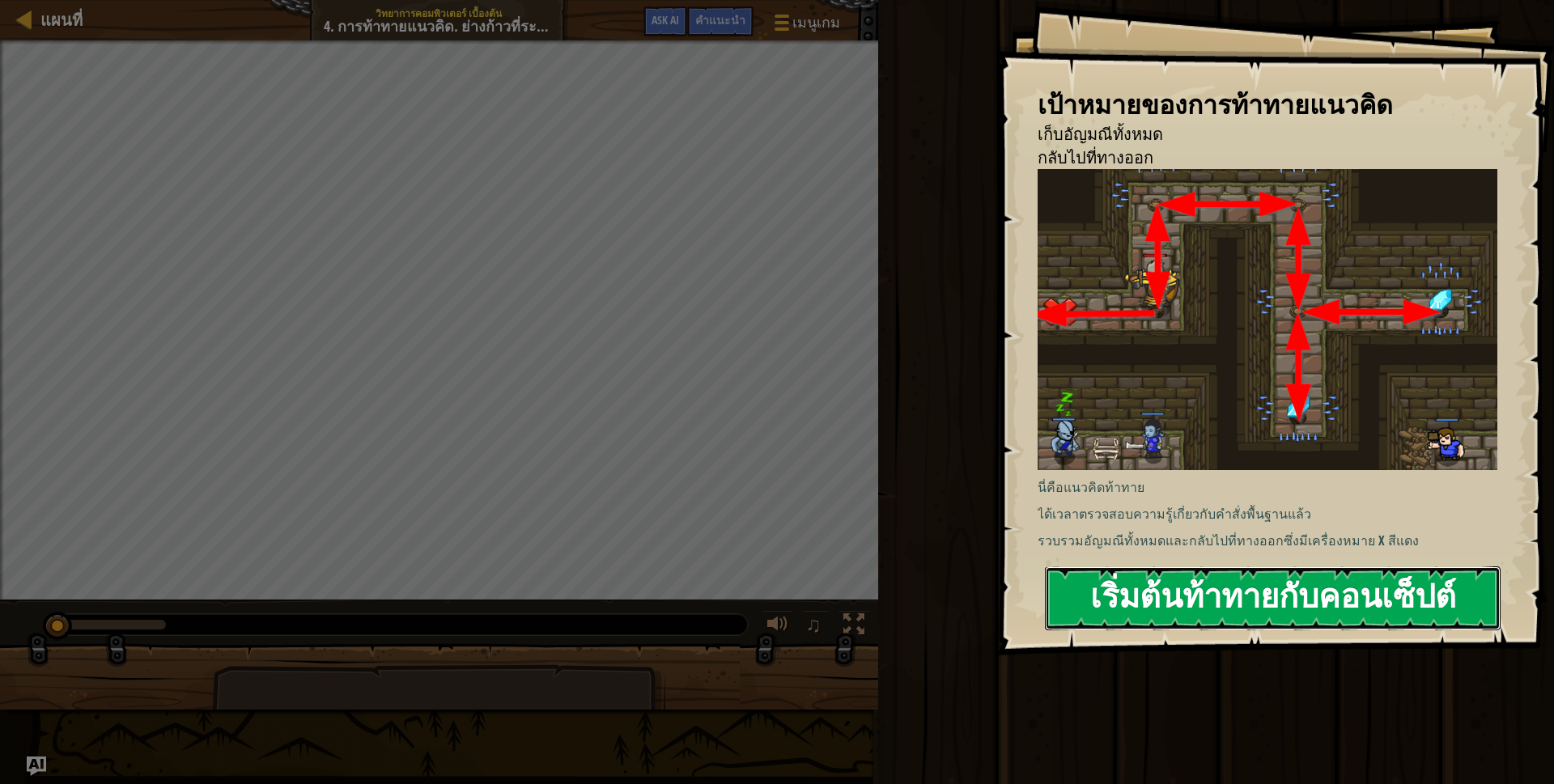
click at [1122, 581] on button "เริ่มต้นท้าทายกับคอนเซ็ปต์" at bounding box center [1273, 598] width 456 height 63
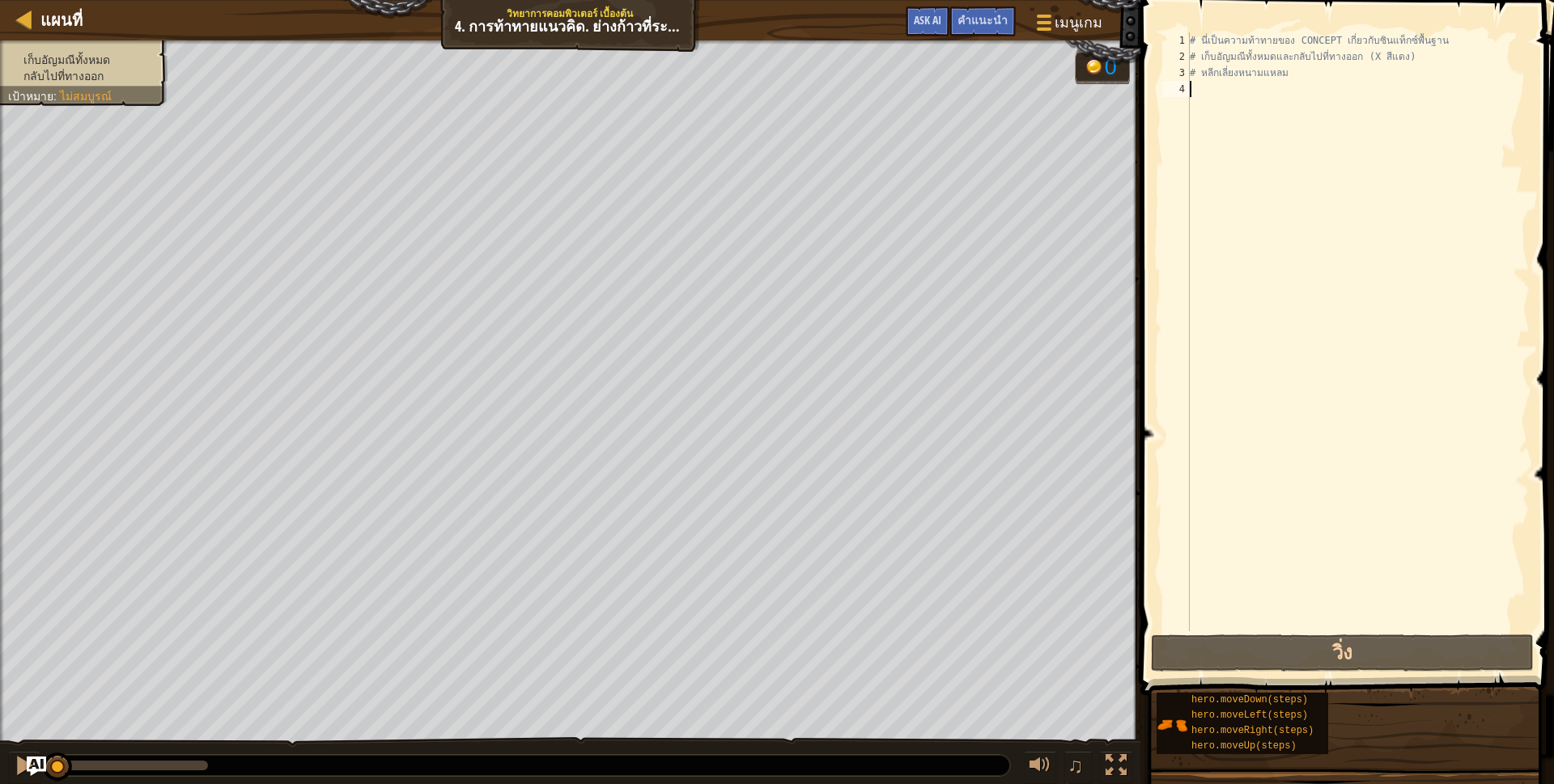
type textarea "h"
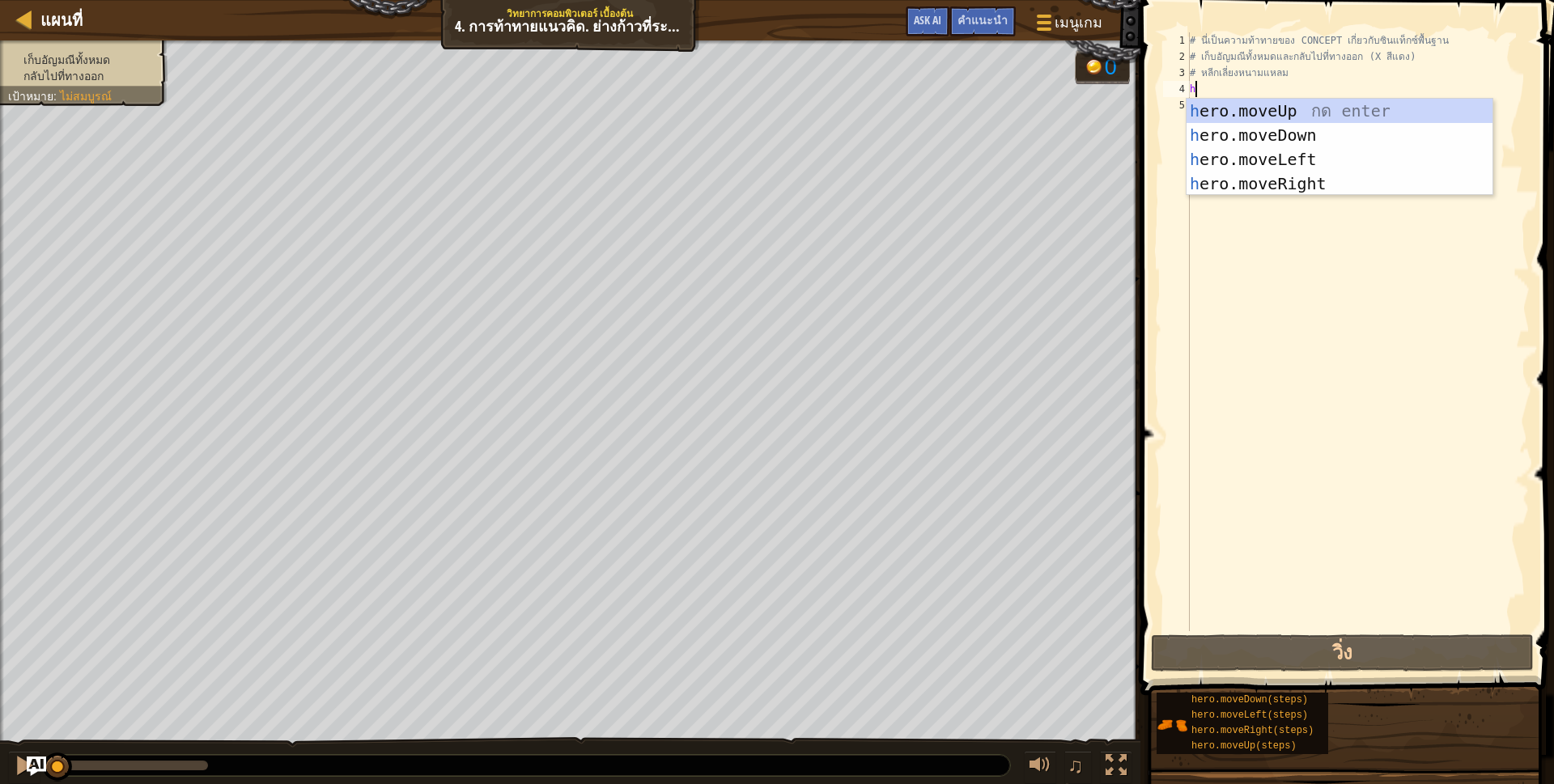
scroll to position [3, 3]
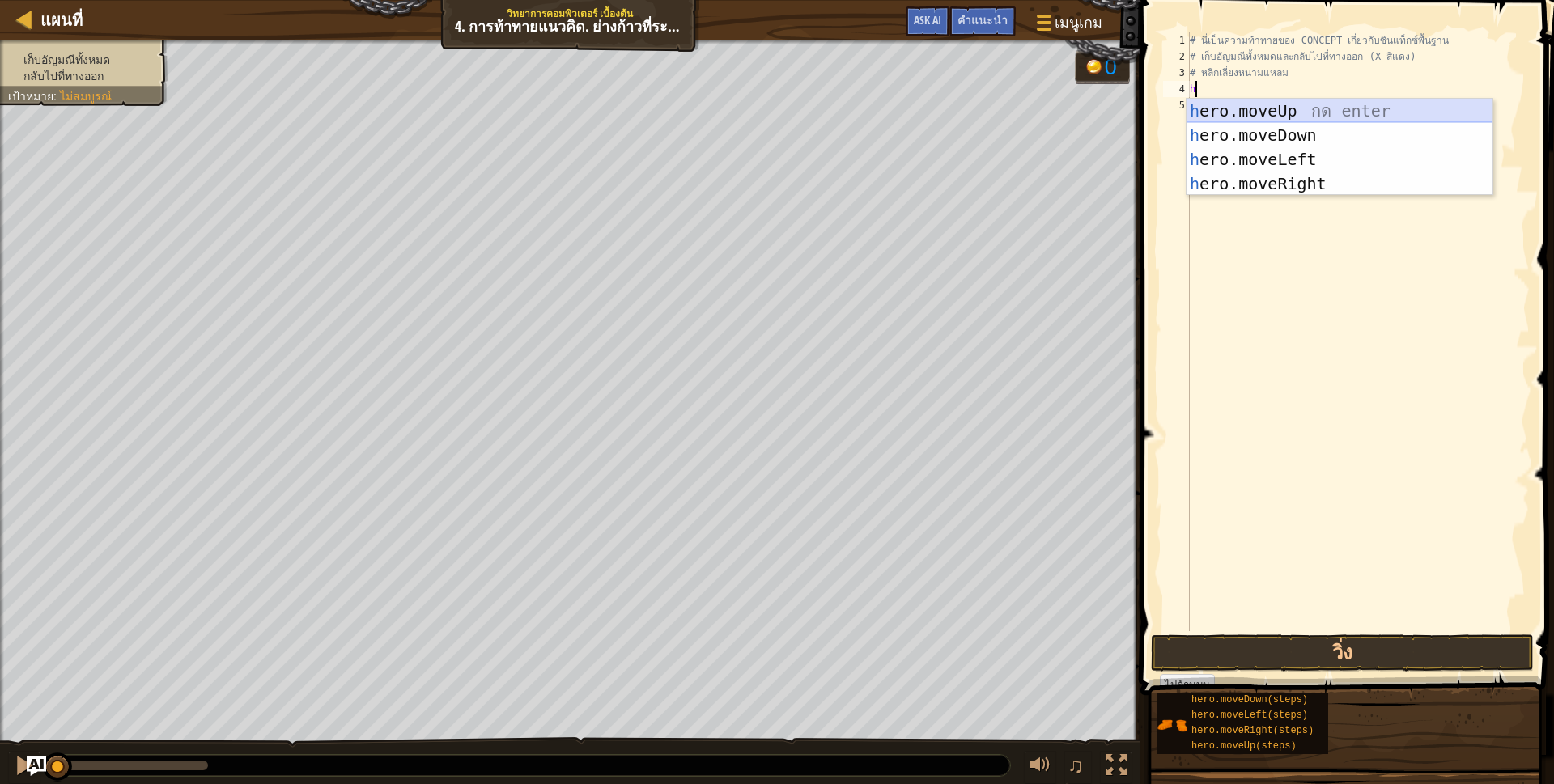
drag, startPoint x: 1278, startPoint y: 111, endPoint x: 1282, endPoint y: 99, distance: 12.6
click at [1280, 105] on div "h ero.moveUp กด enter h ero.moveDown กด enter h ero.moveLeft กด enter h ero.mov…" at bounding box center [1339, 172] width 306 height 146
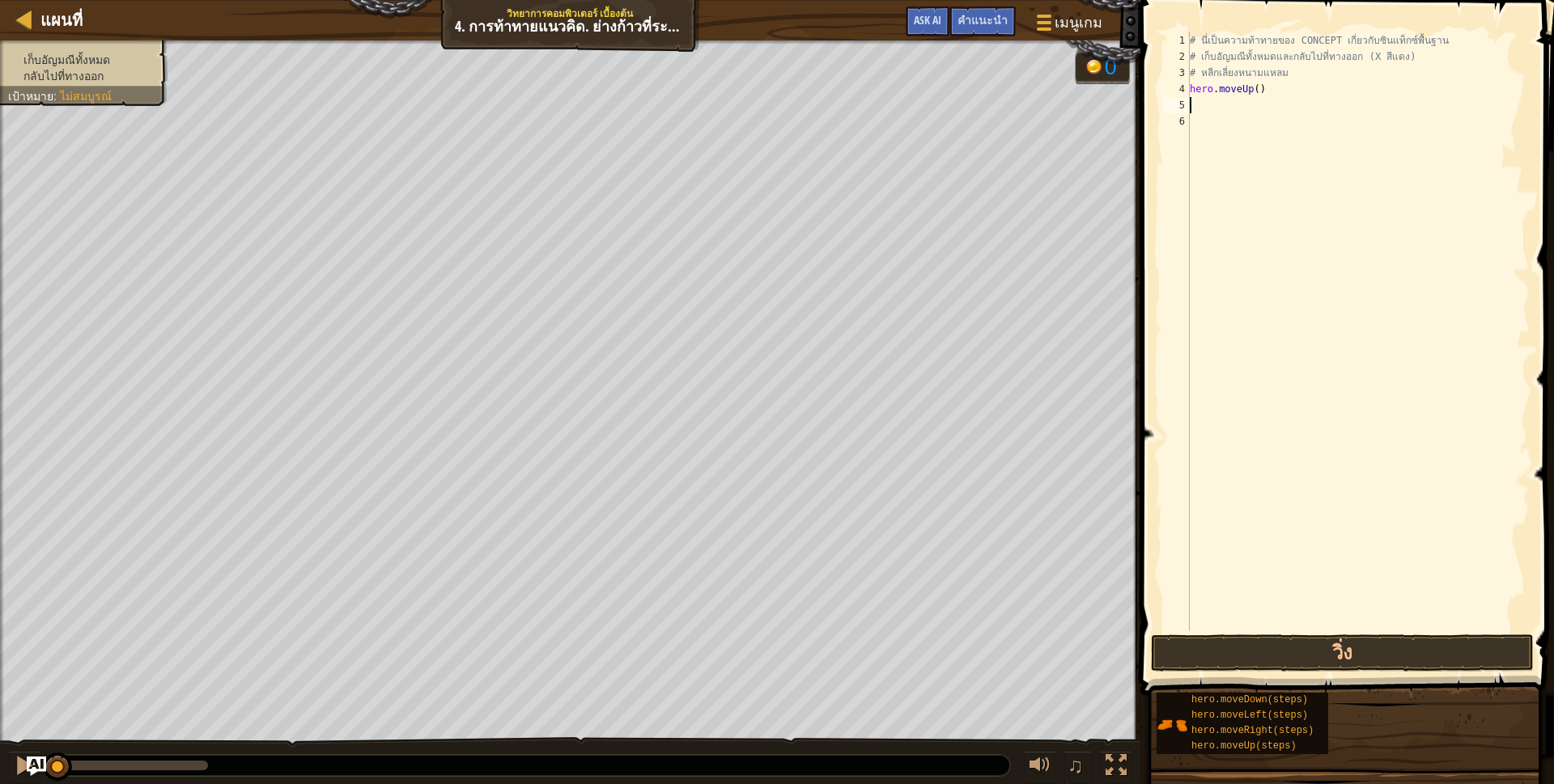
scroll to position [3, 0]
type textarea "h"
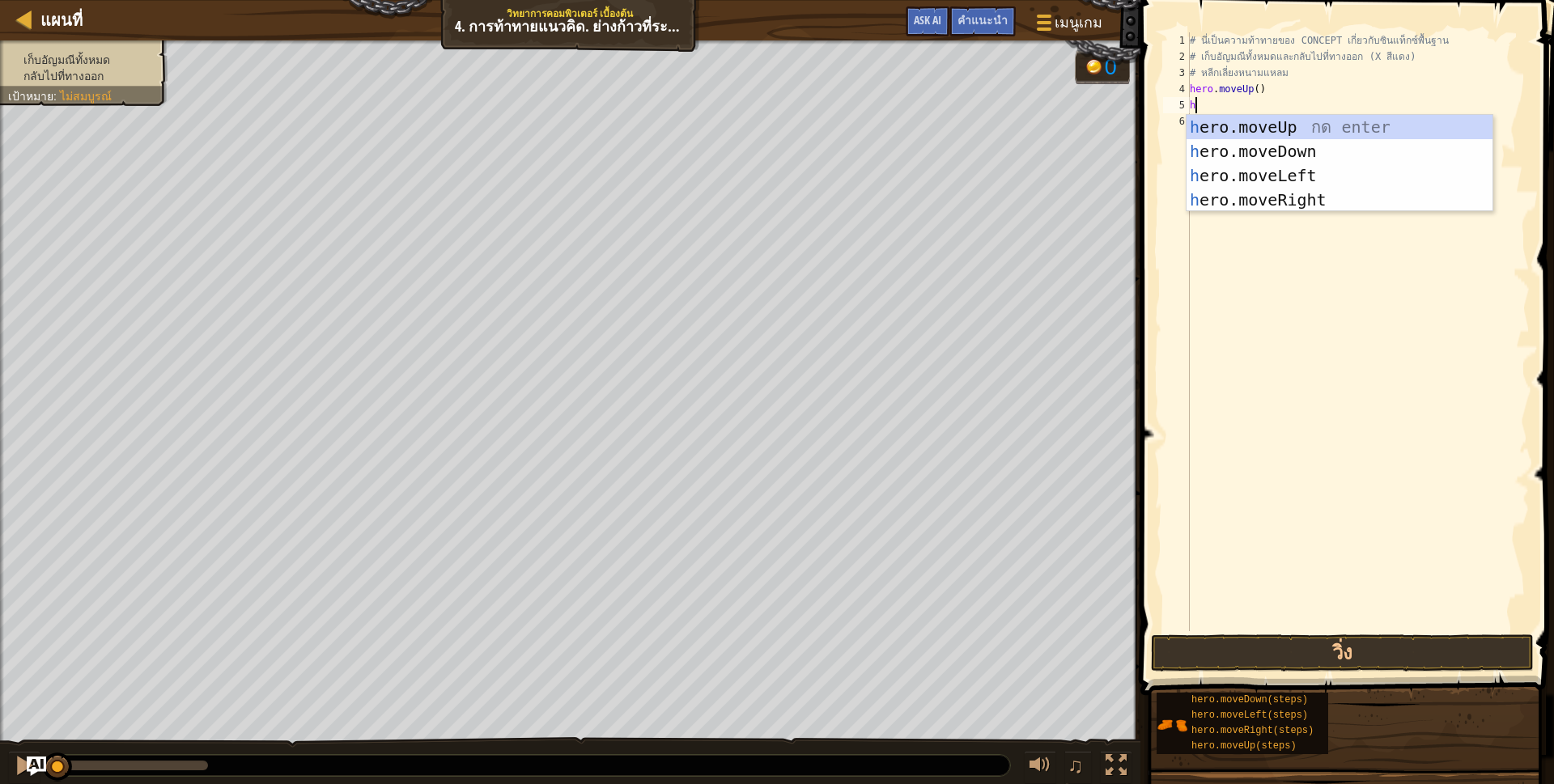
scroll to position [3, 3]
click at [1270, 195] on div "h ero.moveUp กด enter h ero.moveDown กด enter h ero.moveLeft กด enter h ero.mov…" at bounding box center [1339, 188] width 306 height 146
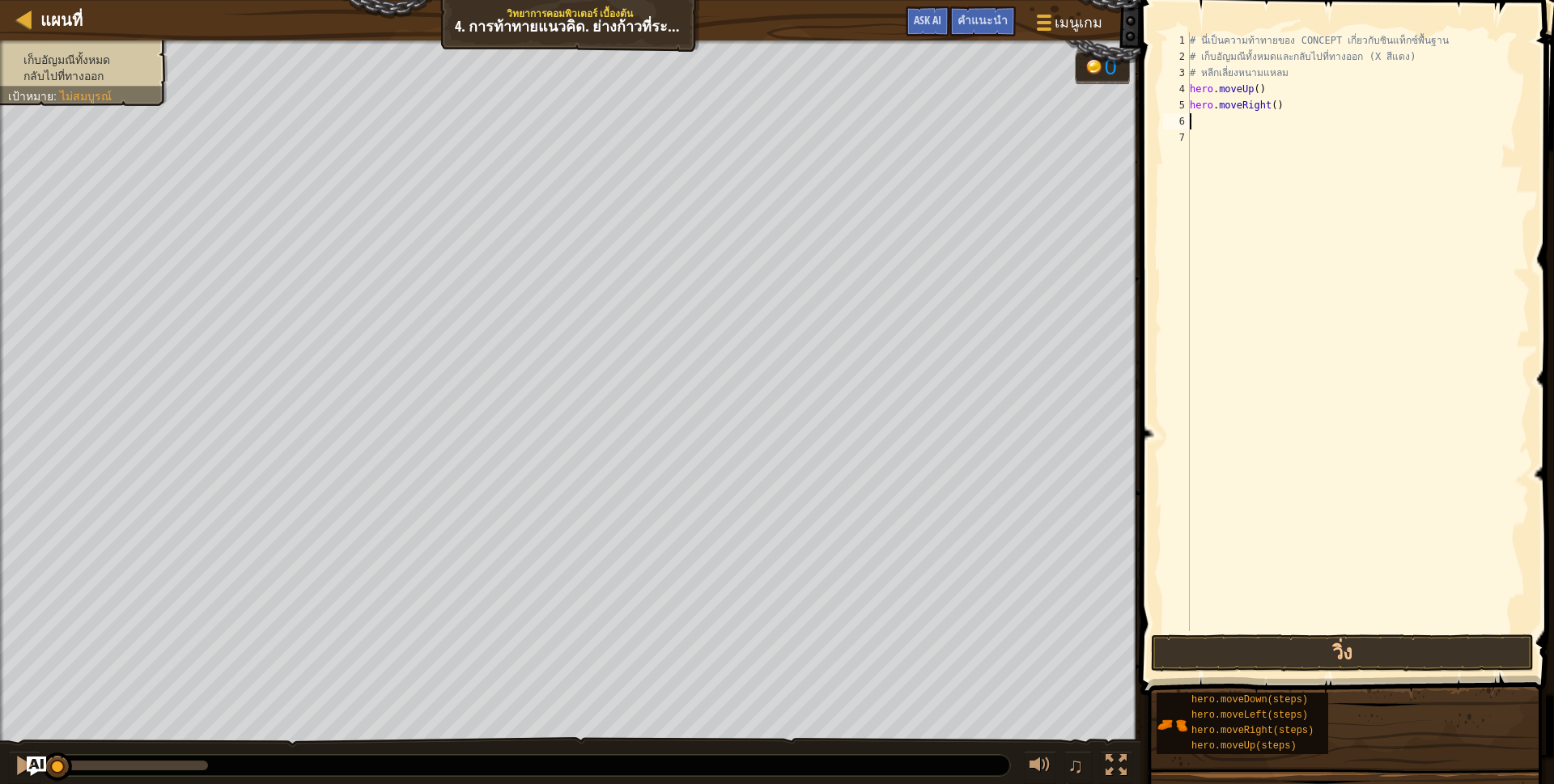
scroll to position [3, 0]
type textarea "h"
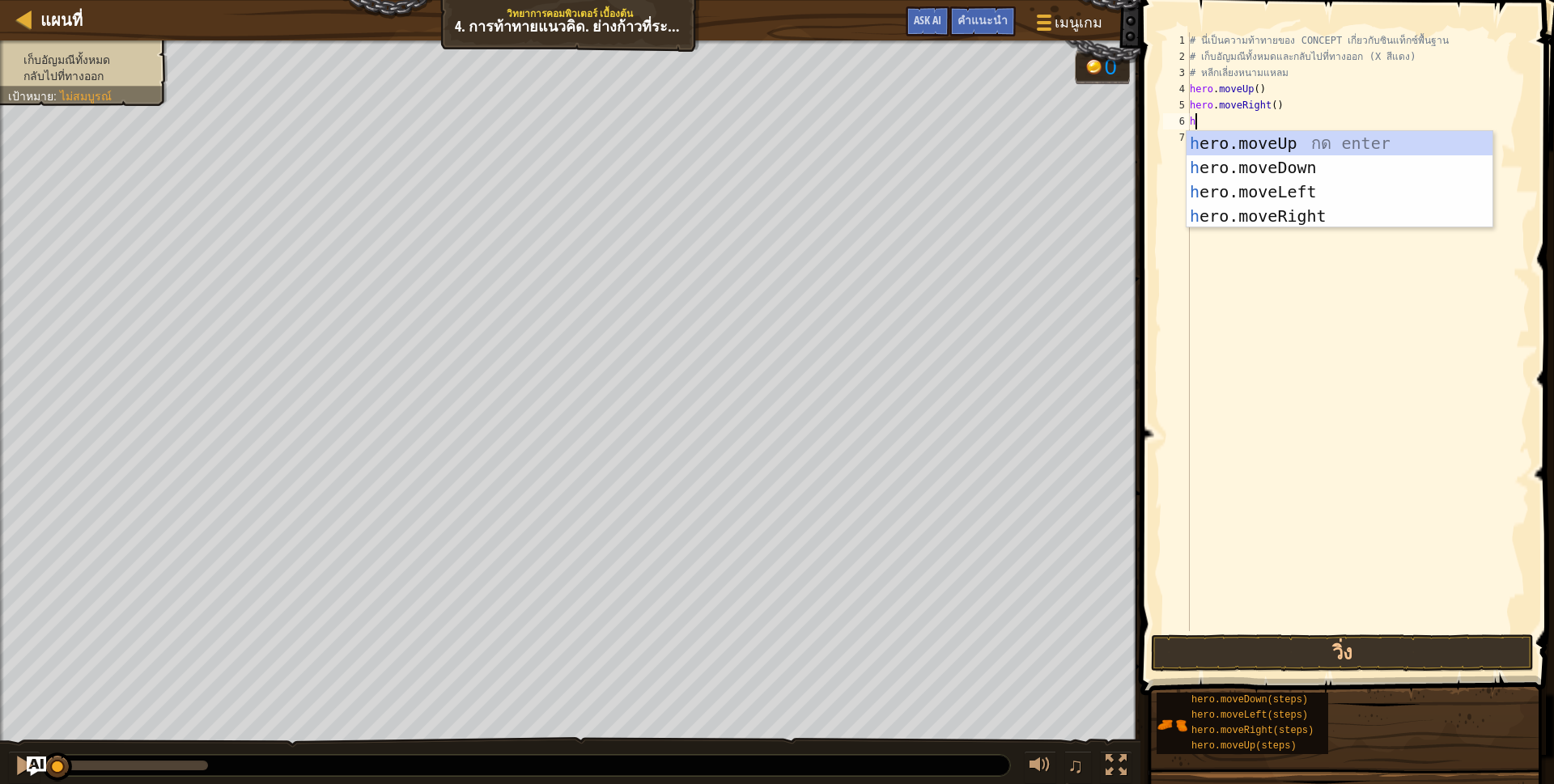
scroll to position [3, 3]
click at [1273, 157] on div "h ero.moveUp กด enter h ero.moveDown กด enter h ero.moveLeft กด enter h ero.mov…" at bounding box center [1339, 203] width 306 height 146
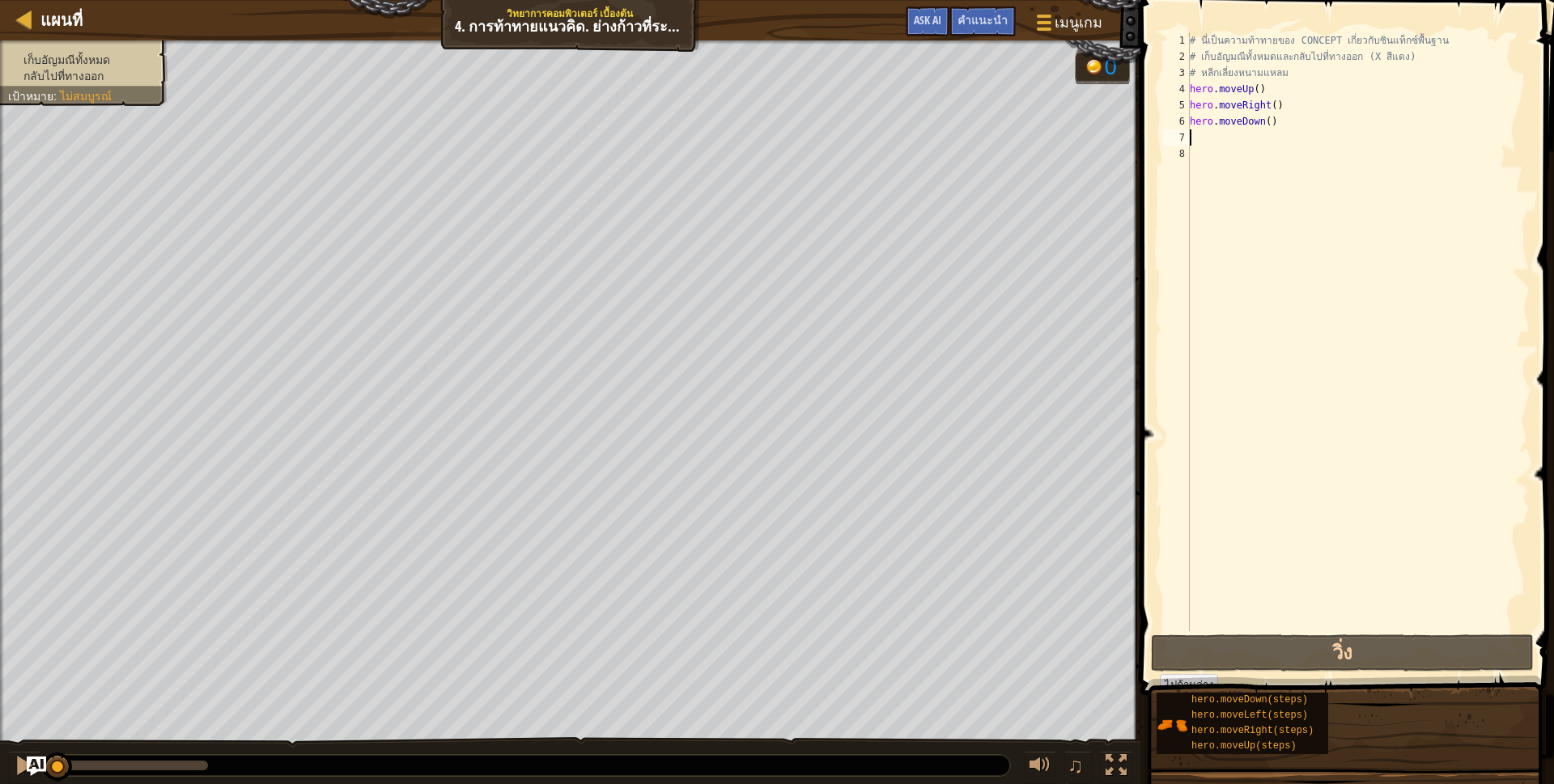
scroll to position [3, 0]
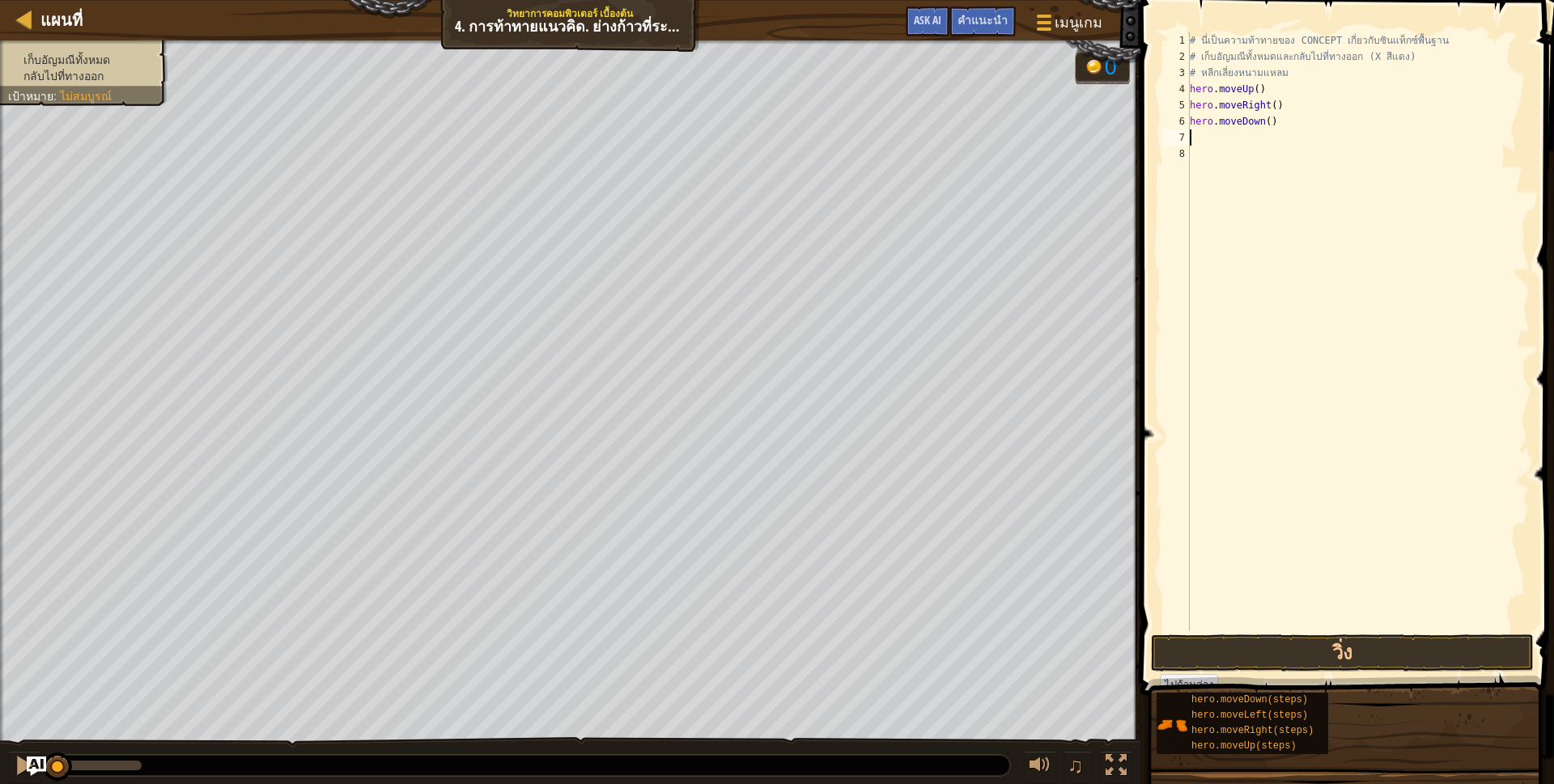
type textarea "h"
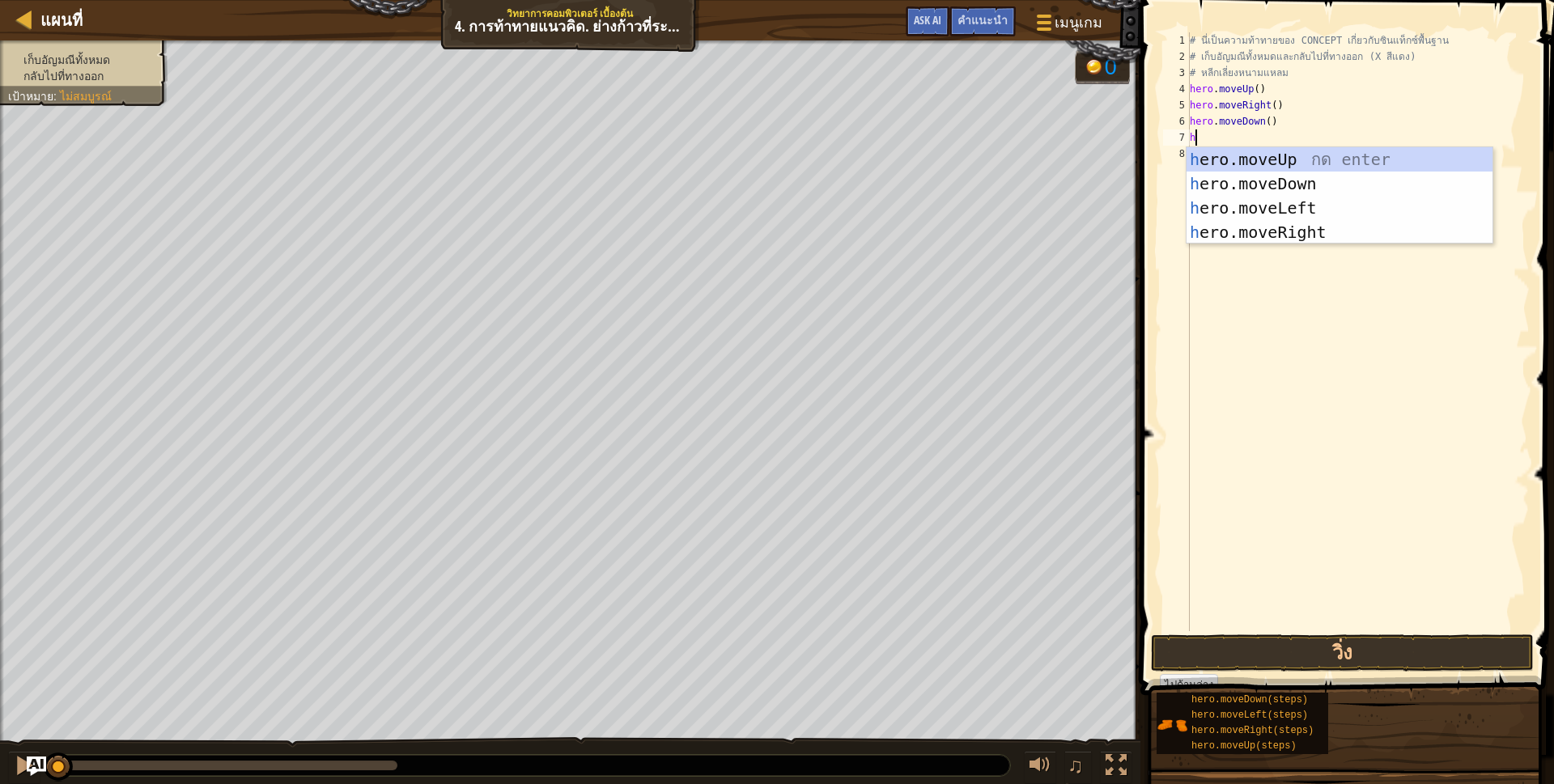
scroll to position [3, 3]
click at [1242, 182] on div "h ero.moveUp กด enter h ero.moveDown กด enter h ero.moveLeft กด enter h ero.mov…" at bounding box center [1339, 220] width 306 height 146
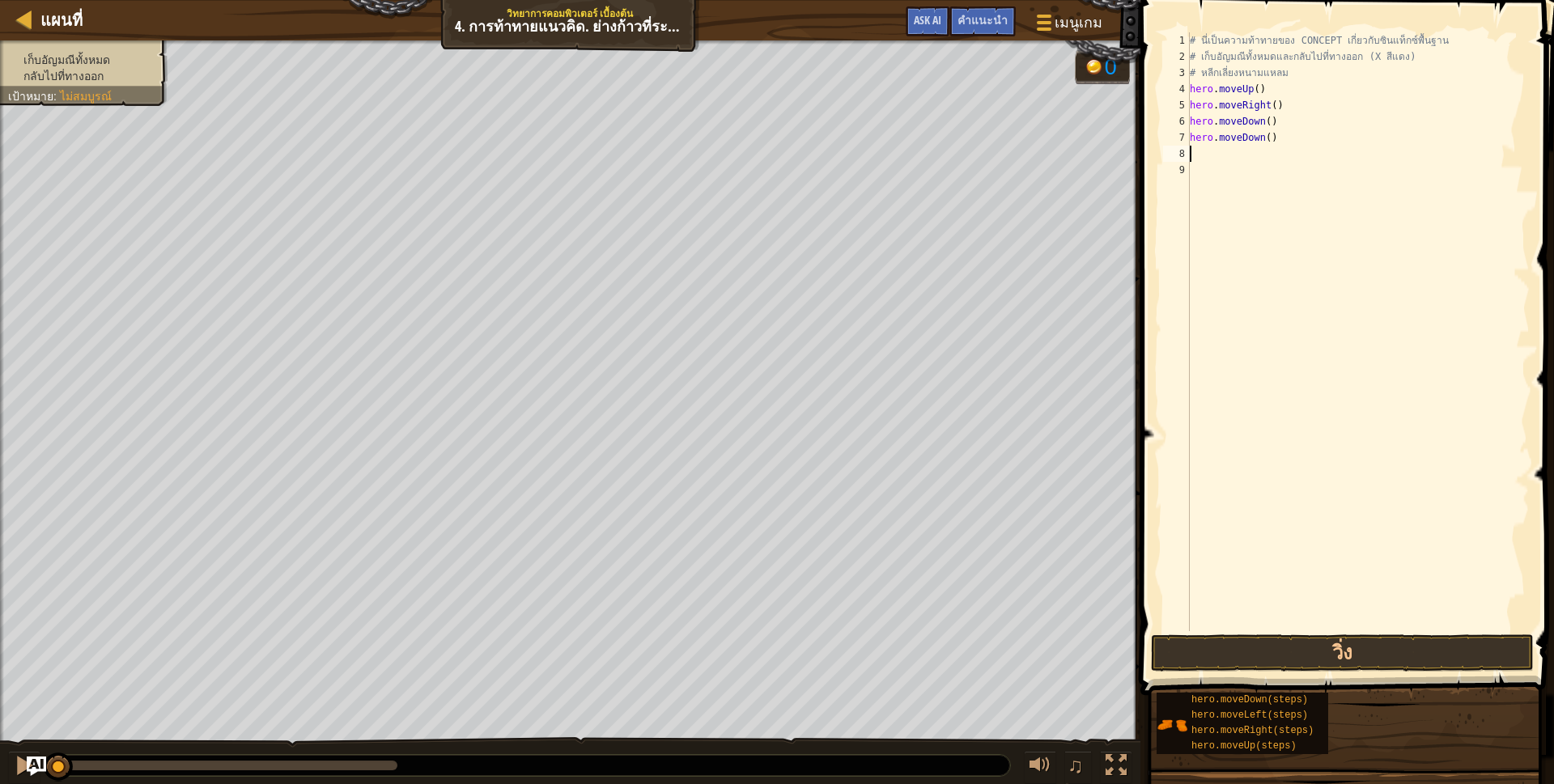
scroll to position [3, 0]
type textarea "h"
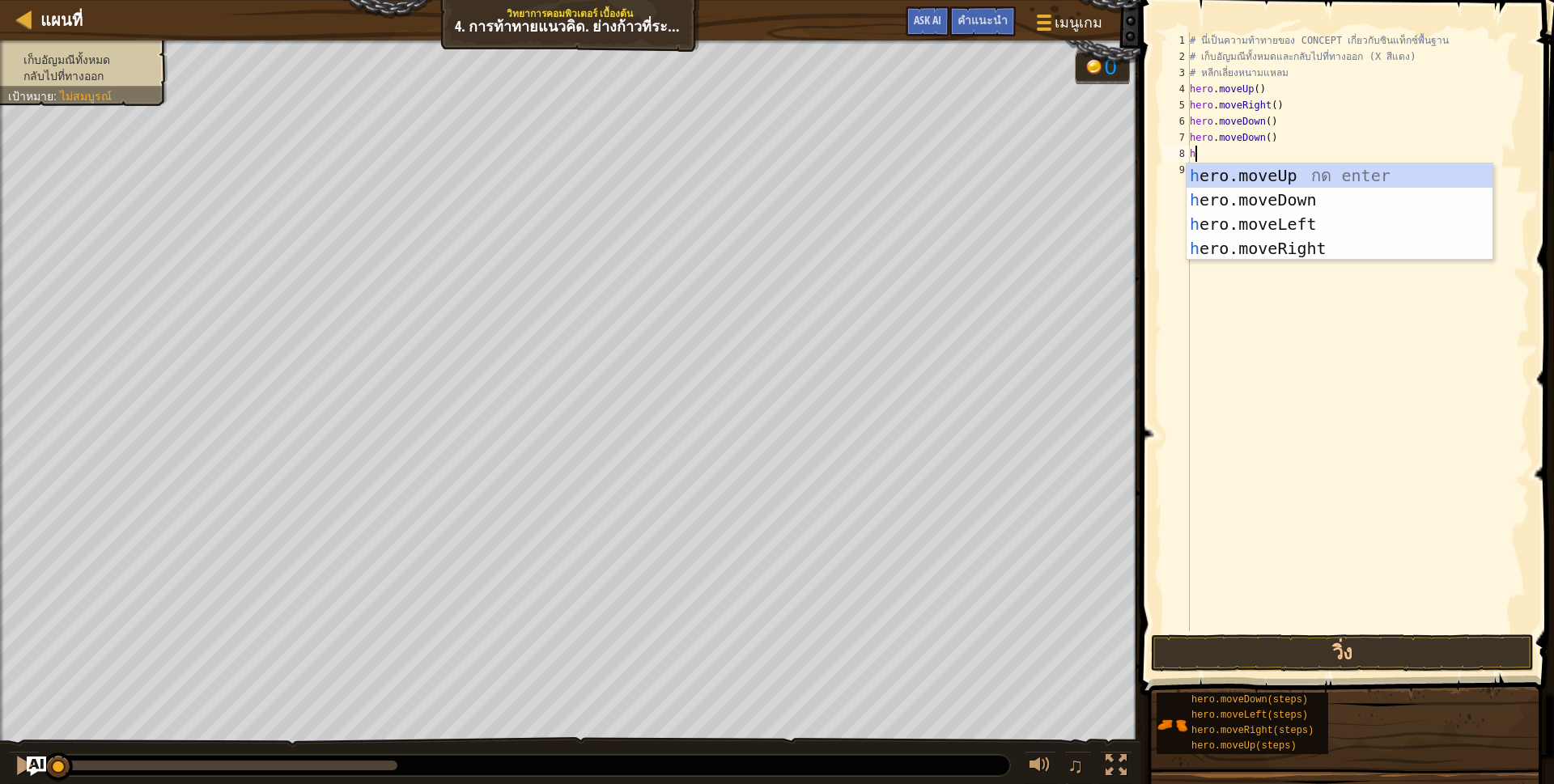
scroll to position [3, 3]
click at [1268, 169] on div "h ero.moveUp กด enter h ero.moveDown กด enter h ero.moveLeft กด enter h ero.mov…" at bounding box center [1339, 236] width 306 height 146
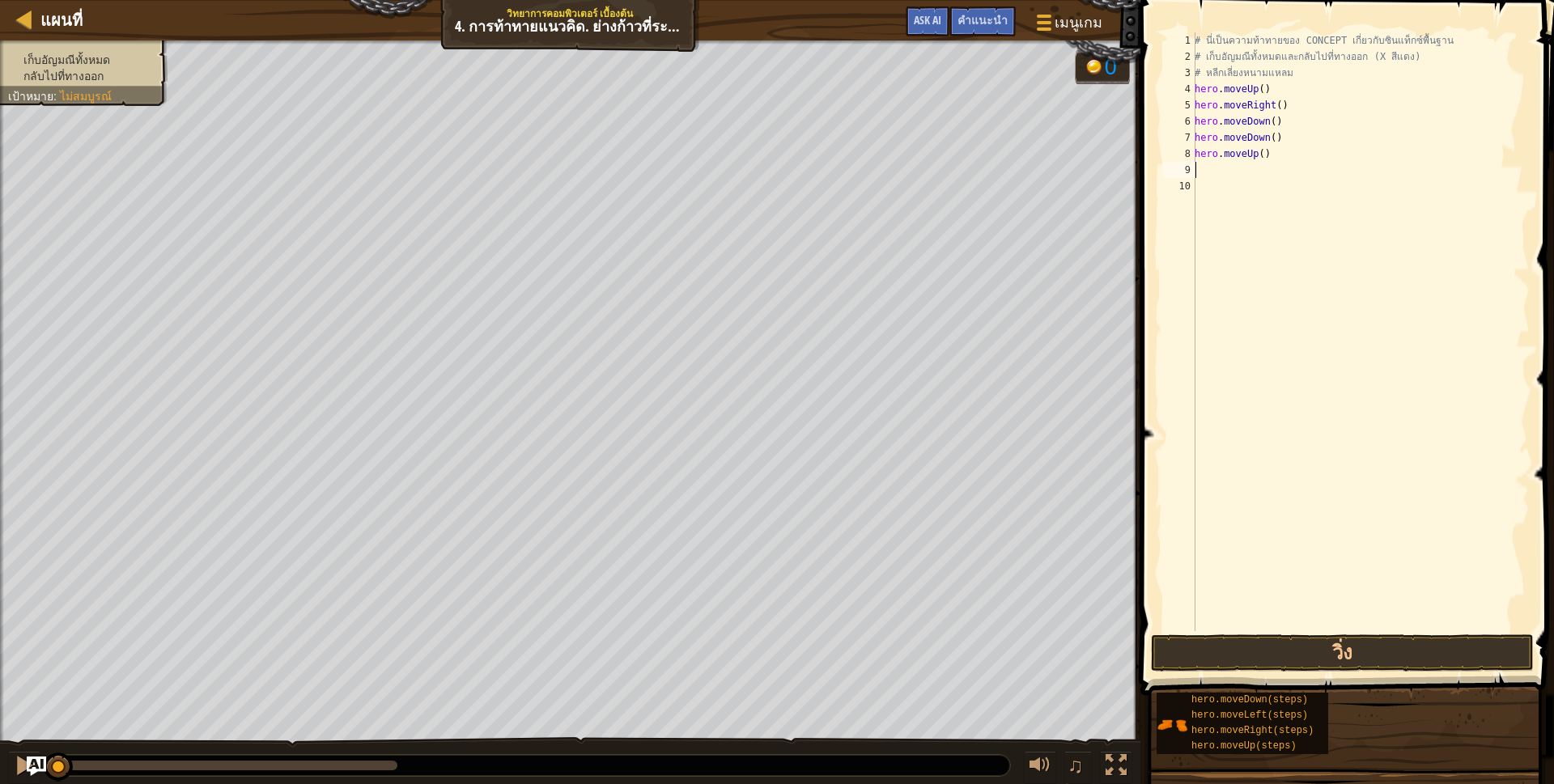
scroll to position [3, 0]
type textarea "h"
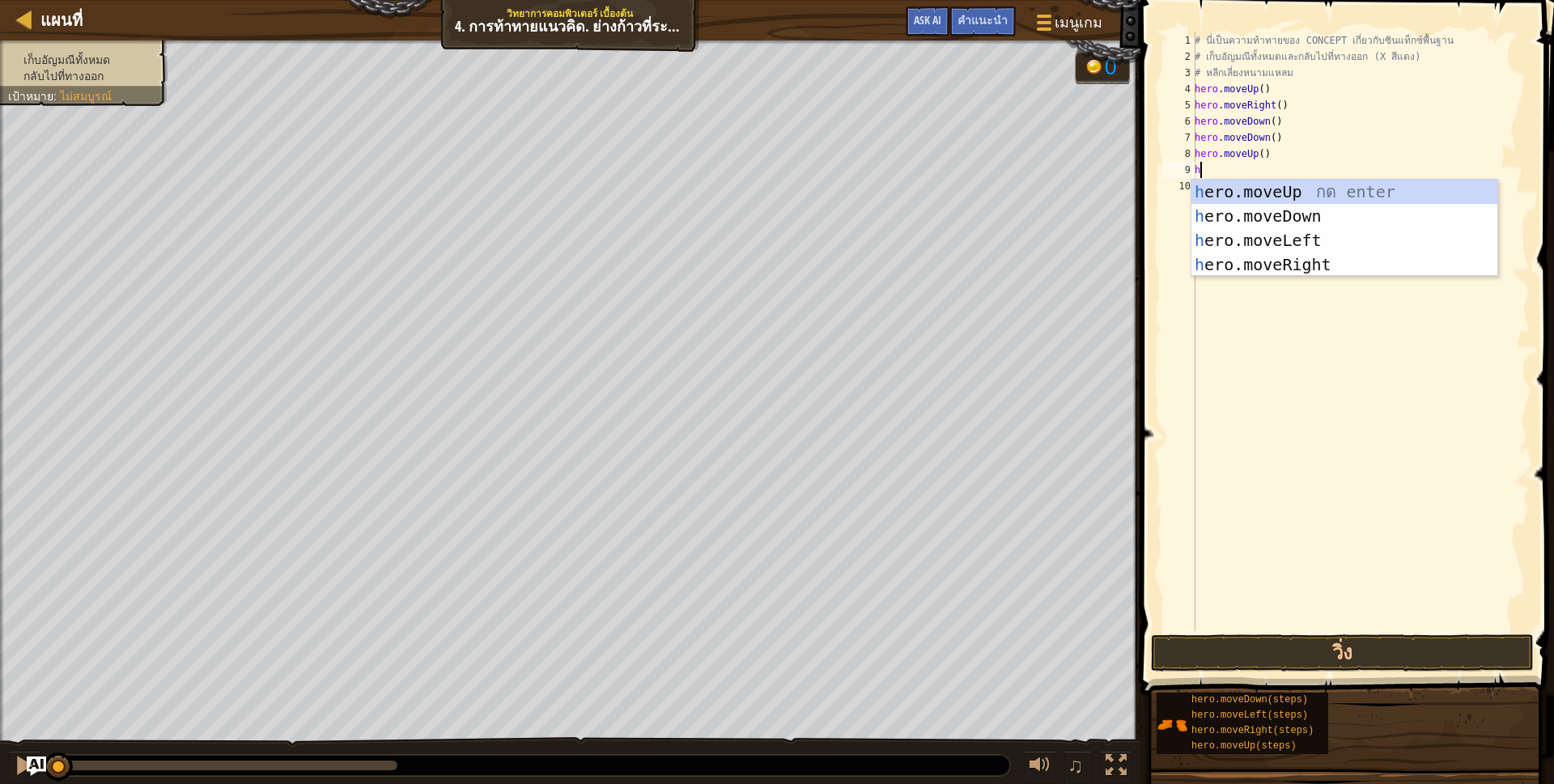
scroll to position [3, 3]
click at [1315, 259] on div "h ero.moveUp กด enter h ero.moveDown กด enter h ero.moveLeft กด enter h ero.mov…" at bounding box center [1345, 252] width 306 height 146
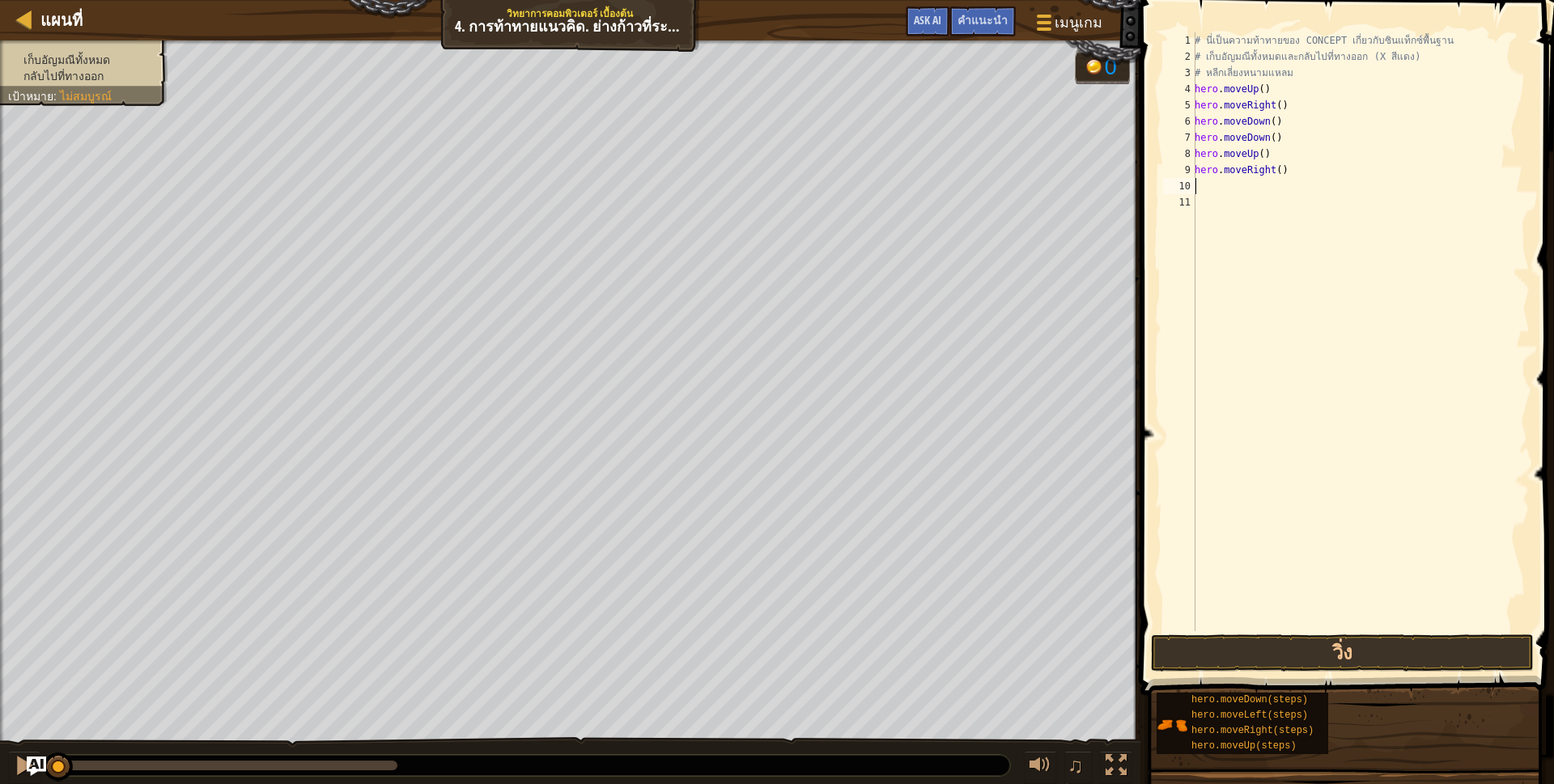
scroll to position [3, 0]
click at [1160, 640] on button "วิ่ง" at bounding box center [1342, 652] width 383 height 37
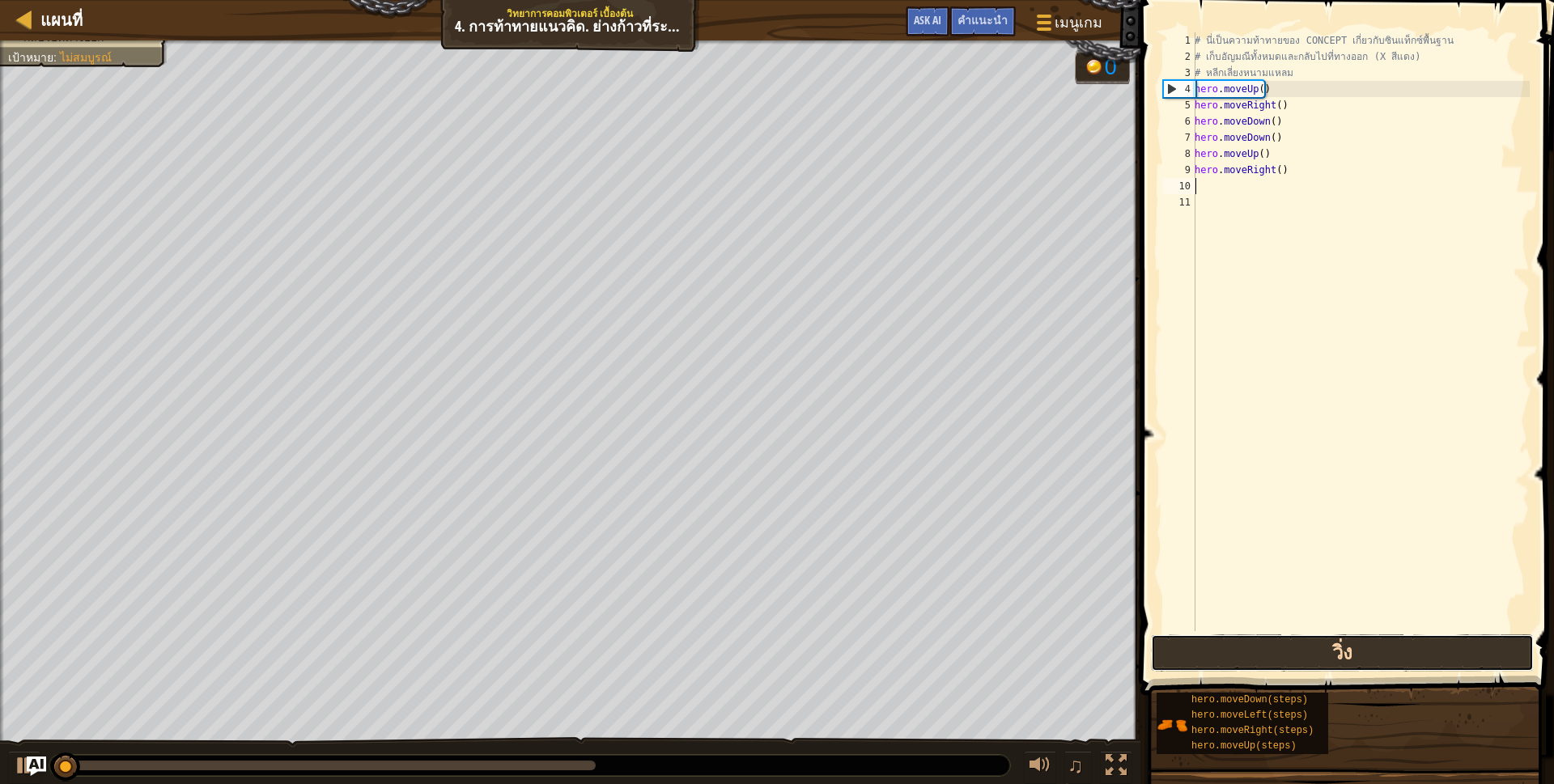
click at [1180, 652] on button "วิ่ง" at bounding box center [1342, 652] width 383 height 37
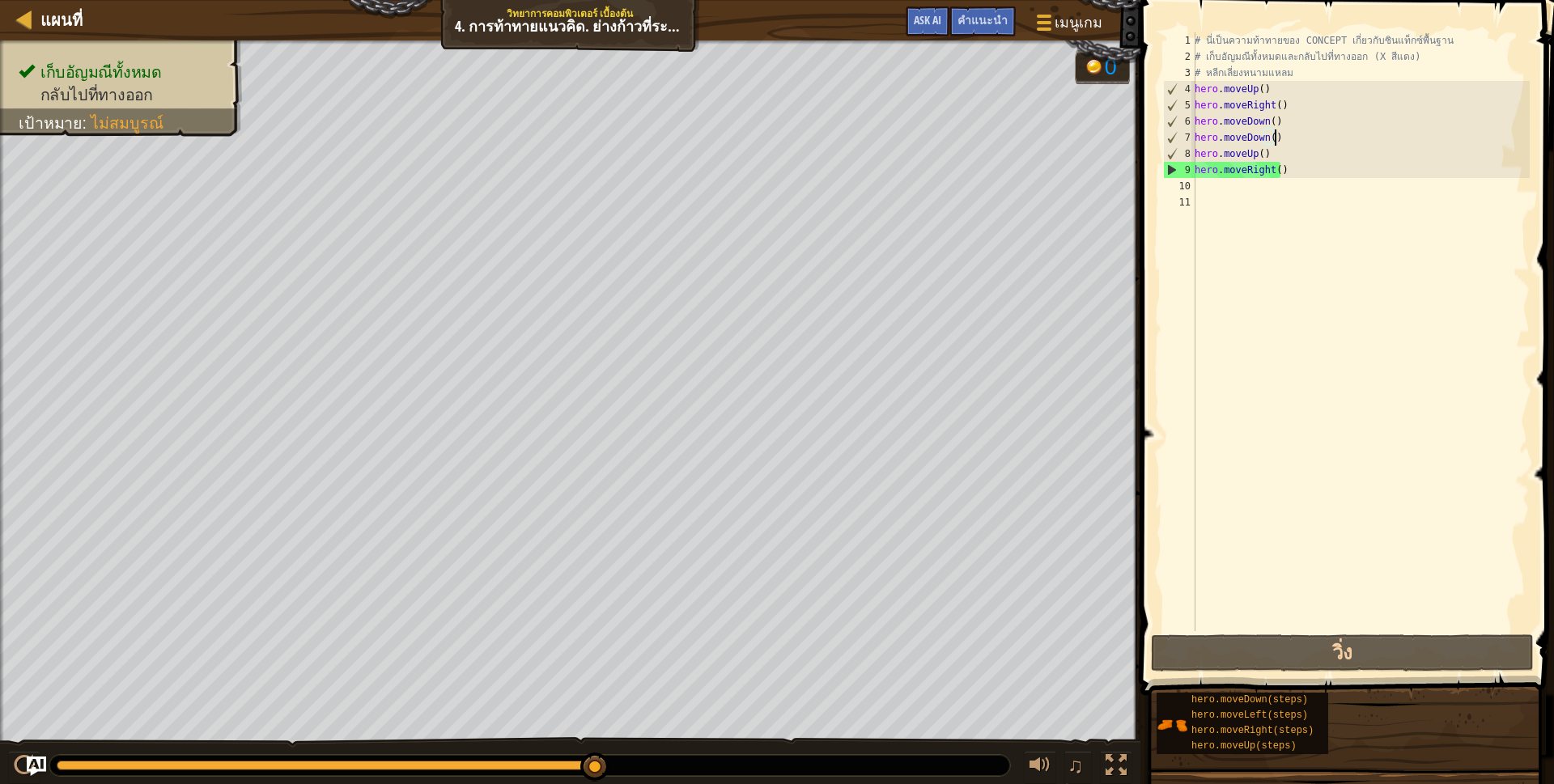
click at [1273, 135] on div "# นี่เป็นความท้าทายของ CONCEPT เกี่ยวกับซินแท็กซ์พื้นฐาน # เก็บ[PERSON_NAME]ทั้…" at bounding box center [1361, 348] width 338 height 631
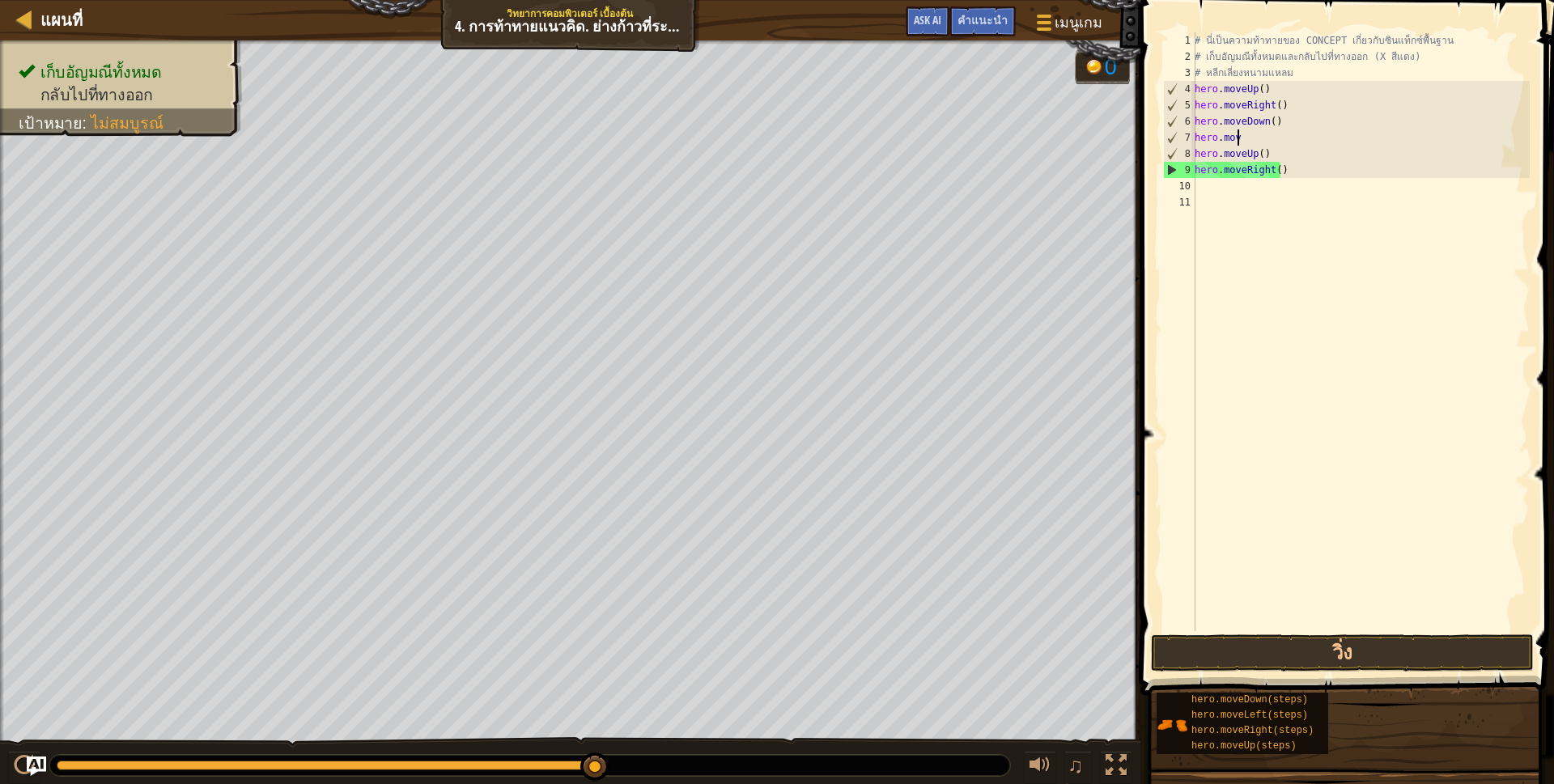
type textarea "h"
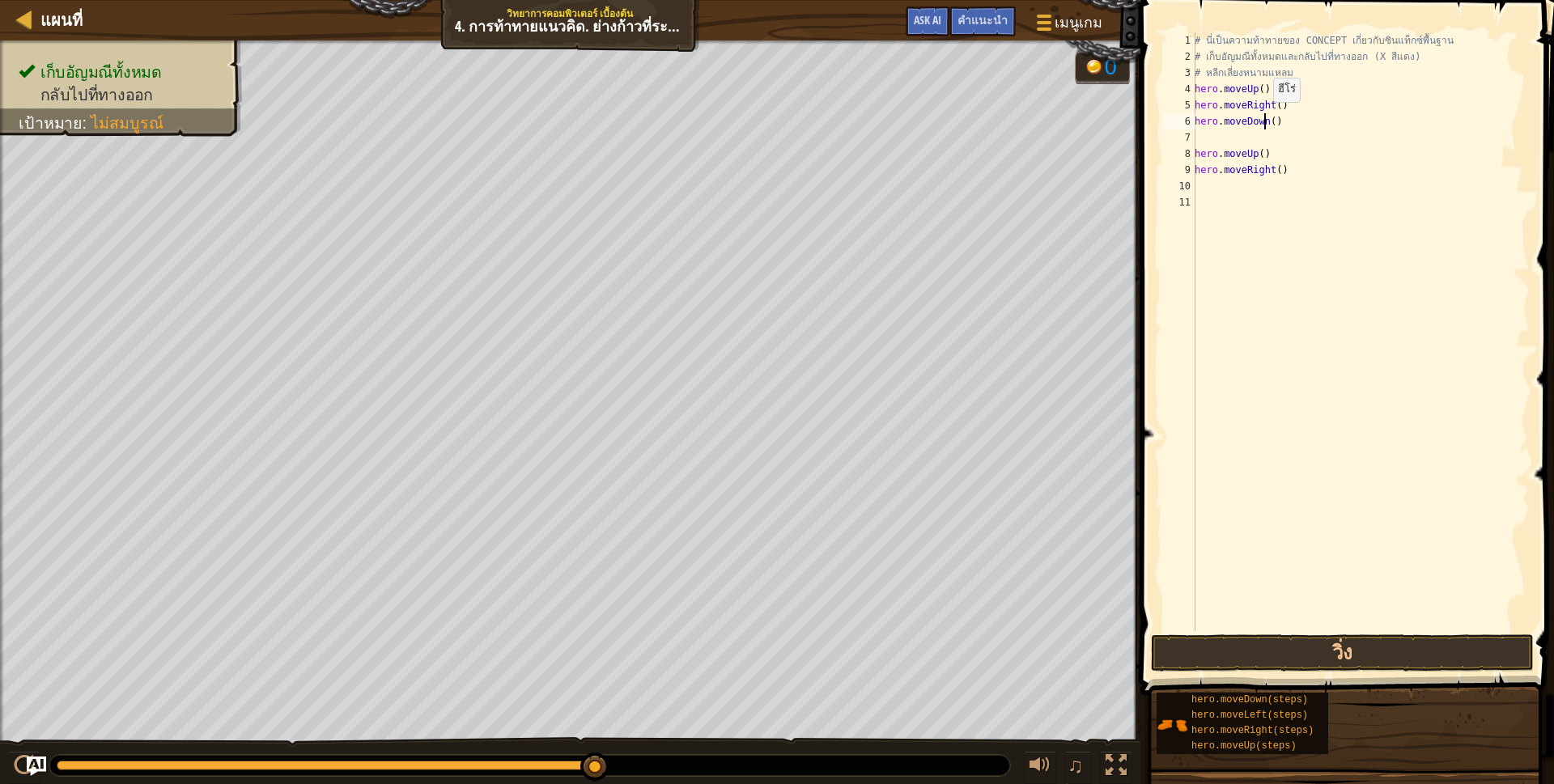
click at [1264, 119] on div "# นี่เป็นความท้าทายของ CONCEPT เกี่ยวกับซินแท็กซ์พื้นฐาน # เก็บ[PERSON_NAME]ทั้…" at bounding box center [1361, 348] width 338 height 631
click at [1200, 119] on div "# นี่เป็นความท้าทายของ CONCEPT เกี่ยวกับซินแท็กซ์พื้นฐาน # เก็บ[PERSON_NAME]ทั้…" at bounding box center [1361, 348] width 338 height 631
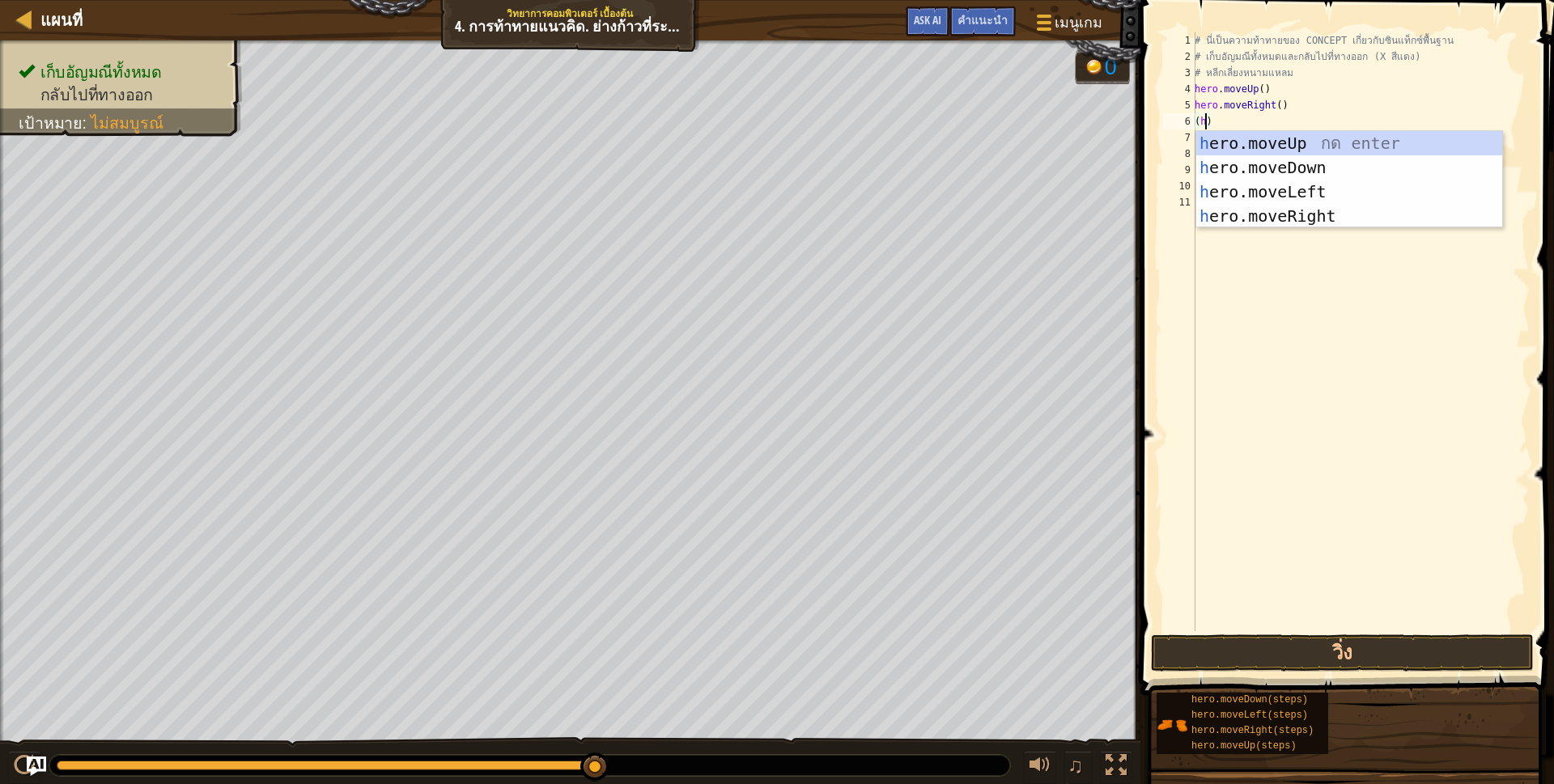
scroll to position [3, 9]
click at [1278, 165] on div "h ero.moveUp กด enter h ero.moveDown กด enter h ero.moveLeft กด enter h ero.mov…" at bounding box center [1349, 203] width 306 height 146
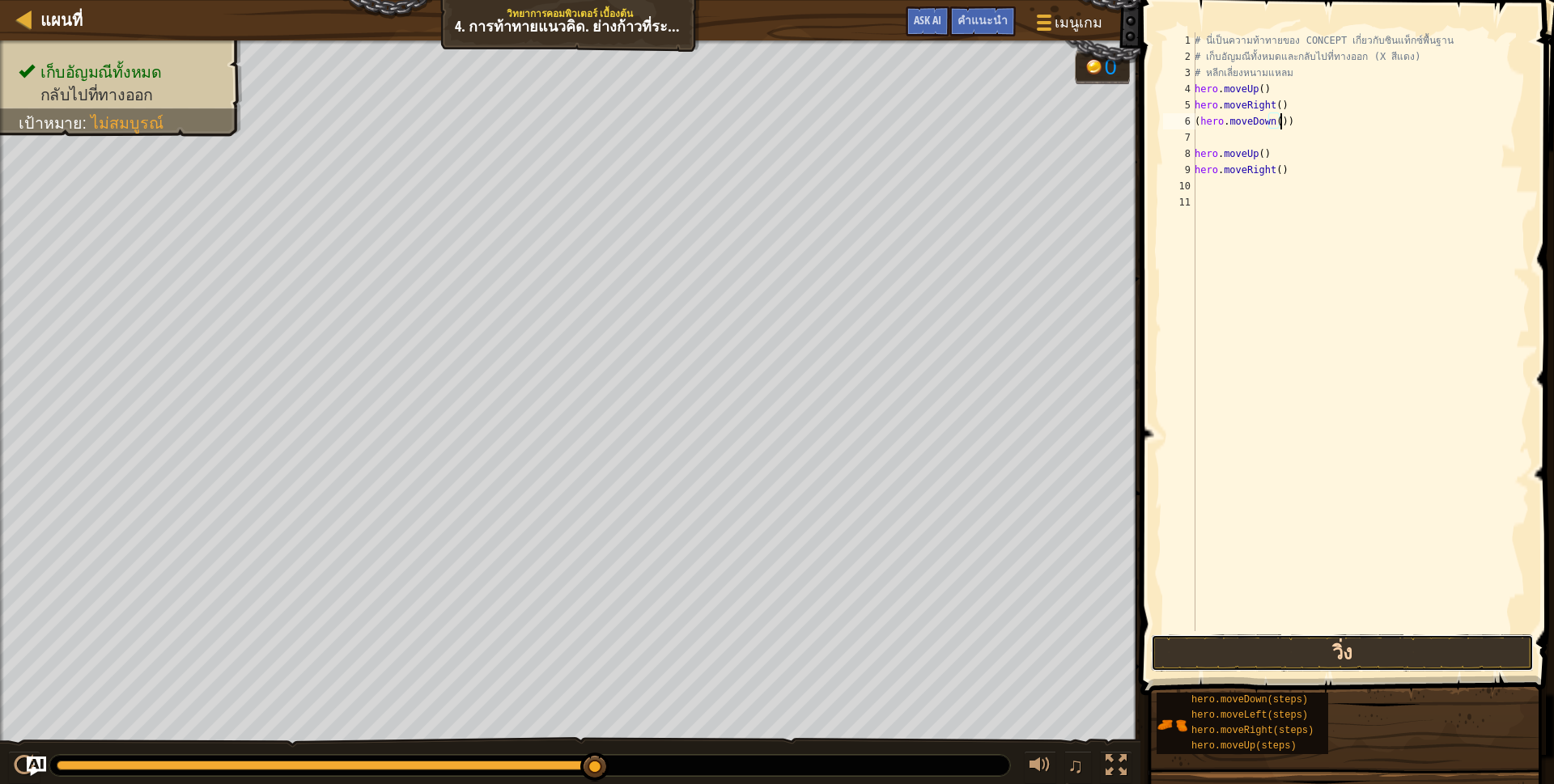
click at [1279, 651] on button "วิ่ง" at bounding box center [1342, 652] width 383 height 37
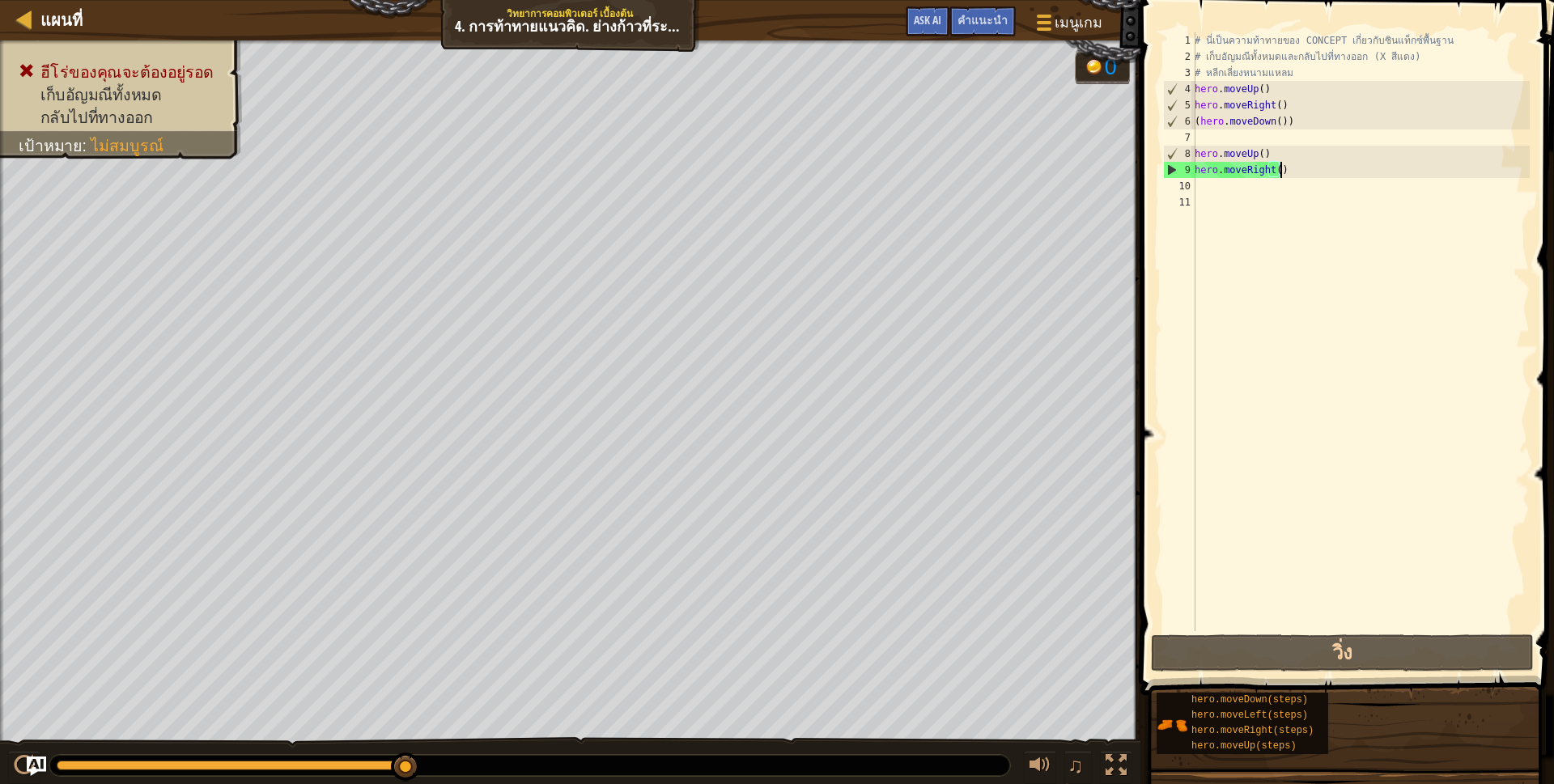
click at [1285, 168] on div "# นี่เป็นความท้าทายของ CONCEPT เกี่ยวกับซินแท็กซ์พื้นฐาน # เก็บ[PERSON_NAME]ทั้…" at bounding box center [1361, 348] width 338 height 631
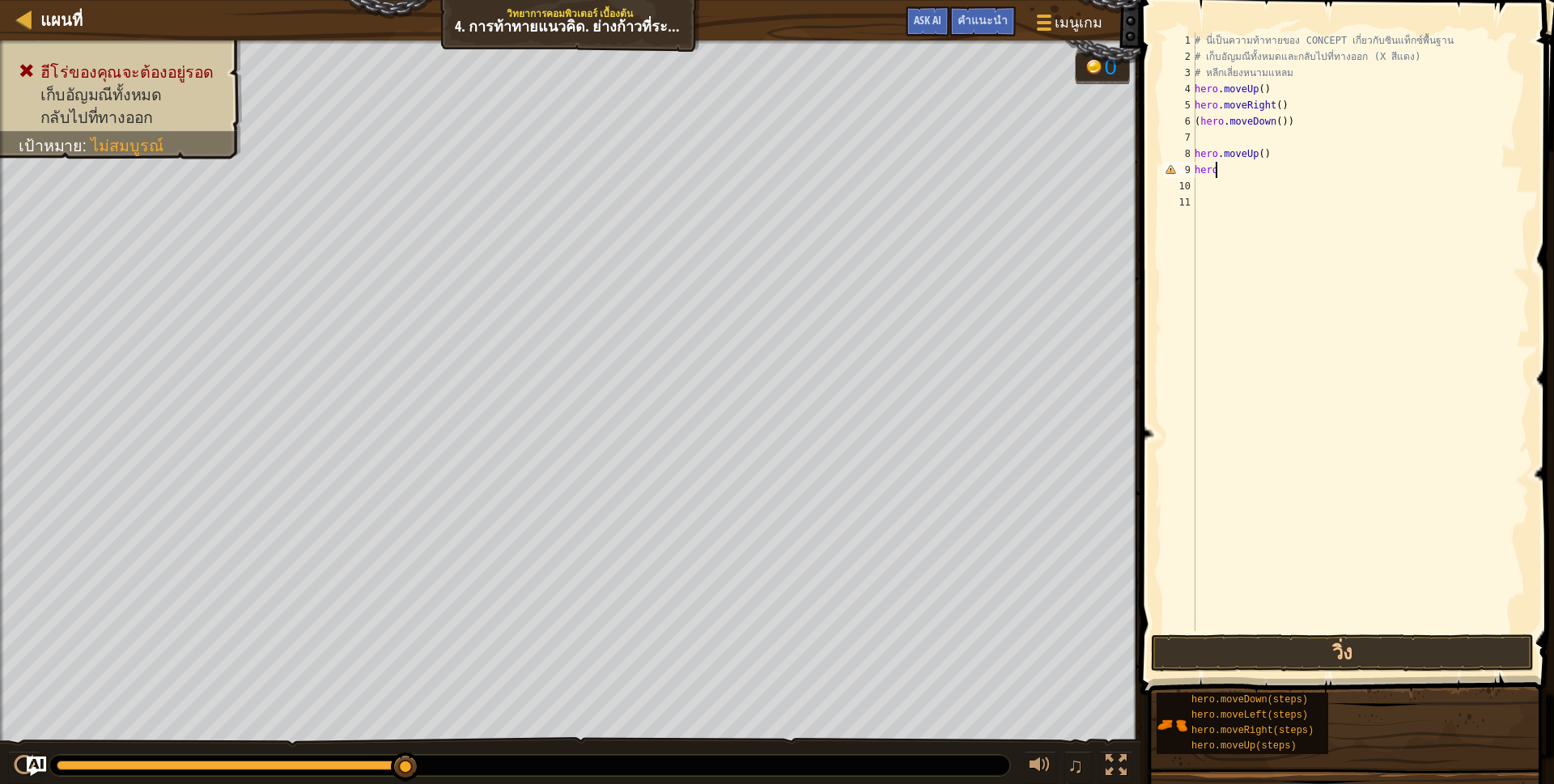
type textarea "h"
type textarea "(h"
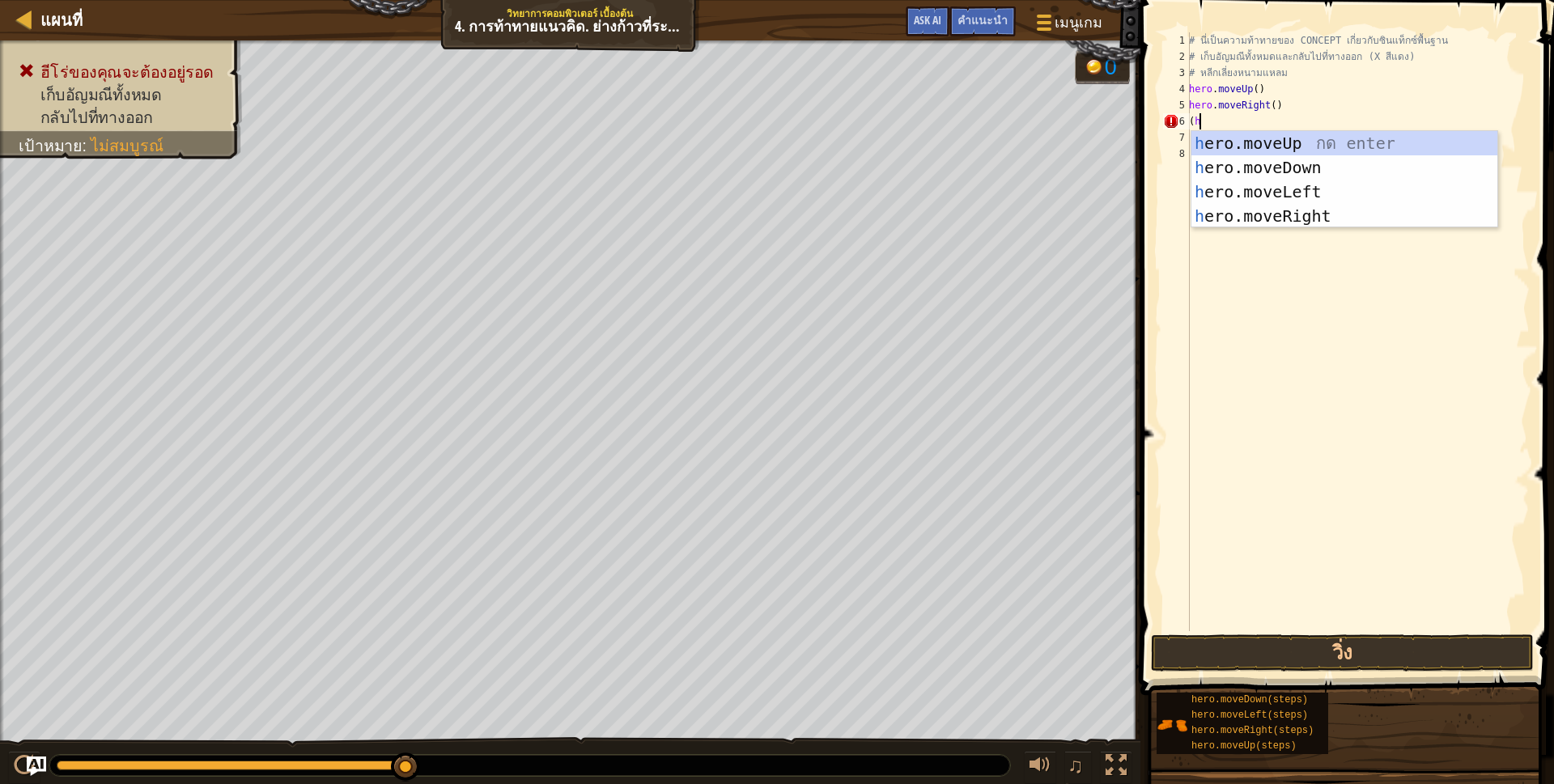
click at [1399, 215] on div "h ero.moveUp กด enter h ero.moveDown กด enter h ero.moveLeft กด enter h ero.mov…" at bounding box center [1345, 203] width 306 height 146
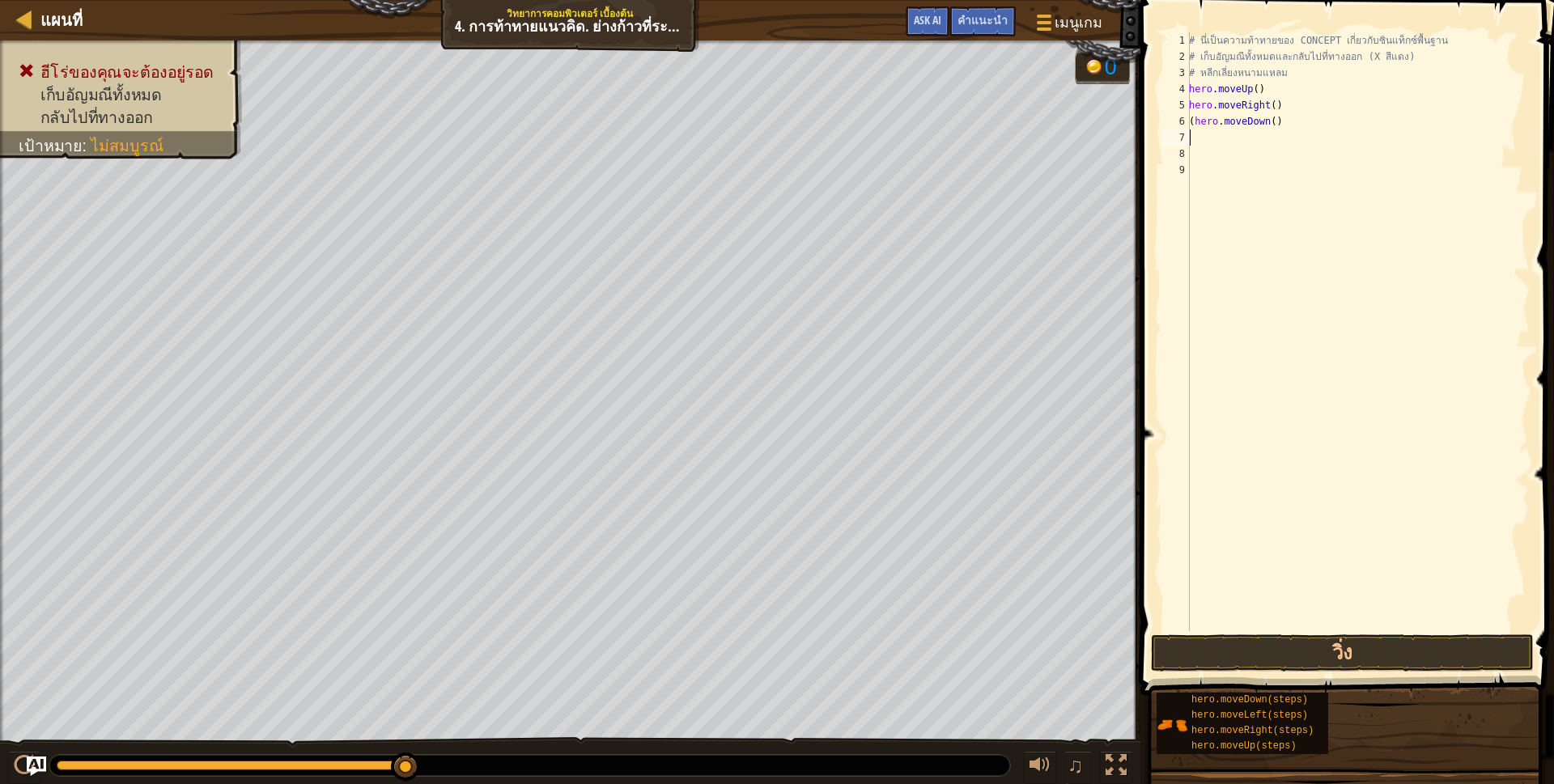
scroll to position [3, 0]
click at [1267, 119] on div "# นี่เป็นความท้าทายของ CONCEPT เกี่ยวกับซินแท็กซ์พื้นฐาน # เก็บ[PERSON_NAME]ทั้…" at bounding box center [1358, 348] width 344 height 631
click at [1269, 119] on div "# นี่เป็นความท้าทายของ CONCEPT เกี่ยวกับซินแท็กซ์พื้นฐาน # เก็บ[PERSON_NAME]ทั้…" at bounding box center [1358, 331] width 344 height 598
type textarea "(hero.moveDown)"
click at [1197, 136] on div "# นี่เป็นความท้าทายของ CONCEPT เกี่ยวกับซินแท็กซ์พื้นฐาน # เก็บ[PERSON_NAME]ทั้…" at bounding box center [1358, 348] width 344 height 631
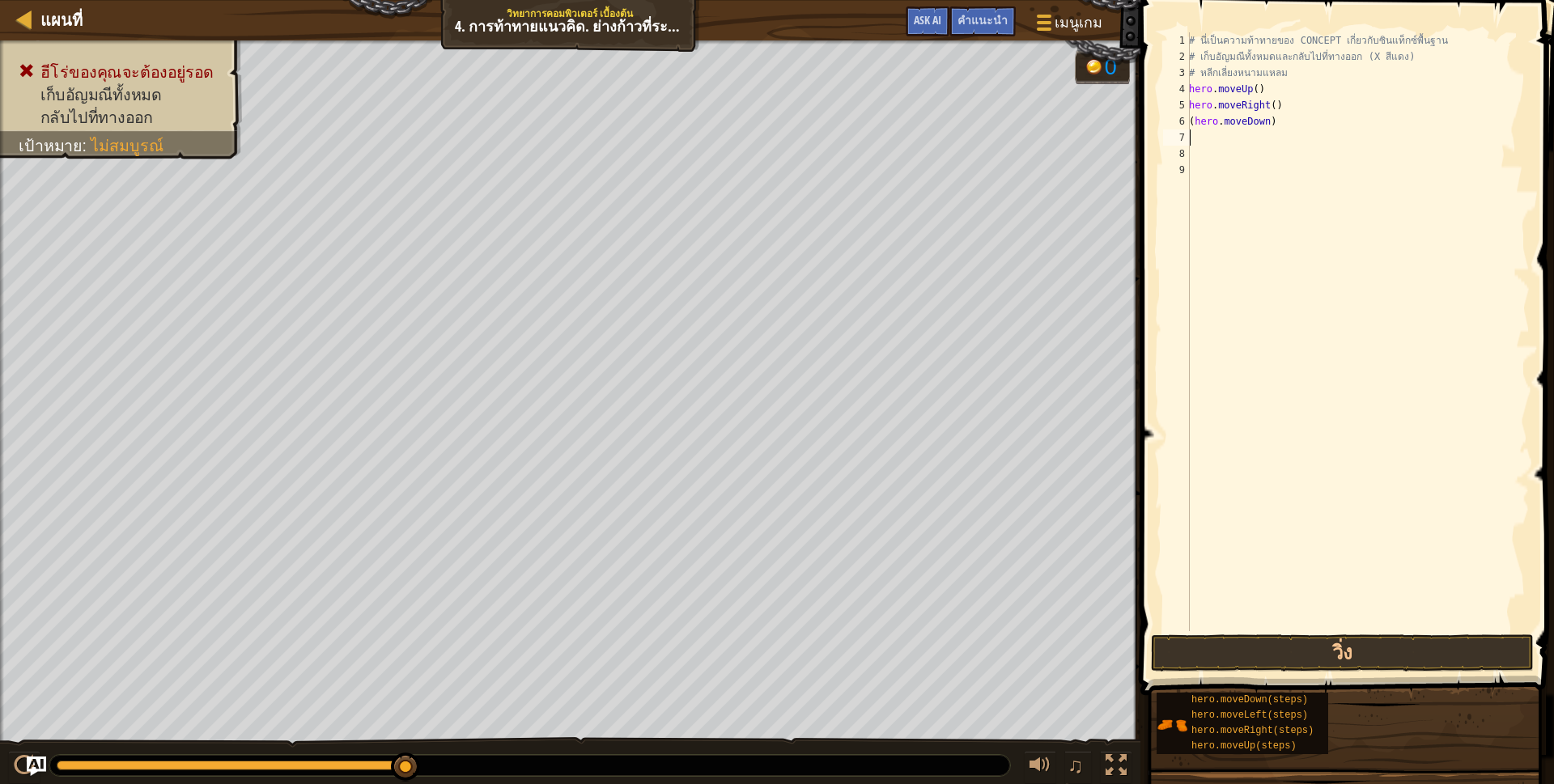
type textarea "h"
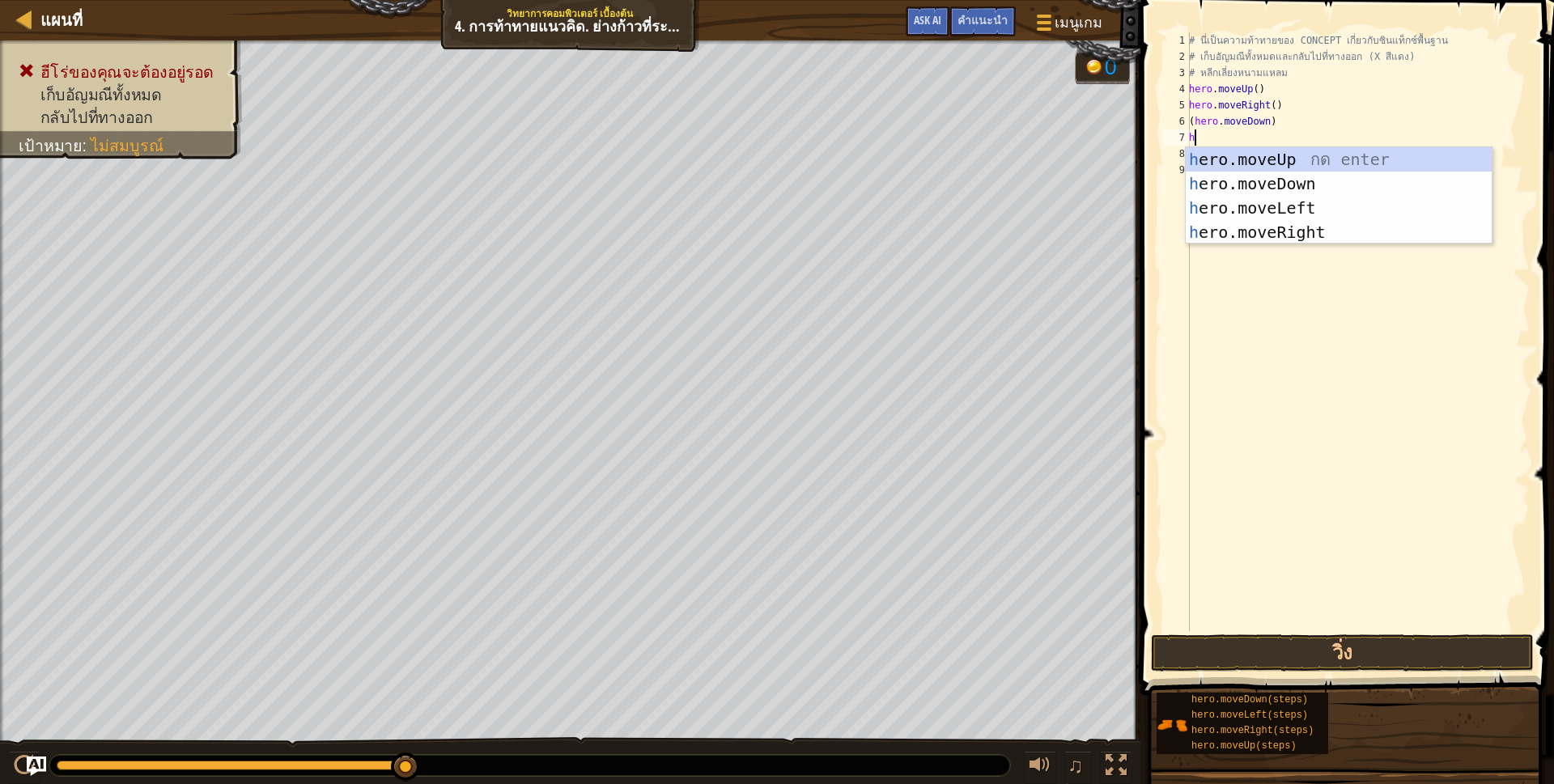
scroll to position [3, 3]
click at [1255, 175] on div "h ero.moveUp กด enter h ero.moveDown กด enter h ero.moveLeft กด enter h ero.mov…" at bounding box center [1339, 220] width 306 height 146
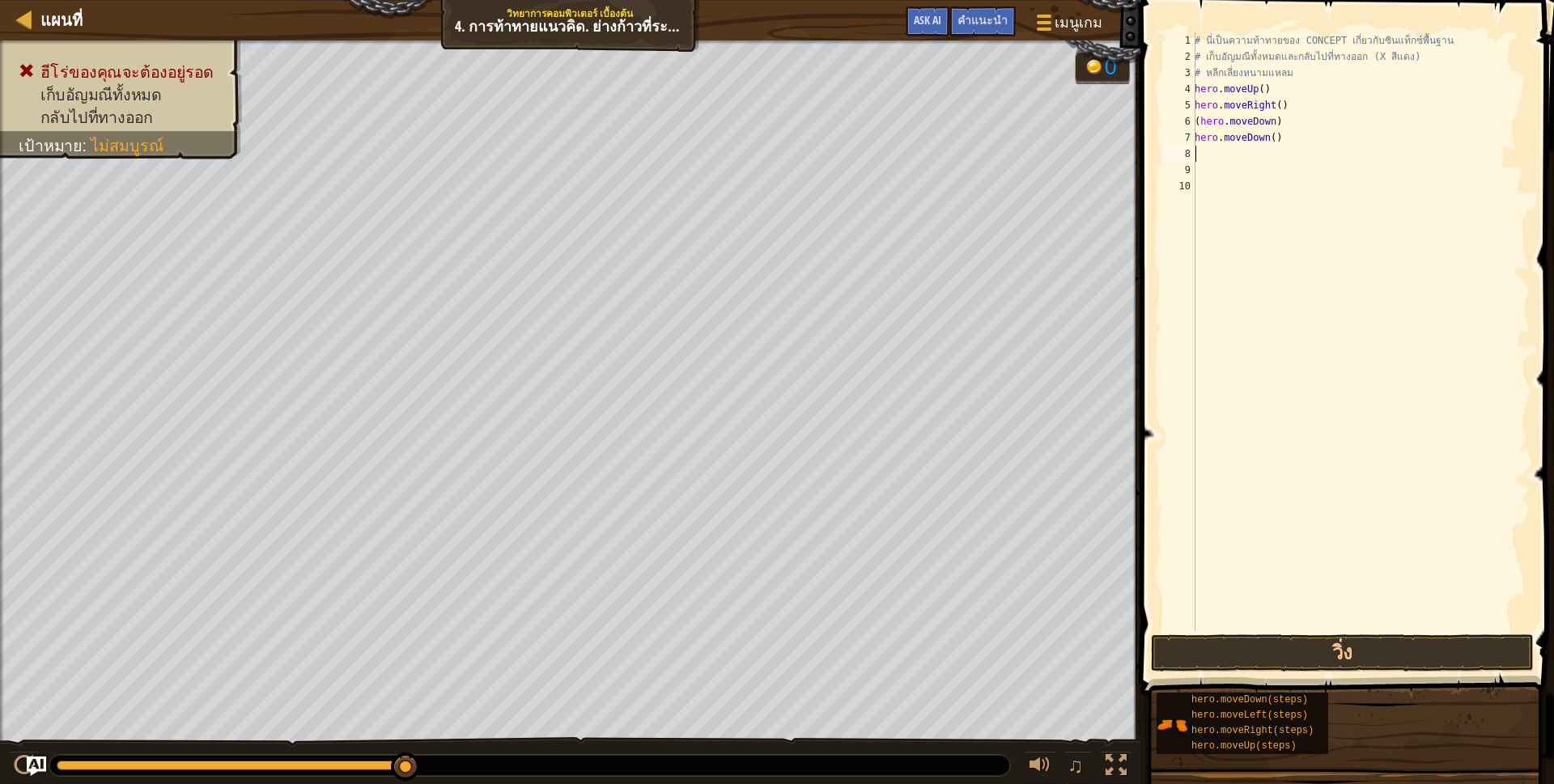
scroll to position [3, 0]
click at [1224, 155] on div "# นี่เป็นความท้าทายของ CONCEPT เกี่ยวกับซินแท็กซ์พื้นฐาน # เก็บ[PERSON_NAME]ทั้…" at bounding box center [1361, 348] width 338 height 631
type textarea "h"
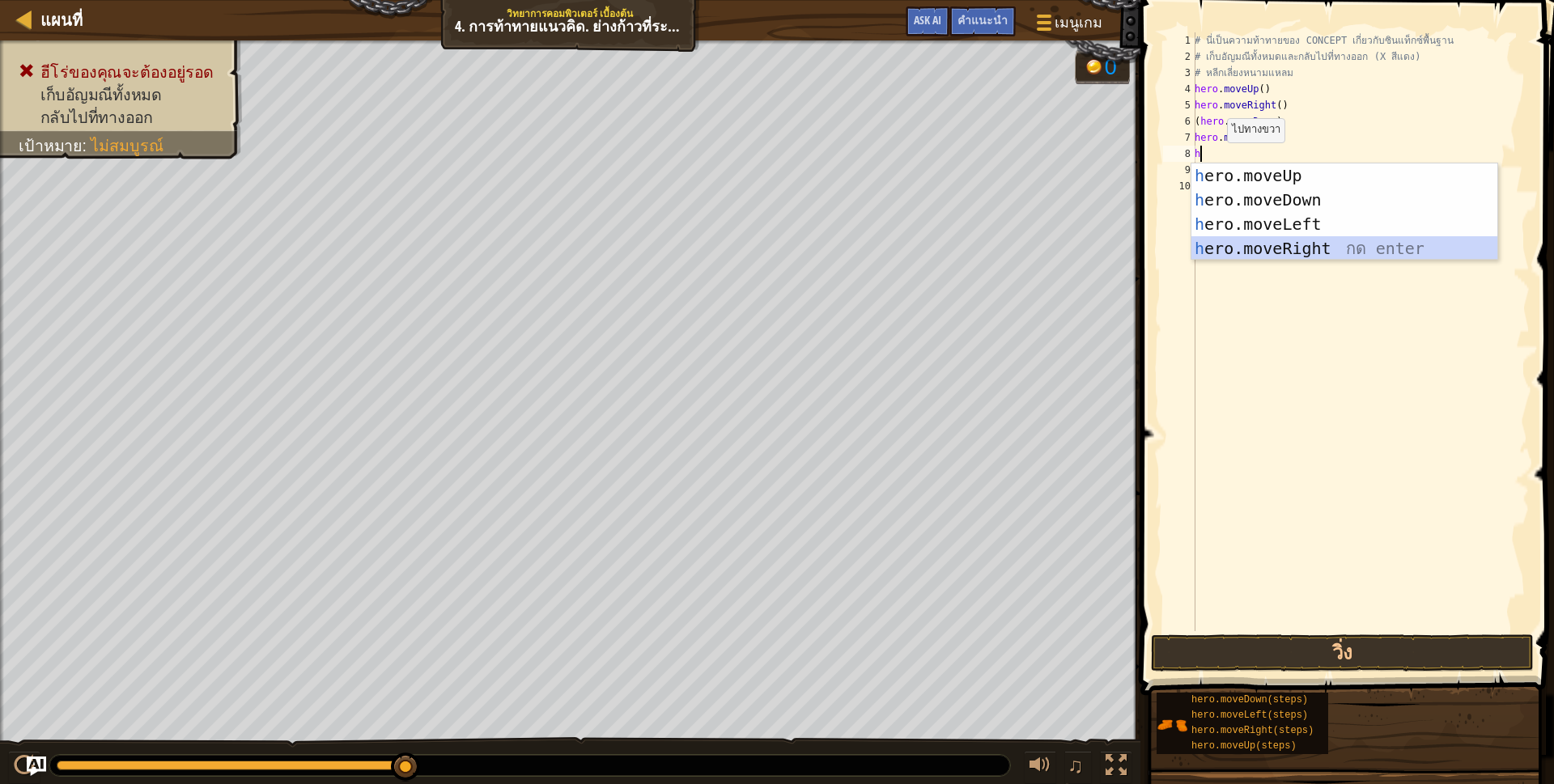
click at [1222, 252] on div "h ero.moveUp กด enter h ero.moveDown กด enter h ero.moveLeft กด enter h ero.mov…" at bounding box center [1345, 236] width 306 height 146
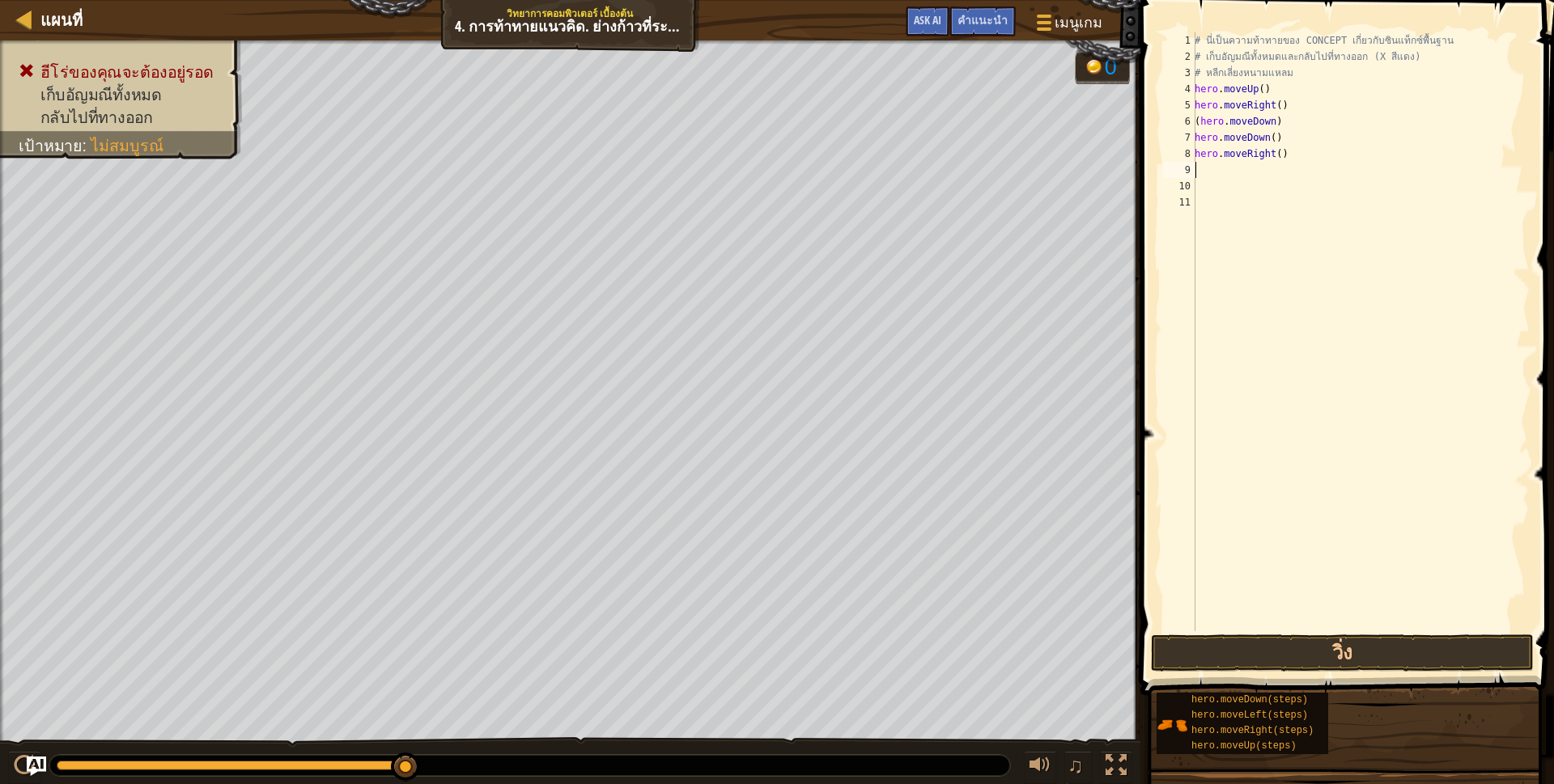
type textarea "h"
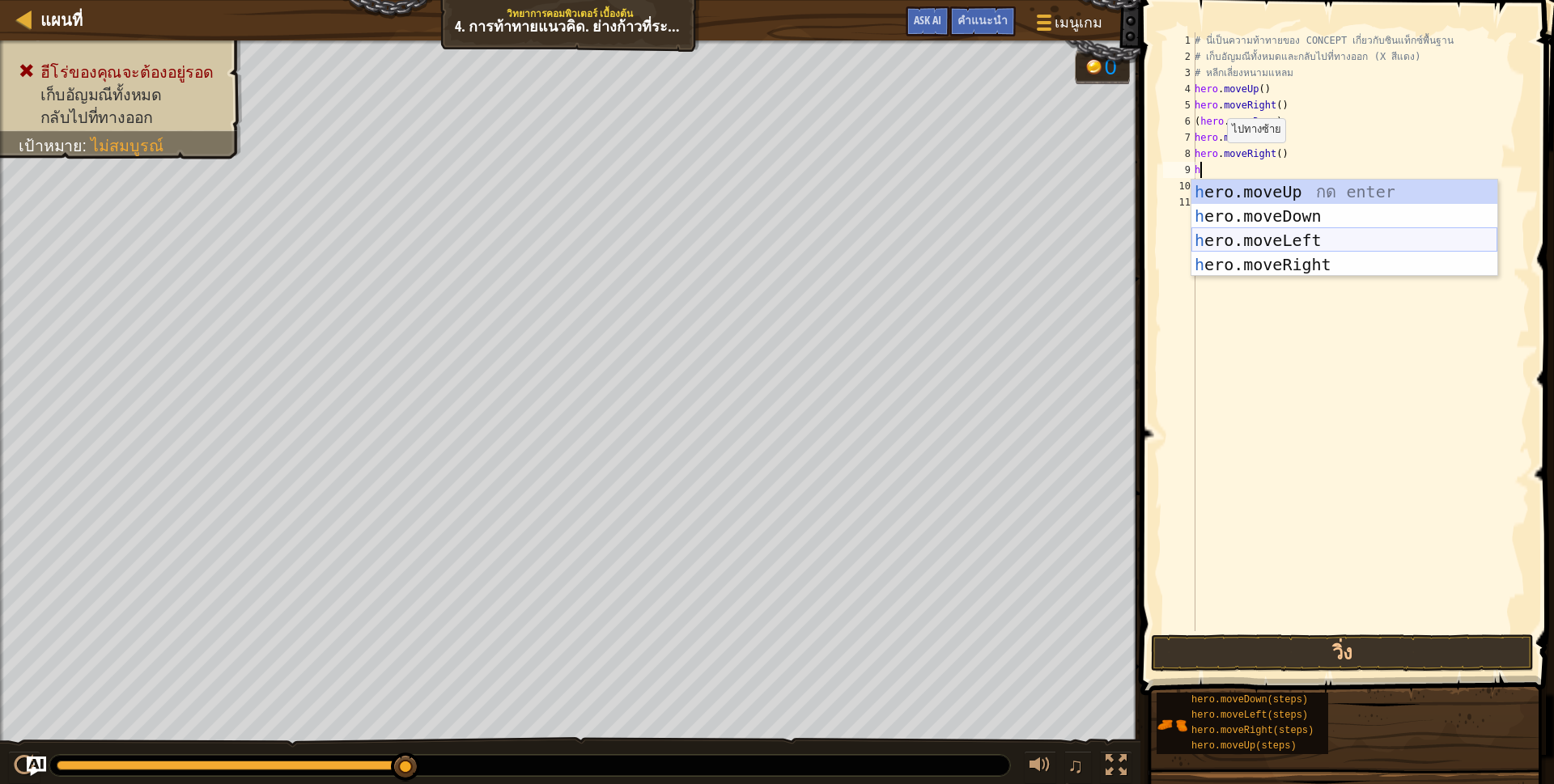
click at [1223, 242] on div "h ero.moveUp กด enter h ero.moveDown กด enter h ero.moveLeft กด enter h ero.mov…" at bounding box center [1345, 252] width 306 height 146
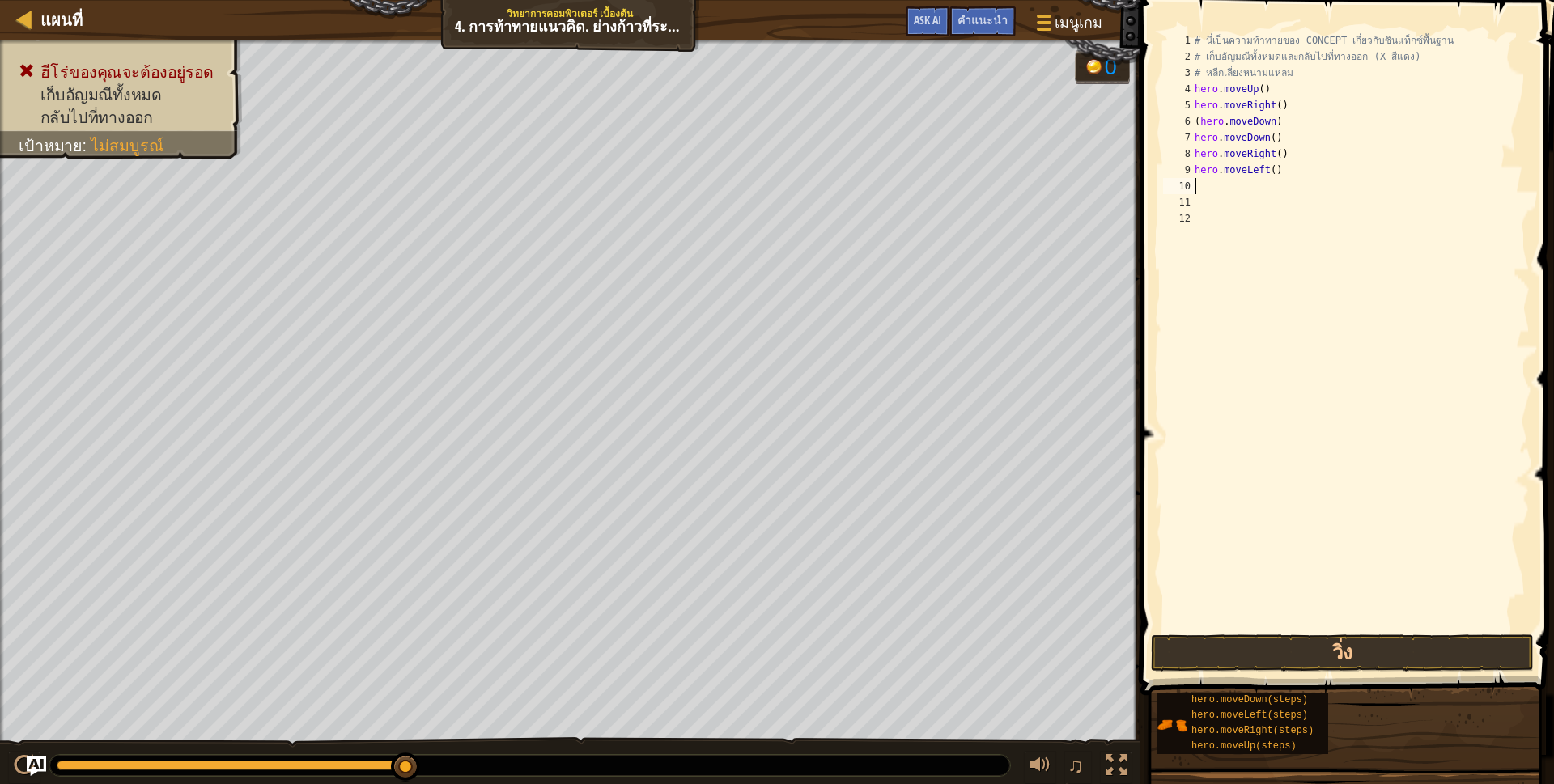
scroll to position [3, 0]
click at [1216, 193] on div "# นี่เป็นความท้าทายของ CONCEPT เกี่ยวกับซินแท็กซ์พื้นฐาน # เก็บ[PERSON_NAME]ทั้…" at bounding box center [1361, 348] width 338 height 631
type textarea "h"
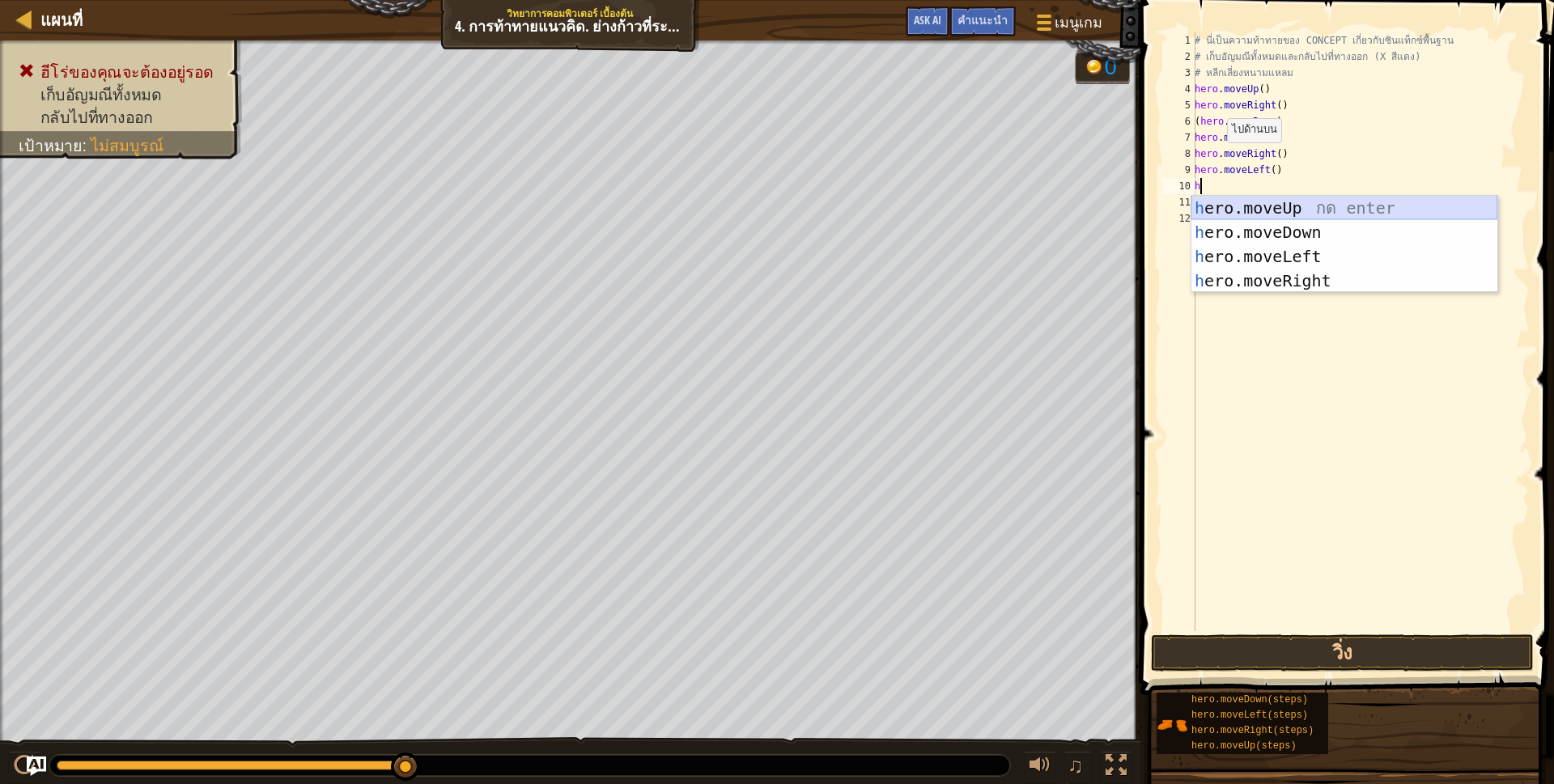
click at [1217, 209] on div "h ero.moveUp กด enter h ero.moveDown กด enter h ero.moveLeft กด enter h ero.mov…" at bounding box center [1345, 269] width 306 height 146
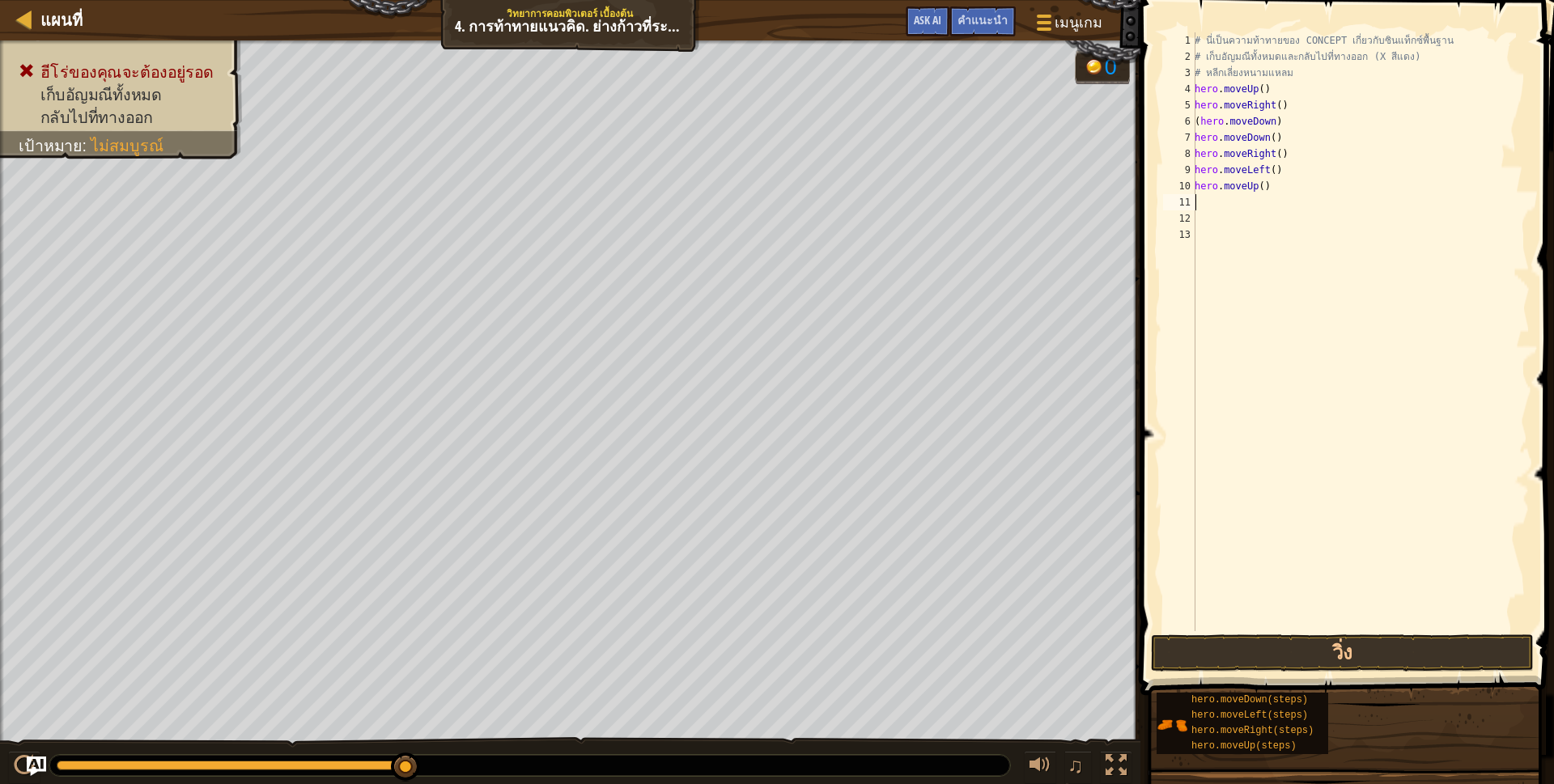
type textarea "h"
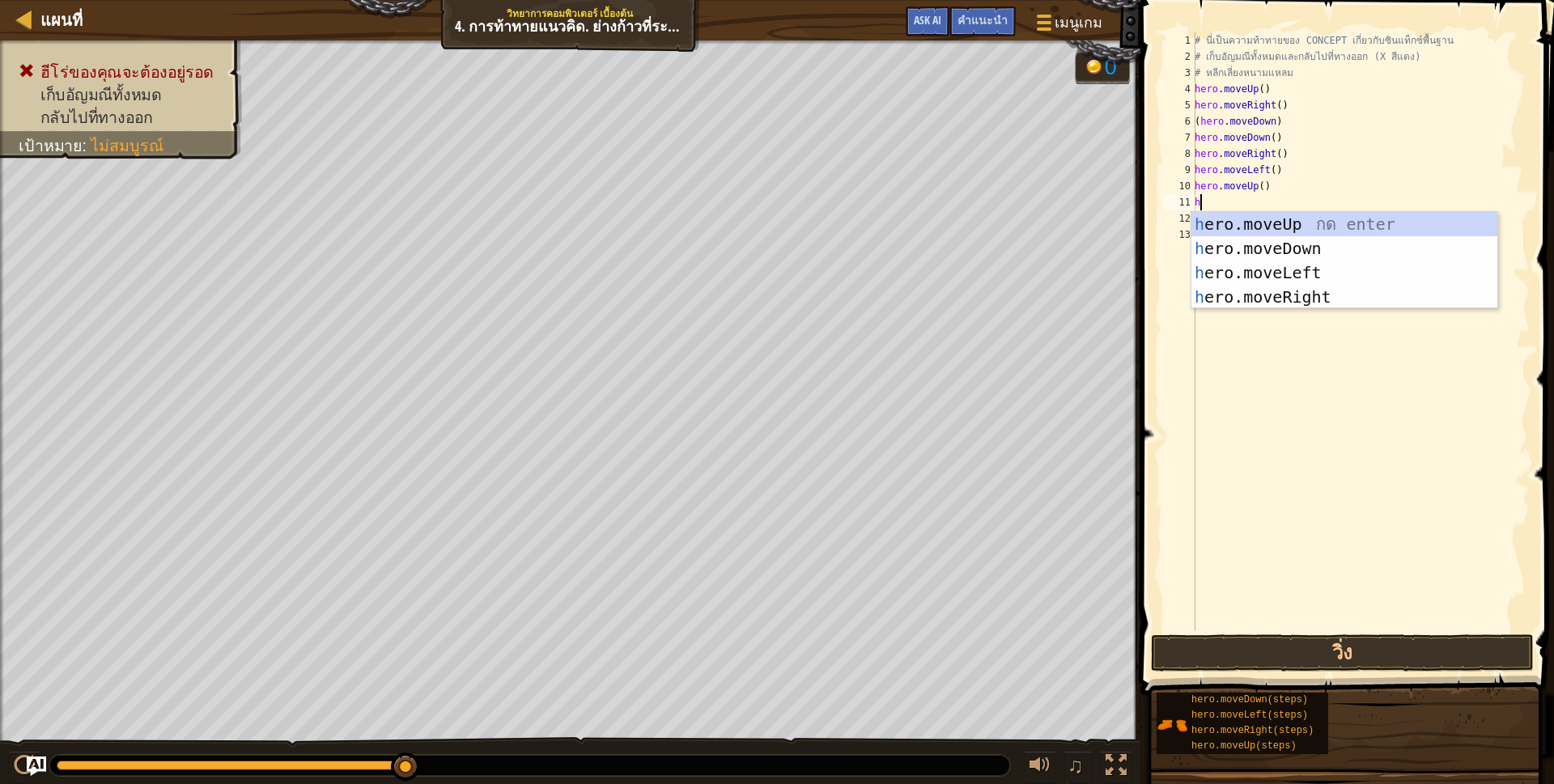
scroll to position [3, 3]
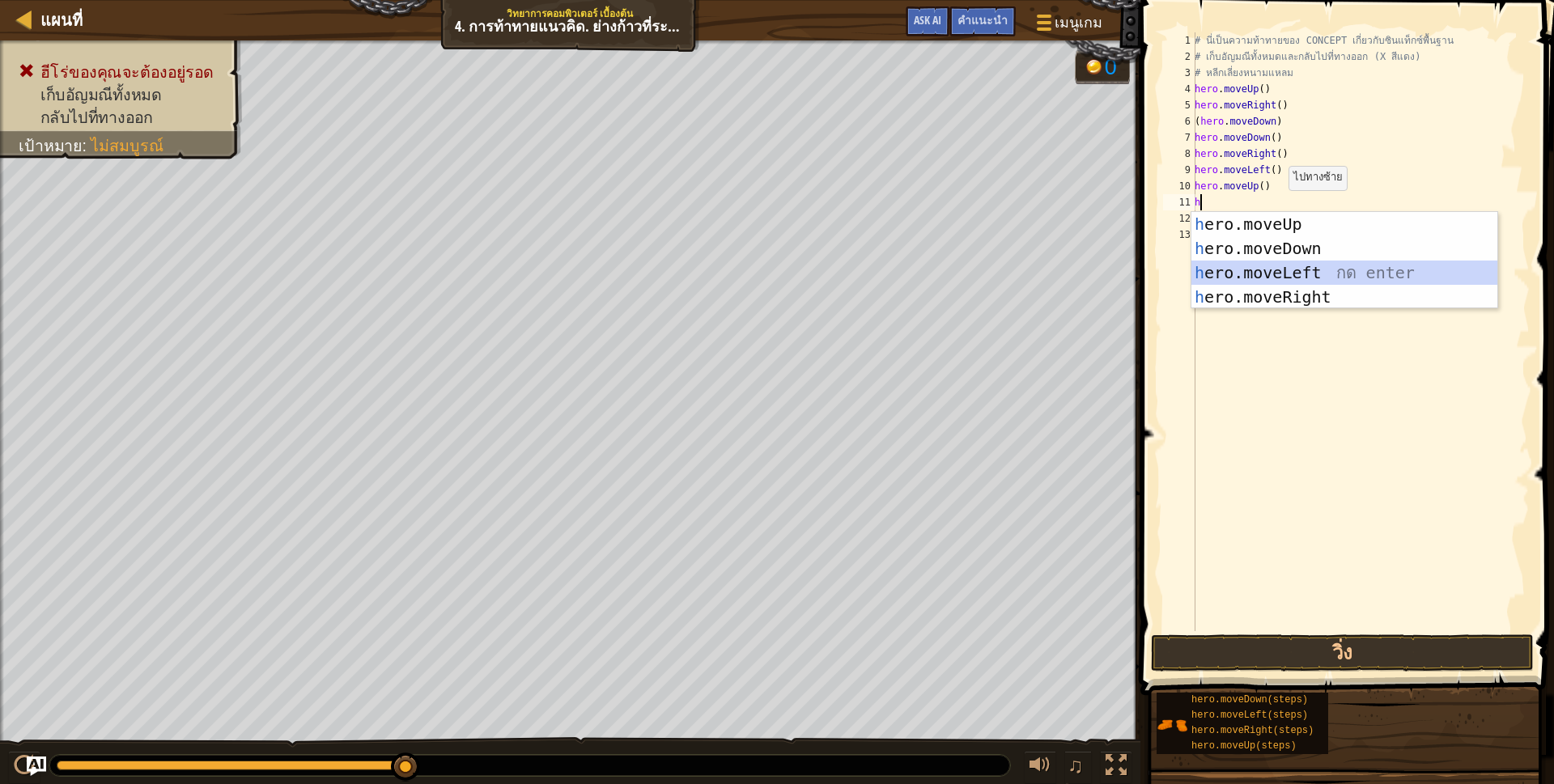
click at [1296, 266] on div "h ero.moveUp กด enter h ero.moveDown กด enter h ero.moveLeft กด enter h ero.mov…" at bounding box center [1345, 285] width 306 height 146
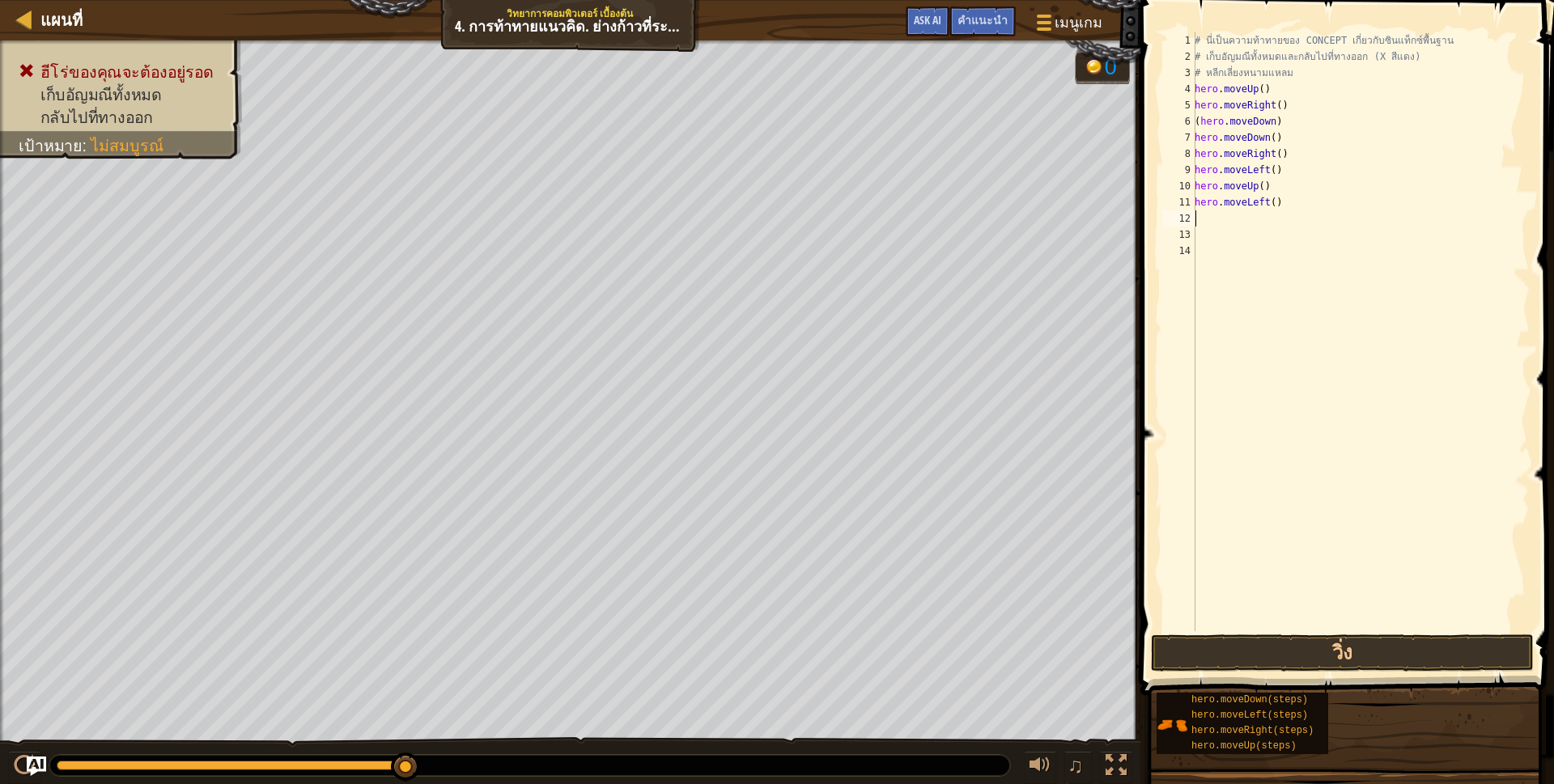
type textarea "h"
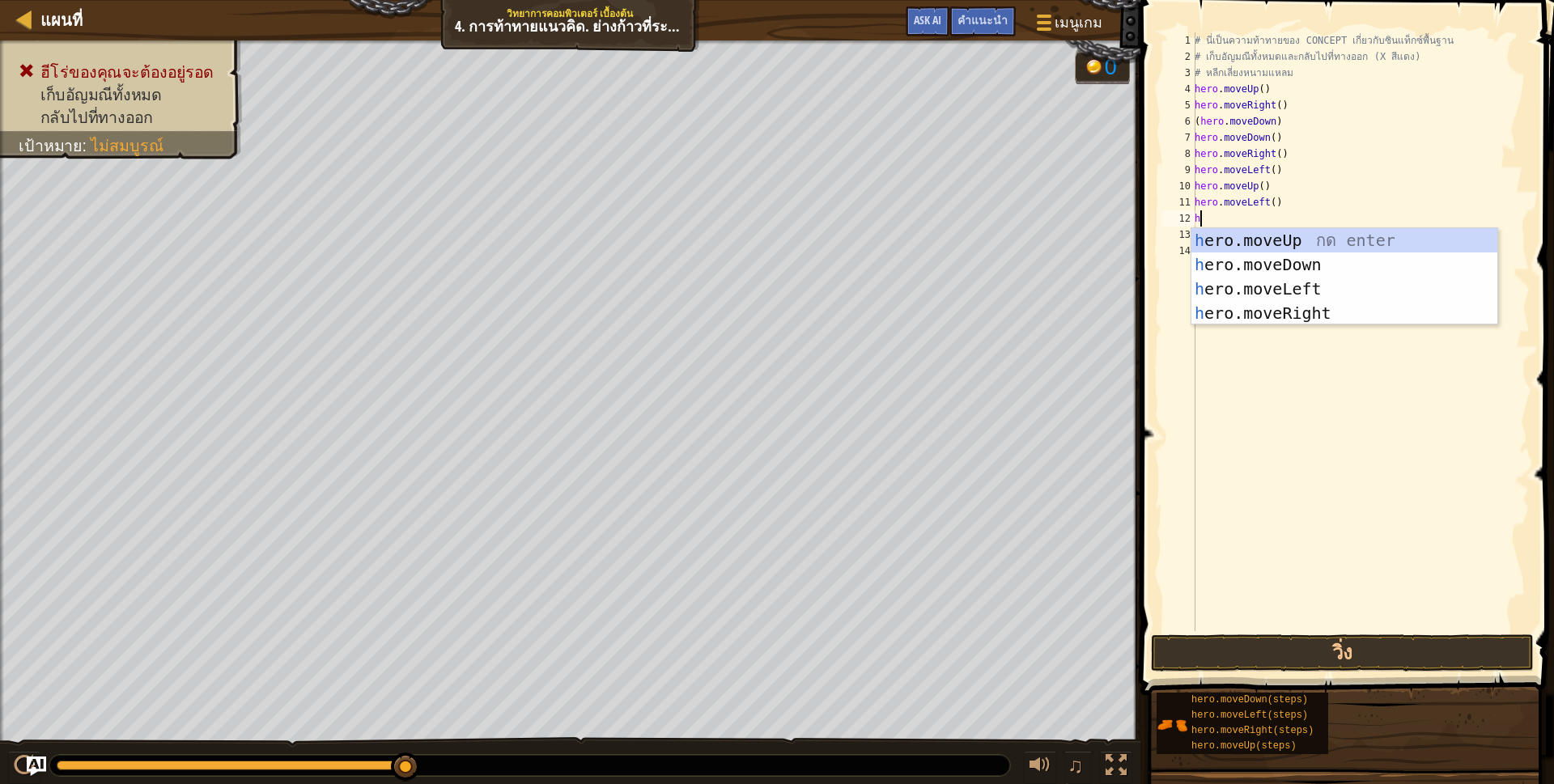
scroll to position [3, 3]
click at [1287, 264] on div "h ero.moveUp กด enter h ero.moveDown กด enter h ero.moveLeft กด enter h ero.mov…" at bounding box center [1345, 301] width 306 height 146
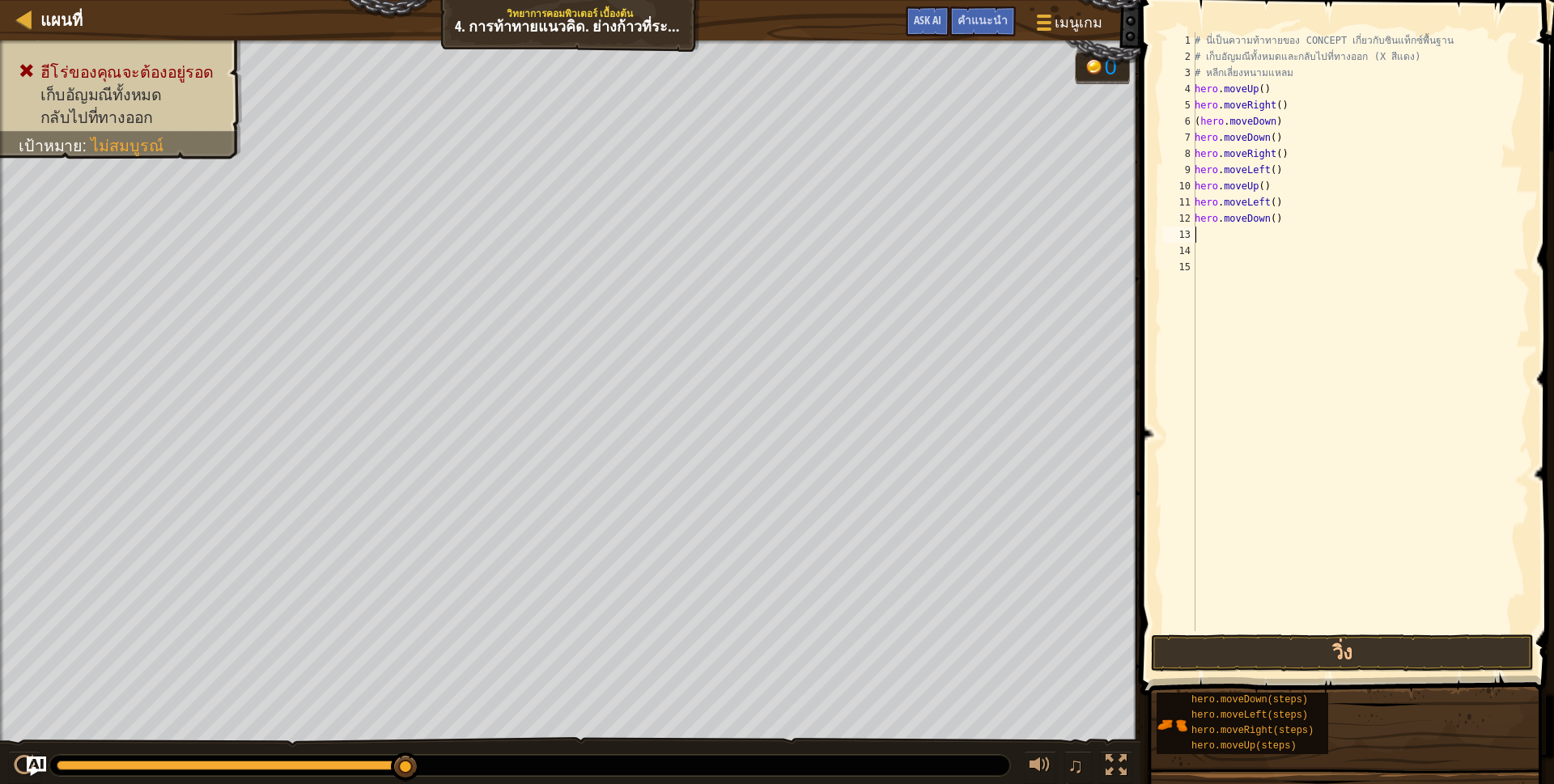
type textarea "h"
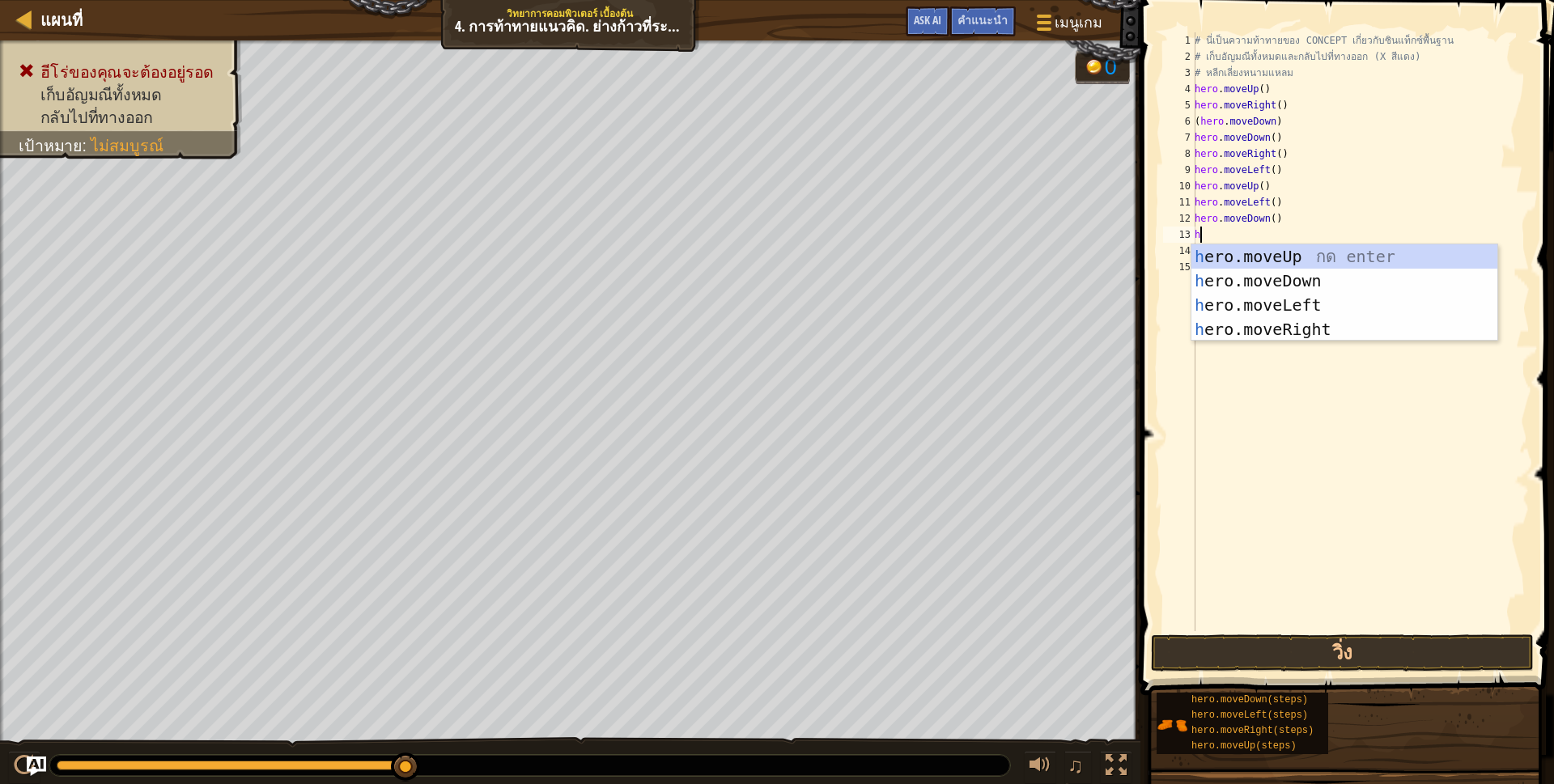
scroll to position [3, 3]
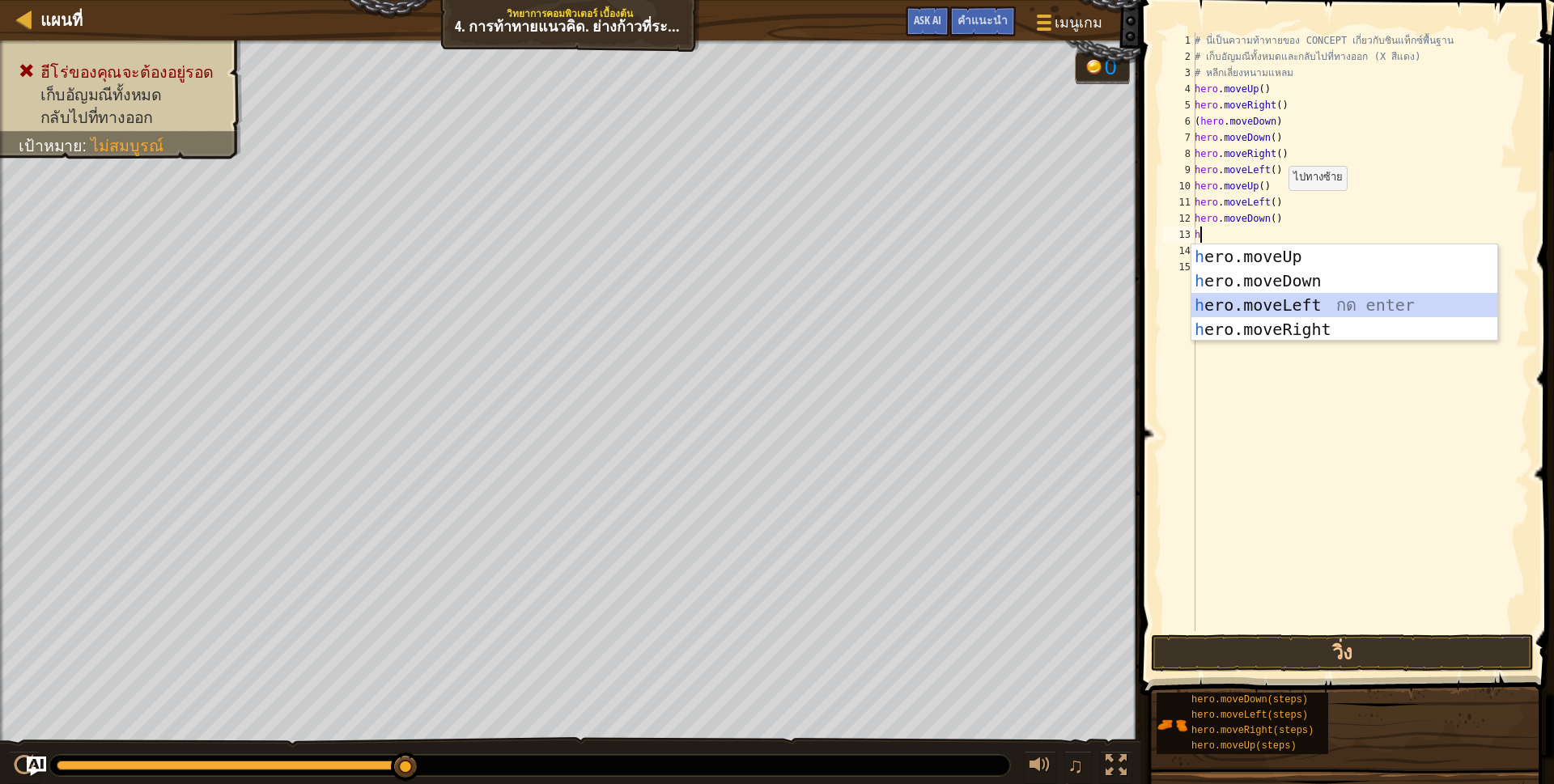
click at [1227, 300] on div "h ero.moveUp กด enter h ero.moveDown กด enter h ero.moveLeft กด enter h ero.mov…" at bounding box center [1345, 317] width 306 height 146
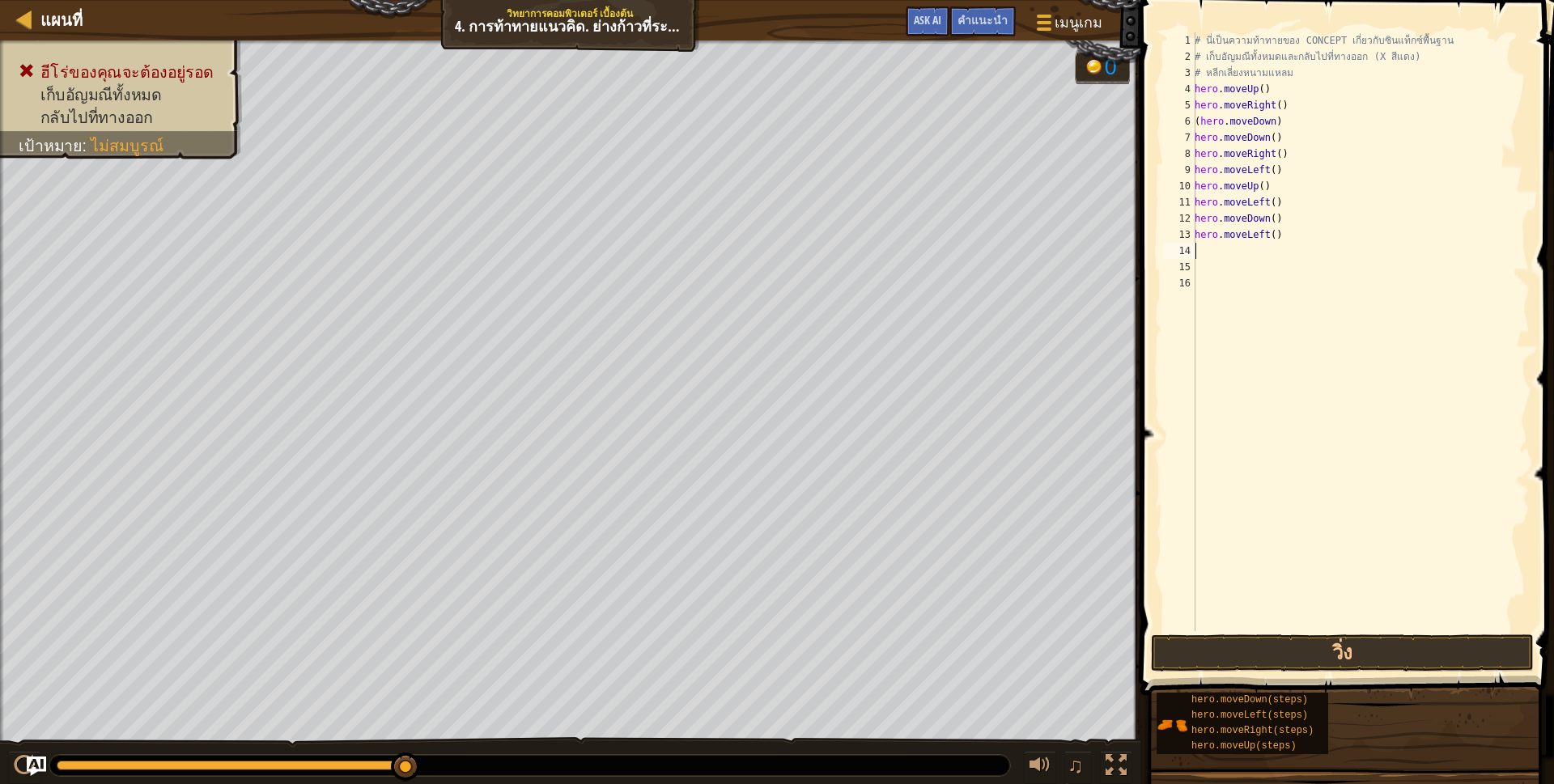
scroll to position [3, 0]
drag, startPoint x: 1218, startPoint y: 637, endPoint x: 1447, endPoint y: 676, distance: 232.3
click at [1222, 640] on button "วิ่ง" at bounding box center [1342, 652] width 383 height 37
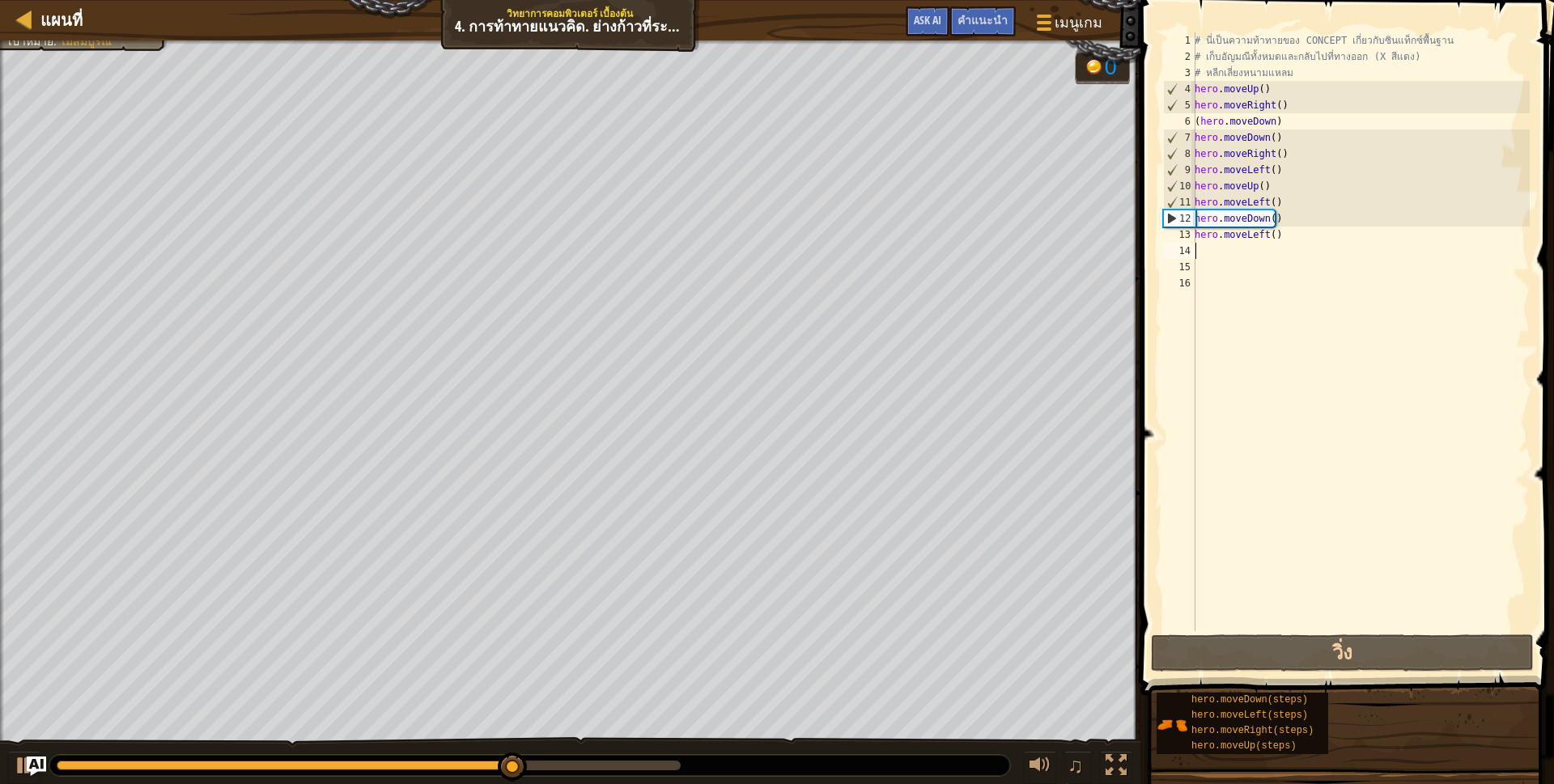
click at [1279, 155] on div "# นี่เป็นความท้าทายของ CONCEPT เกี่ยวกับซินแท็กซ์พื้นฐาน # เก็บ[PERSON_NAME]ทั้…" at bounding box center [1361, 348] width 338 height 631
click at [1282, 233] on div "# นี่เป็นความท้าทายของ CONCEPT เกี่ยวกับซินแท็กซ์พื้นฐาน # เก็บ[PERSON_NAME]ทั้…" at bounding box center [1361, 348] width 338 height 631
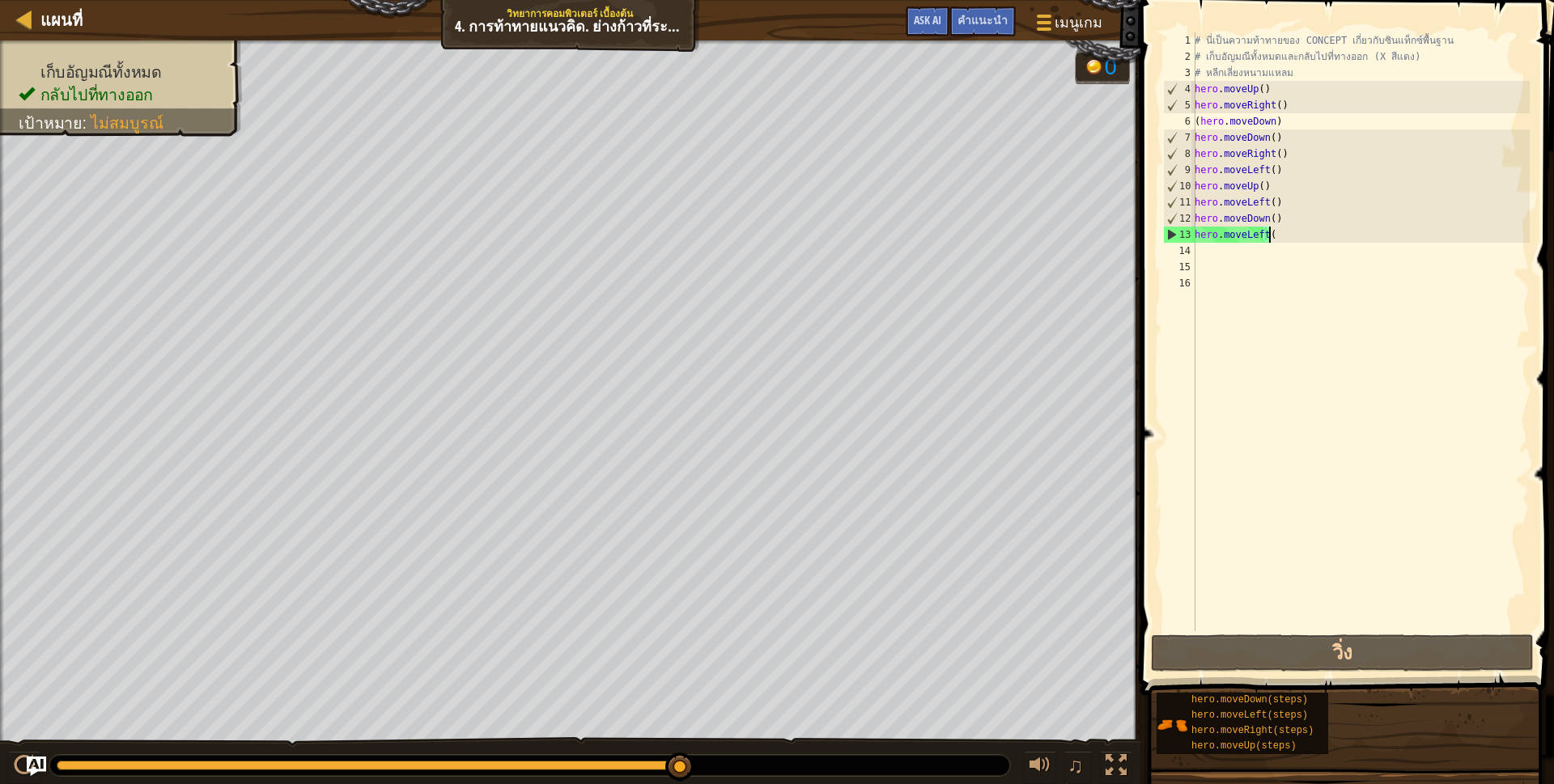
type textarea "h"
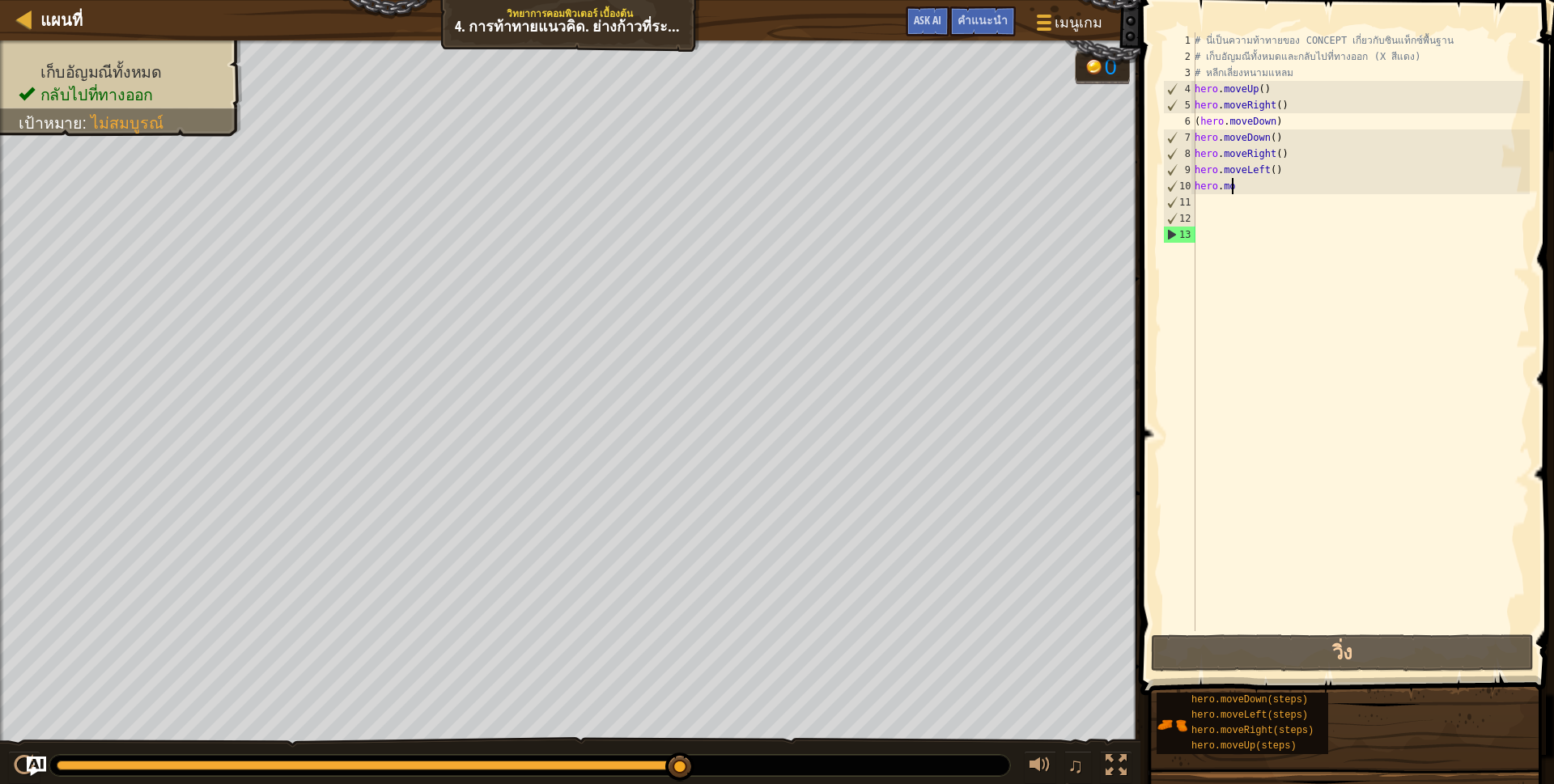
type textarea "h"
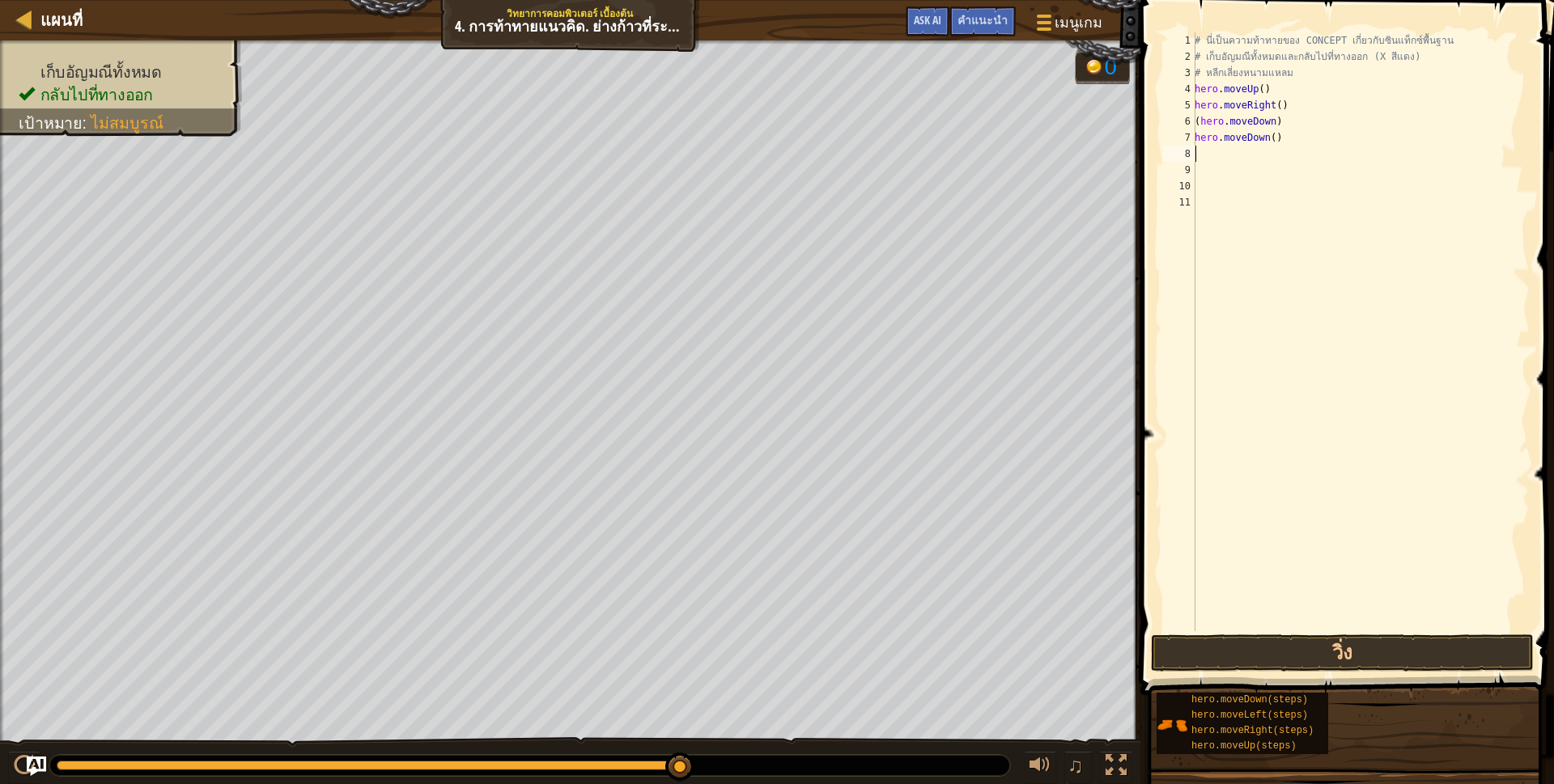
type textarea "h"
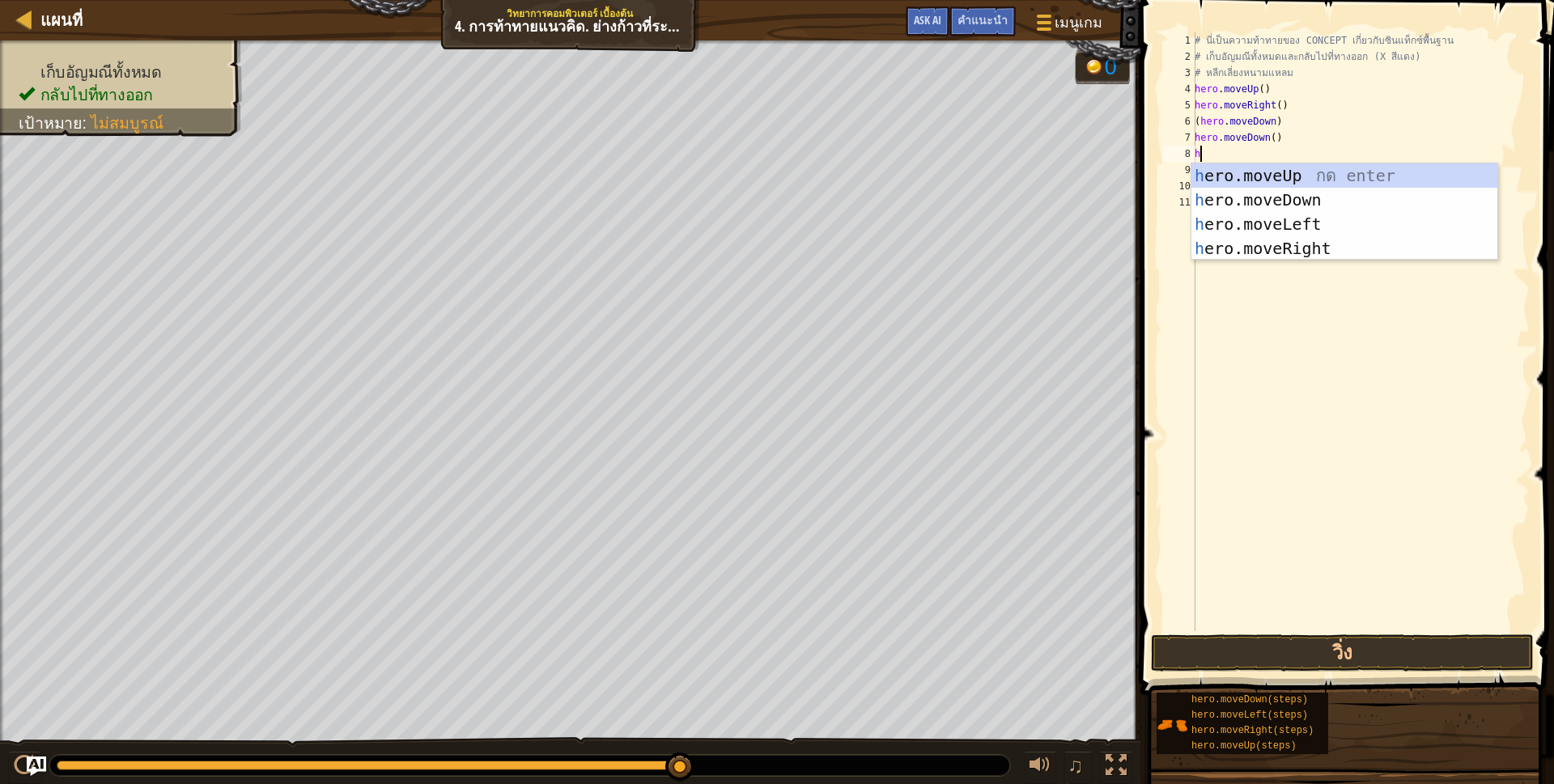
scroll to position [3, 3]
click at [1291, 197] on div "h ero.moveUp กด enter h ero.moveDown กด enter h ero.moveLeft กด enter h ero.mov…" at bounding box center [1345, 236] width 306 height 146
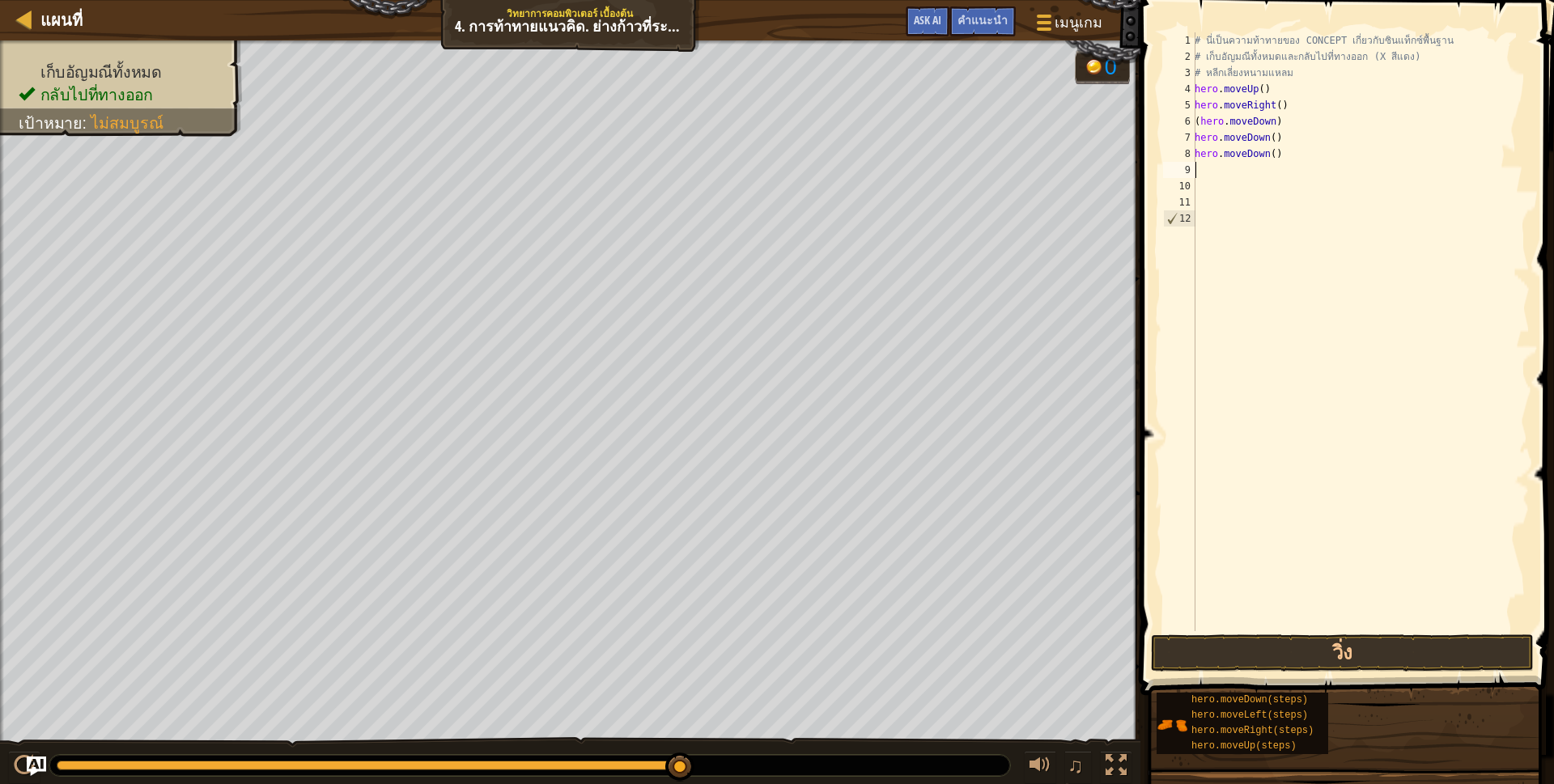
scroll to position [3, 0]
type textarea "h"
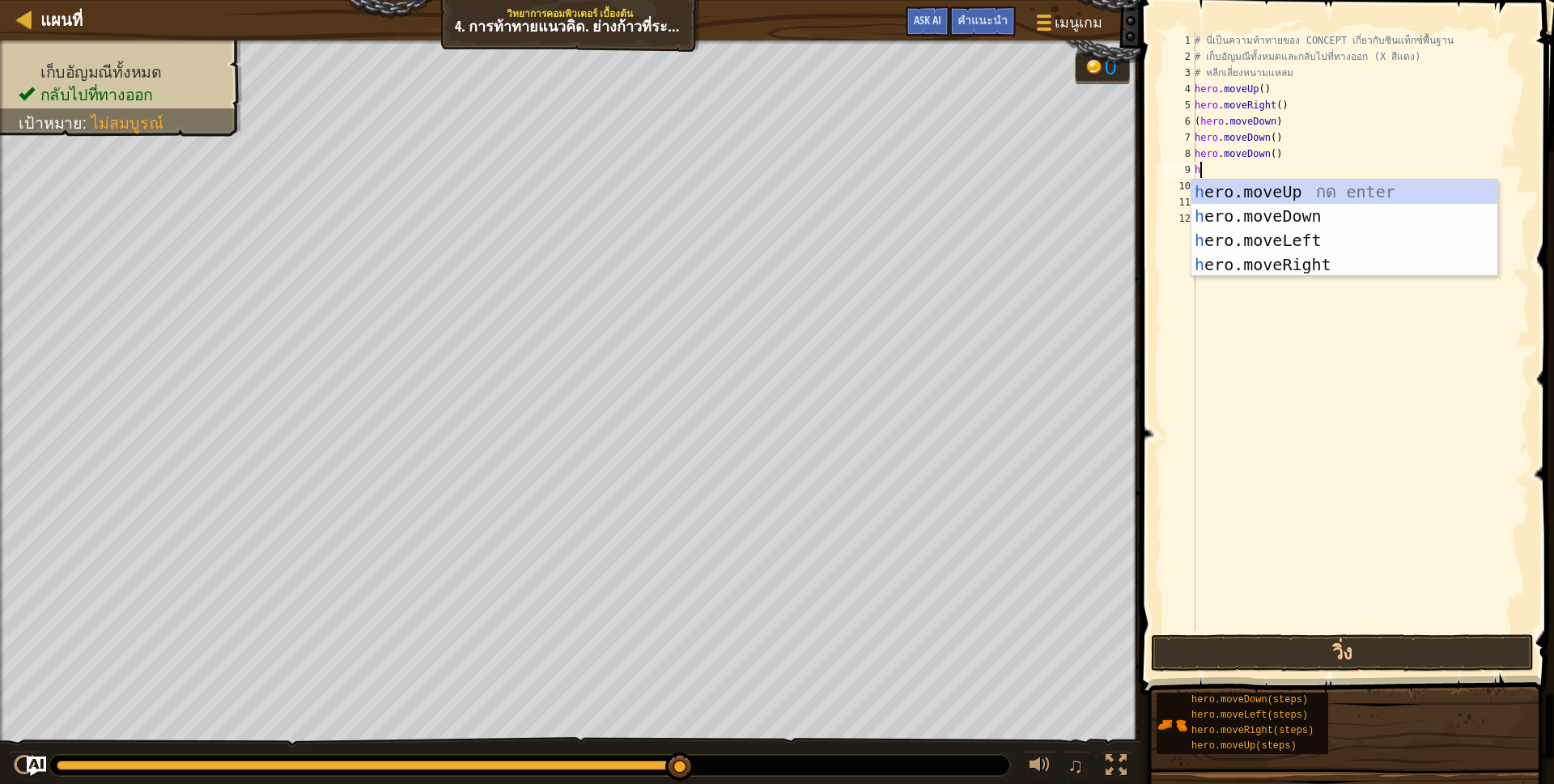
scroll to position [3, 3]
click at [1315, 187] on div "h ero.moveUp กด enter h ero.moveDown กด enter h ero.moveLeft กด enter h ero.mov…" at bounding box center [1345, 252] width 306 height 146
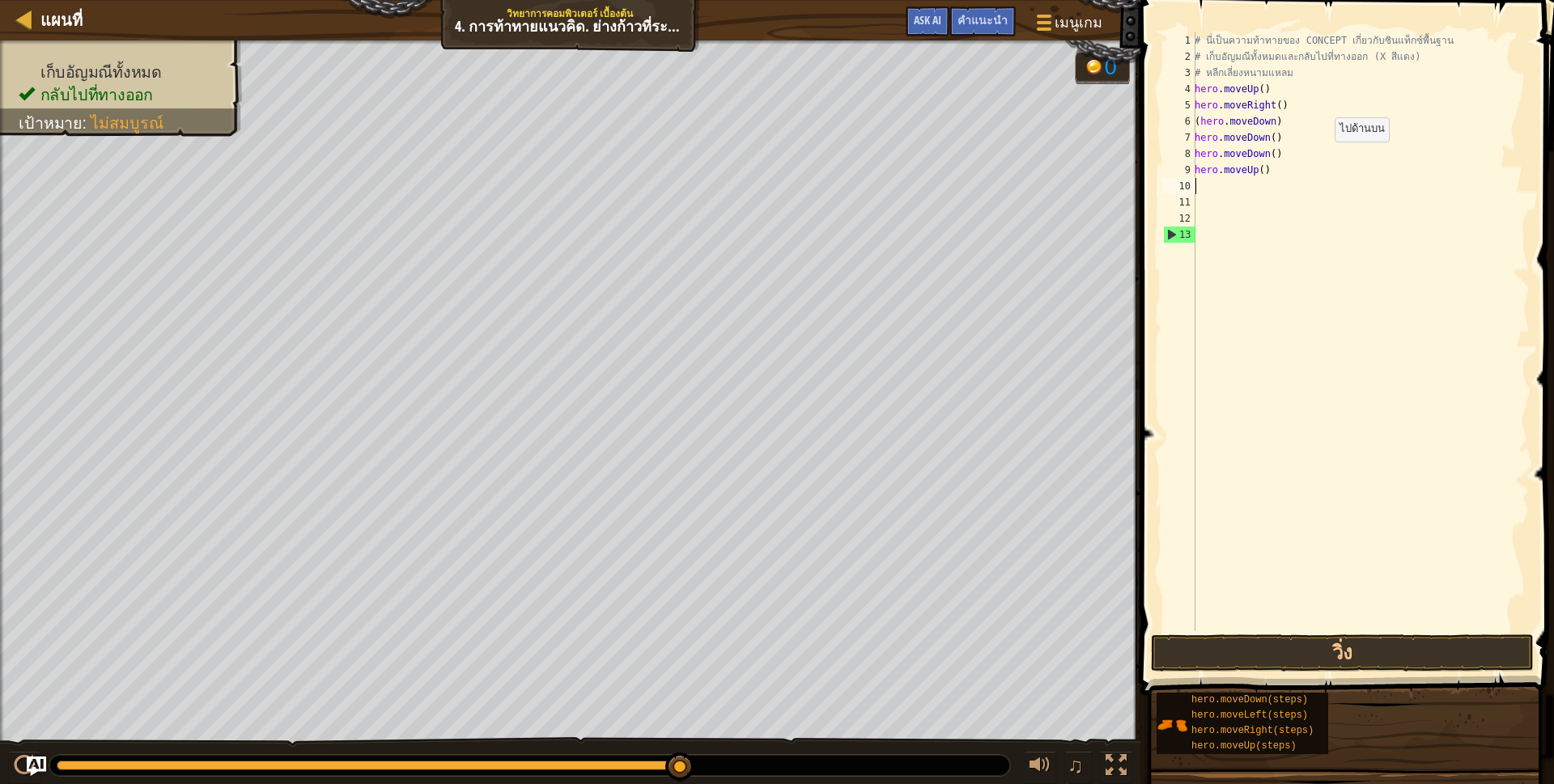
scroll to position [3, 0]
type textarea "h"
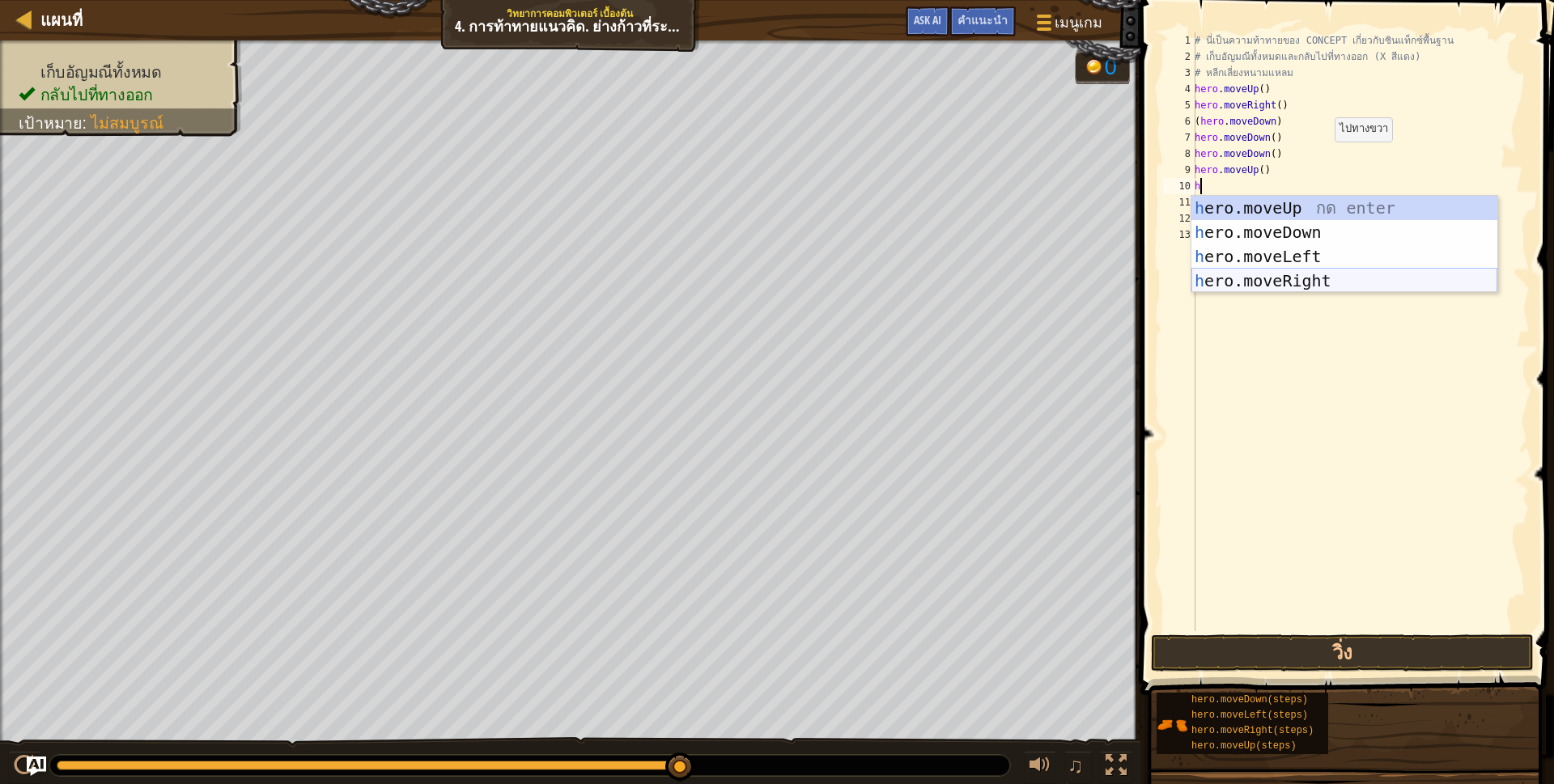
click at [1282, 281] on div "h ero.moveUp กด enter h ero.moveDown กด enter h ero.moveLeft กด enter h ero.mov…" at bounding box center [1345, 269] width 306 height 146
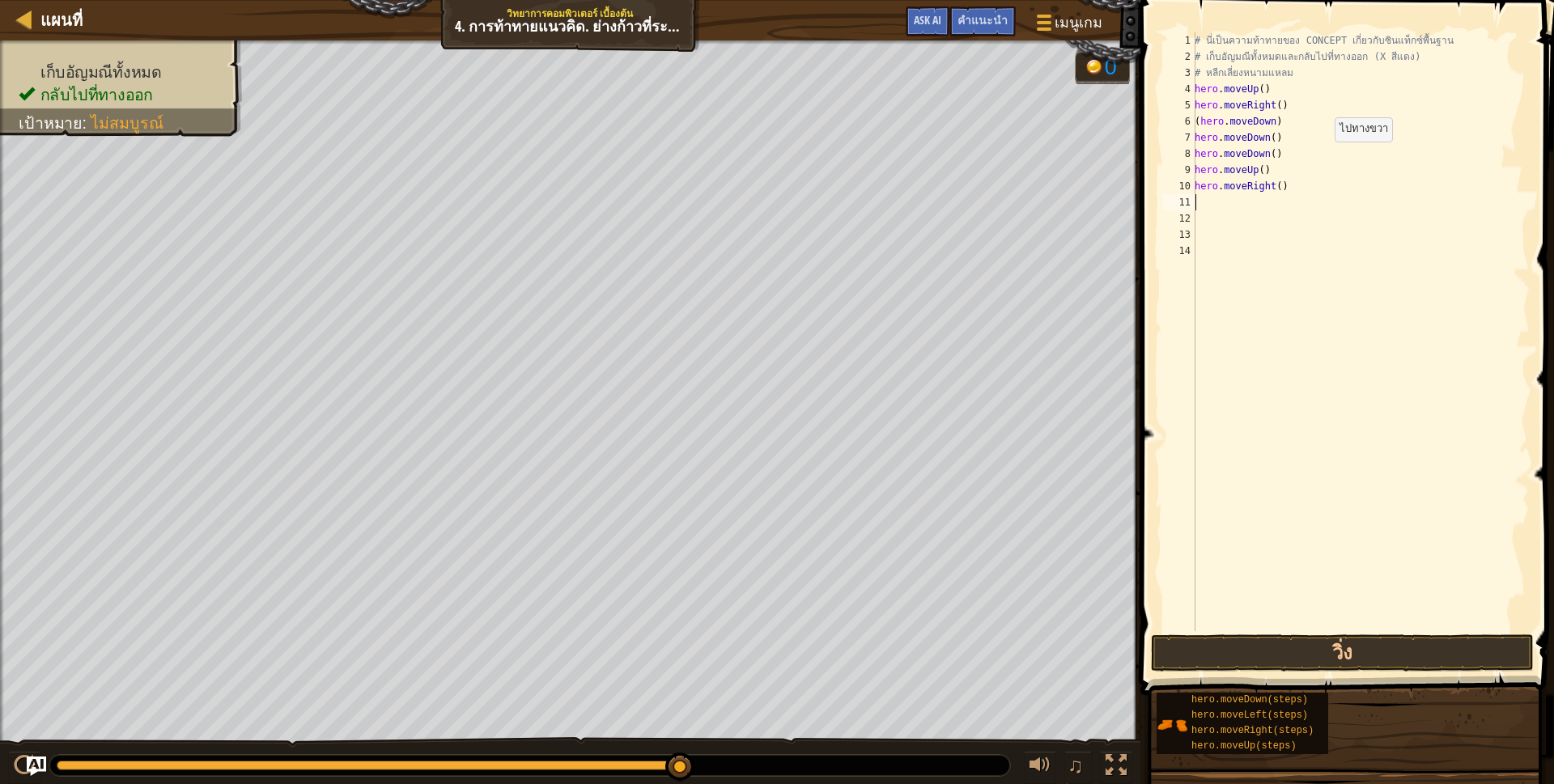
scroll to position [3, 0]
type textarea "h"
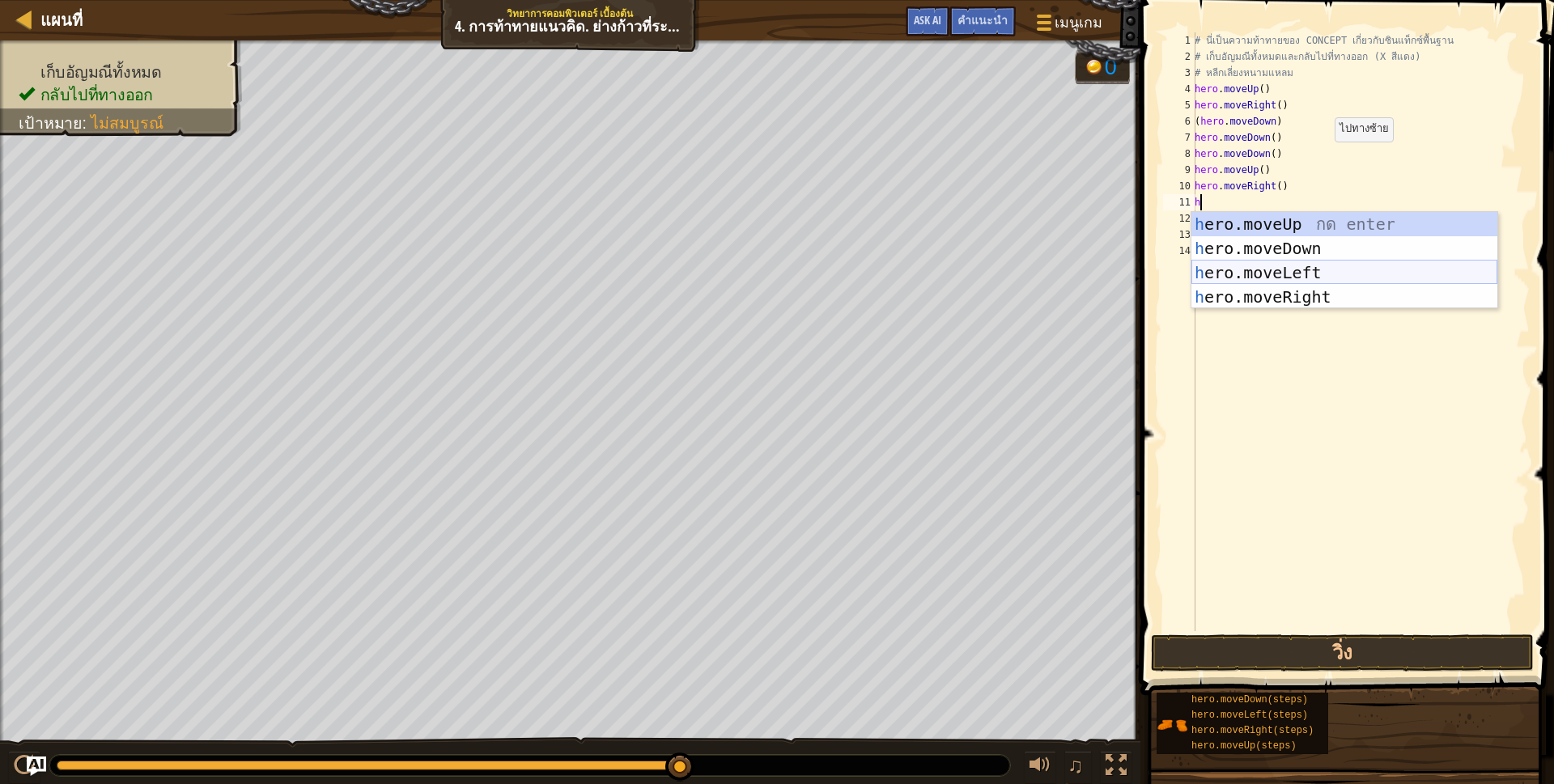
click at [1294, 269] on div "h ero.moveUp กด enter h ero.moveDown กด enter h ero.moveLeft กด enter h ero.mov…" at bounding box center [1345, 285] width 306 height 146
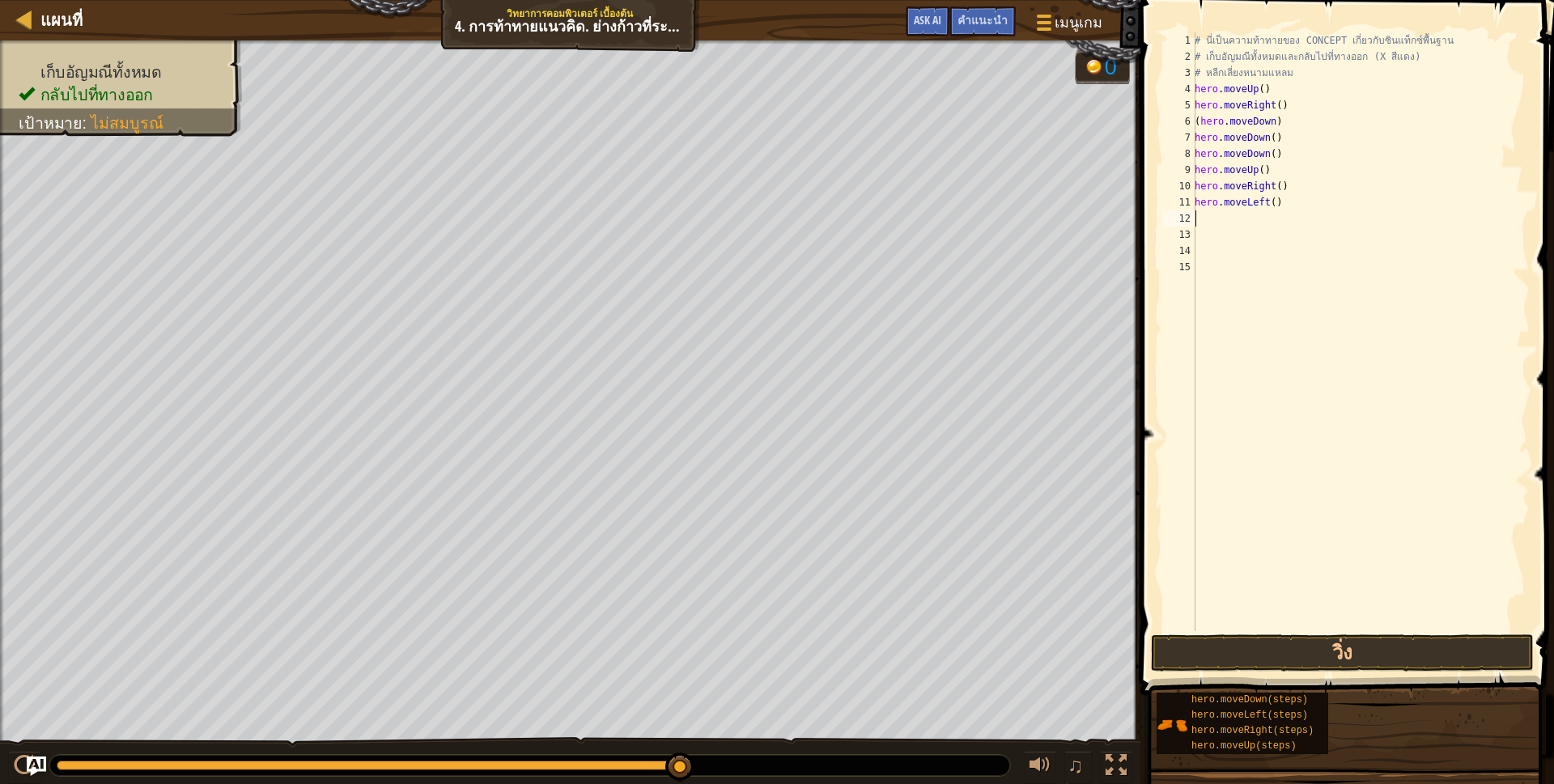
scroll to position [3, 0]
type textarea "h"
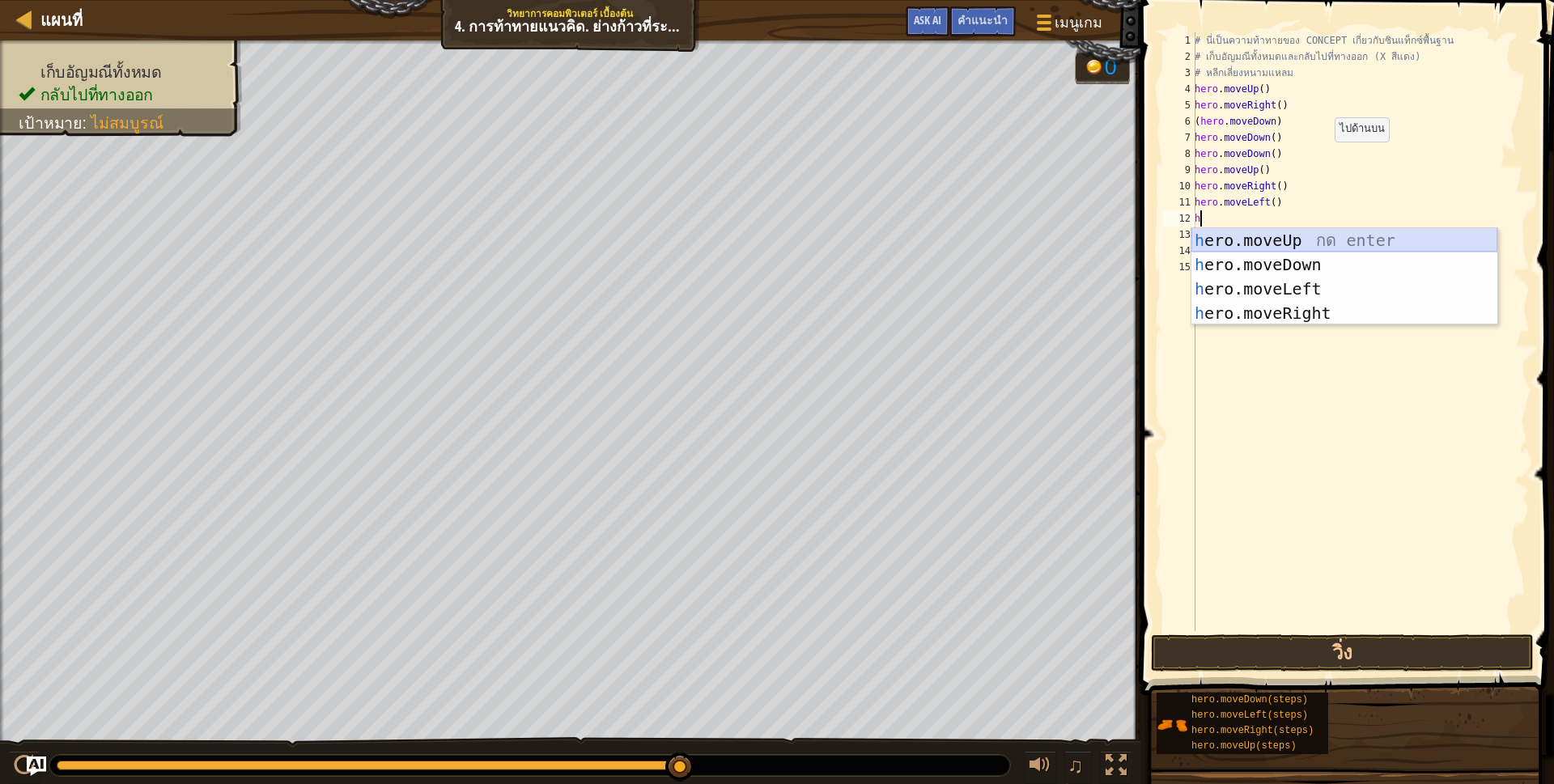
click at [1297, 232] on div "h ero.moveUp กด enter h ero.moveDown กด enter h ero.moveLeft กด enter h ero.mov…" at bounding box center [1345, 301] width 306 height 146
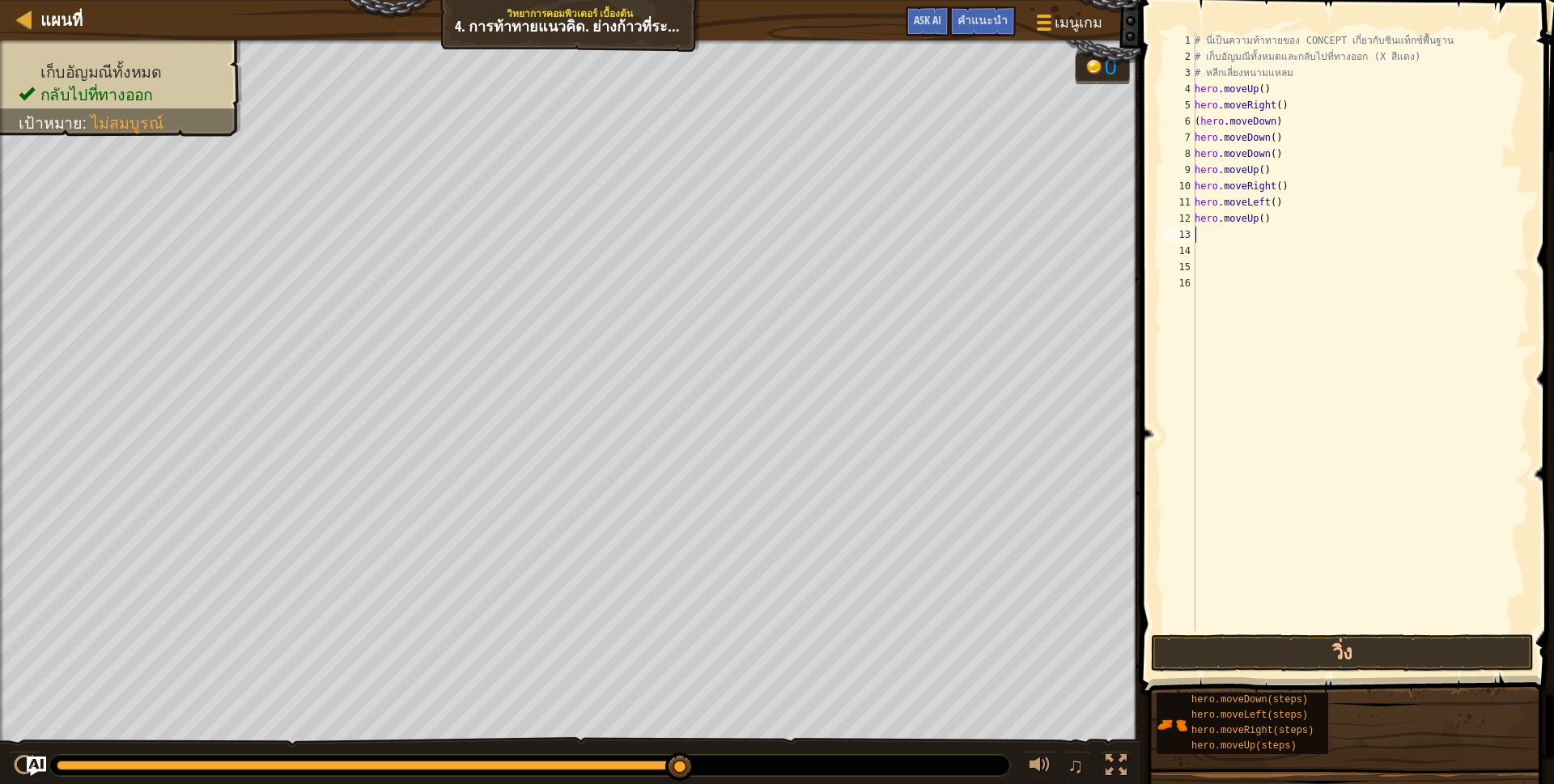
type textarea "h"
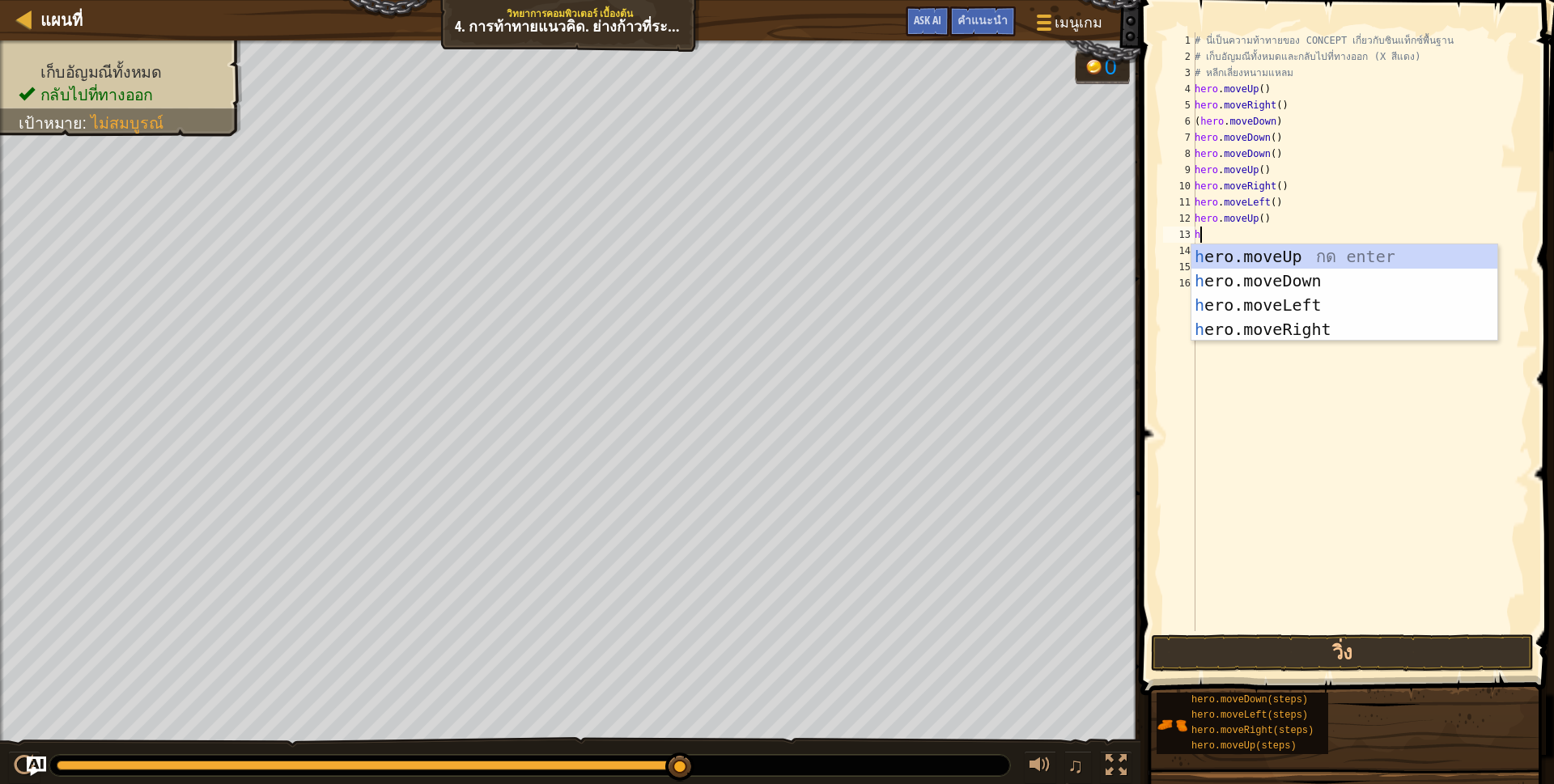
scroll to position [3, 3]
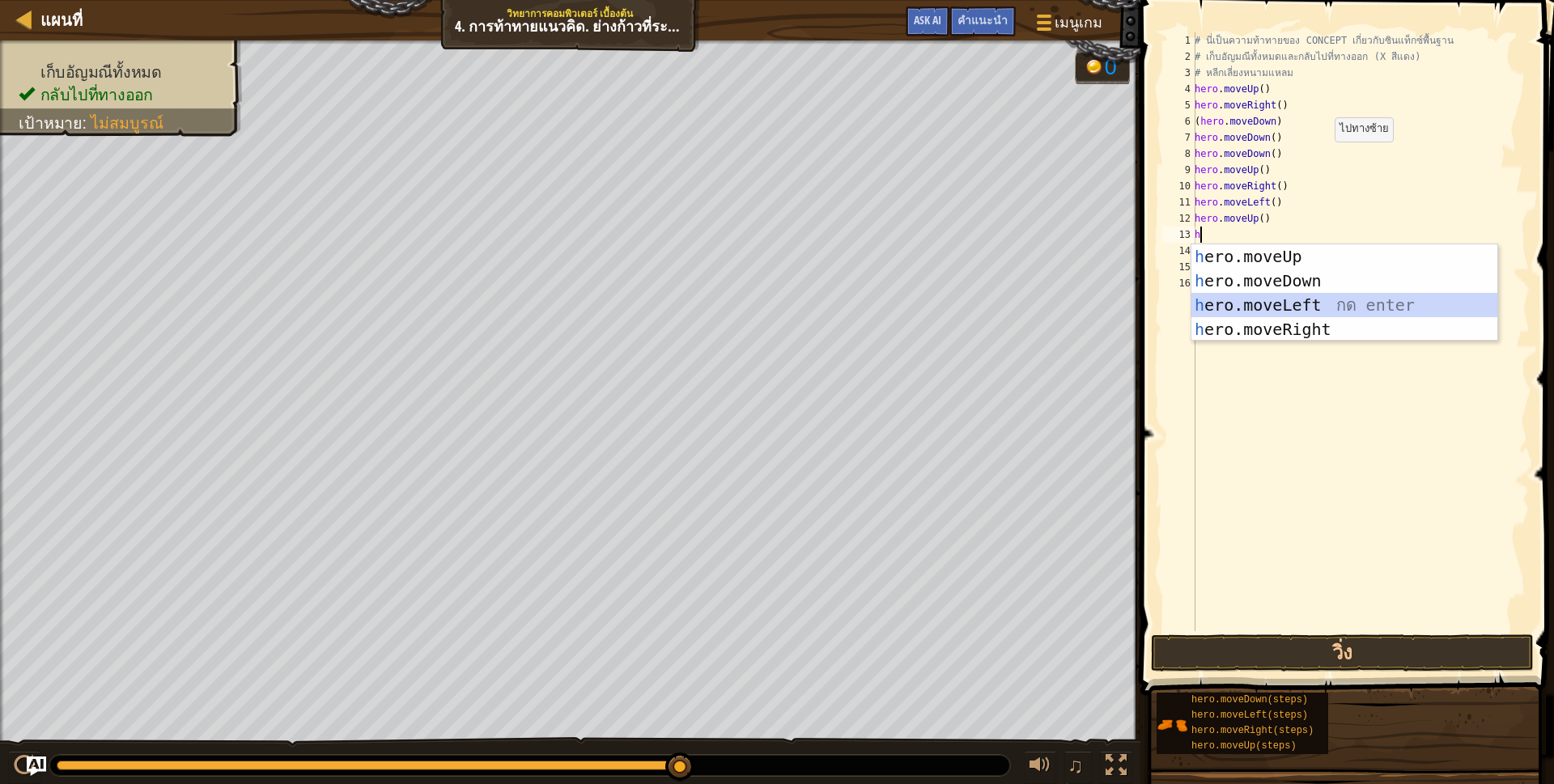
click at [1361, 301] on div "h ero.moveUp กด enter h ero.moveDown กด enter h ero.moveLeft กด enter h ero.mov…" at bounding box center [1345, 317] width 306 height 146
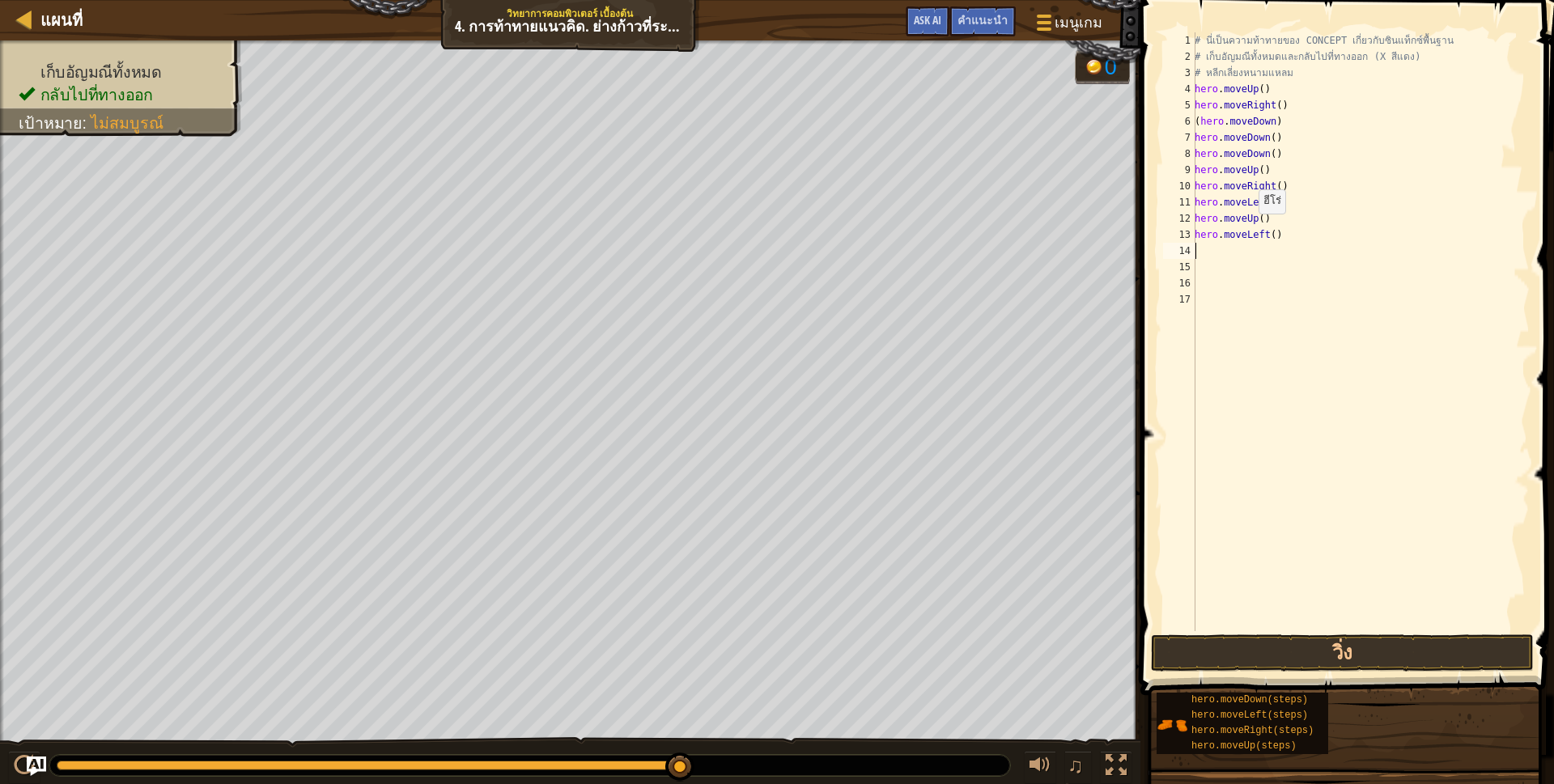
type textarea "h"
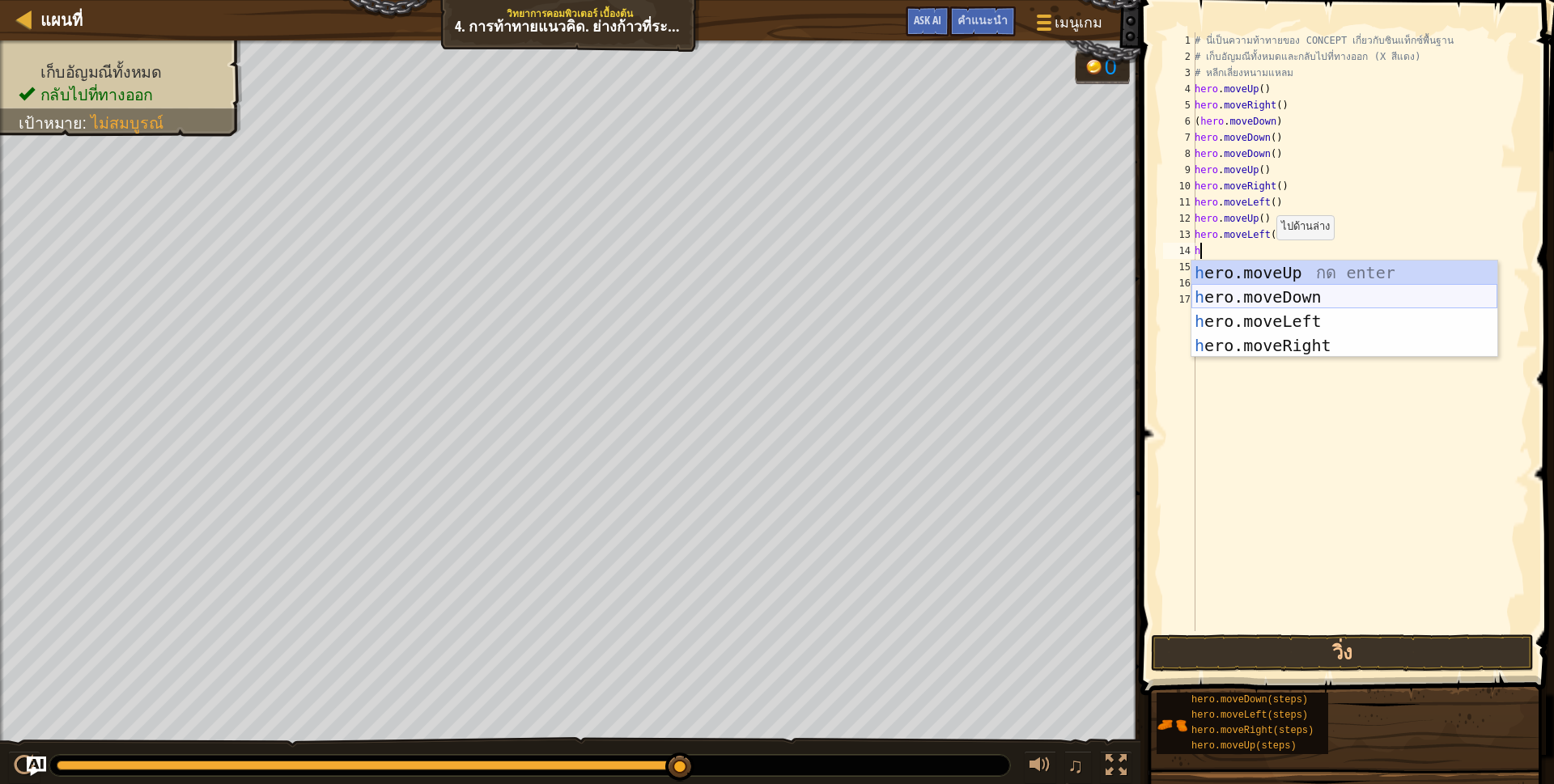
click at [1268, 294] on div "h ero.moveUp กด enter h ero.moveDown กด enter h ero.moveLeft กด enter h ero.mov…" at bounding box center [1345, 333] width 306 height 146
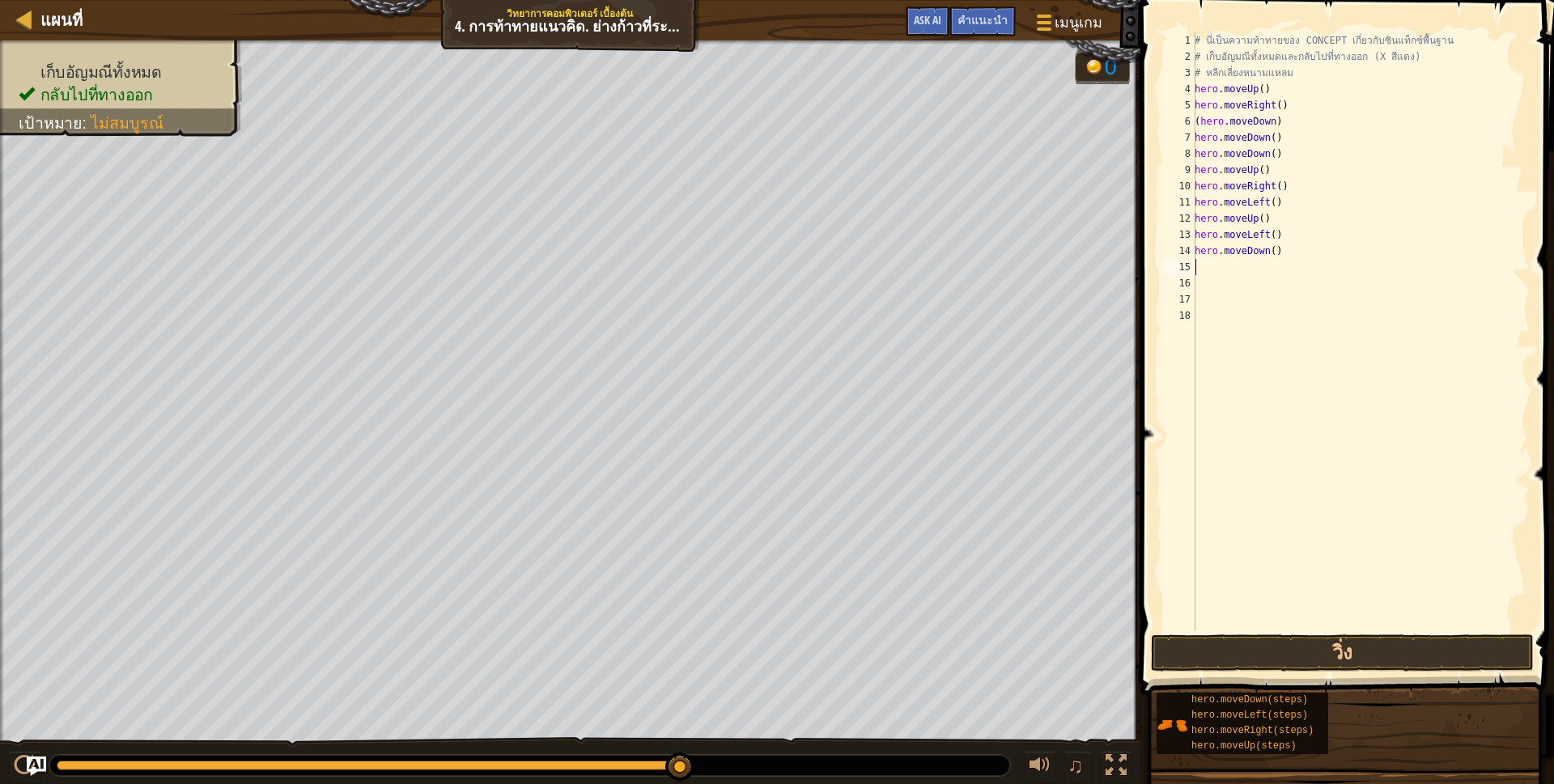
scroll to position [3, 0]
type textarea "h"
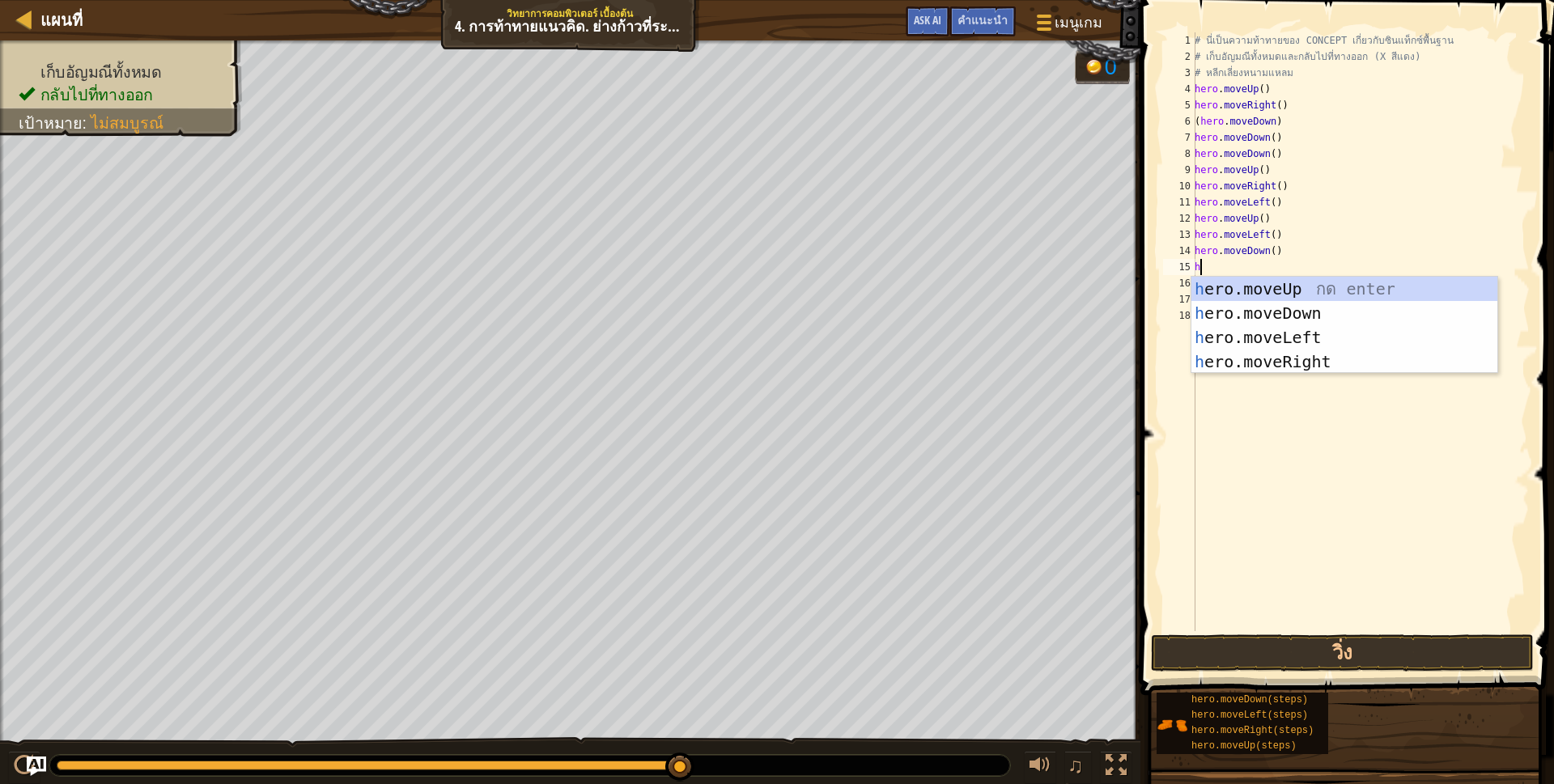
scroll to position [3, 3]
drag, startPoint x: 1247, startPoint y: 342, endPoint x: 1228, endPoint y: 330, distance: 22.5
click at [1245, 342] on div "h ero.moveUp กด enter h ero.moveDown กด enter h ero.moveLeft กด enter h ero.mov…" at bounding box center [1345, 349] width 306 height 146
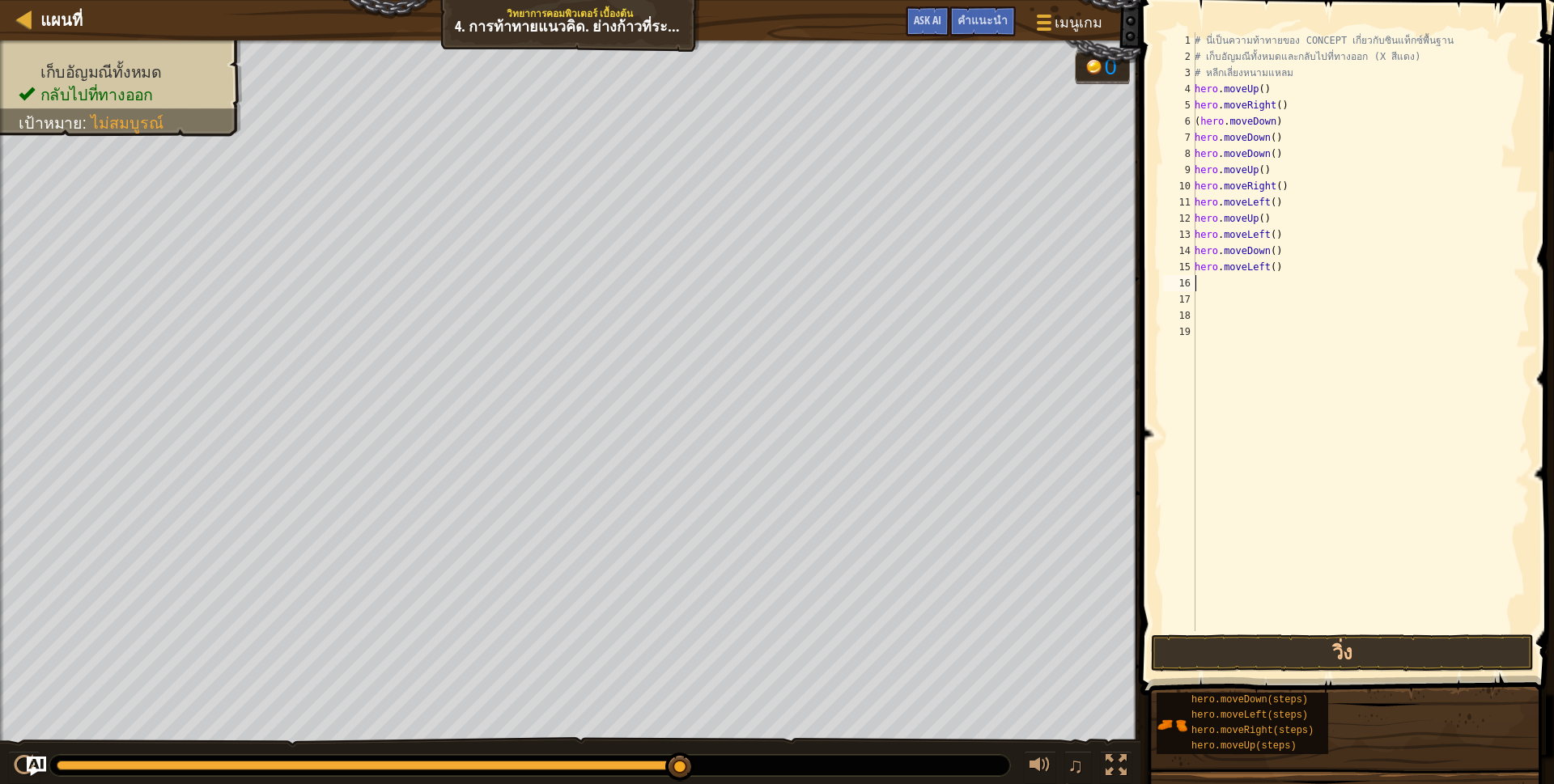
scroll to position [3, 0]
click at [1186, 652] on button "วิ่ง" at bounding box center [1342, 652] width 383 height 37
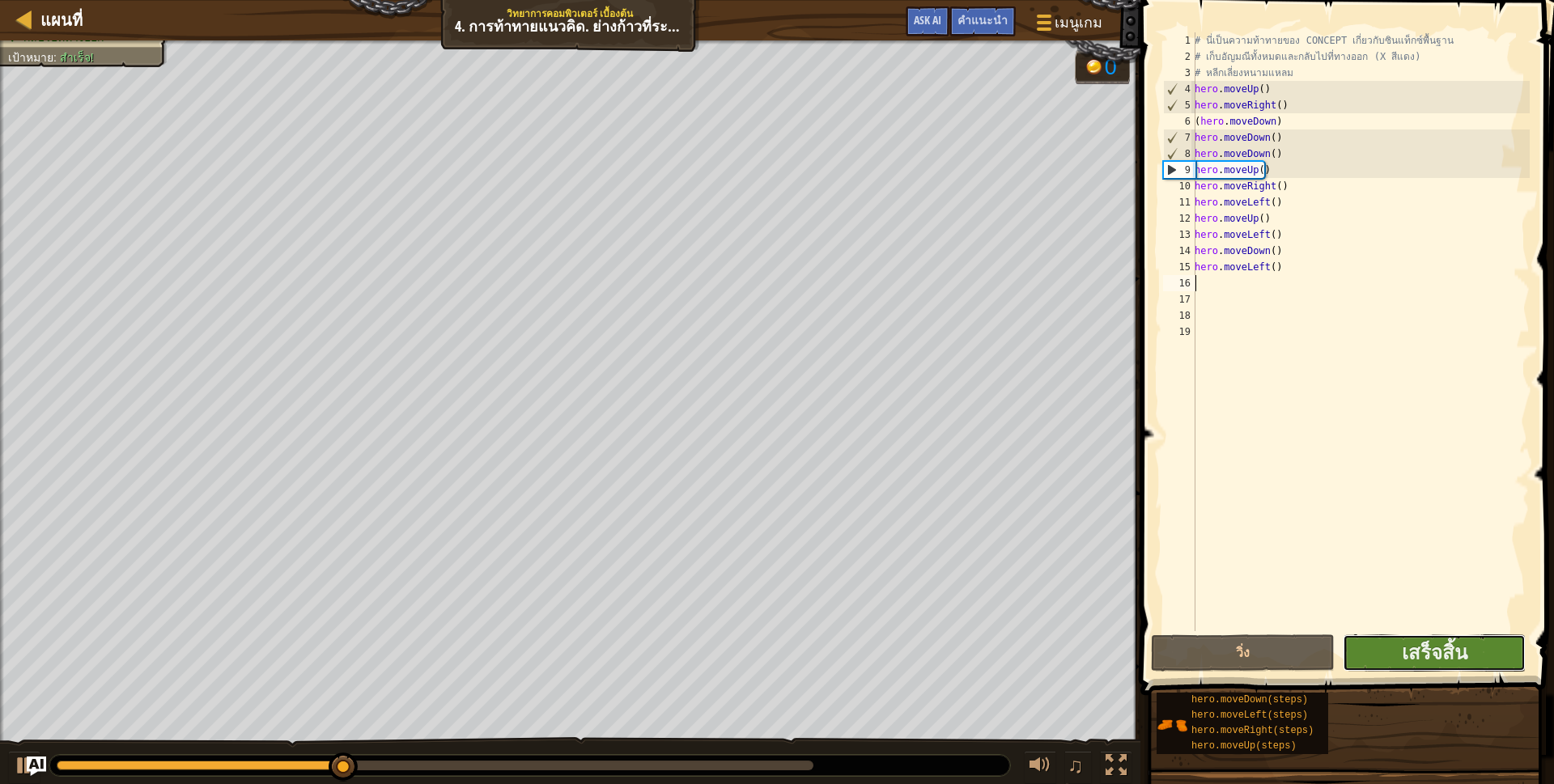
click at [1474, 645] on button "เสร็จสิ้น" at bounding box center [1434, 652] width 183 height 37
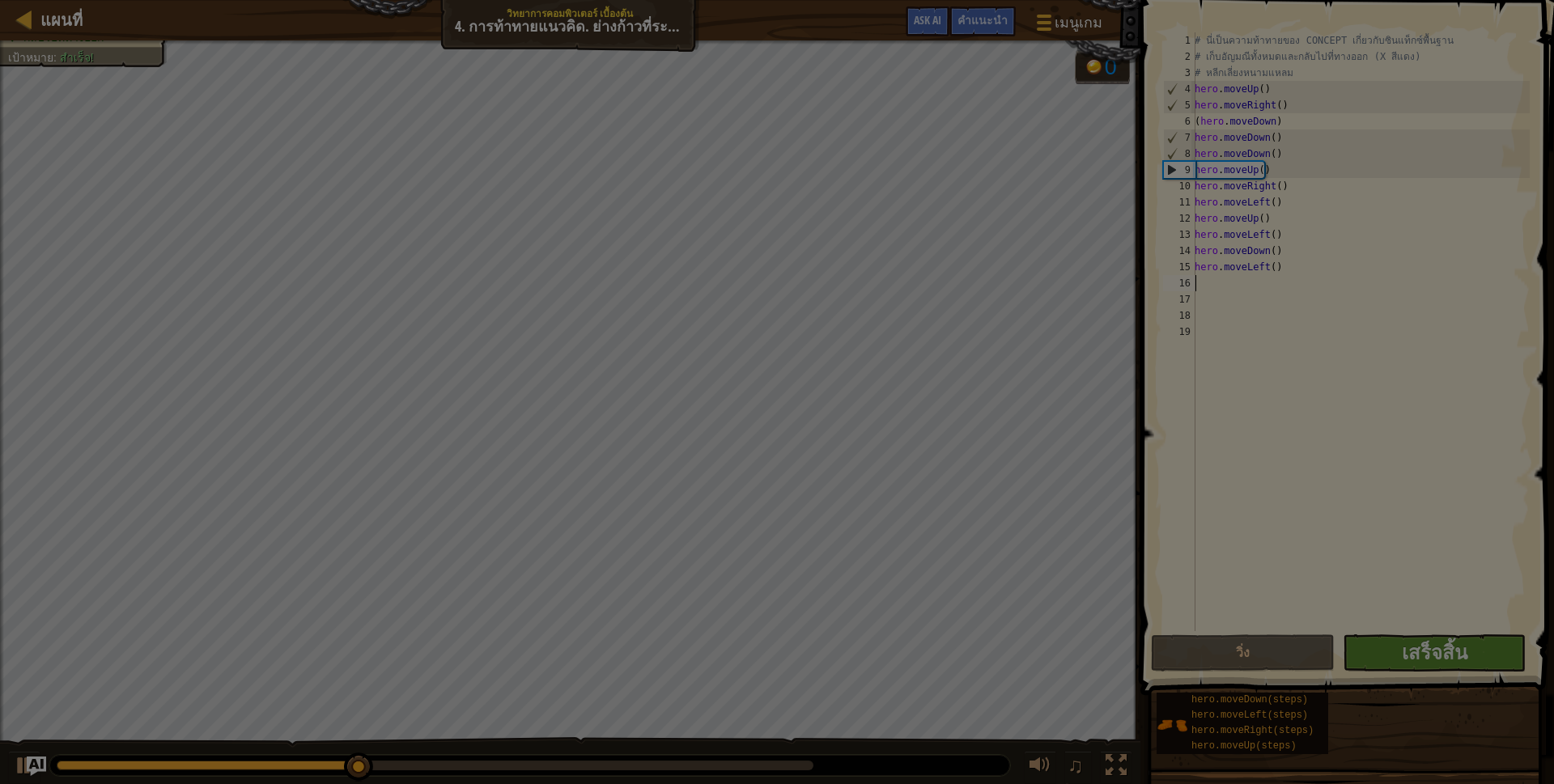
click at [0, 0] on div "รอสักครู่..." at bounding box center [0, 0] width 0 height 0
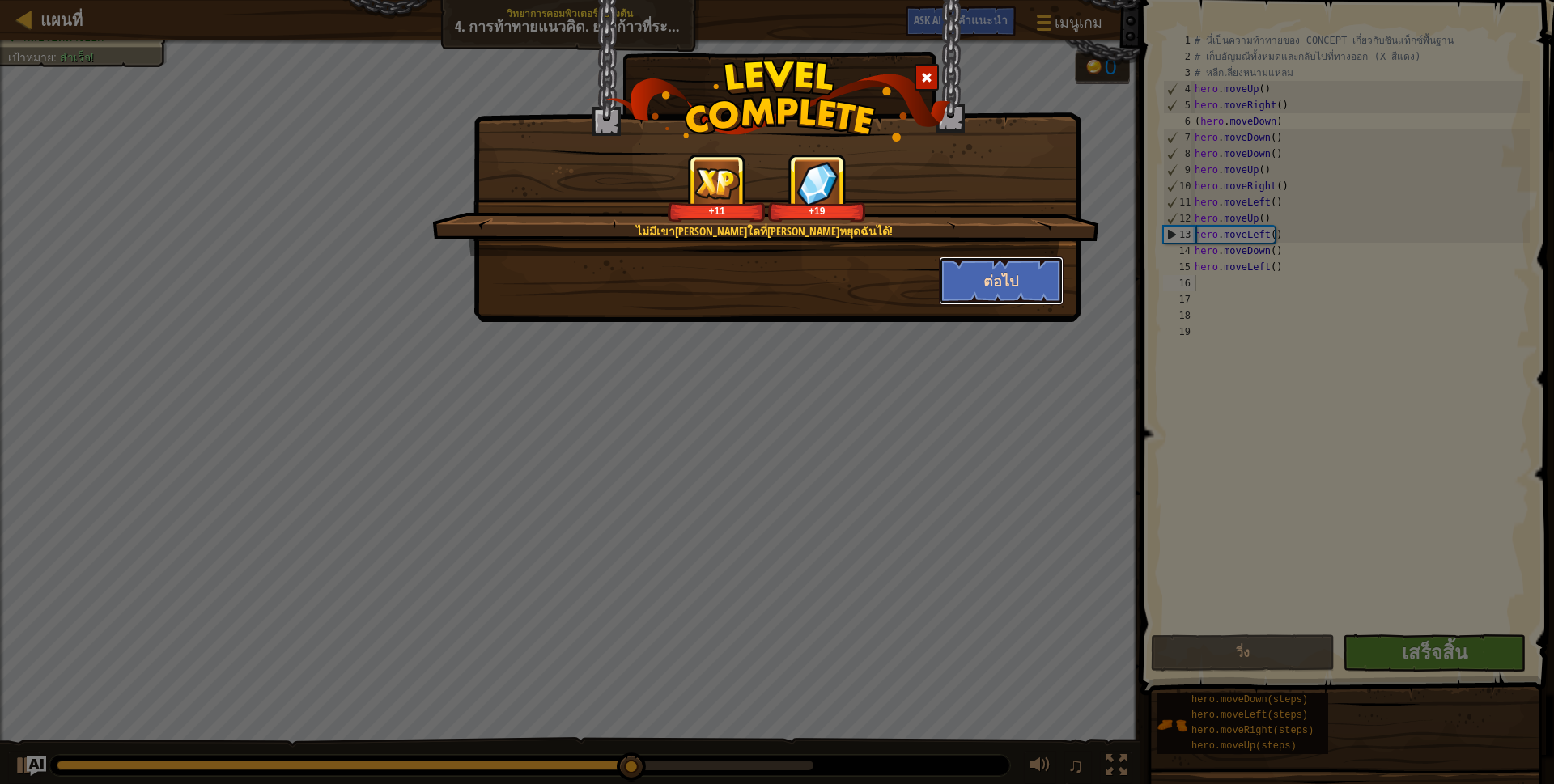
click at [979, 284] on button "ต่อไป" at bounding box center [1001, 281] width 125 height 49
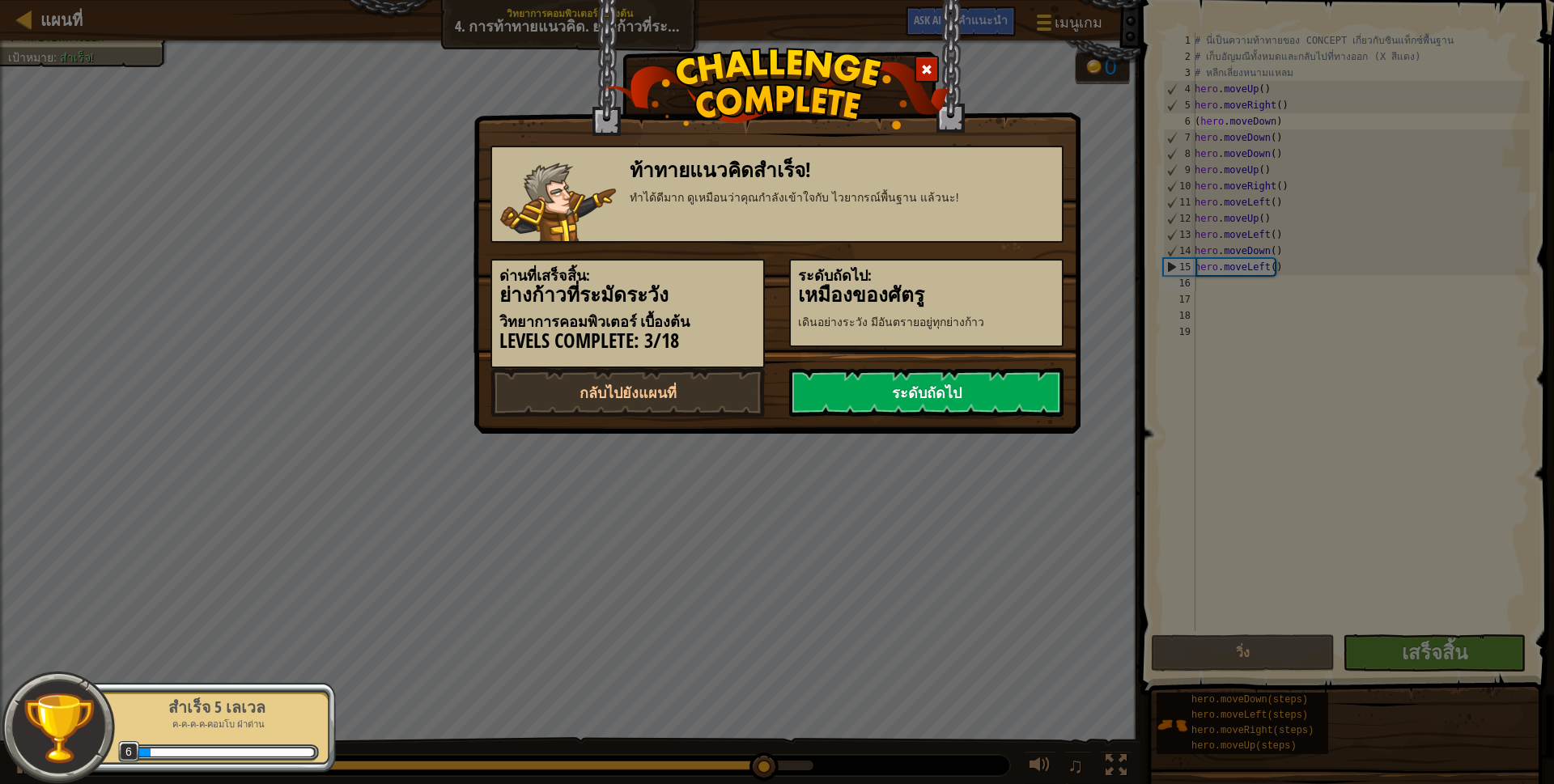
click at [909, 384] on link "ระดับถัดไป" at bounding box center [926, 392] width 275 height 49
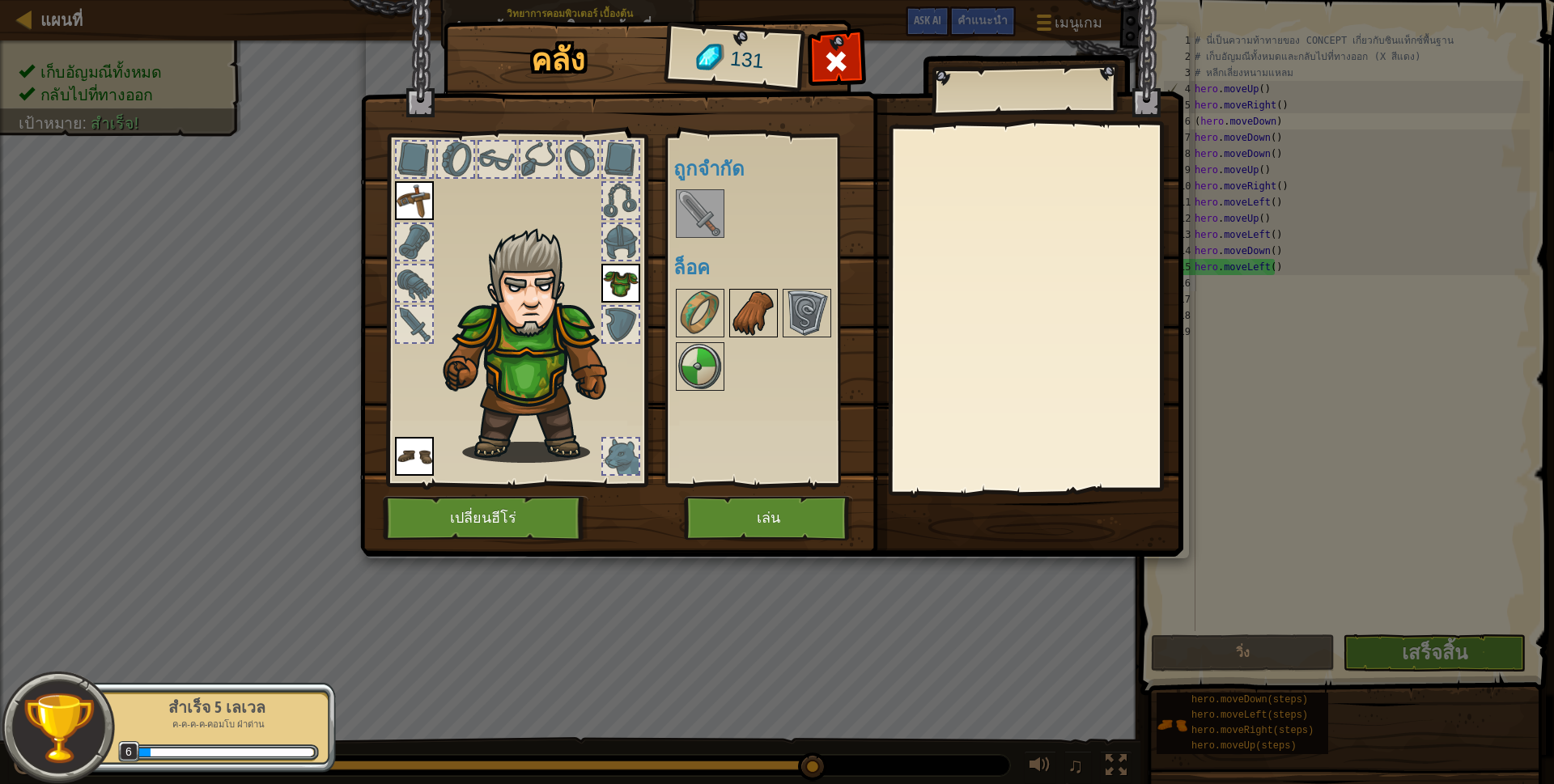
drag, startPoint x: 688, startPoint y: 321, endPoint x: 756, endPoint y: 287, distance: 76.0
click at [693, 310] on img at bounding box center [699, 313] width 46 height 46
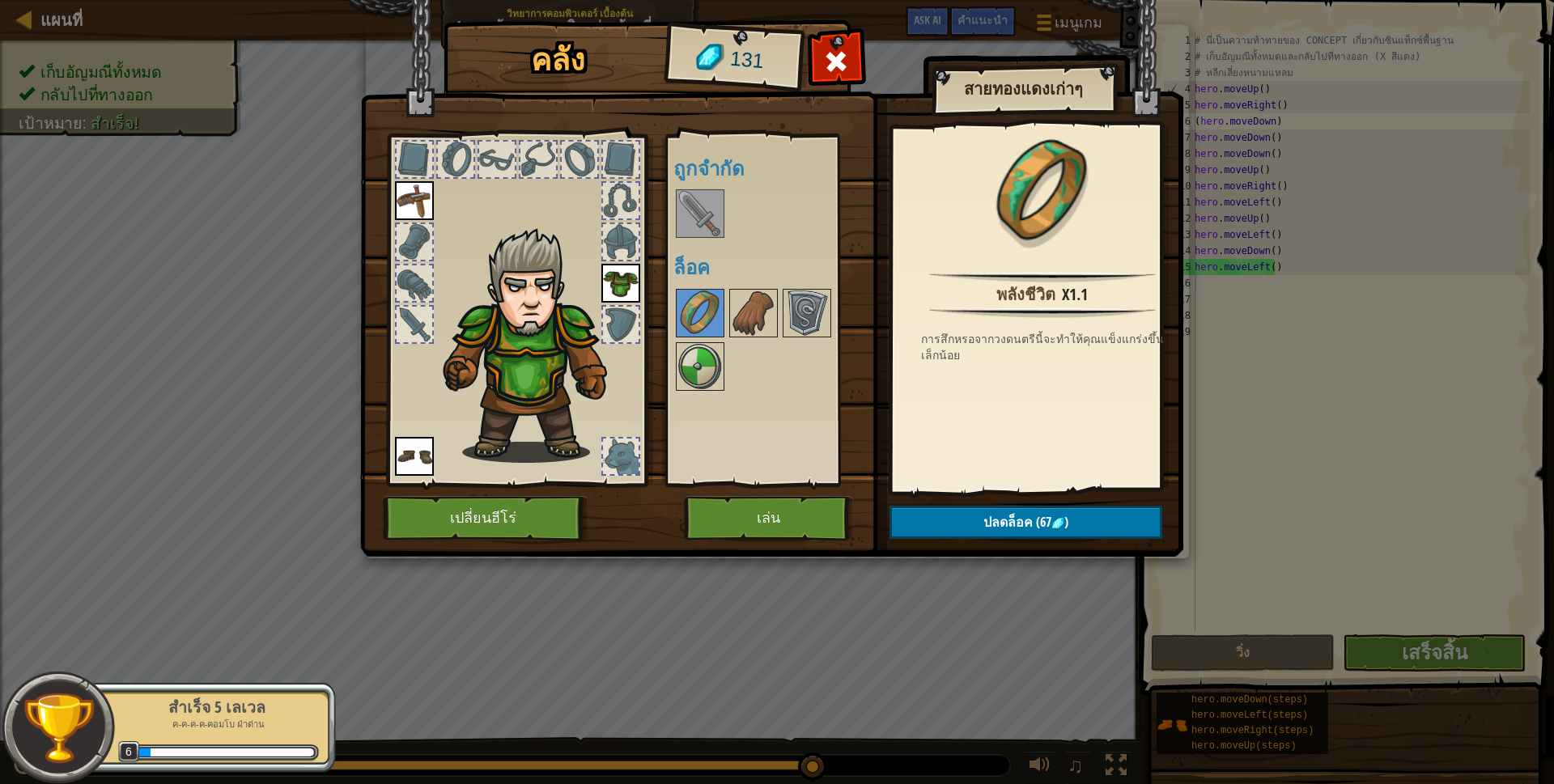
click at [727, 307] on div at bounding box center [775, 340] width 205 height 106
click at [746, 307] on img at bounding box center [754, 313] width 46 height 46
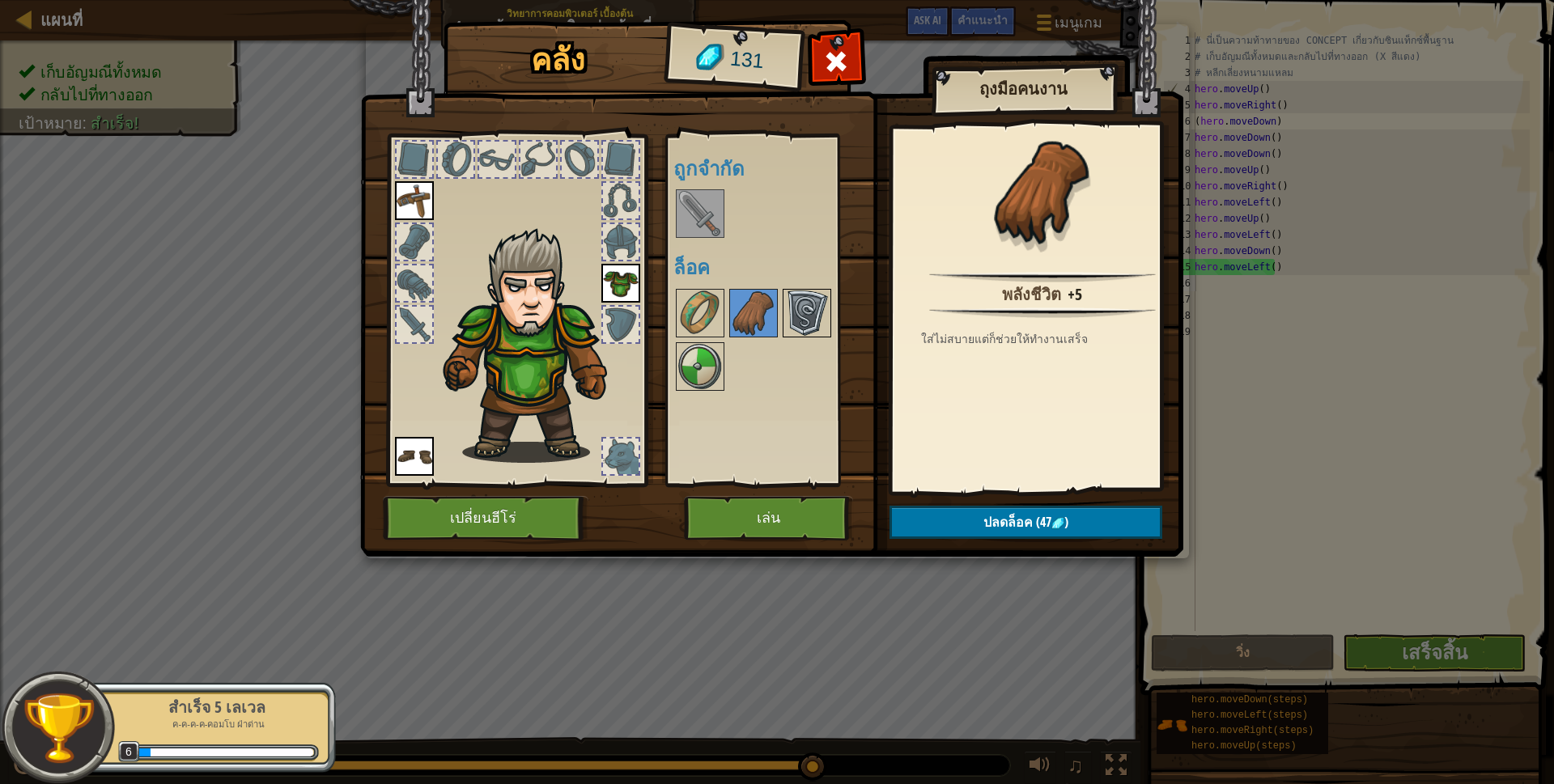
click at [816, 300] on img at bounding box center [807, 313] width 46 height 46
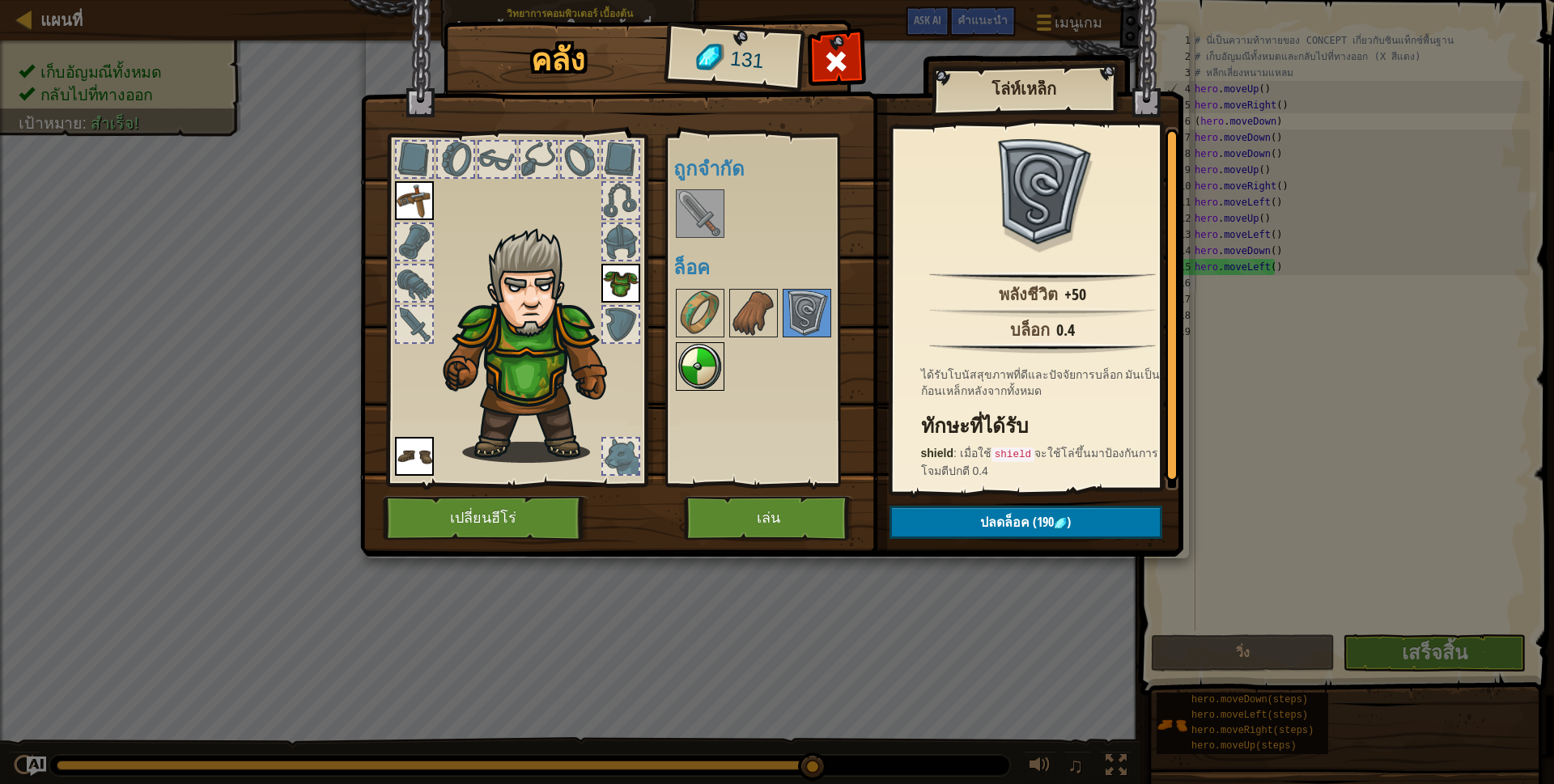
click at [685, 353] on img at bounding box center [699, 366] width 46 height 46
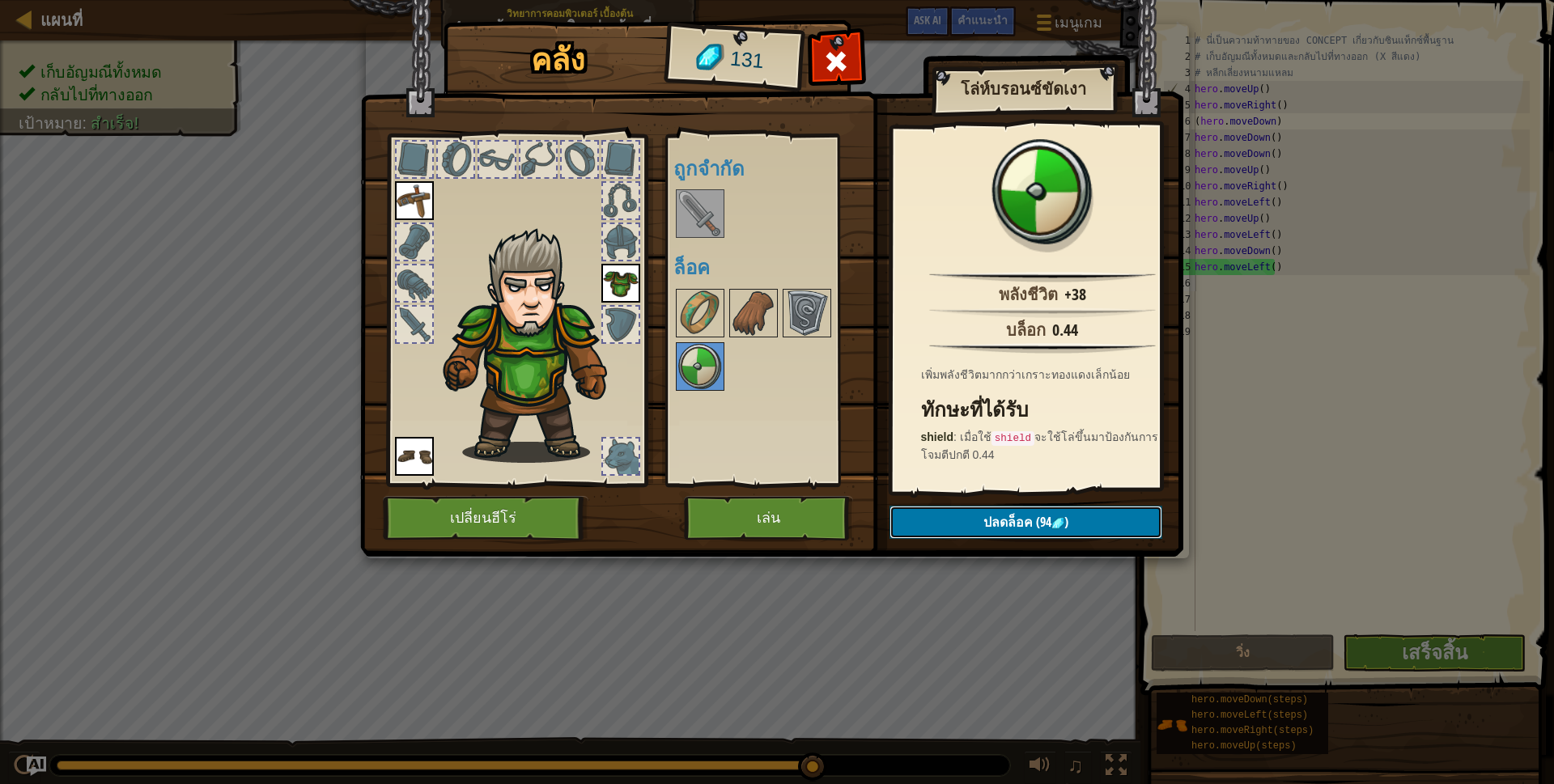
click at [939, 519] on button "ปลดล็อค (94 )" at bounding box center [1025, 523] width 273 height 34
click at [949, 519] on button "ยืนยัน" at bounding box center [1025, 523] width 273 height 34
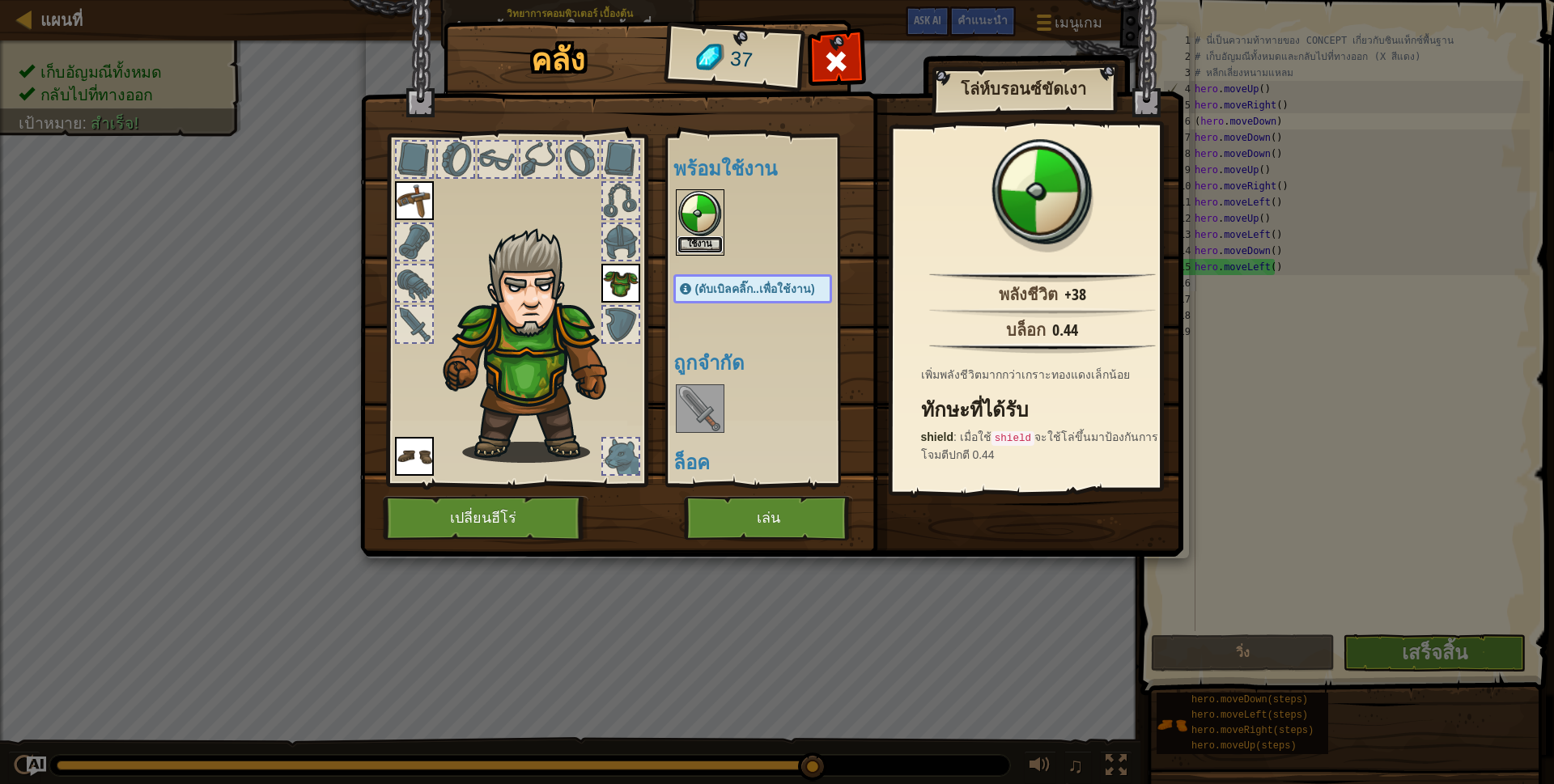
click at [703, 239] on button "ใช้งาน" at bounding box center [699, 245] width 46 height 17
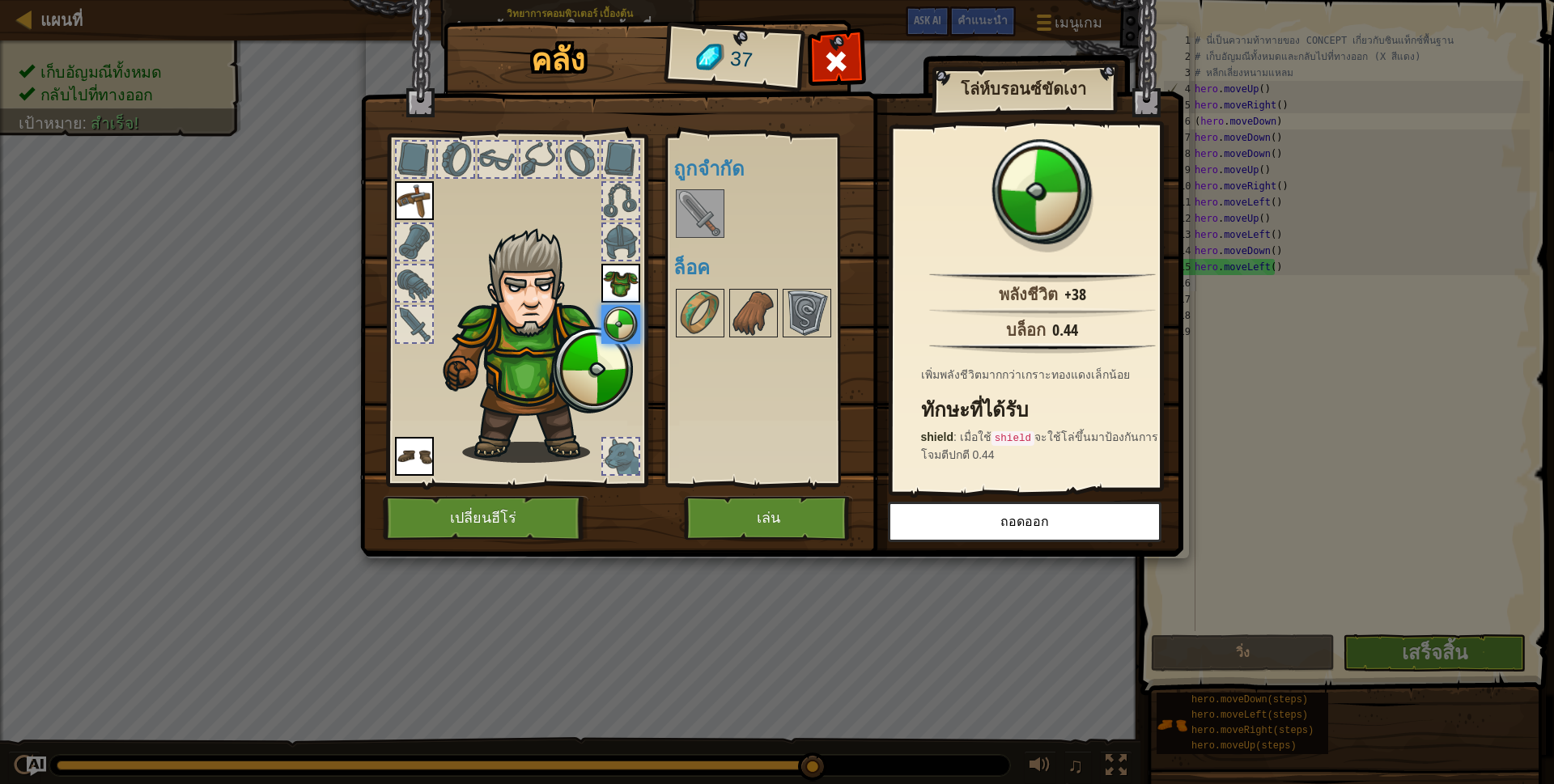
click at [695, 225] on img at bounding box center [699, 214] width 46 height 46
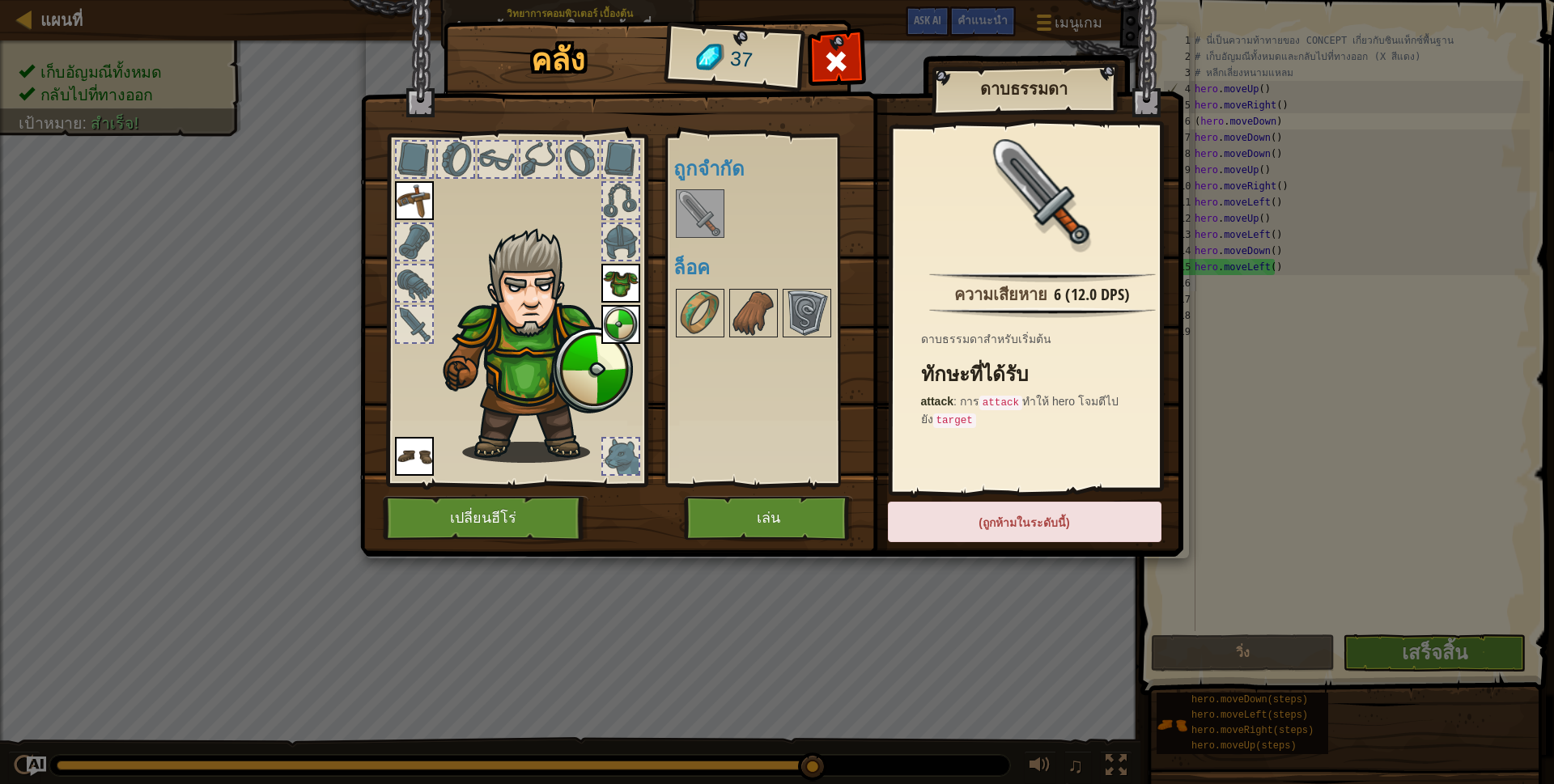
click at [699, 281] on div "พร้อมใช้งาน ใช้งาน ใช้งาน ใช้งาน ใช้งาน (ดับเบิลคลิ๊ก..เพื่อใช้งาน) ถูกจำกัด ล็…" at bounding box center [769, 310] width 191 height 337
click at [712, 292] on img at bounding box center [699, 313] width 46 height 46
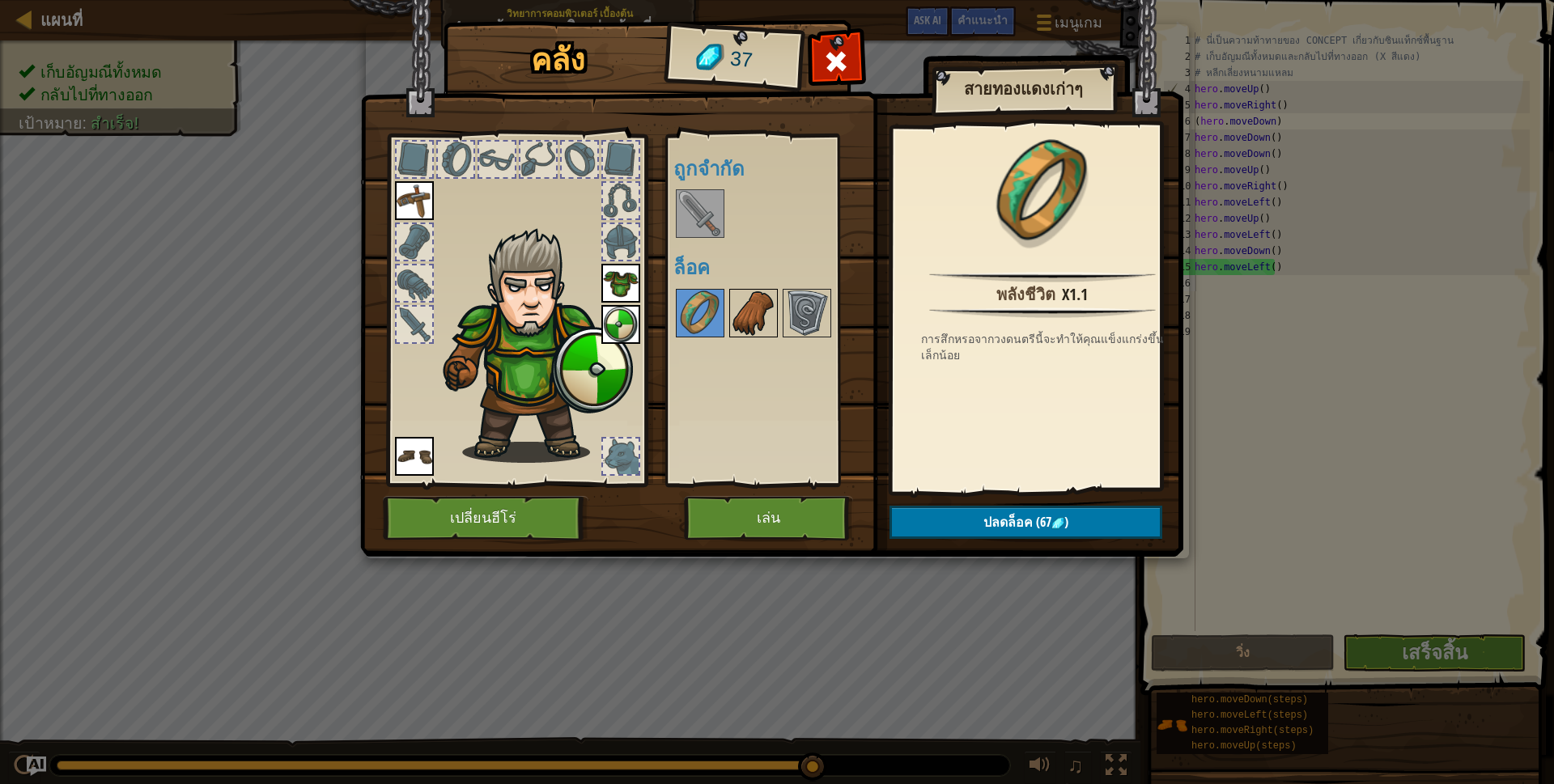
click at [737, 315] on img at bounding box center [754, 313] width 46 height 46
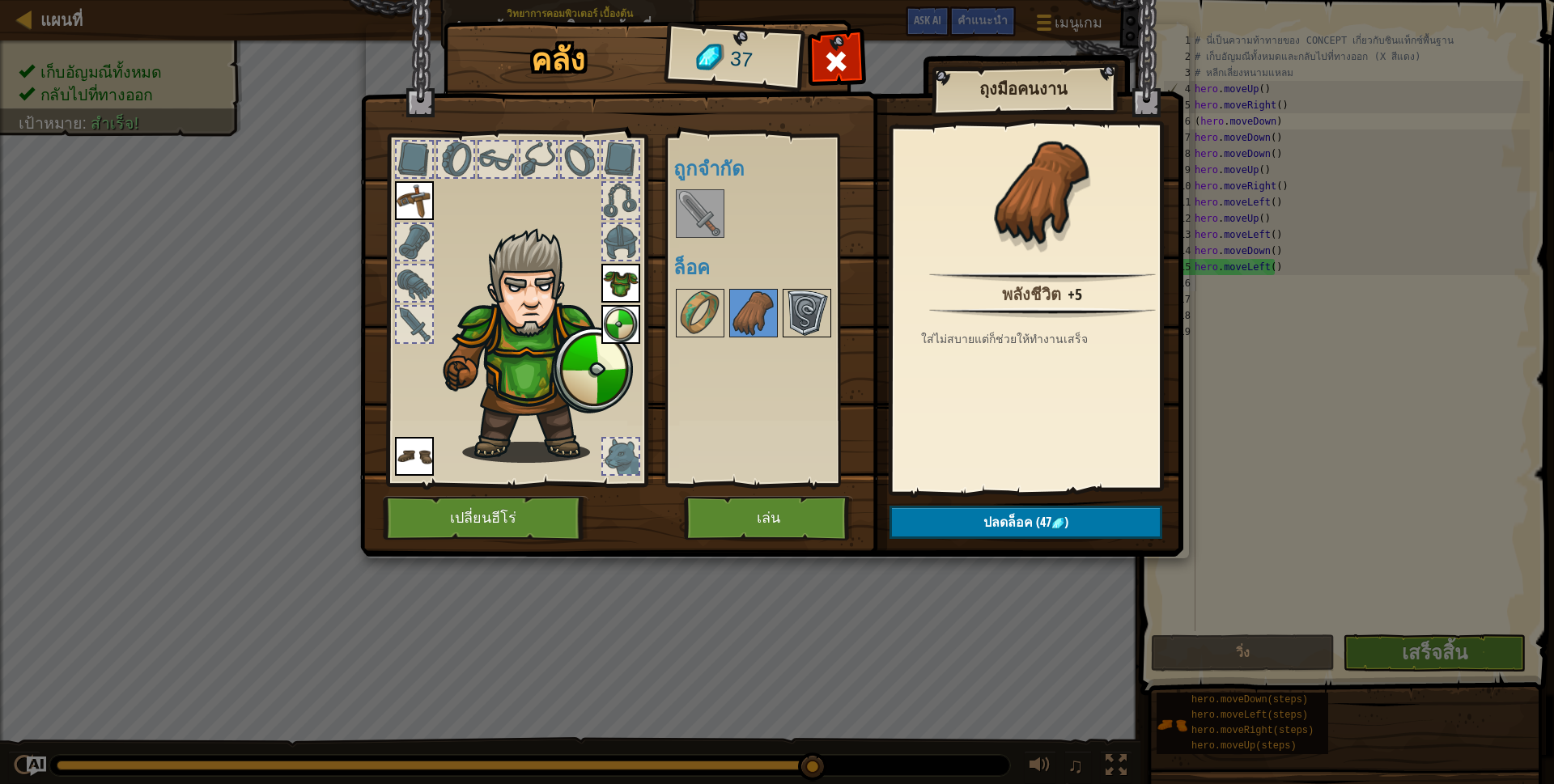
click at [800, 303] on img at bounding box center [807, 313] width 46 height 46
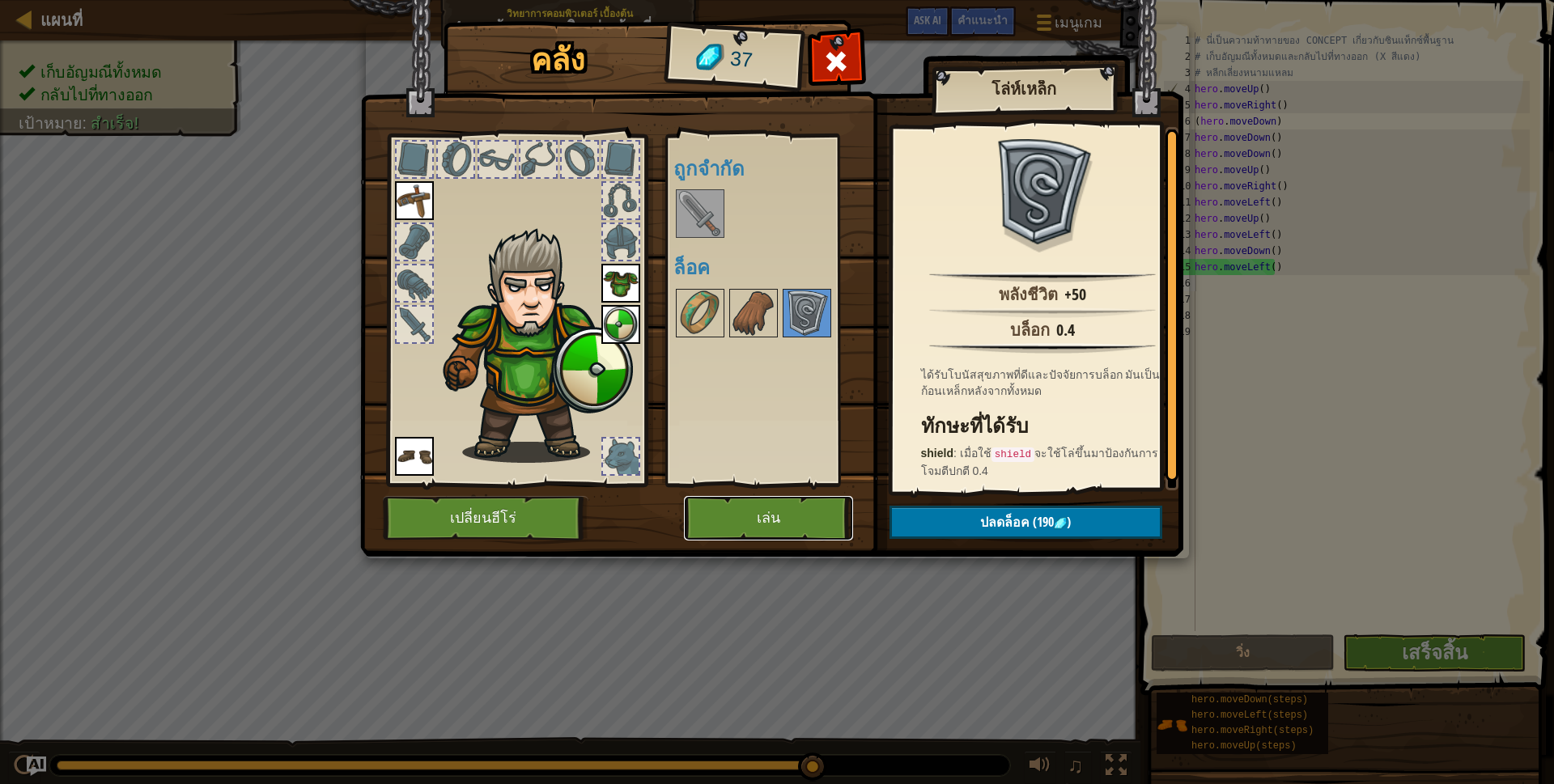
click at [728, 508] on button "เล่น" at bounding box center [768, 518] width 169 height 45
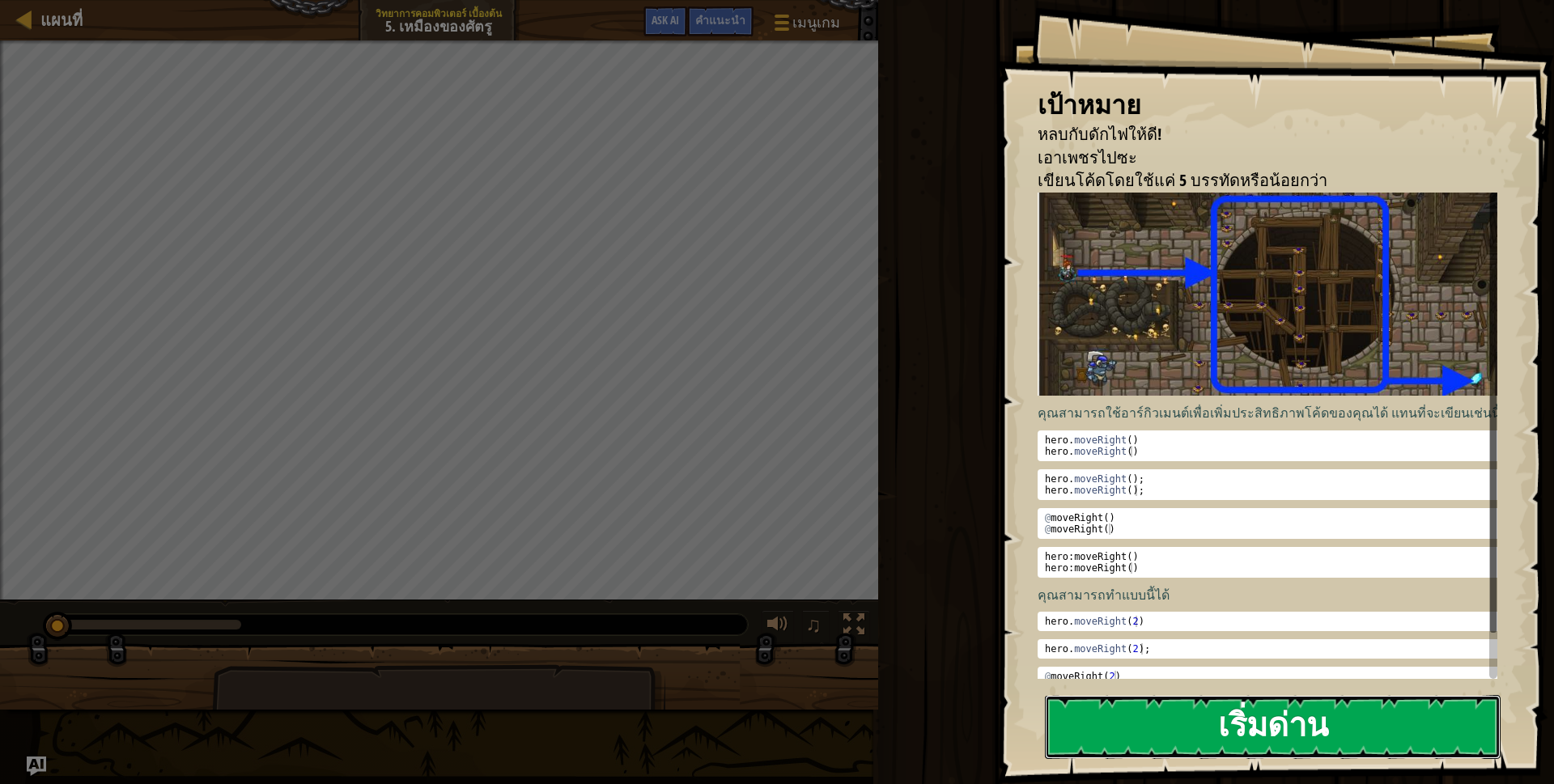
click at [1307, 729] on button "เริ่มด่าน" at bounding box center [1273, 726] width 456 height 63
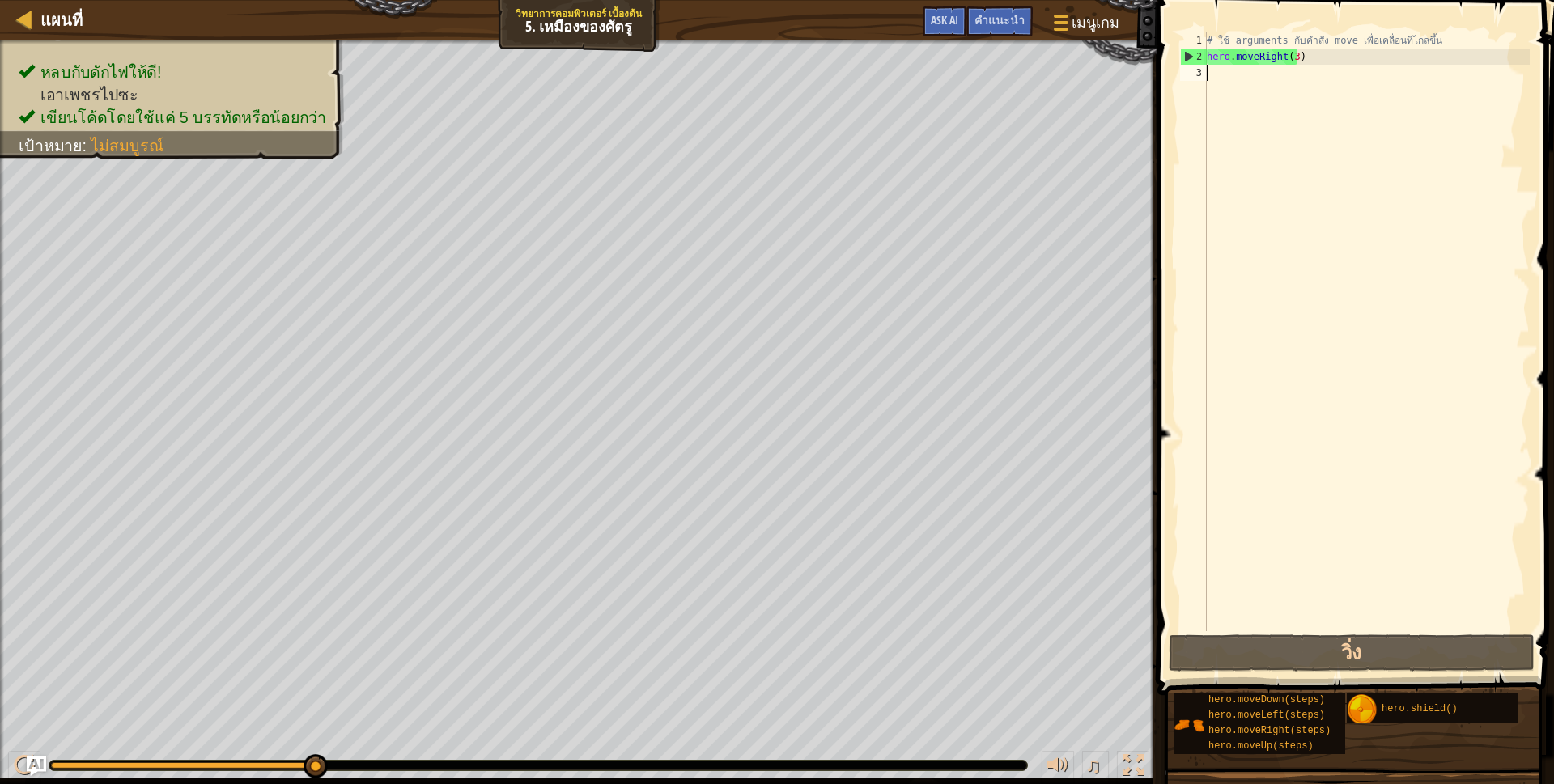
type textarea "h"
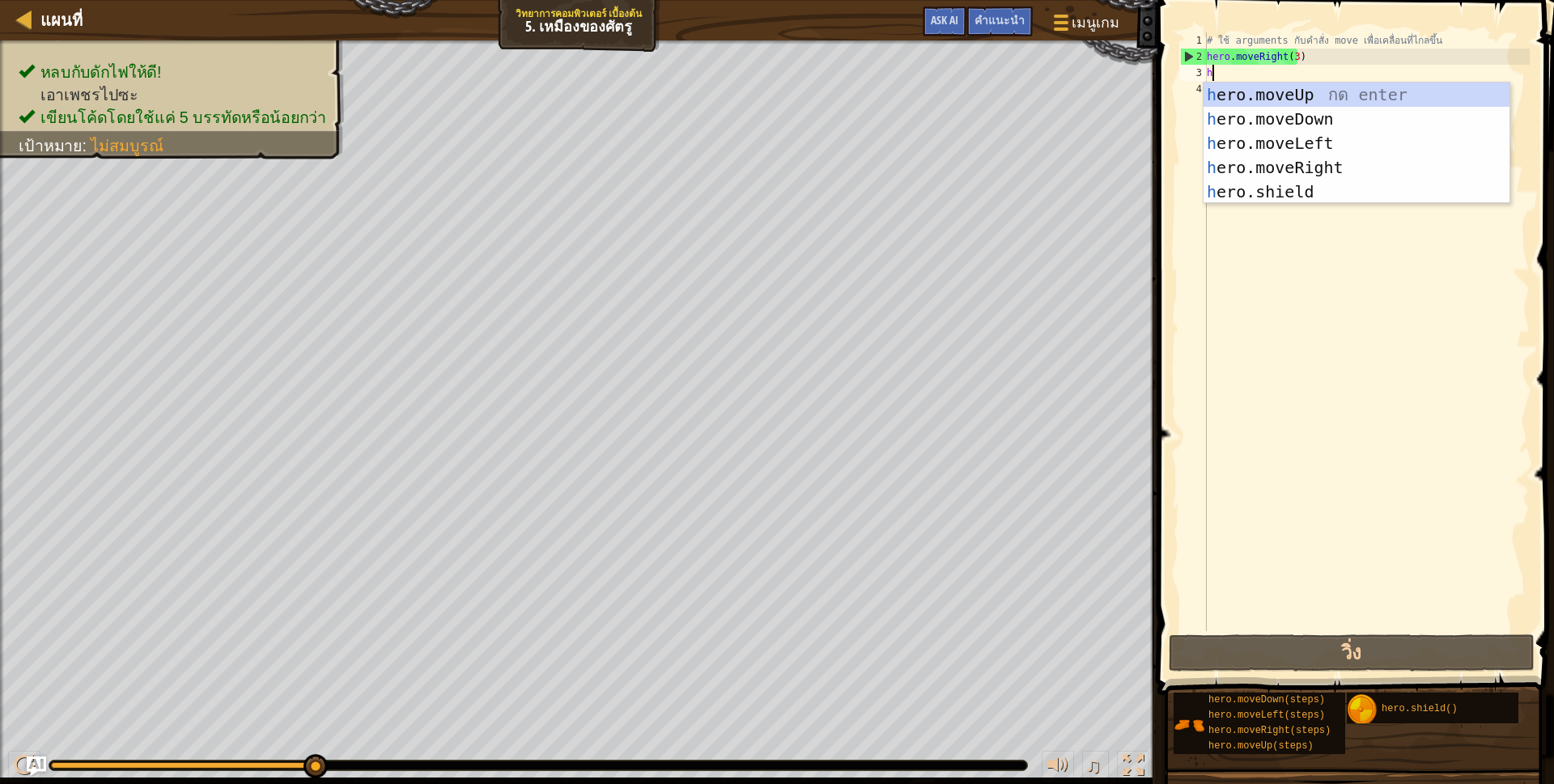
scroll to position [3, 4]
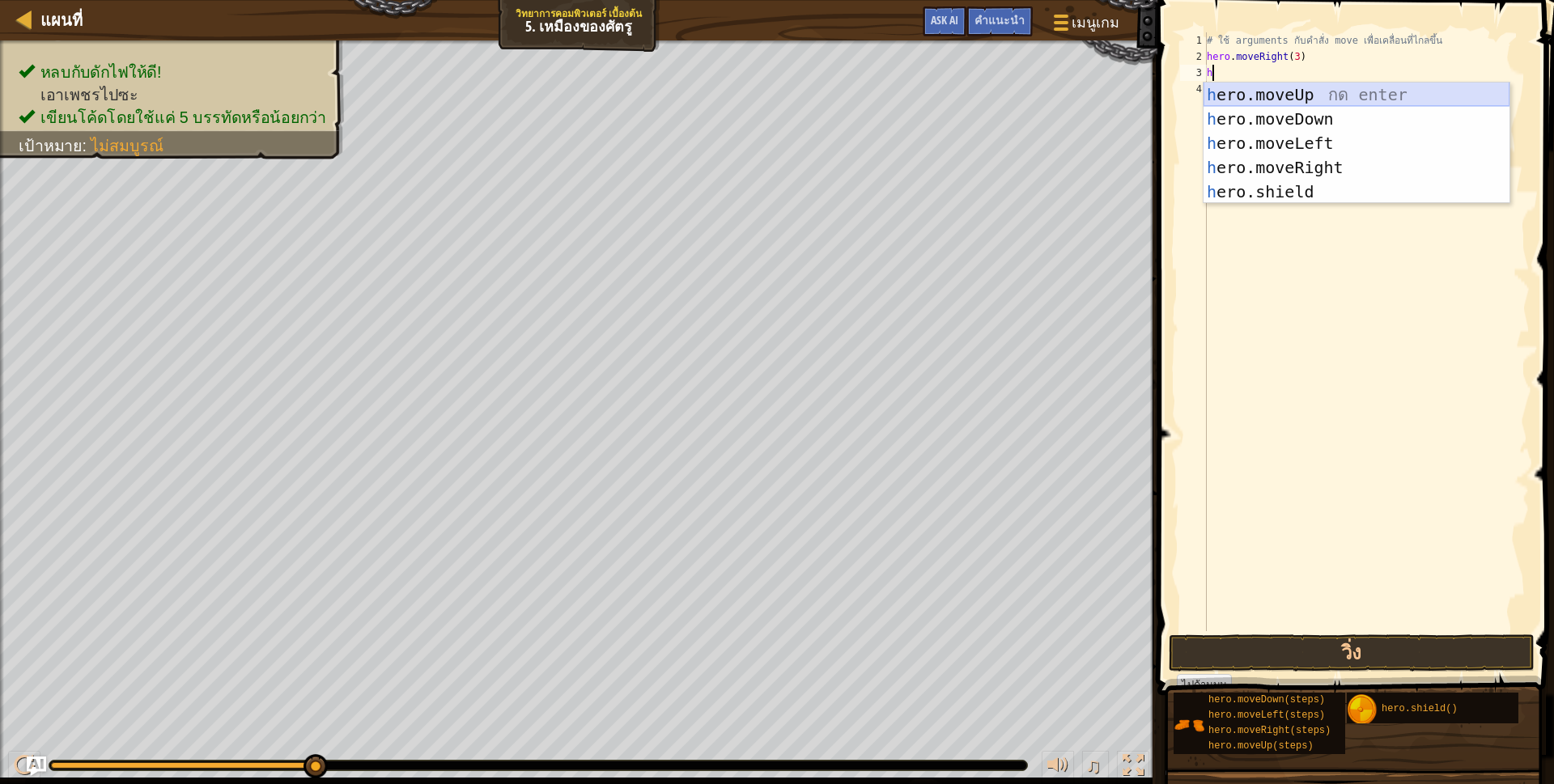
click at [1222, 88] on div "h ero.moveUp กด enter h ero.moveDown กด enter h ero.moveLeft กด enter h ero.mov…" at bounding box center [1357, 167] width 306 height 170
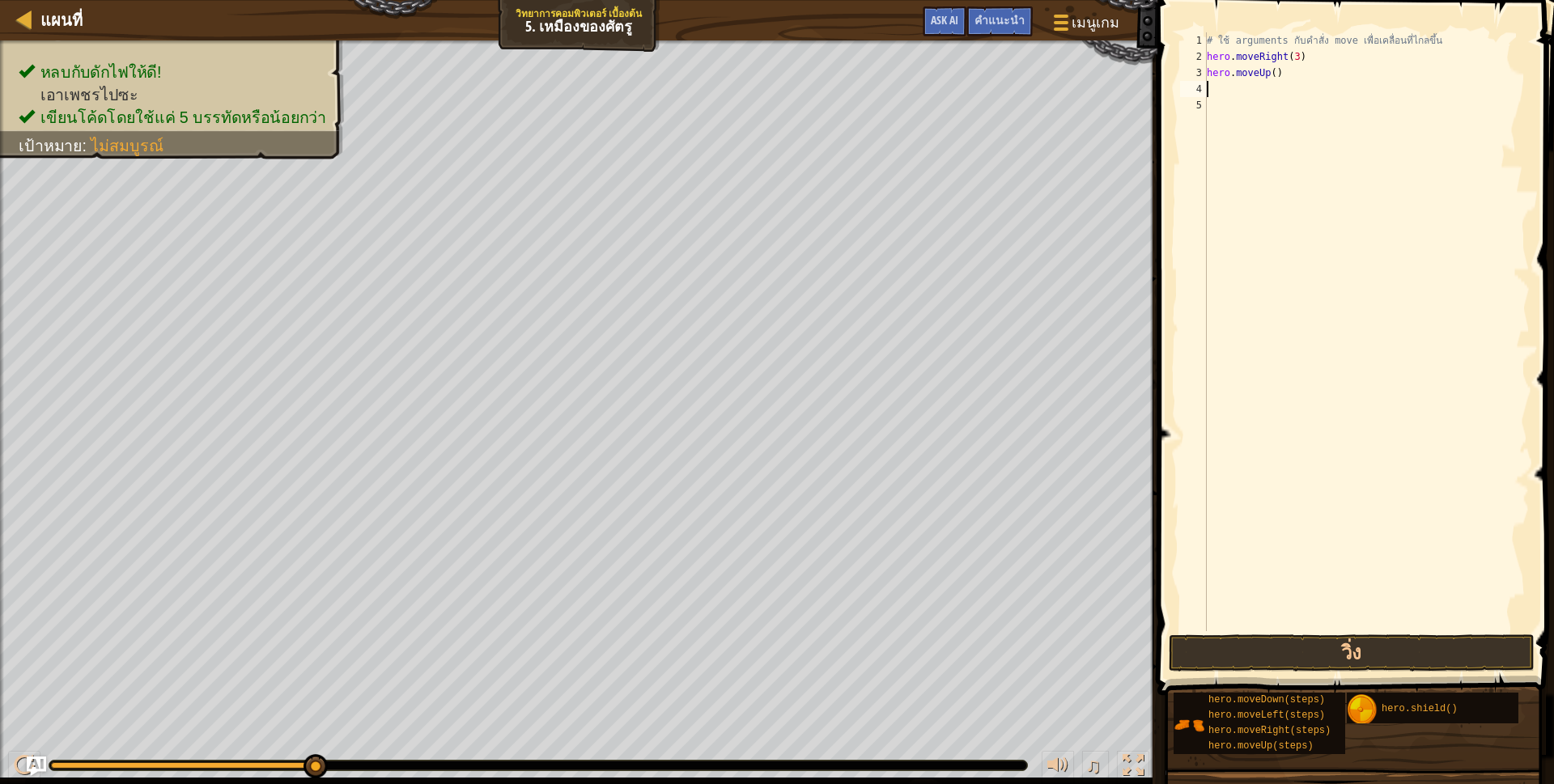
scroll to position [3, 0]
type textarea "h"
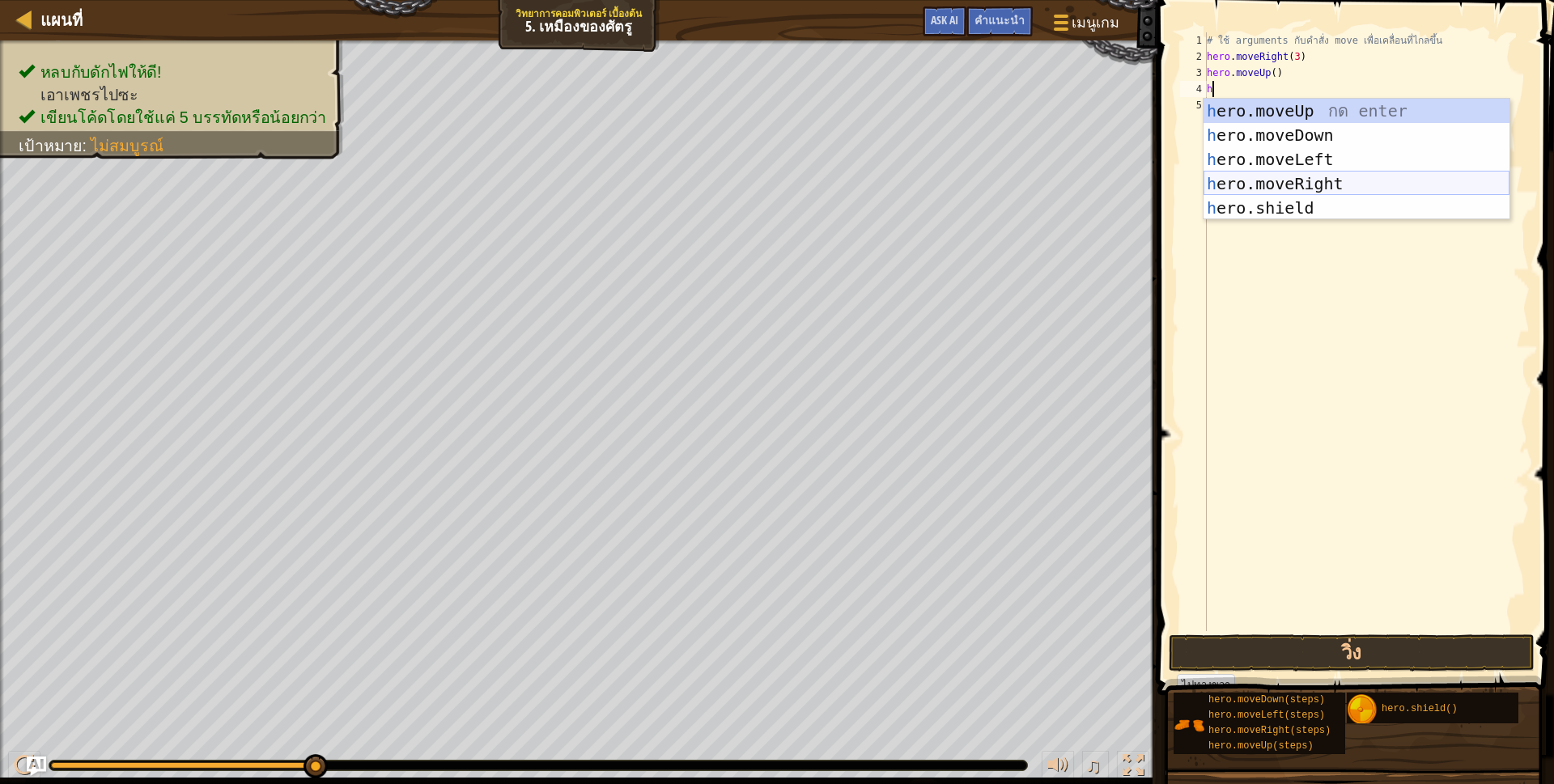
click at [1301, 181] on div "h ero.moveUp กด enter h ero.moveDown กด enter h ero.moveLeft กด enter h ero.mov…" at bounding box center [1357, 184] width 306 height 170
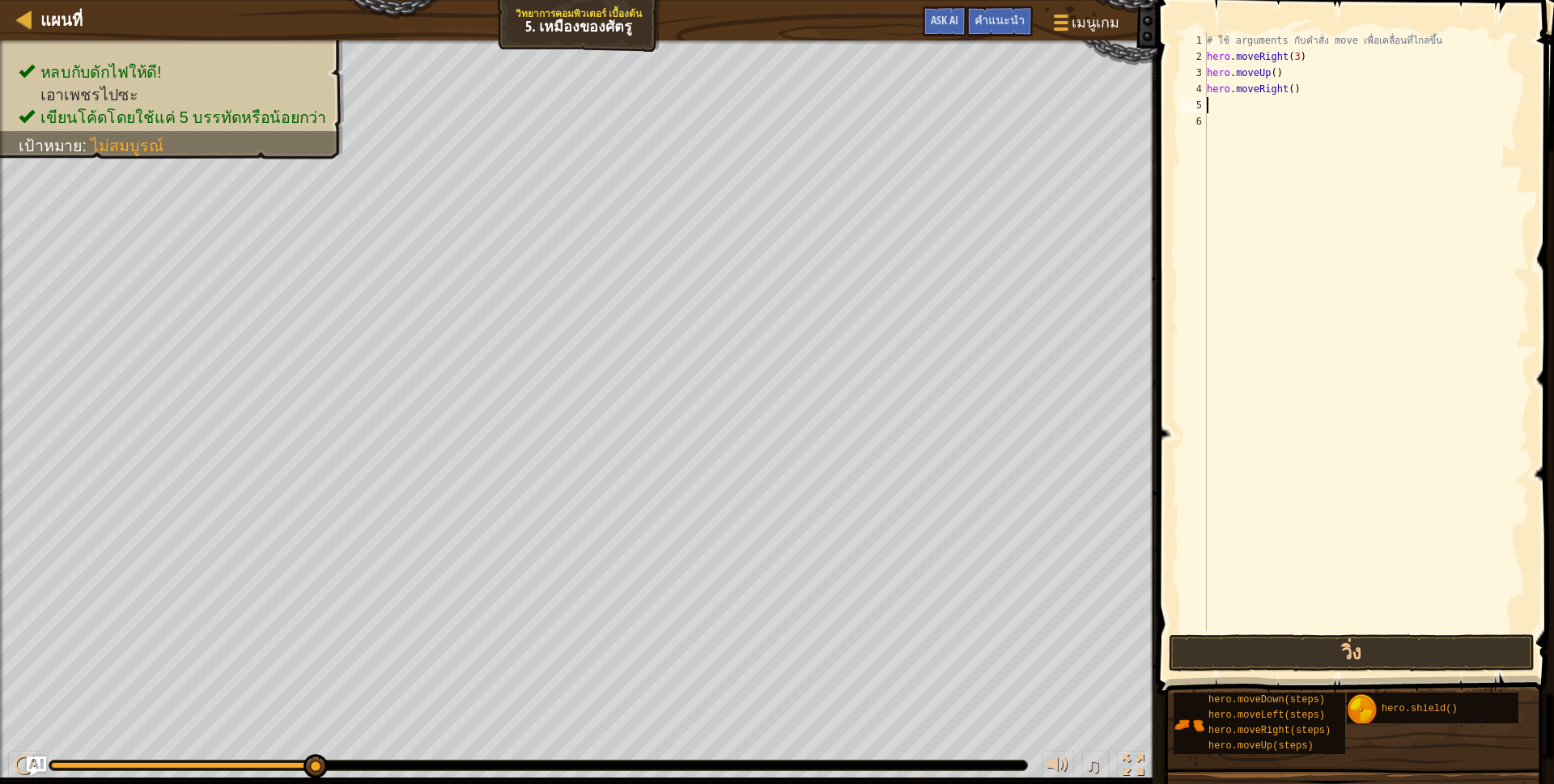
scroll to position [3, 0]
type textarea "h"
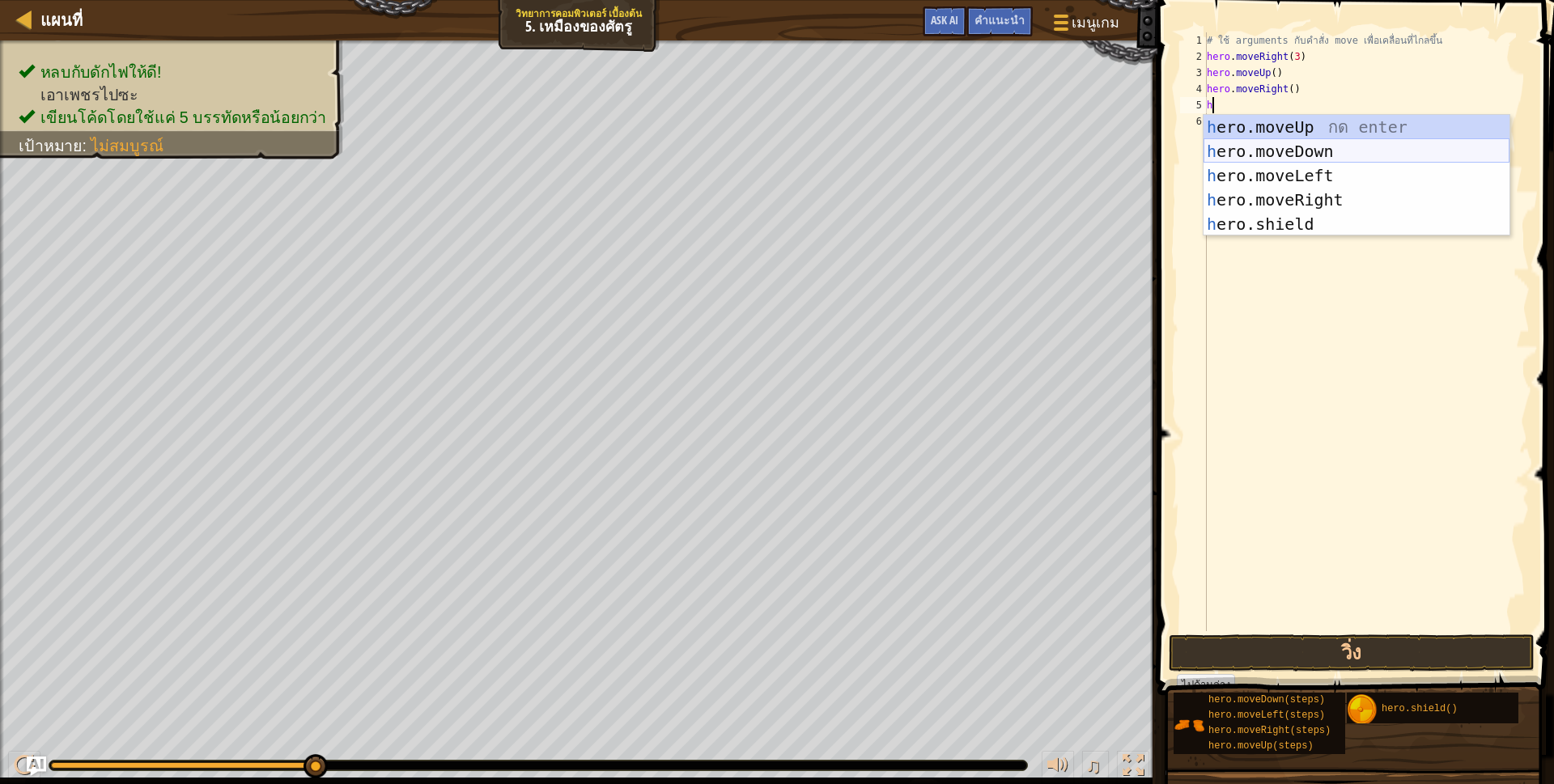
click at [1291, 145] on div "h ero.moveUp กด enter h ero.moveDown กด enter h ero.moveLeft กด enter h ero.mov…" at bounding box center [1357, 200] width 306 height 170
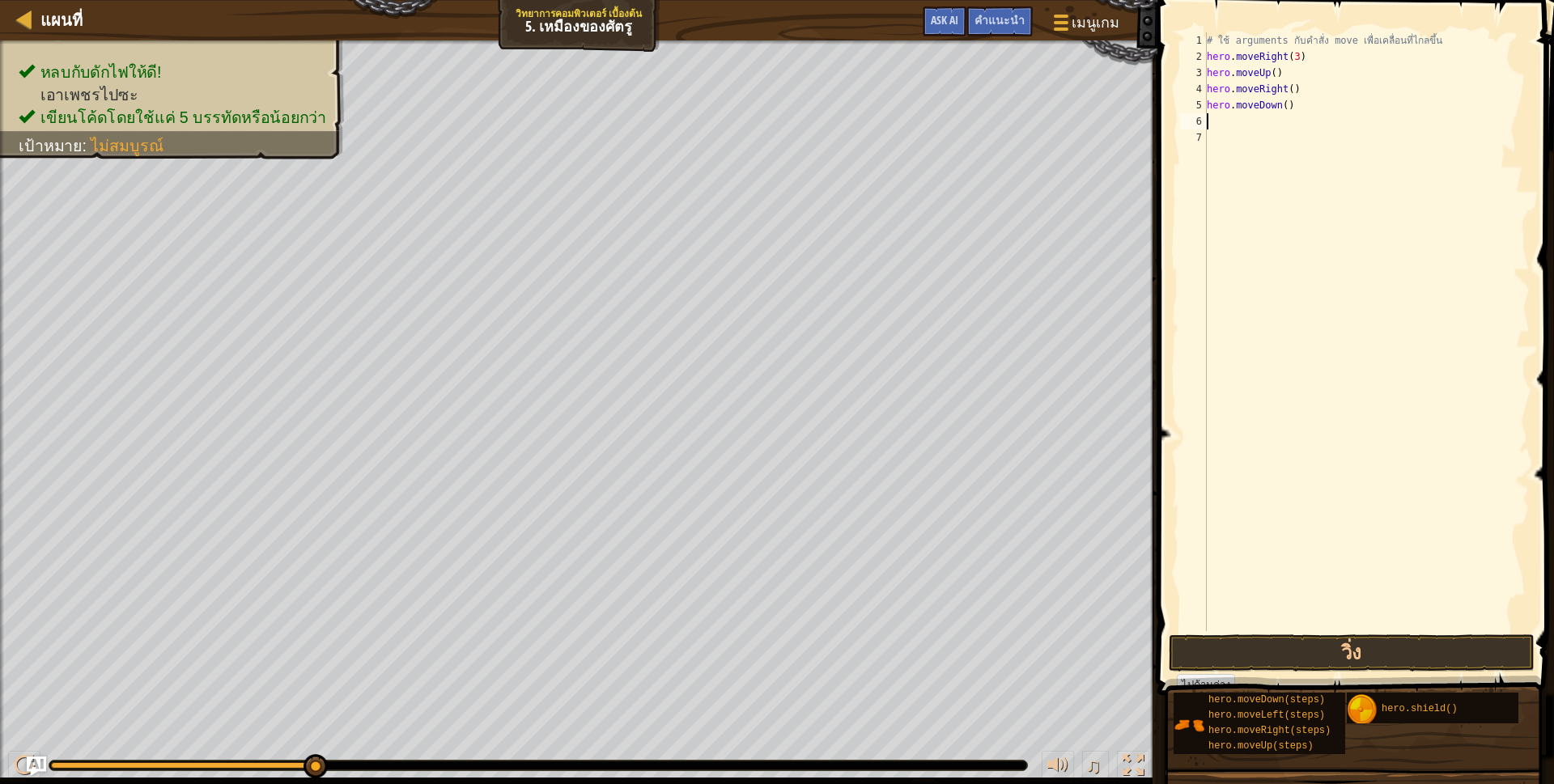
scroll to position [3, 0]
click at [1282, 102] on div "# ใช้ arguments กับคำสั่ง move เพื่อเคลื่อนที่ไกลขึ้น hero . moveRight ( 3 ) he…" at bounding box center [1366, 348] width 326 height 631
type textarea "hero.moveDown(3)"
click at [1217, 129] on div "# ใช้ arguments กับคำสั่ง move เพื่อเคลื่อนที่ไกลขึ้น hero . moveRight ( 3 ) he…" at bounding box center [1366, 348] width 326 height 631
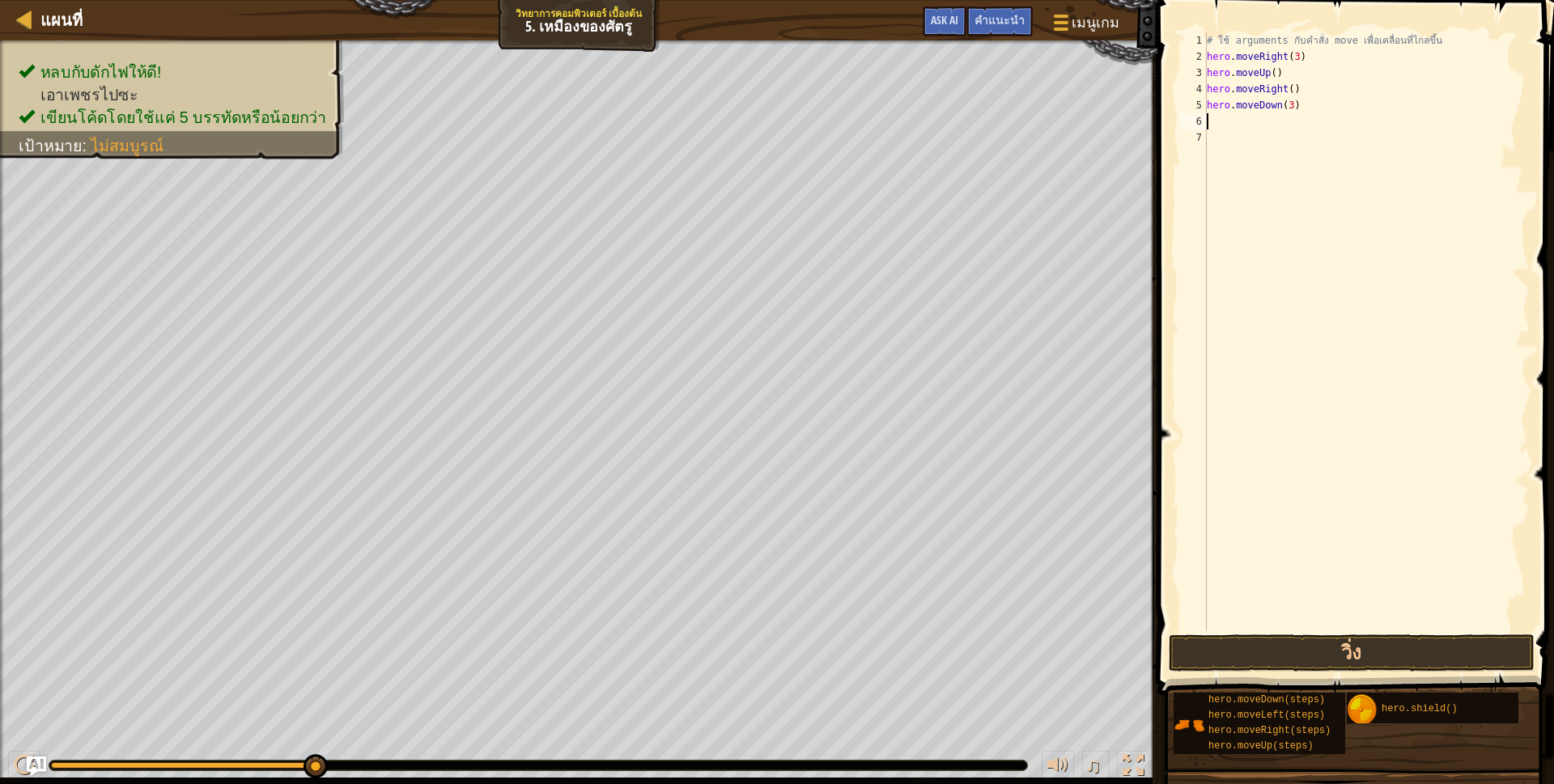
scroll to position [3, 0]
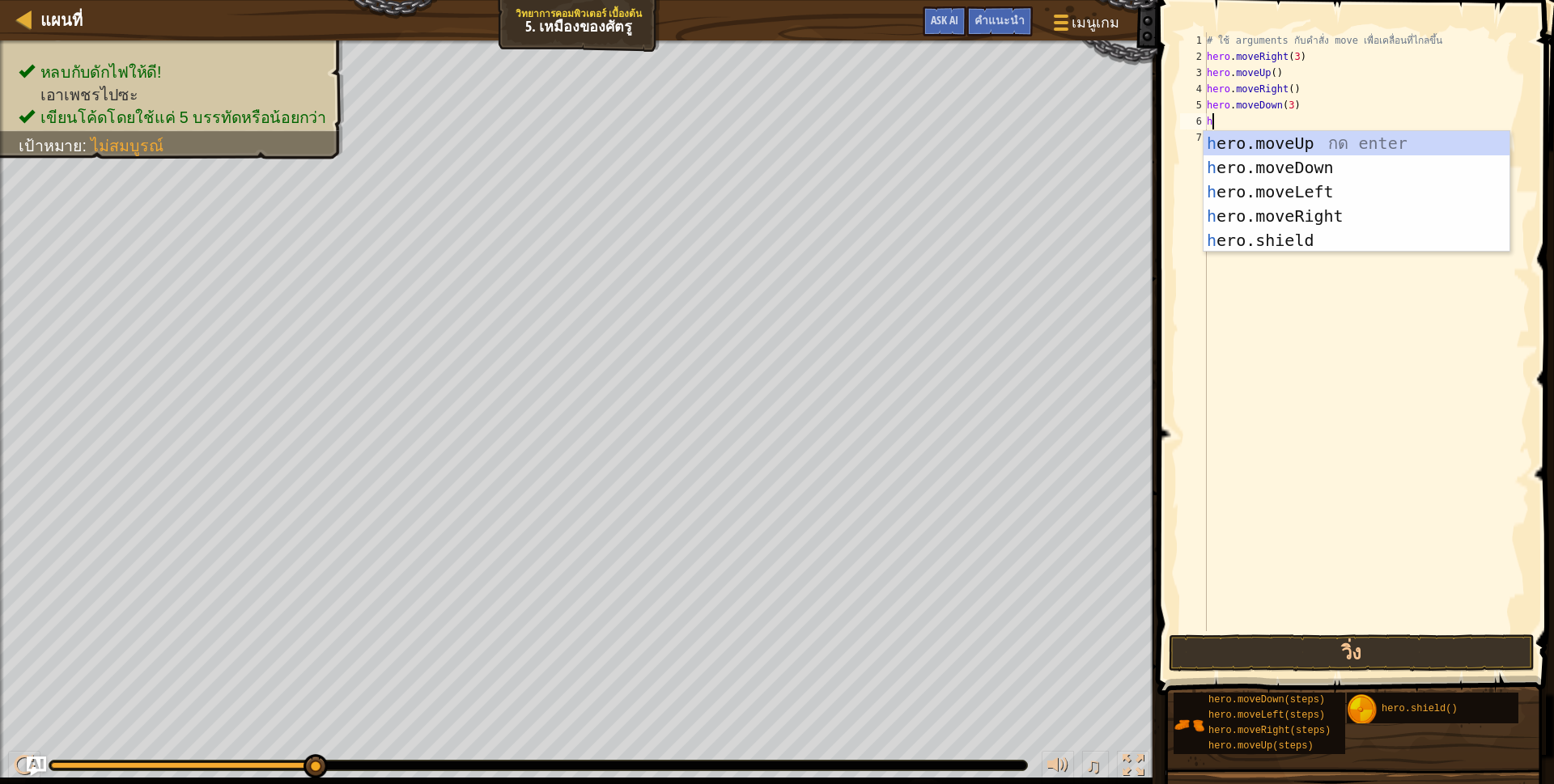
type textarea "h"
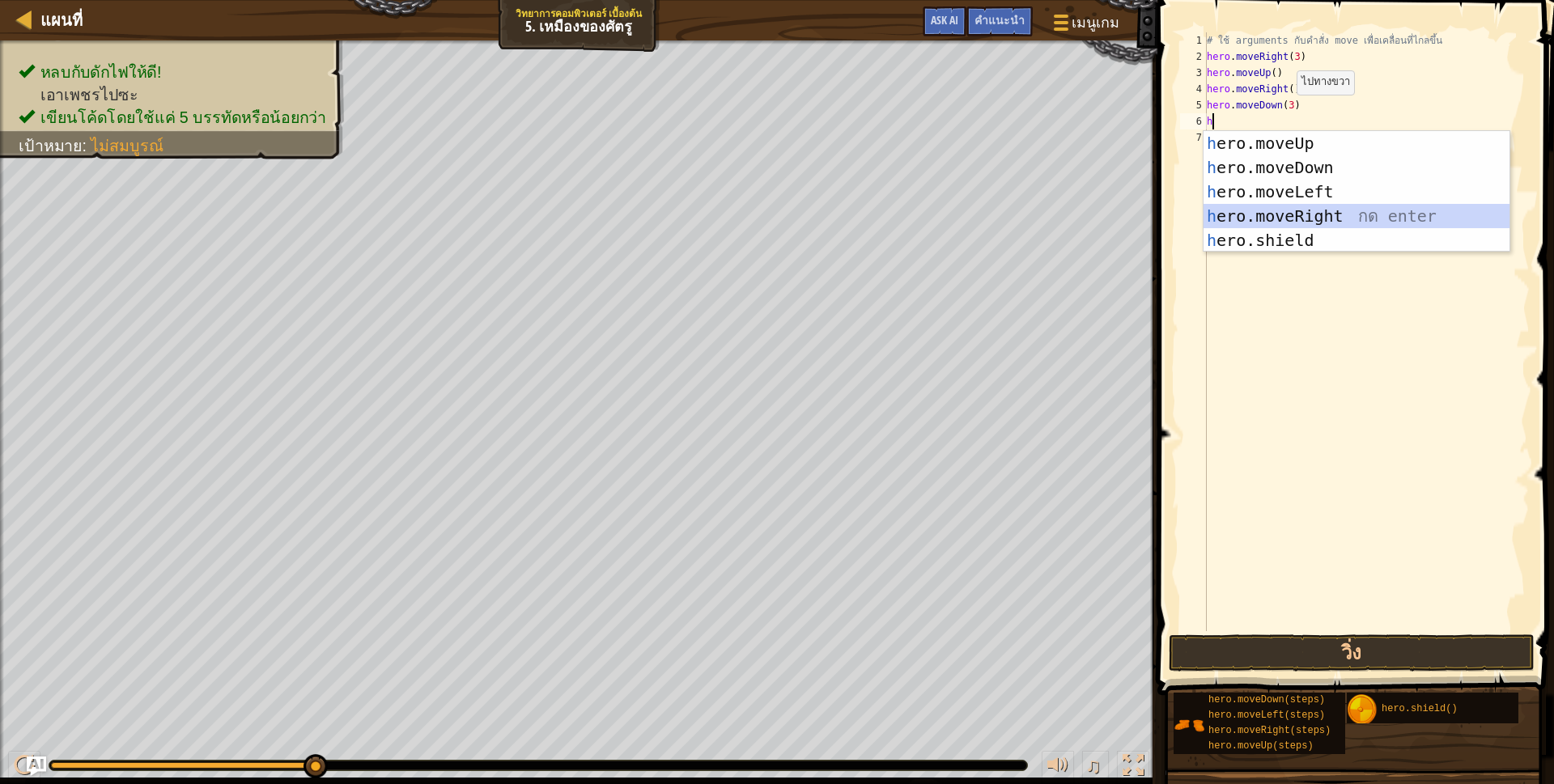
click at [1234, 214] on div "h ero.moveUp กด enter h ero.moveDown กด enter h ero.moveLeft กด enter h ero.mov…" at bounding box center [1357, 216] width 306 height 170
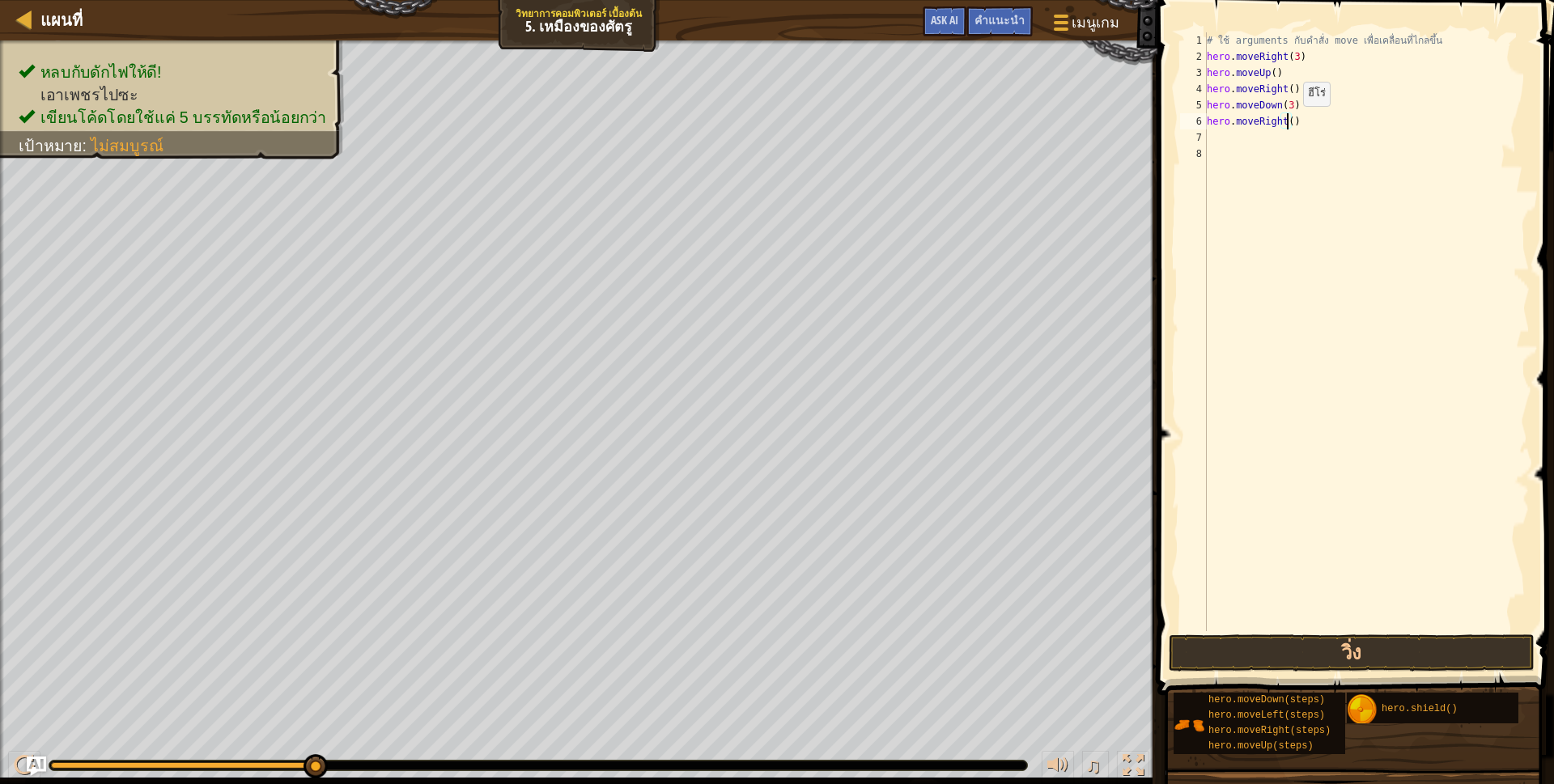
click at [1289, 122] on div "# ใช้ arguments กับคำสั่ง move เพื่อเคลื่อนที่ไกลขึ้น hero . moveRight ( 3 ) he…" at bounding box center [1366, 348] width 326 height 631
type textarea "hero.moveRight(2)"
click at [1252, 654] on button "วิ่ง" at bounding box center [1351, 652] width 366 height 37
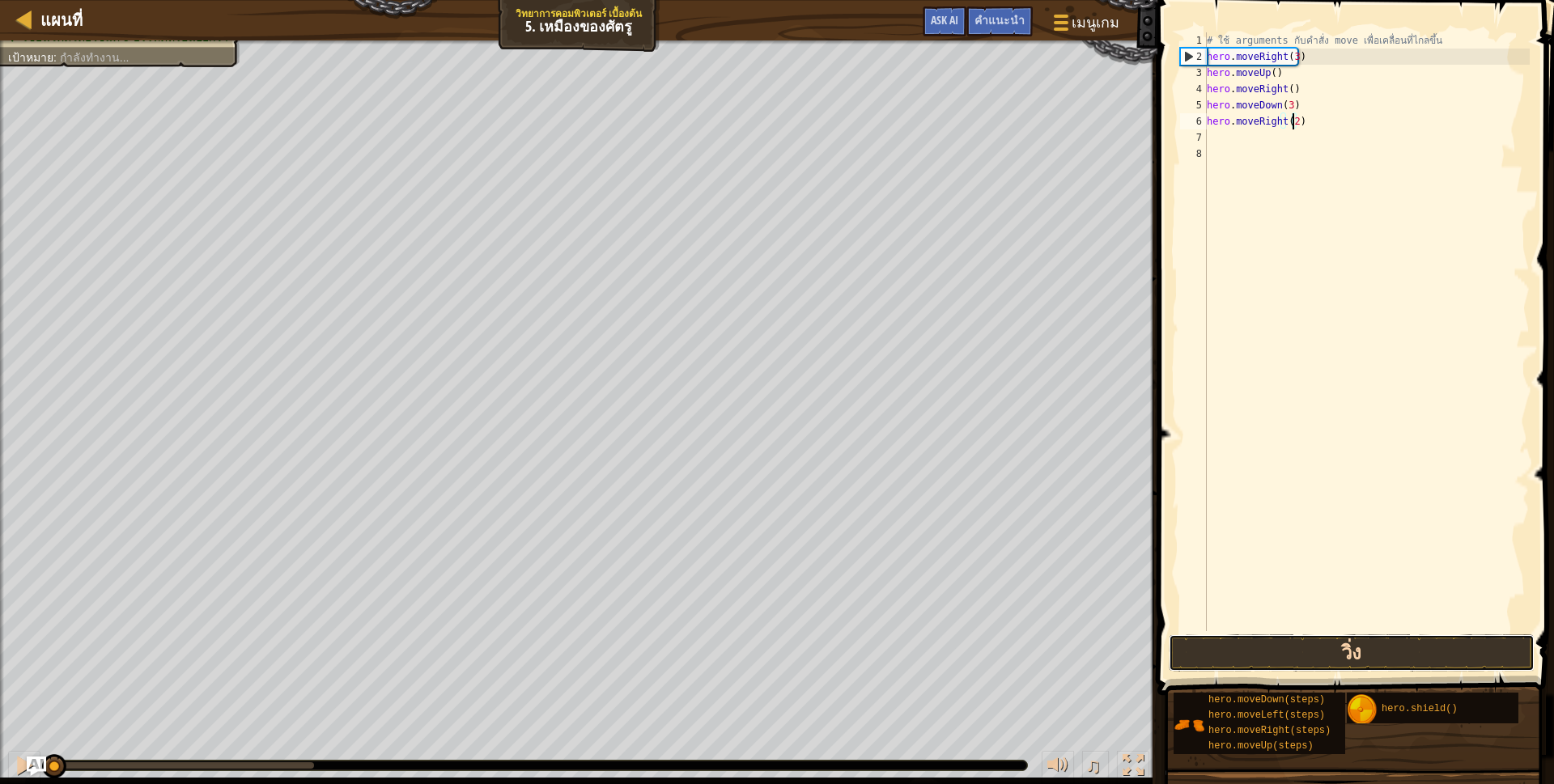
click at [1252, 646] on button "วิ่ง" at bounding box center [1351, 652] width 366 height 37
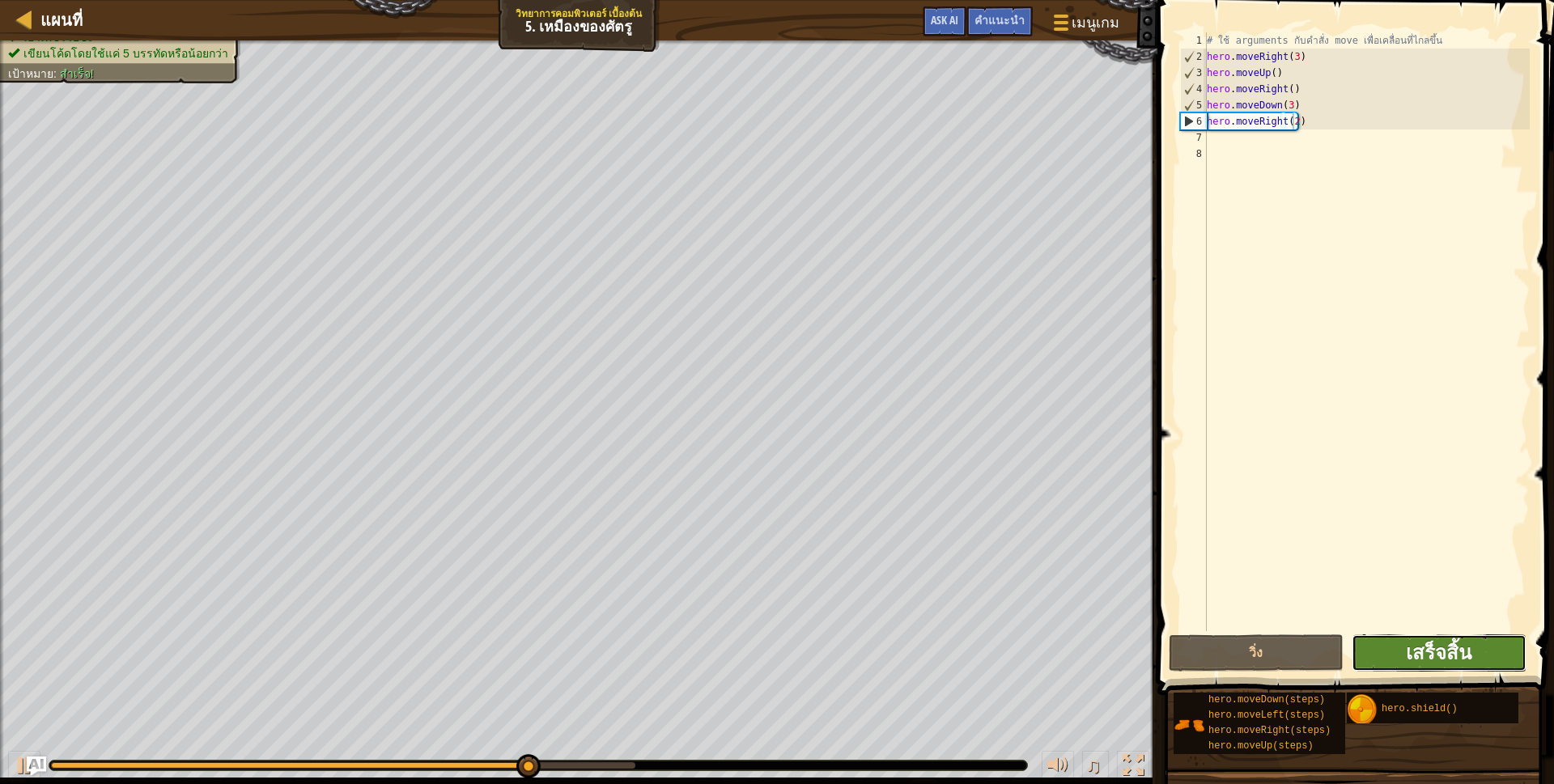
click at [1449, 659] on span "เสร็จสิ้น" at bounding box center [1438, 652] width 65 height 26
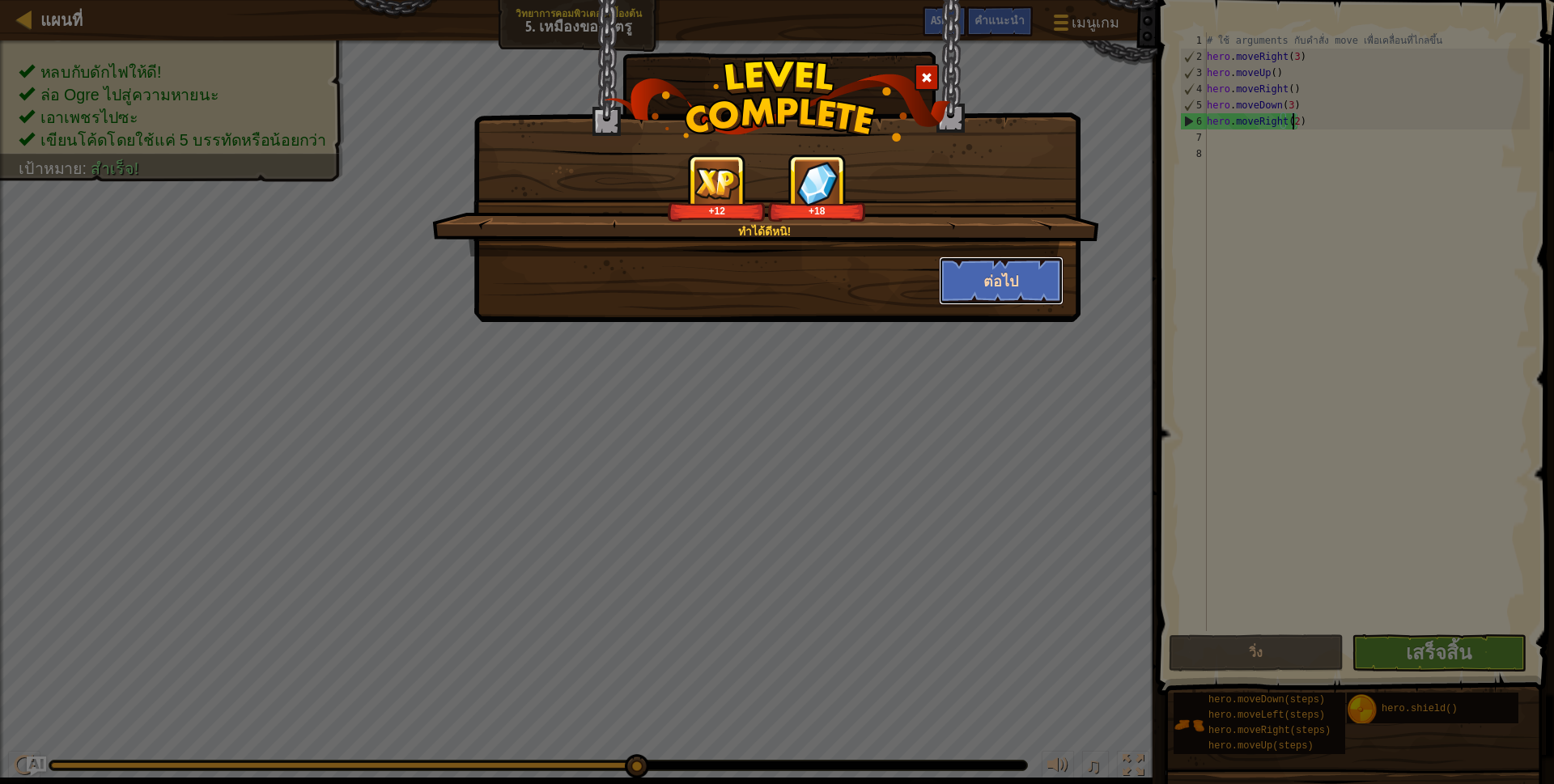
click at [996, 275] on button "ต่อไป" at bounding box center [1001, 281] width 125 height 49
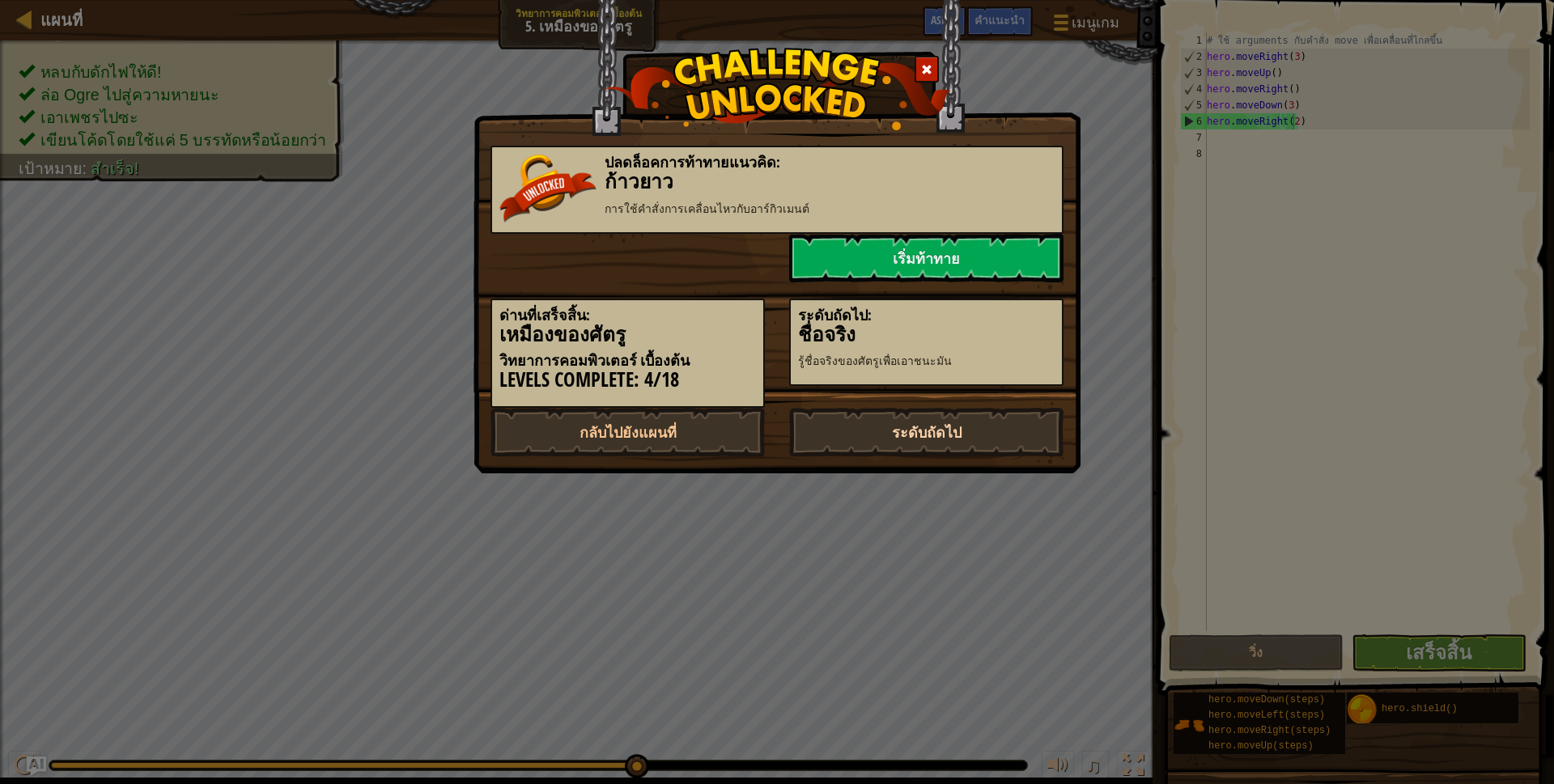
click at [913, 435] on link "ระดับถัดไป" at bounding box center [926, 432] width 275 height 49
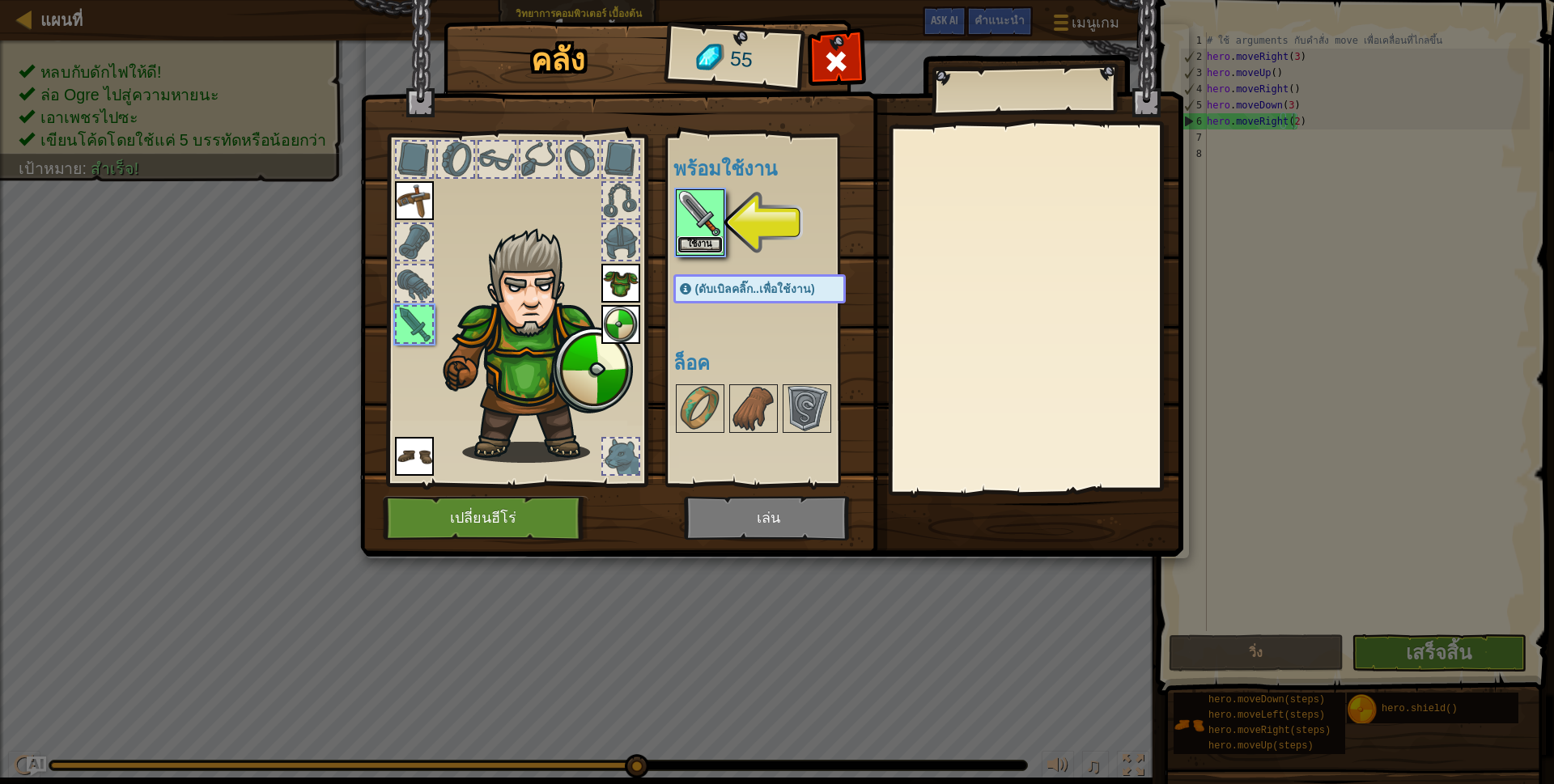
click at [703, 247] on button "ใช้งาน" at bounding box center [699, 245] width 46 height 17
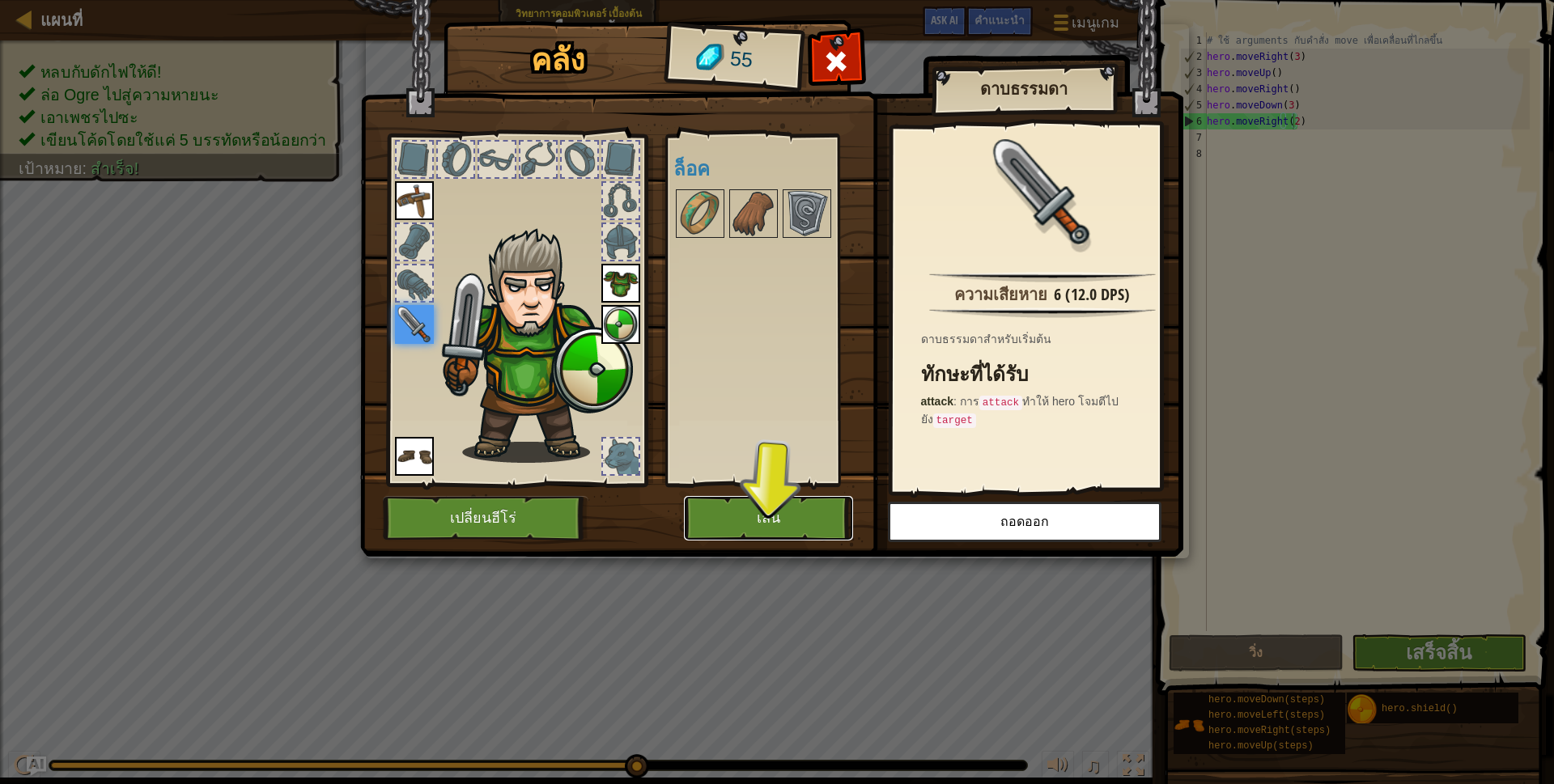
click at [801, 525] on button "เล่น" at bounding box center [768, 518] width 169 height 45
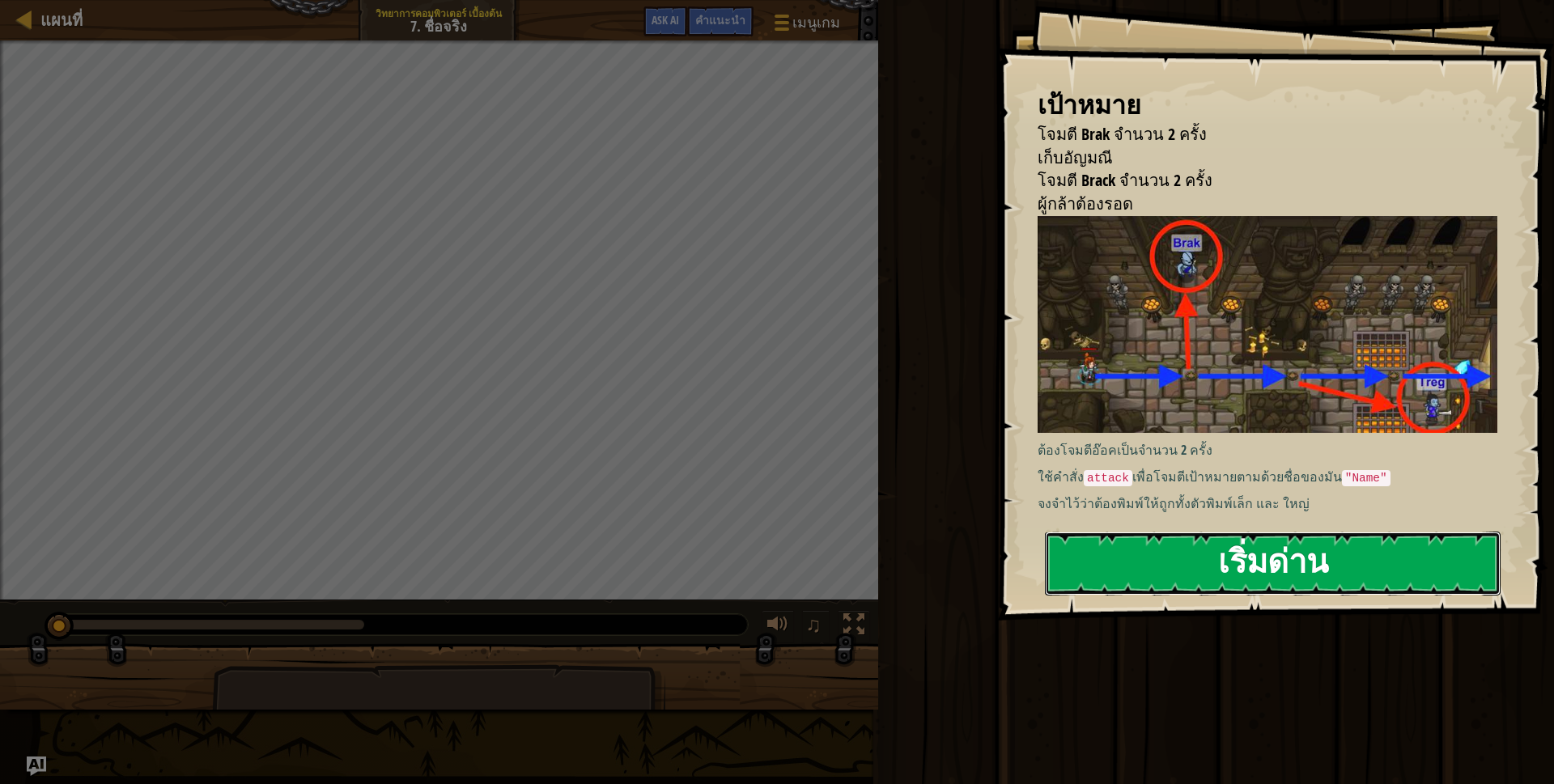
click at [1083, 541] on button "เริ่มด่าน" at bounding box center [1273, 563] width 456 height 63
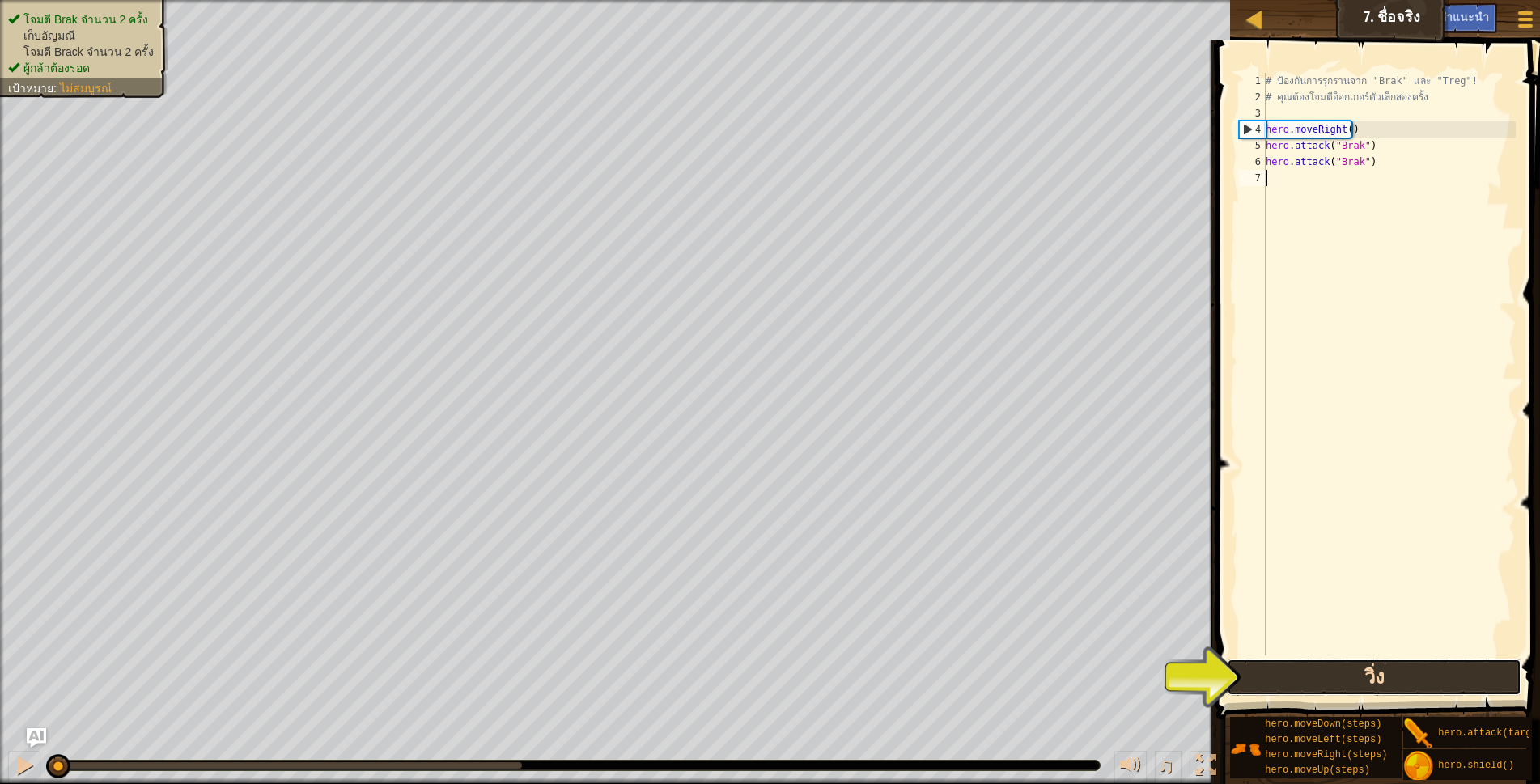
click at [1279, 676] on button "วิ่ง" at bounding box center [1375, 677] width 295 height 37
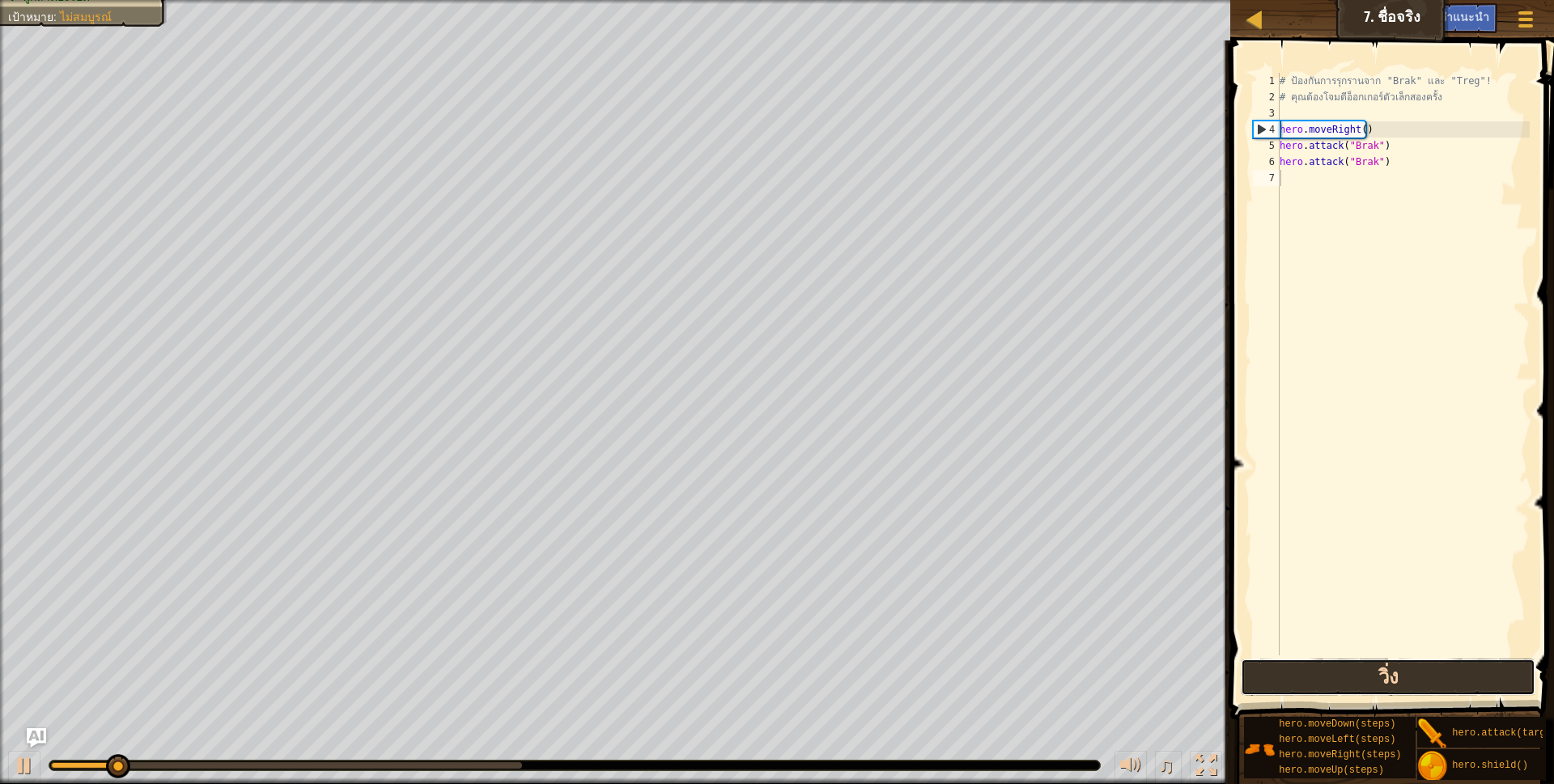
click at [1363, 676] on button "วิ่ง" at bounding box center [1388, 677] width 295 height 37
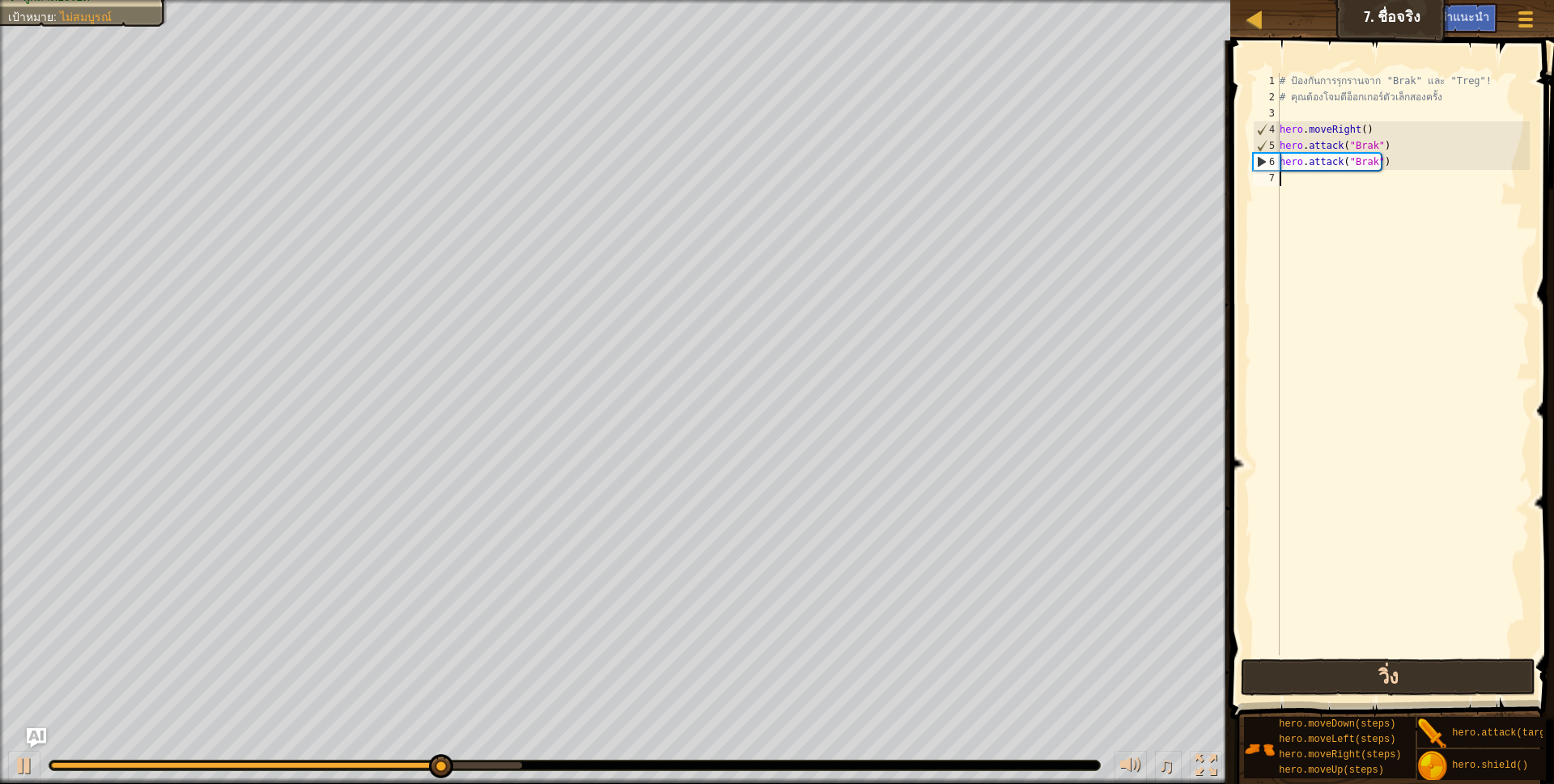
type textarea "h"
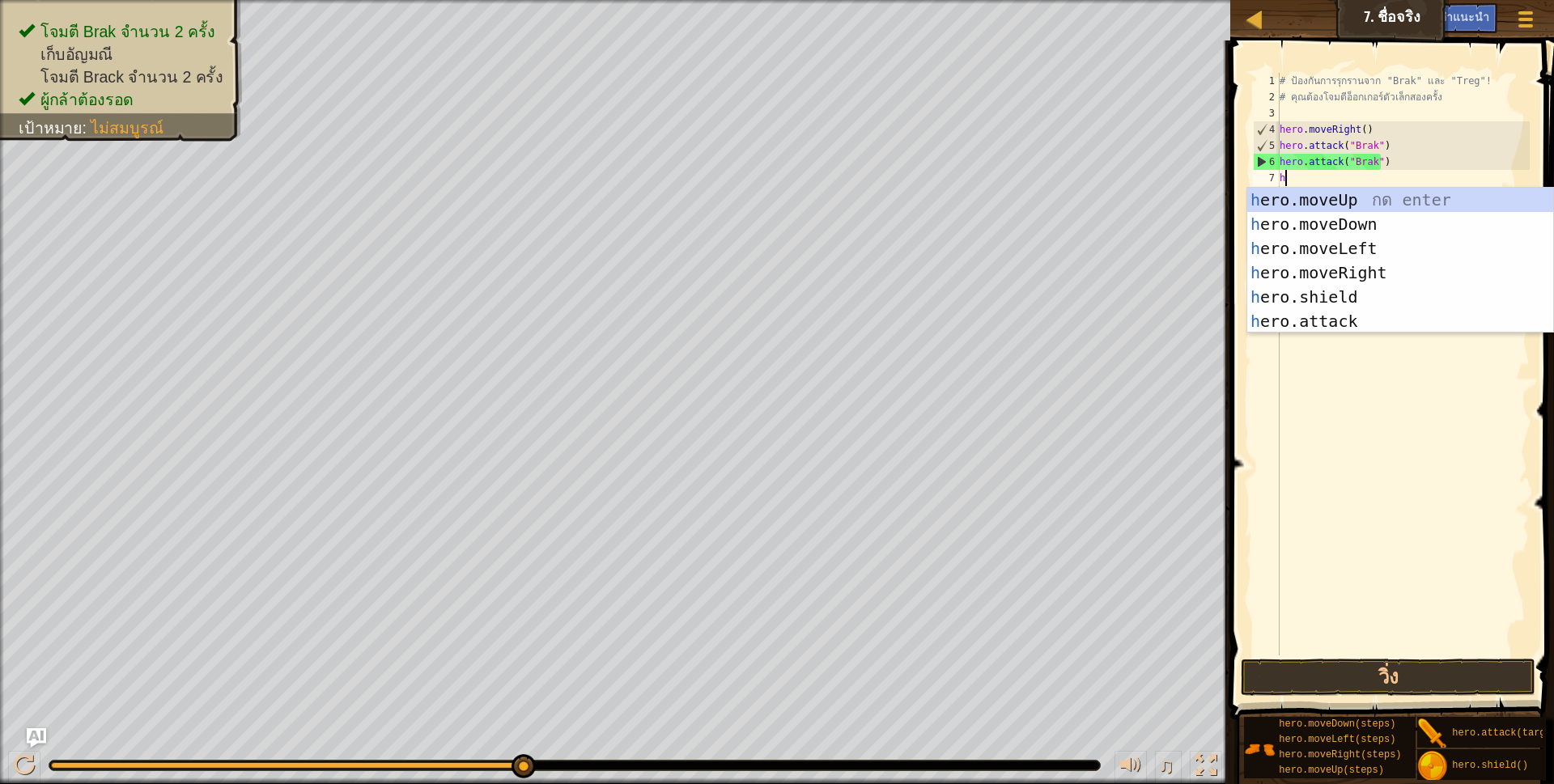
scroll to position [3, 4]
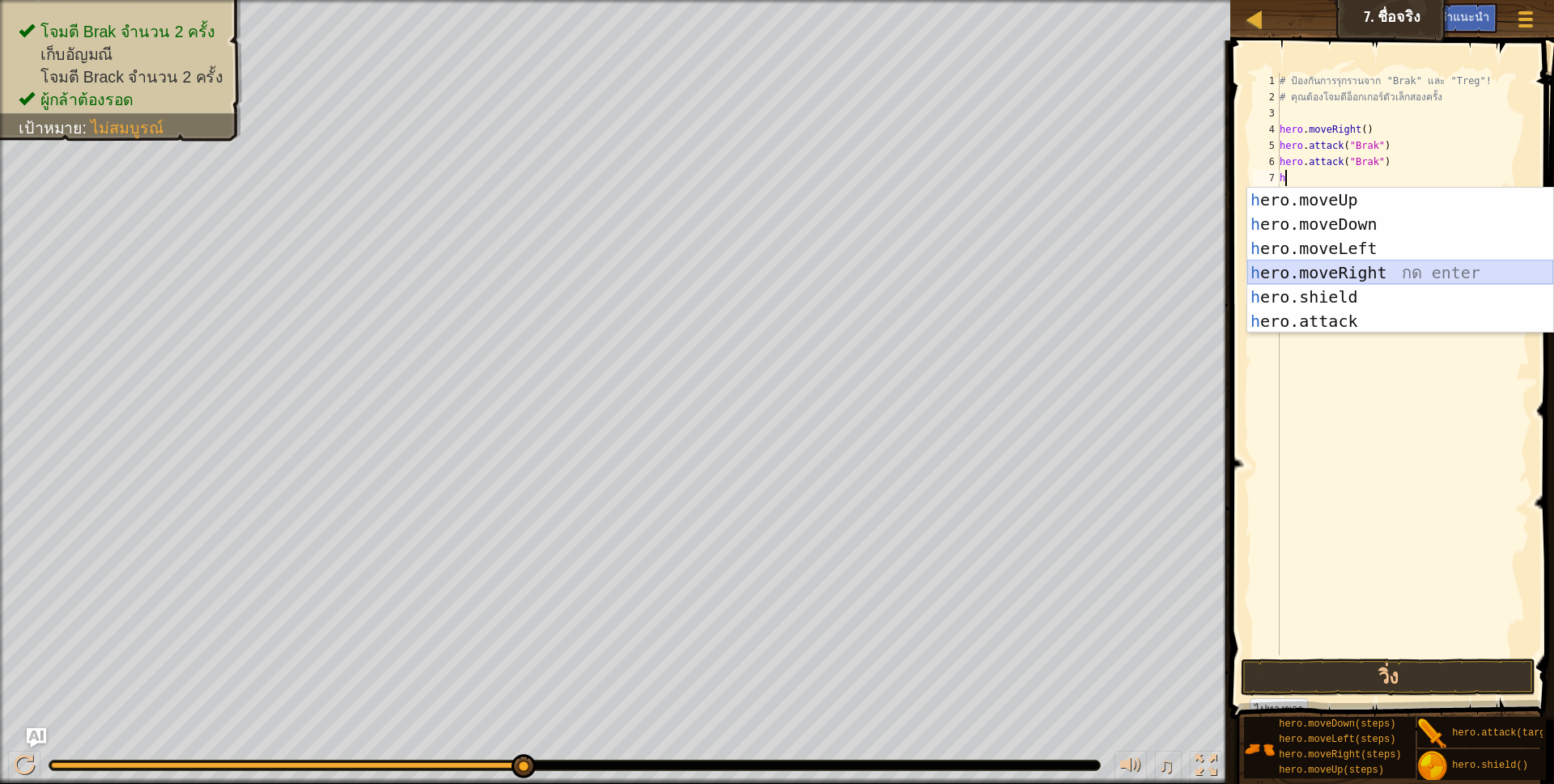
click at [1315, 267] on div "h ero.moveUp กด enter h ero.moveDown กด enter h ero.moveLeft กด enter h ero.mov…" at bounding box center [1400, 285] width 306 height 194
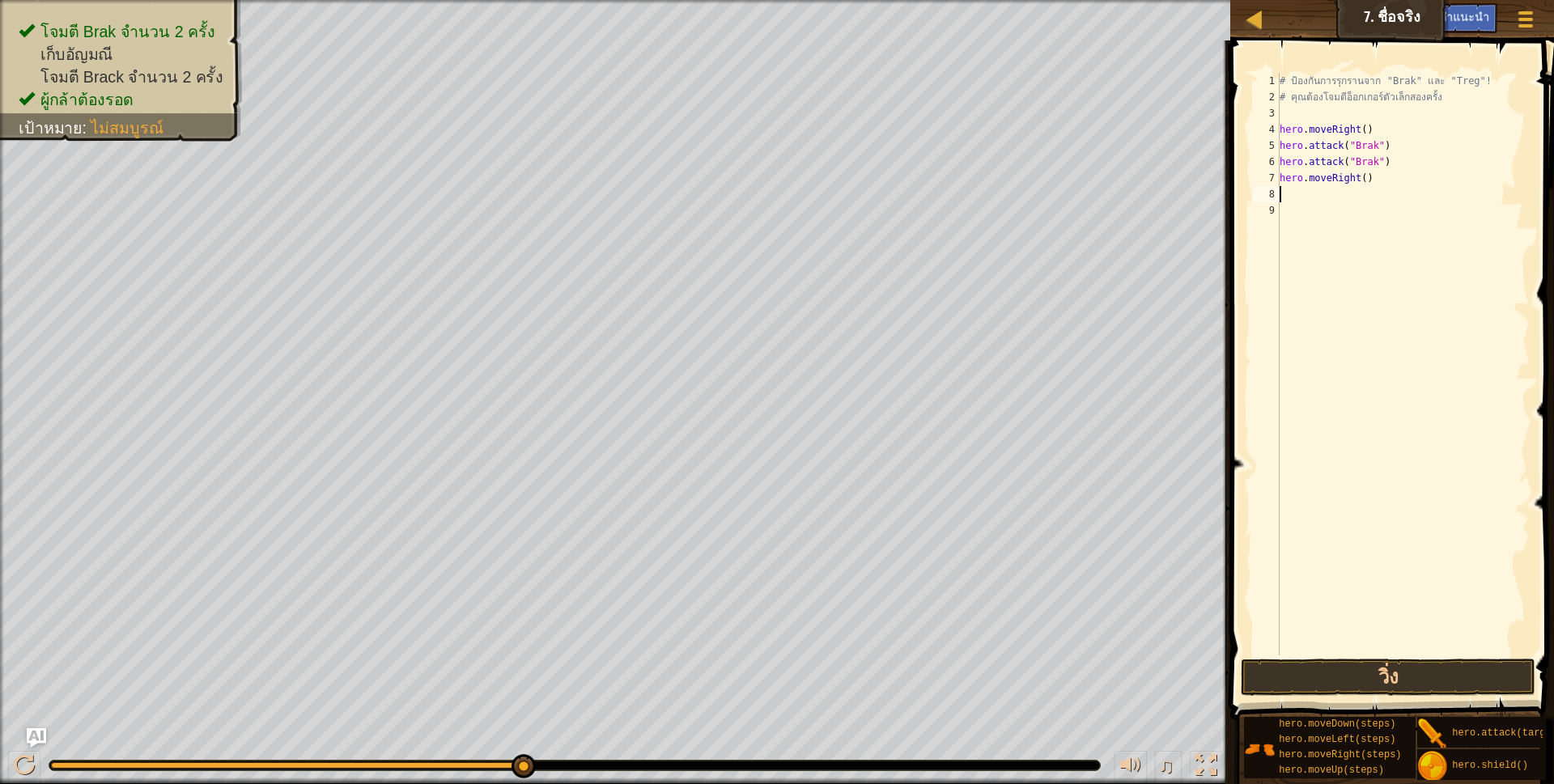
scroll to position [3, 0]
click at [1359, 178] on div "# ป้องกันการรุกรานจาก "Brak" และ "Treg"! # คุณต้องโจมตีอ็อกเกอร์ตัวเล็กสองครั้ง…" at bounding box center [1403, 380] width 253 height 615
type textarea "hero.moveRight(2)"
click at [1293, 195] on div "# ป้องกันการรุกรานจาก "Brak" และ "Treg"! # คุณต้องโจมตีอ็อกเกอร์ตัวเล็กสองครั้ง…" at bounding box center [1403, 380] width 253 height 615
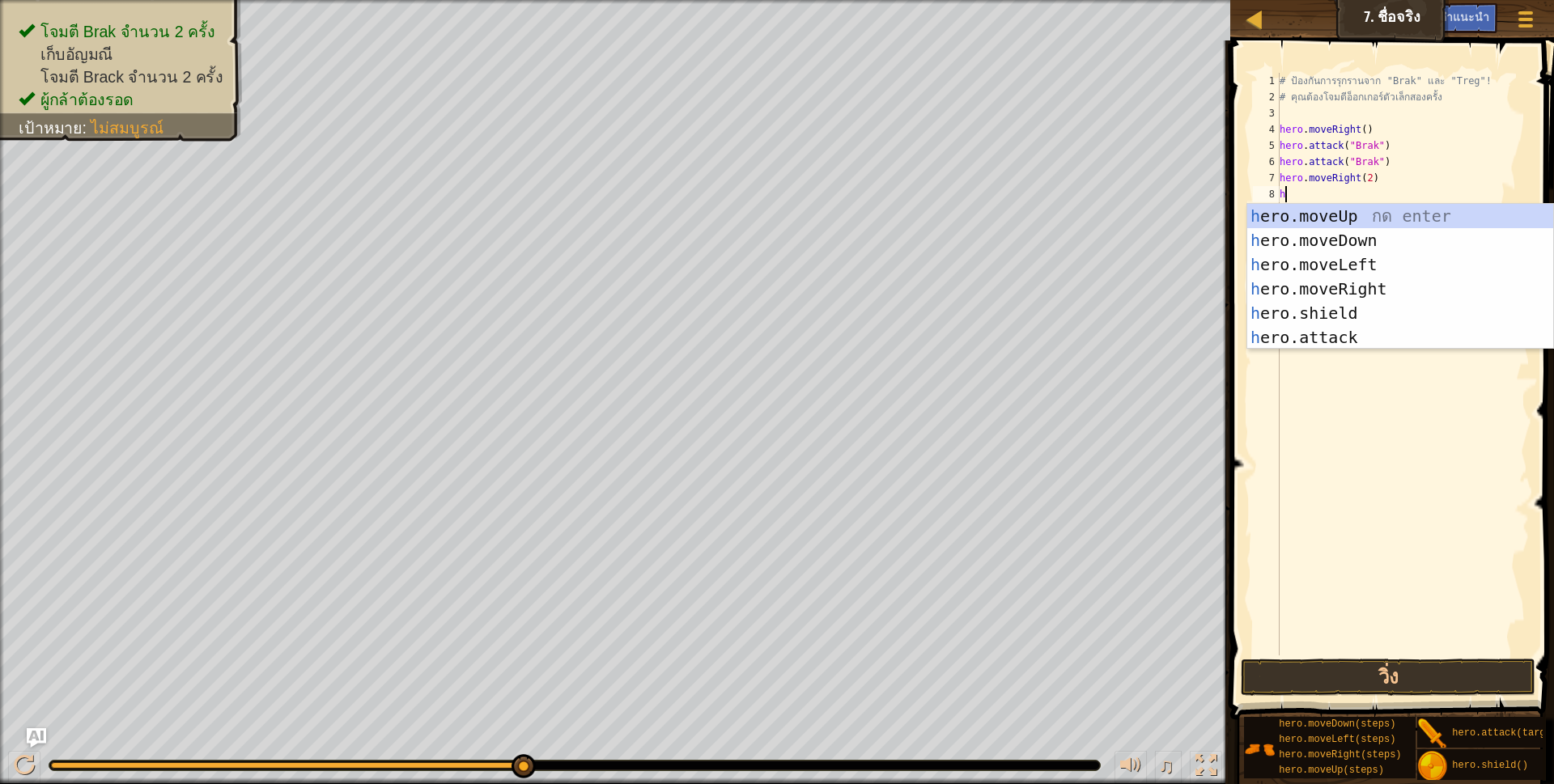
scroll to position [3, 4]
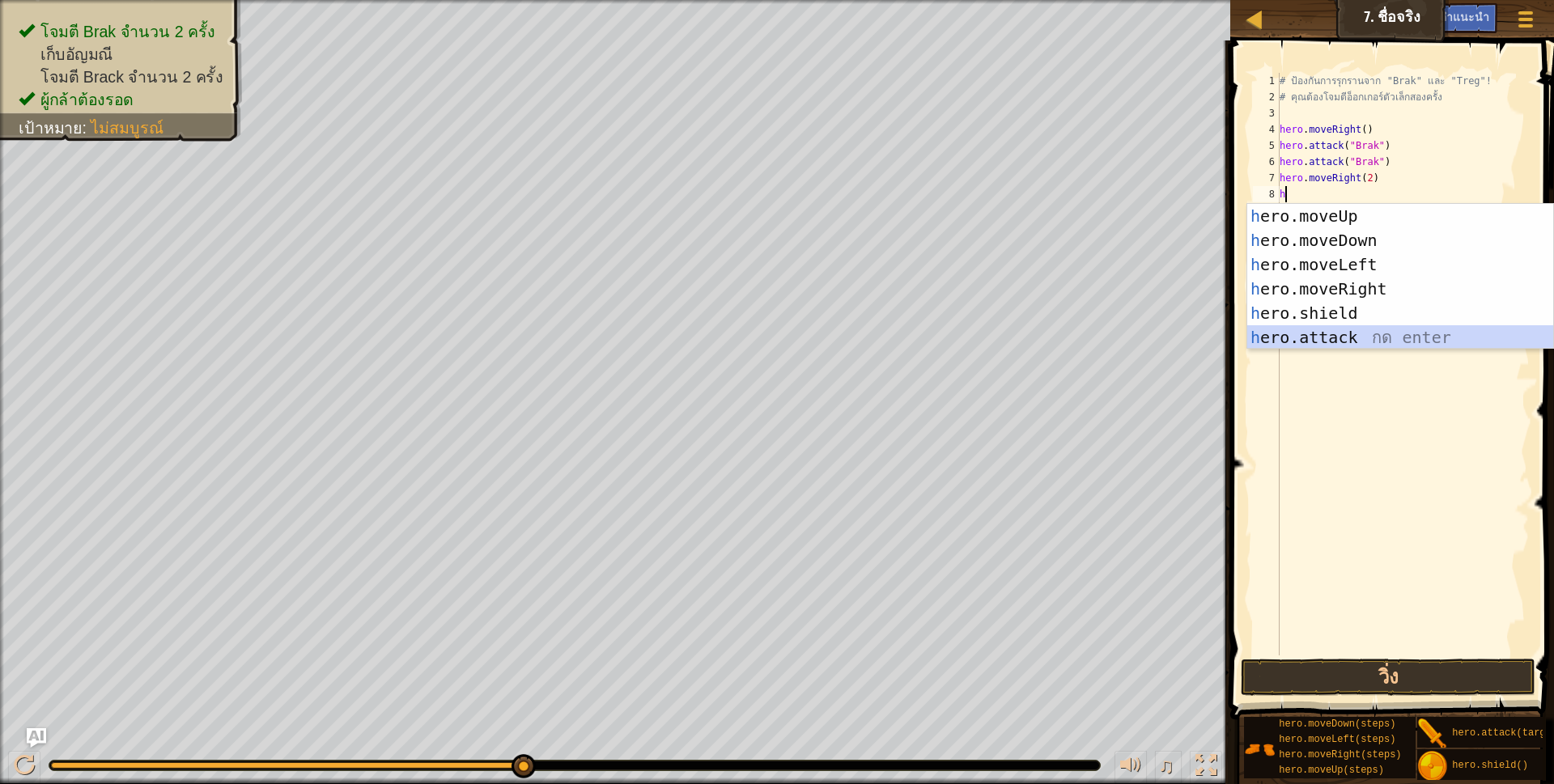
click at [1264, 335] on div "h ero.moveUp กด enter h ero.moveDown กด enter h ero.moveLeft กด enter h ero.mov…" at bounding box center [1400, 301] width 306 height 194
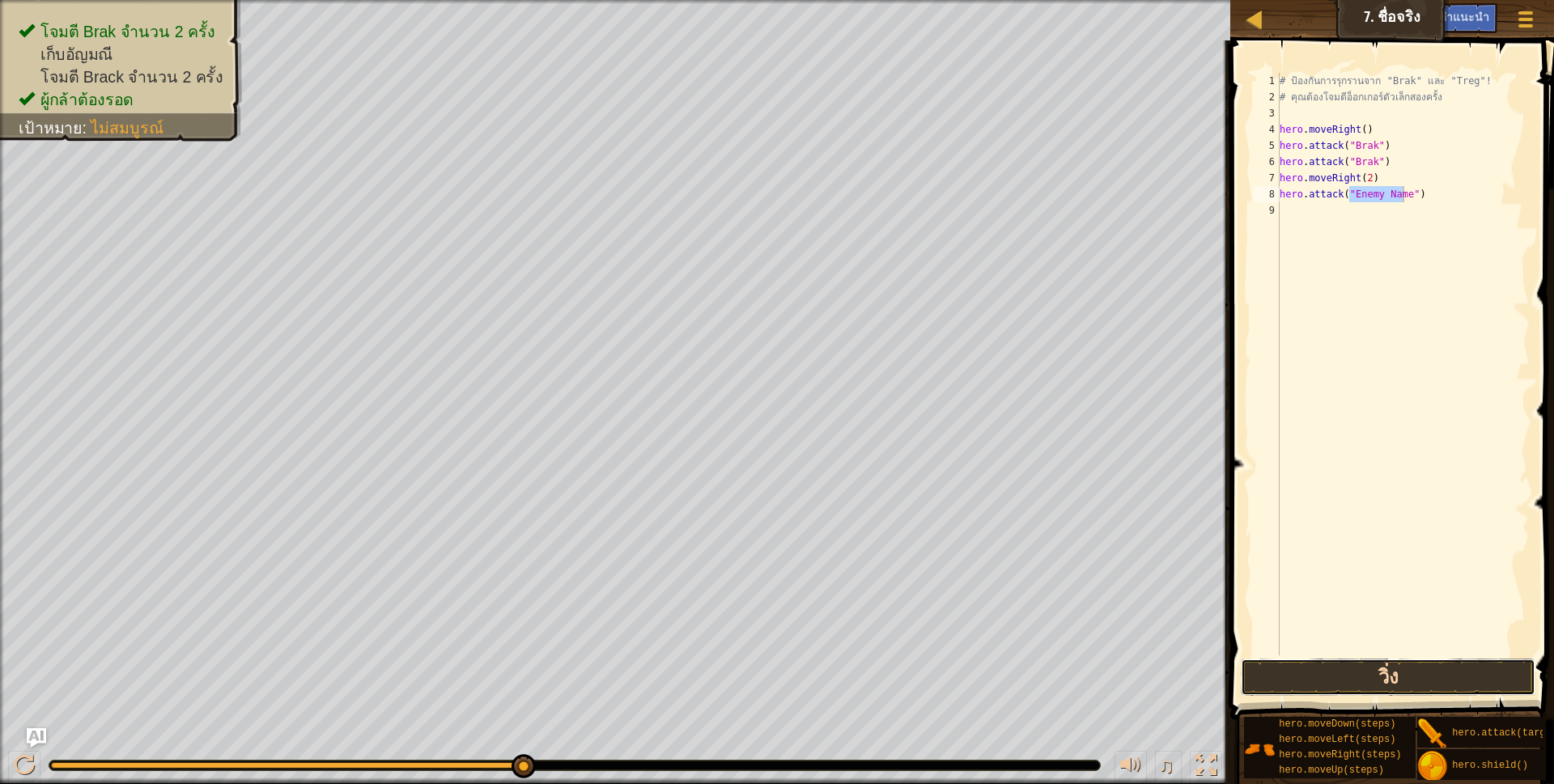
click at [1255, 676] on button "วิ่ง" at bounding box center [1388, 677] width 295 height 37
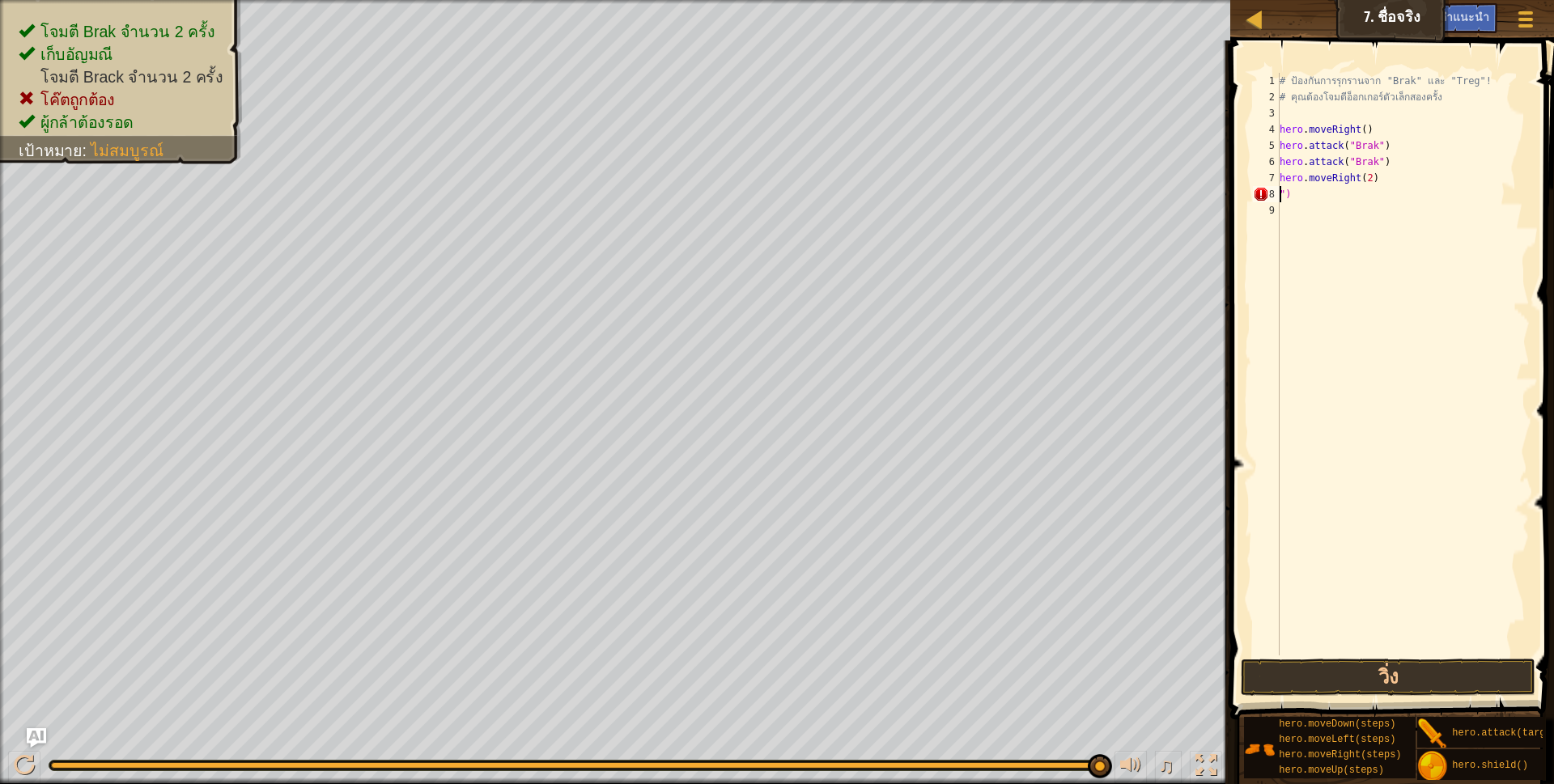
click at [1294, 194] on div "# ป้องกันการรุกรานจาก "Brak" และ "Treg"! # คุณต้องโจมตีอ็อกเกอร์ตัวเล็กสองครั้ง…" at bounding box center [1403, 380] width 253 height 615
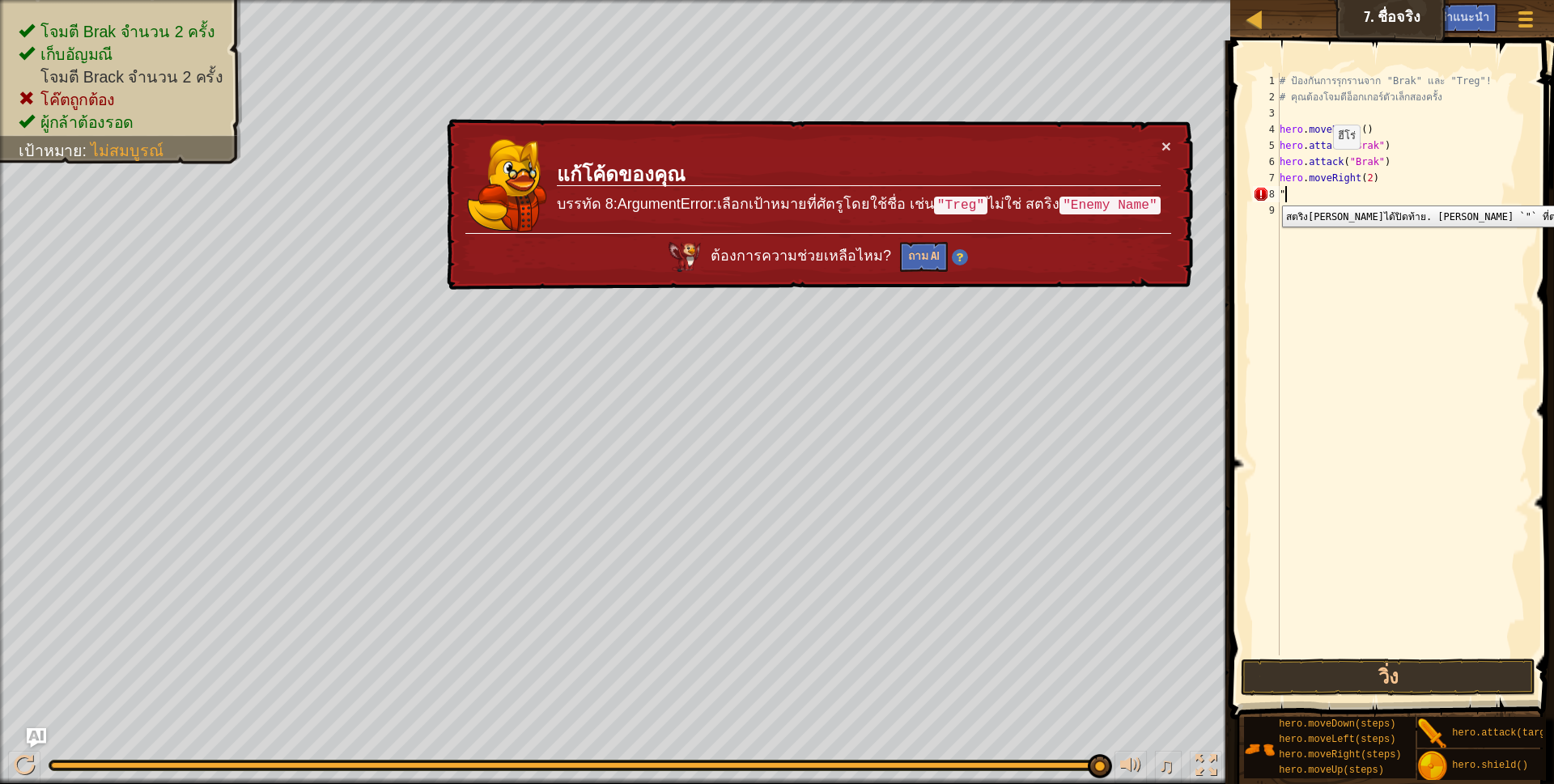
click at [1270, 193] on div "8" at bounding box center [1265, 193] width 27 height 16
drag, startPoint x: 1171, startPoint y: 133, endPoint x: 1162, endPoint y: 150, distance: 19.2
click at [1167, 133] on div "× แก้โค้ดของคุณ บรรทัด 8:ArgumentError:เลือก[PERSON_NAME]ศัตรูโดยใช้ชื่อ [PERSO…" at bounding box center [817, 203] width 752 height 184
click at [1162, 150] on button "×" at bounding box center [1166, 145] width 9 height 17
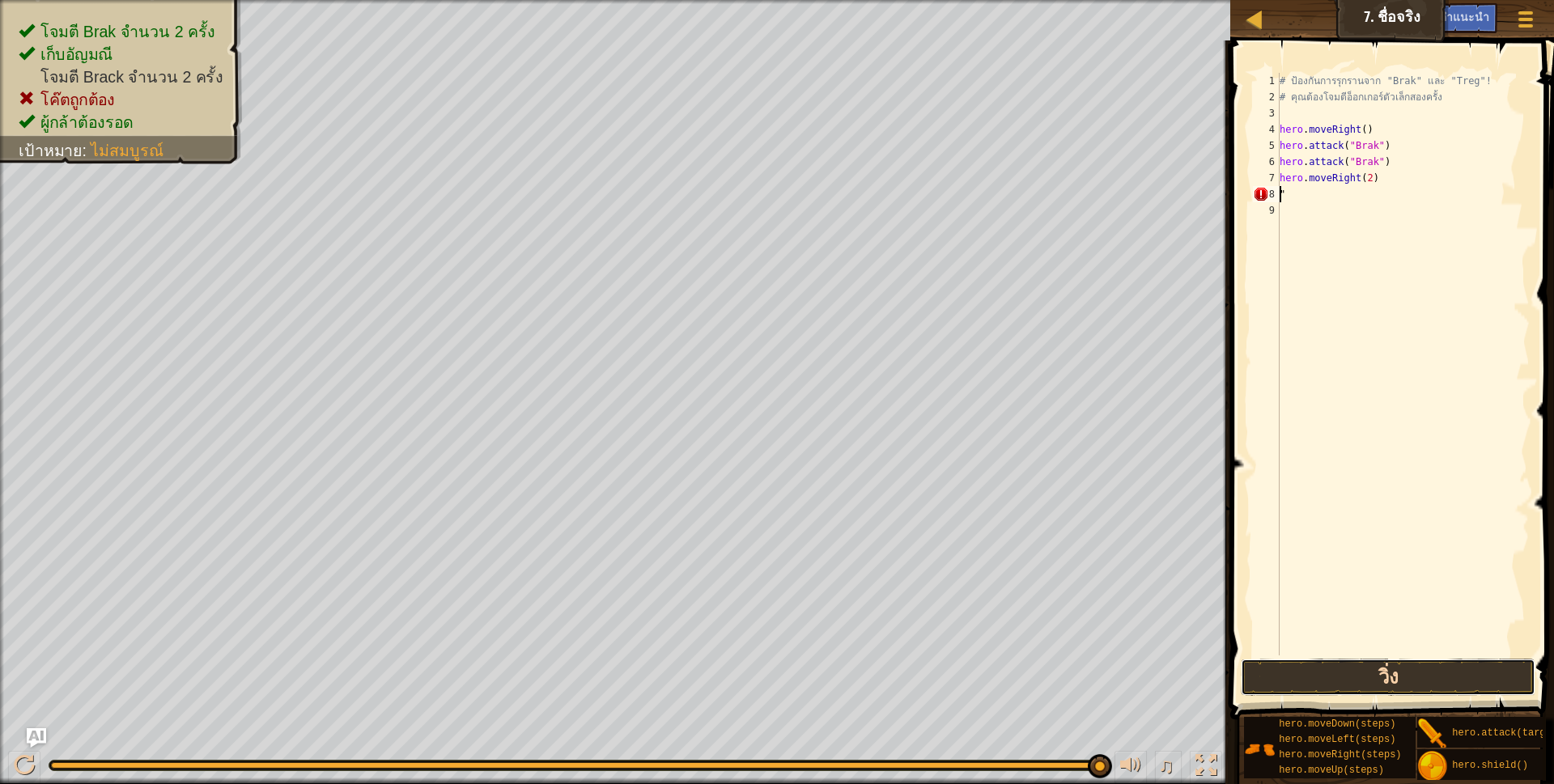
click at [1376, 668] on button "วิ่ง" at bounding box center [1388, 677] width 295 height 37
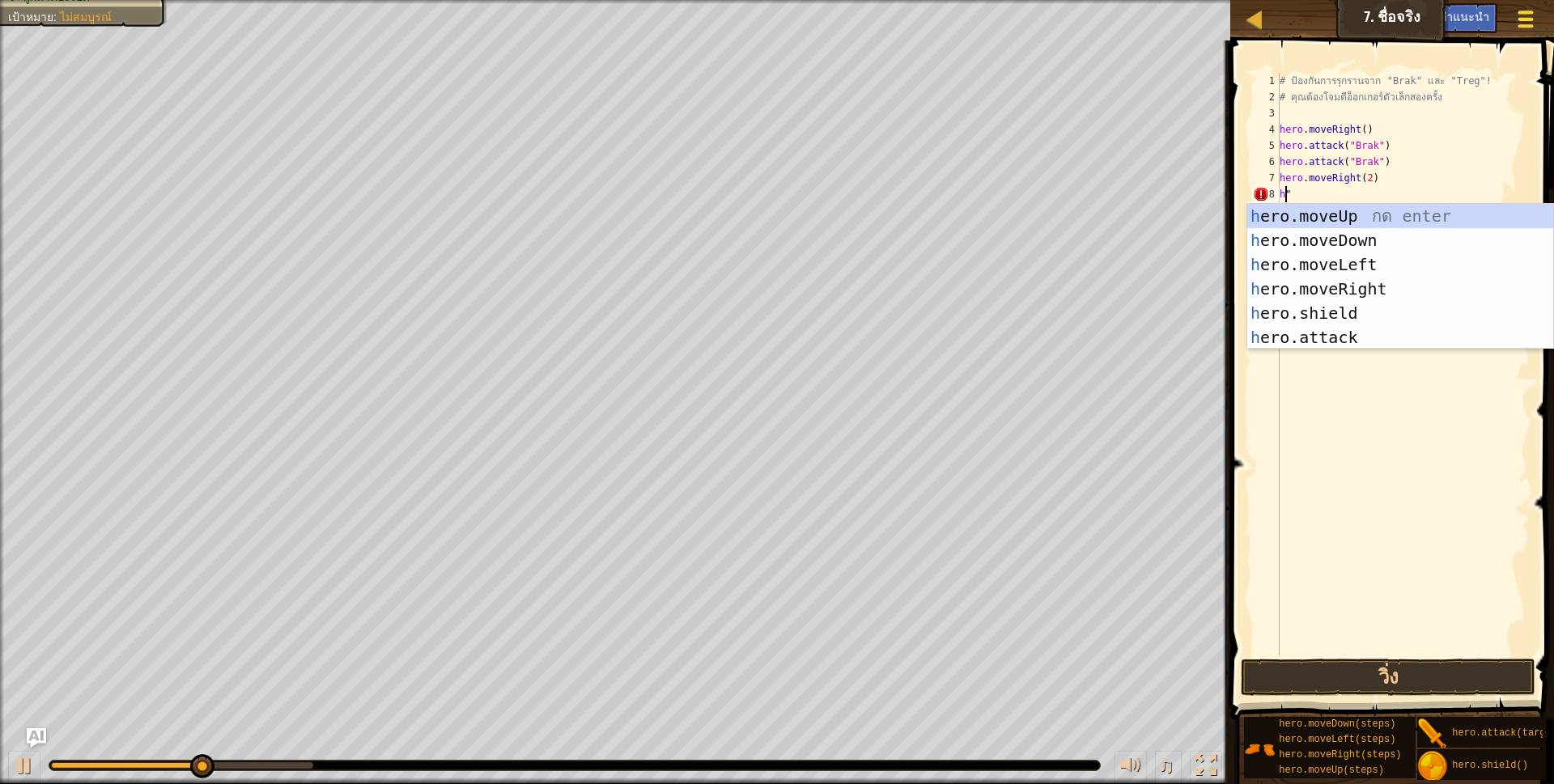
scroll to position [3, 5]
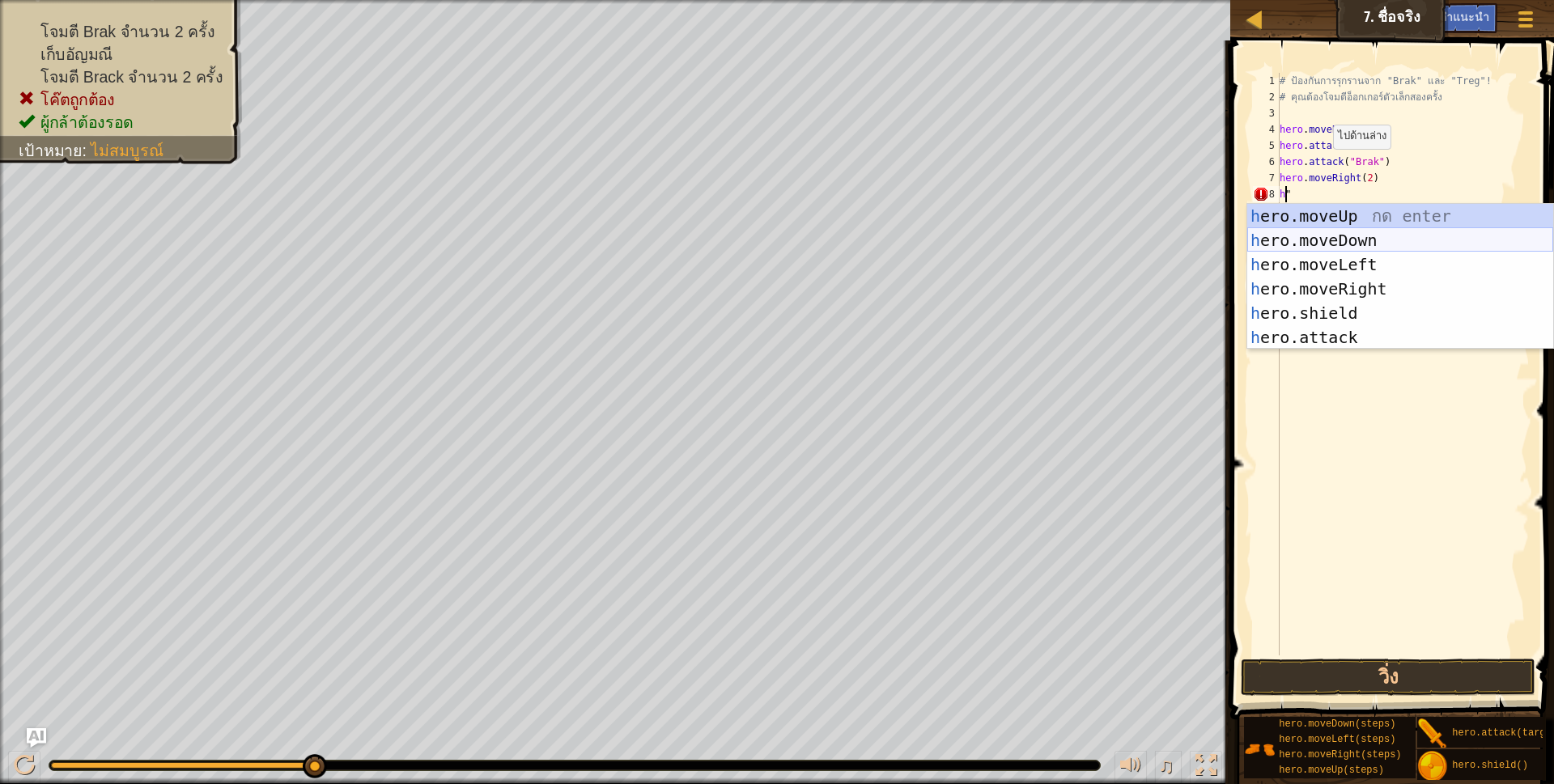
click at [1379, 244] on div "h ero.moveUp กด enter h ero.moveDown กด enter h ero.moveLeft กด enter h ero.mov…" at bounding box center [1400, 301] width 306 height 194
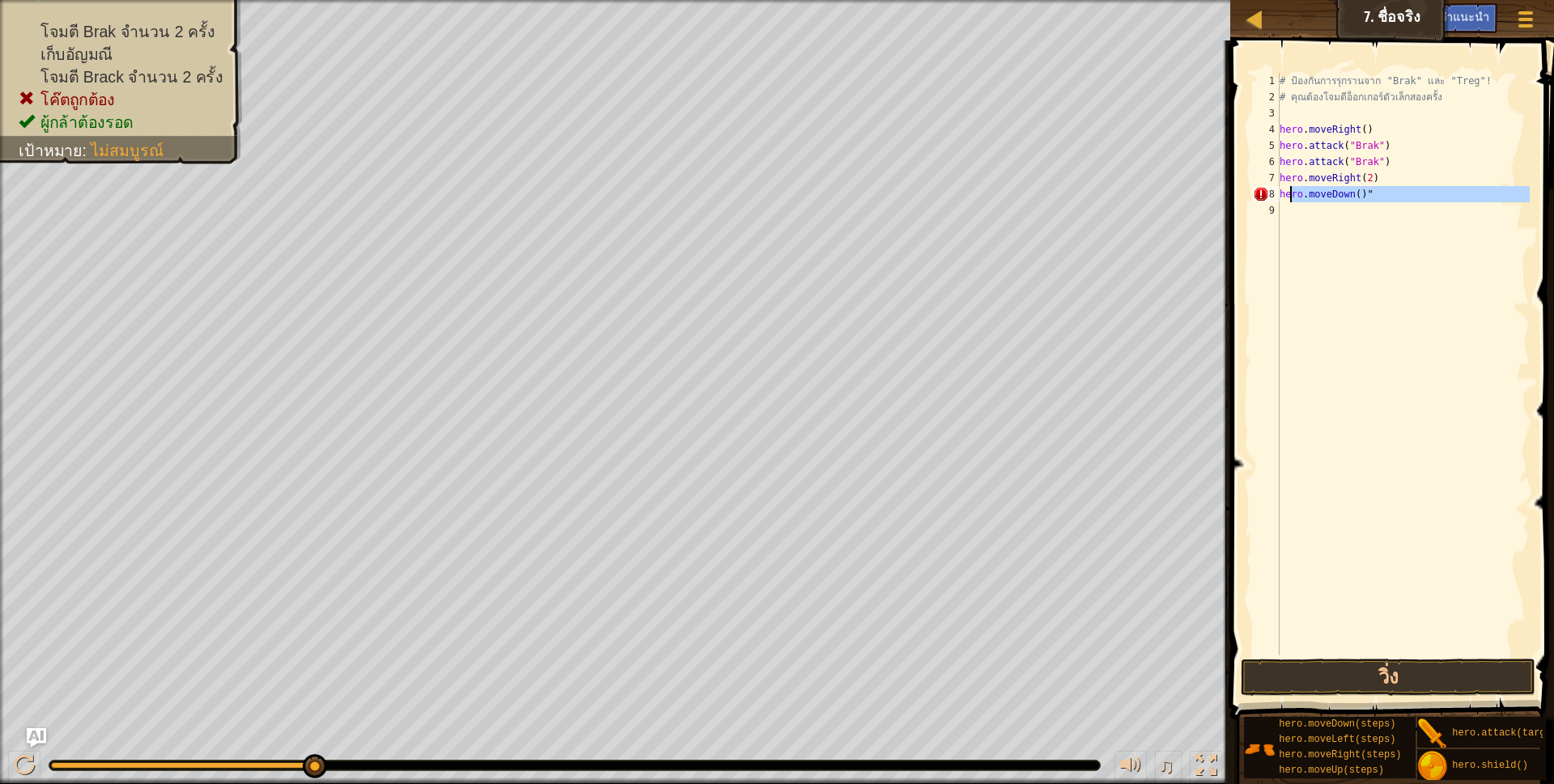
click at [1293, 200] on div "# ป้องกันการรุกรานจาก "Brak" และ "Treg"! # คุณต้องโจมตีอ็อกเกอร์ตัวเล็กสองครั้ง…" at bounding box center [1403, 380] width 253 height 615
type textarea "hero.moveDown()""
click at [1288, 220] on div "# ป้องกันการรุกรานจาก "Brak" และ "Treg"! # คุณต้องโจมตีอ็อกเกอร์ตัวเล็กสองครั้ง…" at bounding box center [1403, 364] width 253 height 582
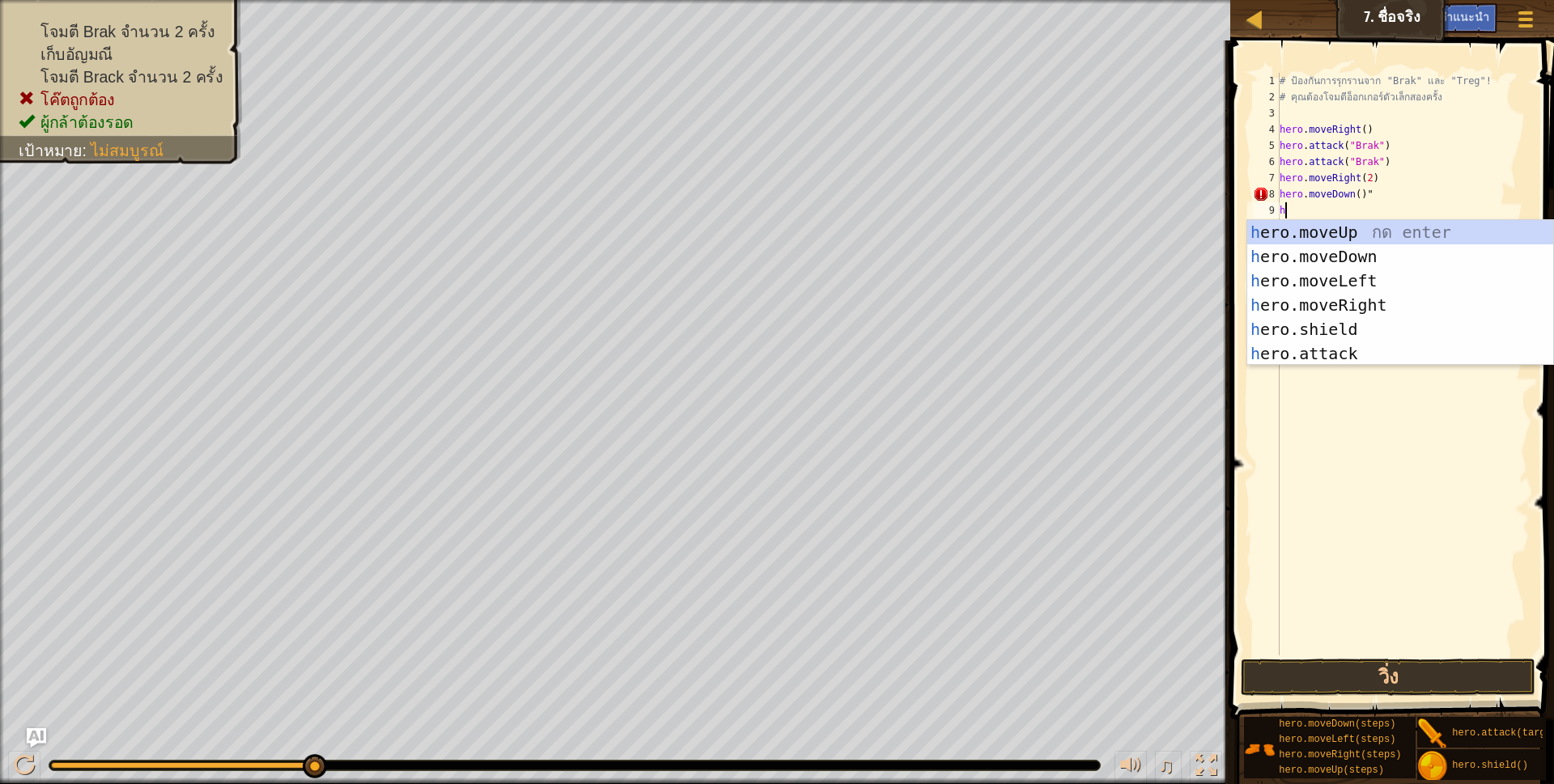
type textarea "h"
drag, startPoint x: 1331, startPoint y: 327, endPoint x: 1320, endPoint y: 316, distance: 15.6
click at [1331, 326] on div "h ero.moveUp กด enter h ero.moveDown กด enter h ero.moveLeft กด enter h ero.mov…" at bounding box center [1400, 317] width 306 height 194
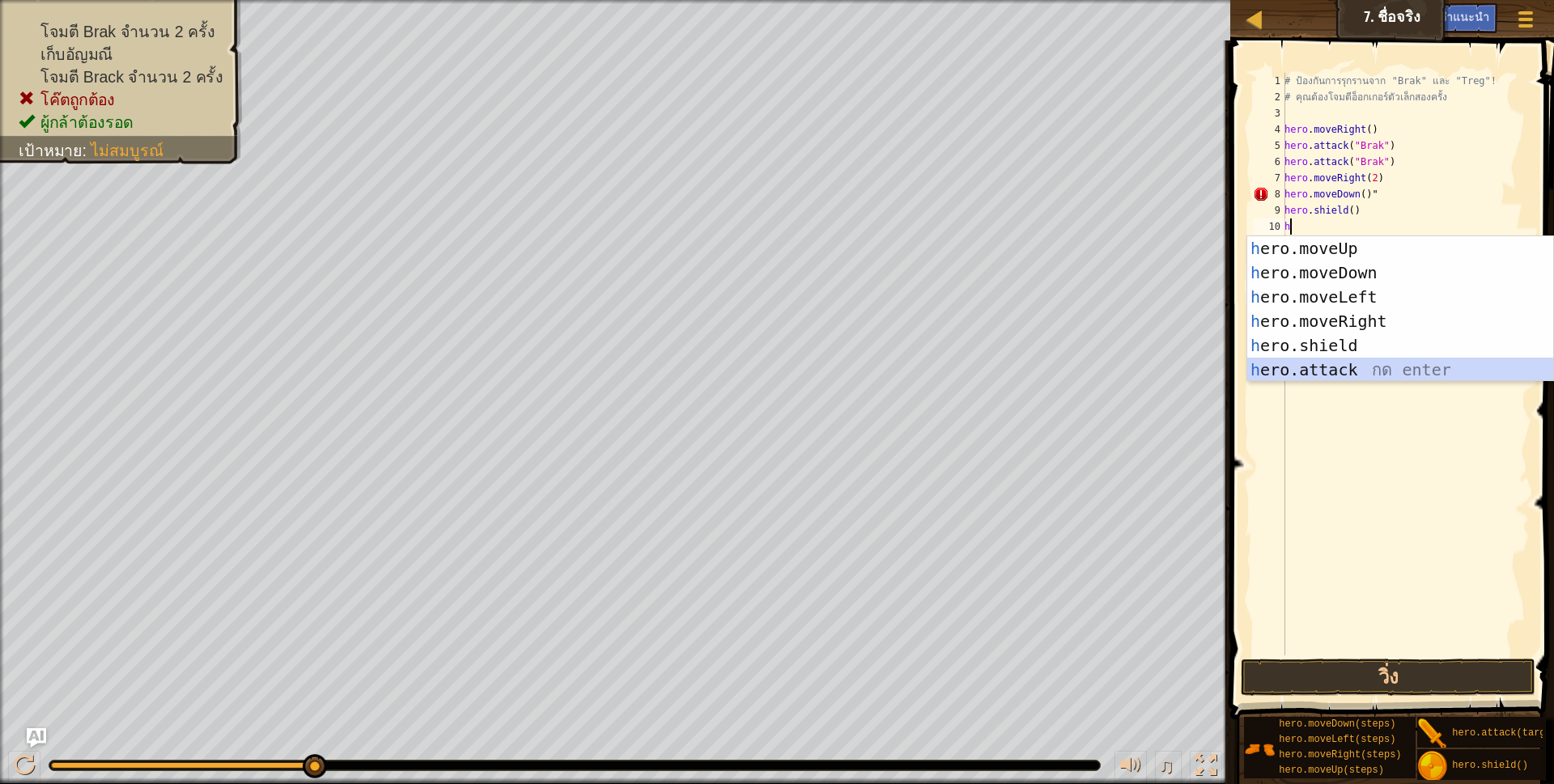
click at [1332, 373] on div "h ero.moveUp กด enter h ero.moveDown กด enter h ero.moveLeft กด enter h ero.mov…" at bounding box center [1400, 333] width 306 height 194
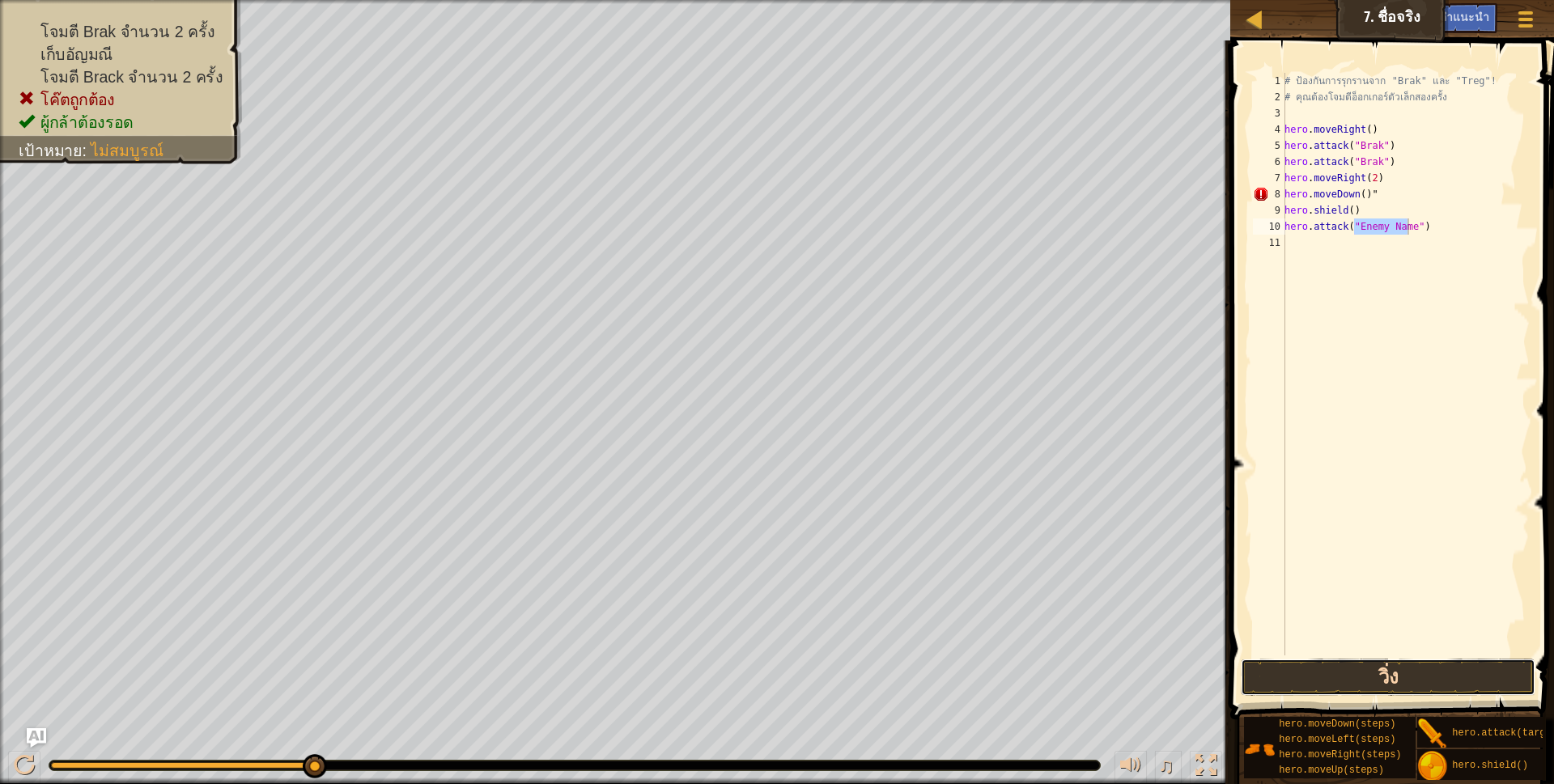
click at [1363, 672] on button "วิ่ง" at bounding box center [1388, 677] width 295 height 37
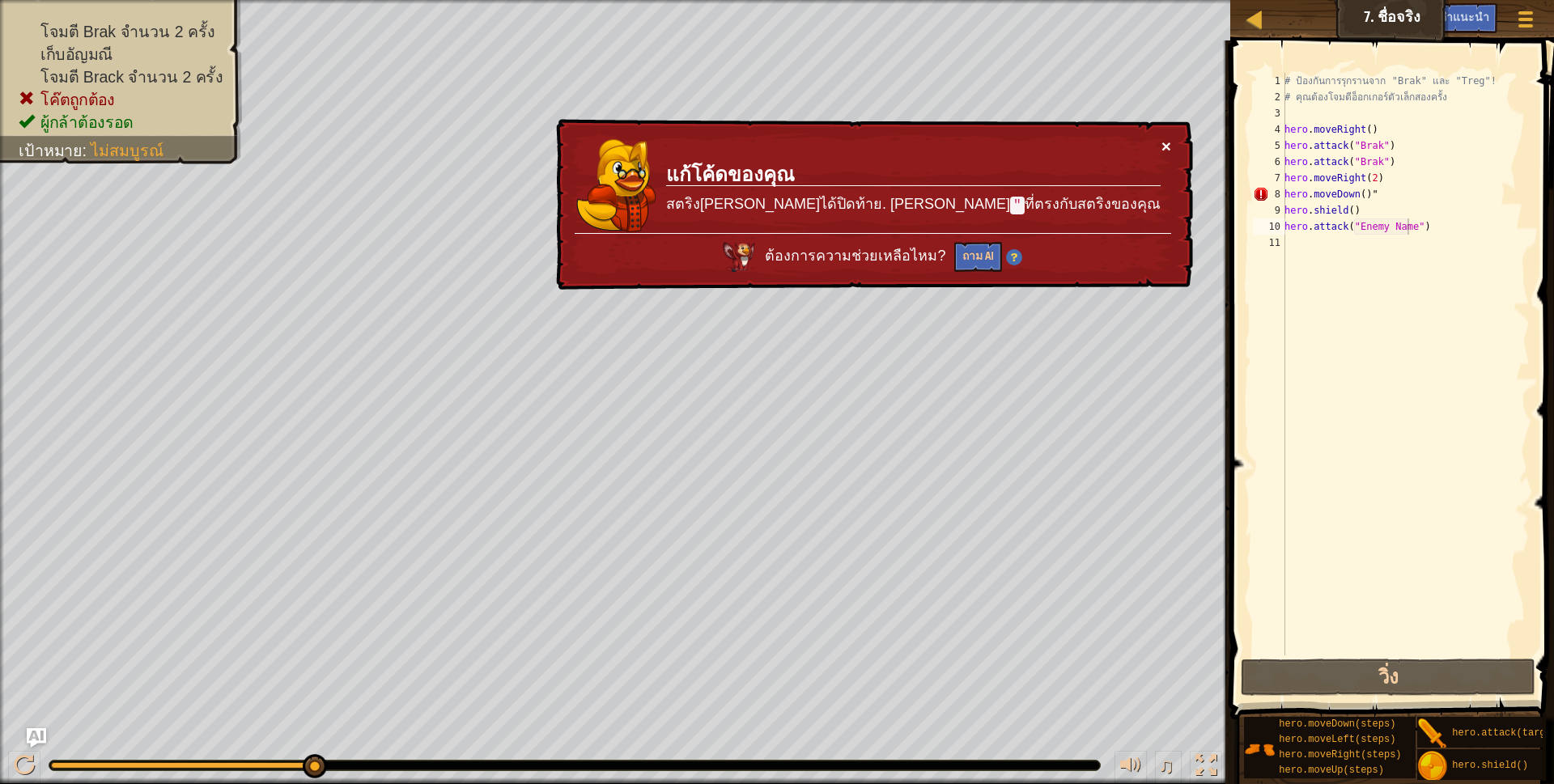
click at [1167, 138] on button "×" at bounding box center [1166, 146] width 9 height 17
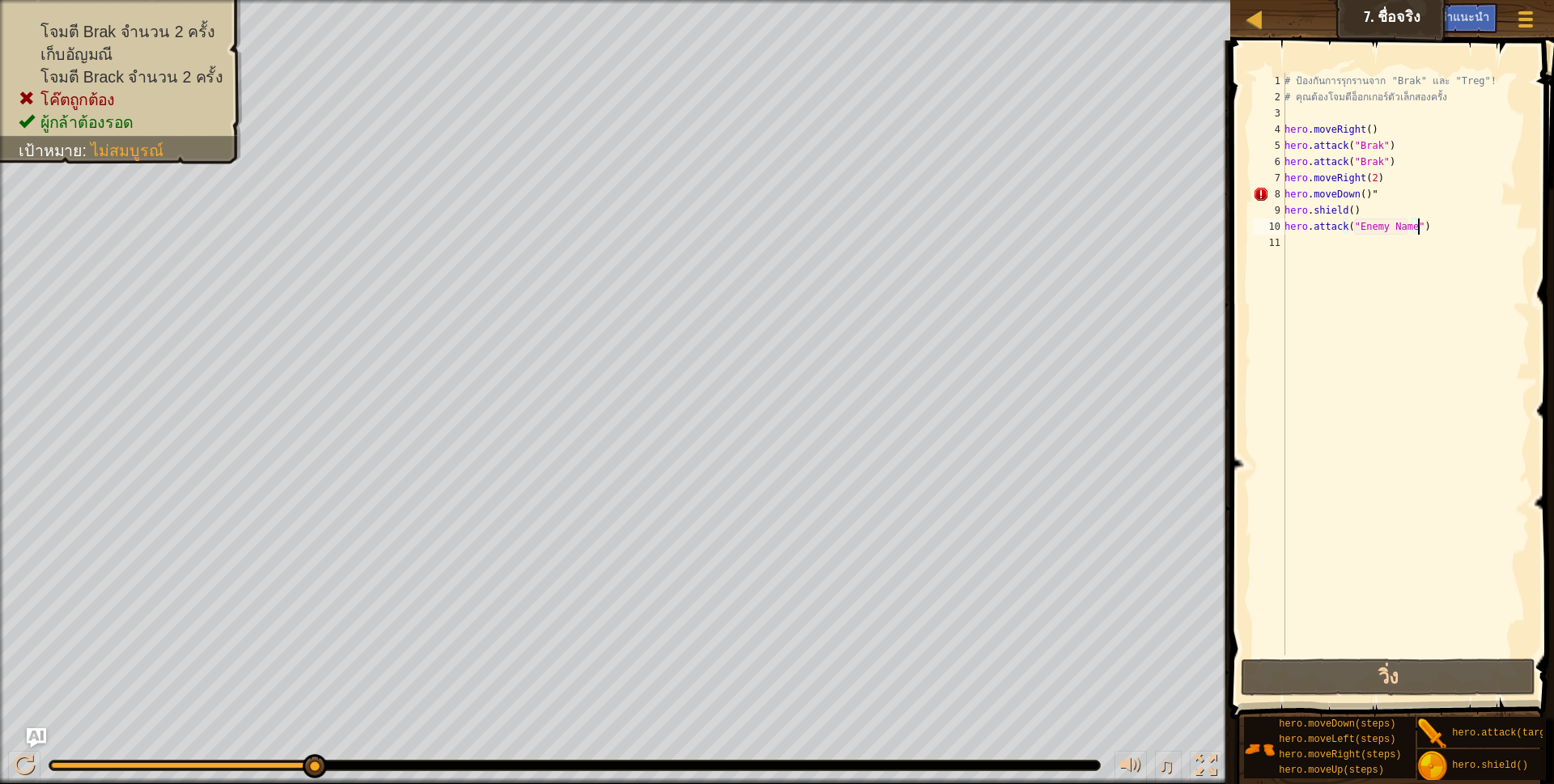
click at [1420, 223] on div "# ป้องกันการรุกรานจาก "Brak" และ "Treg"! # คุณต้องโจมตีอ็อกเกอร์ตัวเล็กสองครั้ง…" at bounding box center [1406, 380] width 248 height 615
type textarea "h"
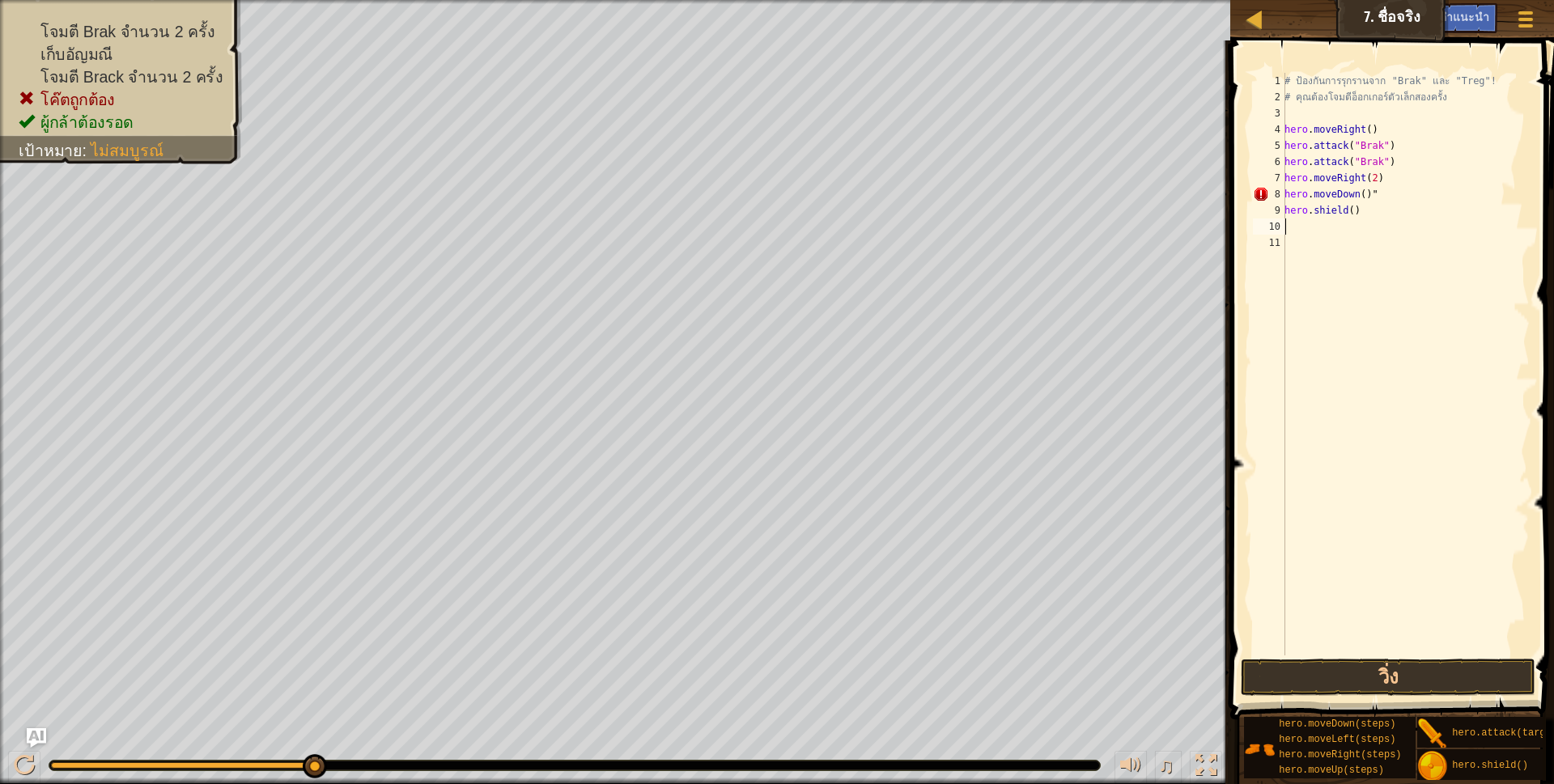
scroll to position [3, 0]
type textarea "h"
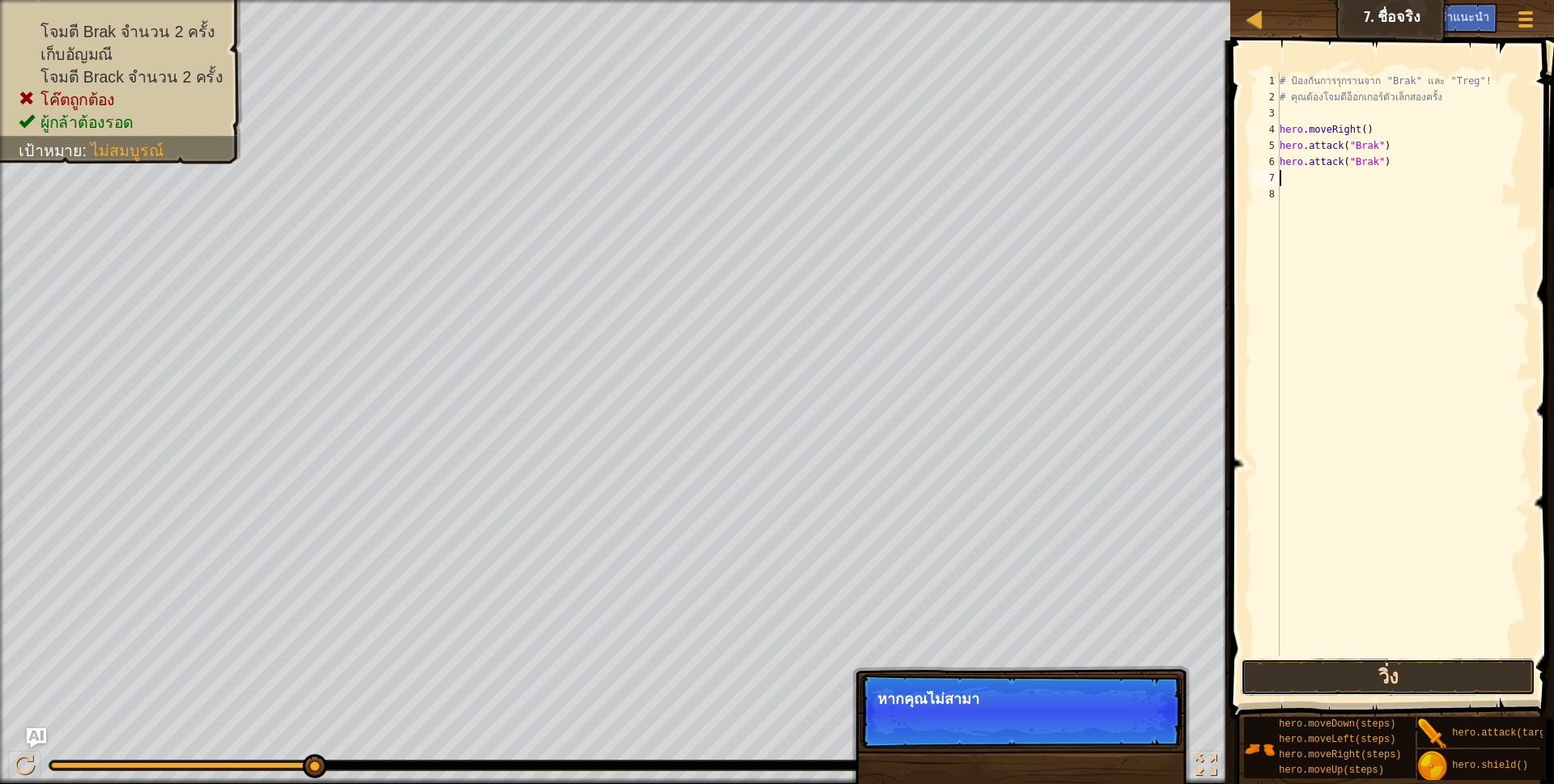
click at [1343, 670] on button "วิ่ง" at bounding box center [1388, 677] width 295 height 37
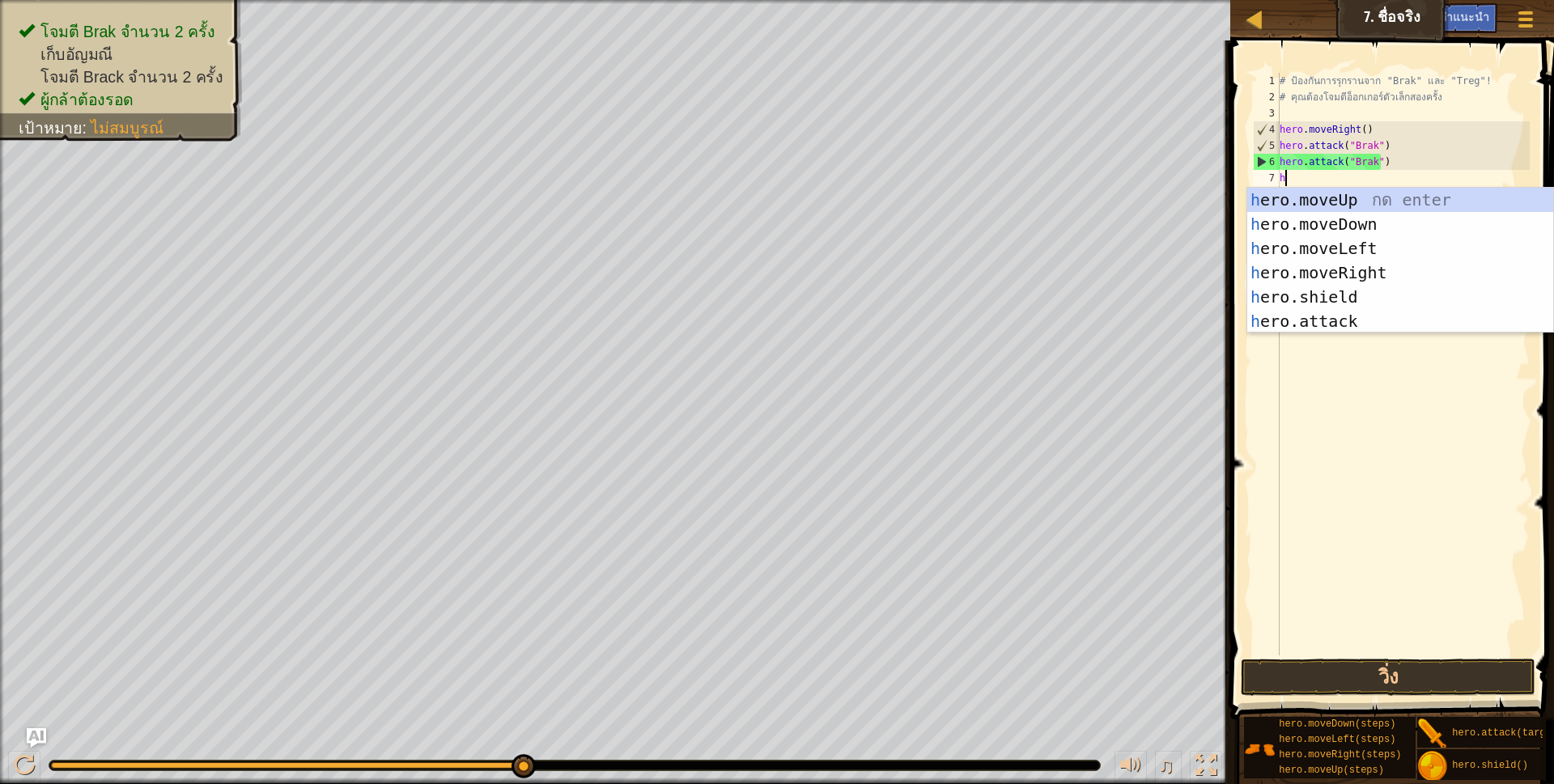
scroll to position [3, 4]
type textarea "hh"
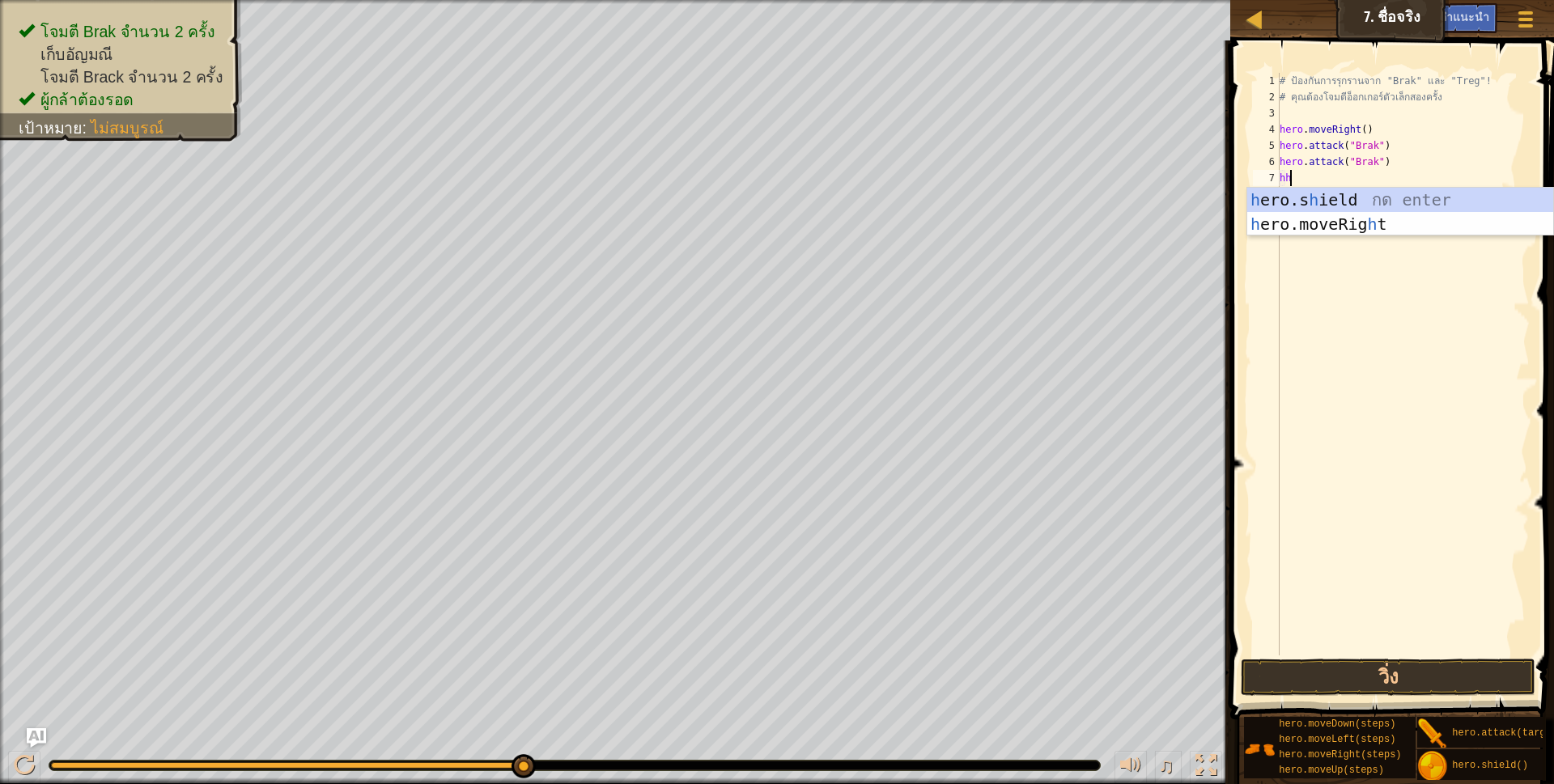
scroll to position [3, 8]
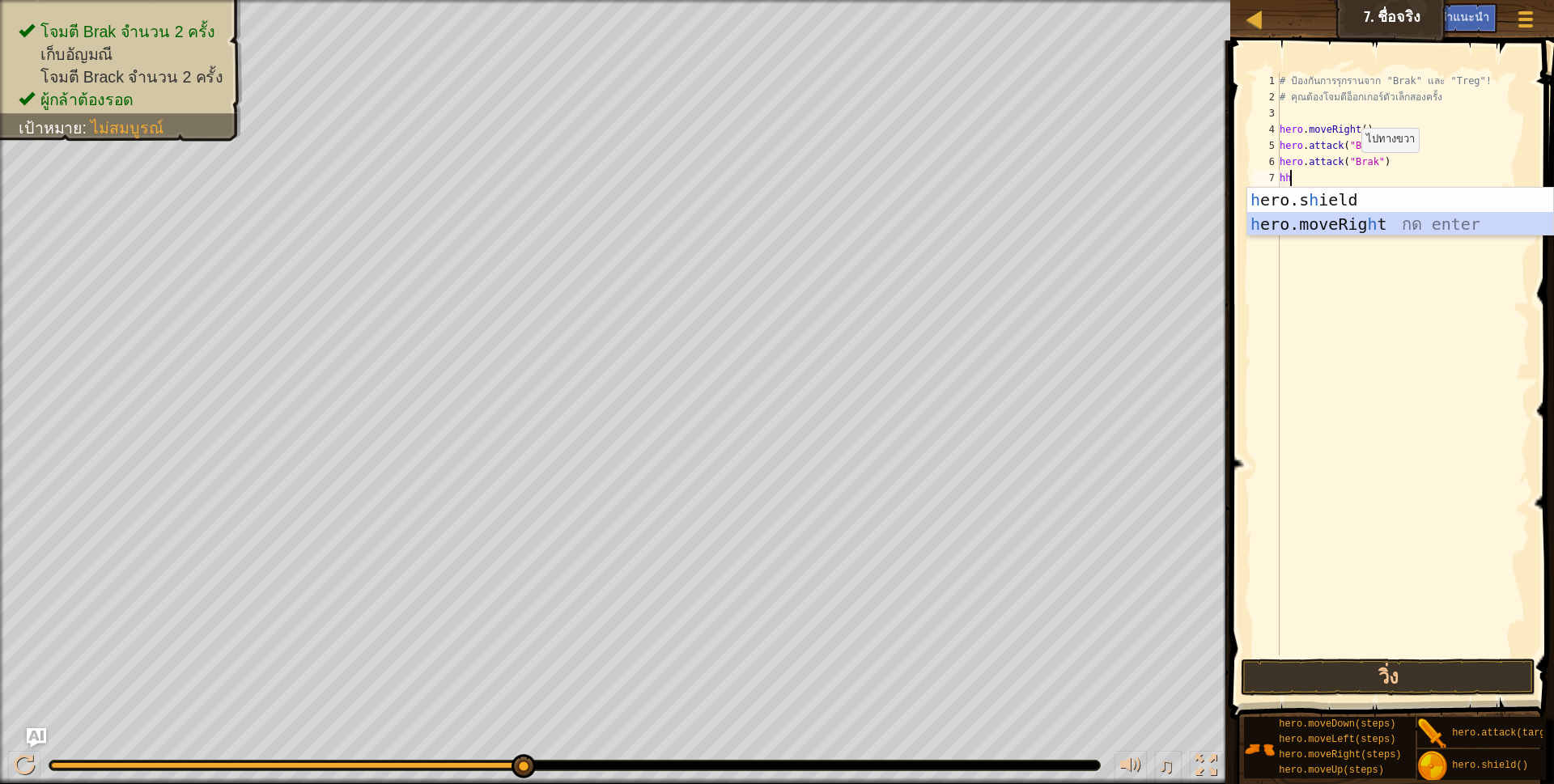
click at [1299, 220] on div "h ero.s h ield กด enter h ero.moveRig h t กด enter" at bounding box center [1400, 236] width 306 height 97
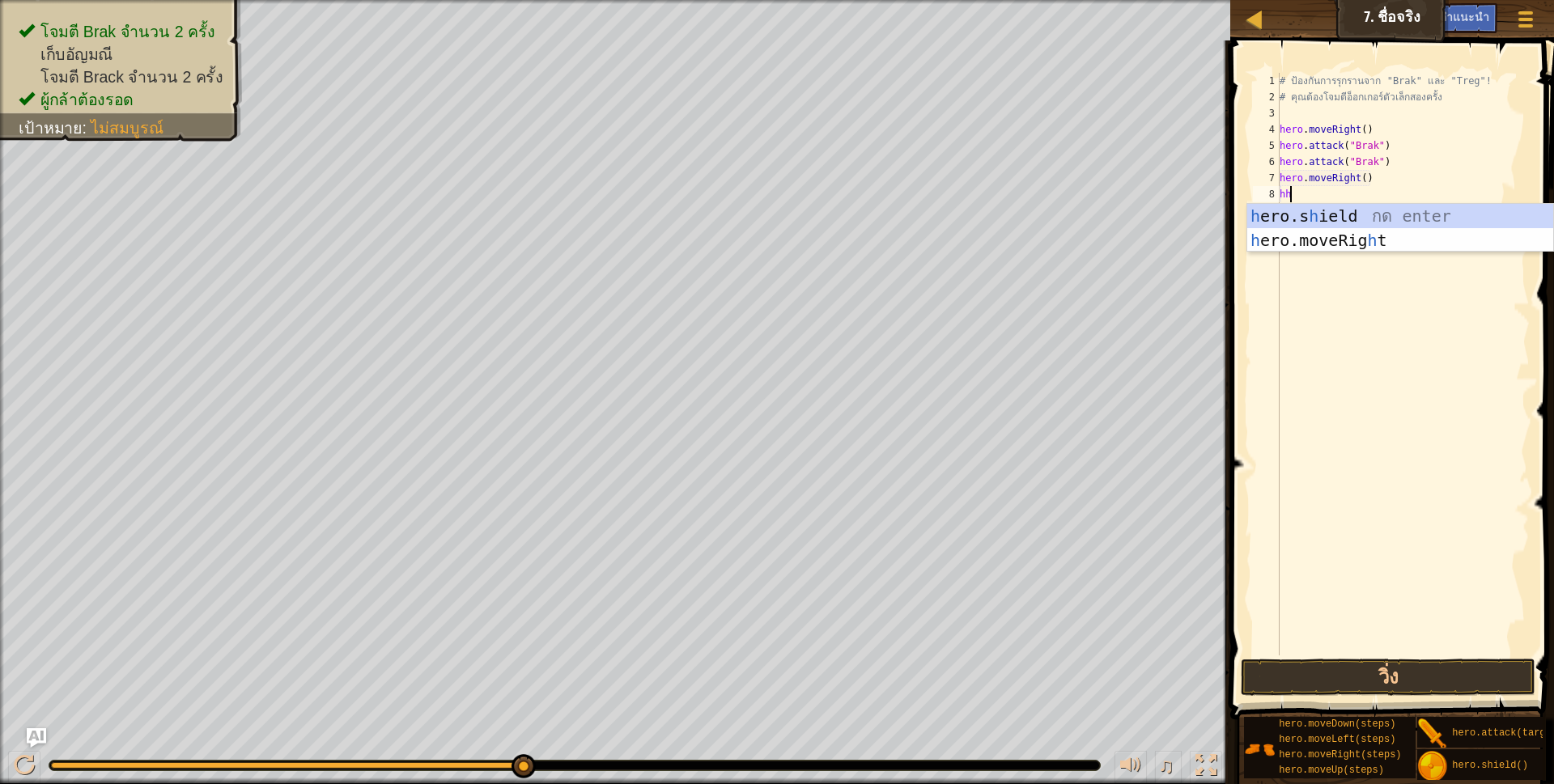
scroll to position [3, 13]
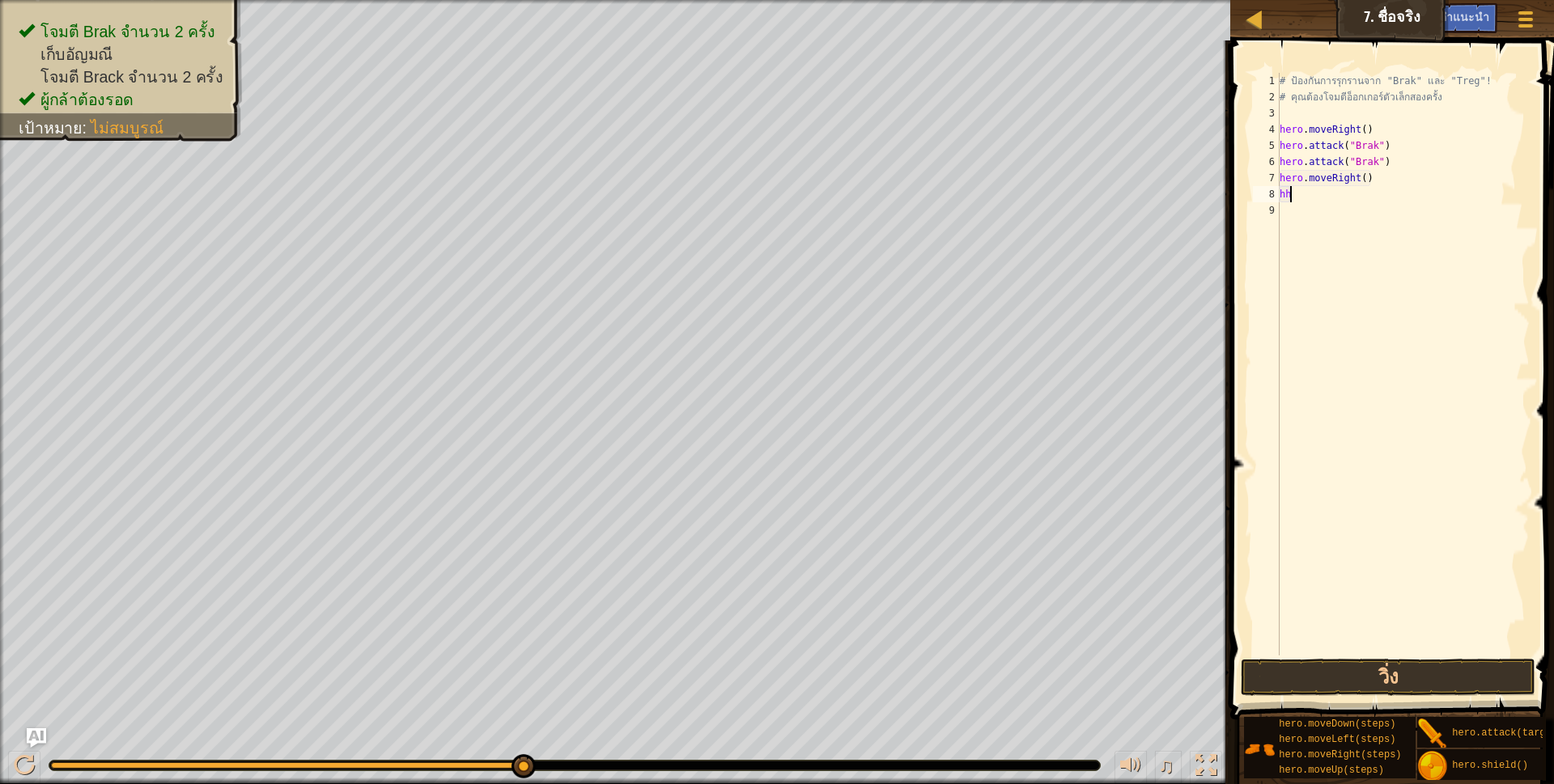
type textarea "h"
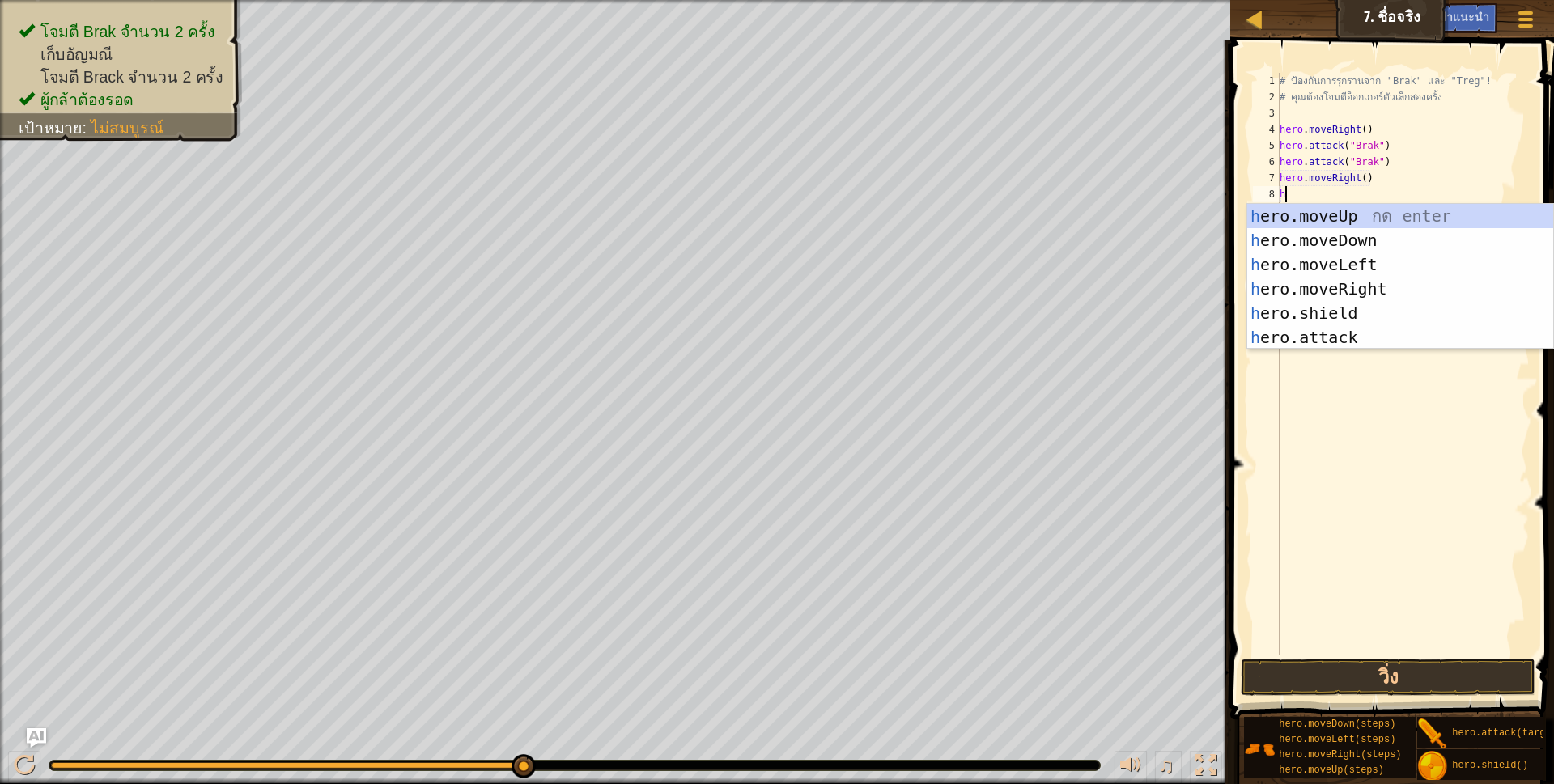
scroll to position [3, 4]
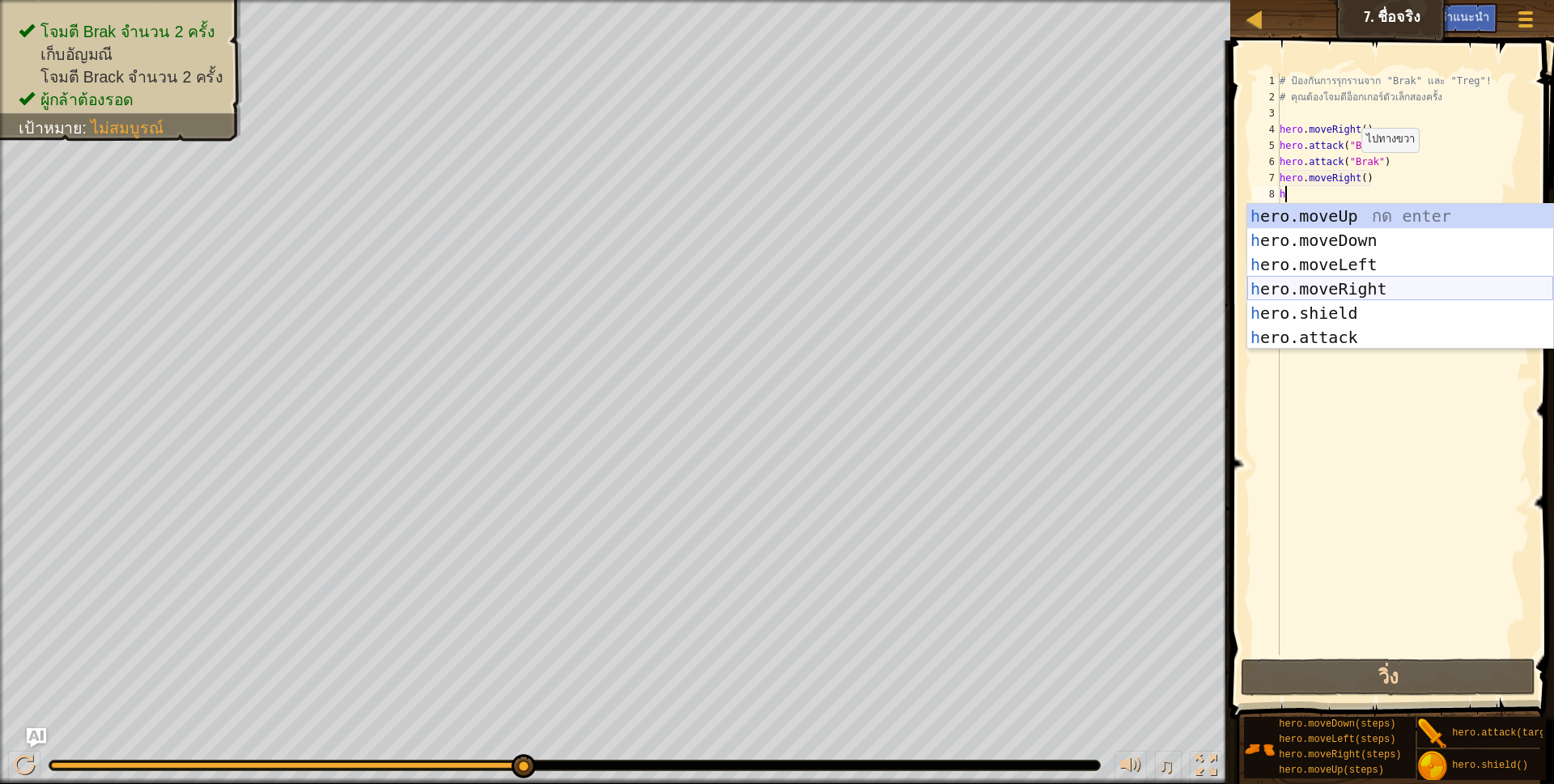
click at [1281, 294] on div "h ero.moveUp กด enter h ero.moveDown กด enter h ero.moveLeft กด enter h ero.mov…" at bounding box center [1400, 301] width 306 height 194
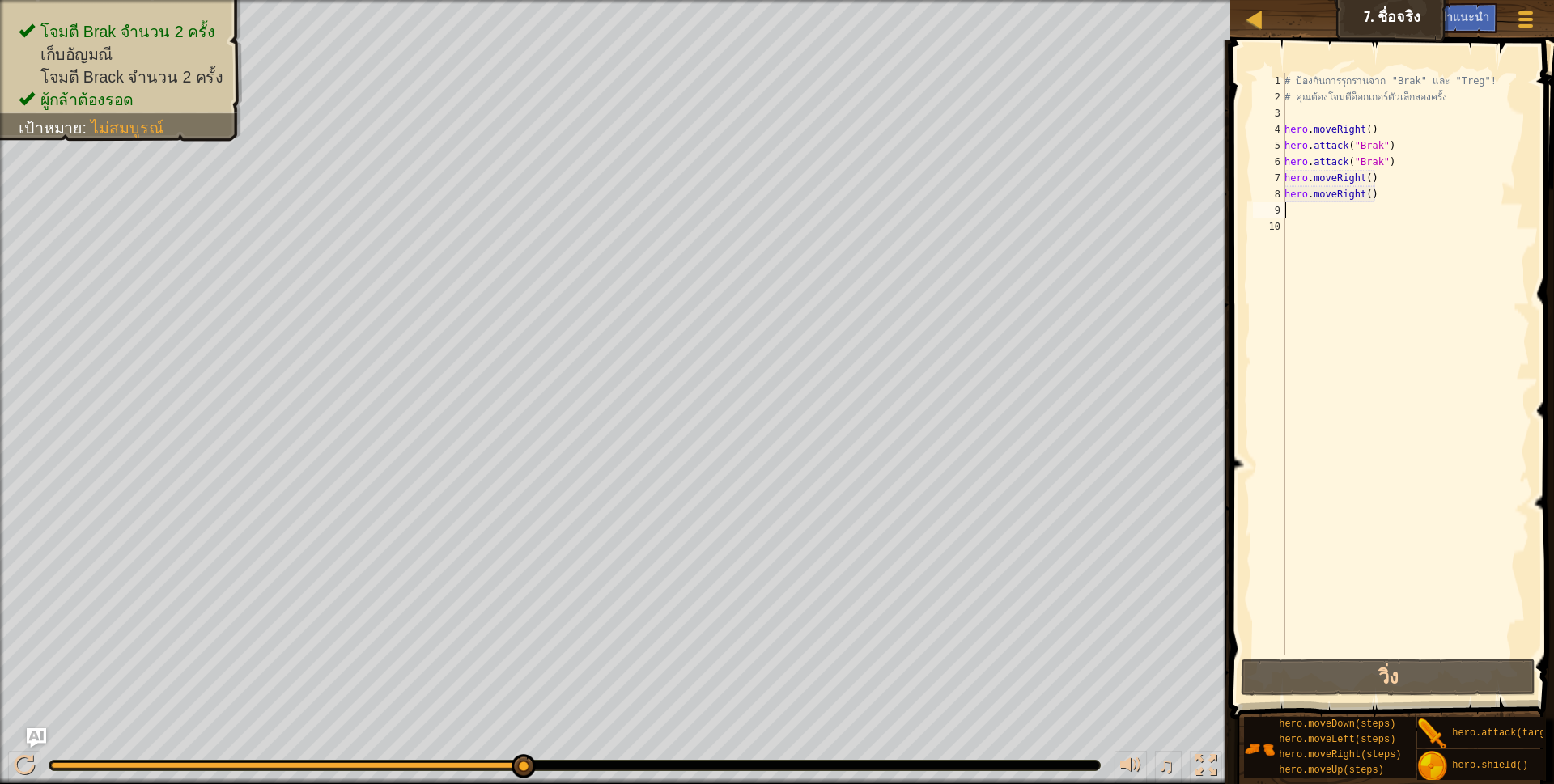
scroll to position [3, 0]
type textarea "h"
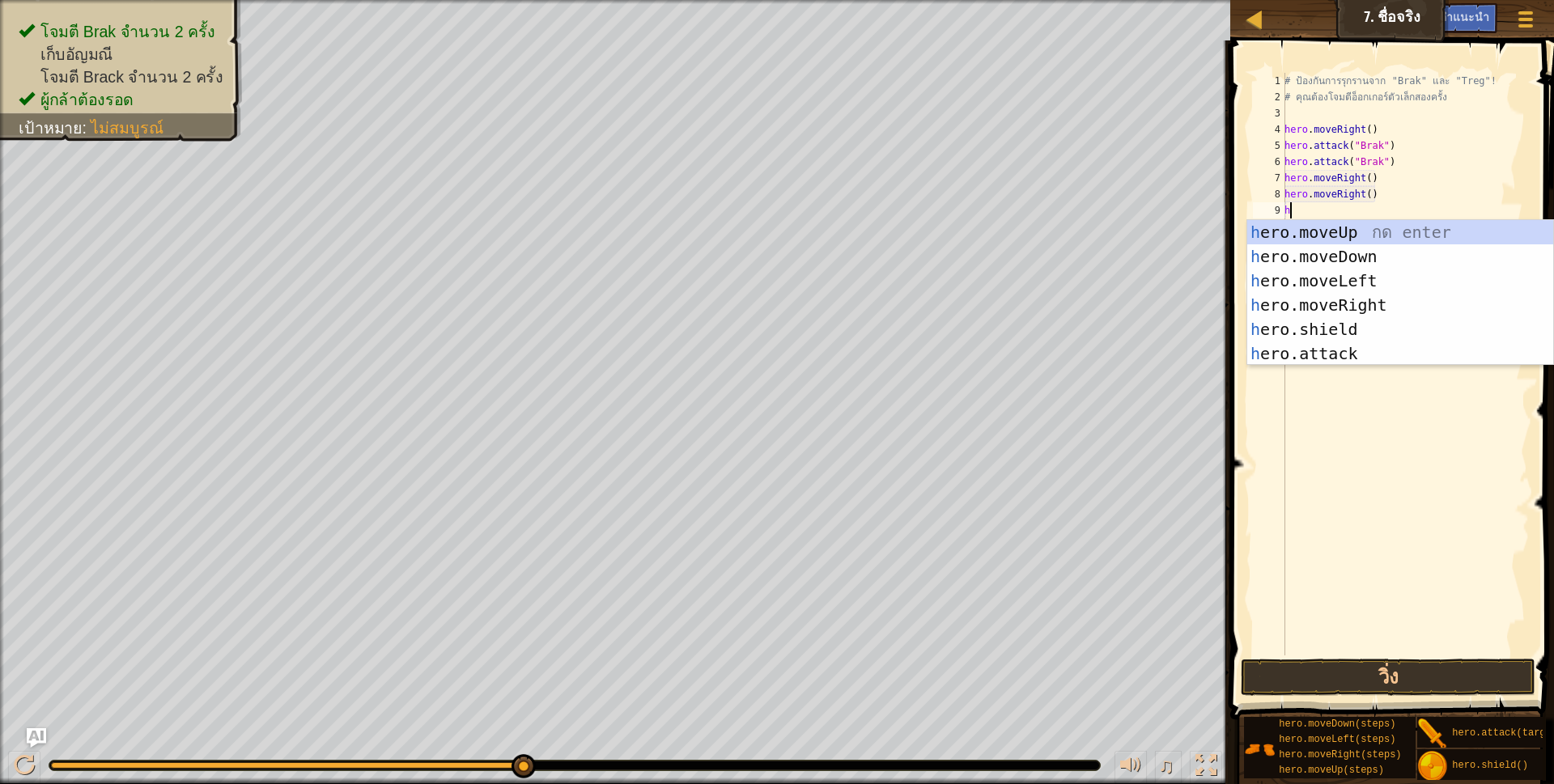
scroll to position [3, 4]
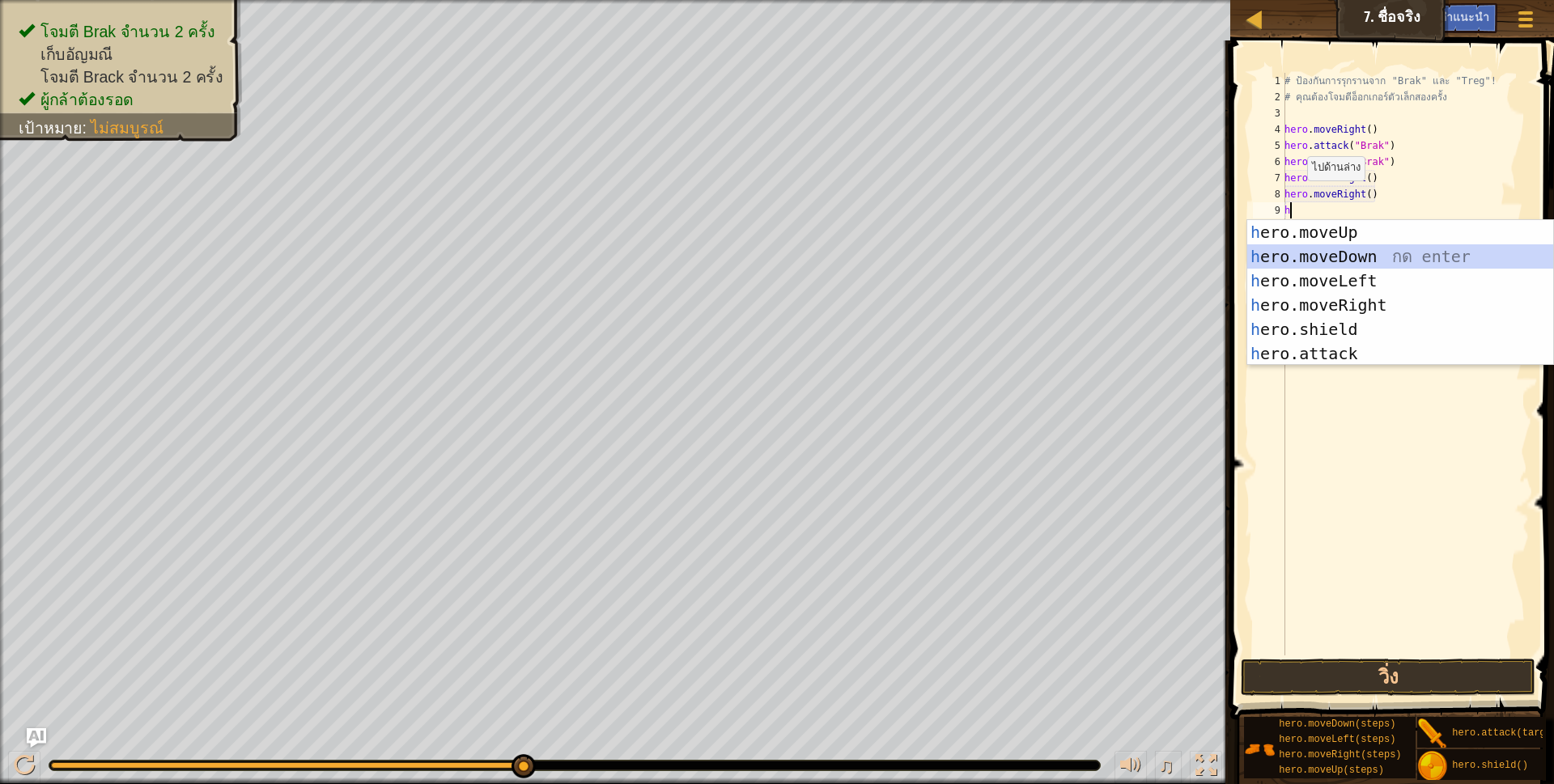
click at [1342, 245] on div "h ero.moveUp กด enter h ero.moveDown กด enter h ero.moveLeft กด enter h ero.mov…" at bounding box center [1400, 317] width 306 height 194
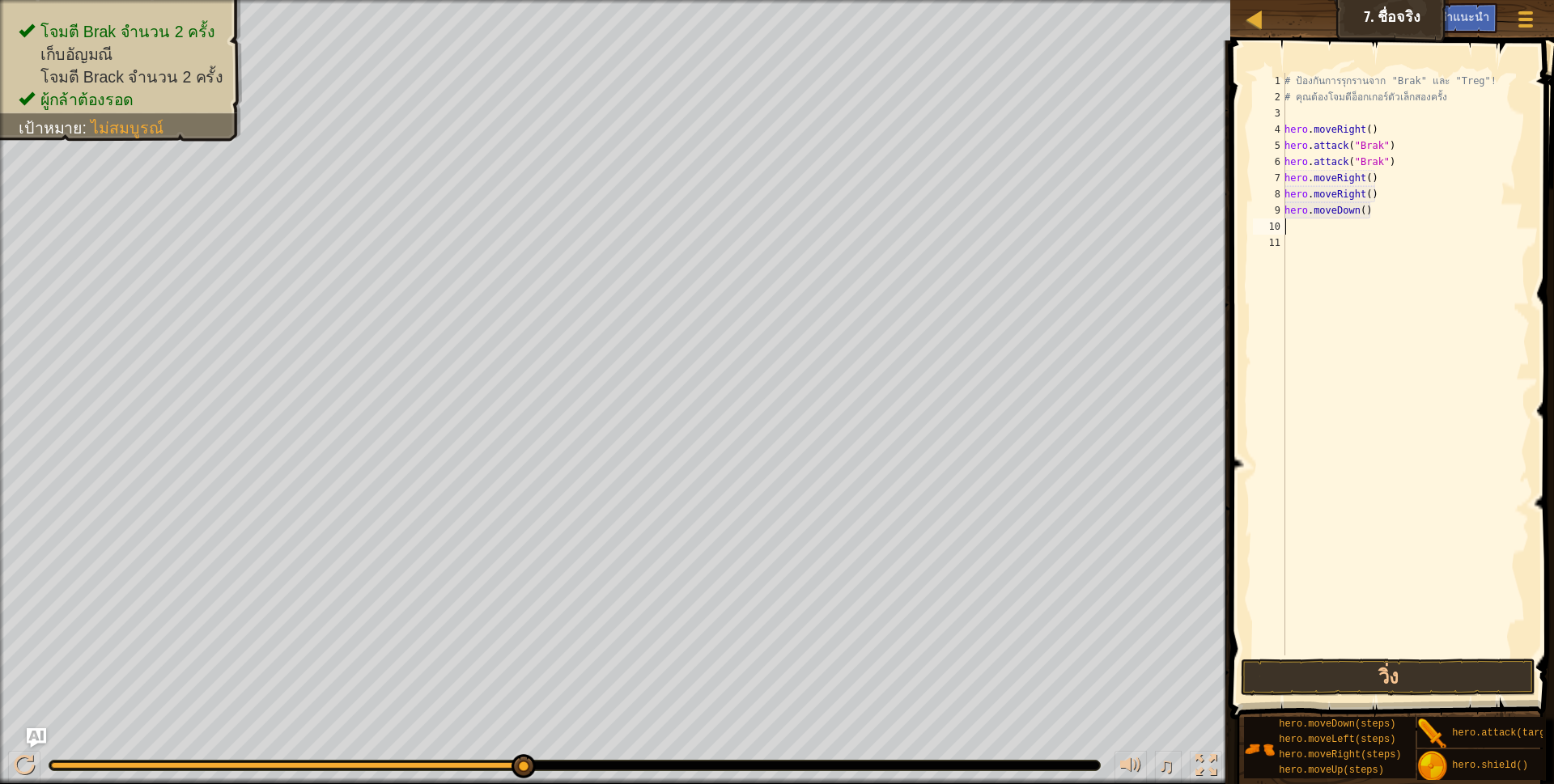
type textarea "h"
drag, startPoint x: 1363, startPoint y: 222, endPoint x: 1297, endPoint y: 229, distance: 66.4
click at [1296, 229] on div "# ป้องกันการรุกรานจาก "Brak" และ "Treg"! # คุณต้องโจมตีอ็อกเกอร์ตัวเล็กสองครั้ง…" at bounding box center [1406, 380] width 248 height 615
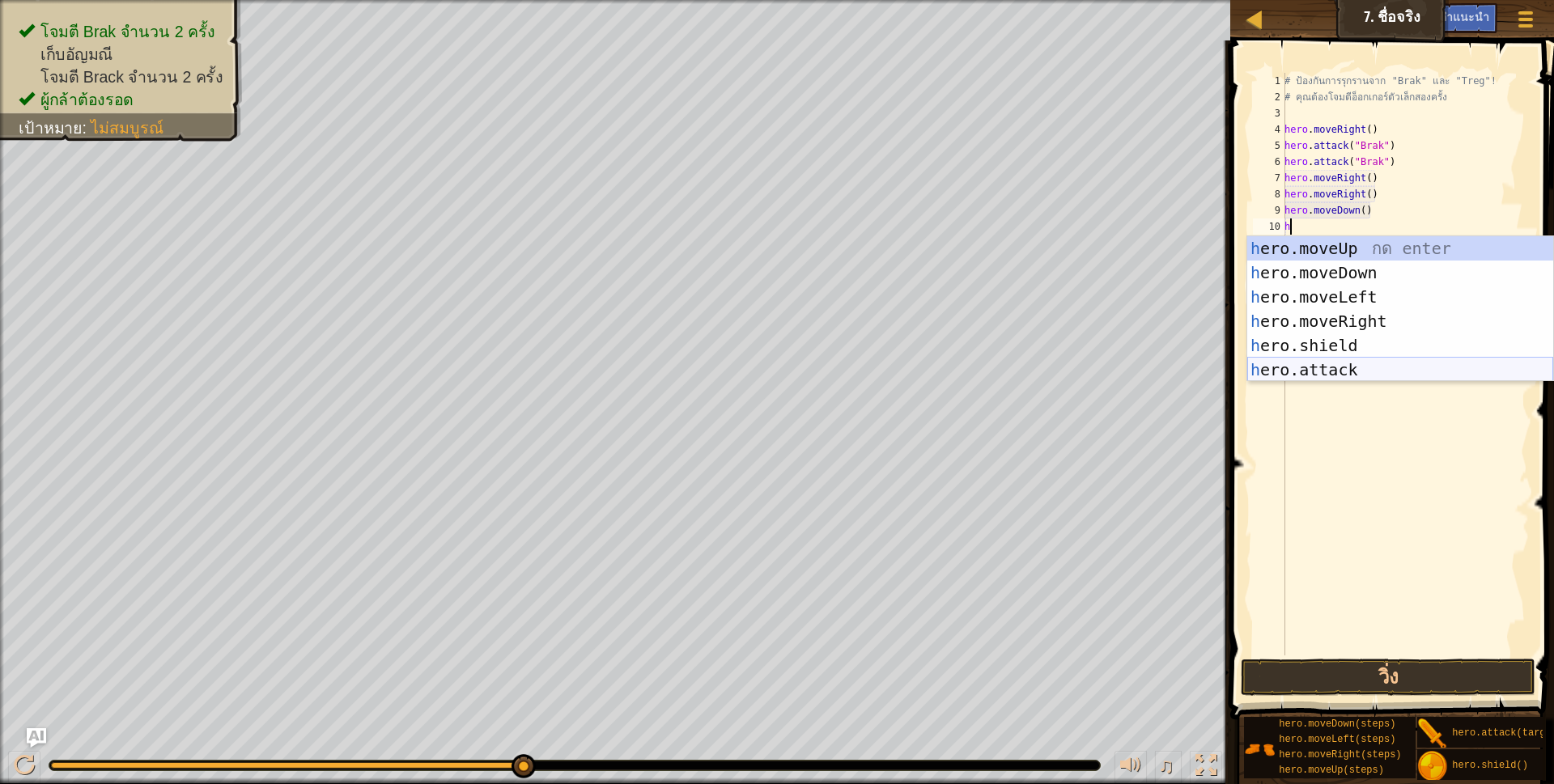
click at [1291, 362] on div "h ero.moveUp กด enter h ero.moveDown กด enter h ero.moveLeft กด enter h ero.mov…" at bounding box center [1400, 333] width 306 height 194
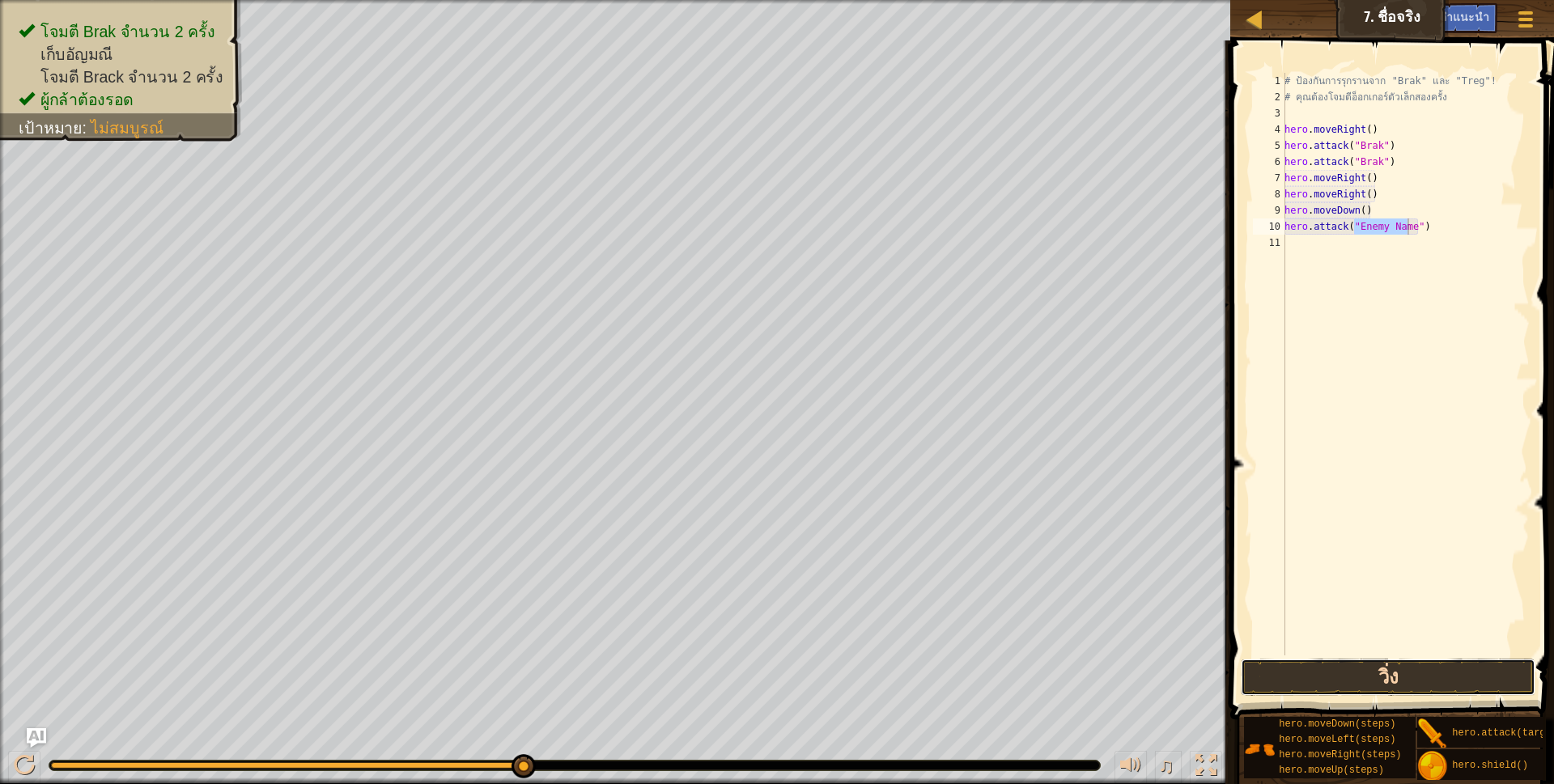
click at [1324, 672] on button "วิ่ง" at bounding box center [1388, 677] width 295 height 37
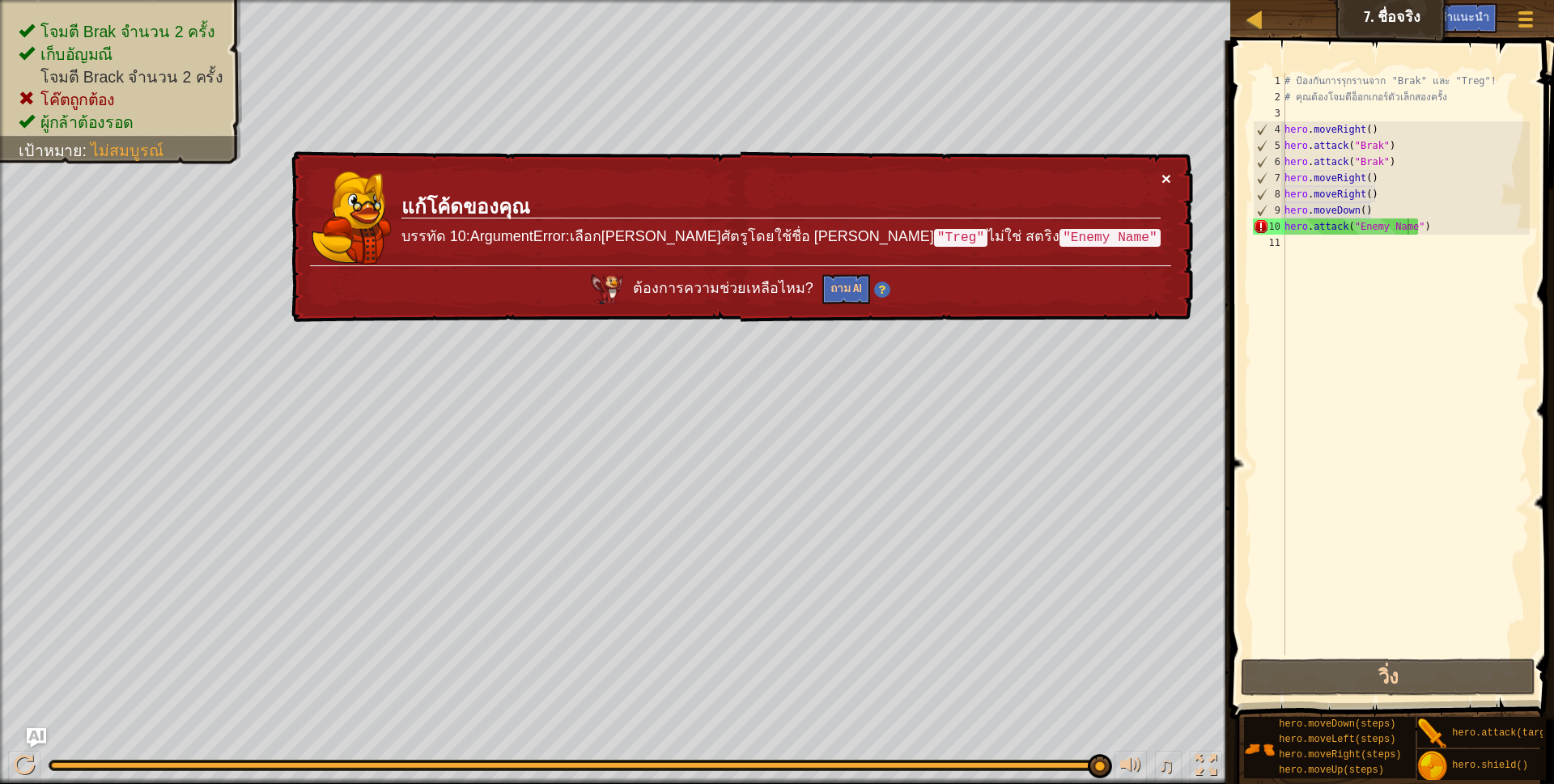
click at [1167, 173] on button "×" at bounding box center [1166, 178] width 9 height 17
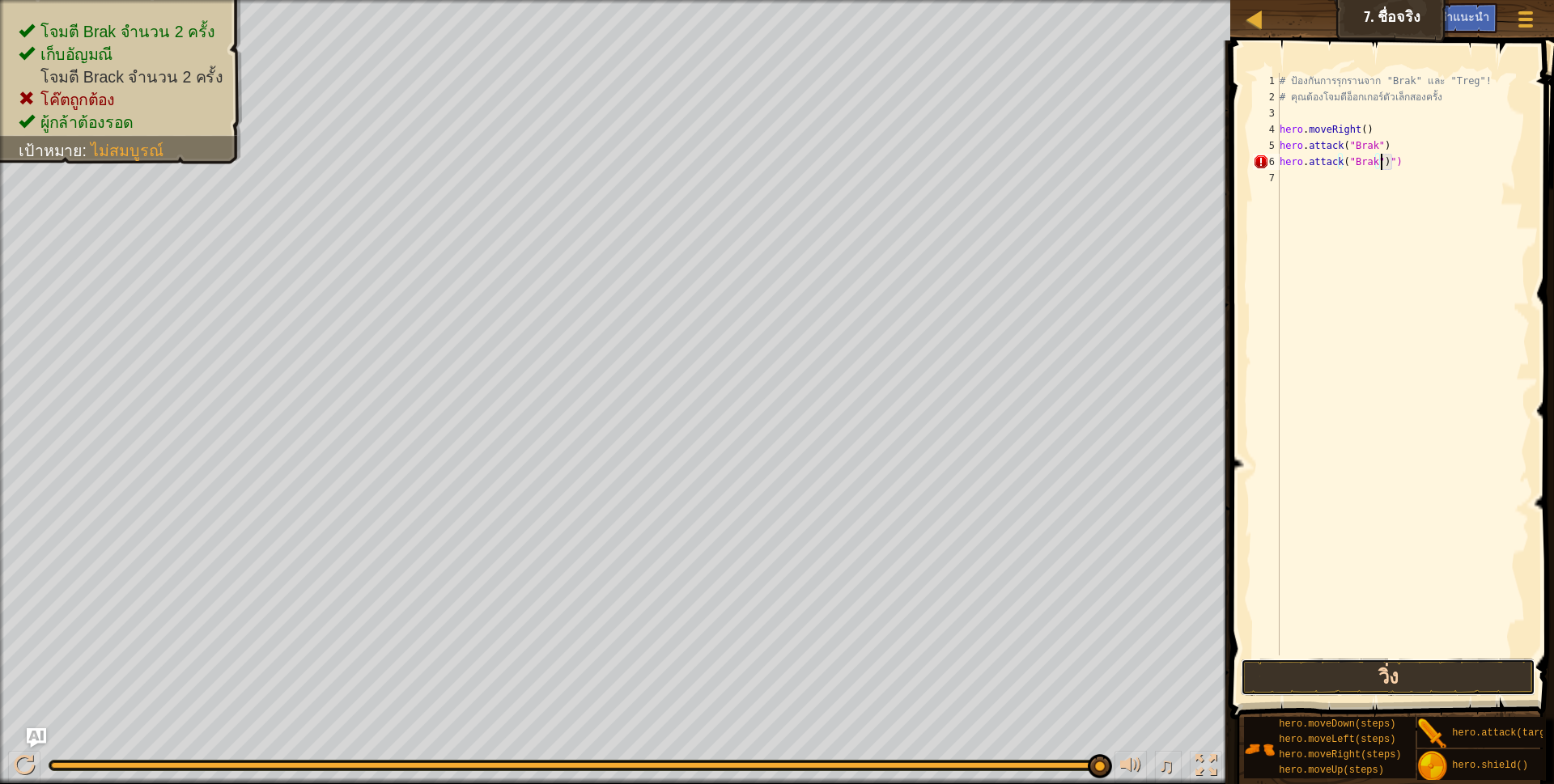
click at [1398, 663] on button "วิ่ง" at bounding box center [1388, 677] width 295 height 37
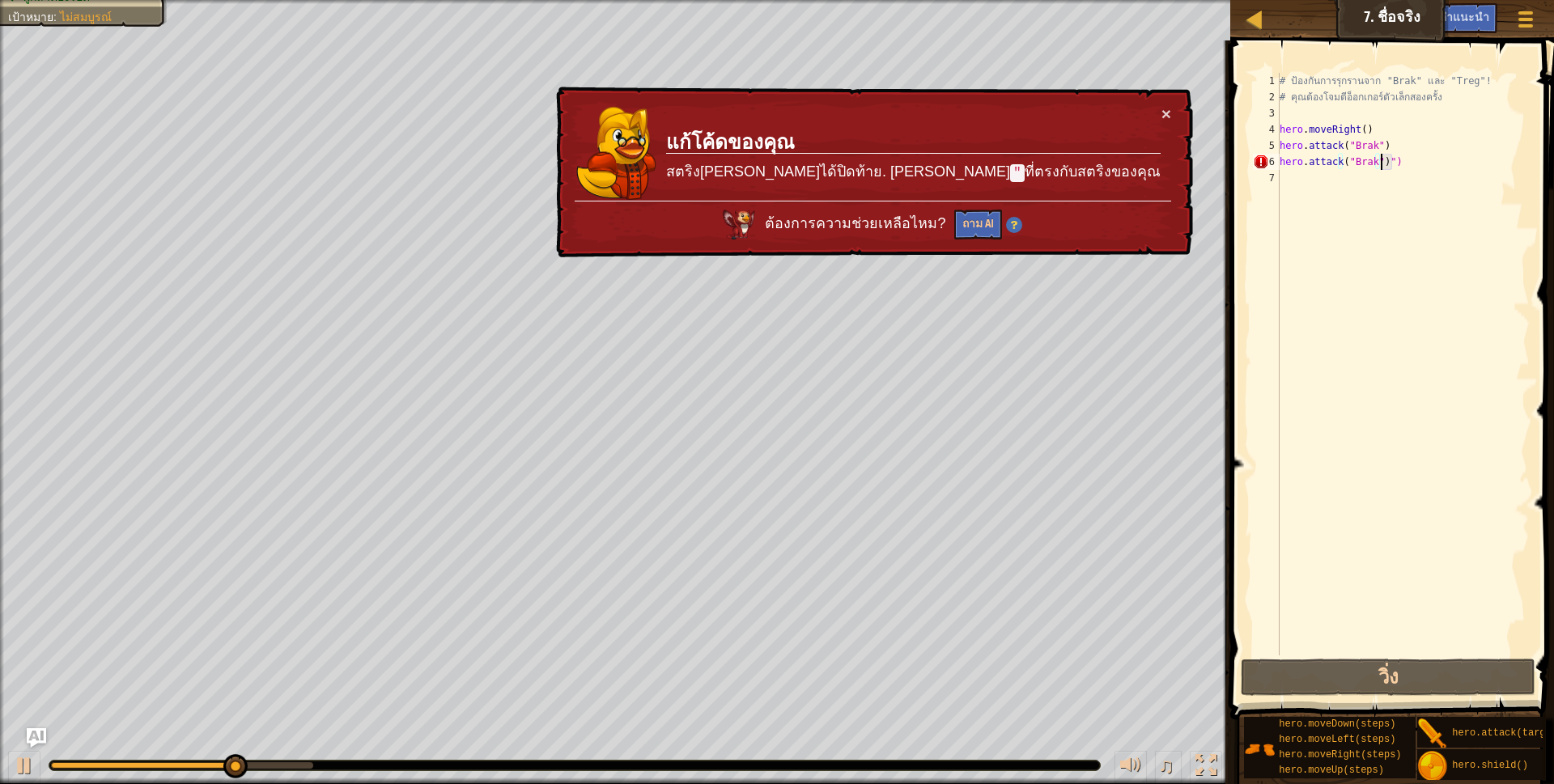
click at [1404, 164] on div "# ป้องกันการรุกรานจาก "Brak" และ "Treg"! # คุณต้องโจมตีอ็อกเกอร์ตัวเล็กสองครั้ง…" at bounding box center [1403, 380] width 253 height 615
click at [1399, 165] on div "# ป้องกันการรุกรานจาก "Brak" และ "Treg"! # คุณต้องโจมตีอ็อกเกอร์ตัวเล็กสองครั้ง…" at bounding box center [1403, 380] width 253 height 615
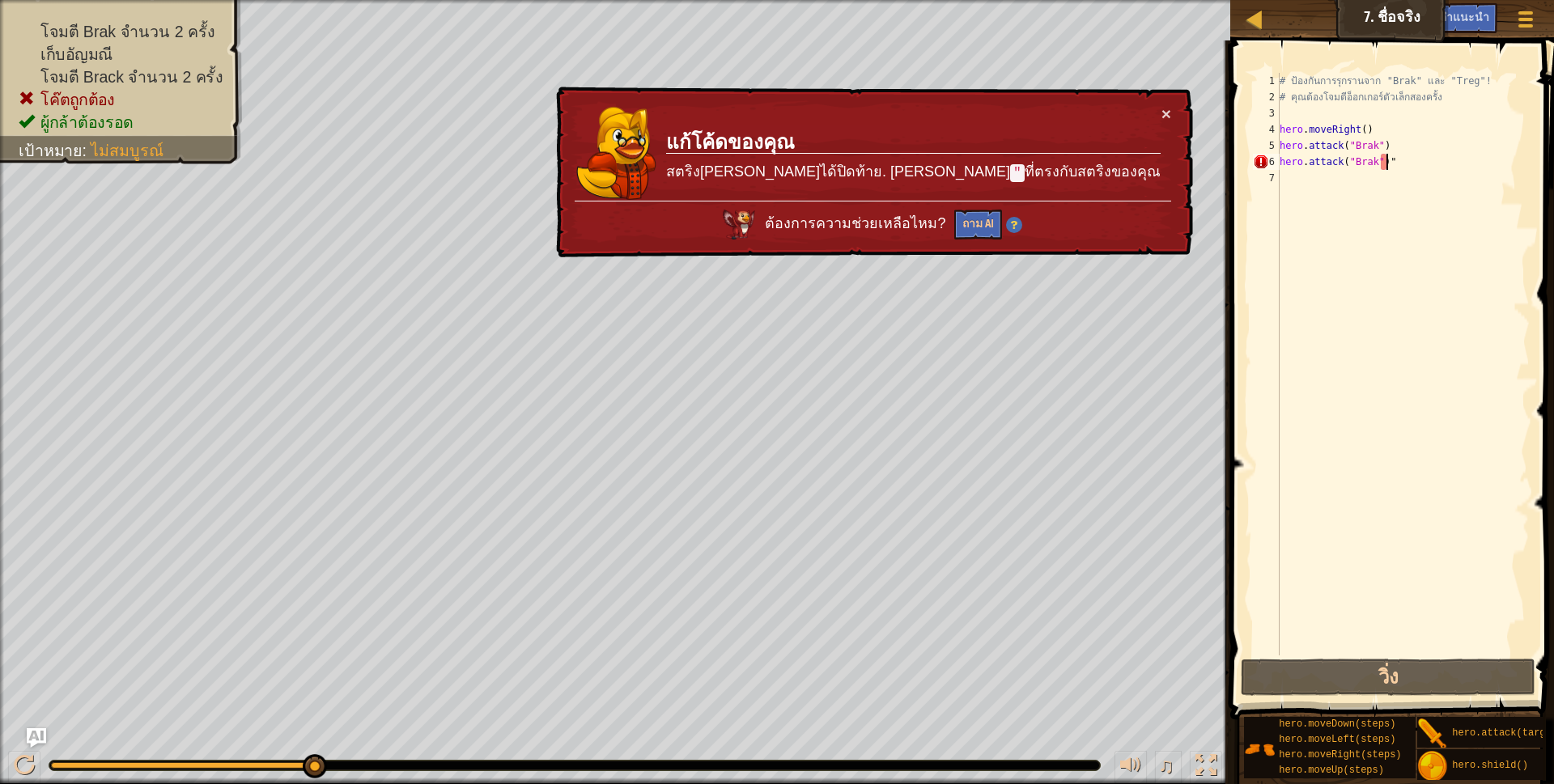
type textarea "h"
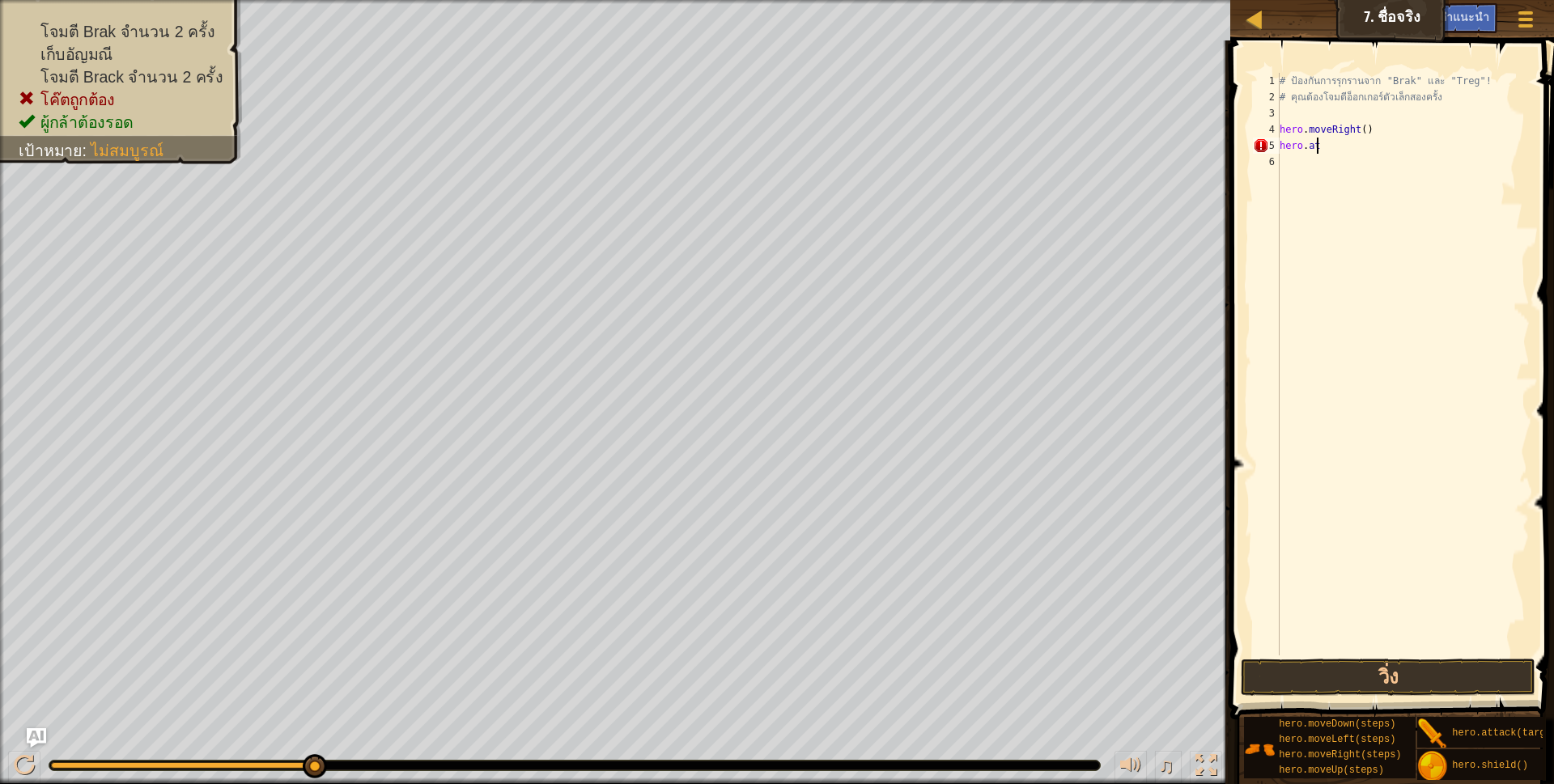
type textarea "h"
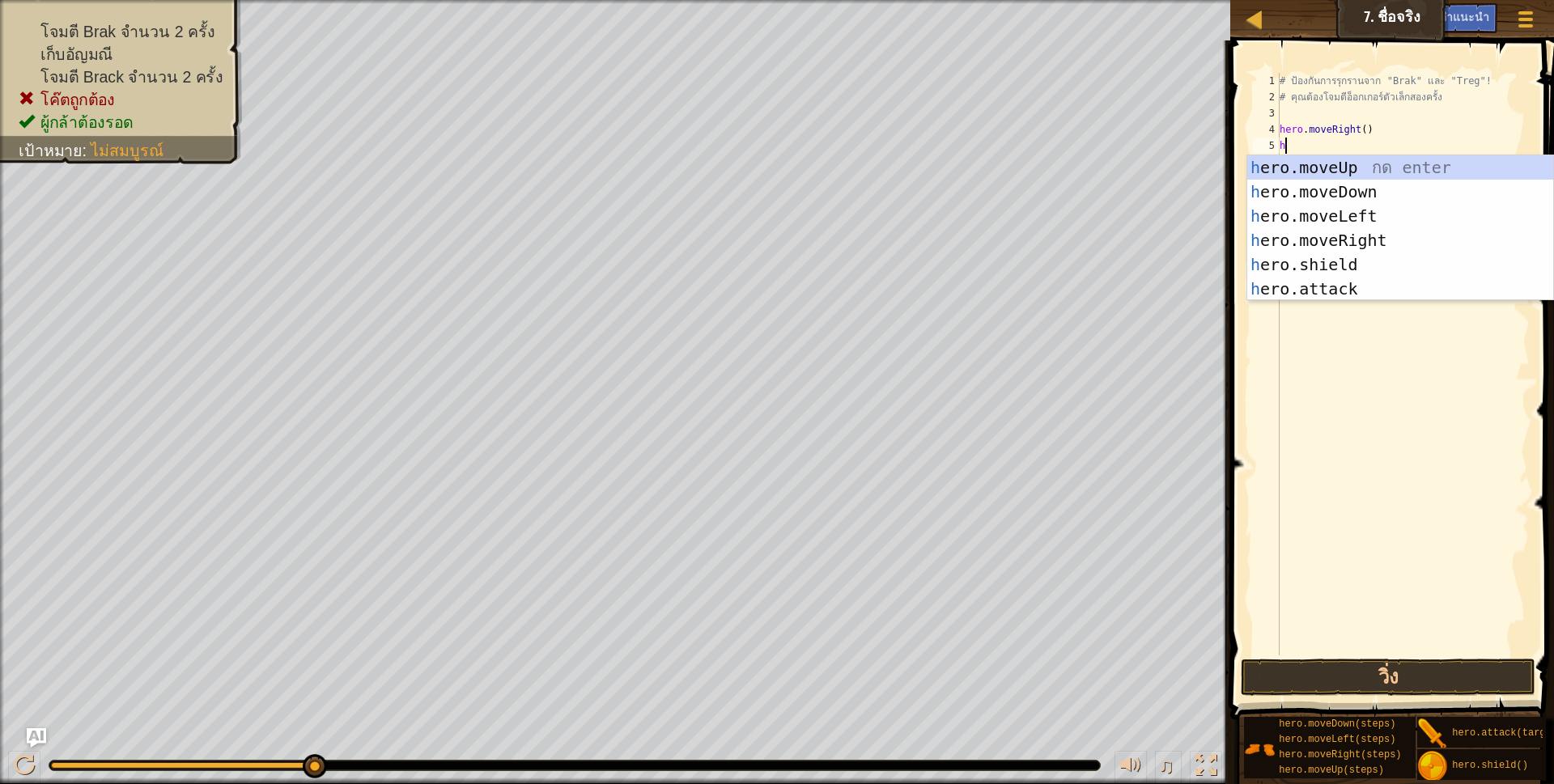
scroll to position [3, 4]
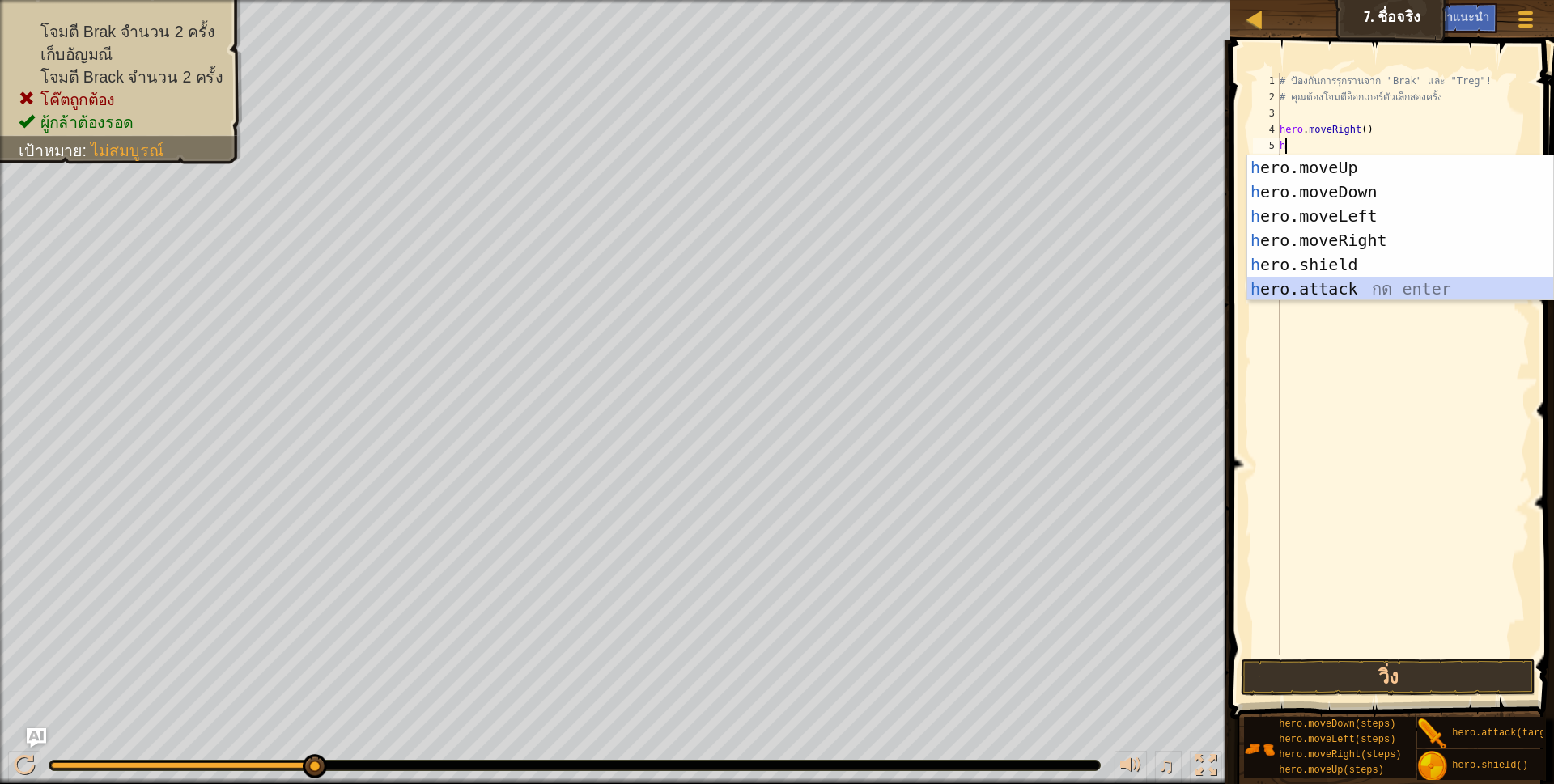
click at [1351, 292] on div "h ero.moveUp กด enter h ero.moveDown กด enter h ero.moveLeft กด enter h ero.mov…" at bounding box center [1400, 252] width 306 height 194
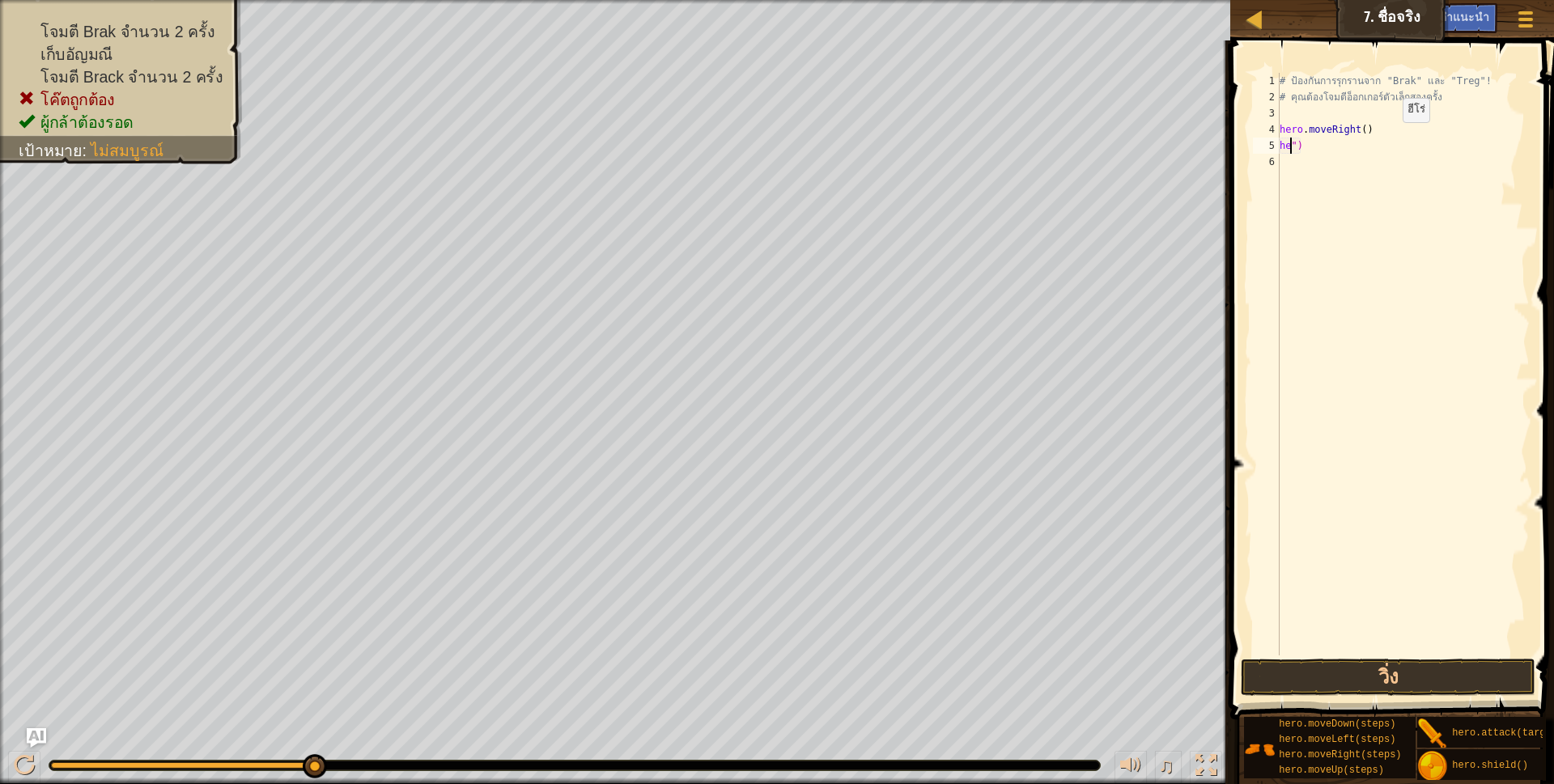
type textarea "h")"
drag, startPoint x: 1404, startPoint y: 166, endPoint x: 1295, endPoint y: 140, distance: 112.1
click at [1295, 140] on div "# ป้องกันการรุกรานจาก "Brak" และ "Treg"! # คุณต้องโจมตีอ็อกเกอร์ตัวเล็กสองครั้ง…" at bounding box center [1403, 380] width 253 height 615
type textarea "h"
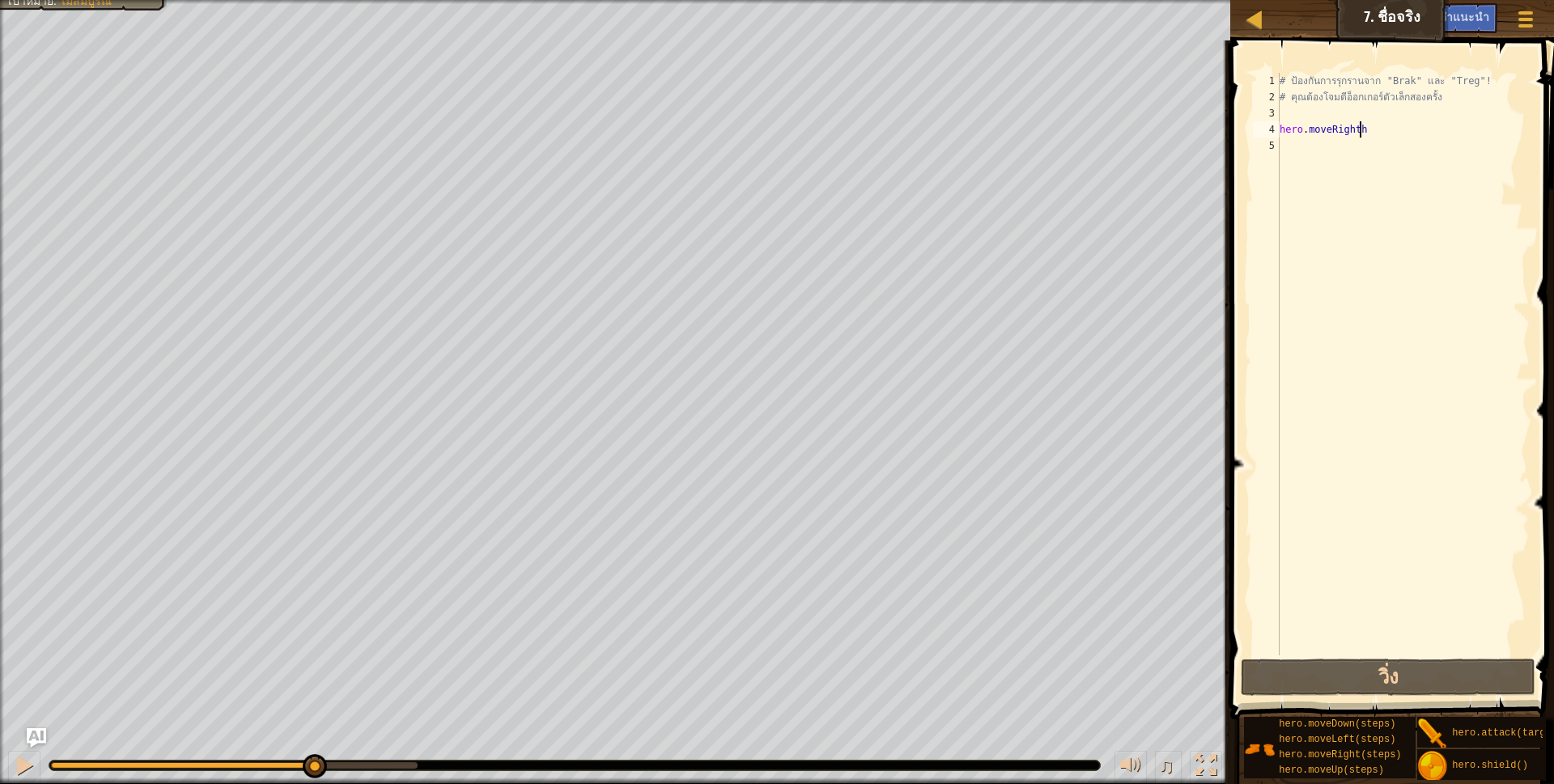
scroll to position [3, 65]
type textarea "h"
type textarea "# คุณต้องโจมตีอ็อกเกอร์ตัวเล็กสอ"
click at [1279, 658] on span at bounding box center [1393, 357] width 336 height 726
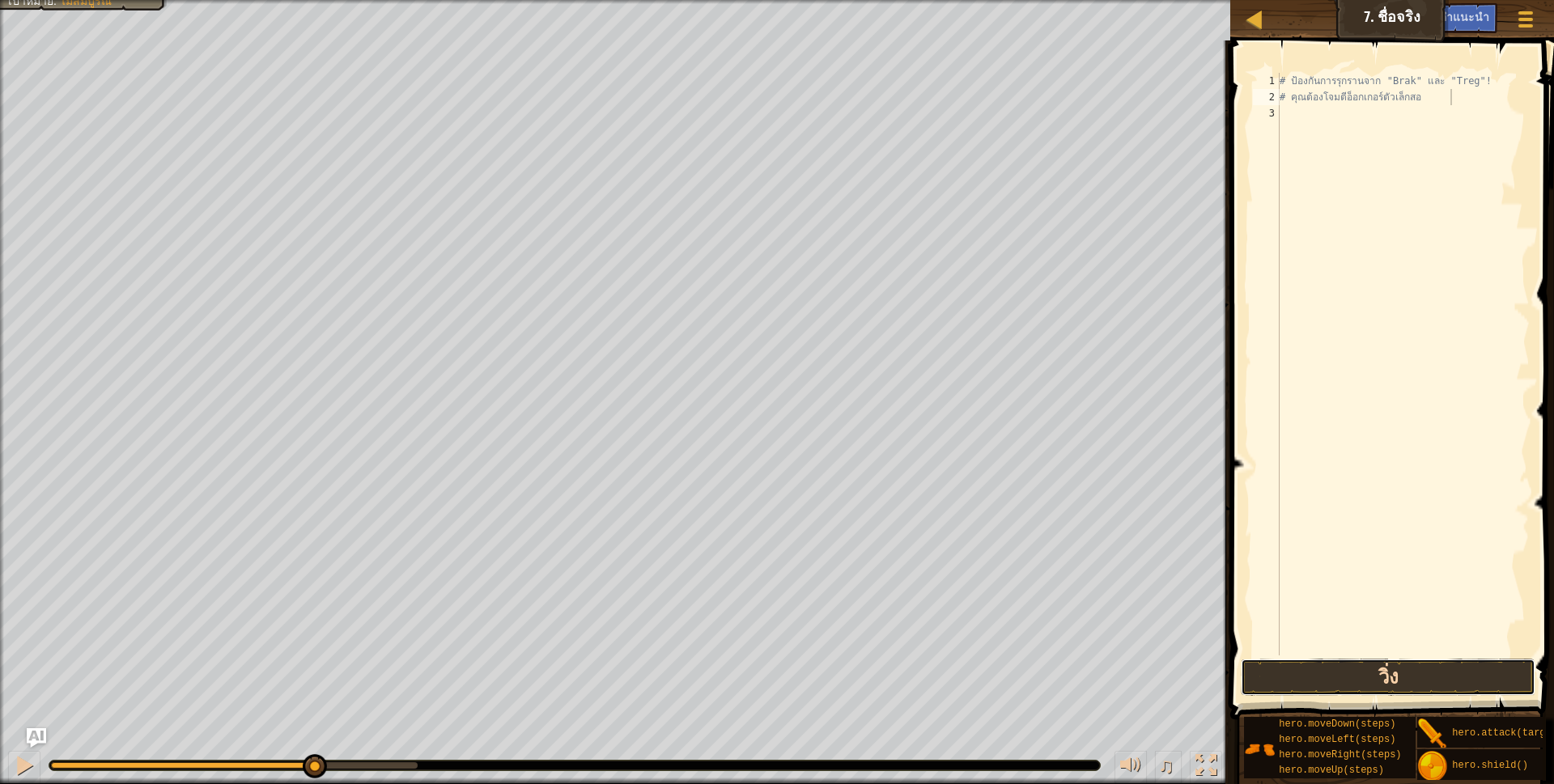
click at [1277, 676] on button "วิ่ง" at bounding box center [1388, 677] width 295 height 37
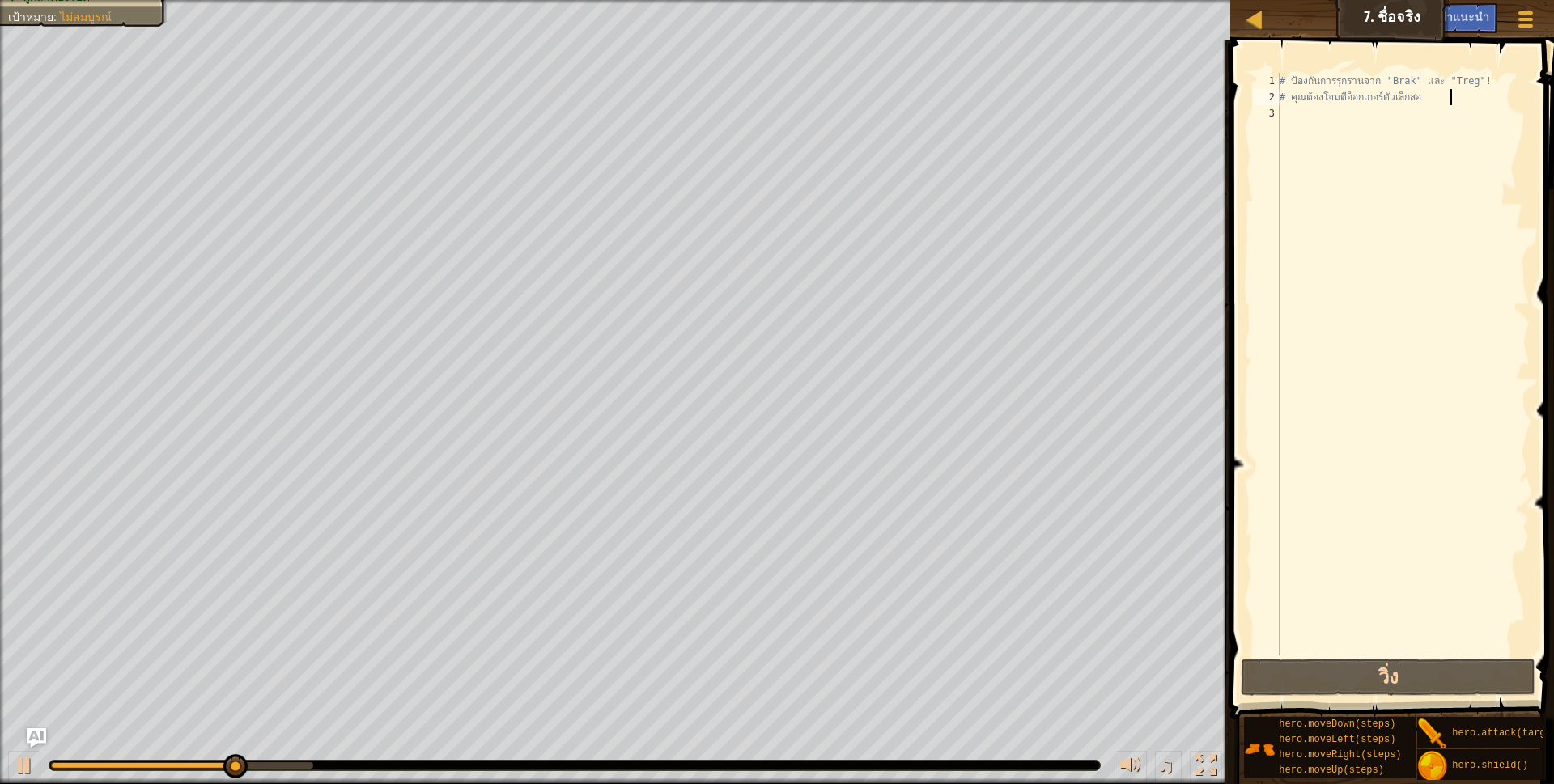
click at [1291, 124] on div "# ป้องกันการรุกรานจาก "Brak" และ "Treg"! # คุณต้องโจมตีอ็อกเกอร์ตัวเล็กสอ" at bounding box center [1403, 380] width 253 height 615
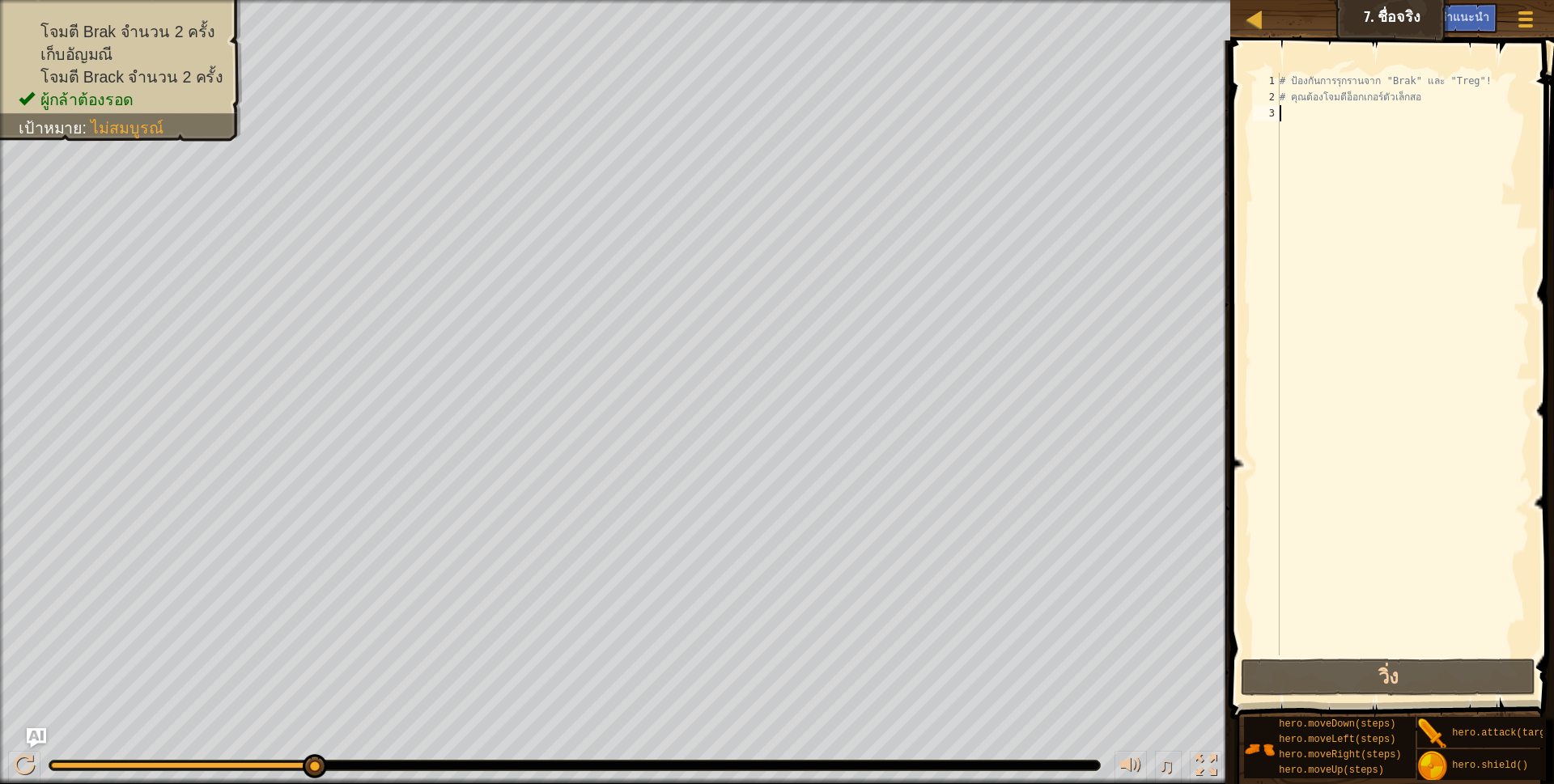
type textarea "h"
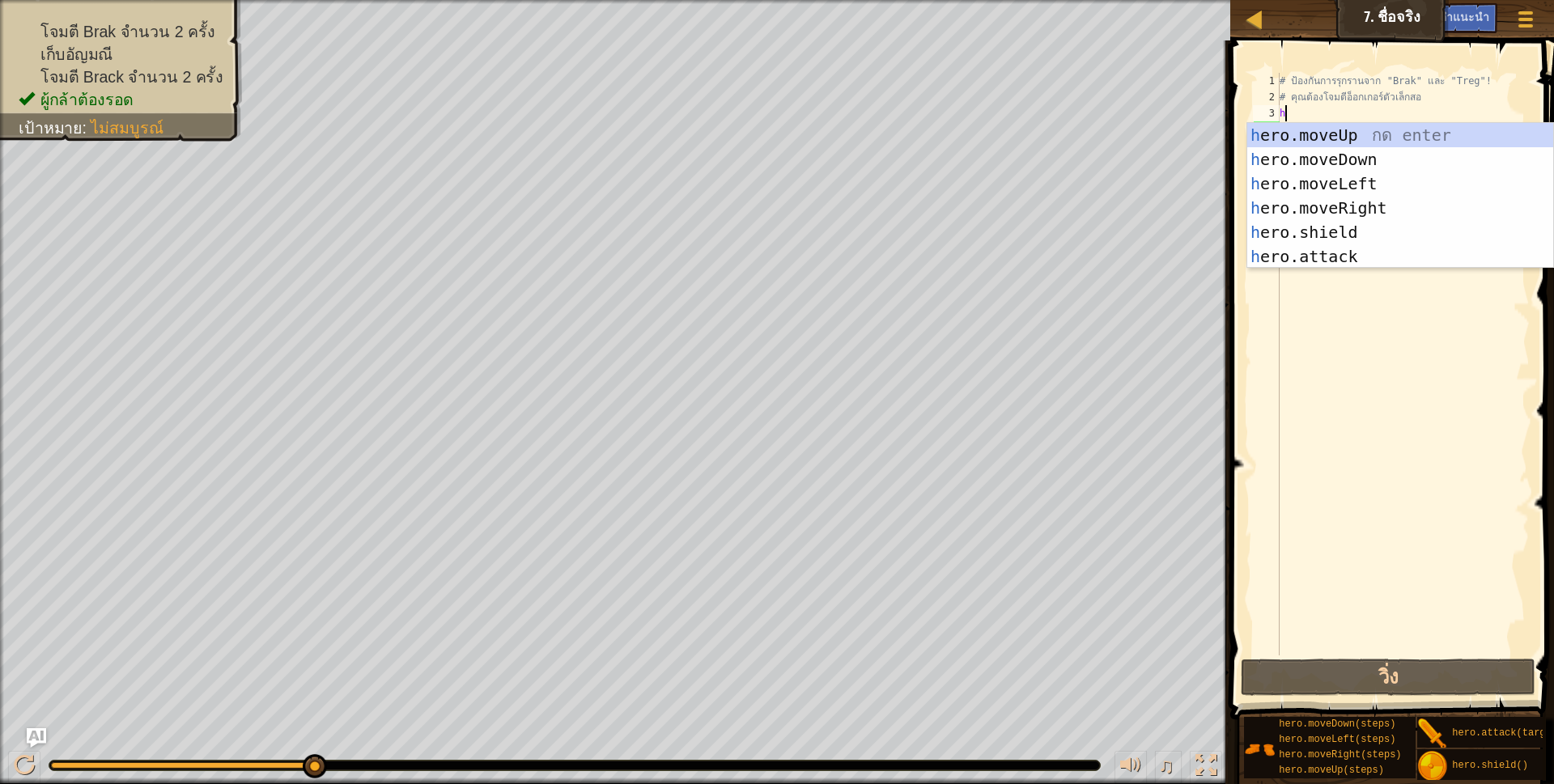
scroll to position [3, 4]
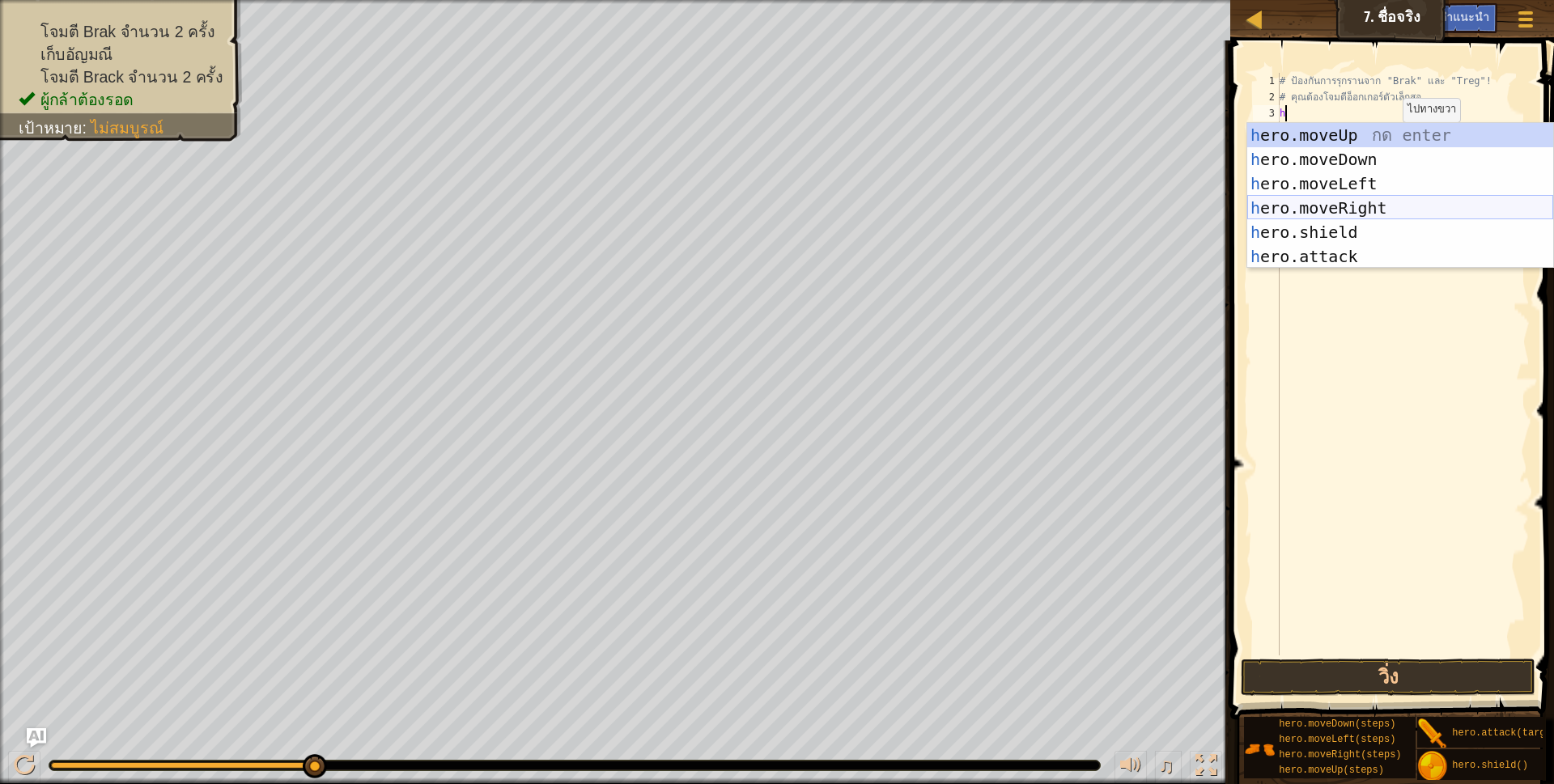
click at [1337, 214] on div "h ero.moveUp กด enter h ero.moveDown กด enter h ero.moveLeft กด enter h ero.mov…" at bounding box center [1400, 220] width 306 height 194
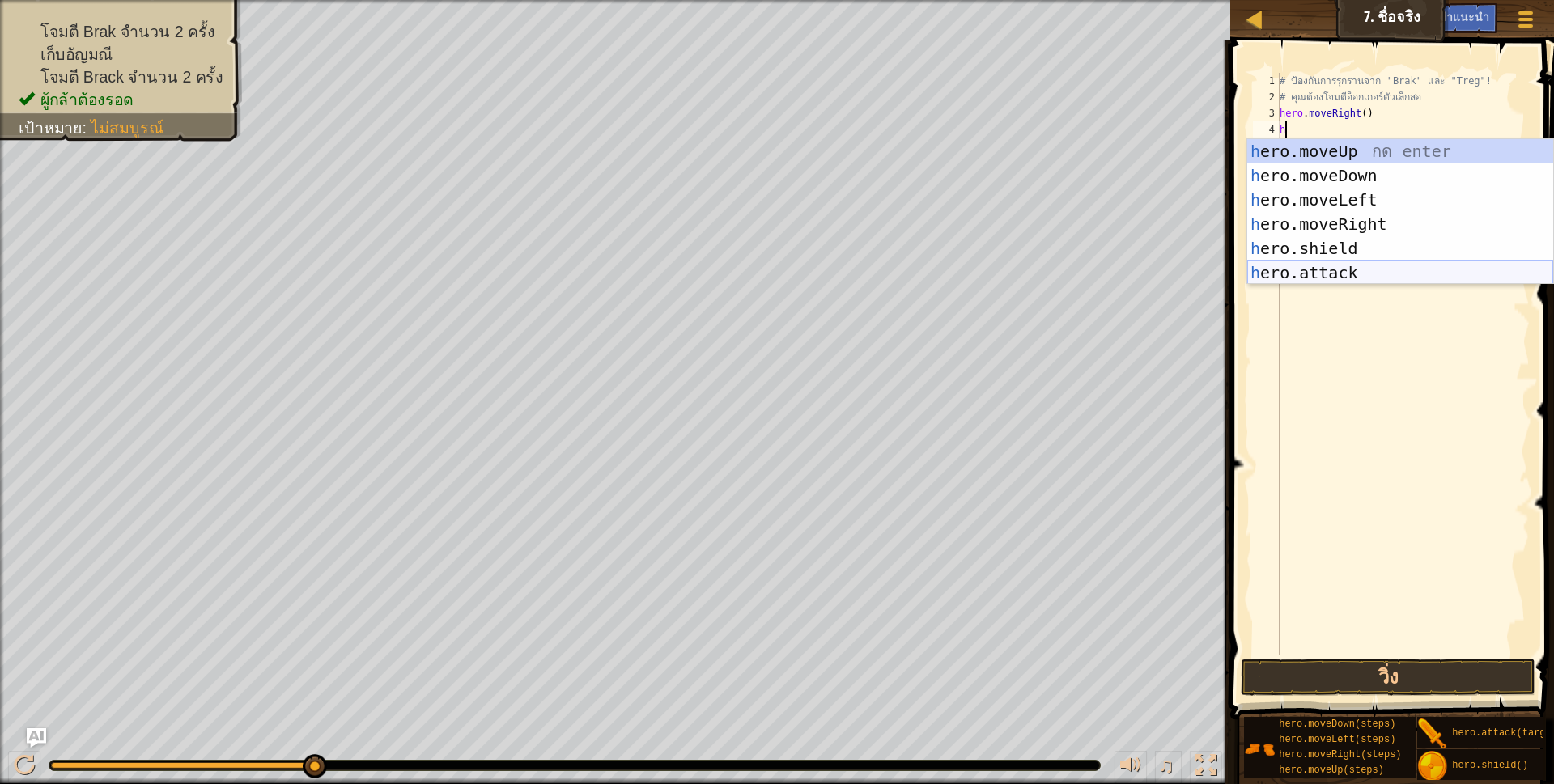
click at [1368, 275] on div "h ero.moveUp กด enter h ero.moveDown กด enter h ero.moveLeft กด enter h ero.mov…" at bounding box center [1400, 236] width 306 height 194
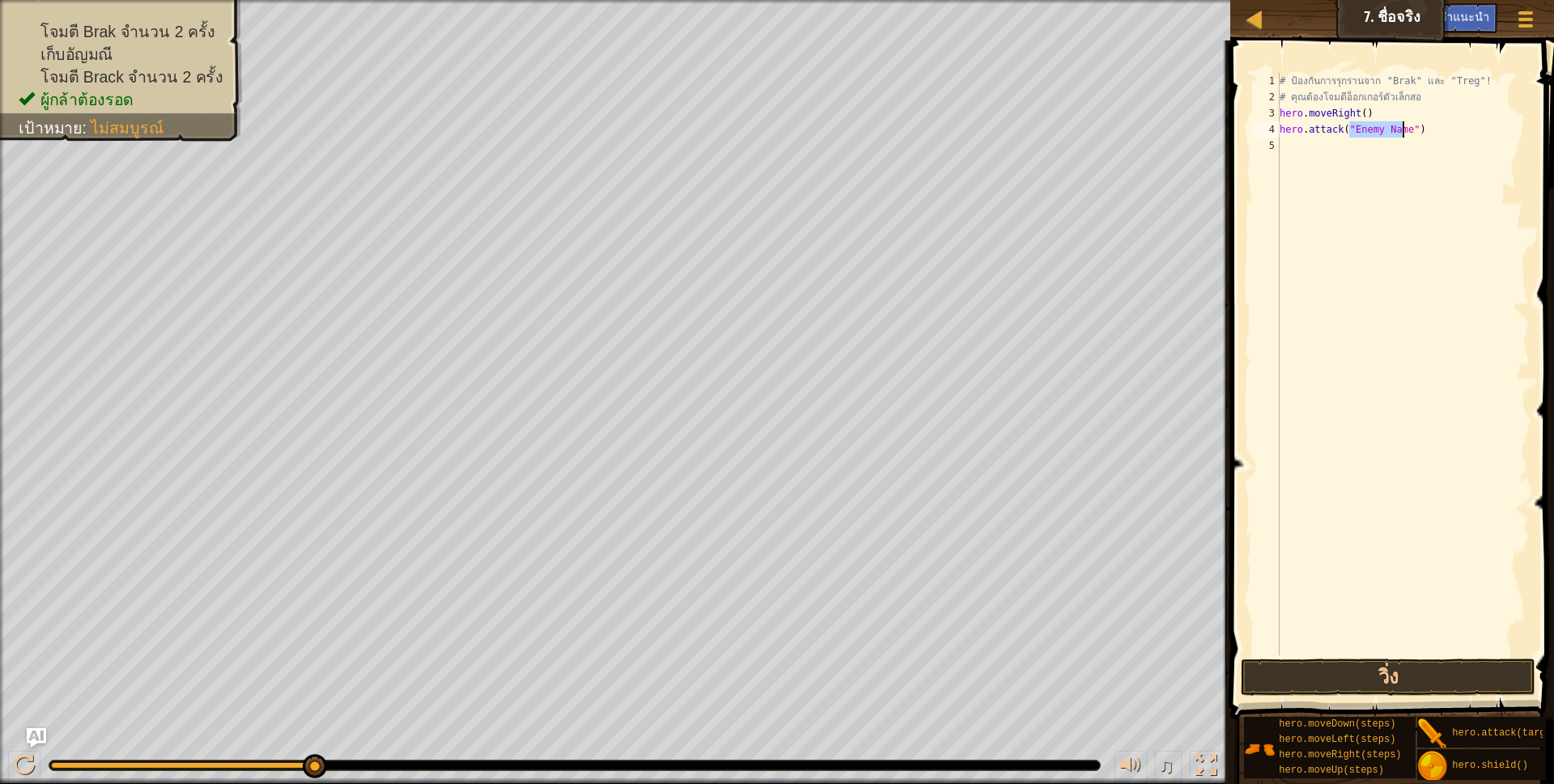
type textarea "hero.attack("Enemy Name")"
click at [1307, 149] on div "# ป้องกันการรุกรานจาก "Brak" และ "Treg"! # คุณต้องโจมตีอ็อกเกอร์ตัวเล็กสอ hero …" at bounding box center [1403, 380] width 253 height 615
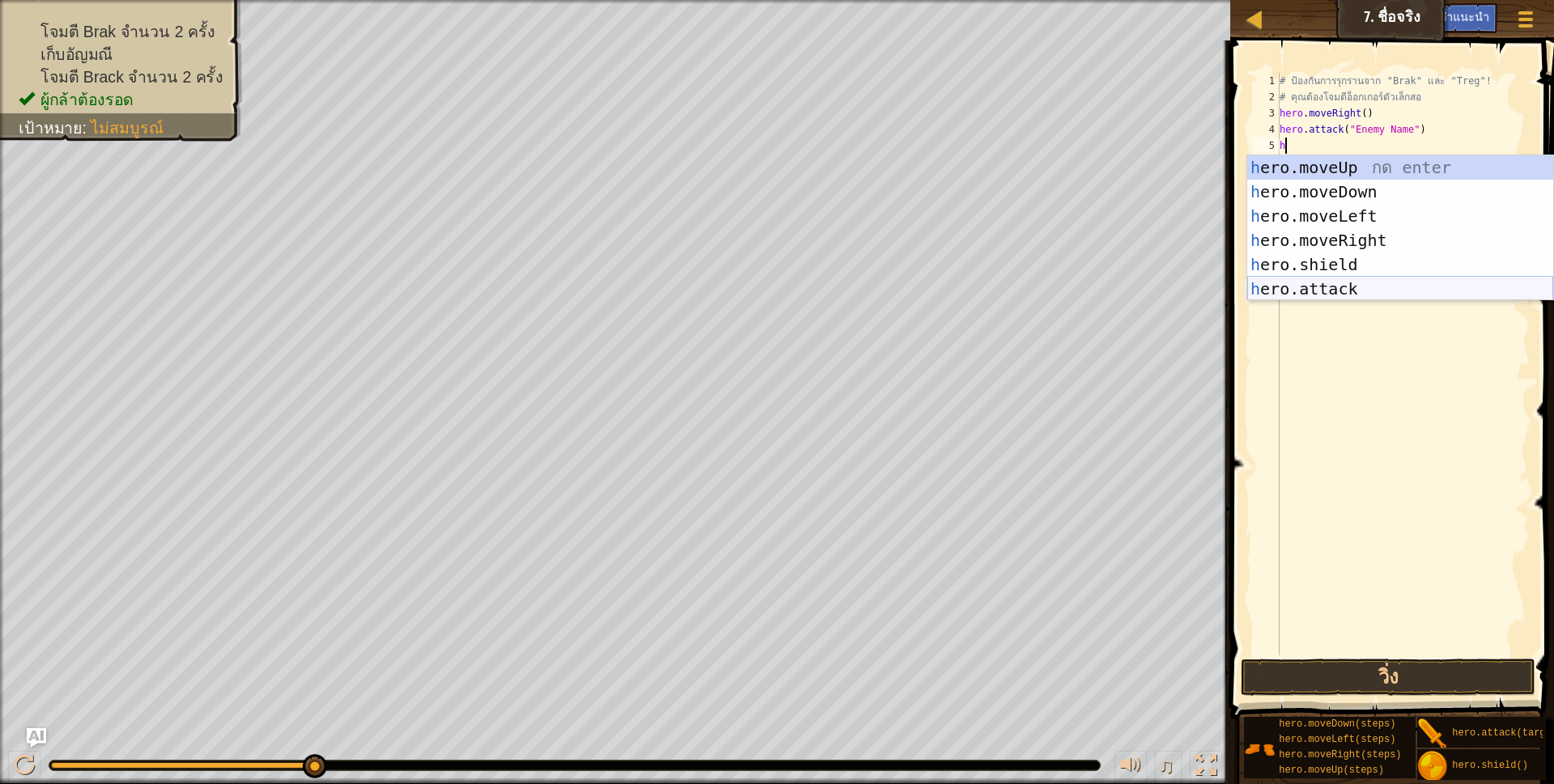
click at [1287, 293] on div "h ero.moveUp กด enter h ero.moveDown กด enter h ero.moveLeft กด enter h ero.mov…" at bounding box center [1400, 252] width 306 height 194
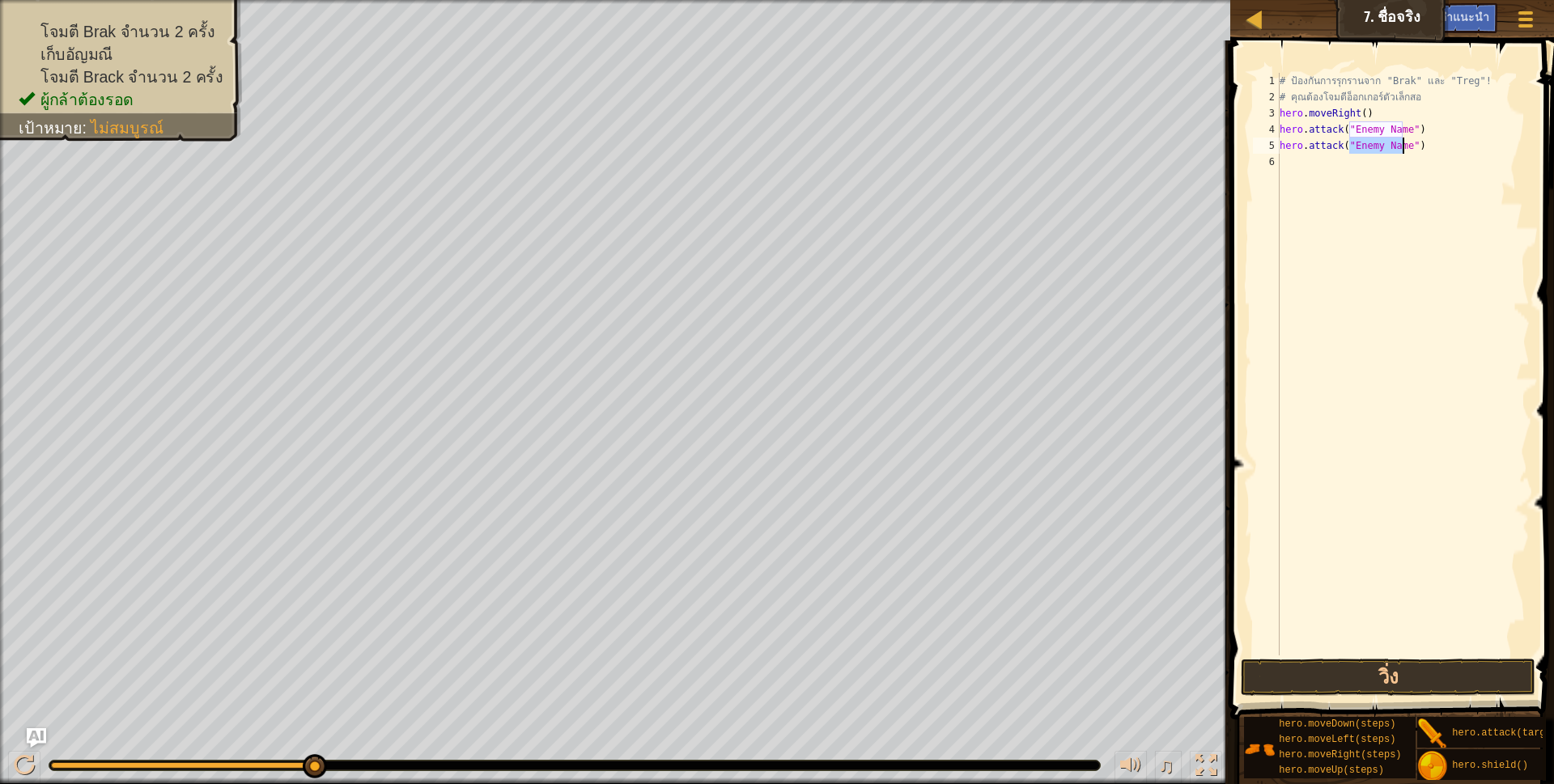
type textarea "hero.attack("Enemy Name")"
click at [1297, 170] on div "# ป้องกันการรุกรานจาก "Brak" และ "Treg"! # คุณต้องโจมตีอ็อกเกอร์ตัวเล็กสอ hero …" at bounding box center [1403, 380] width 253 height 615
type textarea "h"
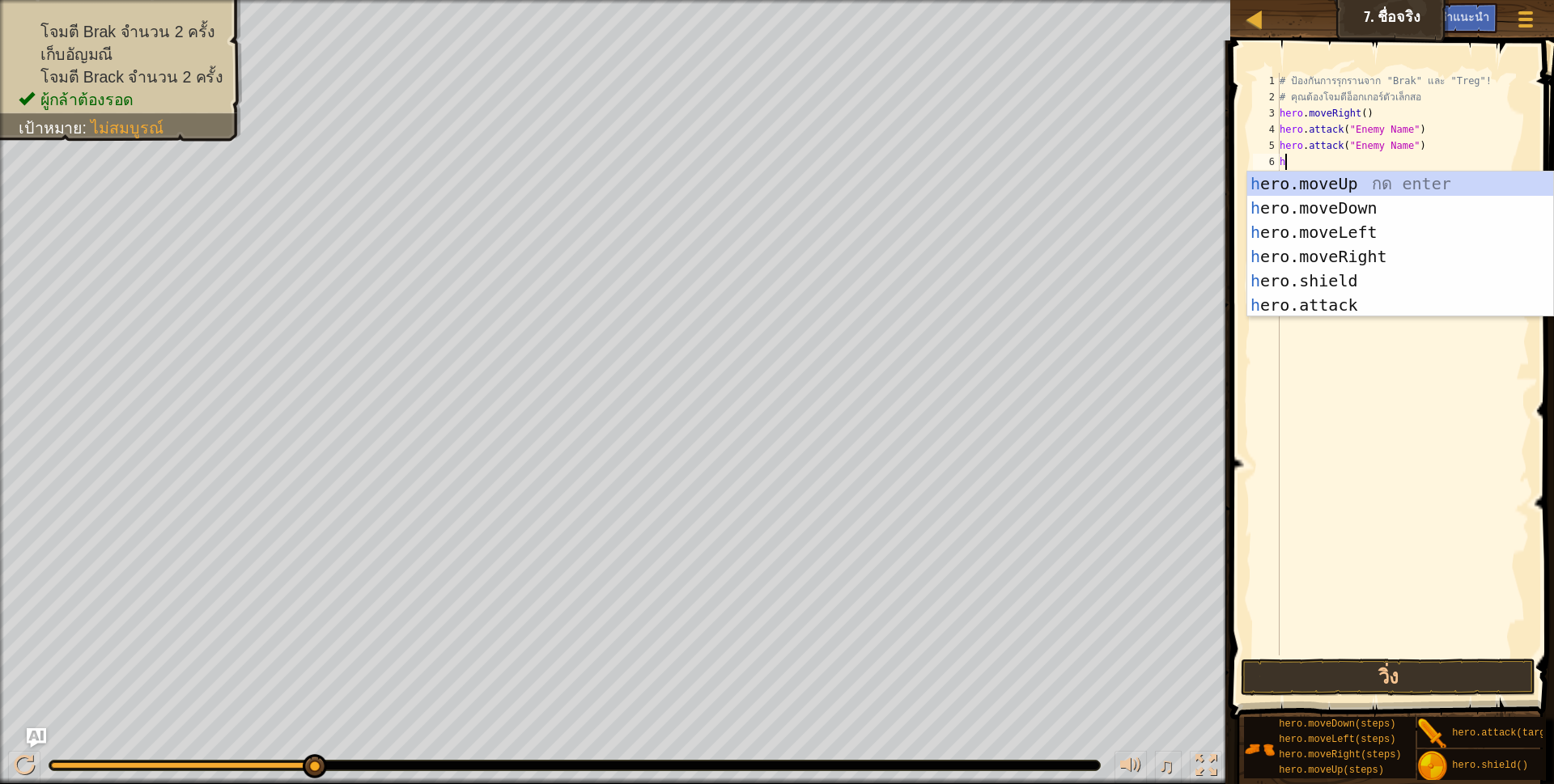
scroll to position [3, 4]
drag, startPoint x: 1289, startPoint y: 251, endPoint x: 1273, endPoint y: 257, distance: 17.1
click at [1279, 257] on div "h ero.moveUp กด enter h ero.moveDown กด enter h ero.moveLeft กด enter h ero.mov…" at bounding box center [1400, 269] width 306 height 194
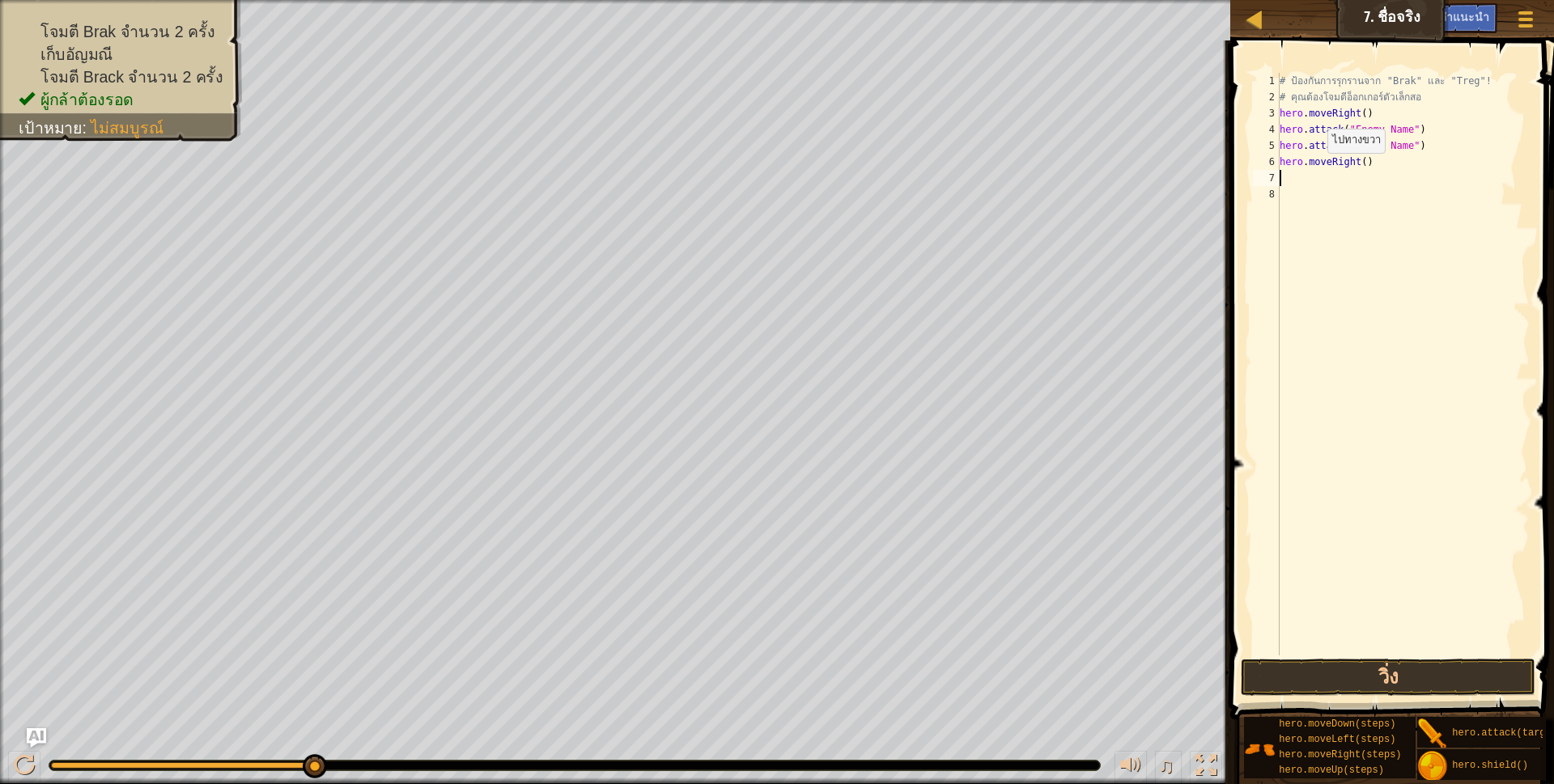
scroll to position [3, 0]
type textarea "h"
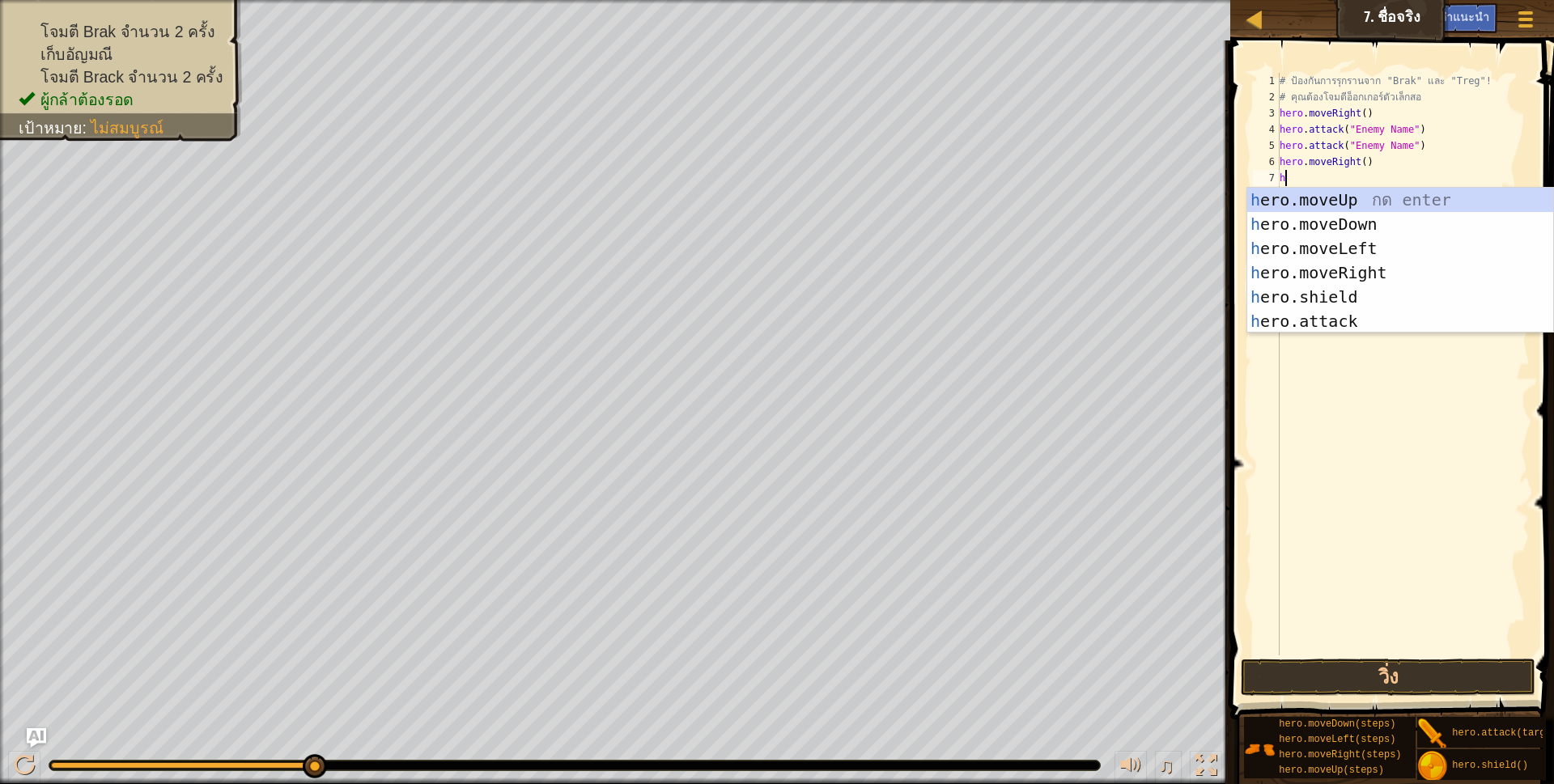
scroll to position [3, 4]
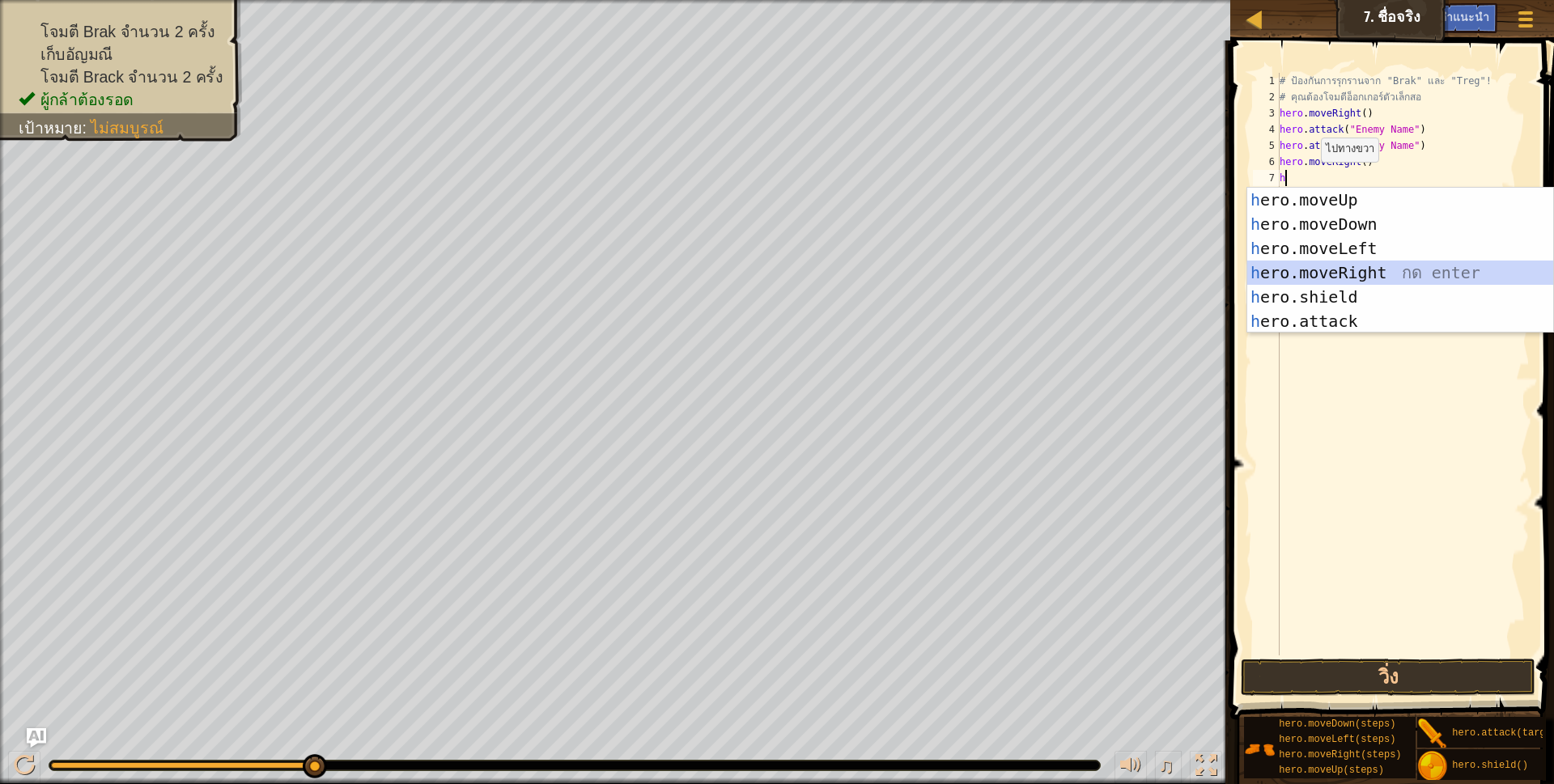
click at [1293, 275] on div "h ero.moveUp กด enter h ero.moveDown กด enter h ero.moveLeft กด enter h ero.mov…" at bounding box center [1400, 285] width 306 height 194
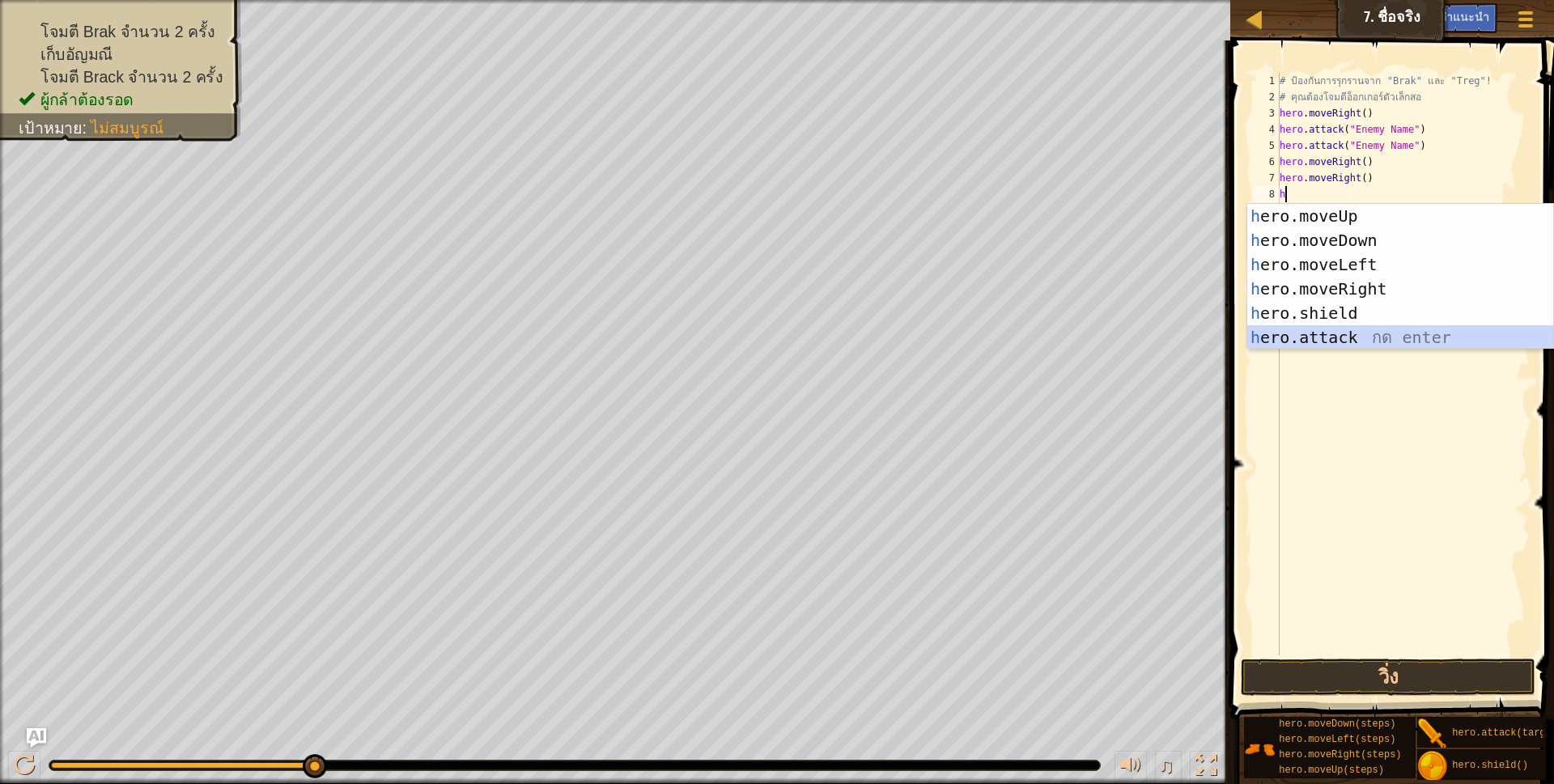
click at [1281, 334] on div "h ero.moveUp กด enter h ero.moveDown กด enter h ero.moveLeft กด enter h ero.mov…" at bounding box center [1400, 301] width 306 height 194
type textarea "hero.attack("Enemy Name")"
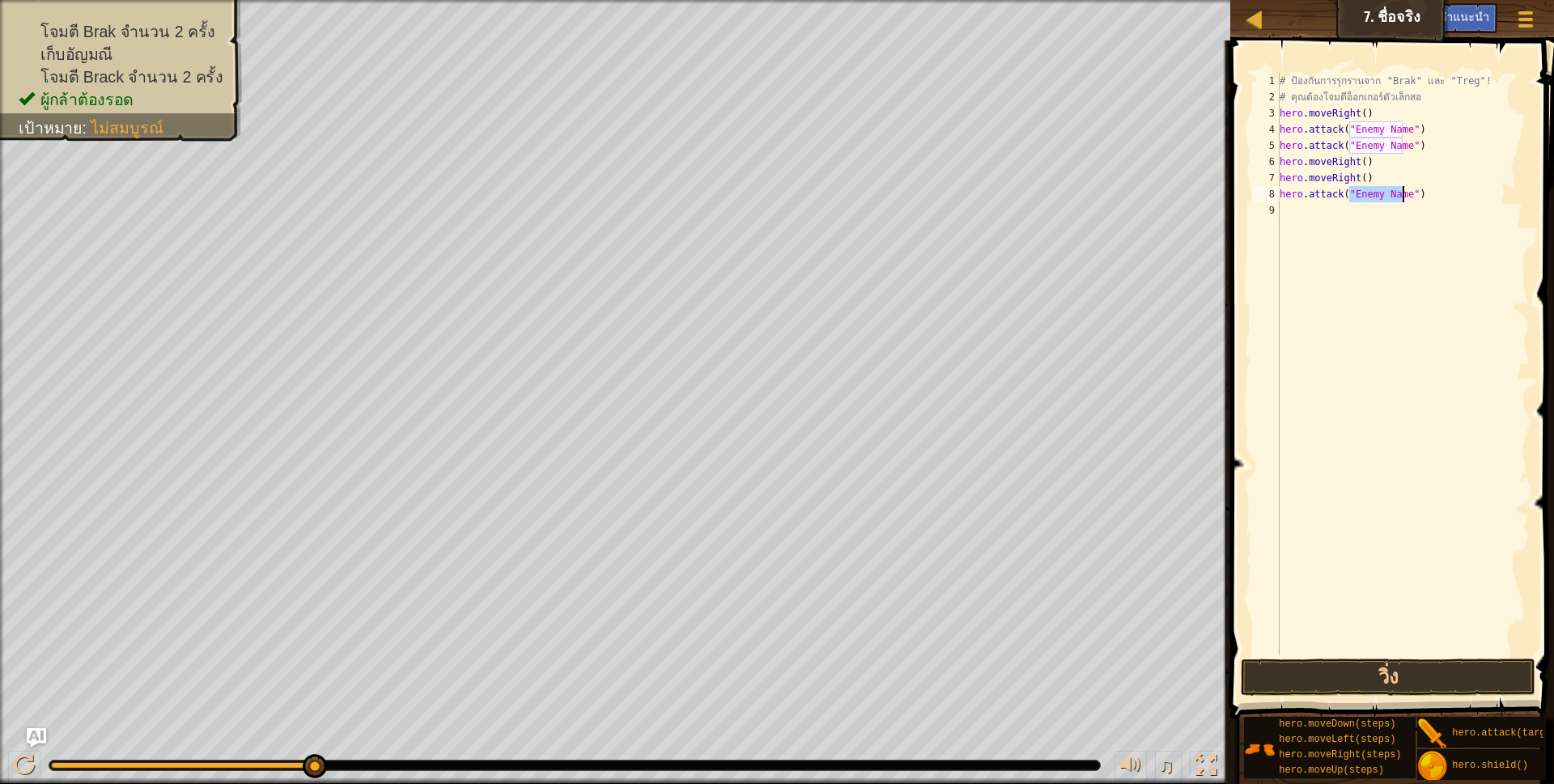
click at [1295, 216] on div "# ป้องกันการรุกรานจาก "Brak" และ "Treg"! # คุณต้องโจมตีอ็อกเกอร์ตัวเล็กสอ hero …" at bounding box center [1403, 380] width 253 height 615
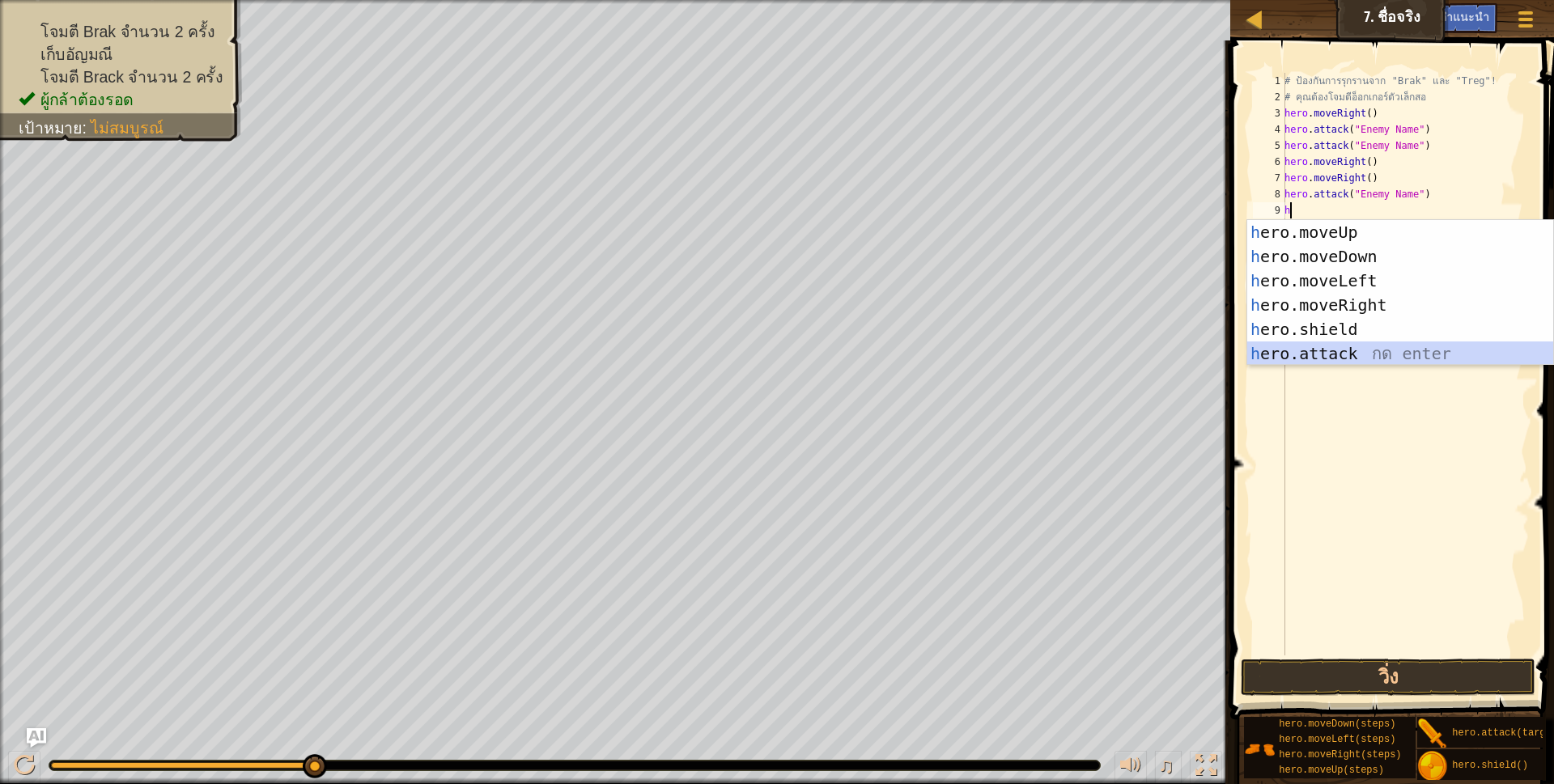
click at [1277, 350] on div "h ero.moveUp กด enter h ero.moveDown กด enter h ero.moveLeft กด enter h ero.mov…" at bounding box center [1400, 317] width 306 height 194
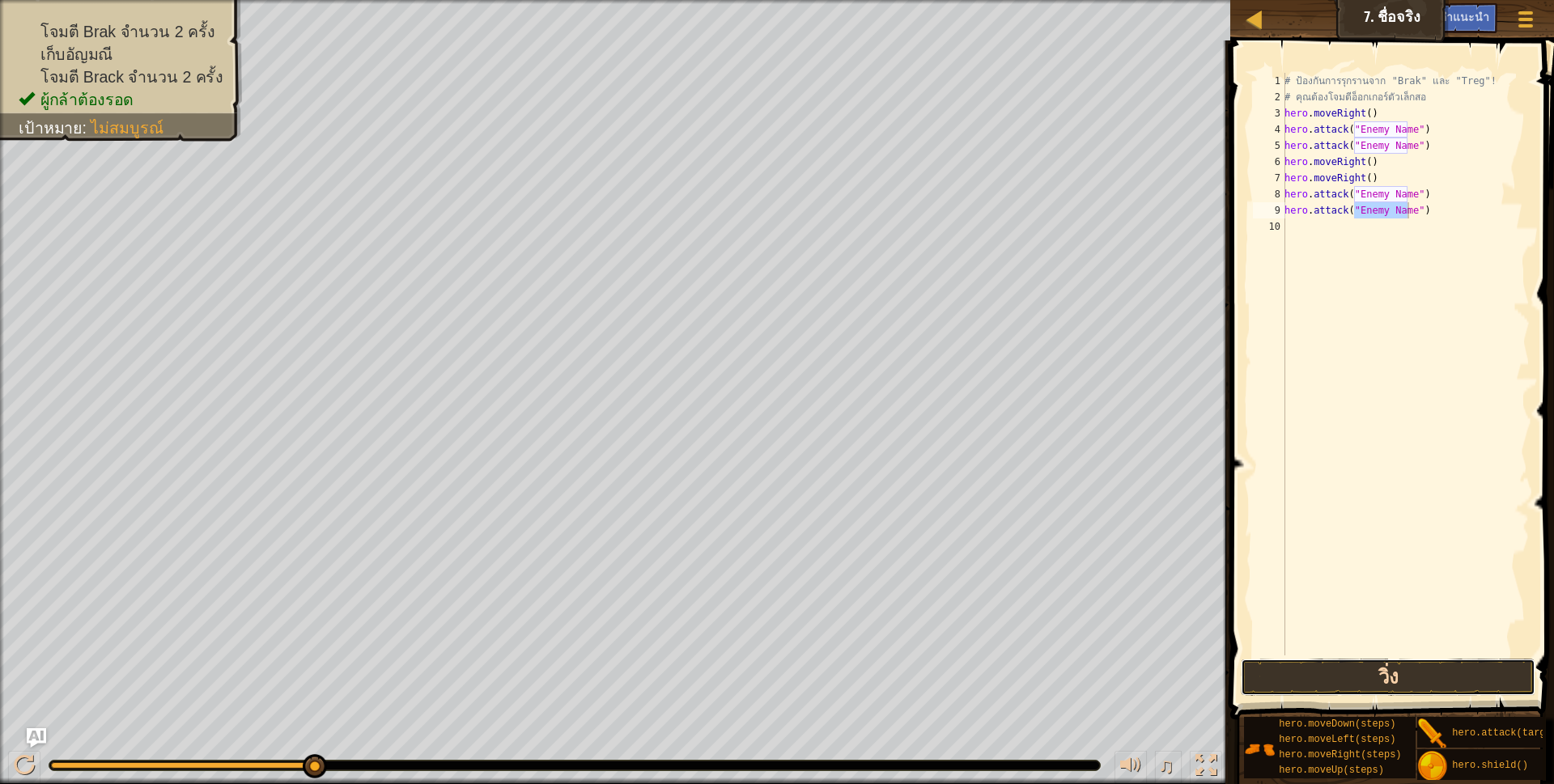
click at [1311, 665] on button "วิ่ง" at bounding box center [1388, 677] width 295 height 37
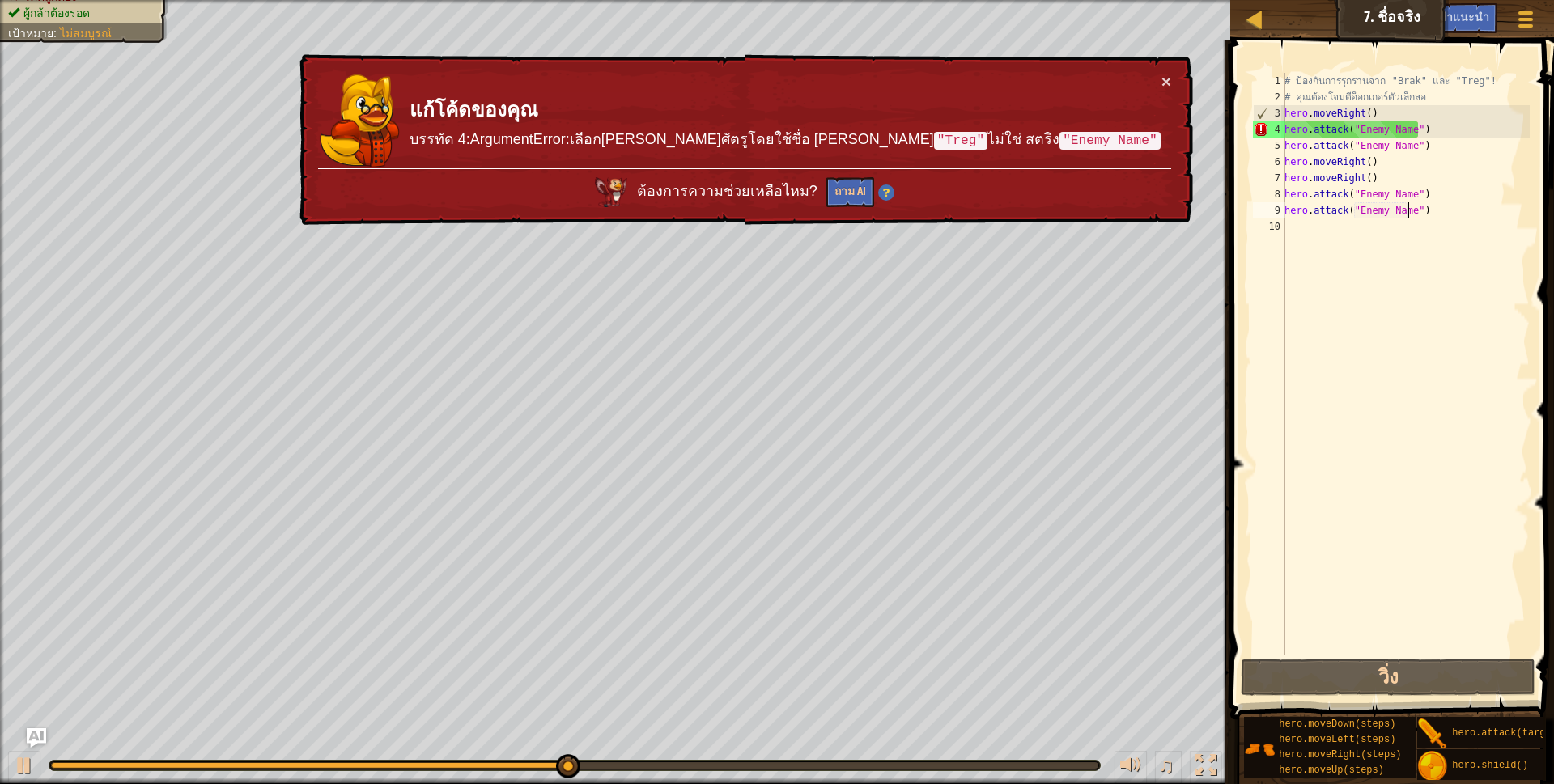
click at [1415, 127] on div "# ป้องกันการรุกรานจาก "Brak" และ "Treg"! # คุณต้องโจมตีอ็อกเกอร์ตัวเล็กสอ hero …" at bounding box center [1406, 380] width 248 height 615
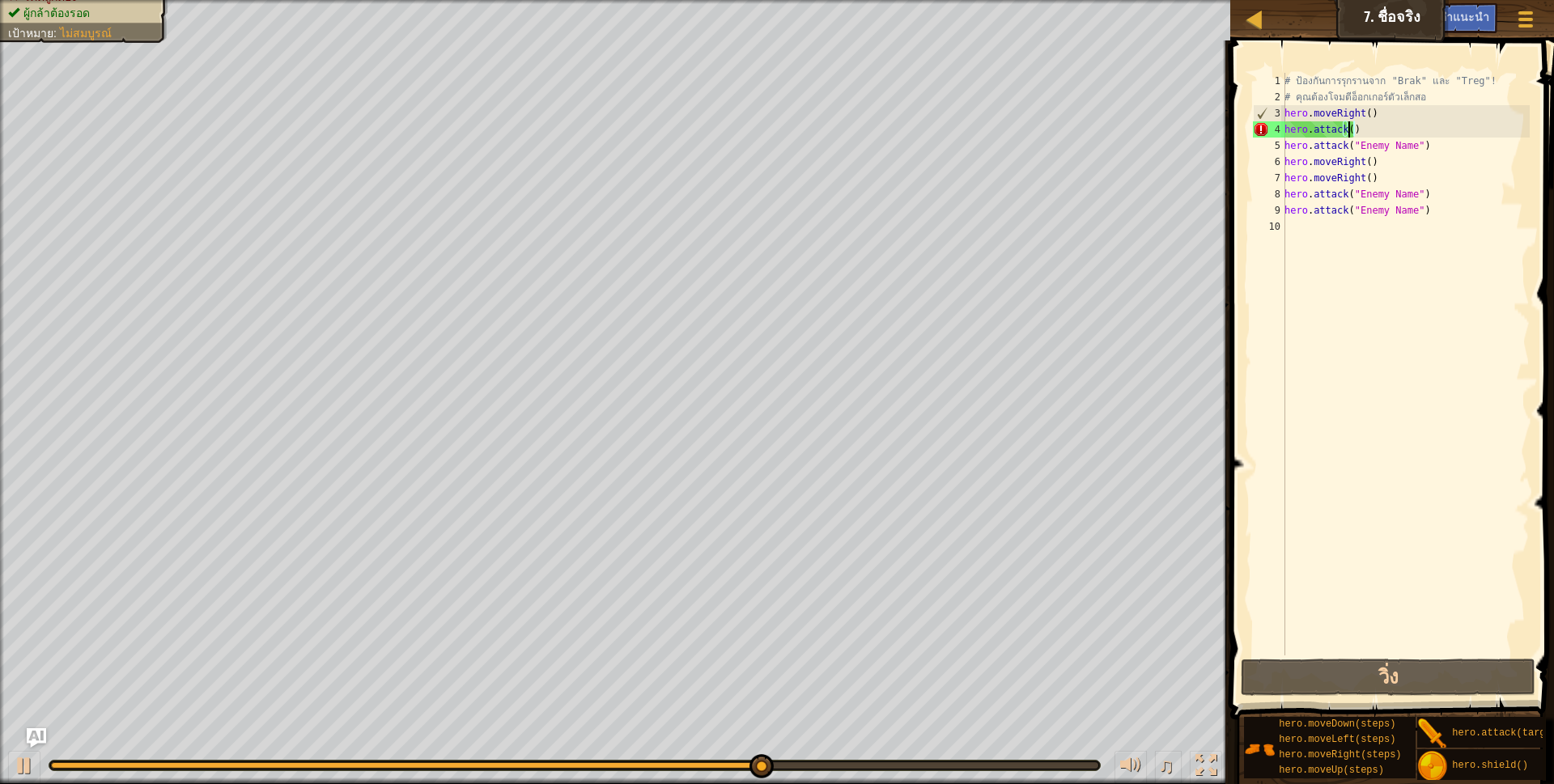
type textarea ")"
